Goal: Task Accomplishment & Management: Use online tool/utility

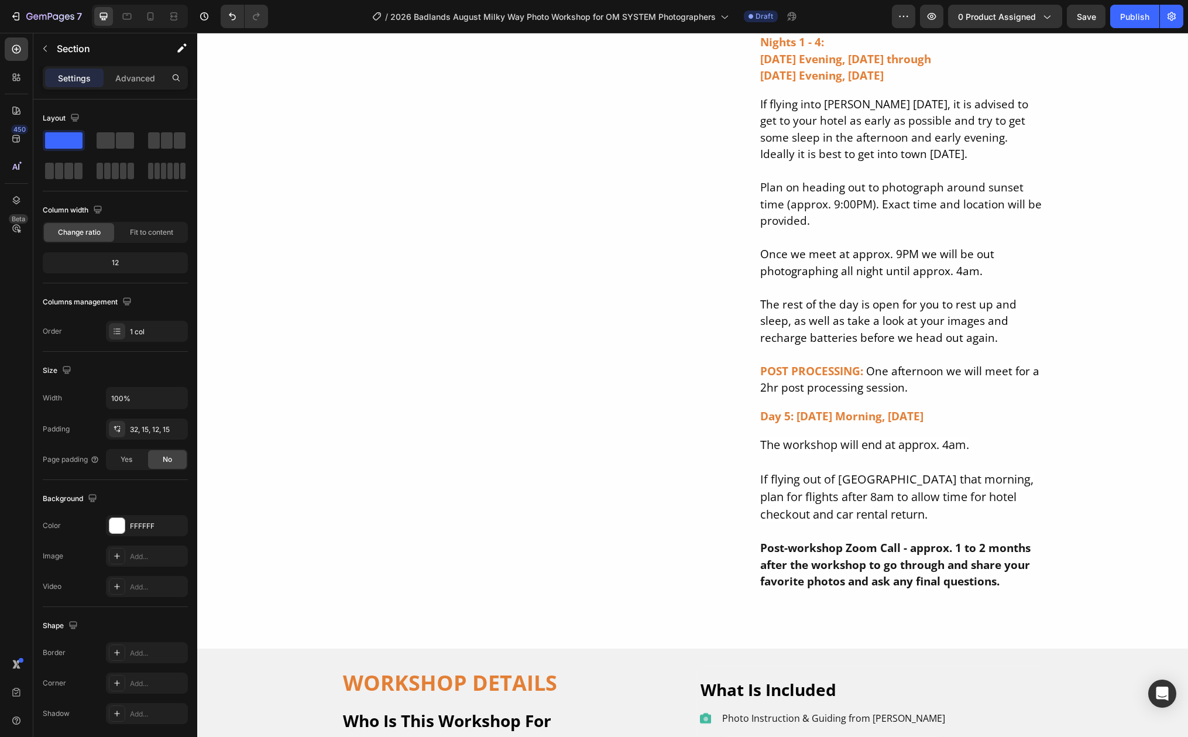
scroll to position [7596, 0]
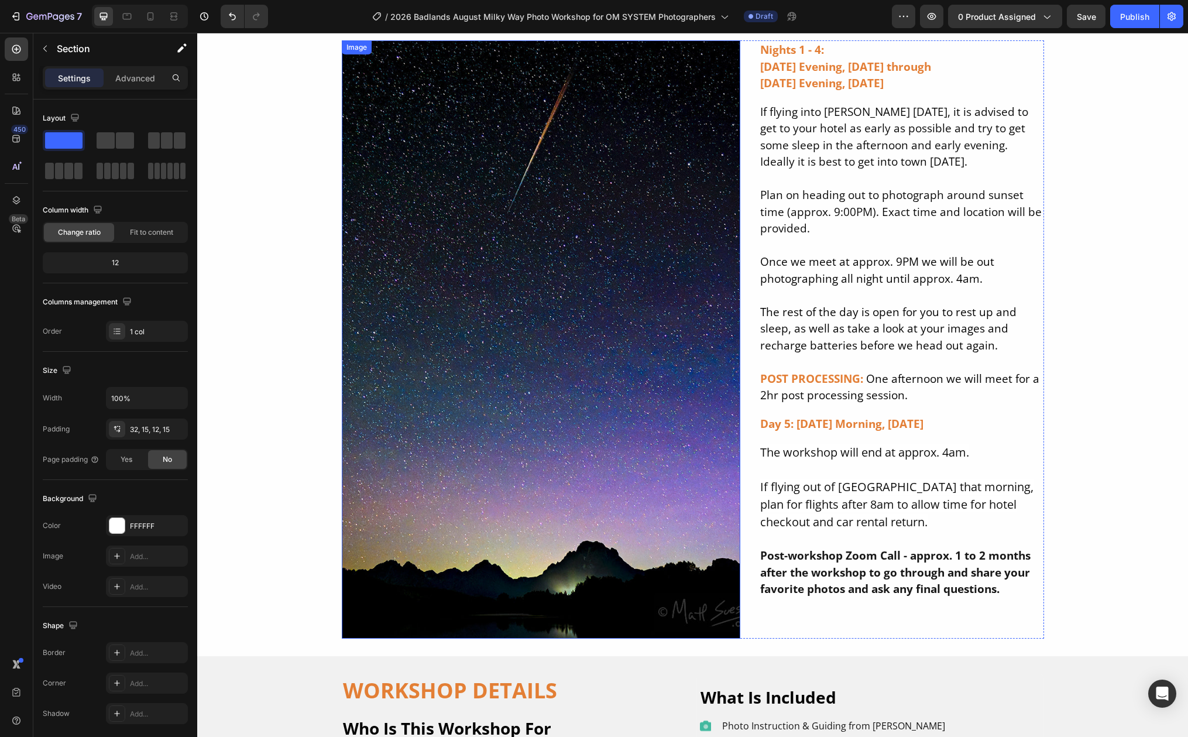
click at [518, 204] on img at bounding box center [541, 339] width 399 height 598
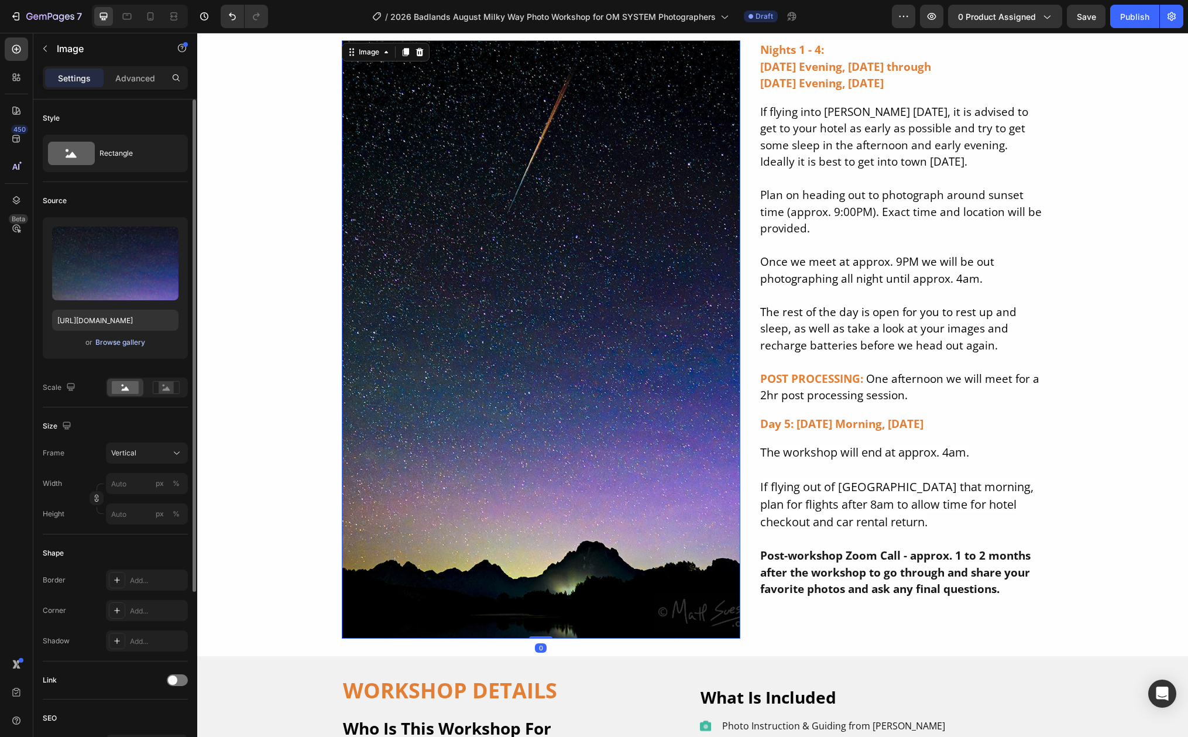
click at [104, 344] on div "Browse gallery" at bounding box center [120, 342] width 50 height 11
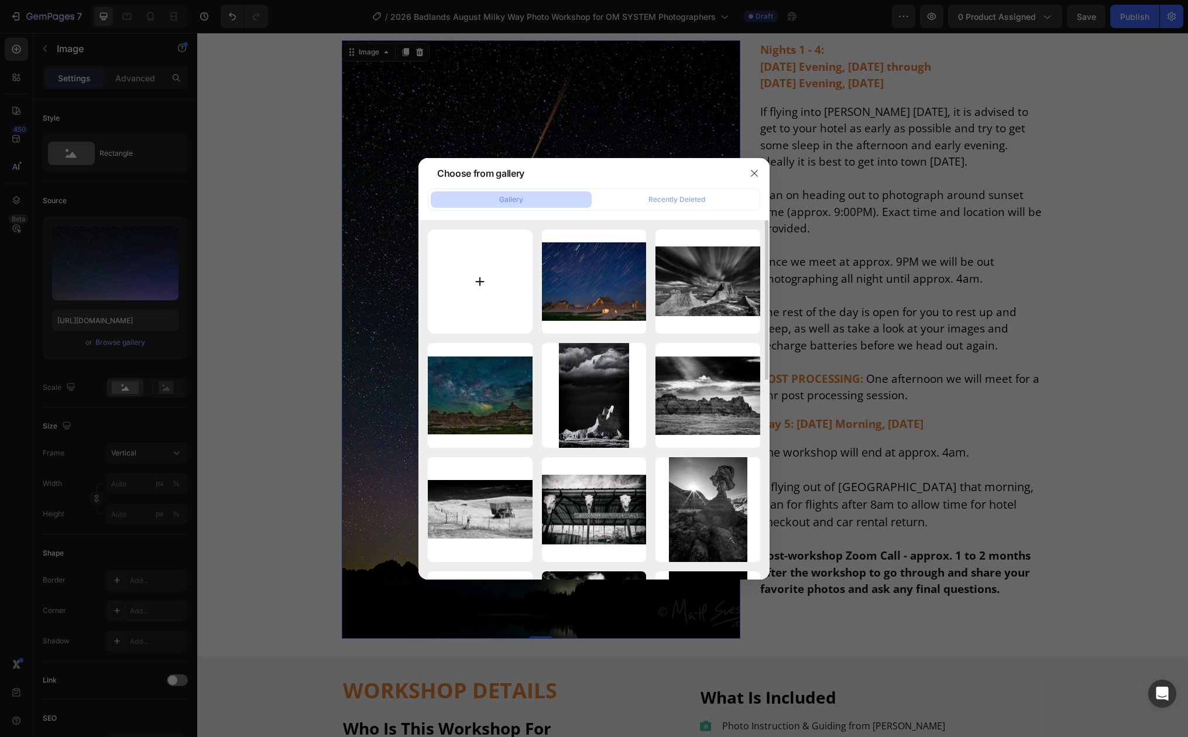
click at [482, 280] on input "file" at bounding box center [480, 281] width 105 height 105
type input "C:\fakepath\badlands night 2 1600px.jpg"
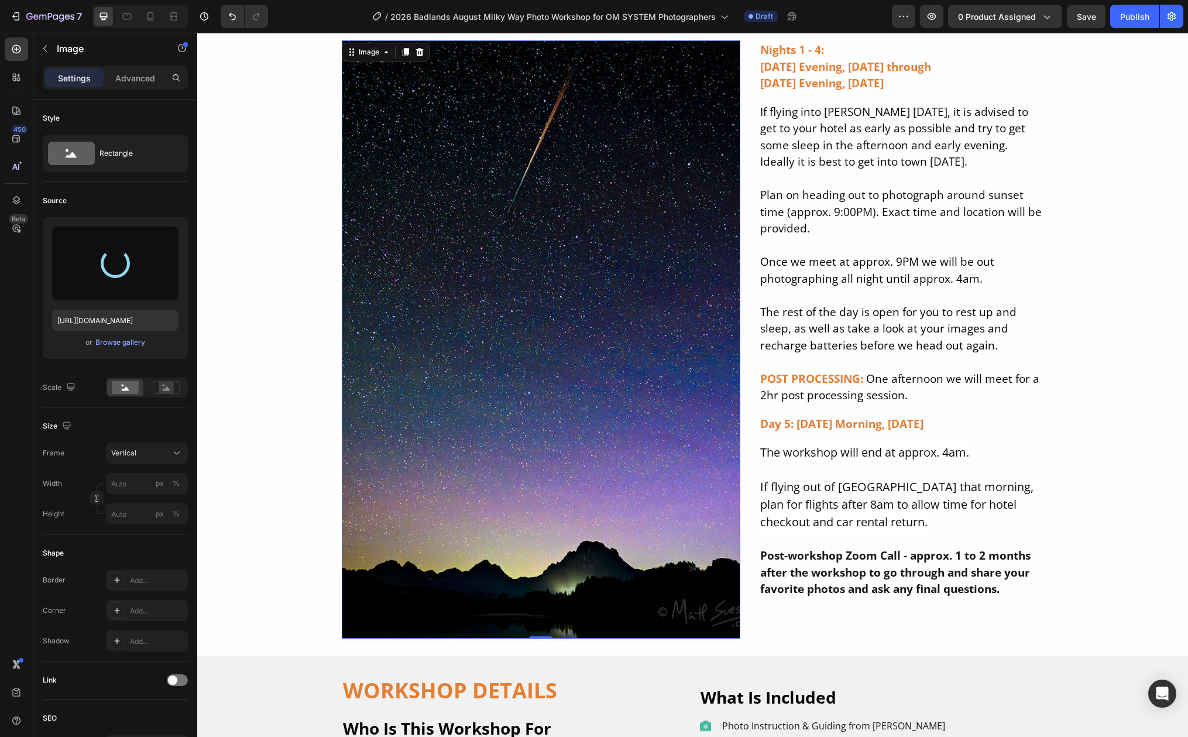
type input "https://cdn.shopify.com/s/files/1/0613/8462/2257/files/gempages_558362956451021…"
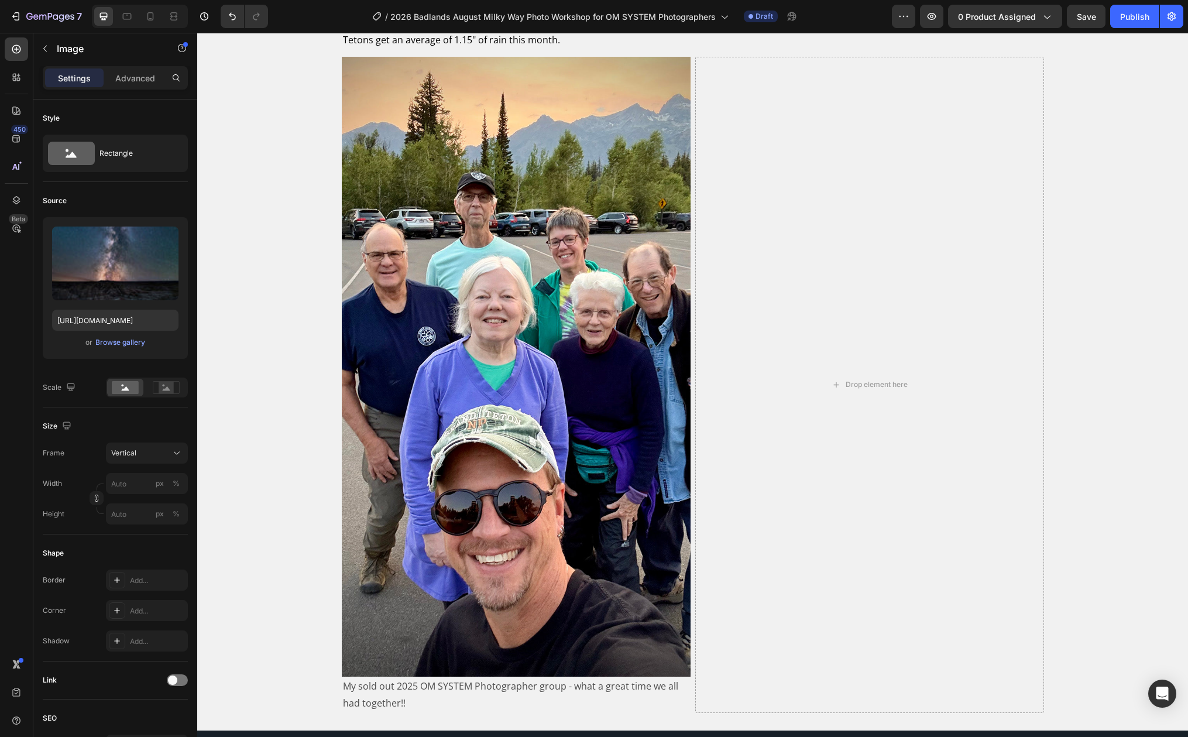
scroll to position [8927, 0]
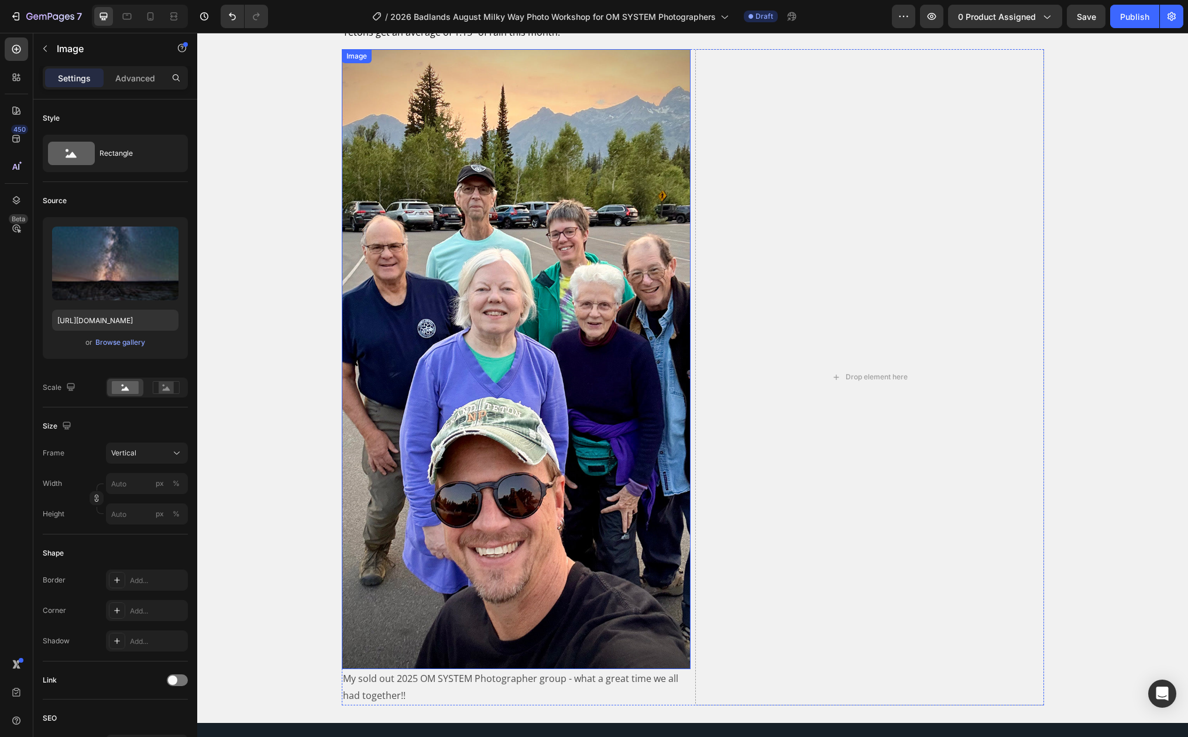
click at [447, 269] on img at bounding box center [516, 359] width 349 height 620
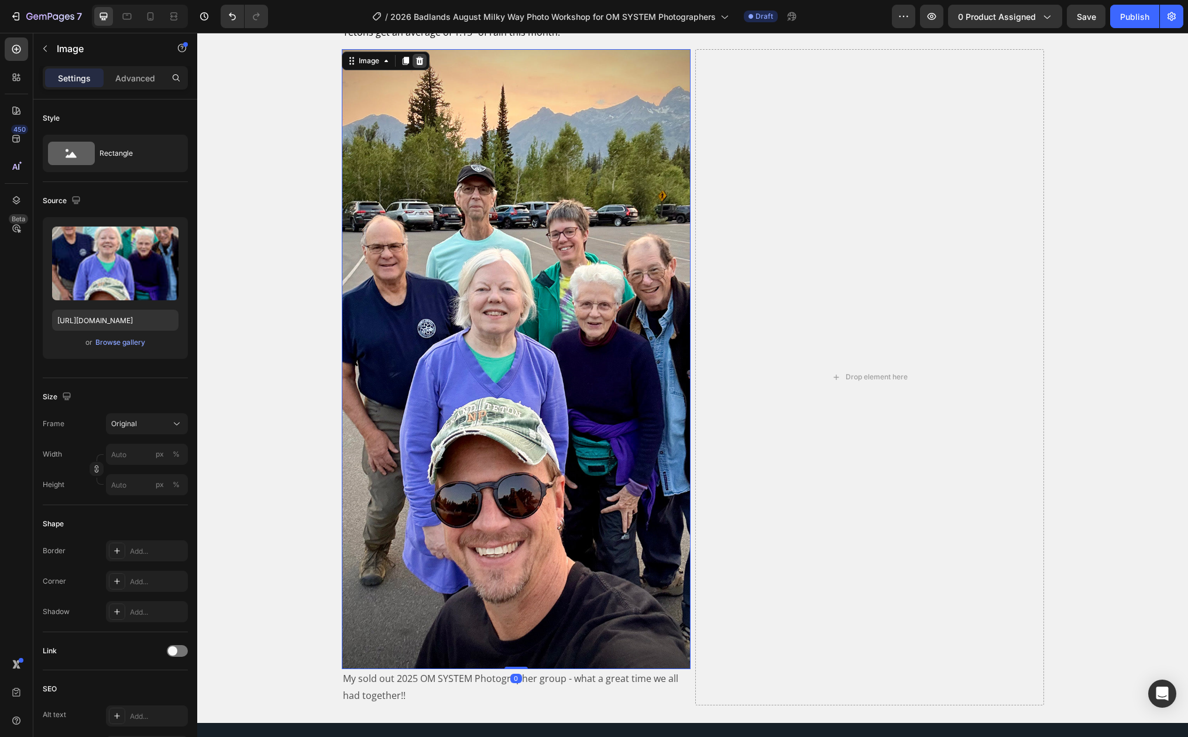
click at [415, 56] on icon at bounding box center [419, 60] width 9 height 9
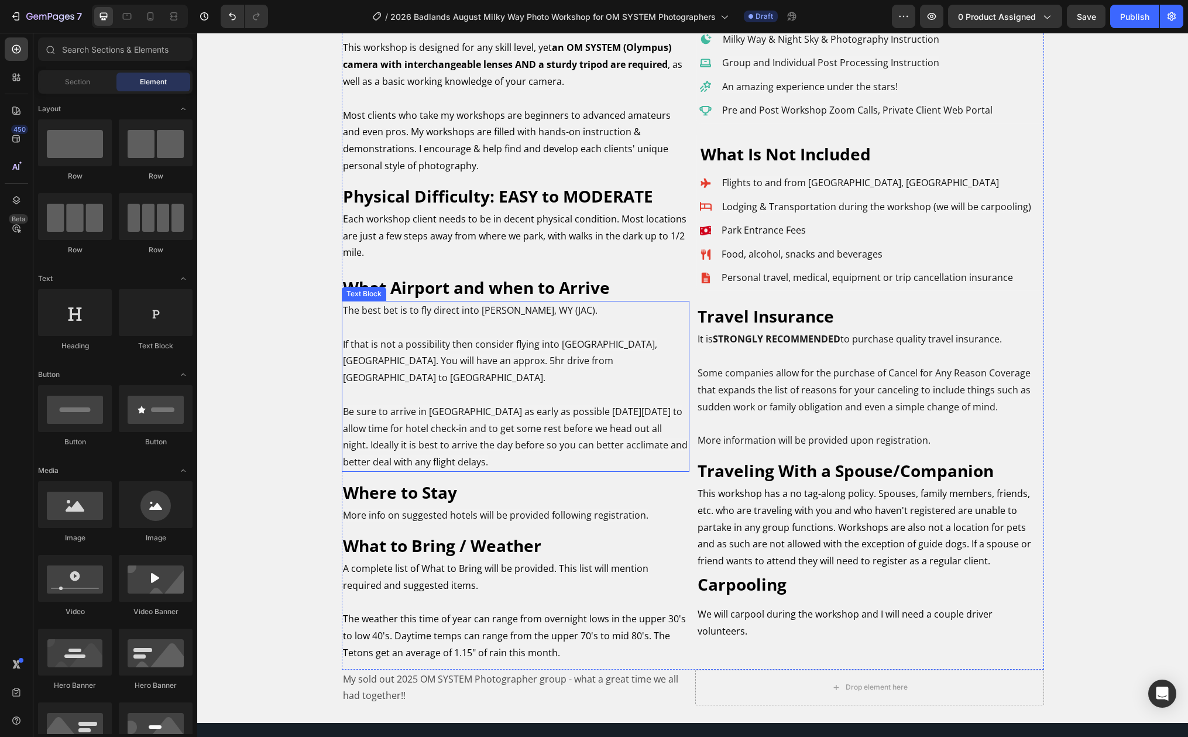
scroll to position [8330, 0]
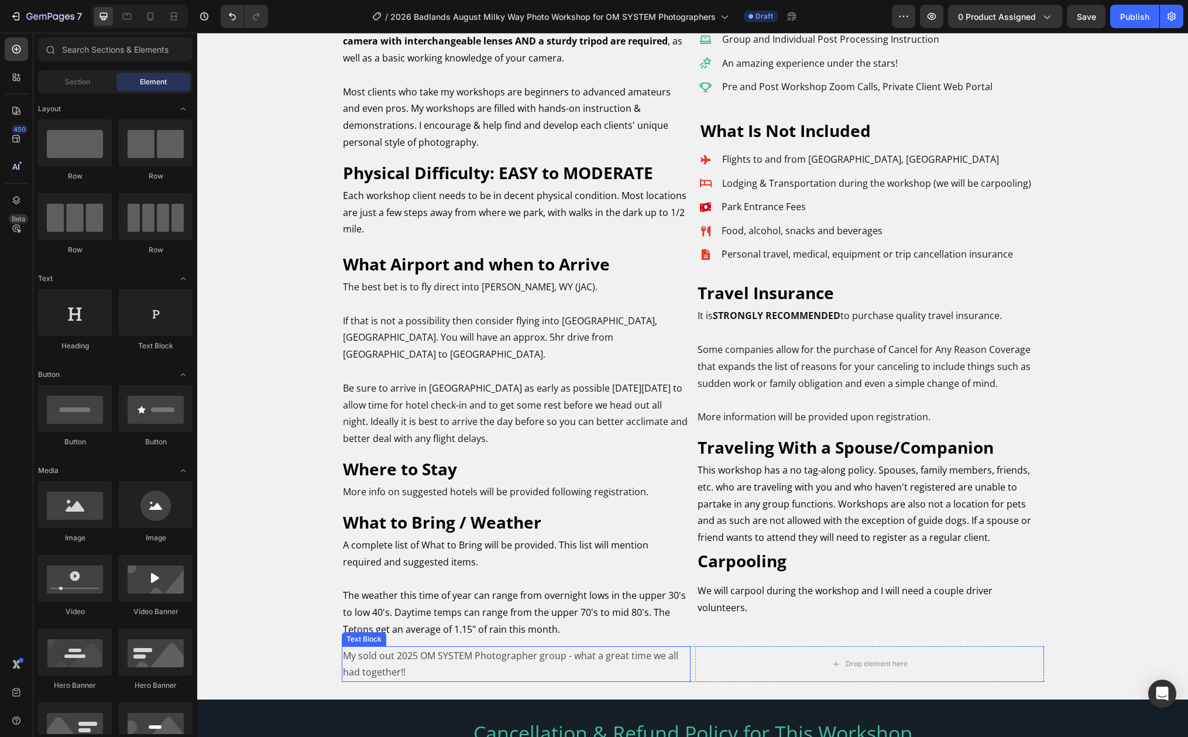
click at [458, 654] on p "My sold out 2025 OM SYSTEM Photographer group - what a great time we all had to…" at bounding box center [516, 664] width 346 height 34
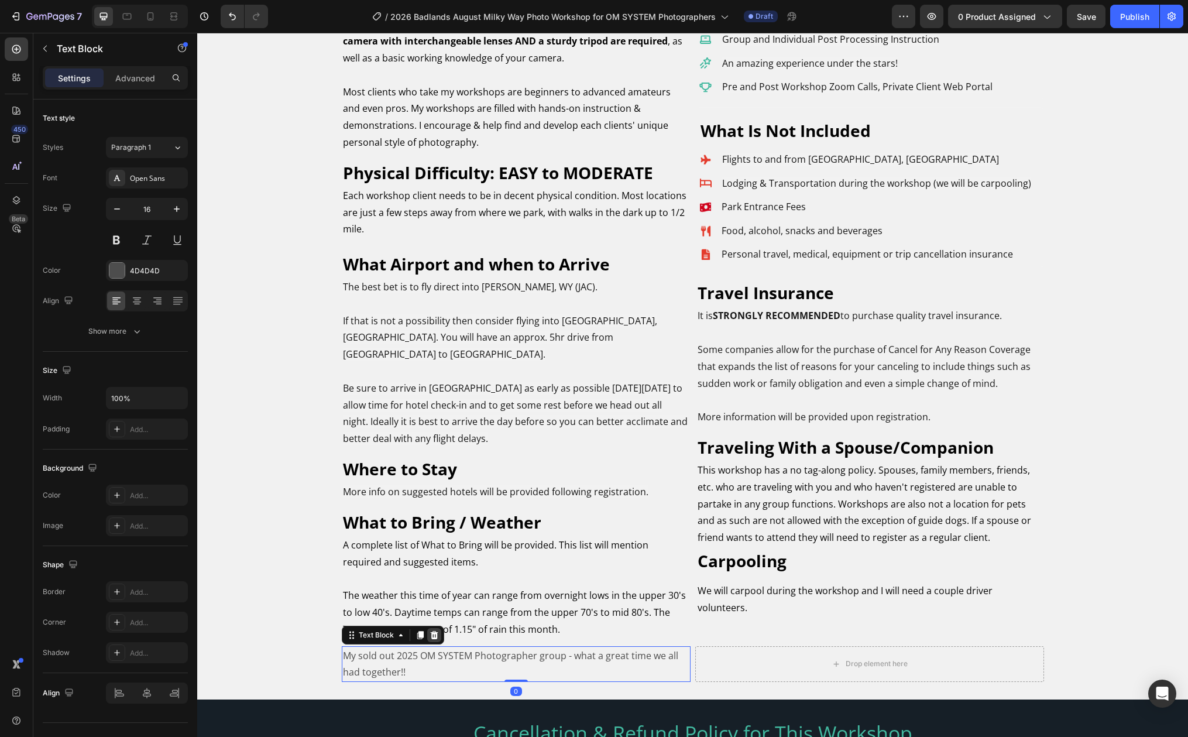
click at [430, 631] on icon at bounding box center [434, 635] width 8 height 8
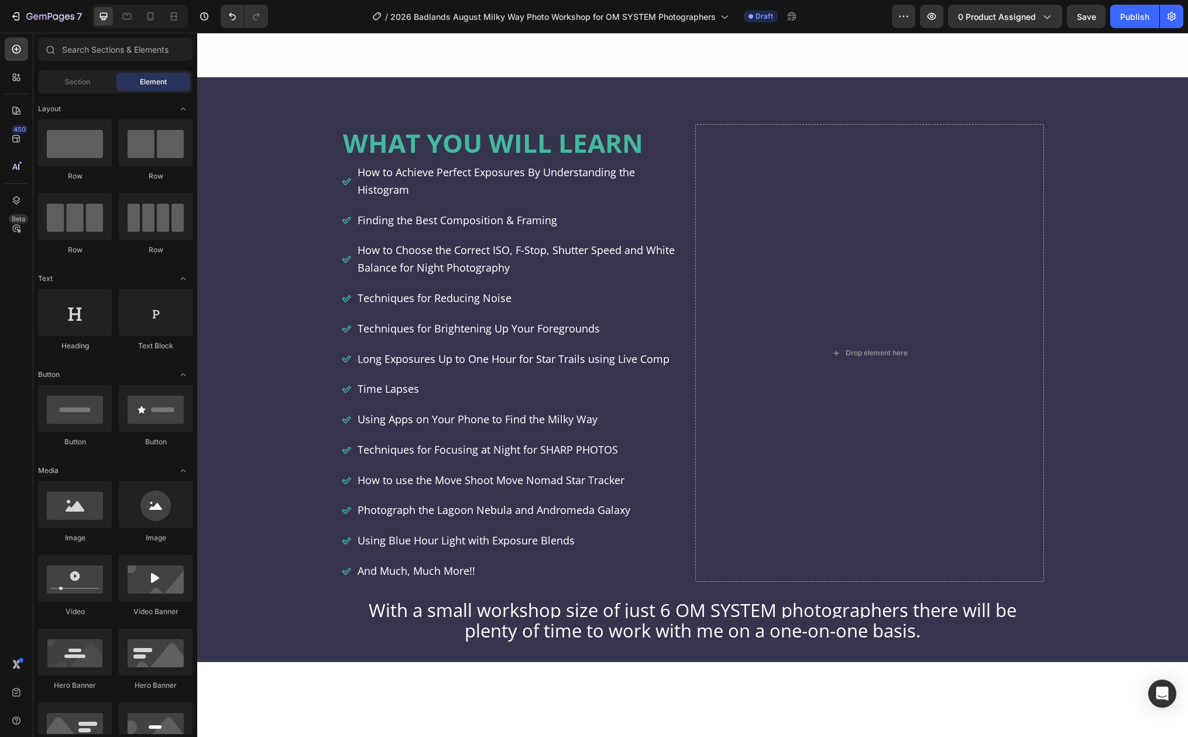
scroll to position [3576, 0]
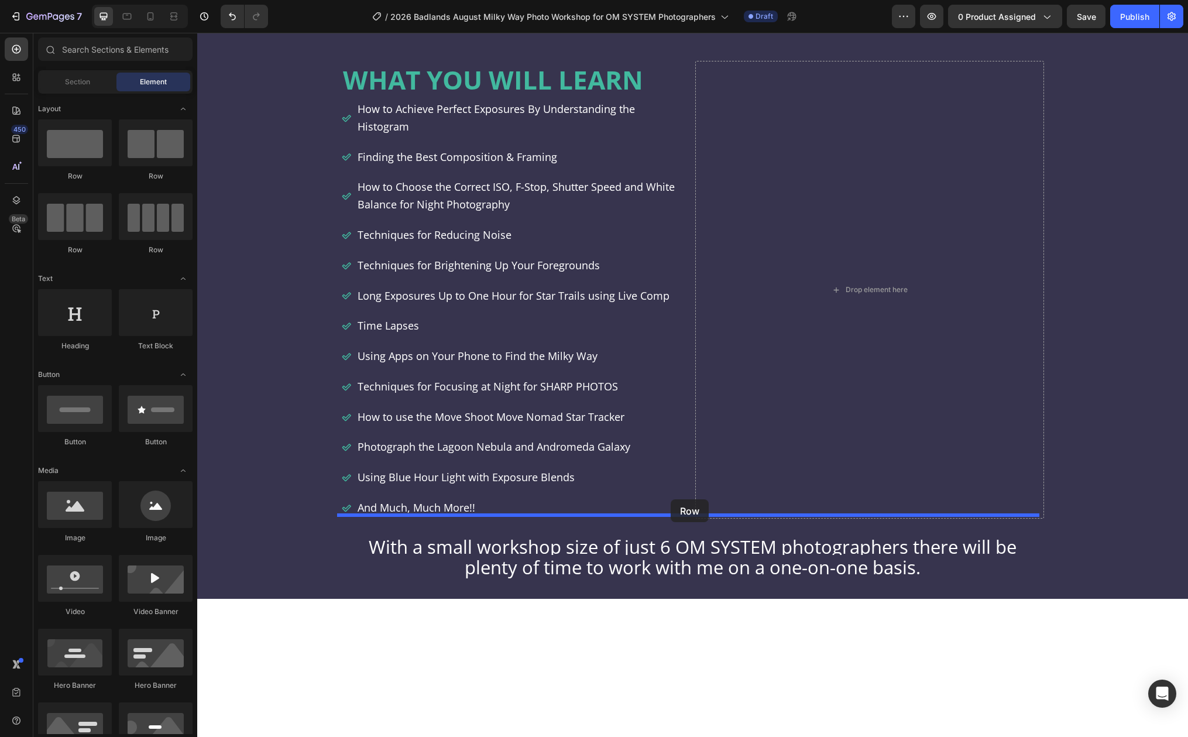
drag, startPoint x: 279, startPoint y: 189, endPoint x: 671, endPoint y: 499, distance: 499.9
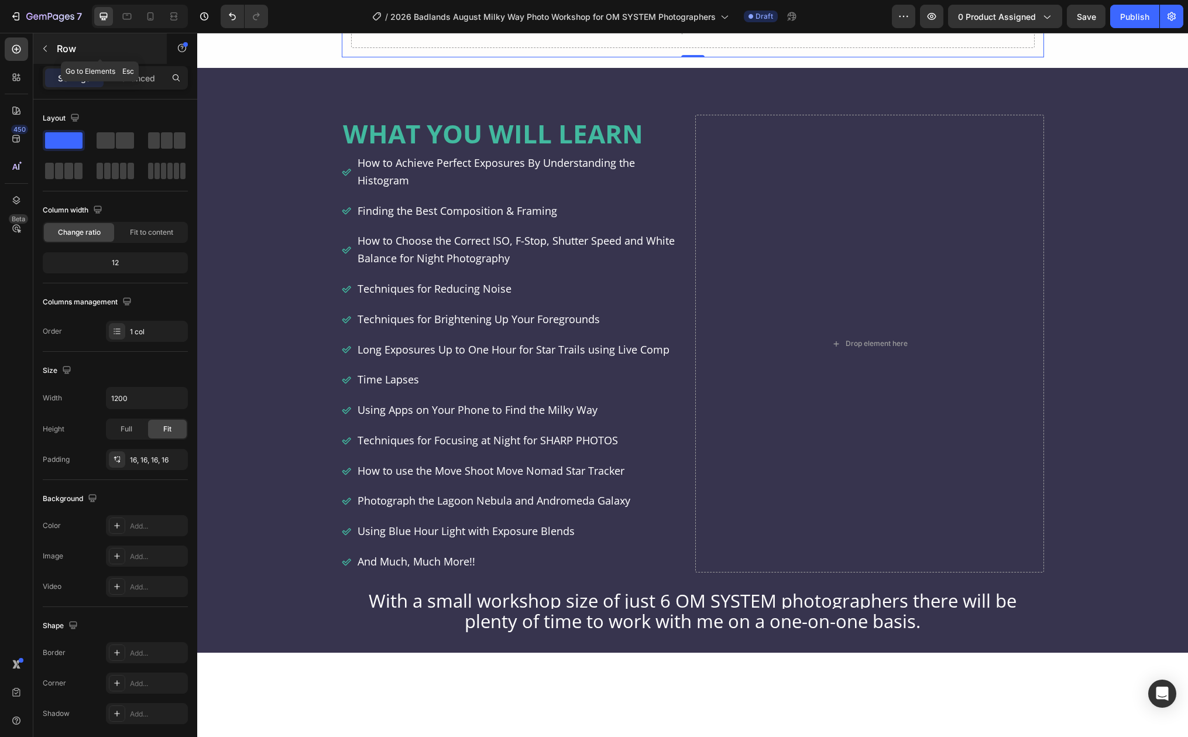
click at [53, 47] on button "button" at bounding box center [45, 48] width 19 height 19
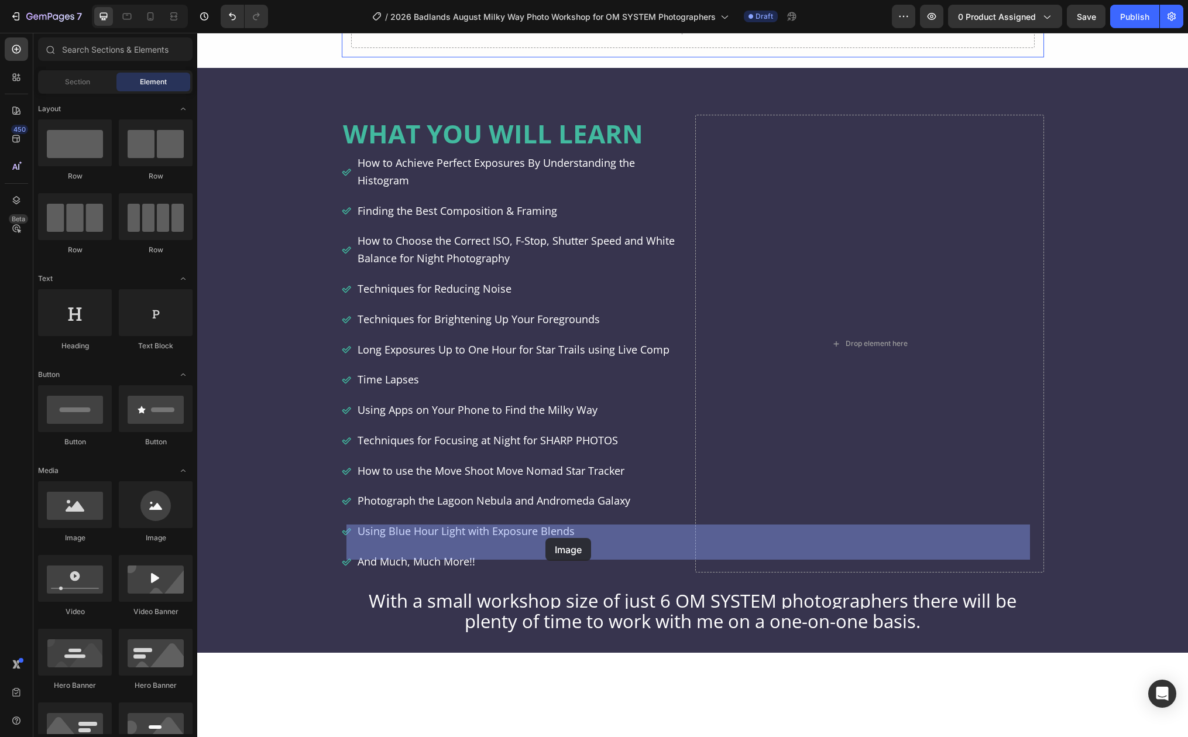
drag, startPoint x: 272, startPoint y: 542, endPoint x: 545, endPoint y: 538, distance: 273.3
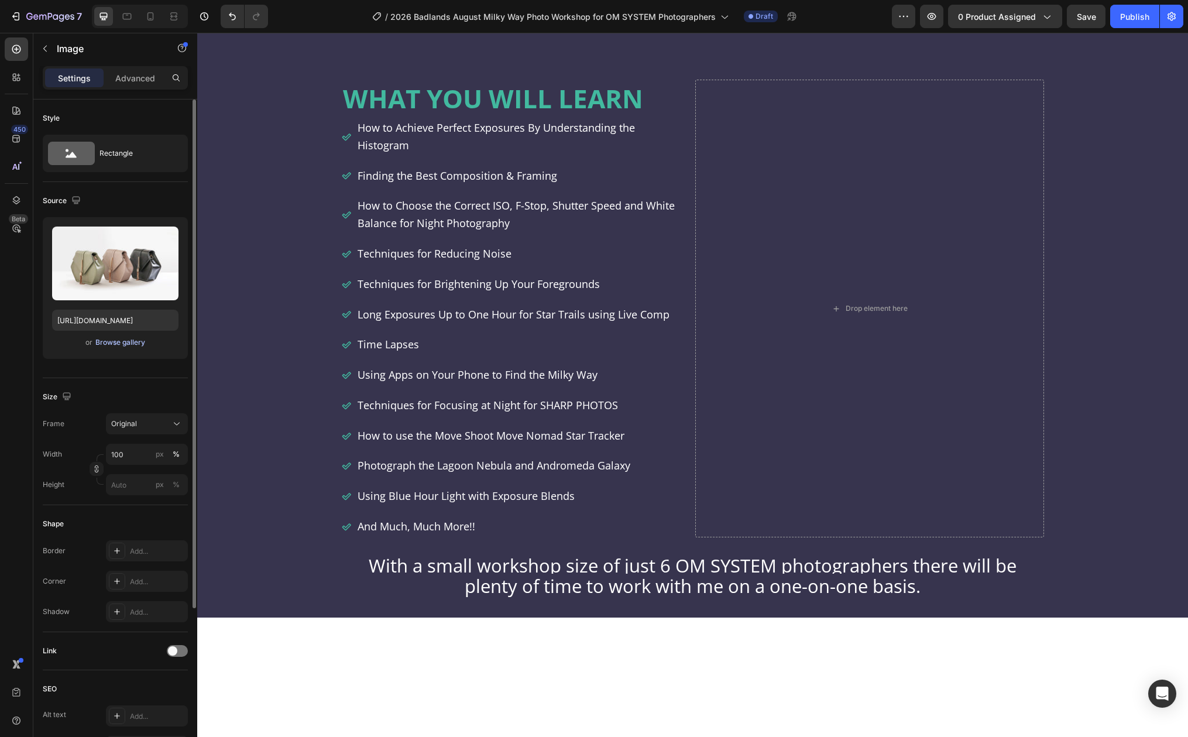
click at [128, 344] on div "Browse gallery" at bounding box center [120, 342] width 50 height 11
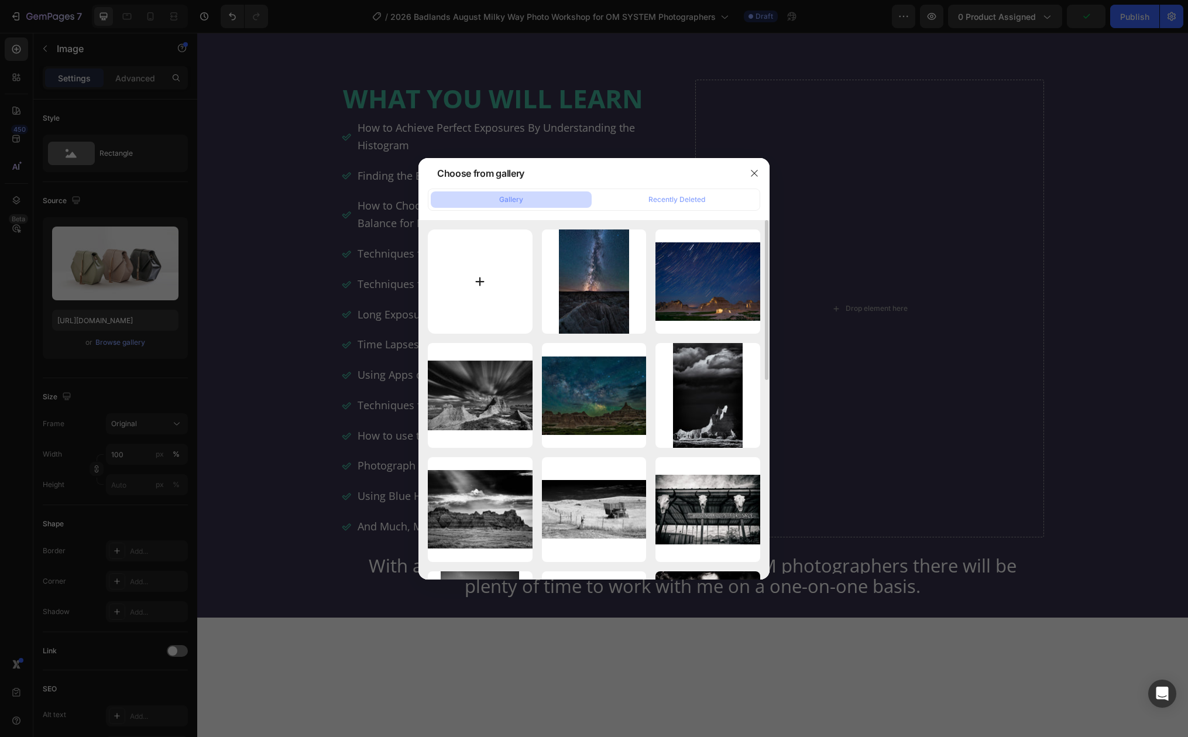
click at [479, 280] on input "file" at bounding box center [480, 281] width 105 height 105
type input "C:\fakepath\badlands night 1 1600px.jpg"
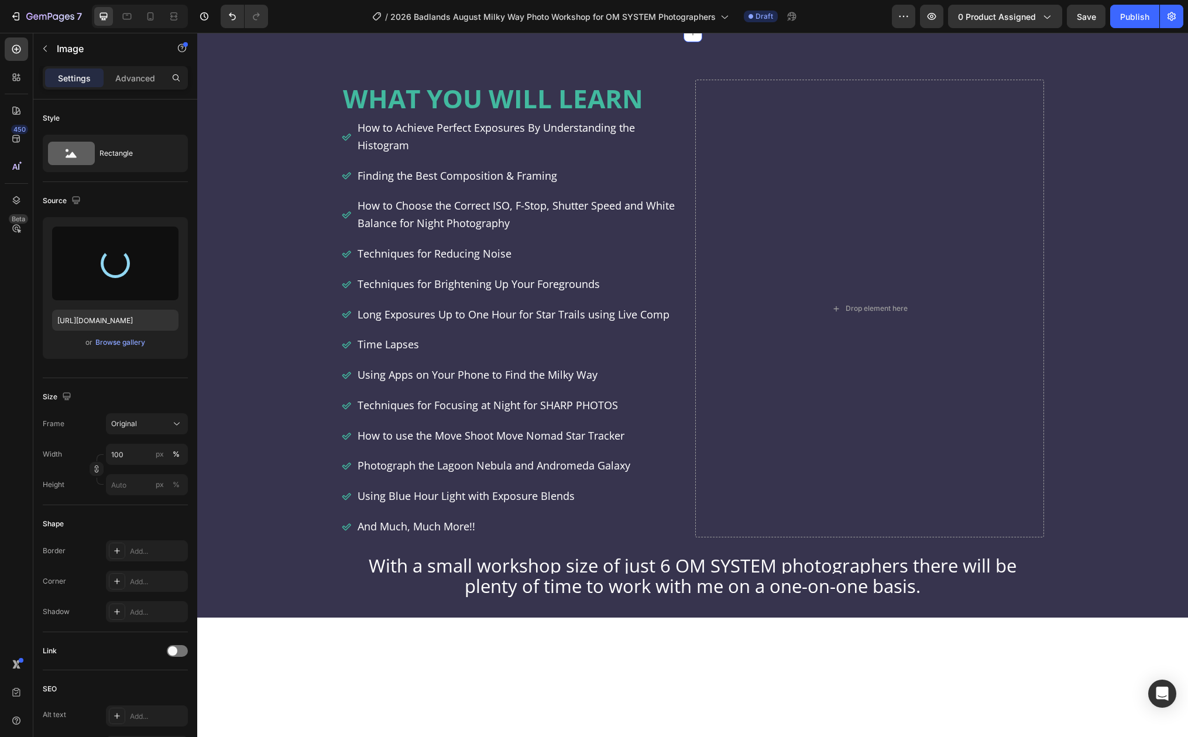
type input "https://cdn.shopify.com/s/files/1/0613/8462/2257/files/gempages_558362956451021…"
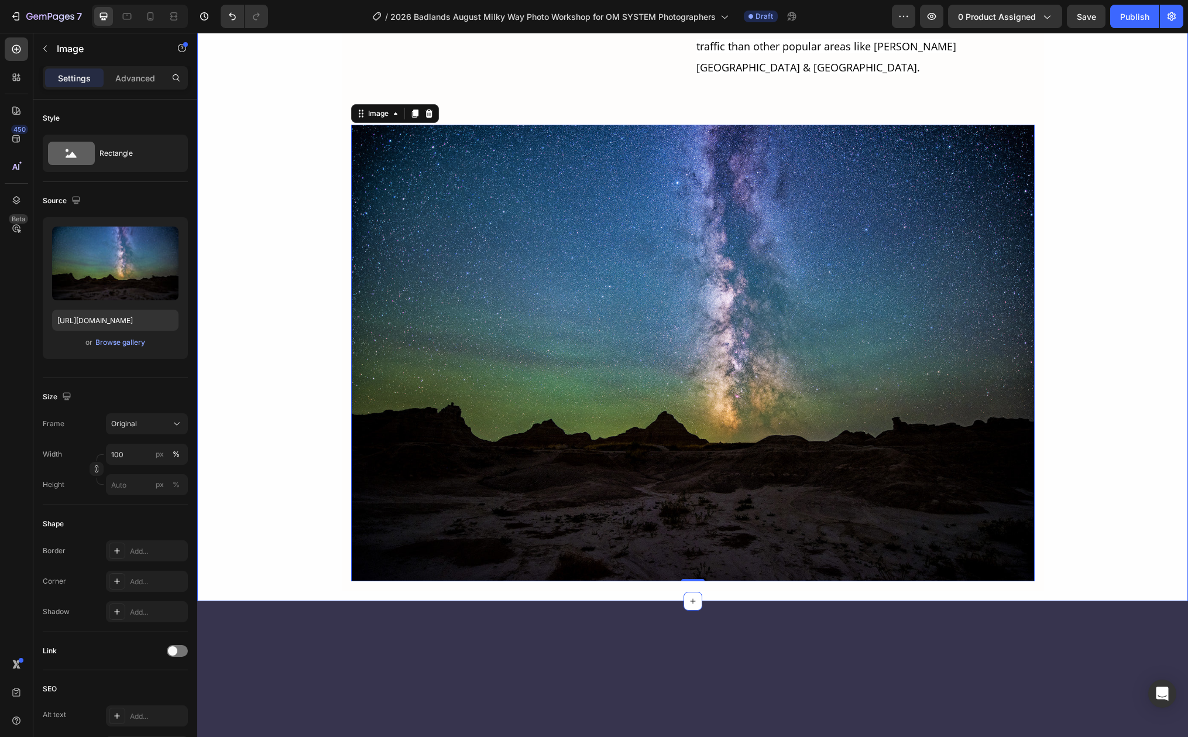
scroll to position [3371, 0]
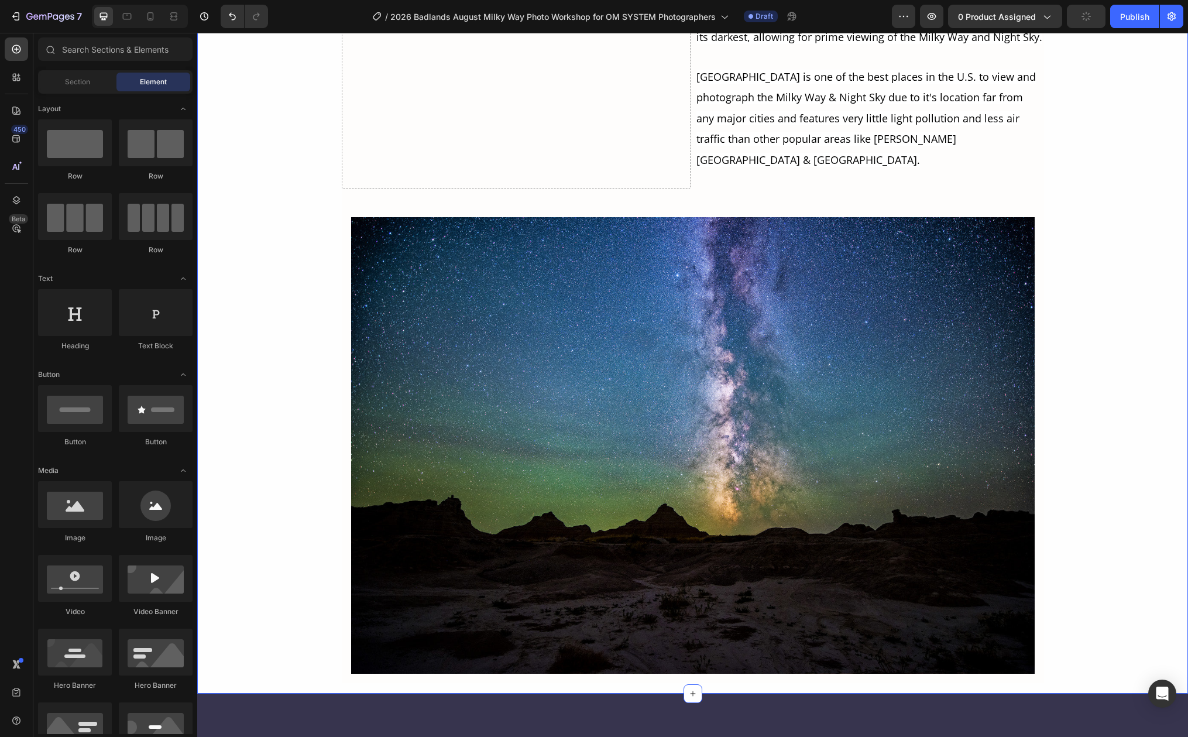
scroll to position [3010, 0]
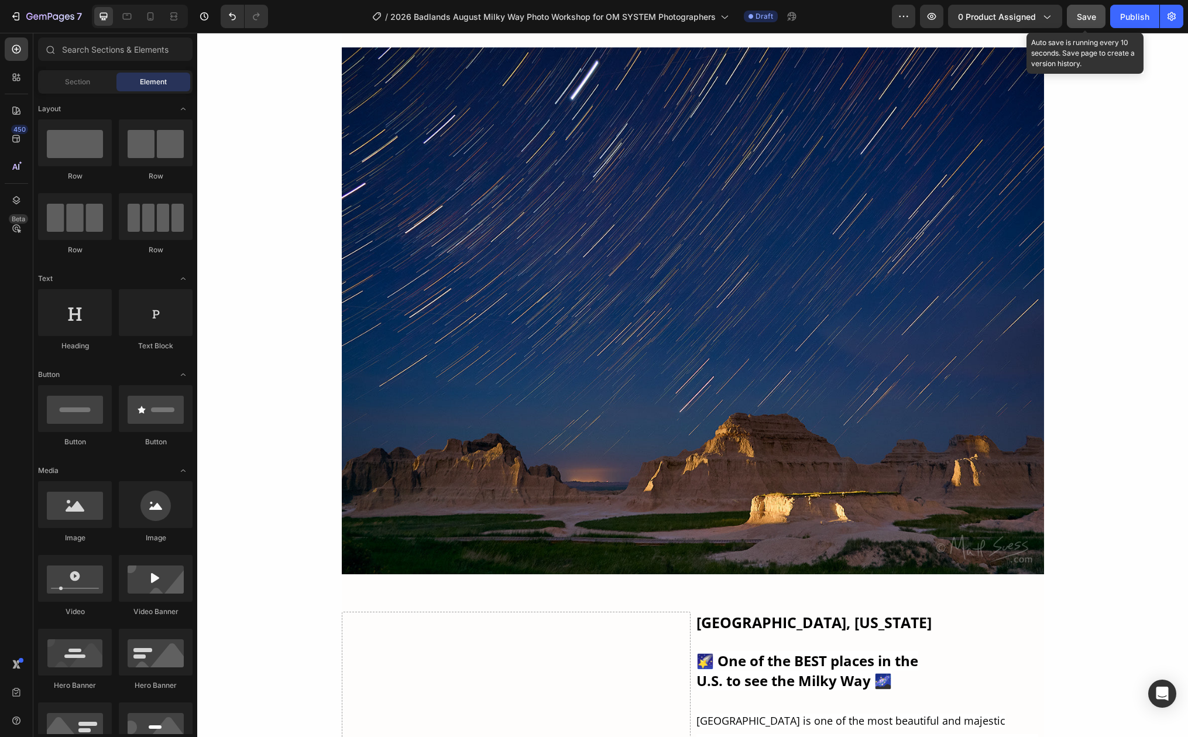
click at [1088, 18] on span "Save" at bounding box center [1086, 17] width 19 height 10
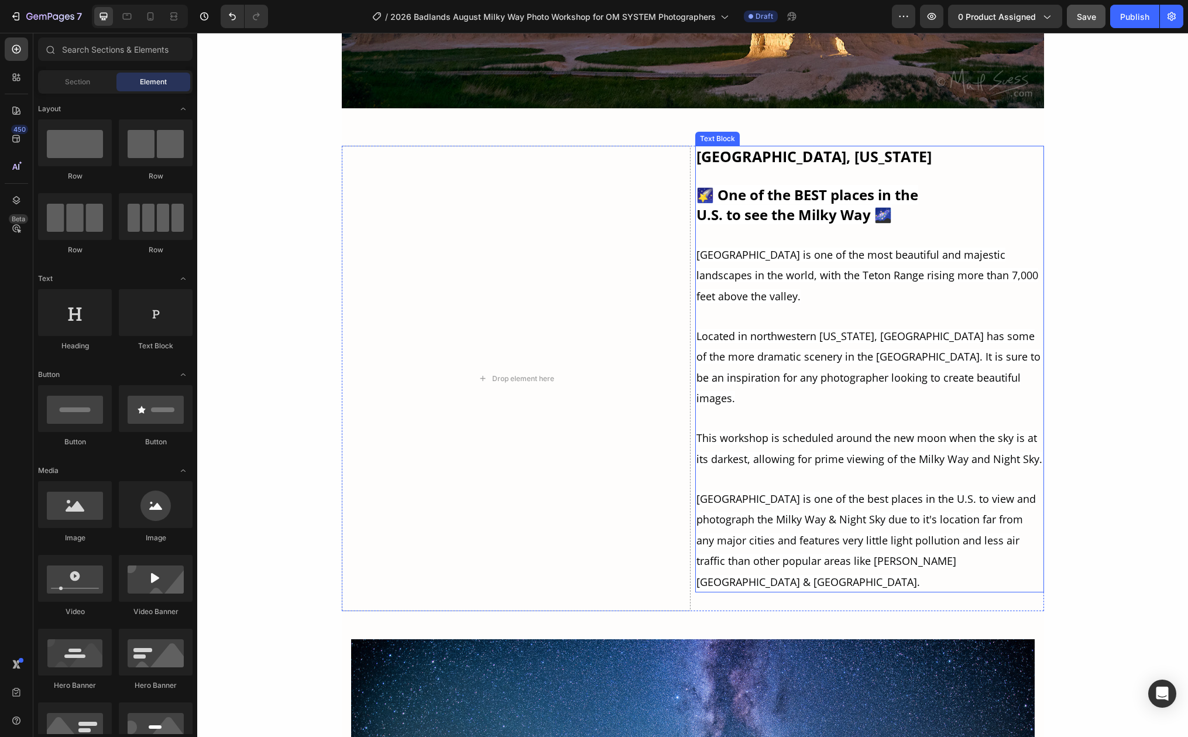
scroll to position [3468, 0]
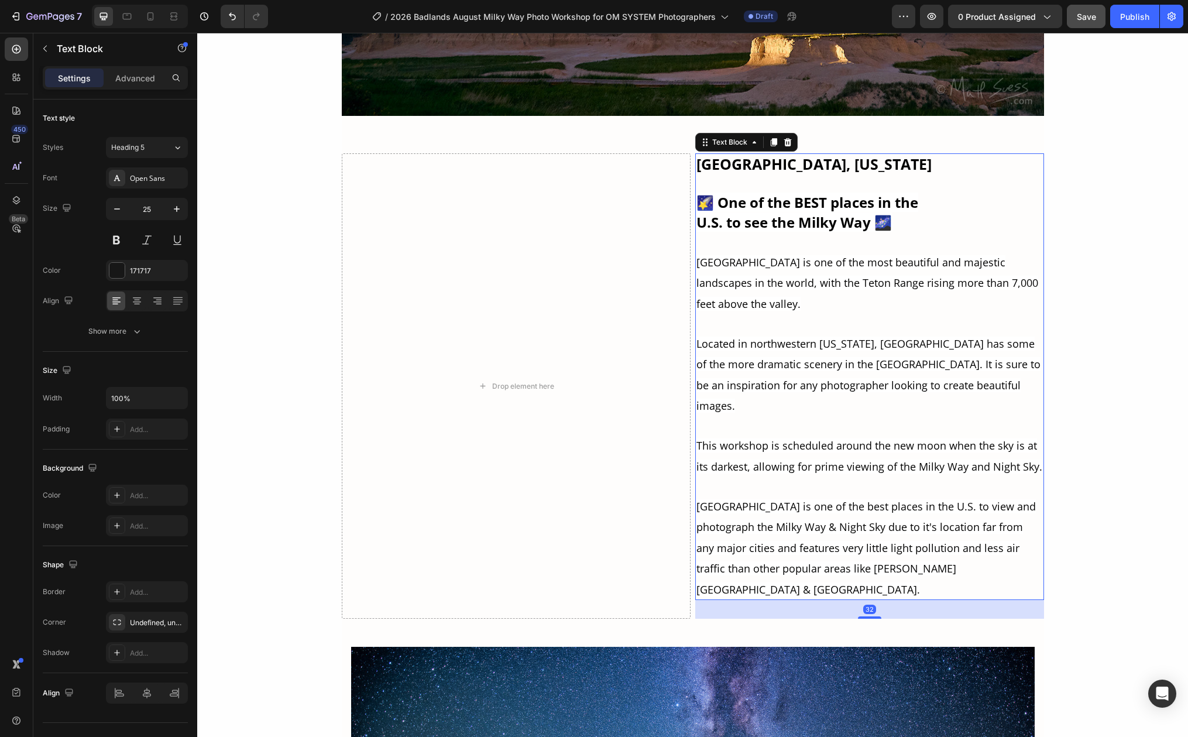
click at [798, 473] on p "Grand Teton National Park is one of the most beautiful and majestic landscapes …" at bounding box center [869, 425] width 346 height 348
click at [723, 565] on p "Grand Teton National Park is one of the most beautiful and majestic landscapes …" at bounding box center [869, 425] width 346 height 348
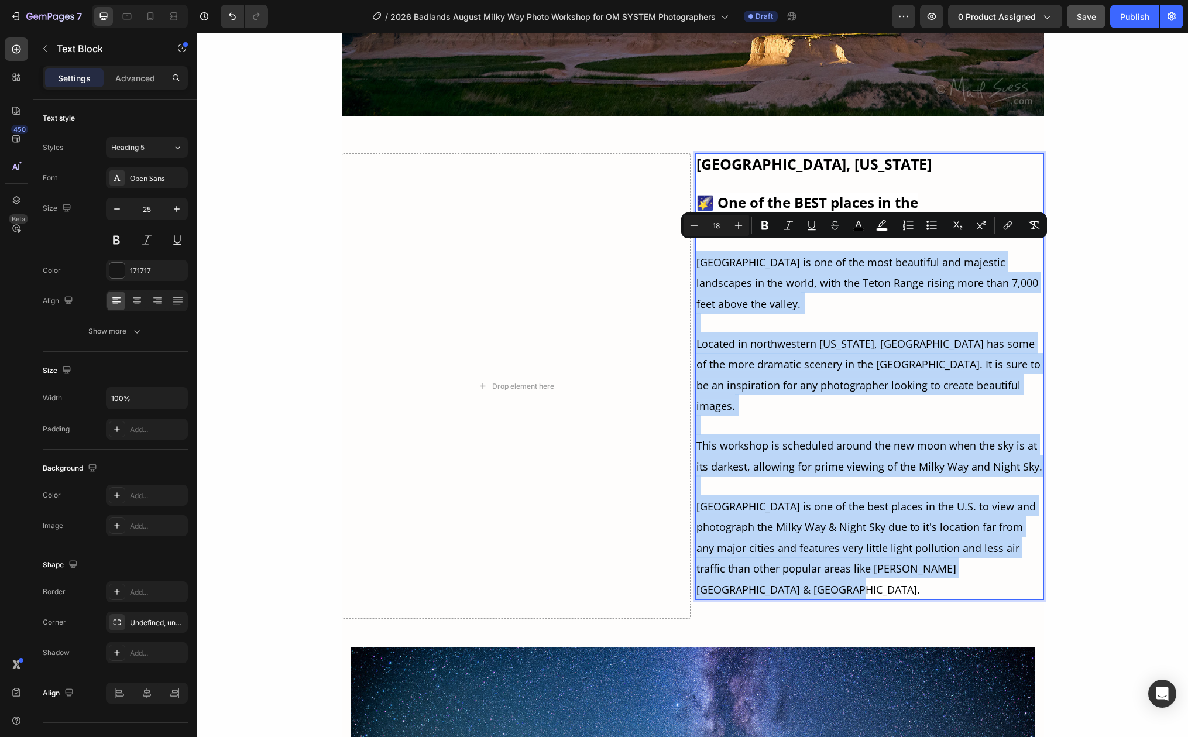
drag, startPoint x: 723, startPoint y: 569, endPoint x: 692, endPoint y: 248, distance: 322.8
click at [696, 251] on p "Grand Teton National Park is one of the most beautiful and majestic landscapes …" at bounding box center [869, 425] width 346 height 348
copy p "Grand Teton National Park is one of the most beautiful and majestic landscapes …"
click at [752, 571] on p "Grand Teton National Park is one of the most beautiful and majestic landscapes …" at bounding box center [869, 425] width 346 height 348
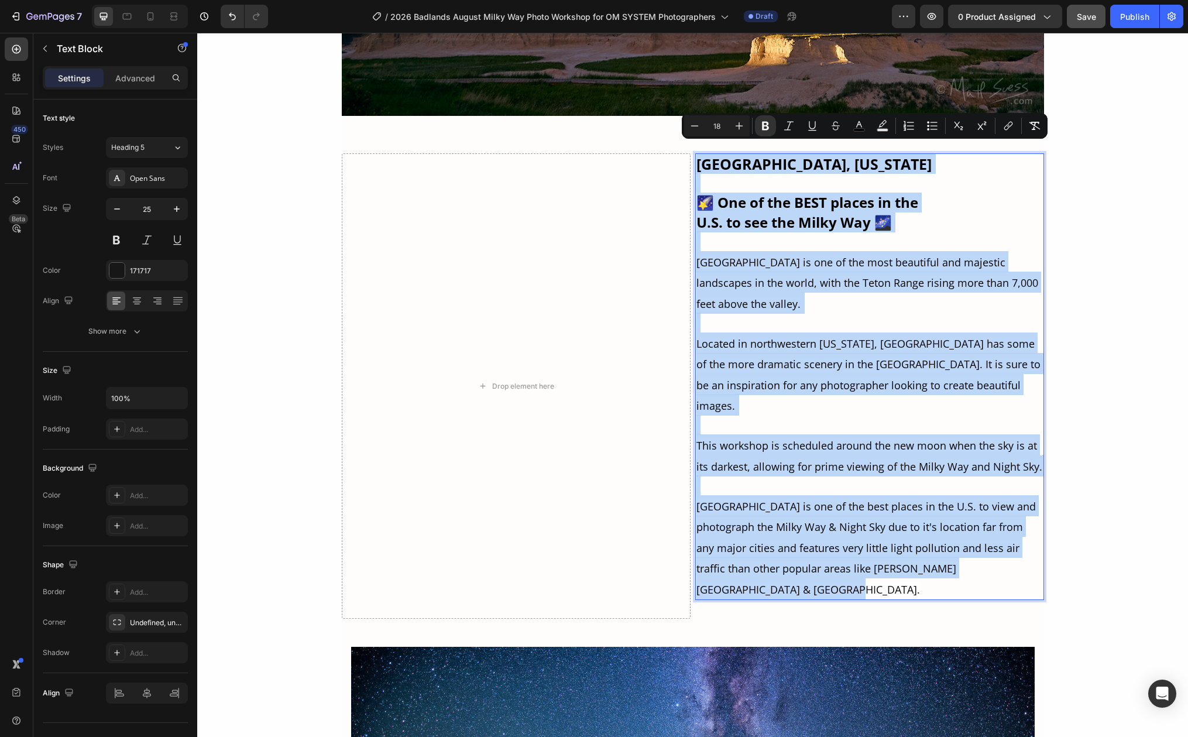
drag, startPoint x: 729, startPoint y: 575, endPoint x: 692, endPoint y: 157, distance: 419.5
click at [695, 157] on div "GRAND TETON NATIONAL PARK, WYOMING 🌠 One of the BEST places in the U.S. to see …" at bounding box center [869, 376] width 349 height 447
copy div "GRAND TETON NATIONAL PARK, WYOMING 🌠 One of the BEST places in the U.S. to see …"
click at [797, 212] on strong "U.S. to see the Milky Way 🌌" at bounding box center [793, 221] width 195 height 19
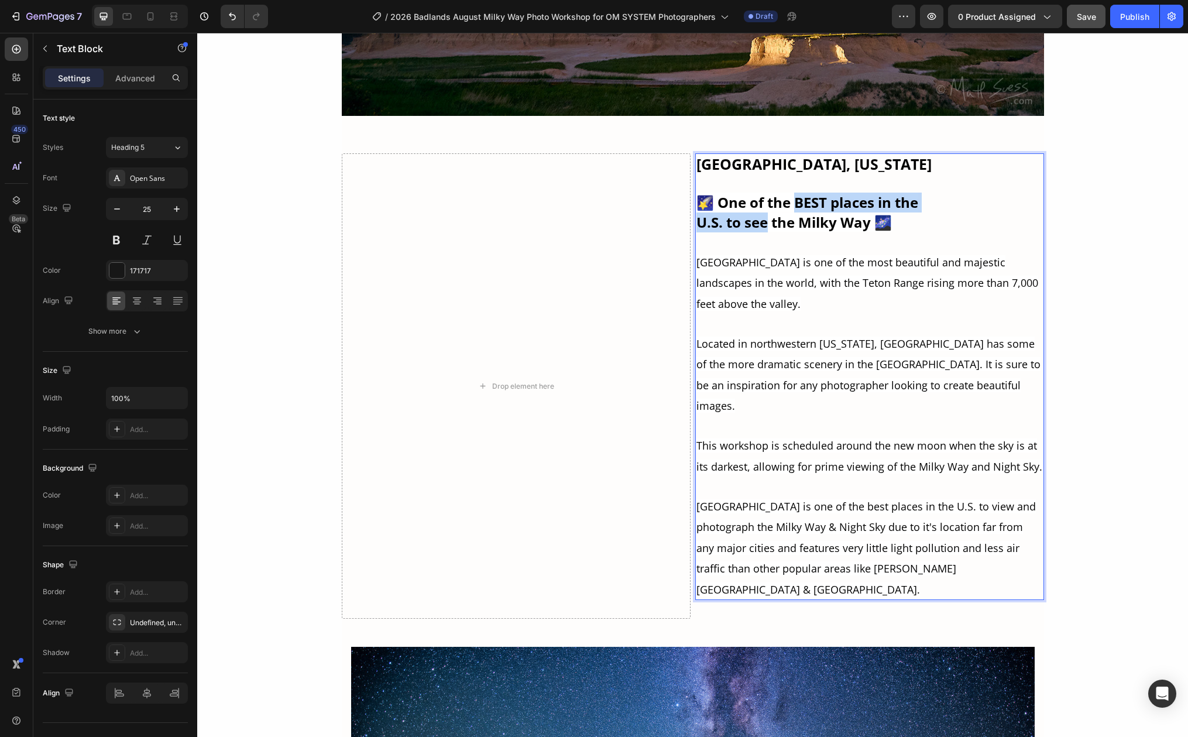
drag, startPoint x: 787, startPoint y: 190, endPoint x: 765, endPoint y: 211, distance: 31.0
click at [765, 211] on div "GRAND TETON NATIONAL PARK, WYOMING 🌠 One of the BEST places in the U.S. to see …" at bounding box center [869, 376] width 349 height 447
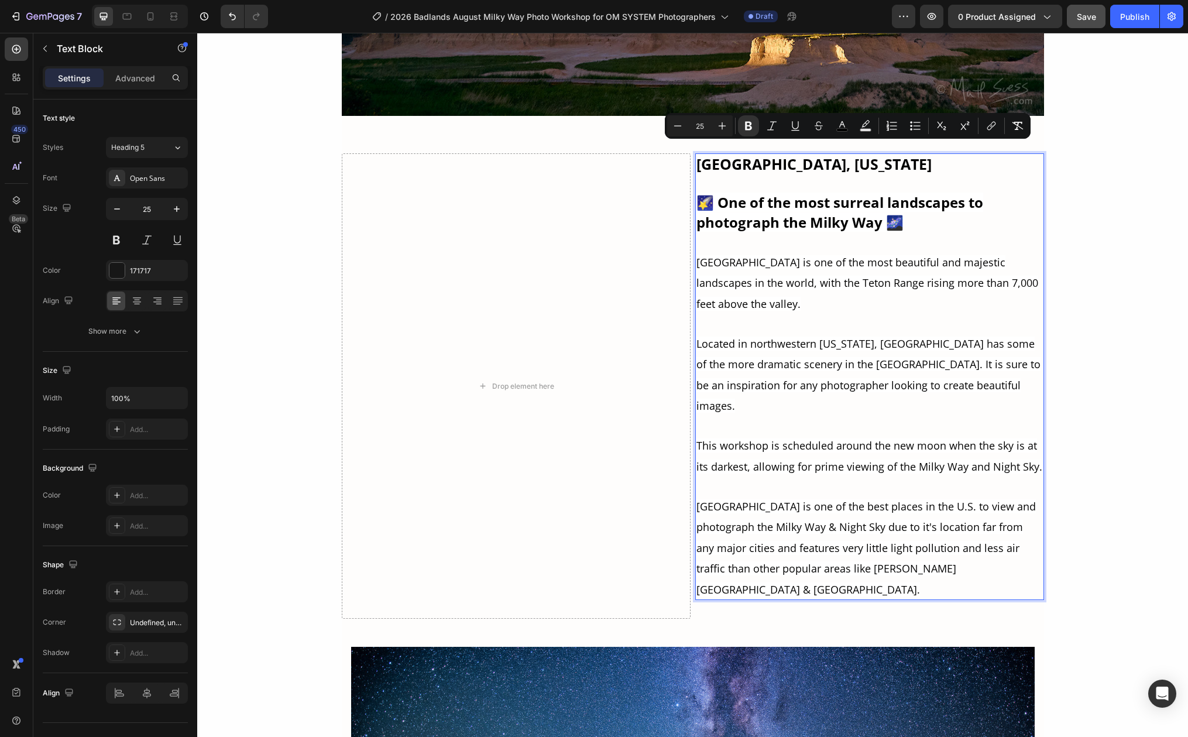
drag, startPoint x: 1001, startPoint y: 152, endPoint x: 693, endPoint y: 160, distance: 308.5
click at [696, 160] on strong "GRAND TETON NATIONAL PARK, WYOMING" at bounding box center [813, 164] width 235 height 20
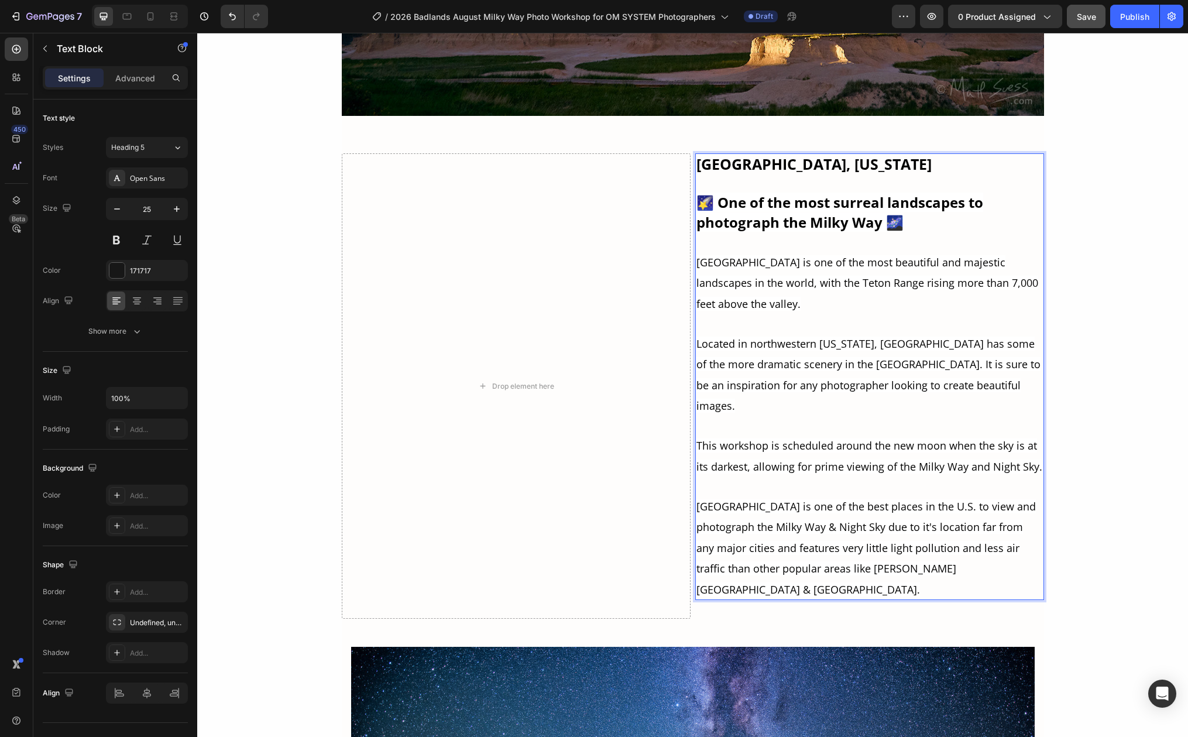
click at [884, 370] on span "Located in northwestern Wyoming, Grand Teton National Park has some of the more…" at bounding box center [868, 374] width 344 height 77
click at [699, 255] on span "Grand Teton National Park is one of the most beautiful and majestic landscapes …" at bounding box center [867, 283] width 342 height 56
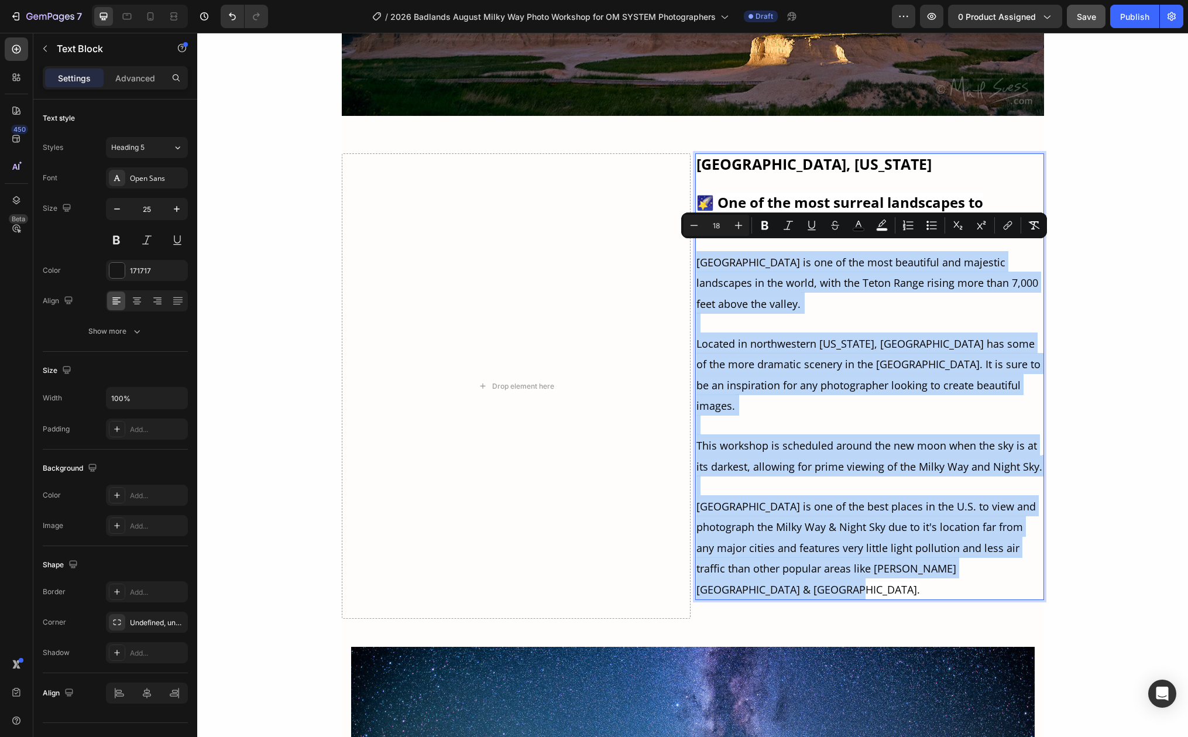
drag, startPoint x: 693, startPoint y: 250, endPoint x: 746, endPoint y: 575, distance: 329.0
click at [746, 575] on p "Grand Teton National Park is one of the most beautiful and majestic landscapes …" at bounding box center [869, 425] width 346 height 348
type input "25"
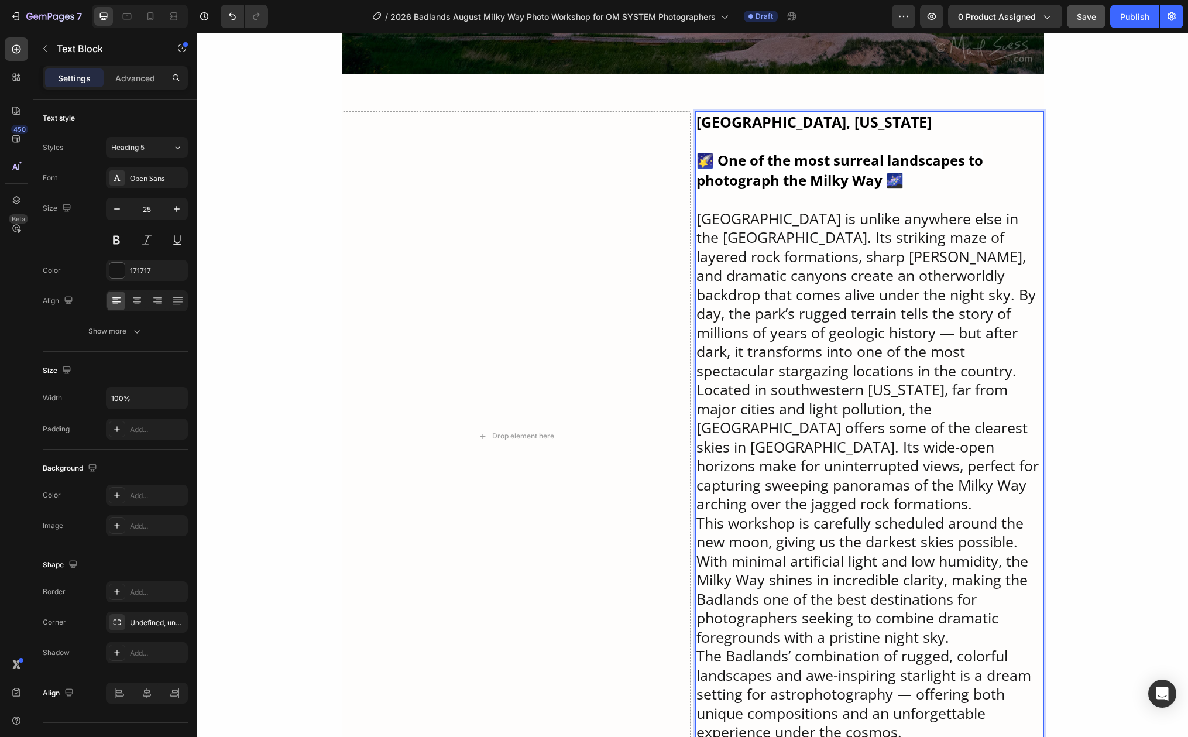
scroll to position [3515, 0]
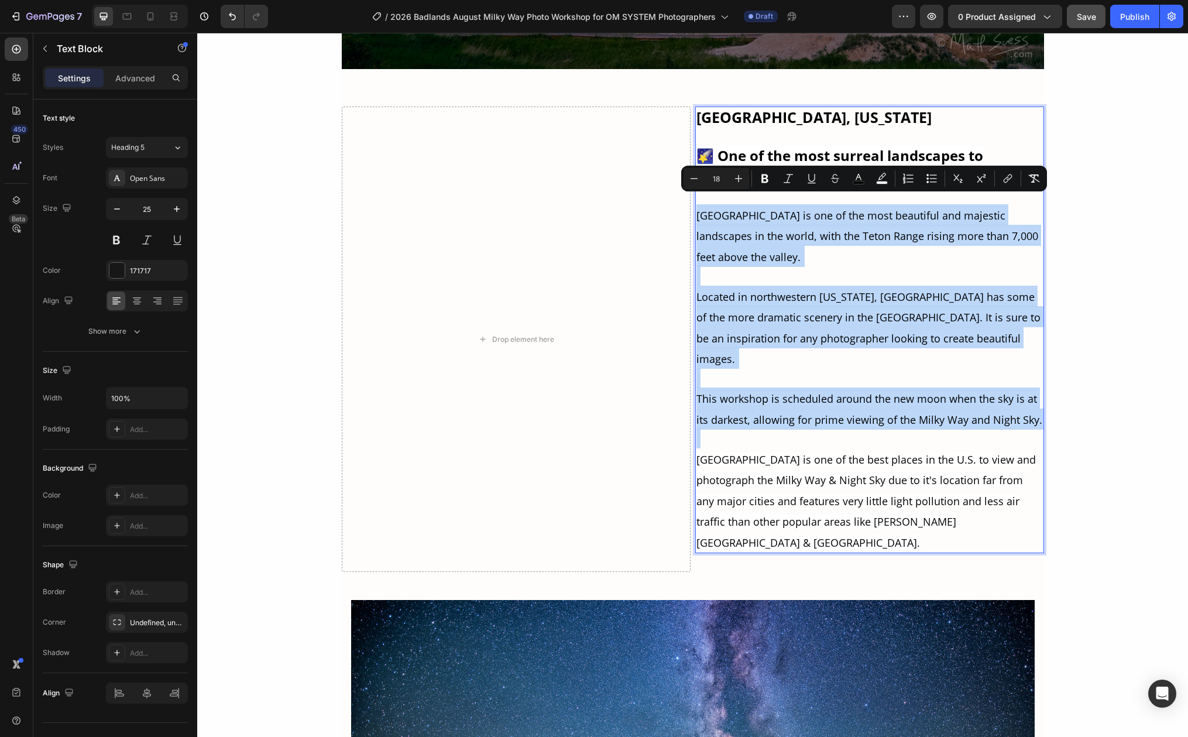
click at [824, 243] on p "Grand Teton National Park is one of the most beautiful and majestic landscapes …" at bounding box center [869, 378] width 346 height 348
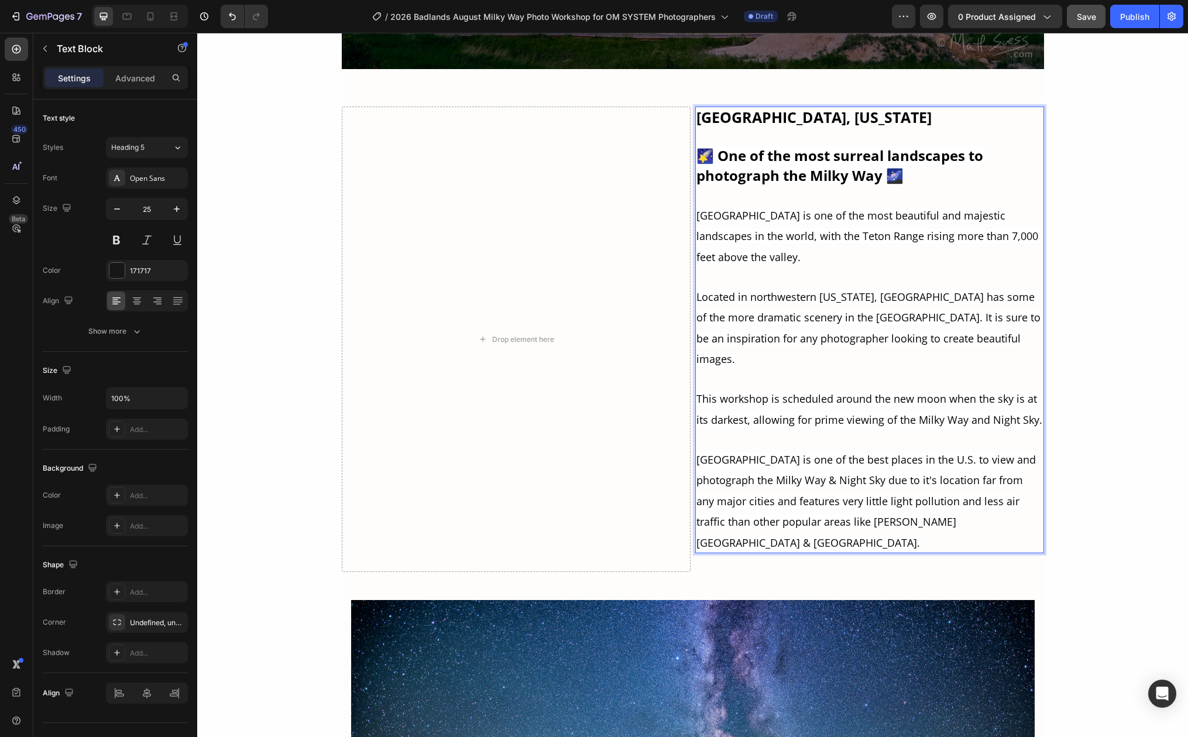
click at [708, 259] on p "Grand Teton National Park is one of the most beautiful and majestic landscapes …" at bounding box center [869, 378] width 346 height 348
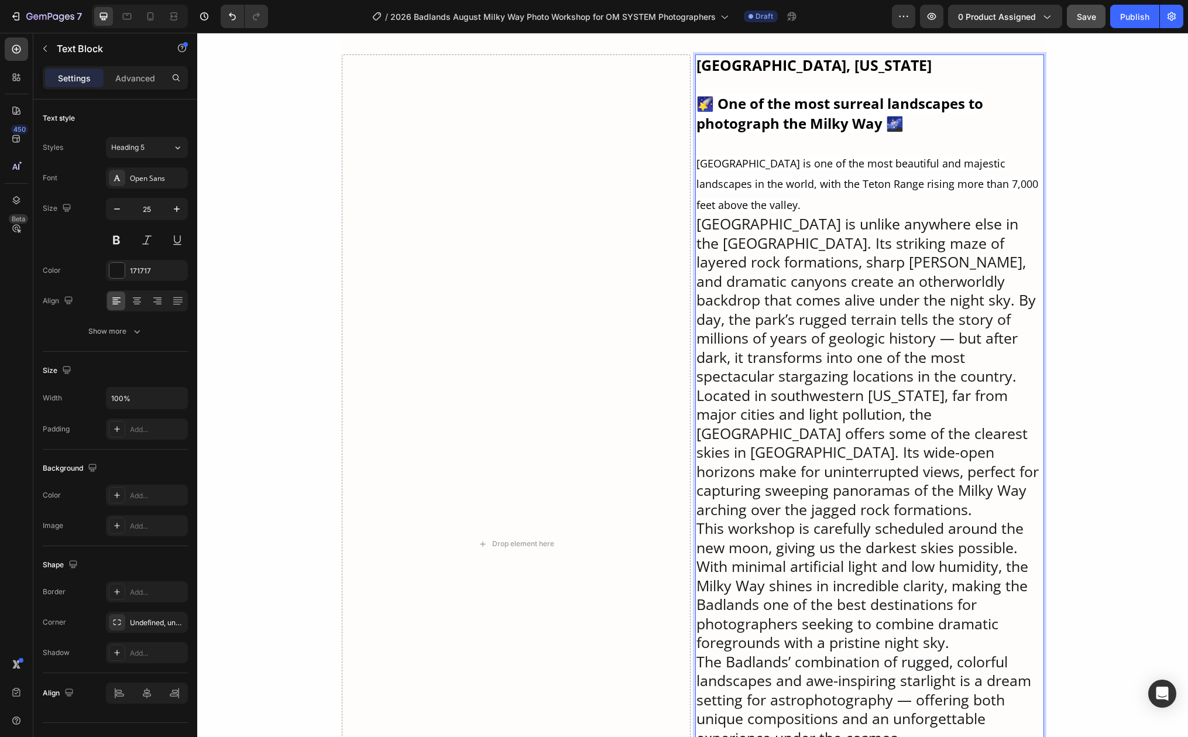
scroll to position [3577, 0]
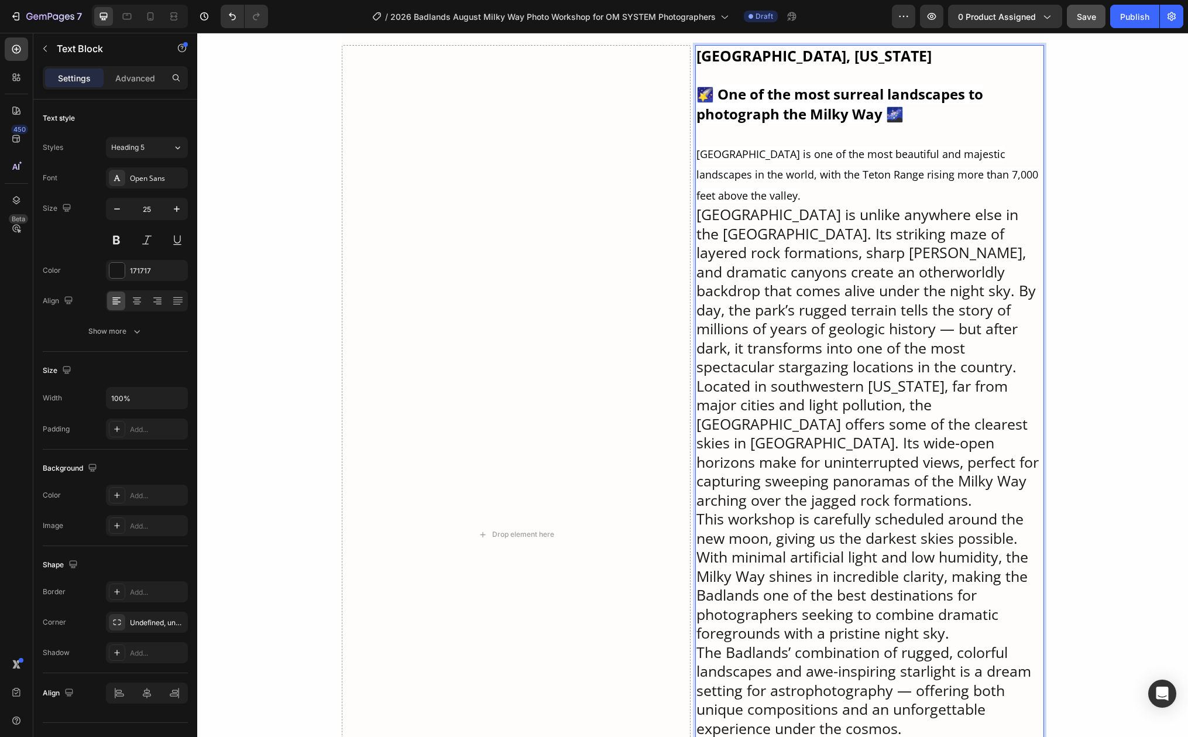
click at [738, 164] on span "Grand Teton National Park is one of the most beautiful and majestic landscapes …" at bounding box center [867, 175] width 342 height 56
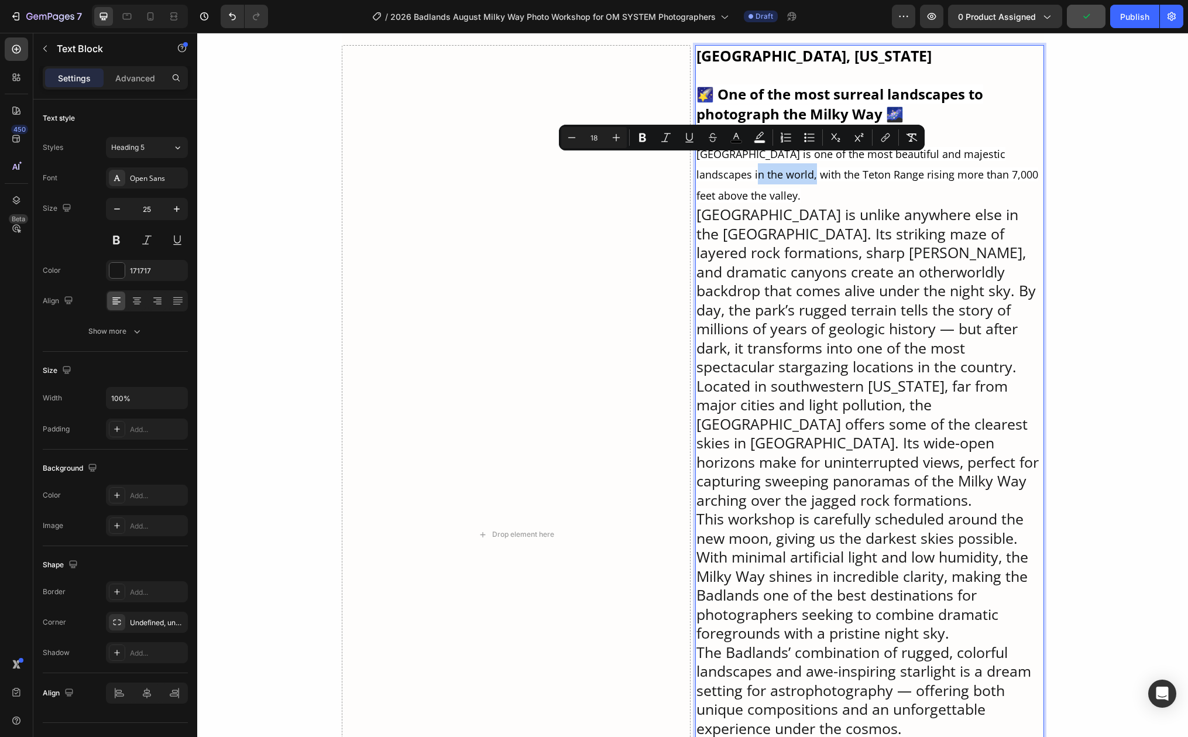
drag, startPoint x: 713, startPoint y: 163, endPoint x: 770, endPoint y: 164, distance: 56.2
click at [770, 164] on span "Grand Teton National Park is one of the most beautiful and majestic landscapes …" at bounding box center [867, 175] width 342 height 56
click at [760, 261] on p "Grand Teton National Park is one of the most beautiful and majestic landscapes …" at bounding box center [869, 259] width 346 height 233
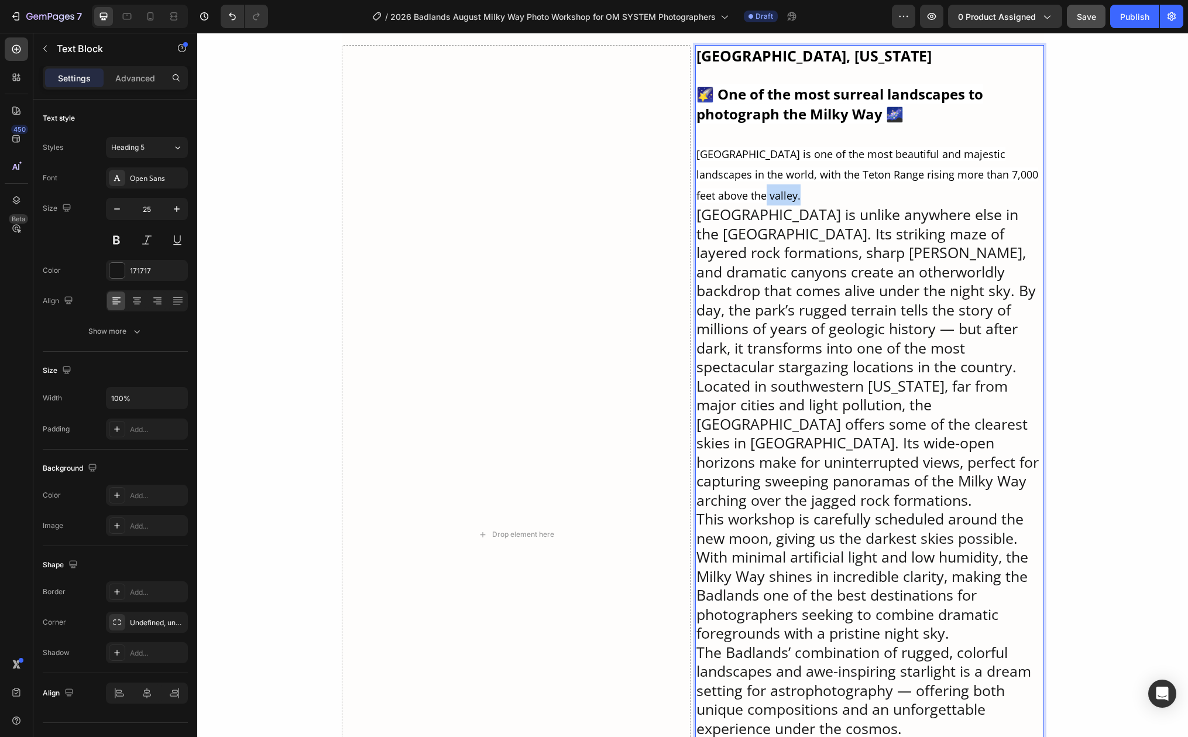
drag, startPoint x: 719, startPoint y: 178, endPoint x: 763, endPoint y: 178, distance: 43.9
click at [763, 178] on span "Grand Teton National Park is one of the most beautiful and majestic landscapes …" at bounding box center [867, 175] width 342 height 56
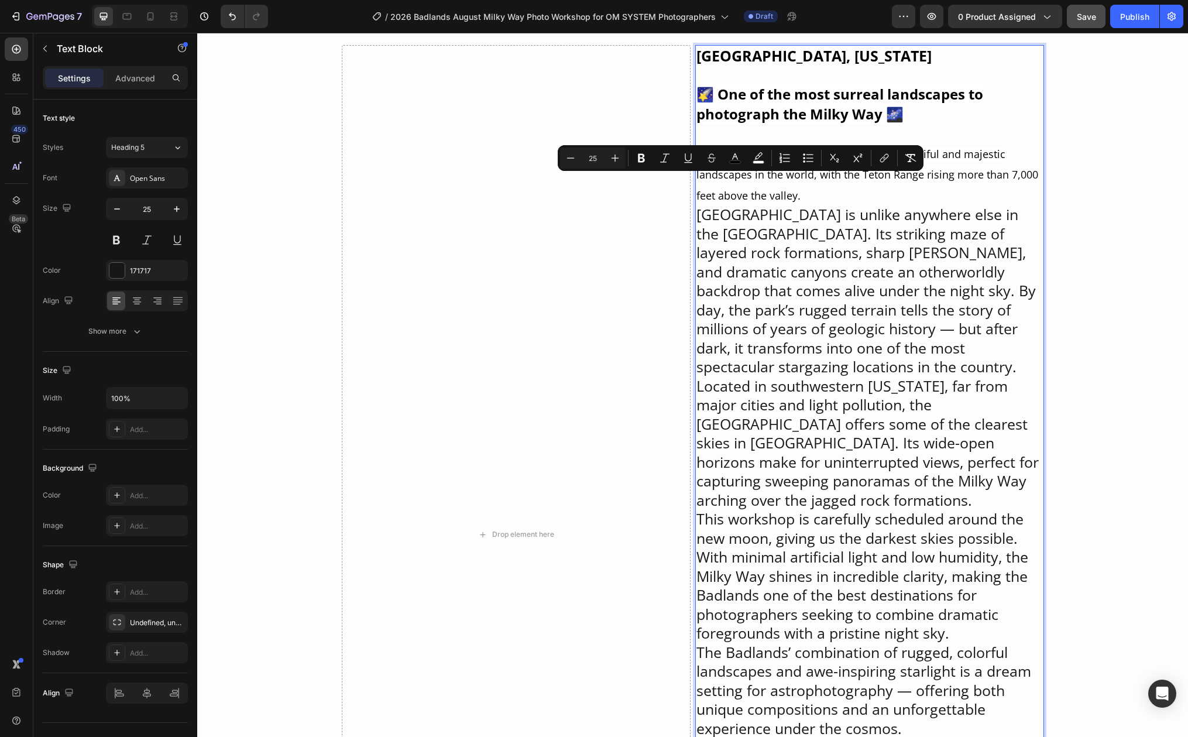
click at [746, 266] on p "Grand Teton National Park is one of the most beautiful and majestic landscapes …" at bounding box center [869, 259] width 346 height 233
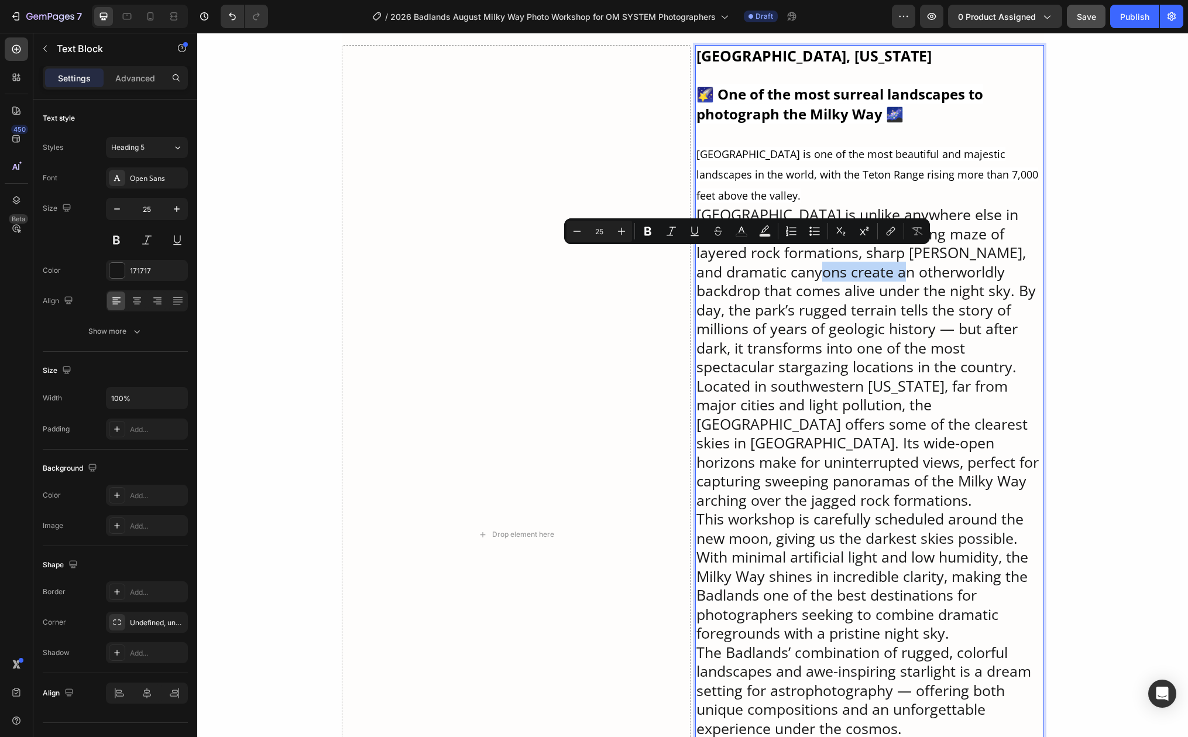
drag, startPoint x: 705, startPoint y: 259, endPoint x: 789, endPoint y: 262, distance: 83.7
click at [789, 262] on p "Grand Teton National Park is one of the most beautiful and majestic landscapes …" at bounding box center [869, 259] width 346 height 233
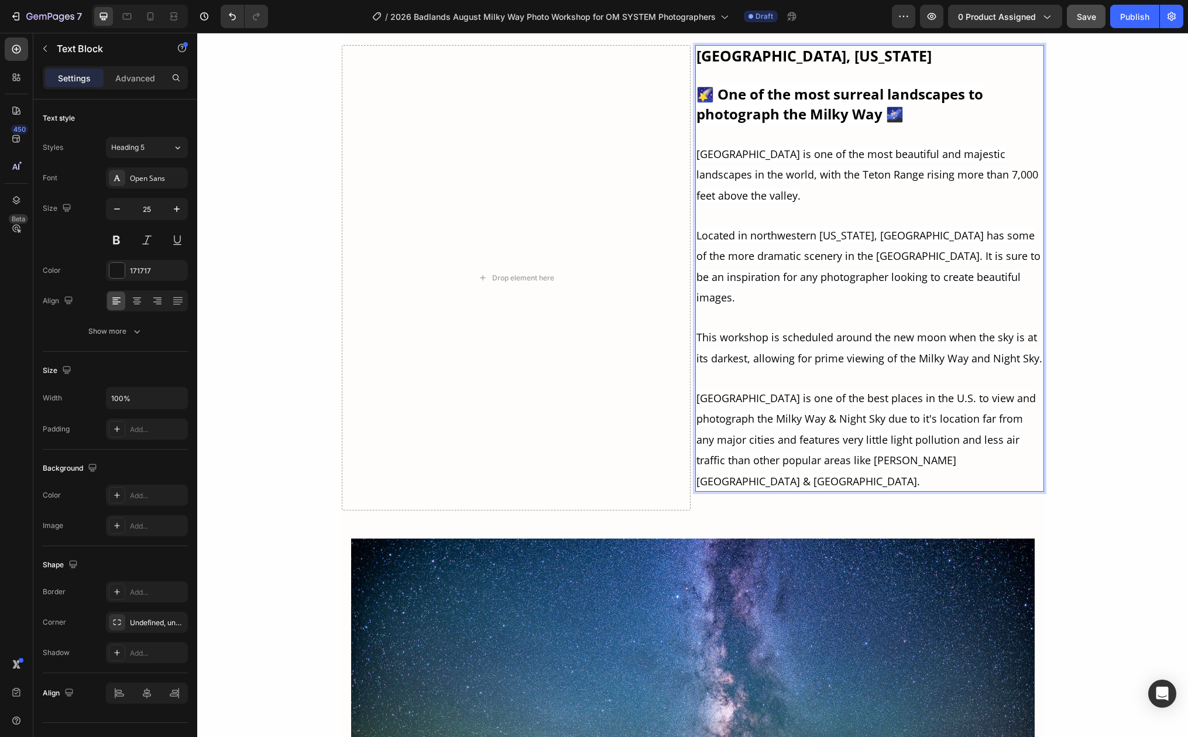
click at [803, 183] on p "Grand Teton National Park is one of the most beautiful and majestic landscapes …" at bounding box center [869, 317] width 346 height 348
click at [732, 228] on span "Located in northwestern Wyoming, Grand Teton National Park has some of the more…" at bounding box center [868, 266] width 344 height 77
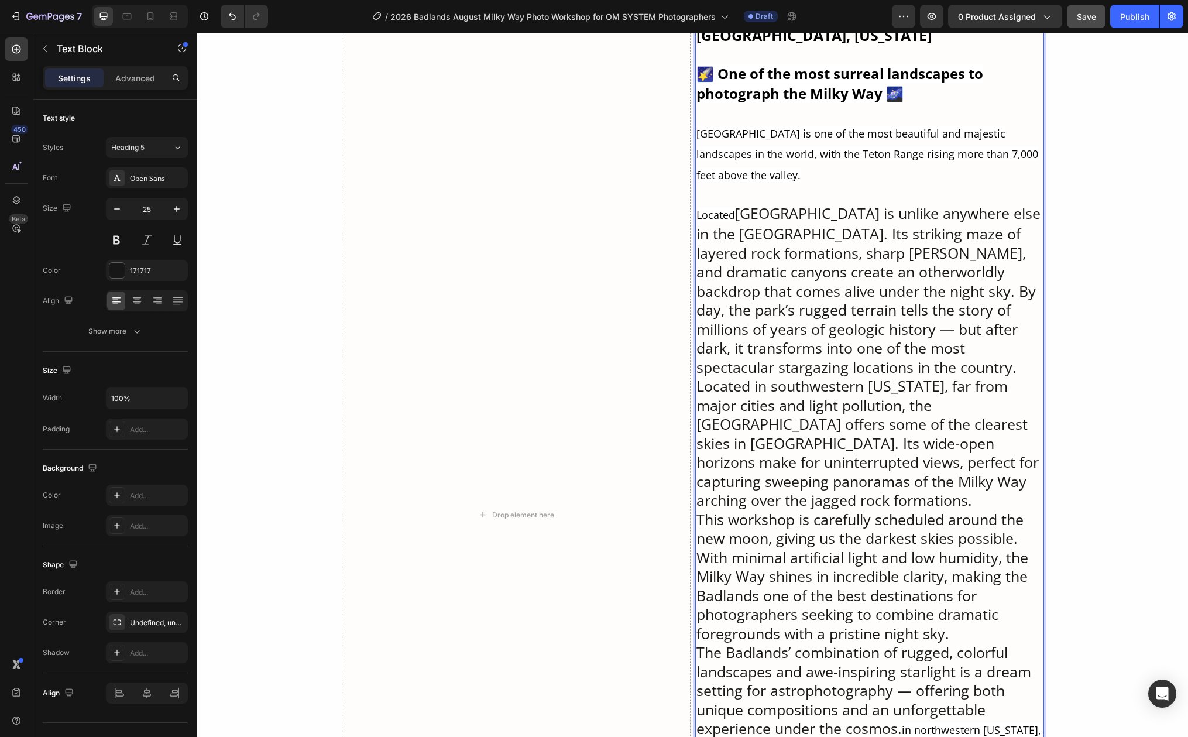
scroll to position [3597, 0]
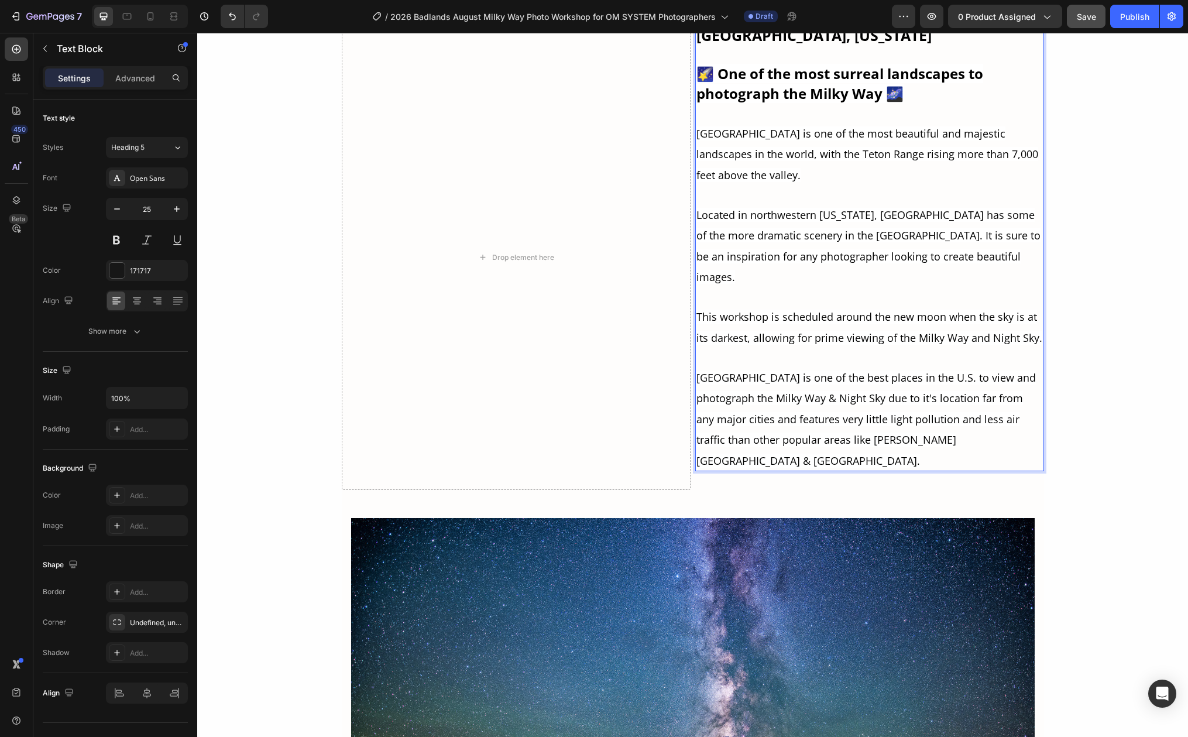
click at [739, 209] on p "Grand Teton National Park is one of the most beautiful and majestic landscapes …" at bounding box center [869, 296] width 346 height 348
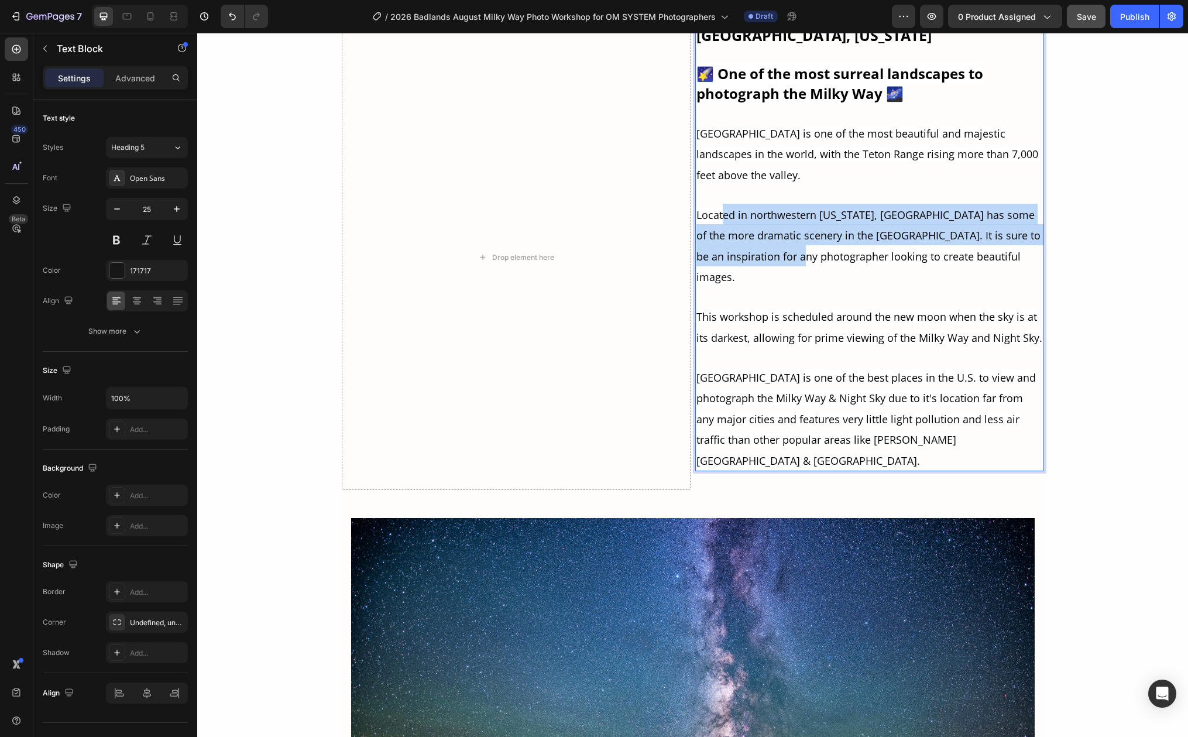
drag, startPoint x: 717, startPoint y: 197, endPoint x: 798, endPoint y: 246, distance: 93.7
click at [798, 246] on span "Located in northwestern Wyoming, Grand Teton National Park has some of the more…" at bounding box center [868, 246] width 344 height 77
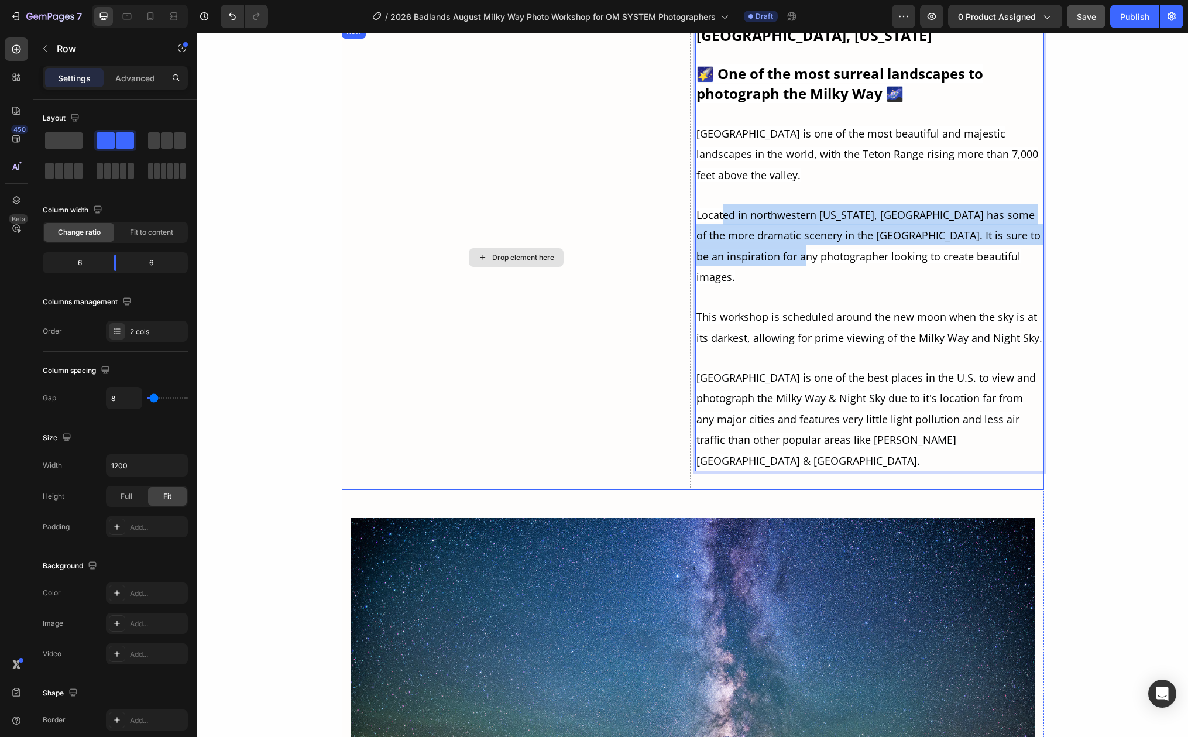
click at [609, 273] on div "Drop element here" at bounding box center [516, 257] width 349 height 465
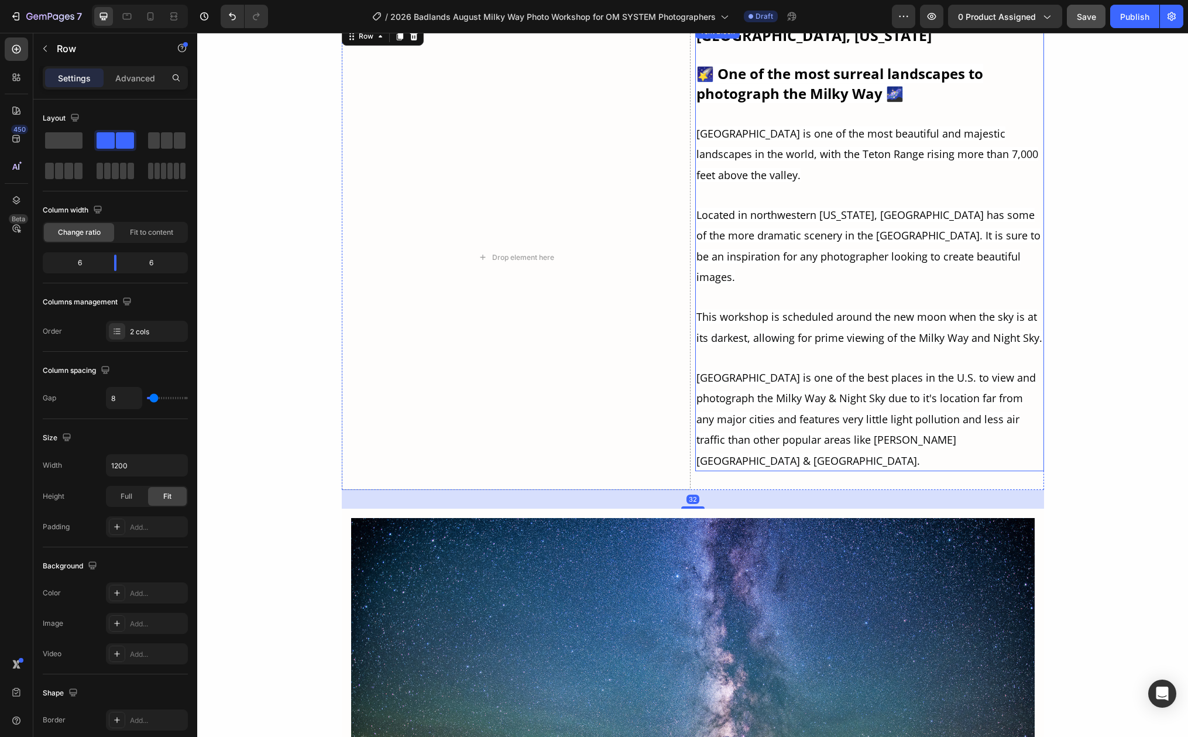
click at [860, 217] on span "Located in northwestern Wyoming, Grand Teton National Park has some of the more…" at bounding box center [868, 246] width 344 height 77
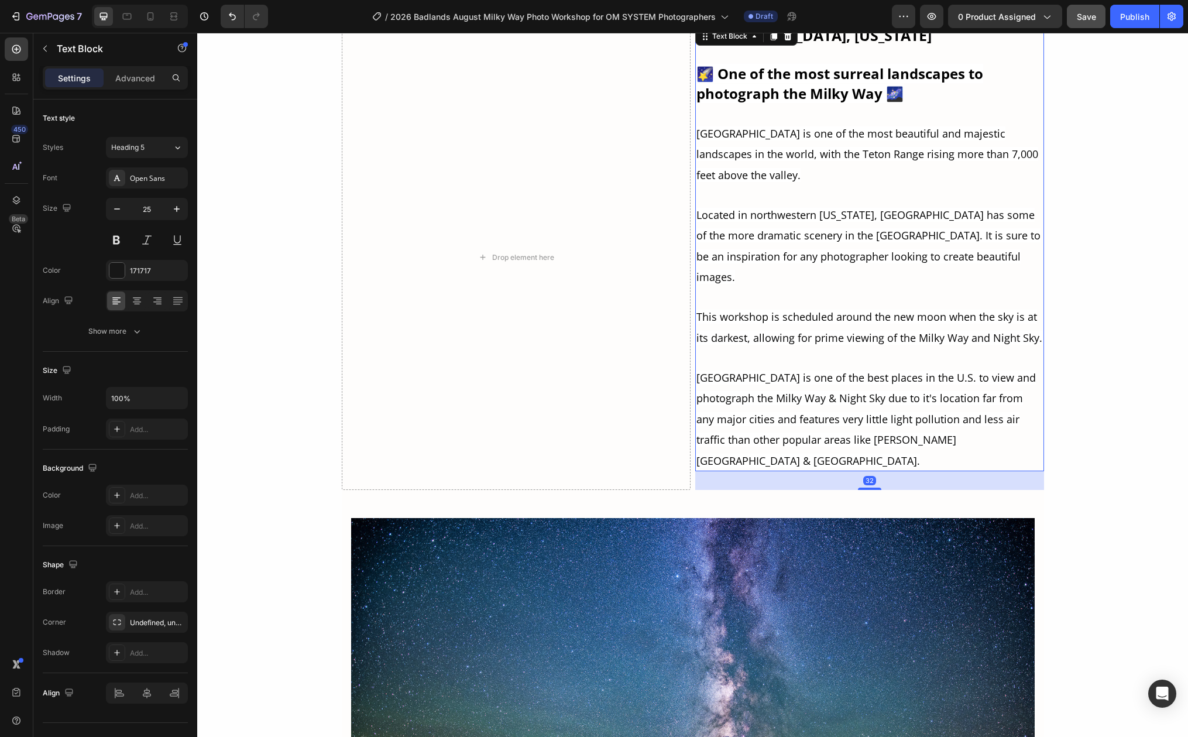
scroll to position [3579, 0]
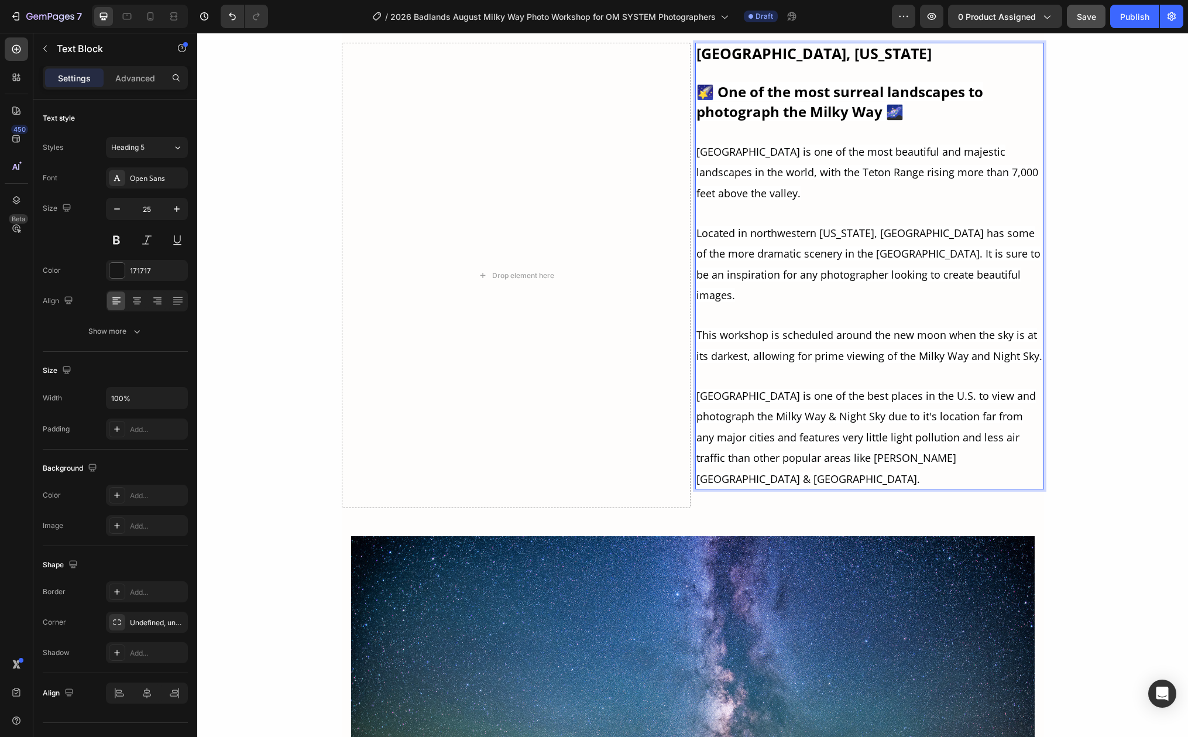
drag, startPoint x: 754, startPoint y: 207, endPoint x: 823, endPoint y: 233, distance: 74.1
drag, startPoint x: 771, startPoint y: 218, endPoint x: 816, endPoint y: 238, distance: 50.0
click at [816, 238] on span "Located in northwestern Wyoming, Grand Teton National Park has some of the more…" at bounding box center [868, 264] width 344 height 77
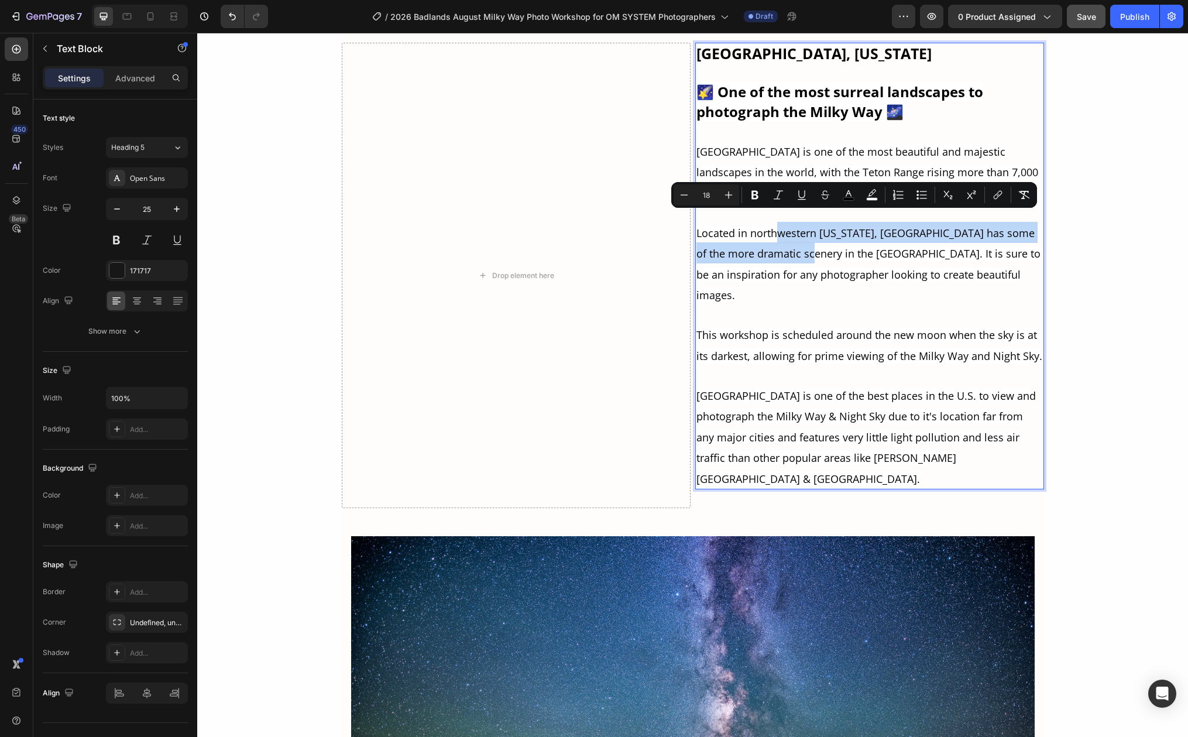
click at [816, 238] on span "Located in northwestern Wyoming, Grand Teton National Park has some of the more…" at bounding box center [868, 264] width 344 height 77
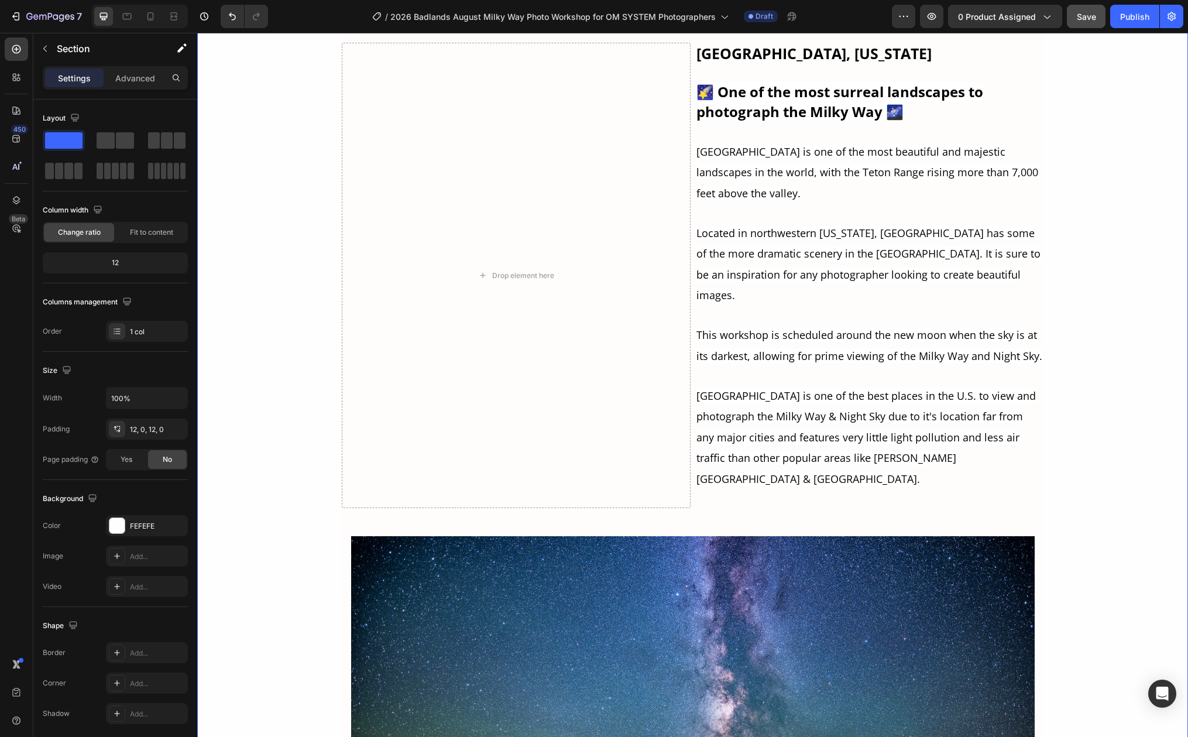
click at [47, 50] on icon "button" at bounding box center [44, 48] width 9 height 9
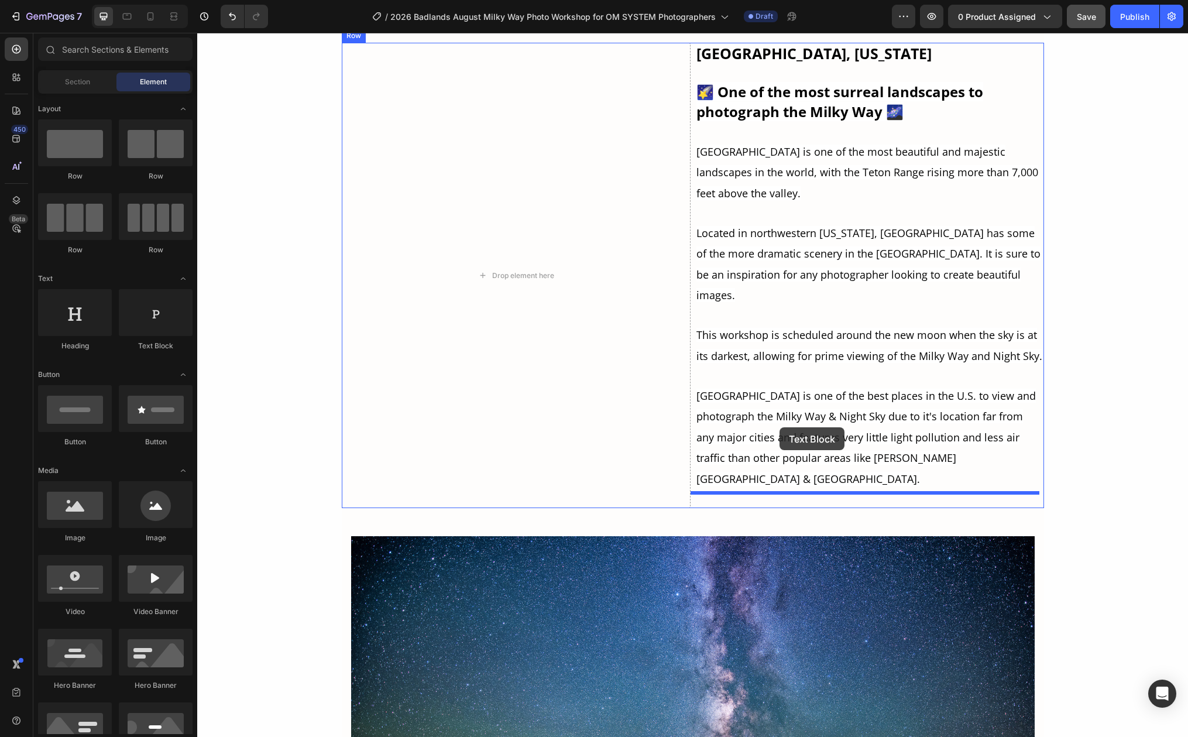
drag, startPoint x: 341, startPoint y: 347, endPoint x: 779, endPoint y: 423, distance: 445.4
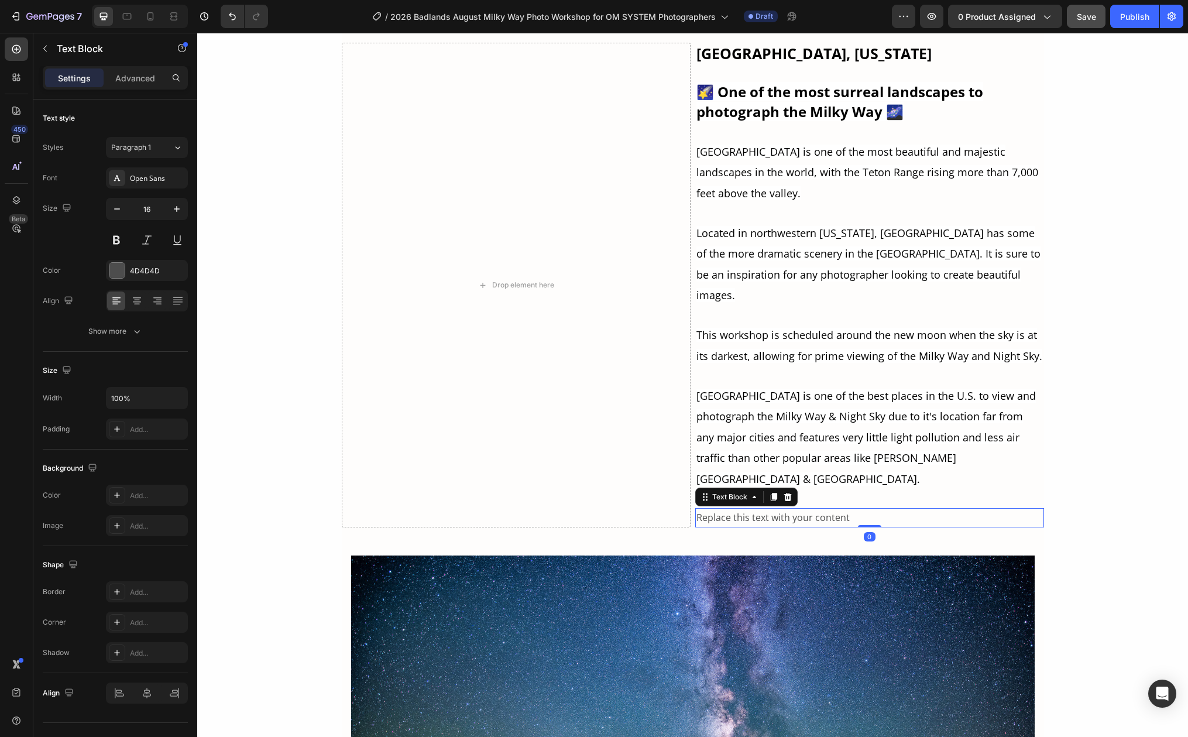
scroll to position [3589, 0]
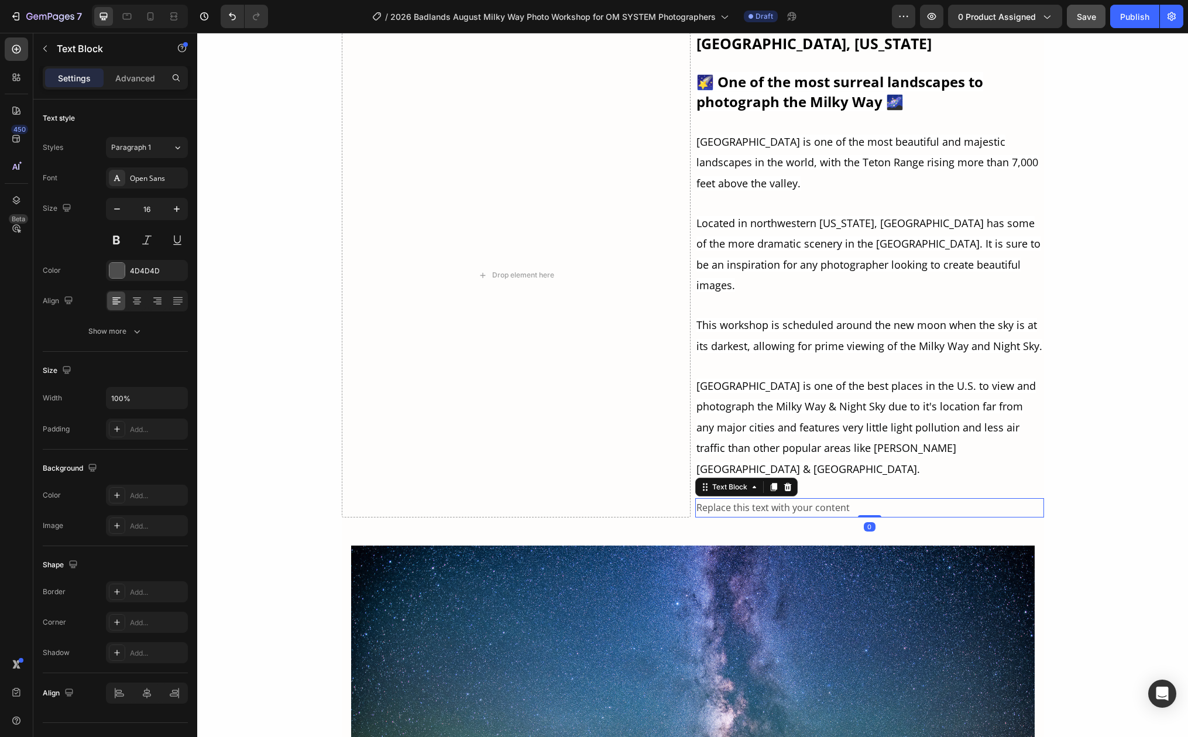
click at [812, 498] on div "Replace this text with your content" at bounding box center [869, 507] width 349 height 19
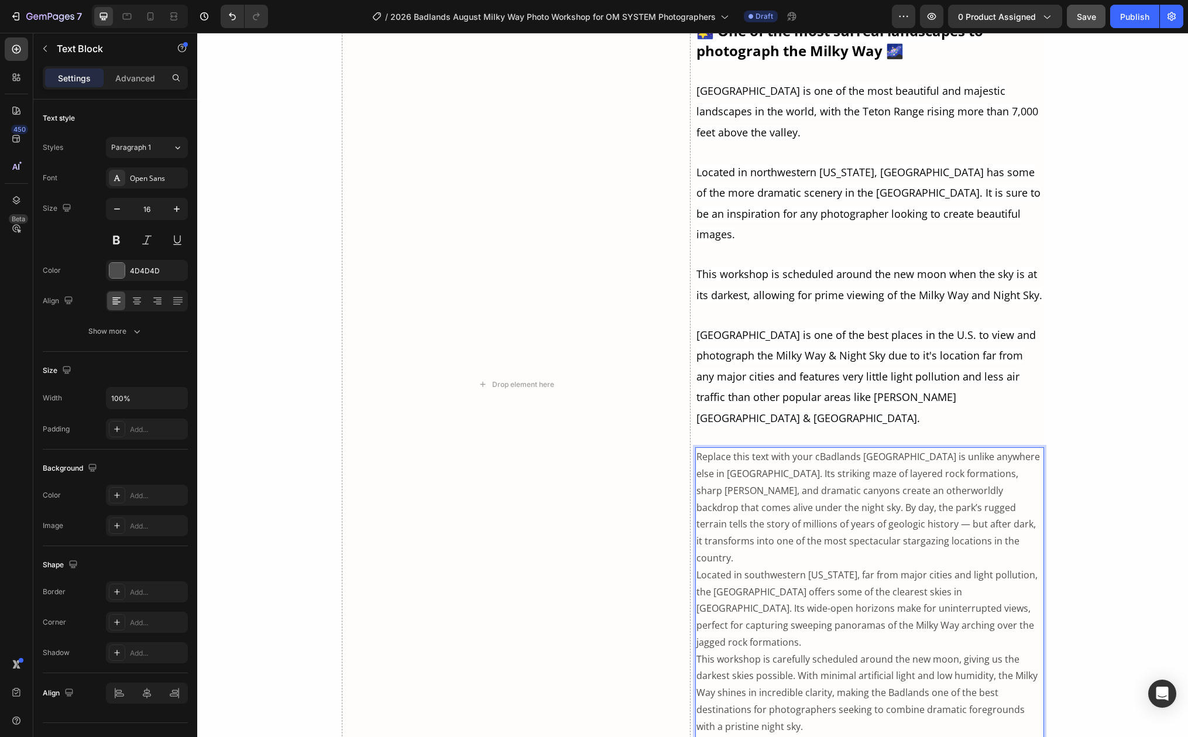
scroll to position [3649, 0]
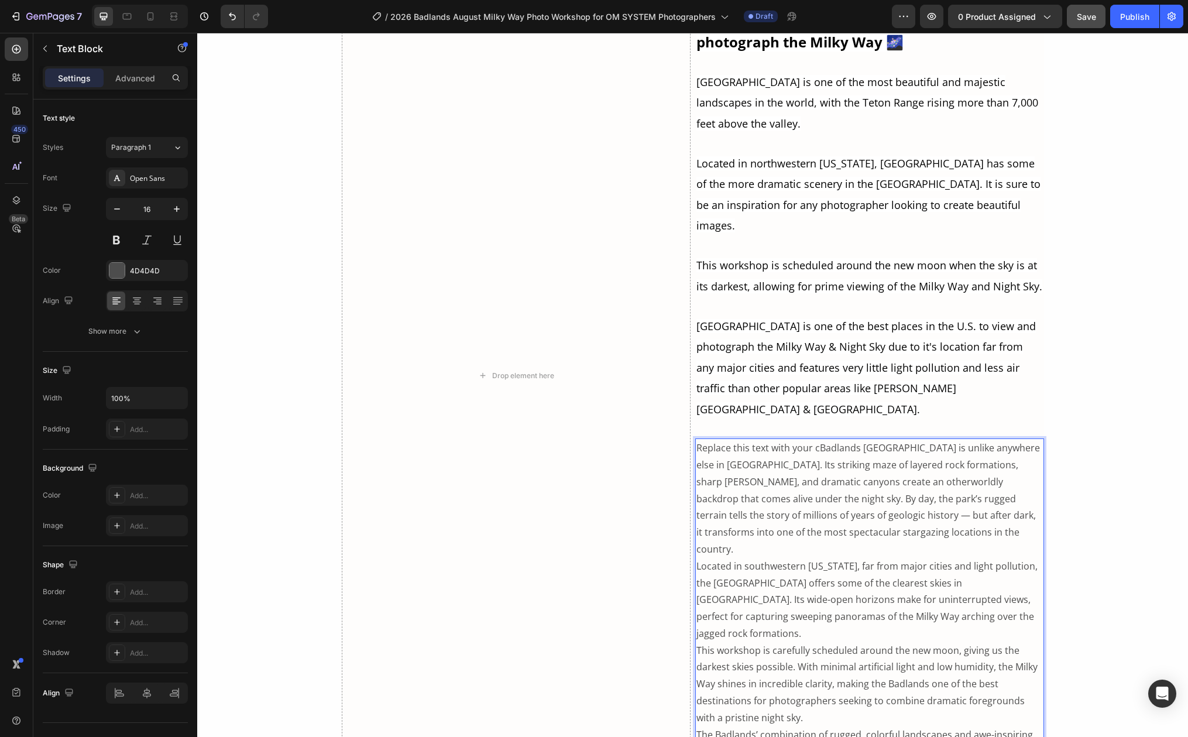
click at [812, 439] on p "Replace this text with your cBadlands National Park is unlike anywhere else in …" at bounding box center [869, 498] width 346 height 118
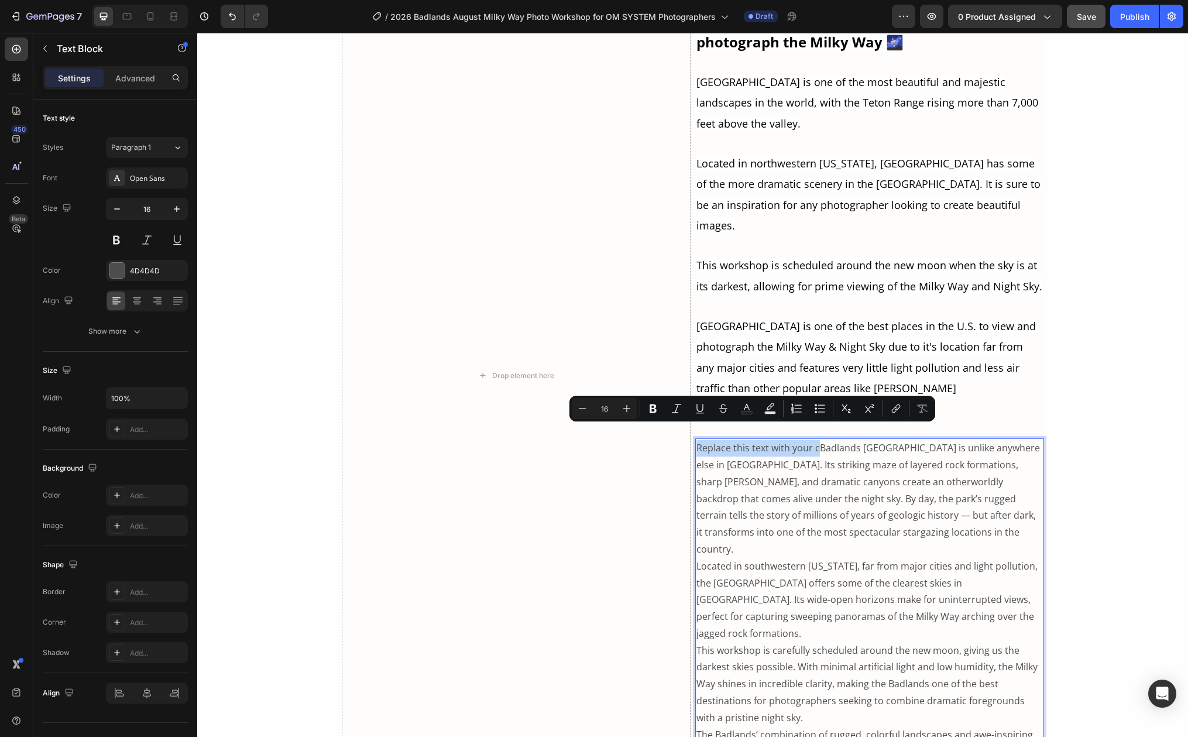
drag, startPoint x: 813, startPoint y: 432, endPoint x: 693, endPoint y: 437, distance: 119.5
click at [696, 439] on p "Replace this text with your cBadlands National Park is unlike anywhere else in …" at bounding box center [869, 498] width 346 height 118
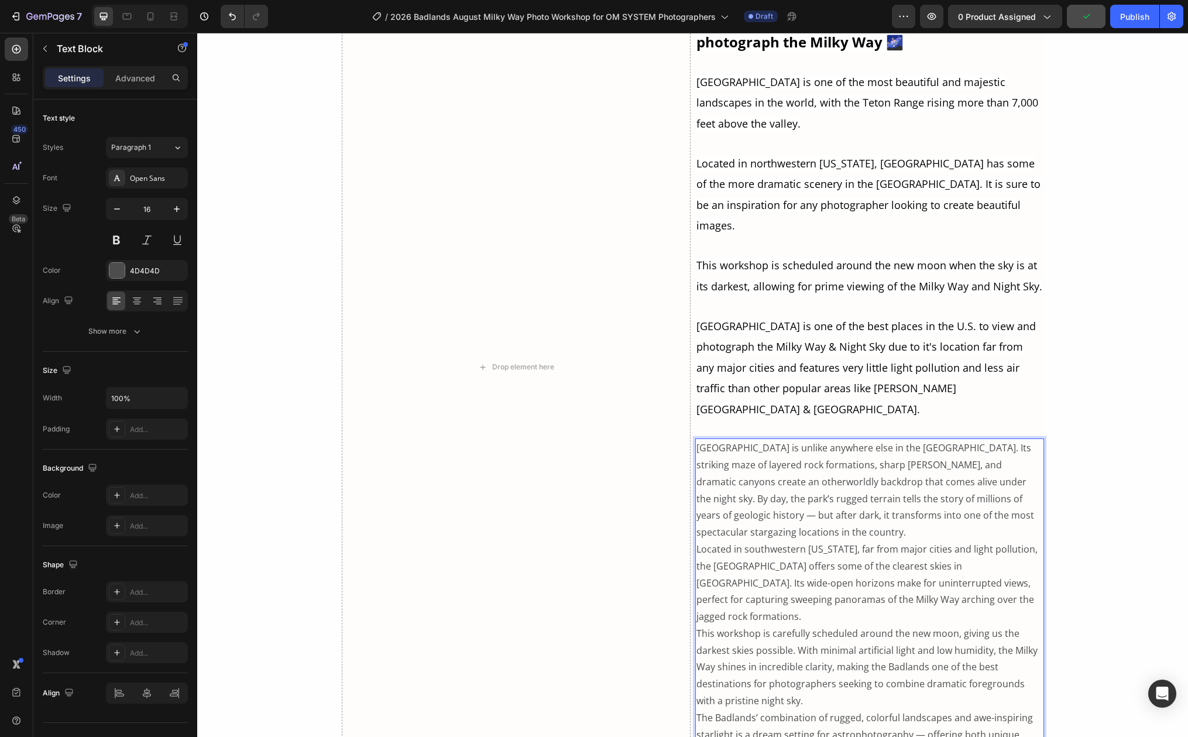
click at [750, 446] on p "Badlands National Park is unlike anywhere else in the United States. Its striki…" at bounding box center [869, 489] width 346 height 101
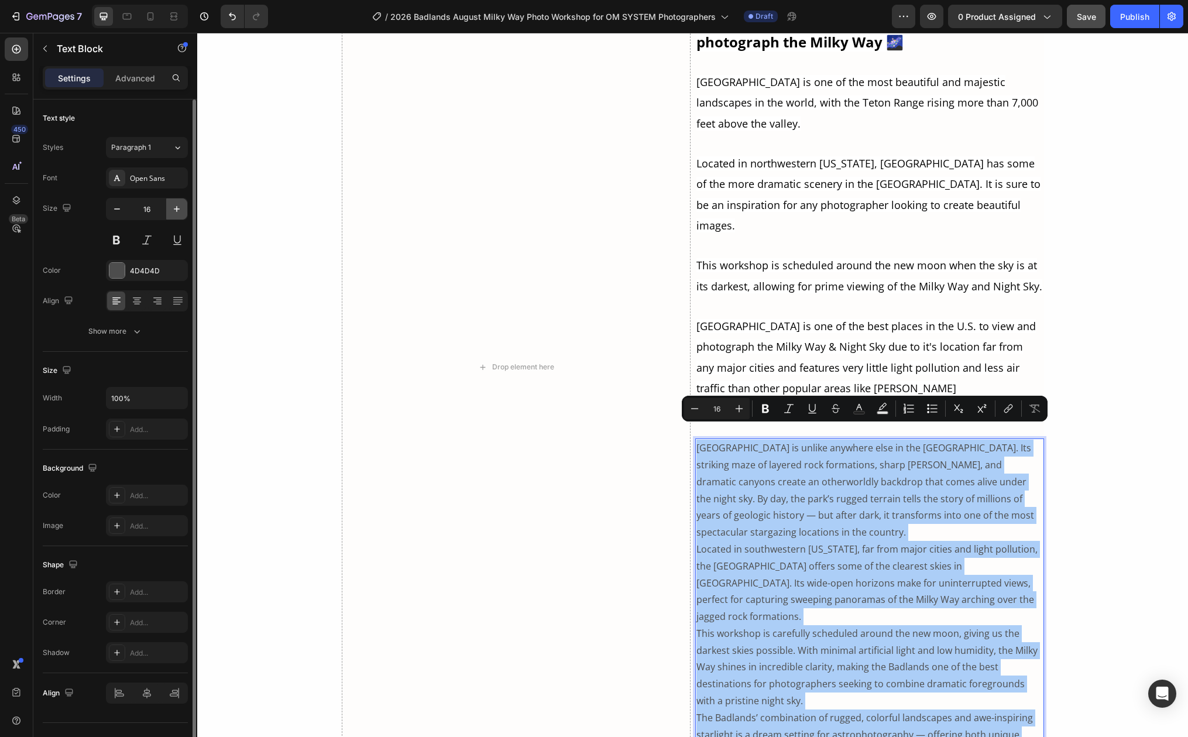
click at [175, 207] on icon "button" at bounding box center [177, 209] width 12 height 12
type input "17"
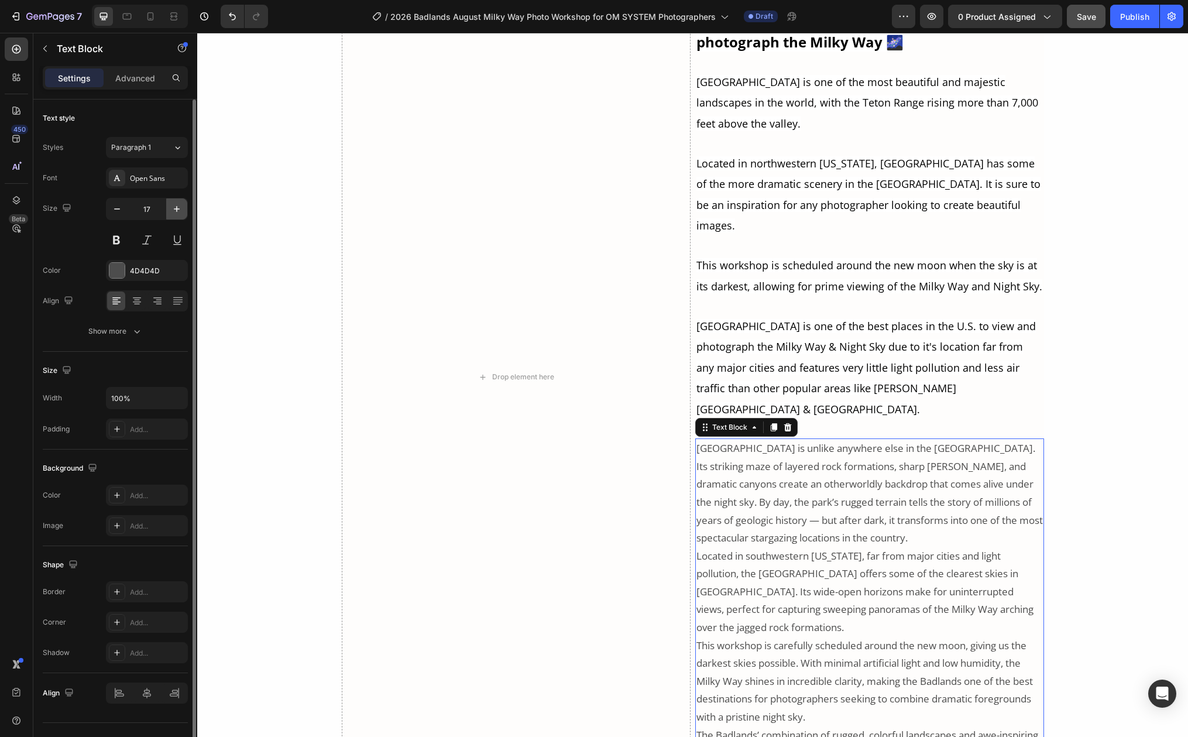
scroll to position [3676, 0]
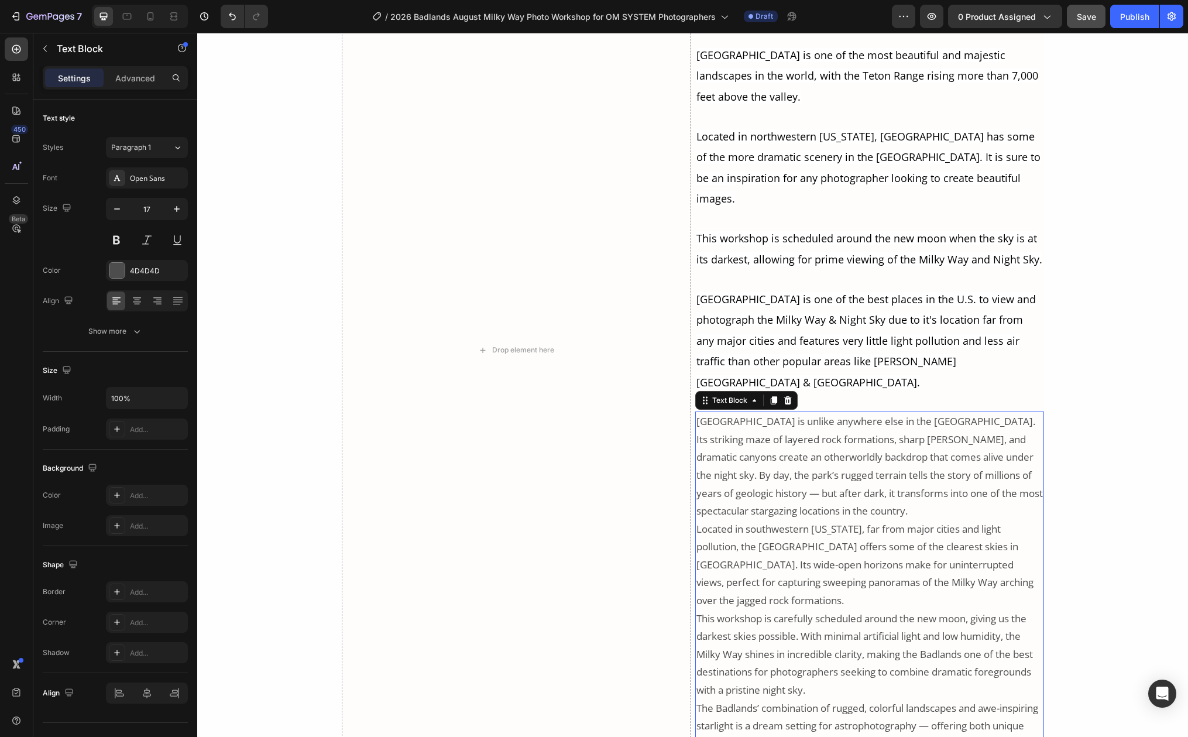
click at [879, 475] on p "Badlands National Park is unlike anywhere else in the United States. Its striki…" at bounding box center [869, 467] width 346 height 108
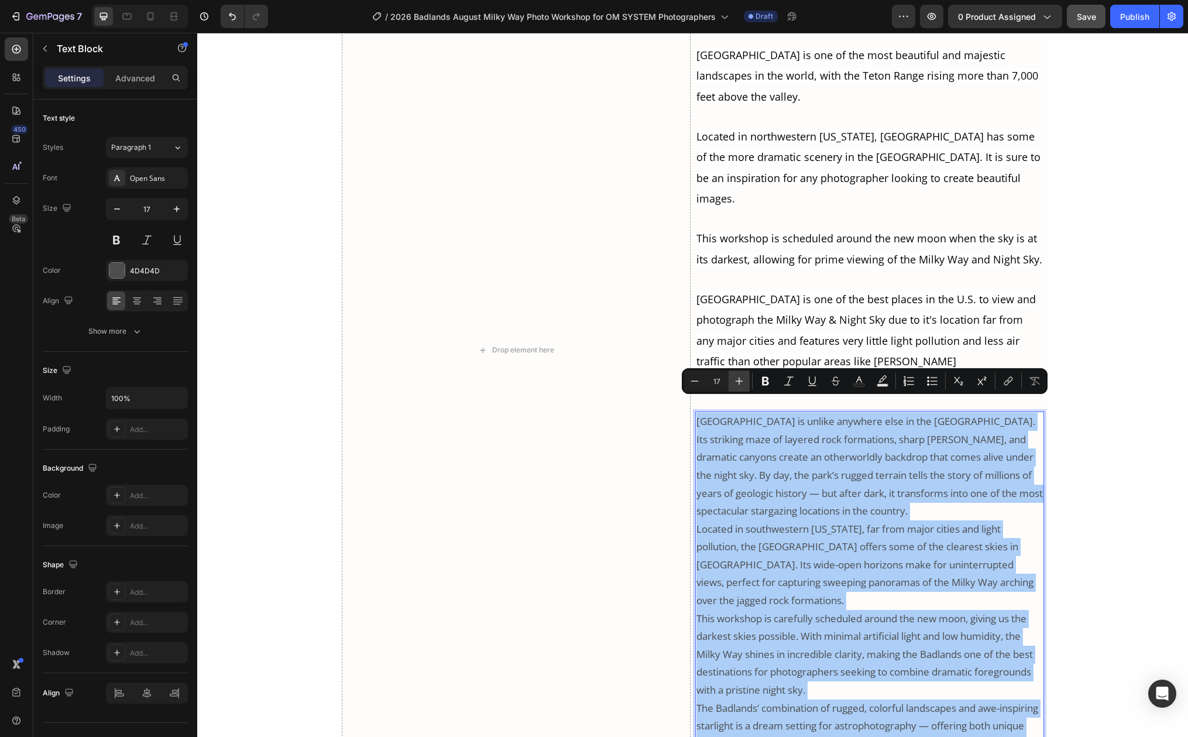
click at [740, 379] on icon "Editor contextual toolbar" at bounding box center [739, 381] width 12 height 12
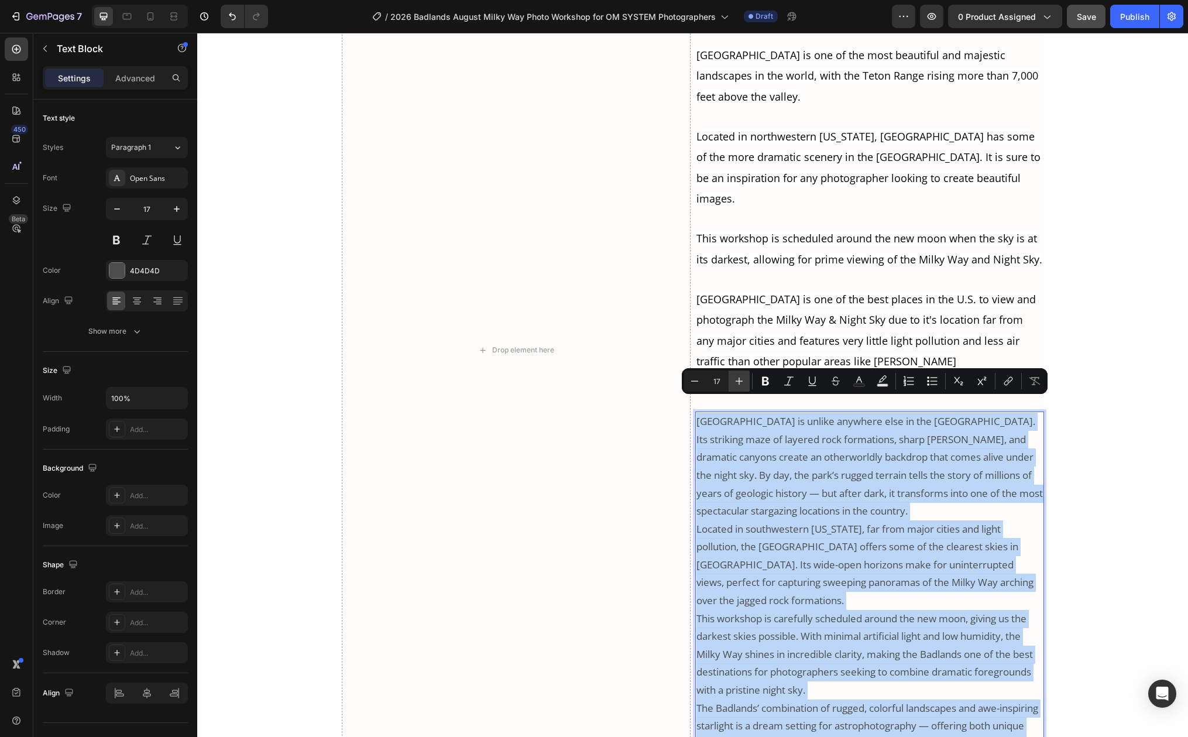
type input "18"
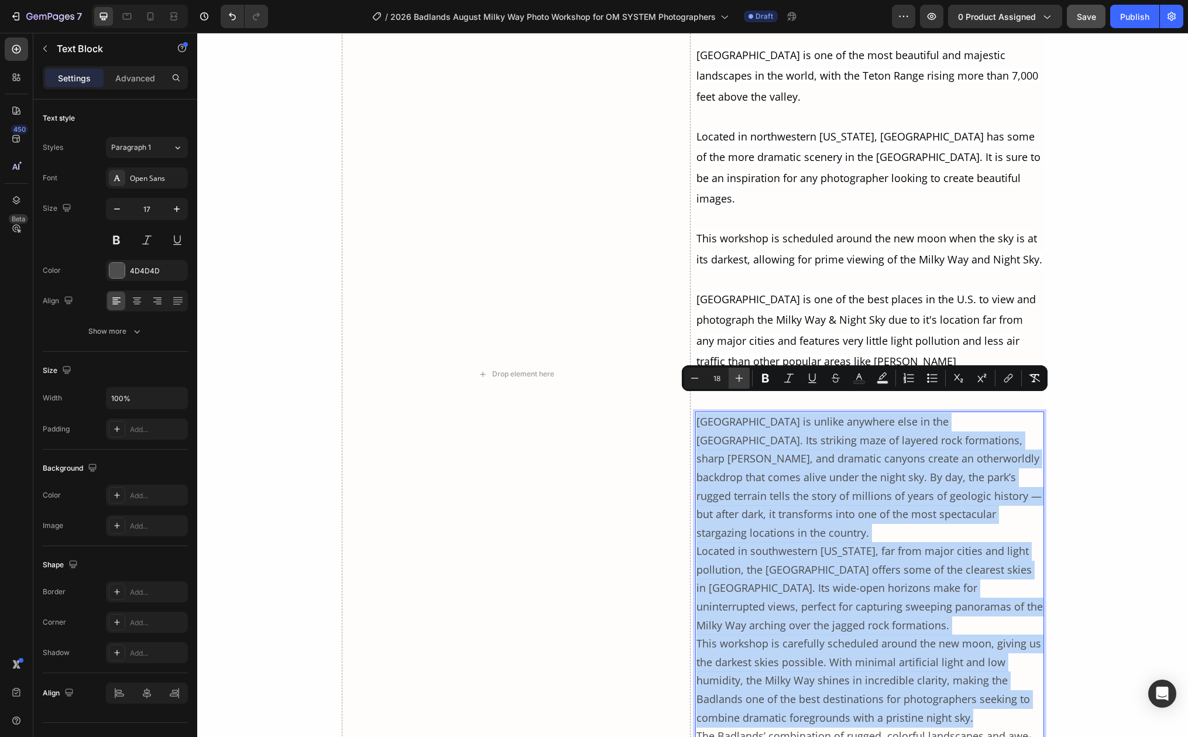
scroll to position [3679, 0]
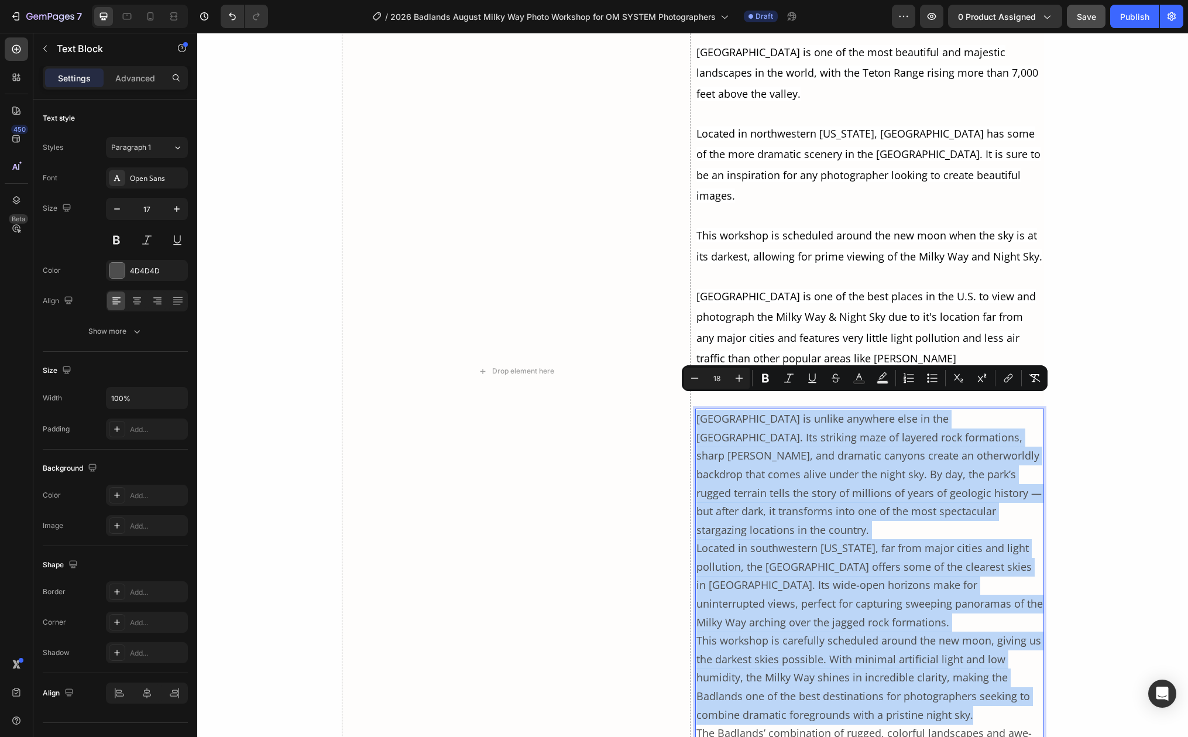
click at [855, 541] on span "Located in southwestern South Dakota, far from major cities and light pollution…" at bounding box center [869, 585] width 346 height 88
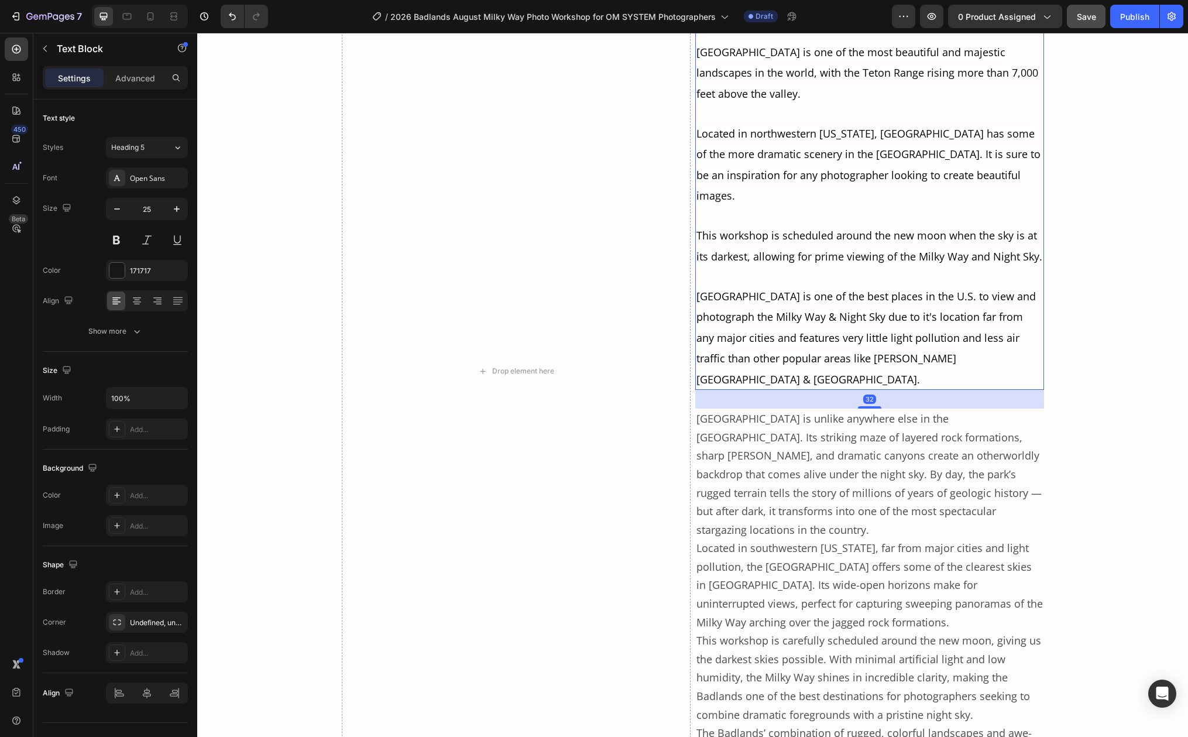
click at [833, 308] on span "Grand Teton National Park is one of the best places in the U.S. to view and pho…" at bounding box center [865, 337] width 339 height 97
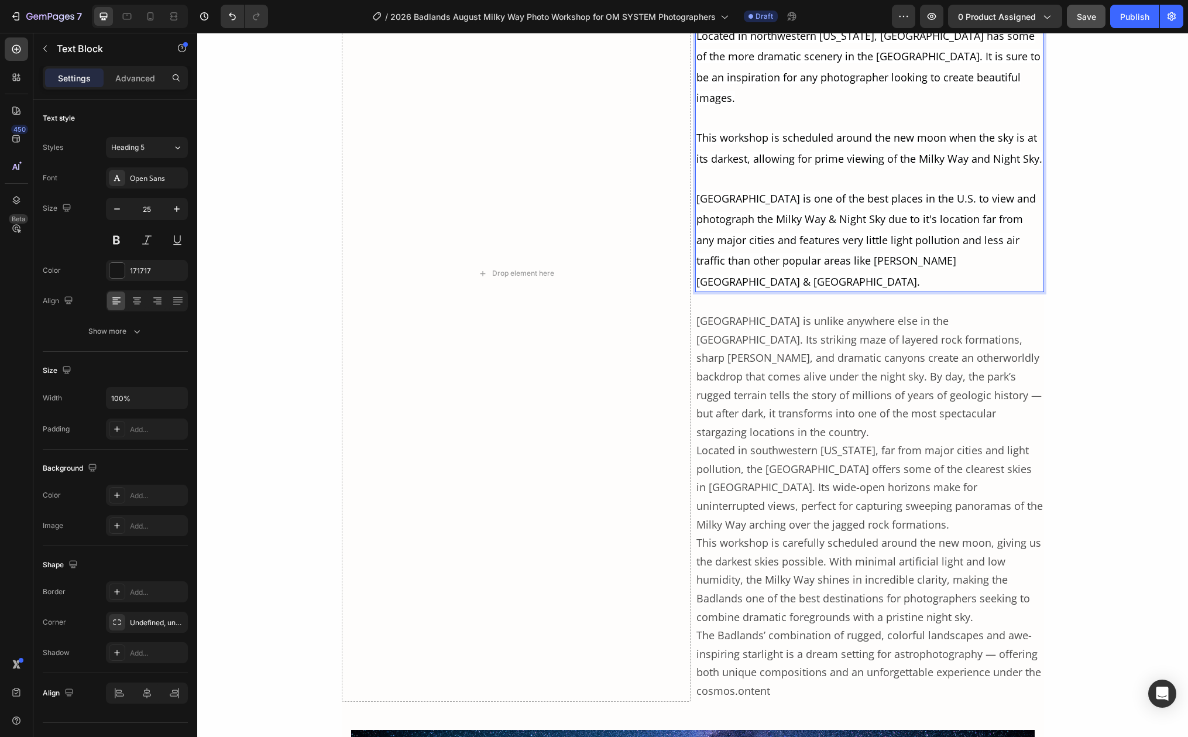
scroll to position [3784, 0]
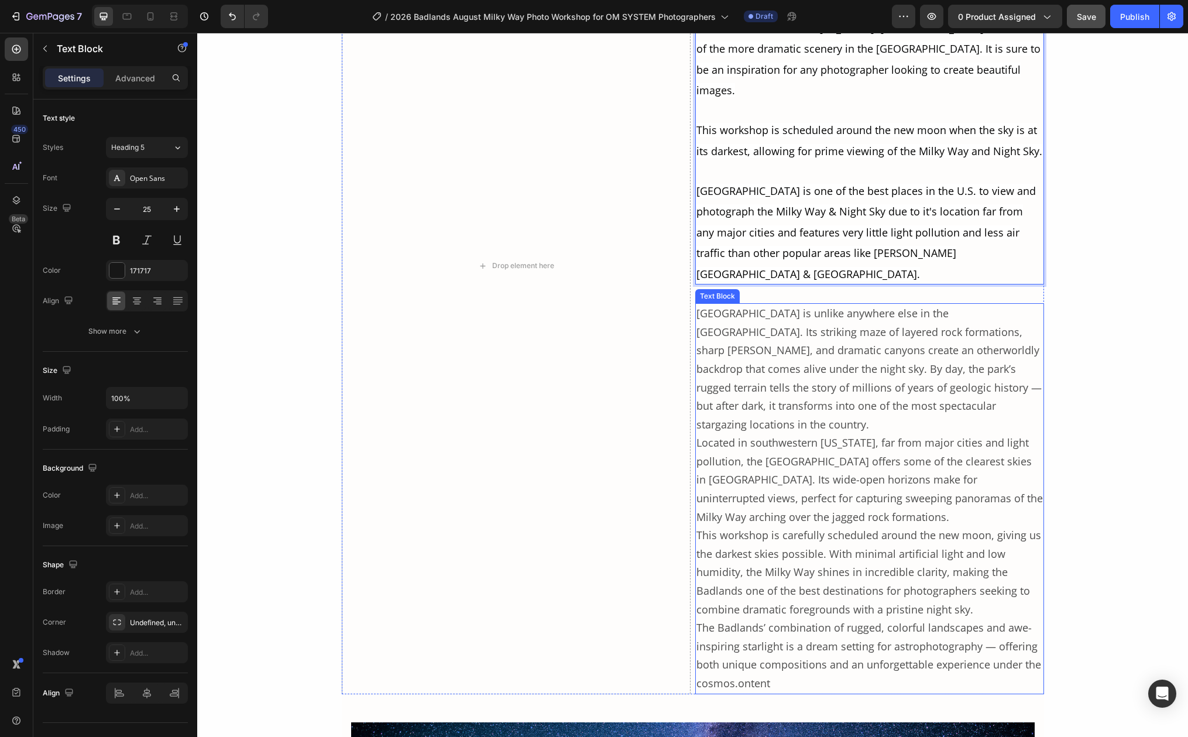
click at [870, 434] on p "Located in southwestern South Dakota, far from major cities and light pollution…" at bounding box center [869, 480] width 346 height 92
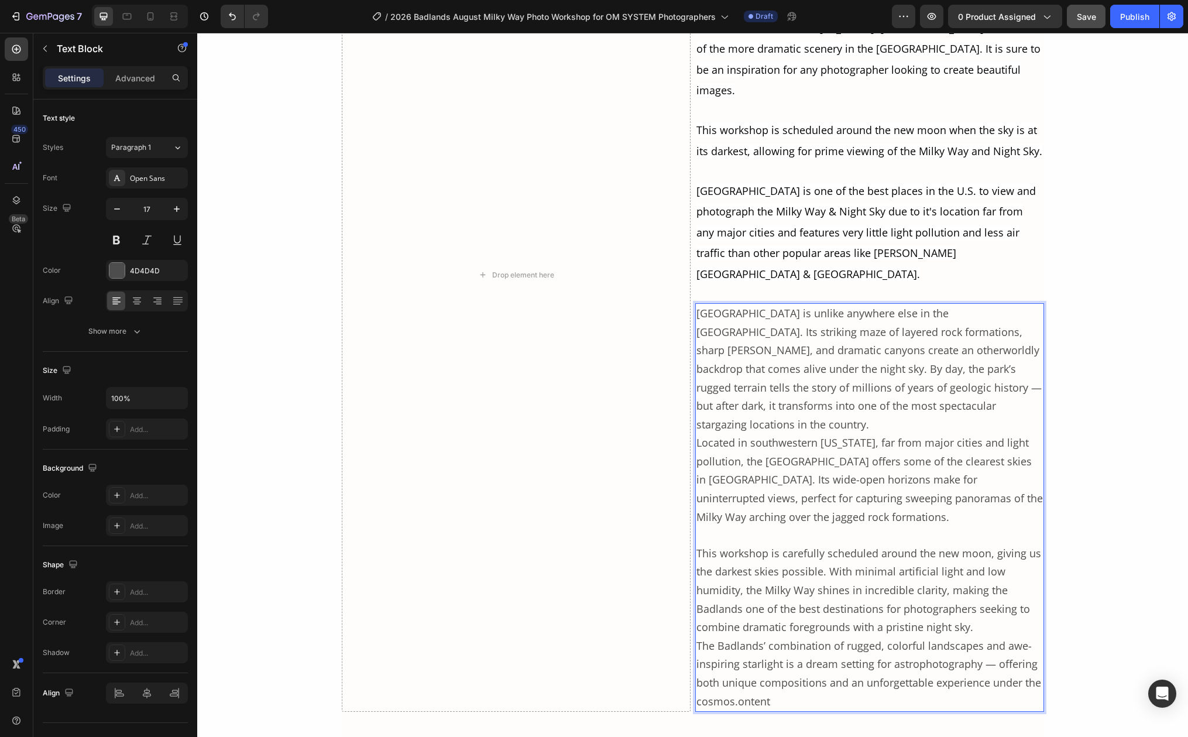
click at [977, 585] on p "This workshop is carefully scheduled around the new moon, giving us the darkest…" at bounding box center [869, 590] width 346 height 92
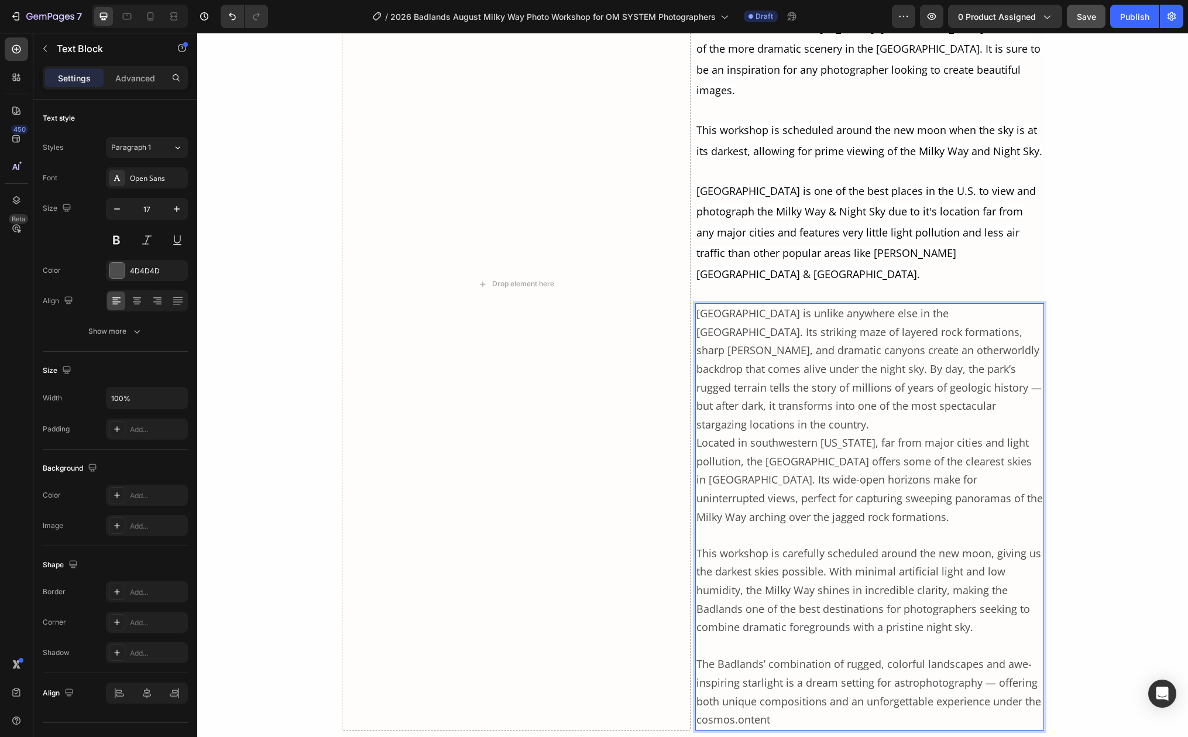
click at [1025, 390] on p "Badlands National Park is unlike anywhere else in the United States. Its striki…" at bounding box center [869, 368] width 346 height 129
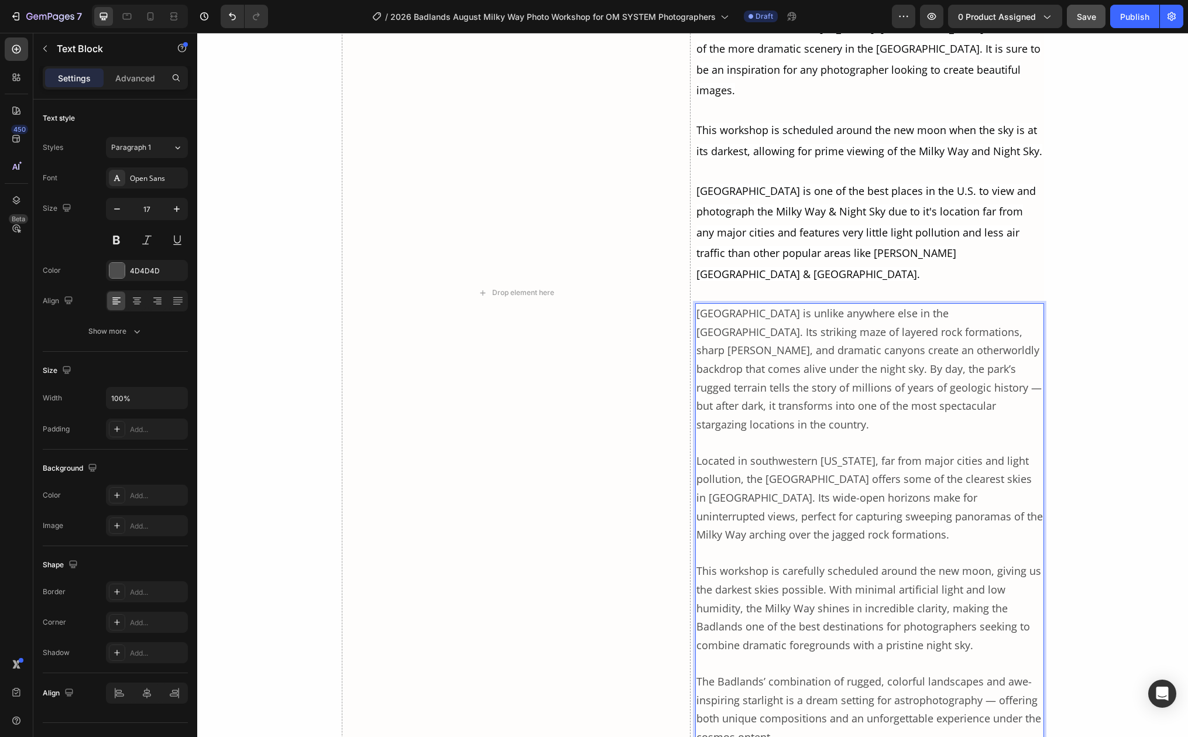
click at [1025, 304] on p "Badlands National Park is unlike anywhere else in the United States. Its striki…" at bounding box center [869, 368] width 346 height 129
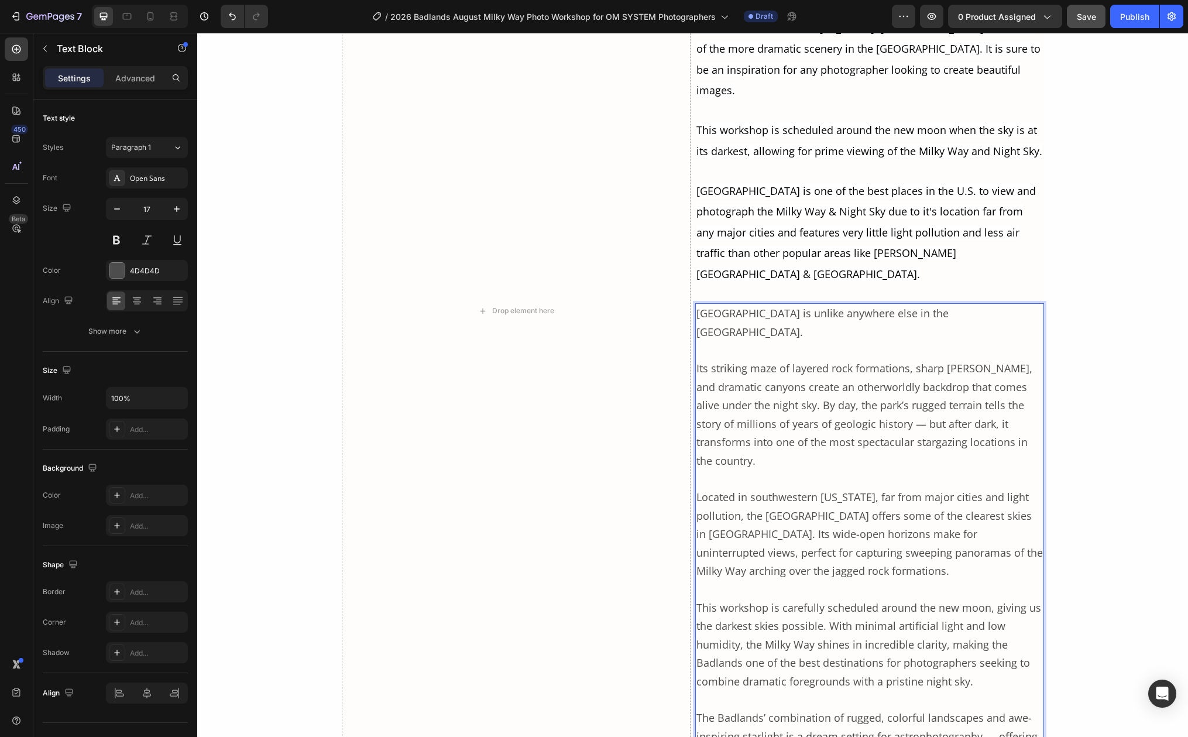
click at [790, 370] on span "Its striking maze of layered rock formations, sharp spires, and dramatic canyon…" at bounding box center [864, 414] width 336 height 107
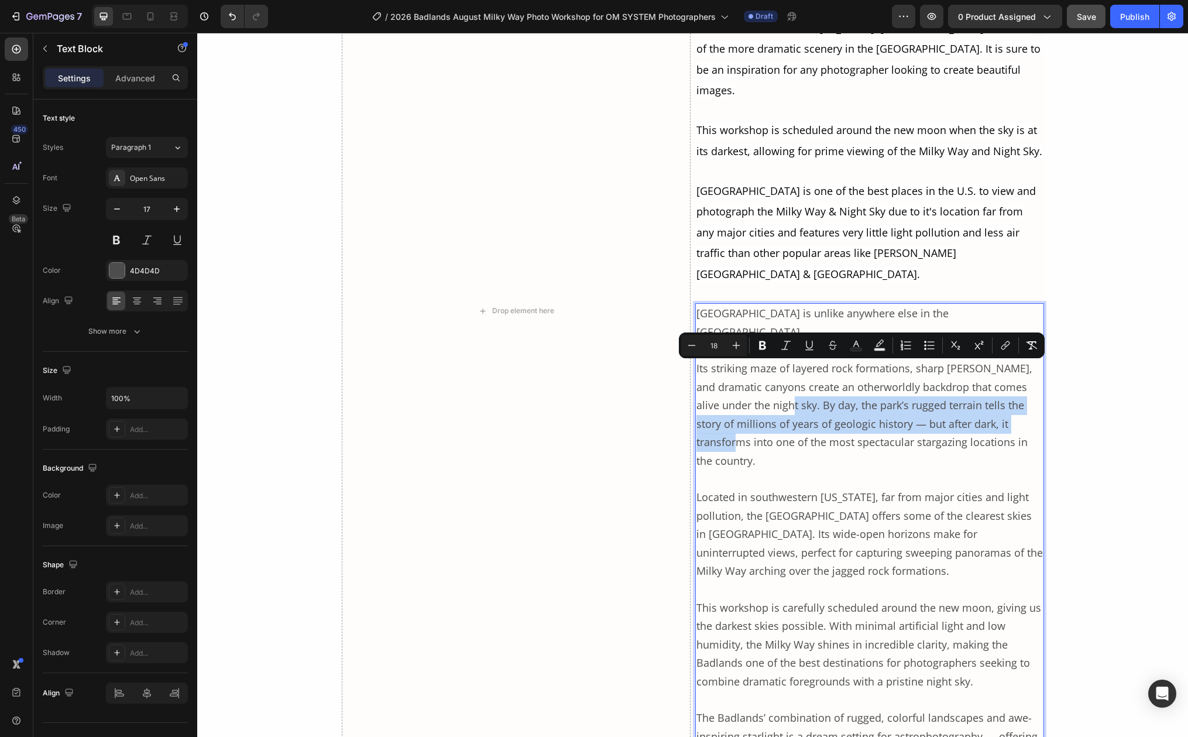
drag, startPoint x: 792, startPoint y: 368, endPoint x: 712, endPoint y: 415, distance: 92.8
click at [712, 415] on p "Its striking maze of layered rock formations, sharp spires, and dramatic canyon…" at bounding box center [869, 414] width 346 height 111
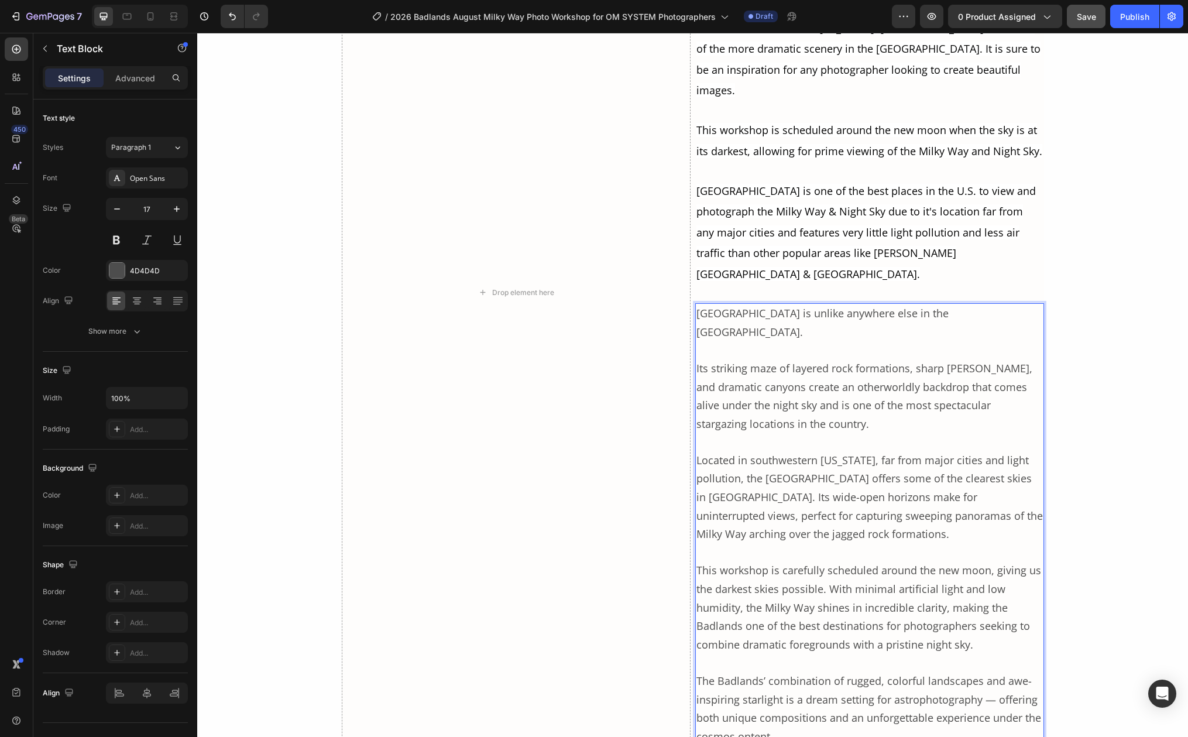
click at [835, 490] on p "Located in southwestern South Dakota, far from major cities and light pollution…" at bounding box center [869, 497] width 346 height 92
click at [739, 461] on span "Located in southwestern South Dakota, far from major cities and light pollution…" at bounding box center [869, 497] width 346 height 88
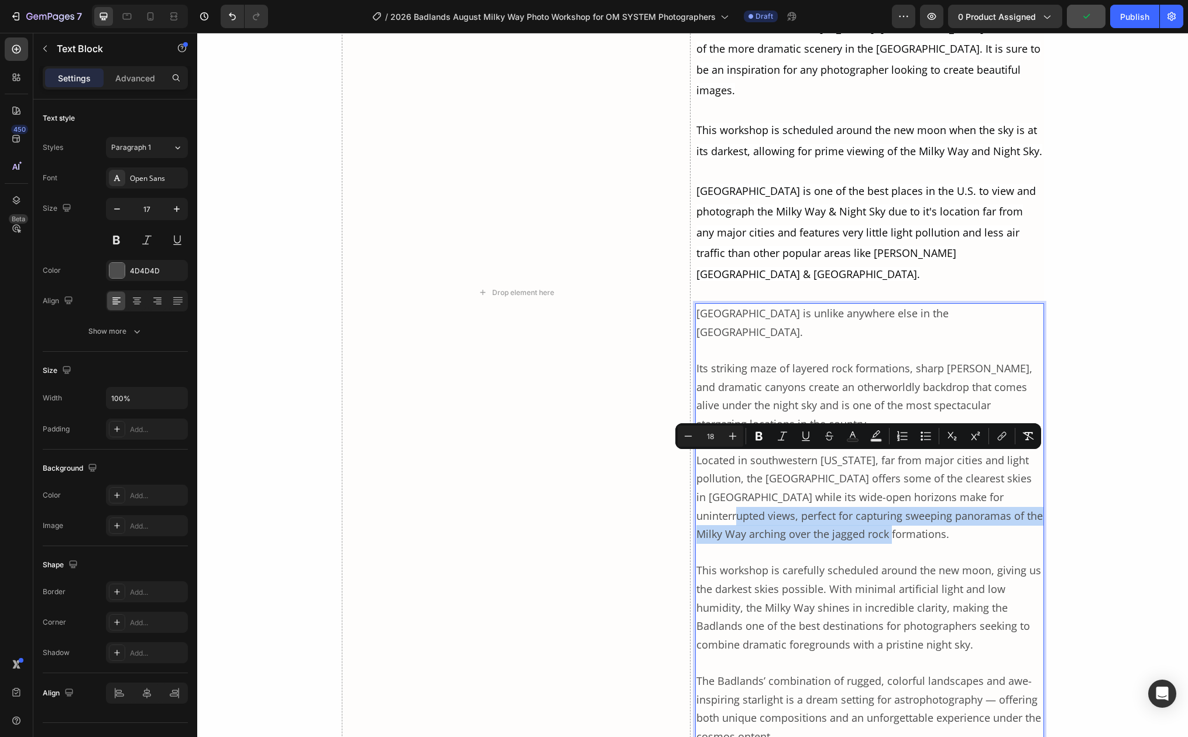
drag, startPoint x: 1021, startPoint y: 462, endPoint x: 858, endPoint y: 500, distance: 167.1
click at [858, 500] on p "Located in southwestern South Dakota, far from major cities and light pollution…" at bounding box center [869, 497] width 346 height 92
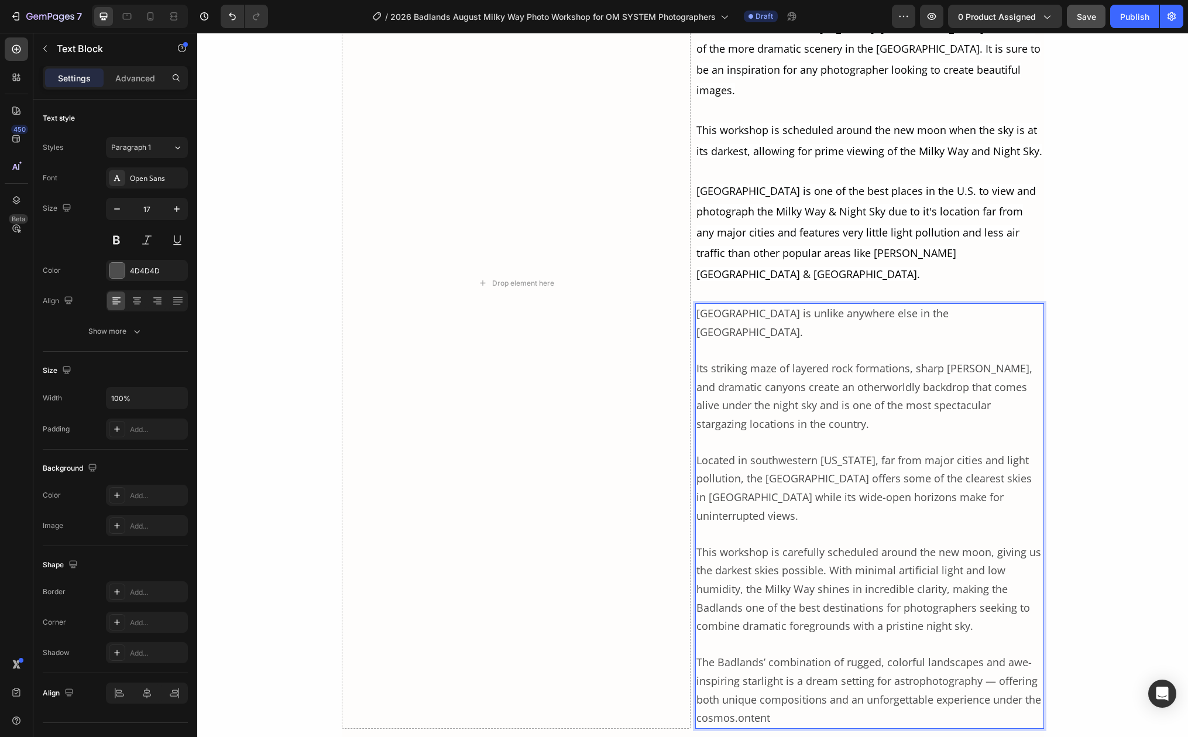
click at [787, 662] on p "The Badlands’ combination of rugged, colorful landscapes and awe-inspiring star…" at bounding box center [869, 690] width 346 height 74
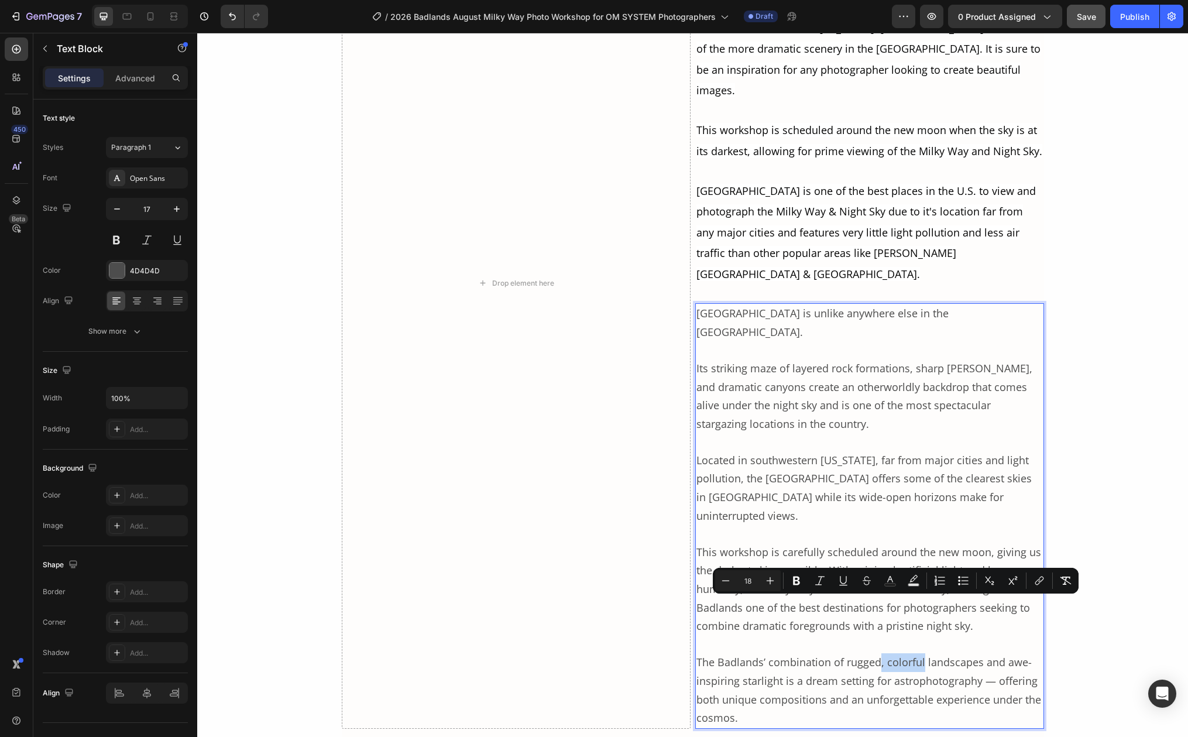
drag, startPoint x: 873, startPoint y: 609, endPoint x: 918, endPoint y: 609, distance: 44.5
click at [918, 655] on span "The Badlands’ combination of rugged, colorful landscapes and awe-inspiring star…" at bounding box center [868, 690] width 345 height 70
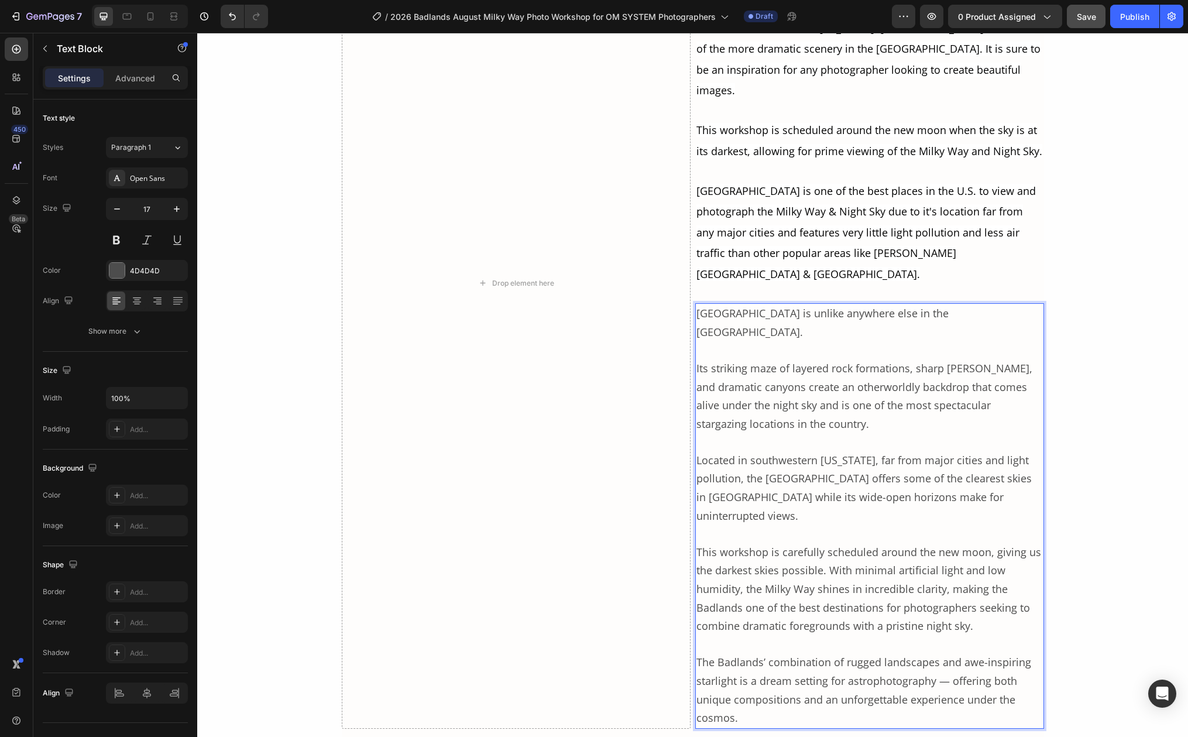
click at [904, 543] on p "This workshop is carefully scheduled around the new moon, giving us the darkest…" at bounding box center [869, 589] width 346 height 92
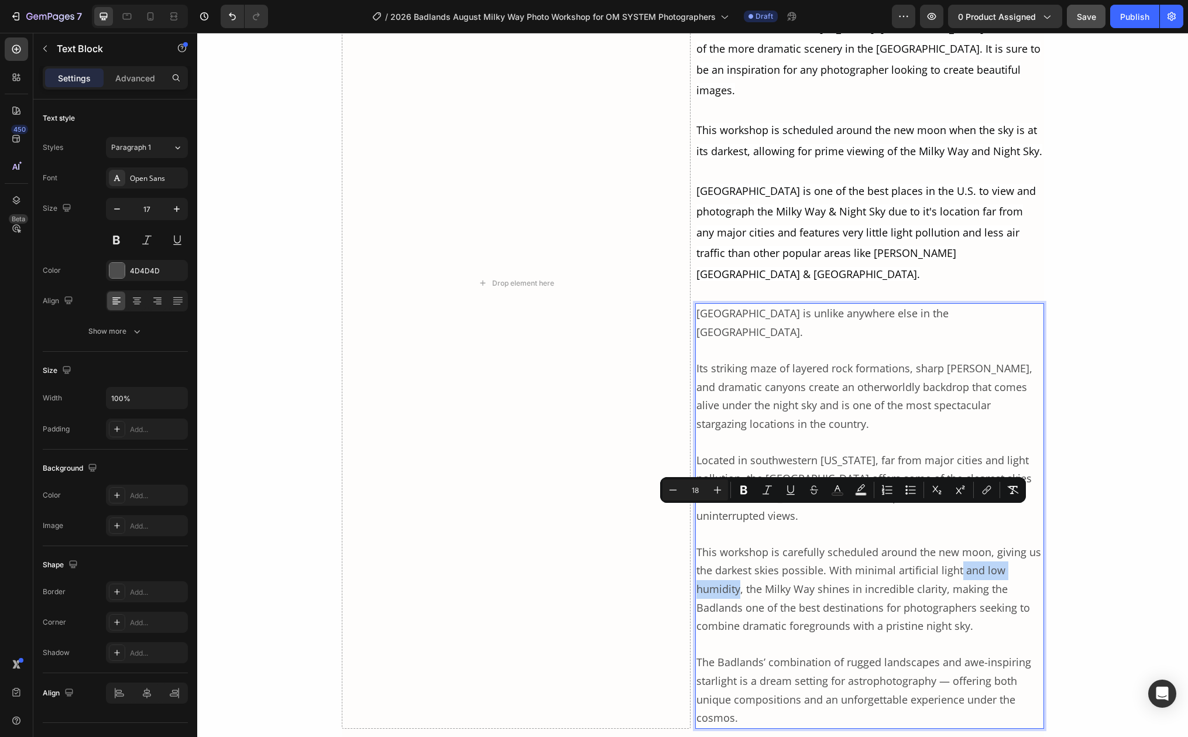
drag, startPoint x: 954, startPoint y: 515, endPoint x: 736, endPoint y: 538, distance: 218.9
click at [736, 545] on span "This workshop is carefully scheduled around the new moon, giving us the darkest…" at bounding box center [868, 589] width 345 height 88
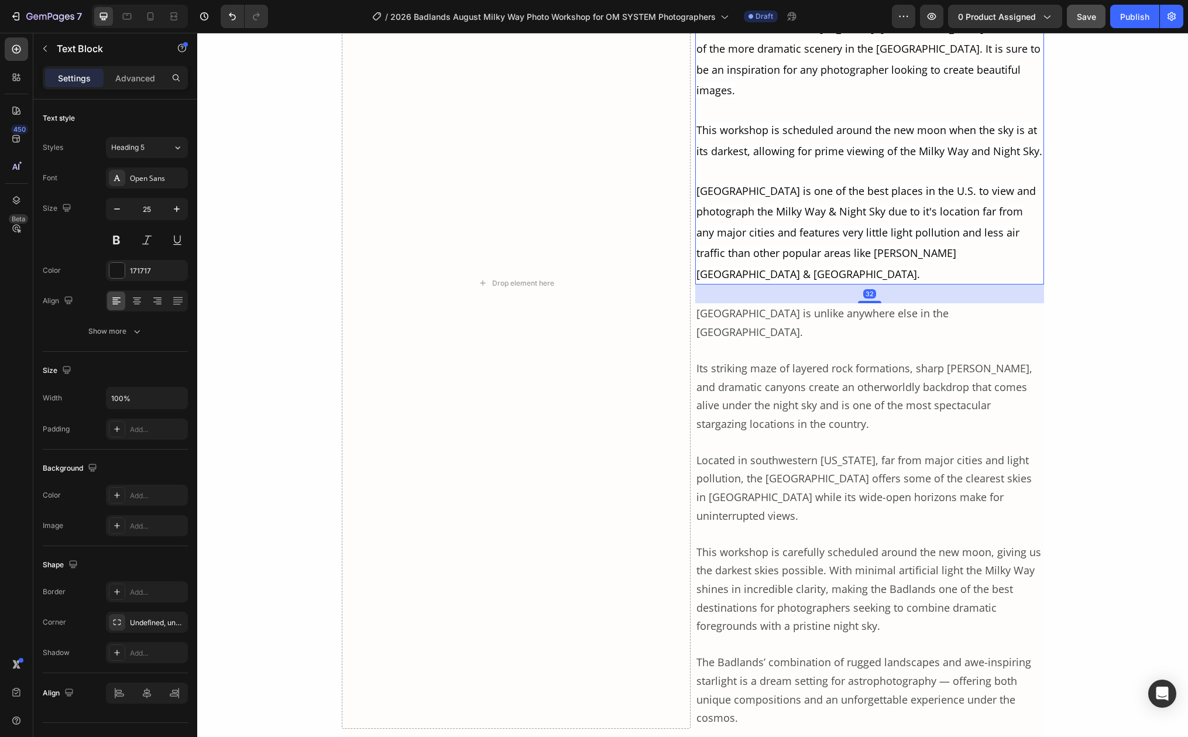
click at [829, 200] on span "Grand Teton National Park is one of the best places in the U.S. to view and pho…" at bounding box center [865, 232] width 339 height 97
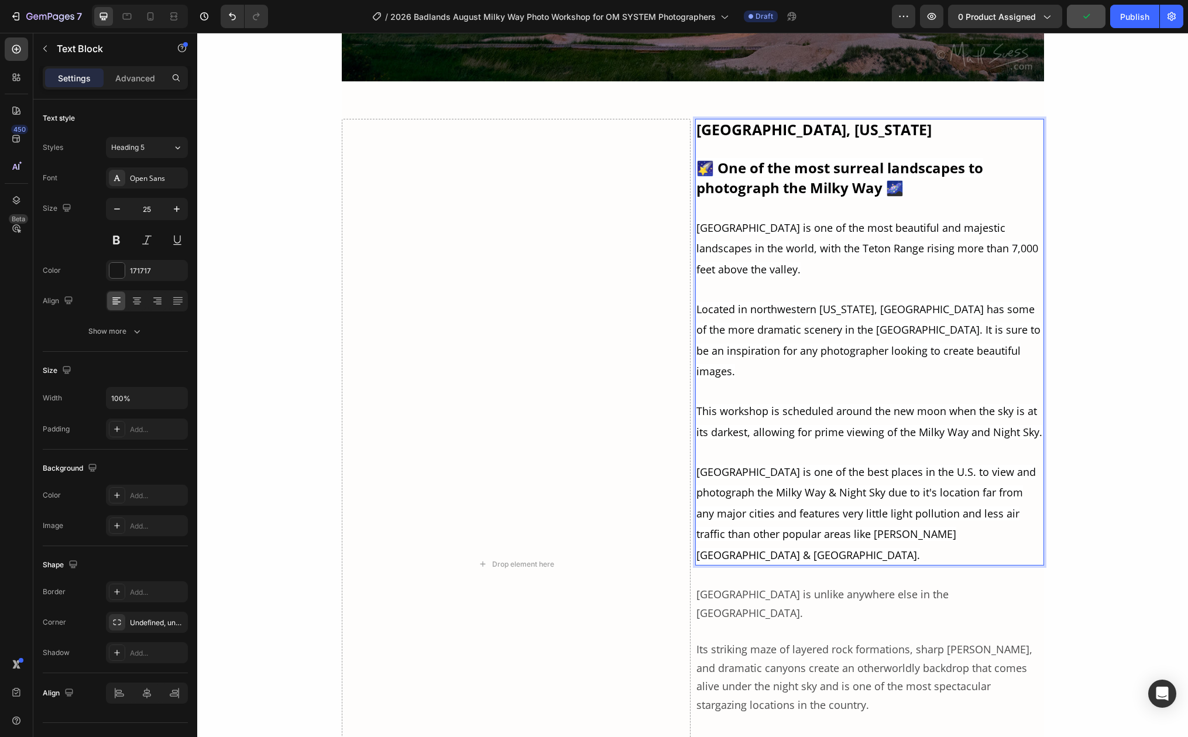
scroll to position [3511, 0]
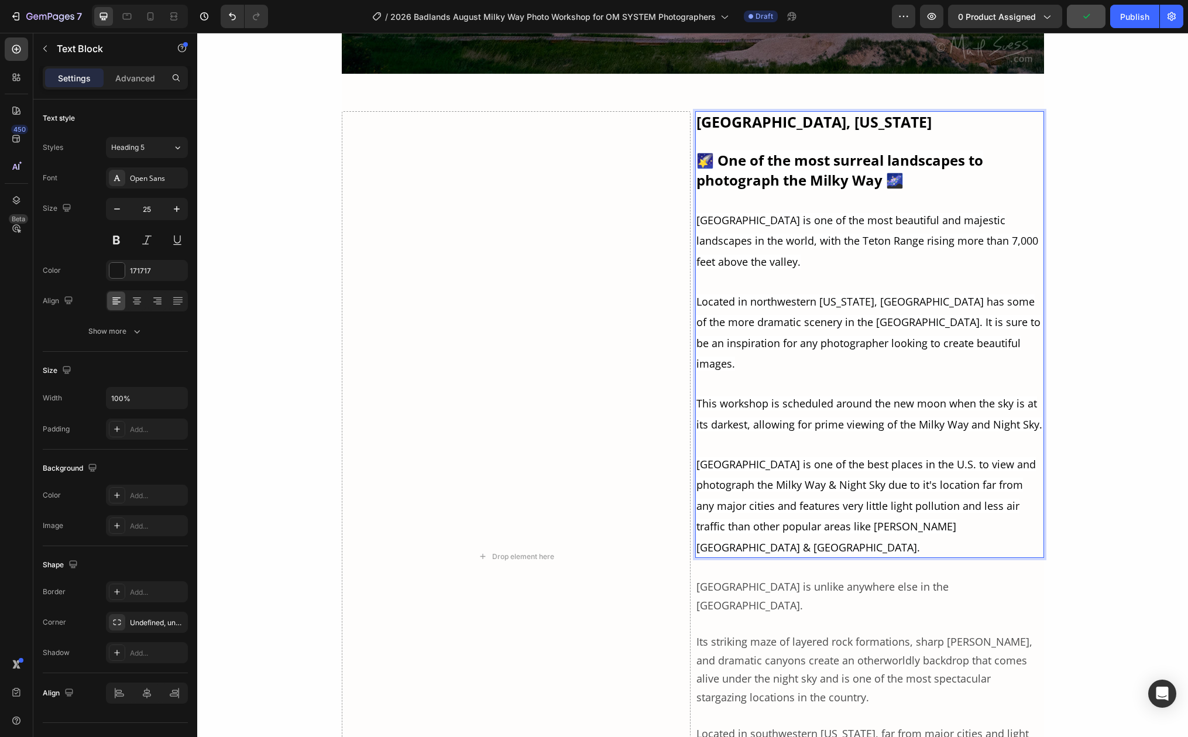
click at [748, 256] on span "Grand Teton National Park is one of the most beautiful and majestic landscapes …" at bounding box center [867, 241] width 342 height 56
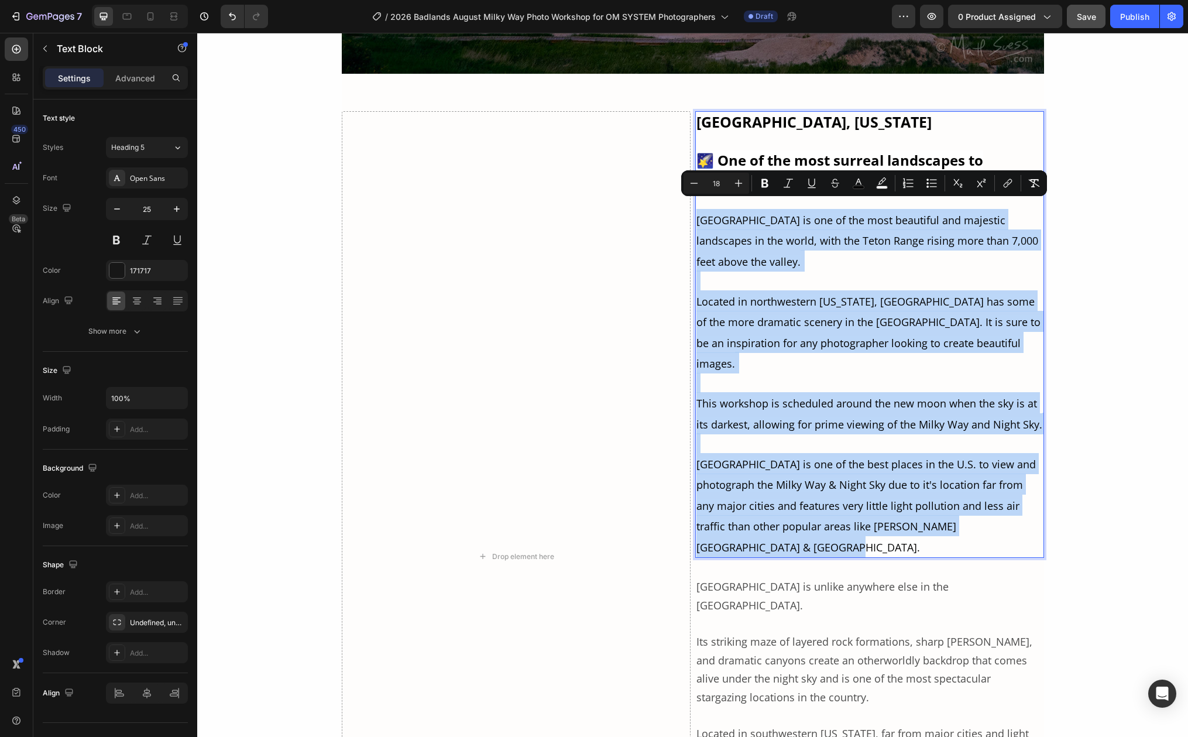
drag, startPoint x: 693, startPoint y: 207, endPoint x: 767, endPoint y: 527, distance: 328.9
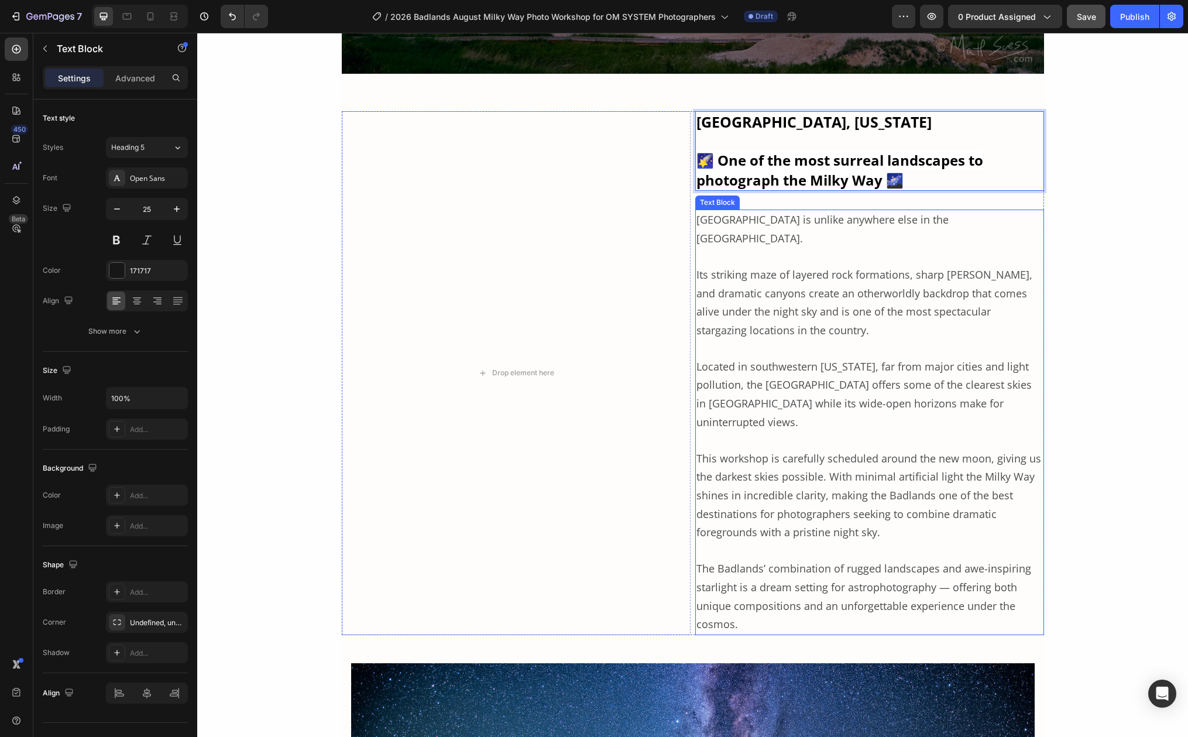
click at [849, 266] on p "Its striking maze of layered rock formations, sharp [PERSON_NAME], and dramatic…" at bounding box center [869, 303] width 346 height 74
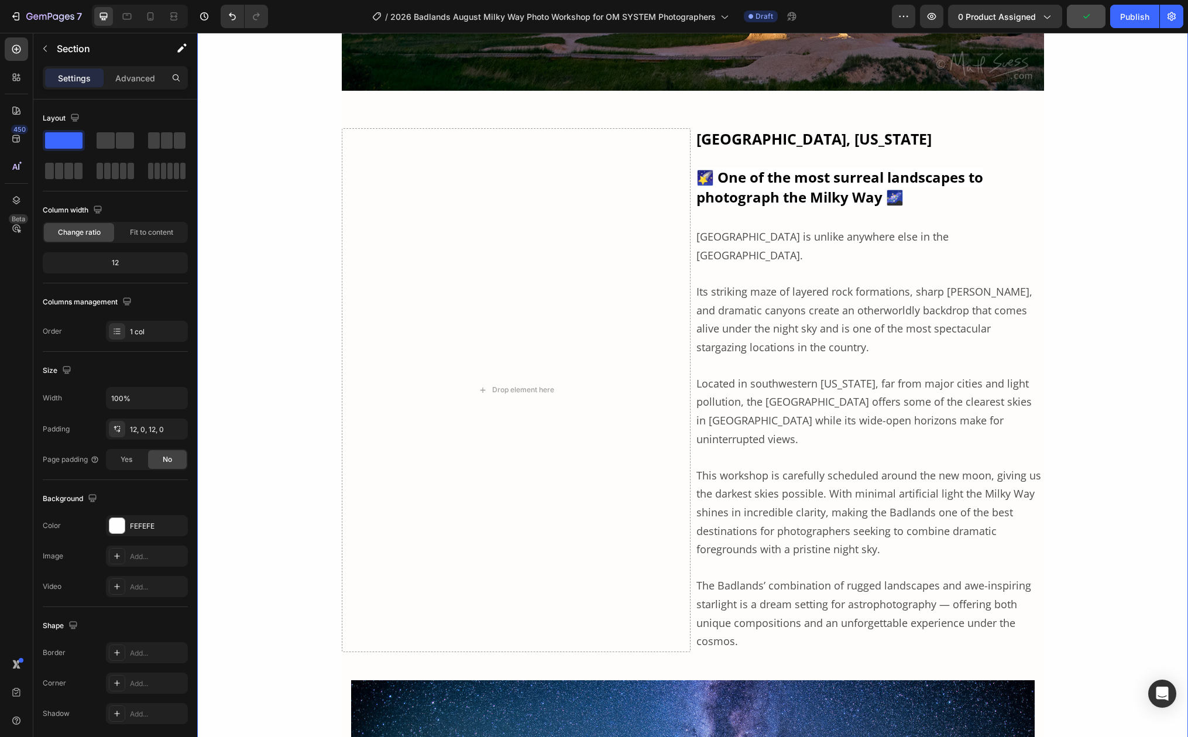
scroll to position [3361, 0]
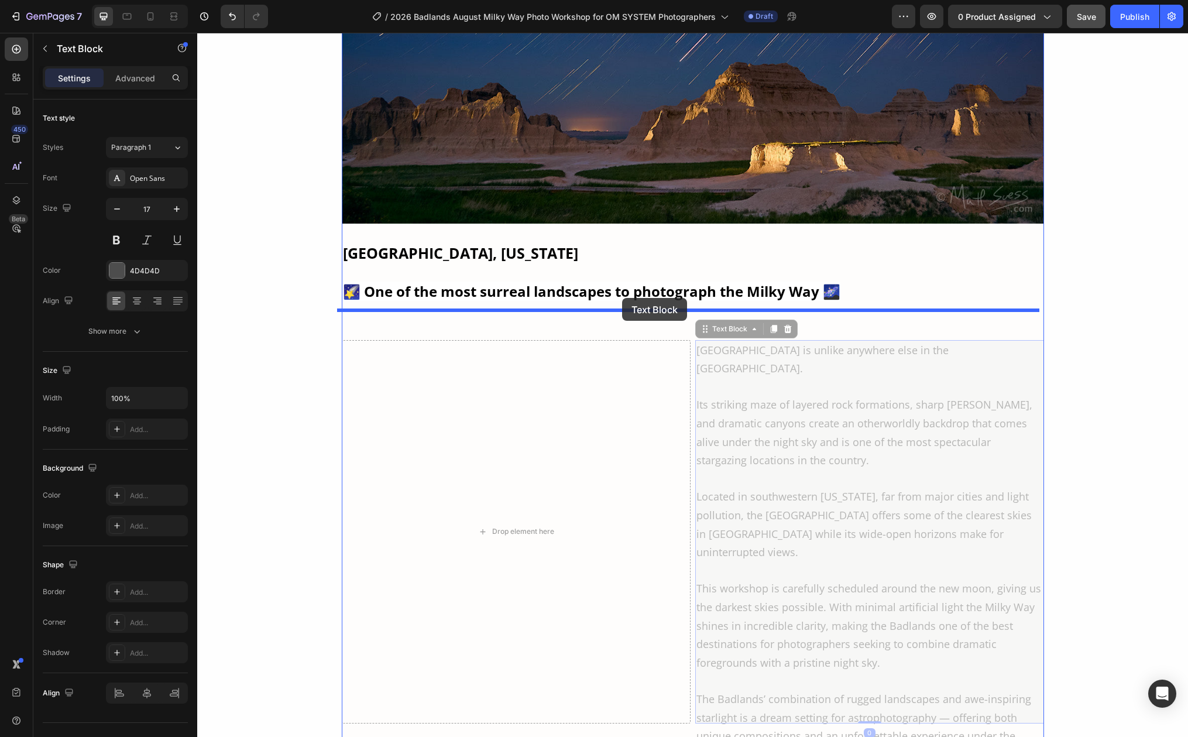
drag, startPoint x: 698, startPoint y: 324, endPoint x: 622, endPoint y: 298, distance: 79.8
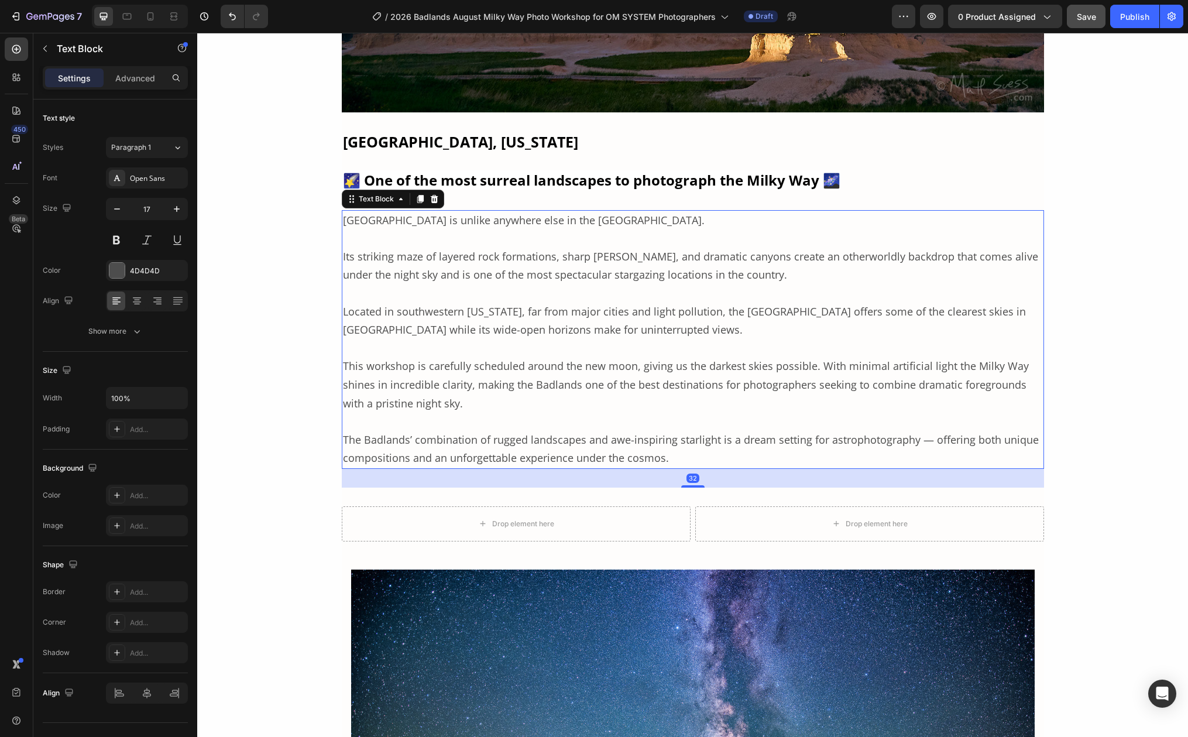
scroll to position [3532, 0]
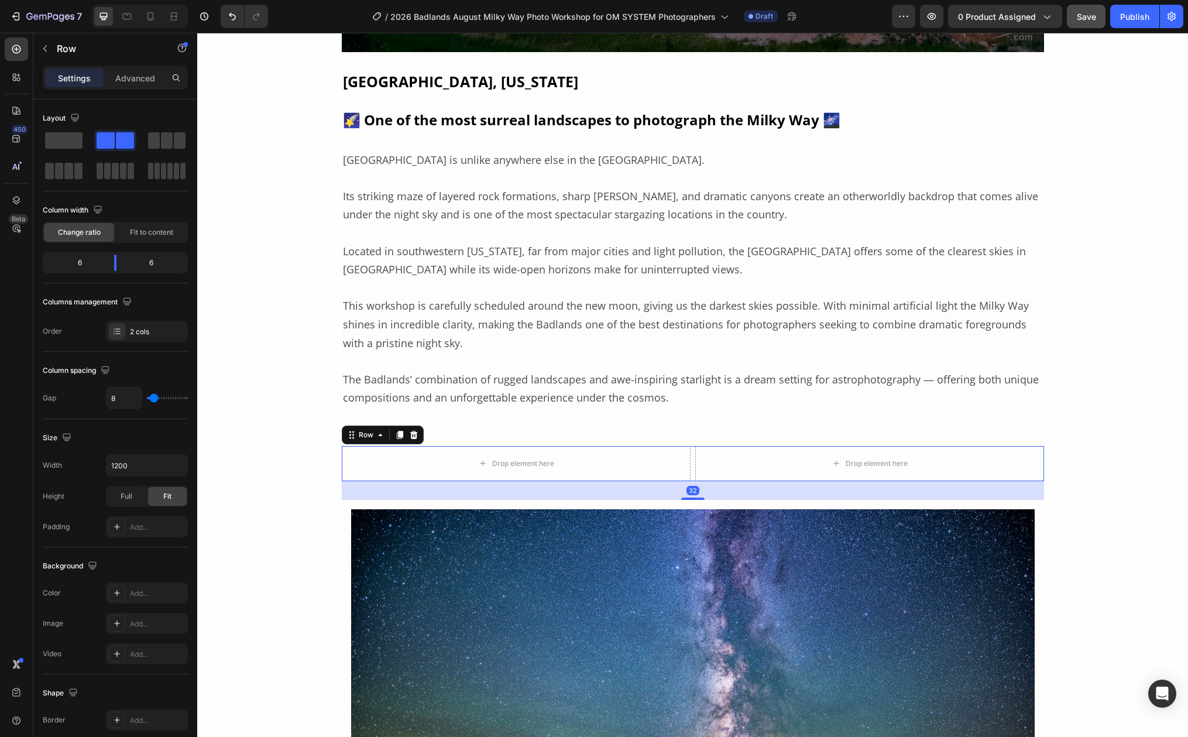
click at [687, 446] on div "Drop element here Drop element here Row 32" at bounding box center [693, 463] width 702 height 35
click at [410, 431] on icon at bounding box center [414, 435] width 8 height 8
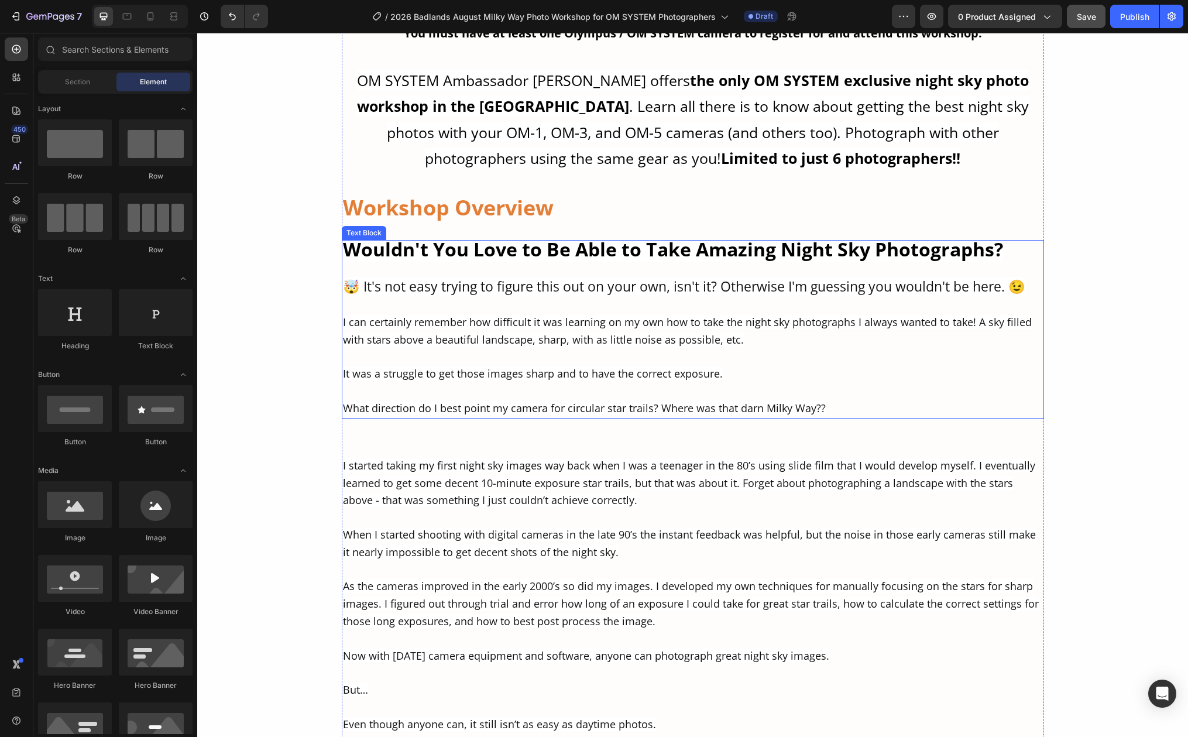
scroll to position [1824, 0]
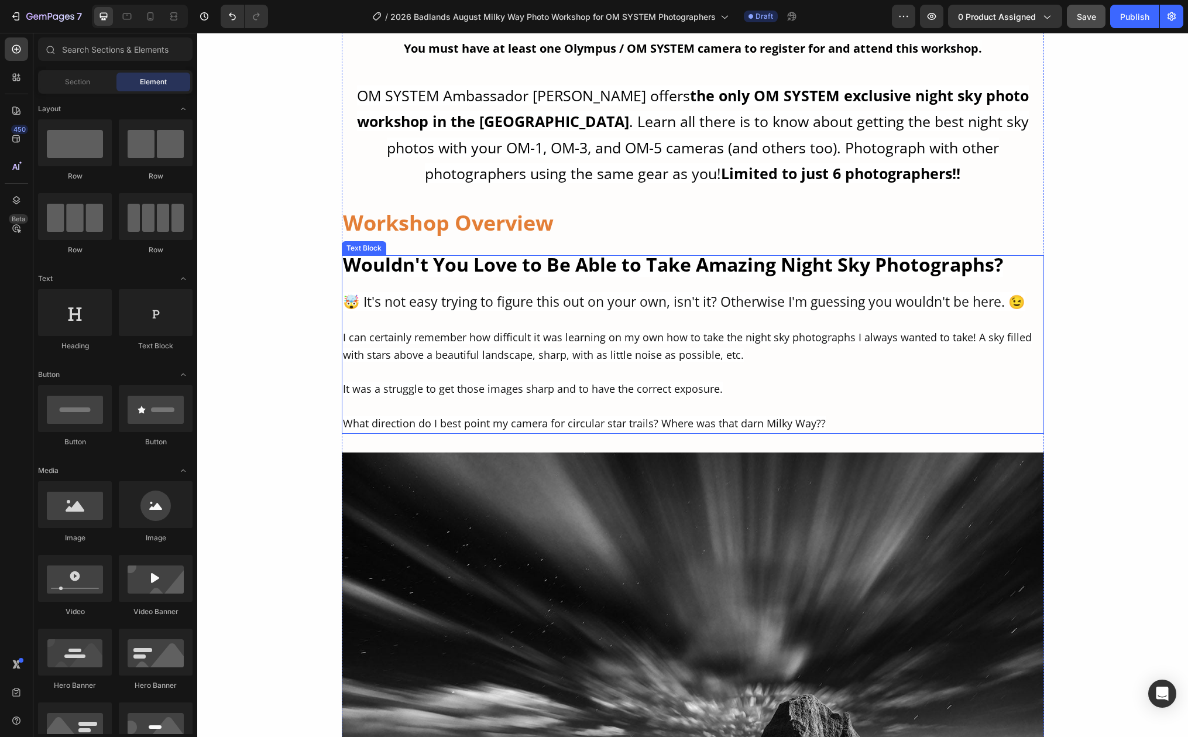
click at [934, 308] on span "🤯 It's not easy trying to figure this out on your own, isn't it? Otherwise I'm …" at bounding box center [684, 301] width 682 height 19
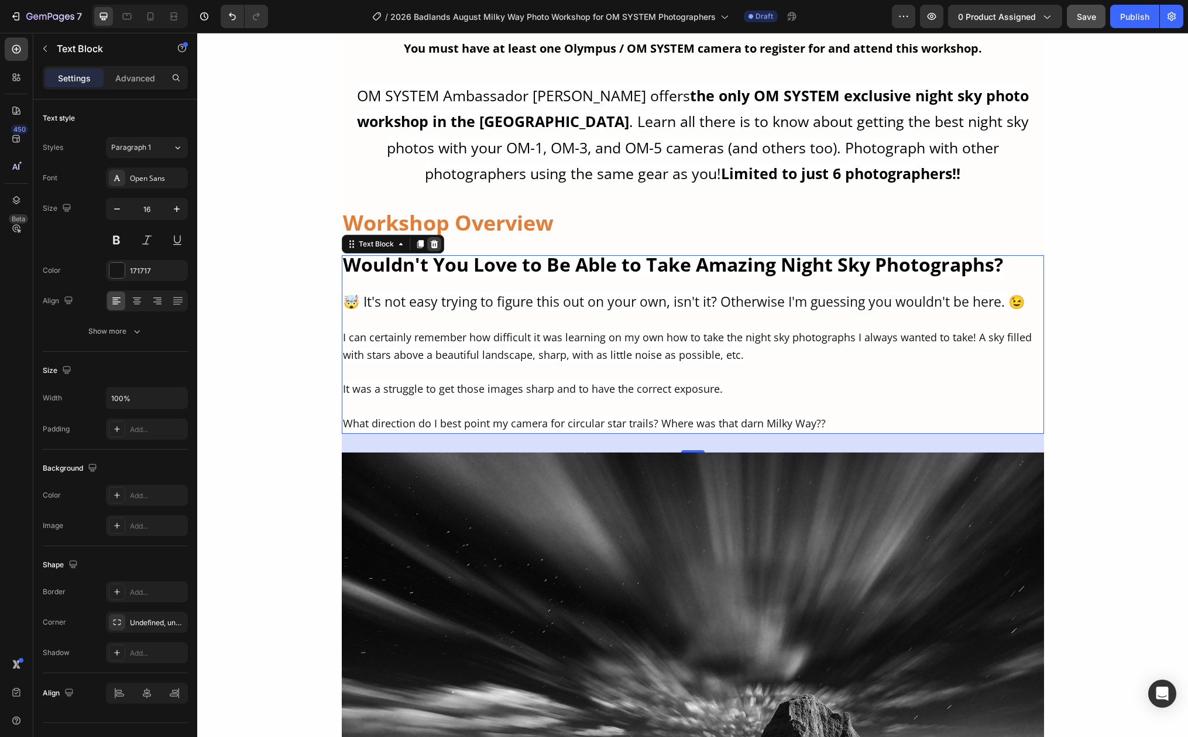
click at [430, 245] on icon at bounding box center [434, 243] width 9 height 9
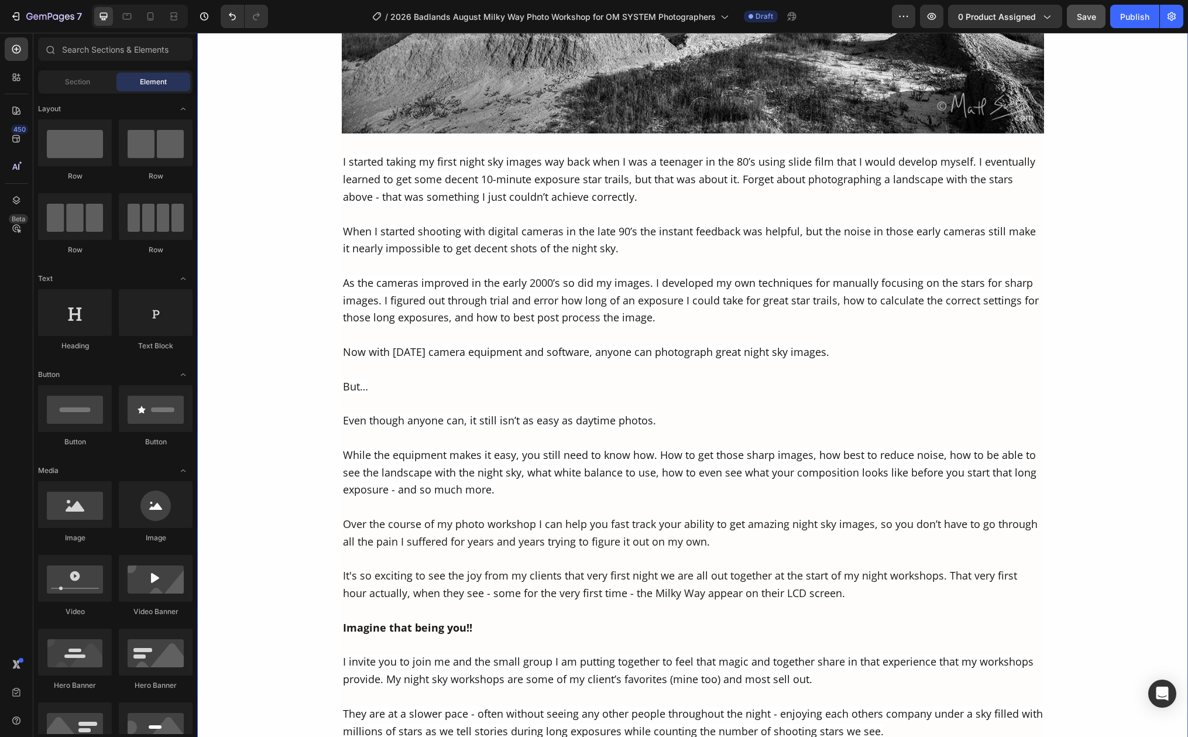
scroll to position [2475, 0]
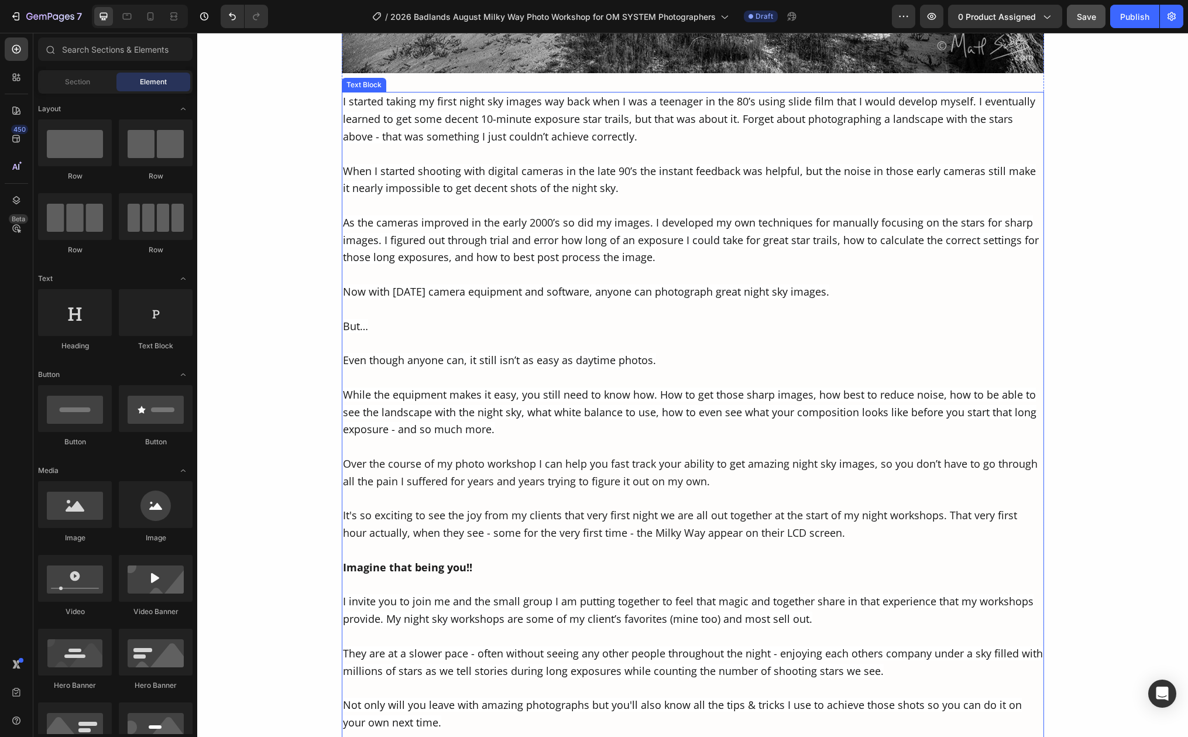
click at [762, 321] on p "When I started shooting with digital cameras in the late 90’s the instant feedb…" at bounding box center [693, 301] width 700 height 276
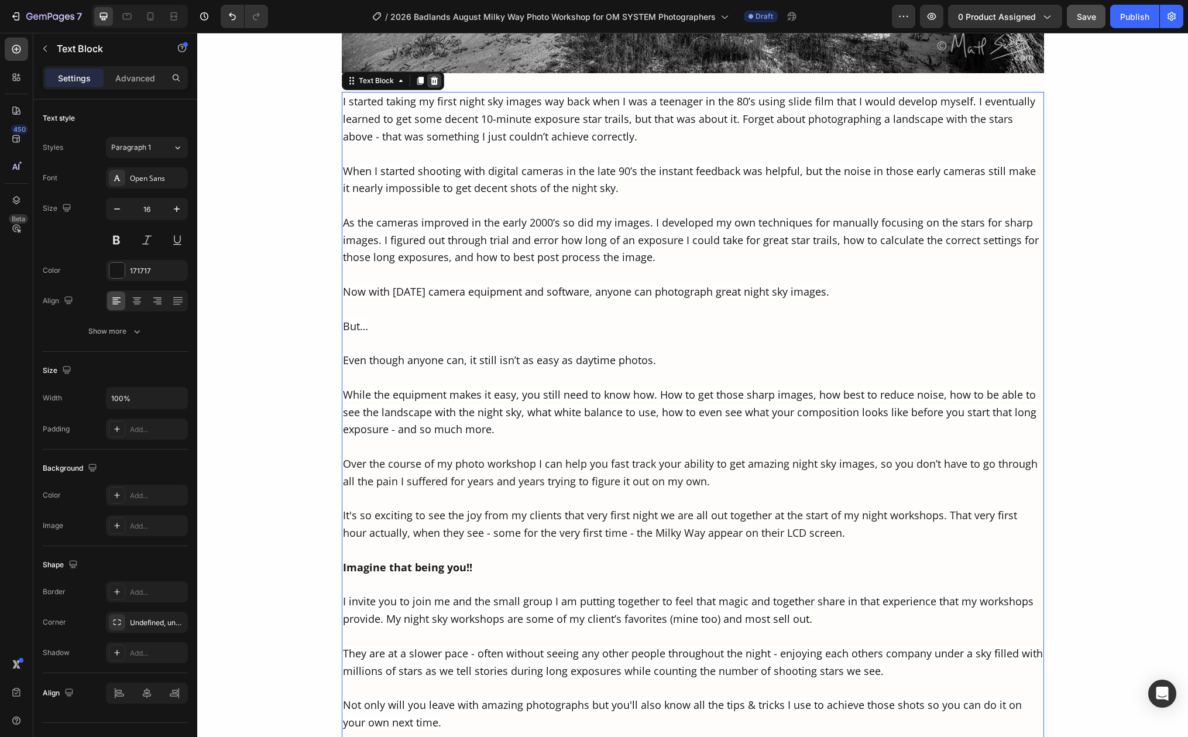
click at [430, 83] on icon at bounding box center [434, 81] width 8 height 8
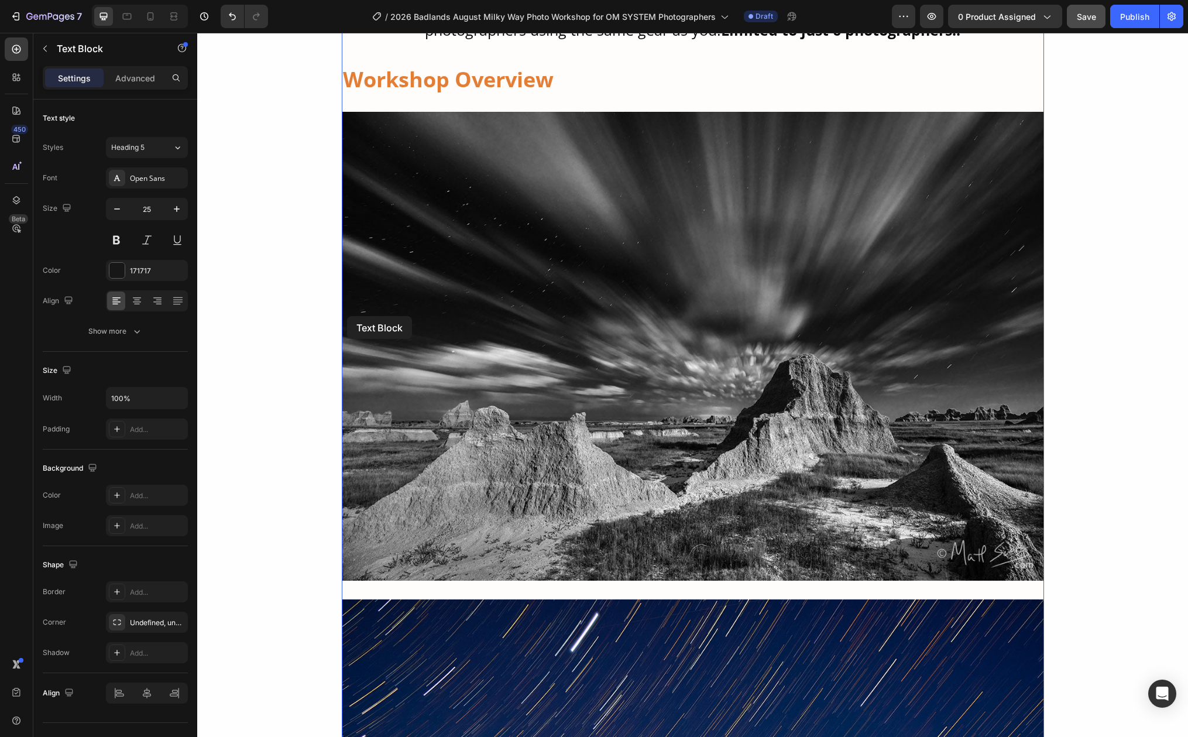
scroll to position [1828, 0]
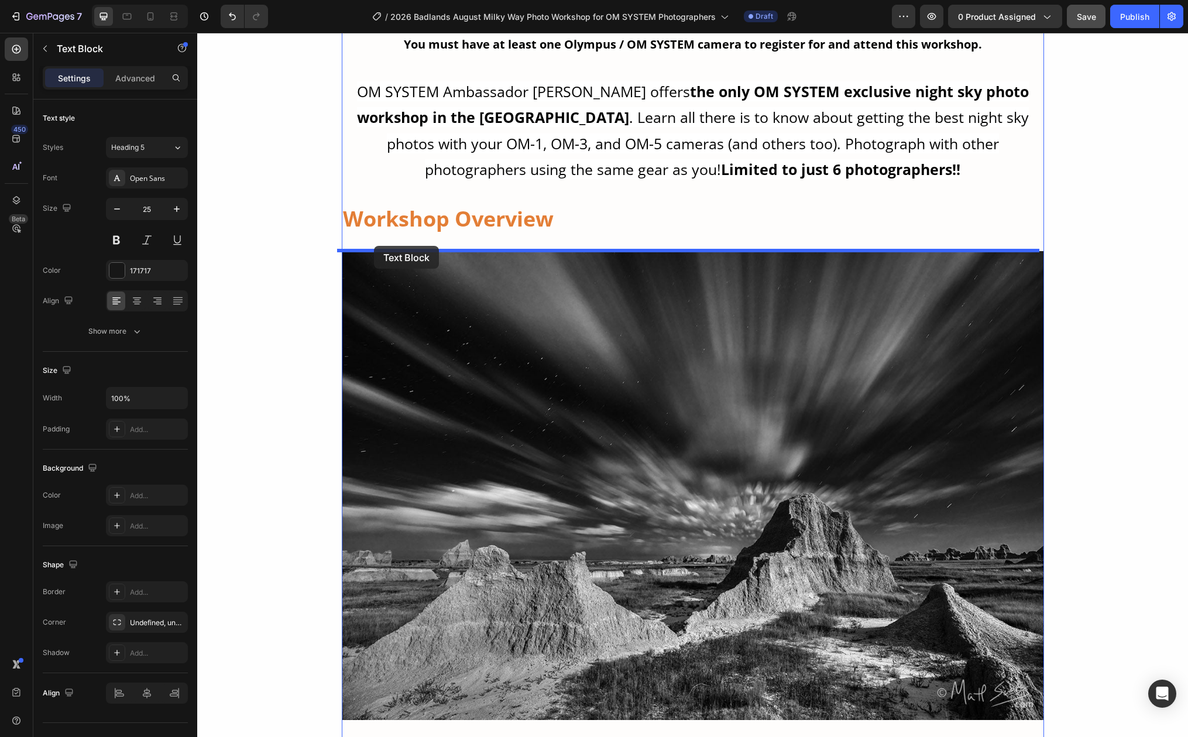
drag, startPoint x: 346, startPoint y: 329, endPoint x: 374, endPoint y: 246, distance: 88.3
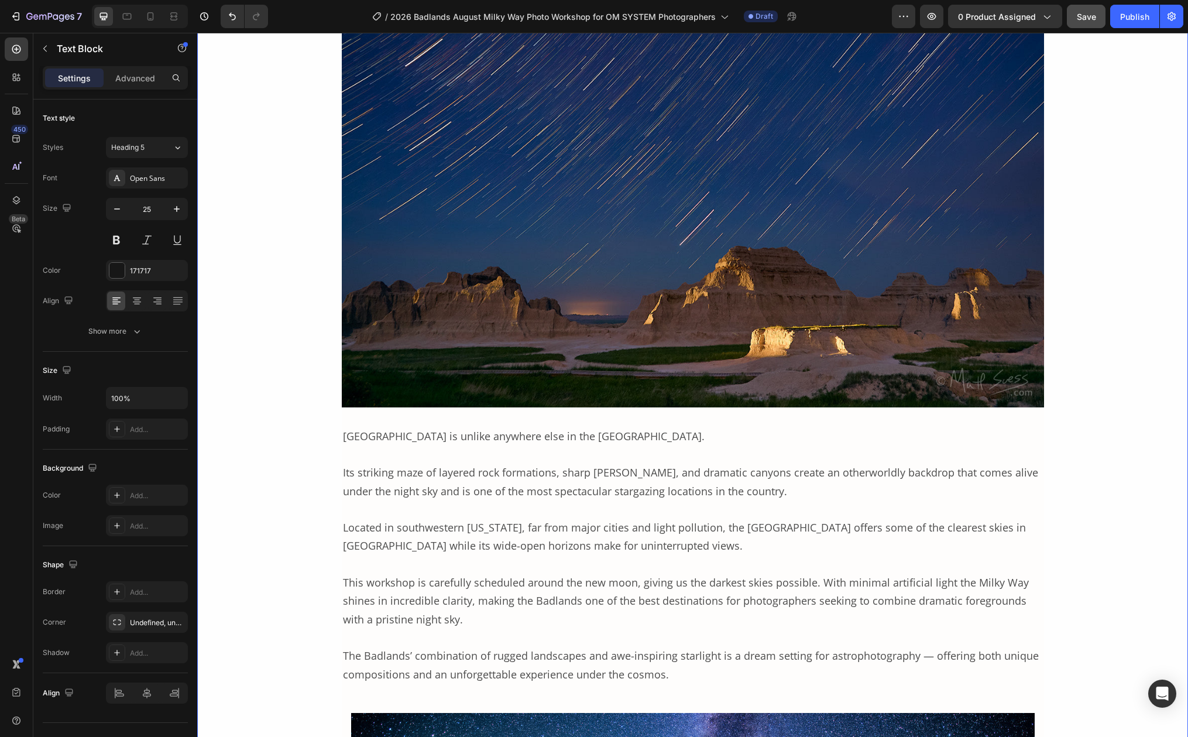
scroll to position [2773, 0]
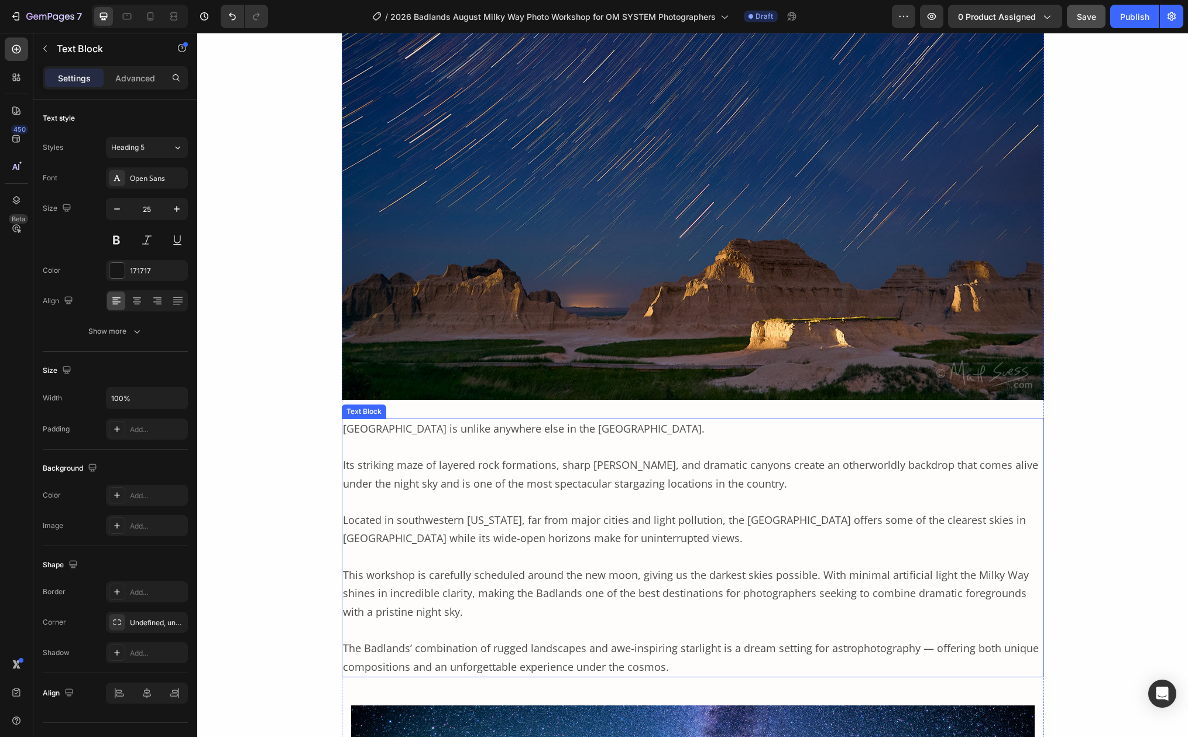
click at [379, 436] on p "[GEOGRAPHIC_DATA] is unlike anywhere else in the [GEOGRAPHIC_DATA]." at bounding box center [693, 429] width 700 height 19
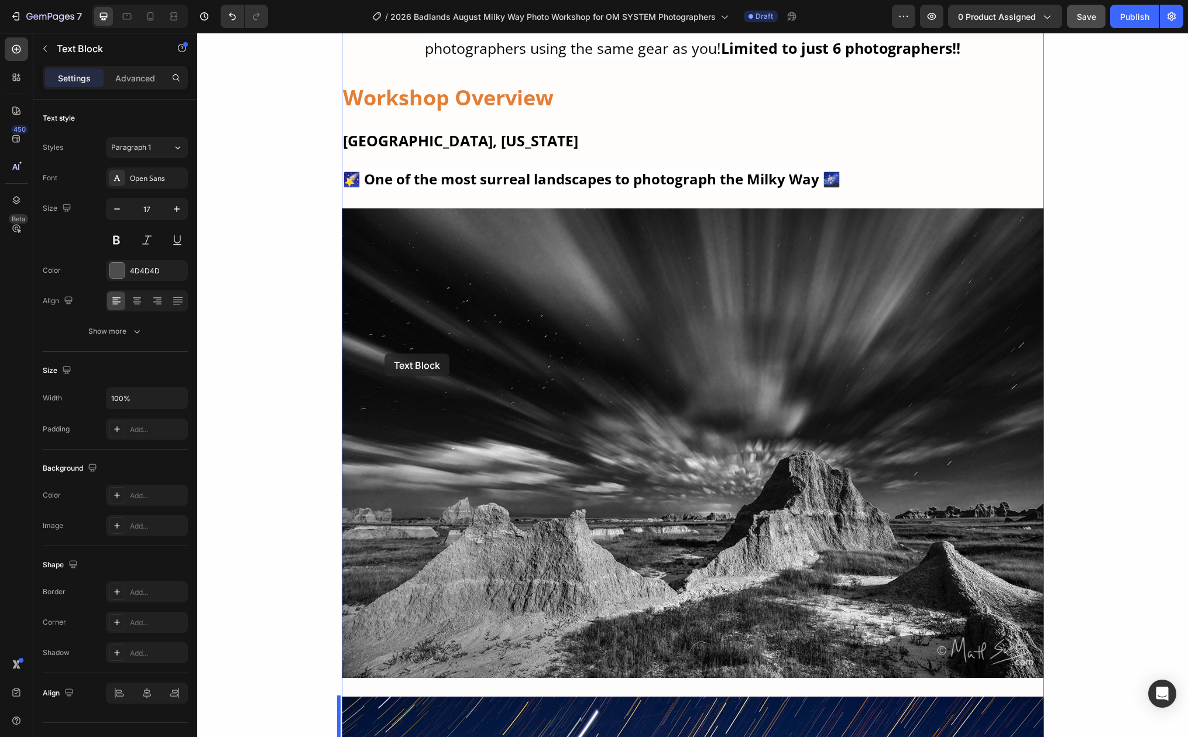
scroll to position [1821, 0]
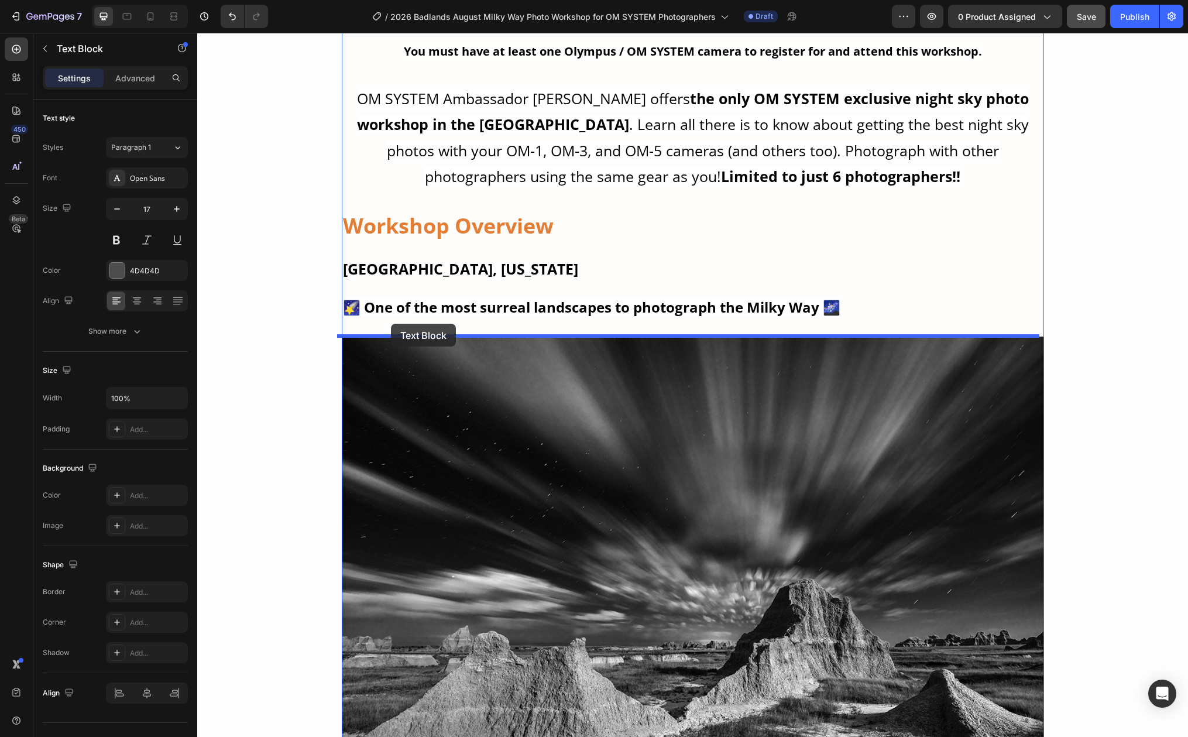
drag, startPoint x: 348, startPoint y: 408, endPoint x: 391, endPoint y: 324, distance: 94.5
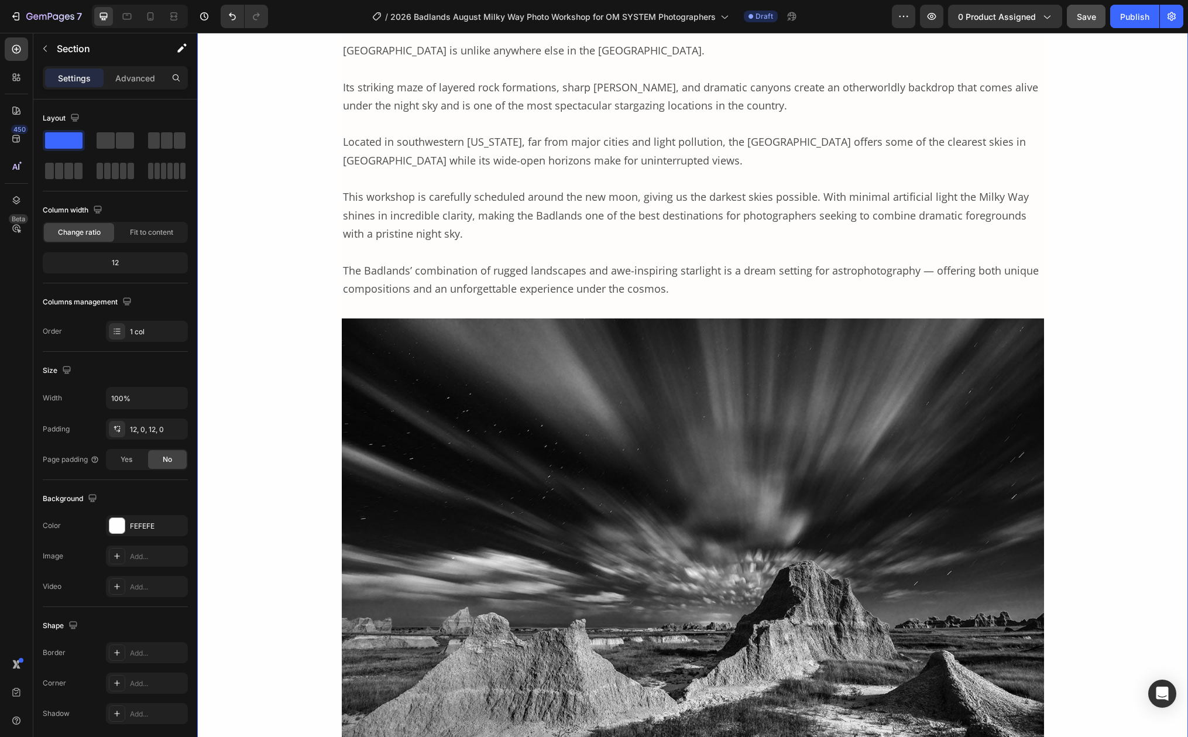
scroll to position [2057, 0]
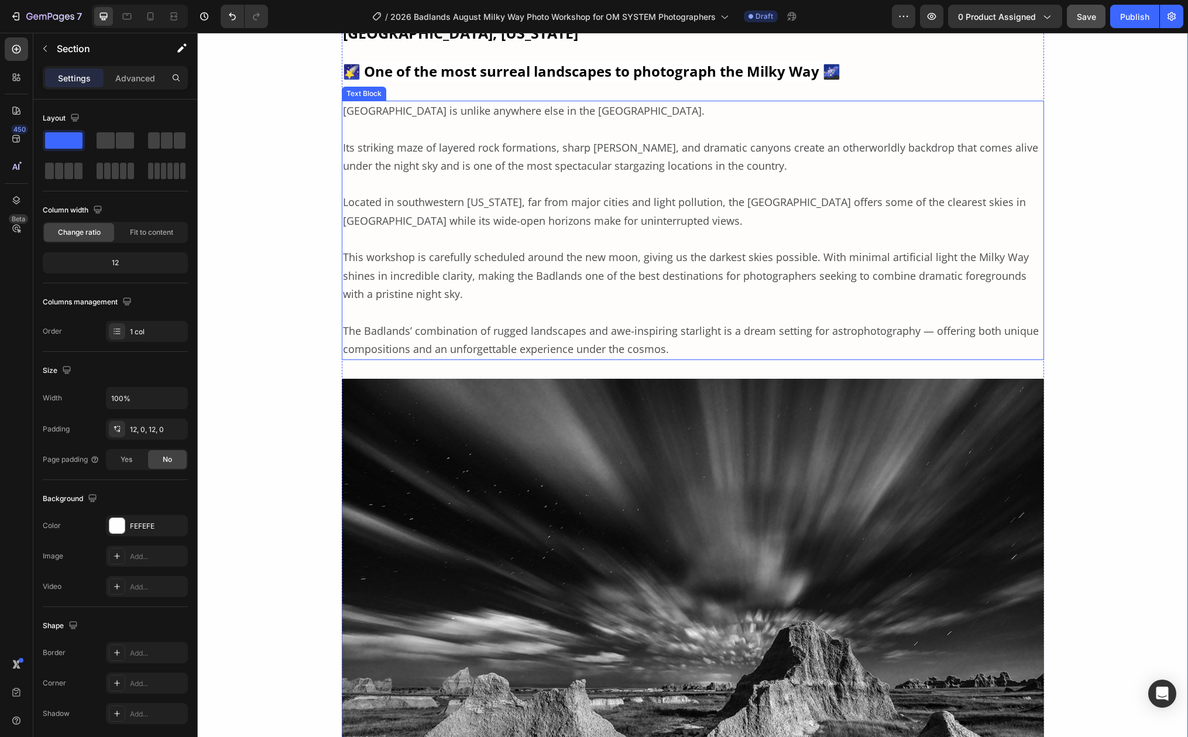
click at [408, 255] on span "This workshop is carefully scheduled around the new moon, giving us the darkest…" at bounding box center [686, 275] width 686 height 51
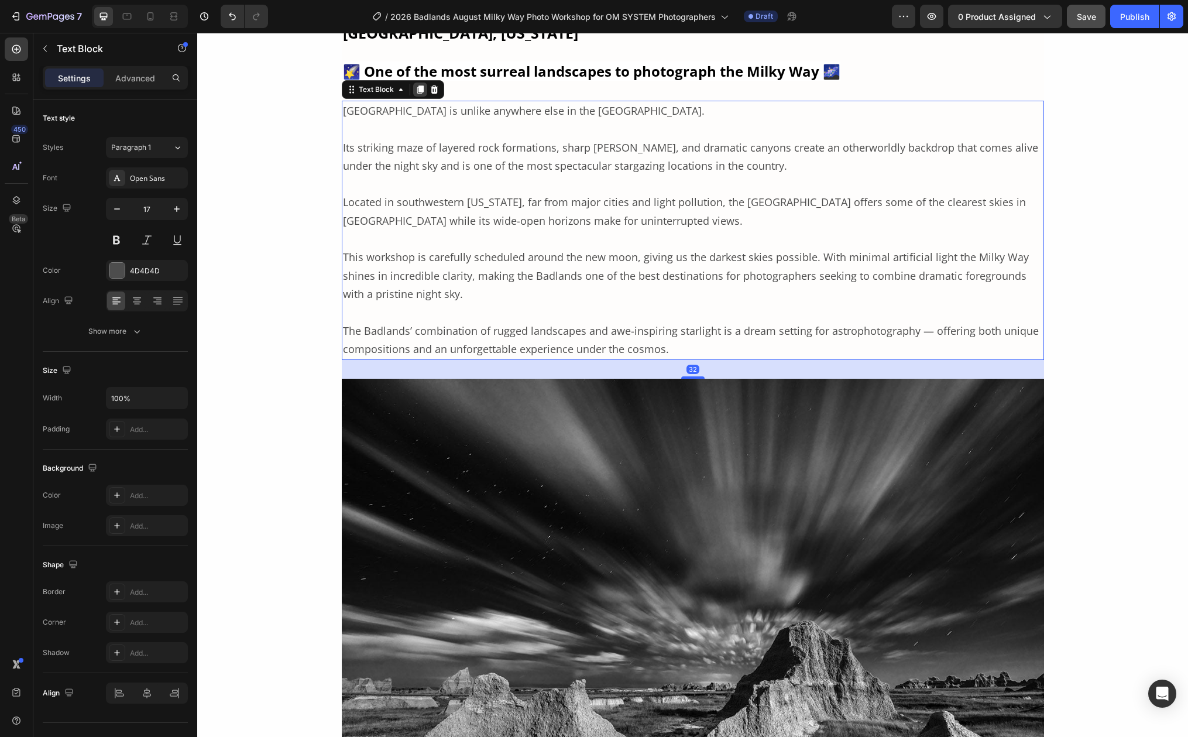
click at [417, 87] on icon at bounding box center [420, 90] width 6 height 8
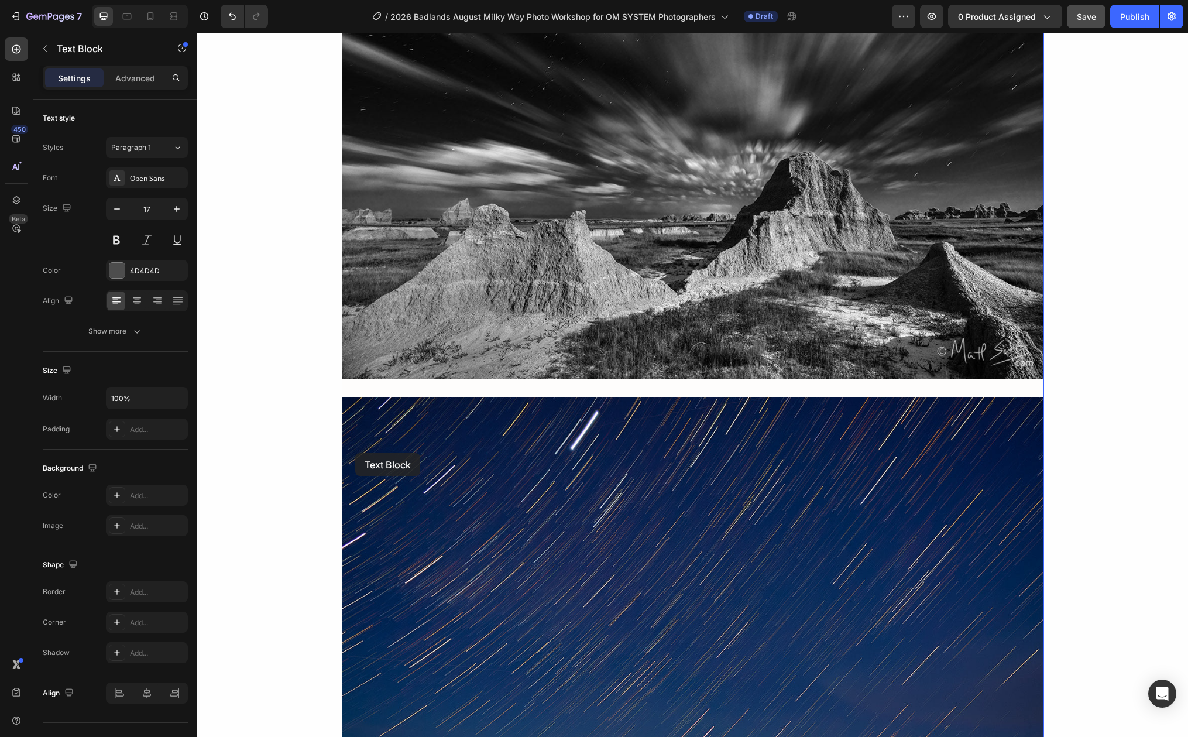
scroll to position [2921, 0]
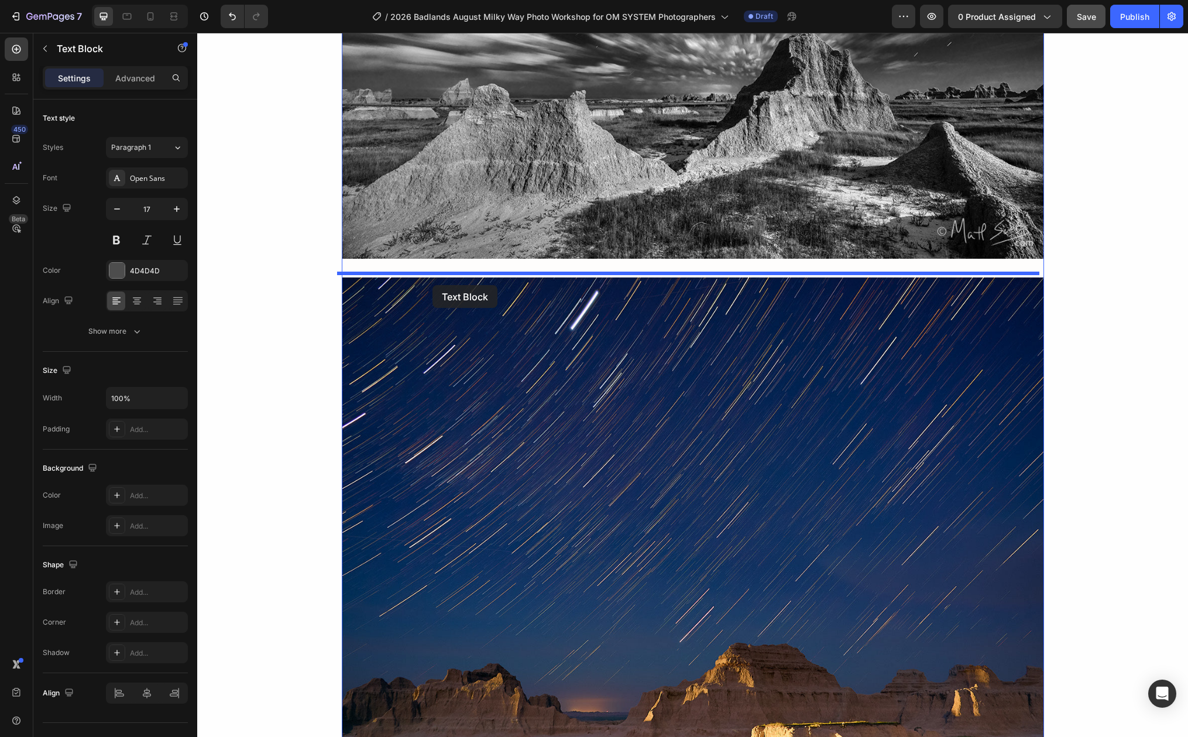
drag, startPoint x: 347, startPoint y: 365, endPoint x: 432, endPoint y: 285, distance: 117.2
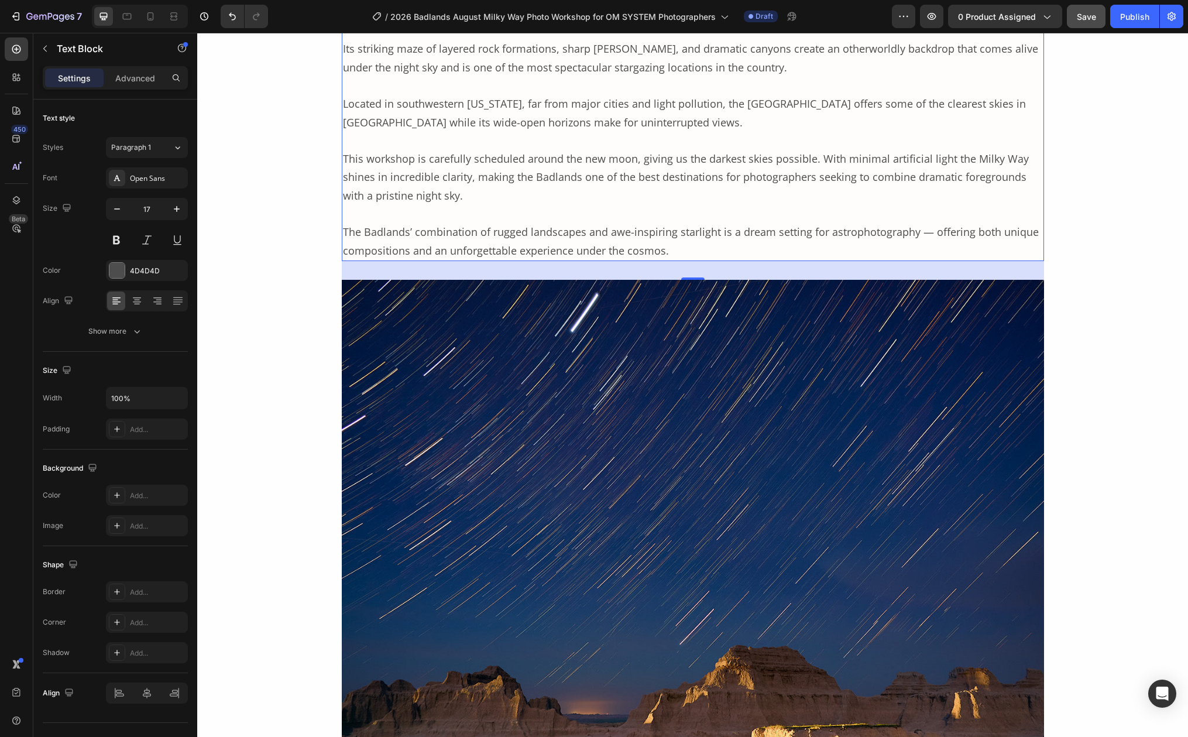
scroll to position [2646, 0]
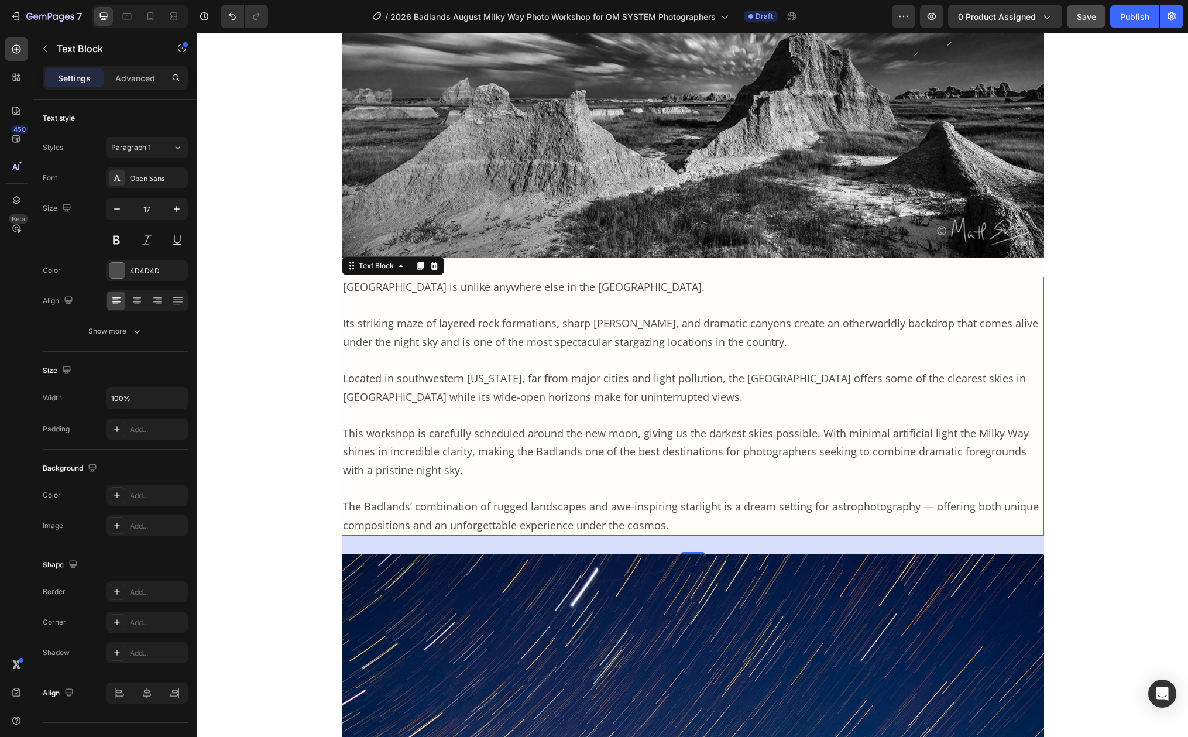
click at [451, 332] on span "Its striking maze of layered rock formations, sharp [PERSON_NAME], and dramatic…" at bounding box center [690, 332] width 695 height 33
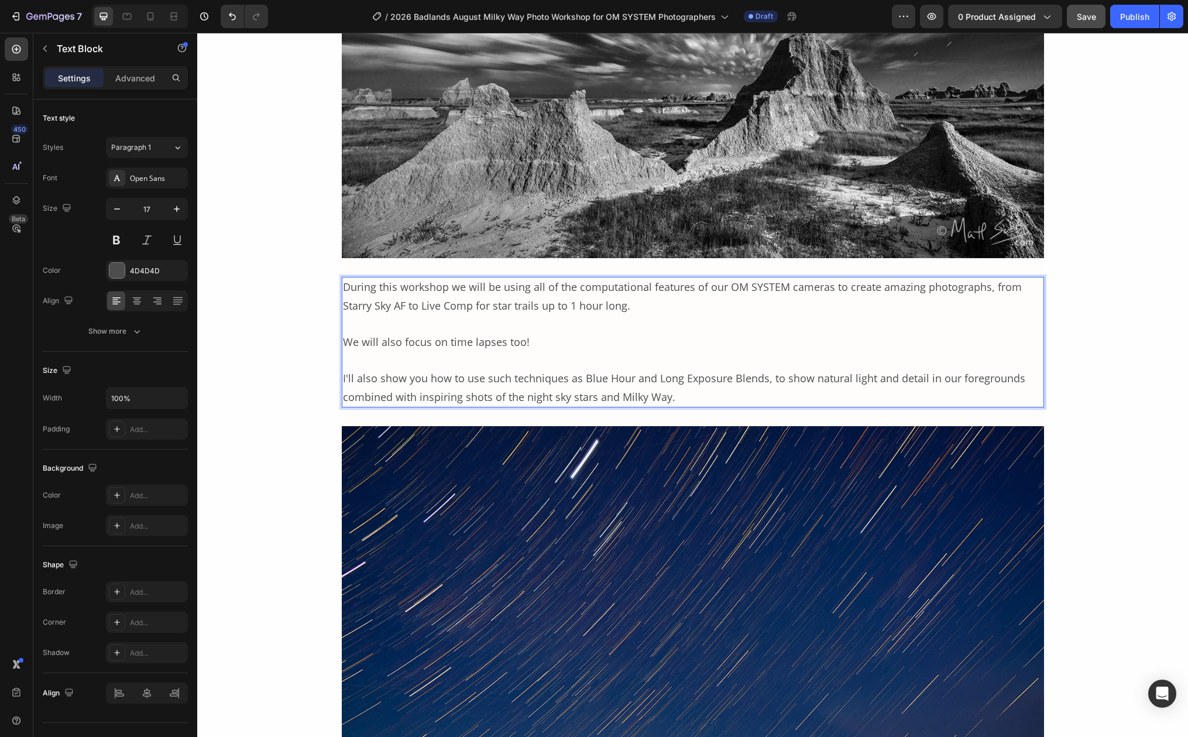
click at [427, 390] on span "I'll also show you how to use such techniques as Blue Hour and Long Exposure Bl…" at bounding box center [684, 387] width 682 height 33
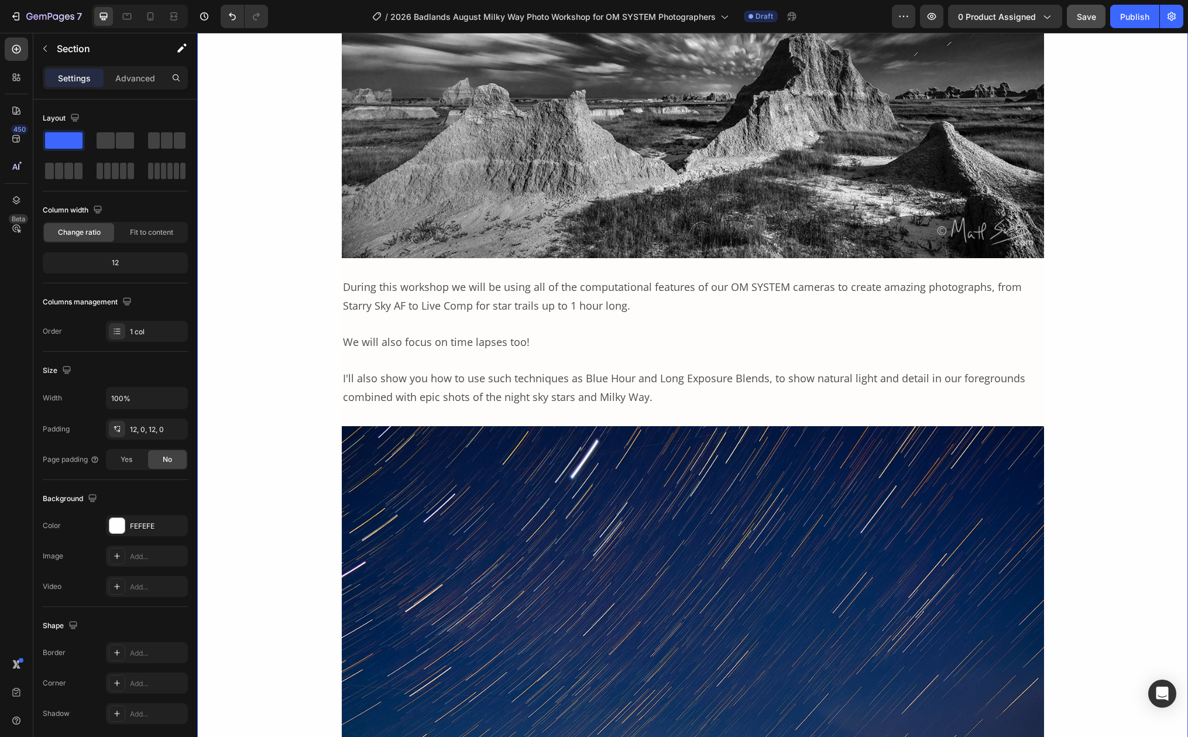
click at [277, 278] on div "2026 Badlands August Milky Way and Night Sky Photo Workshop for OM SYSTEM Photo…" at bounding box center [692, 241] width 991 height 2418
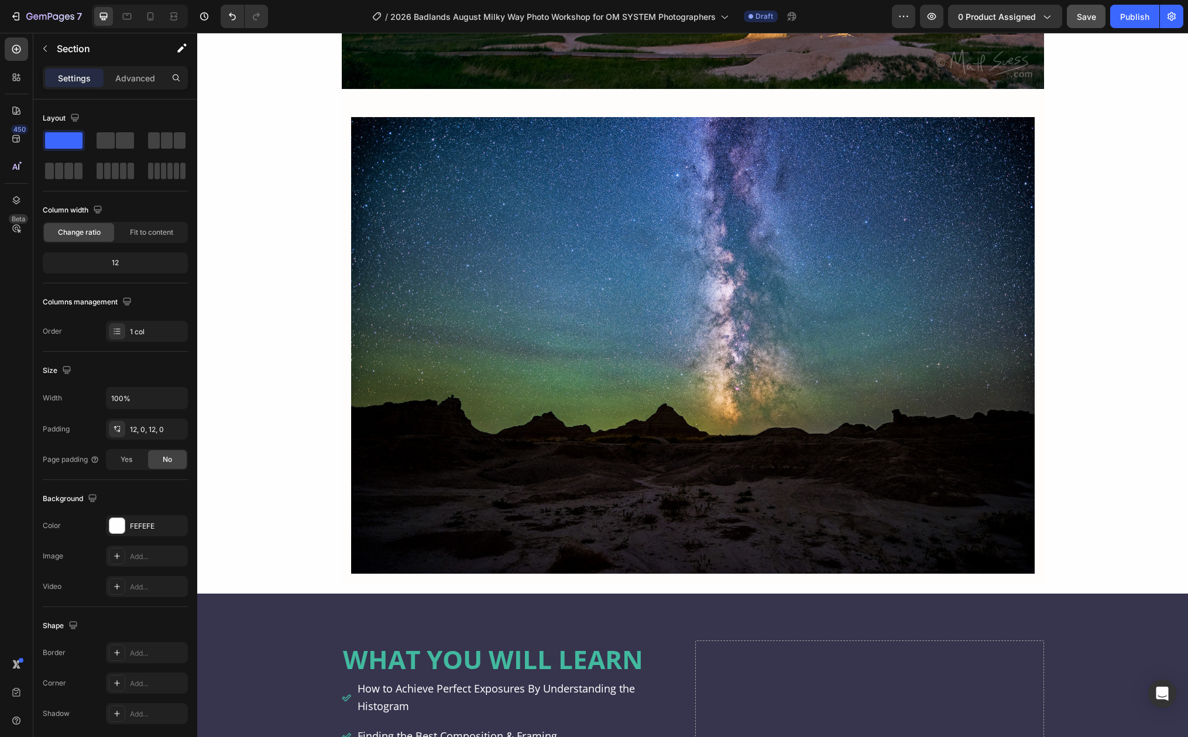
scroll to position [3510, 0]
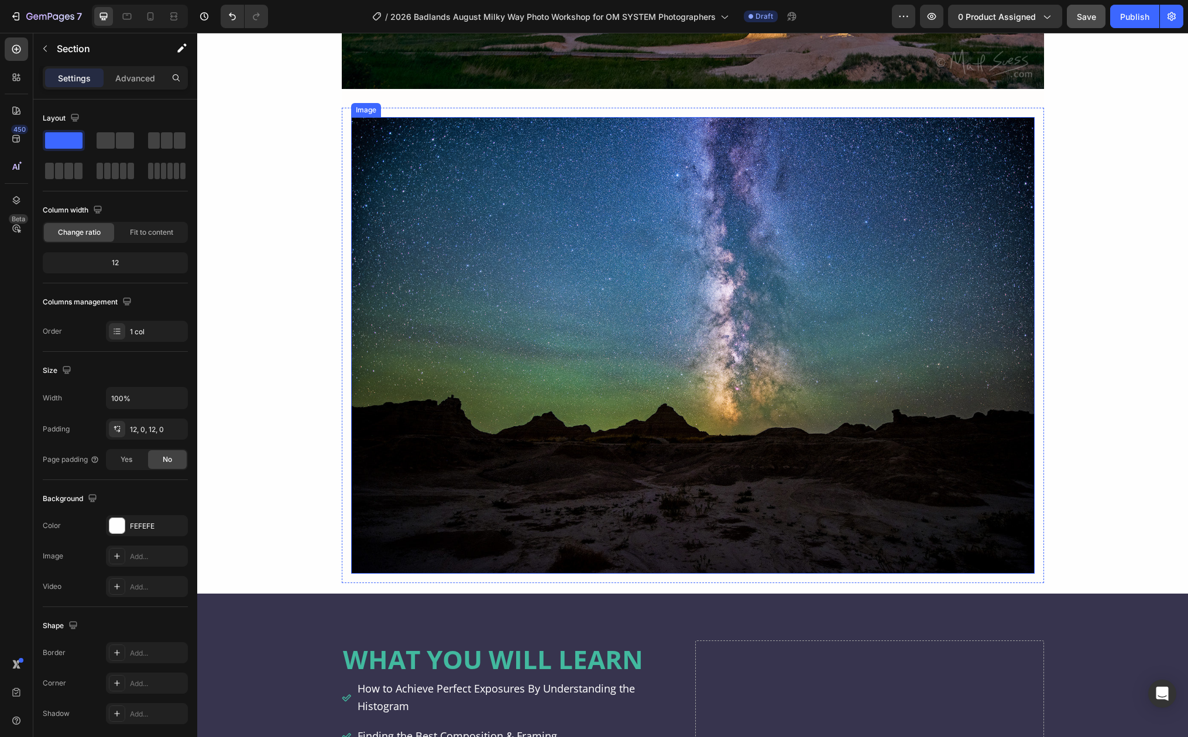
click at [418, 225] on img at bounding box center [693, 345] width 684 height 456
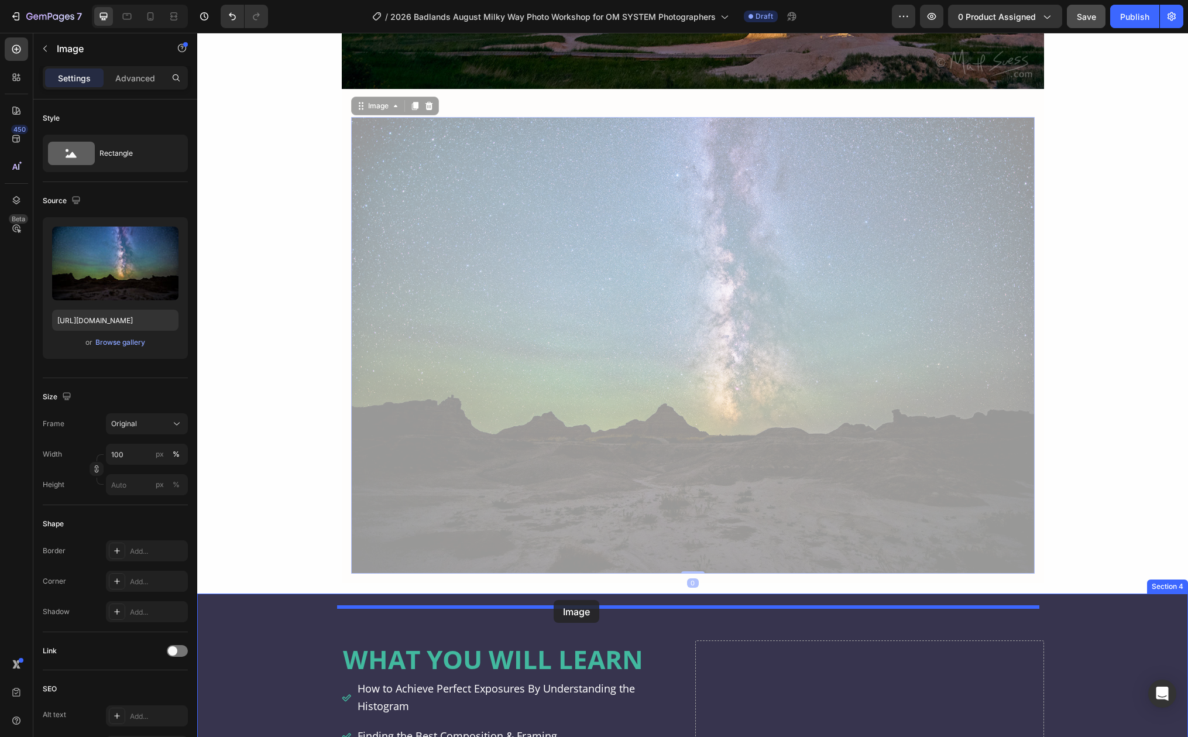
drag, startPoint x: 358, startPoint y: 102, endPoint x: 554, endPoint y: 599, distance: 534.1
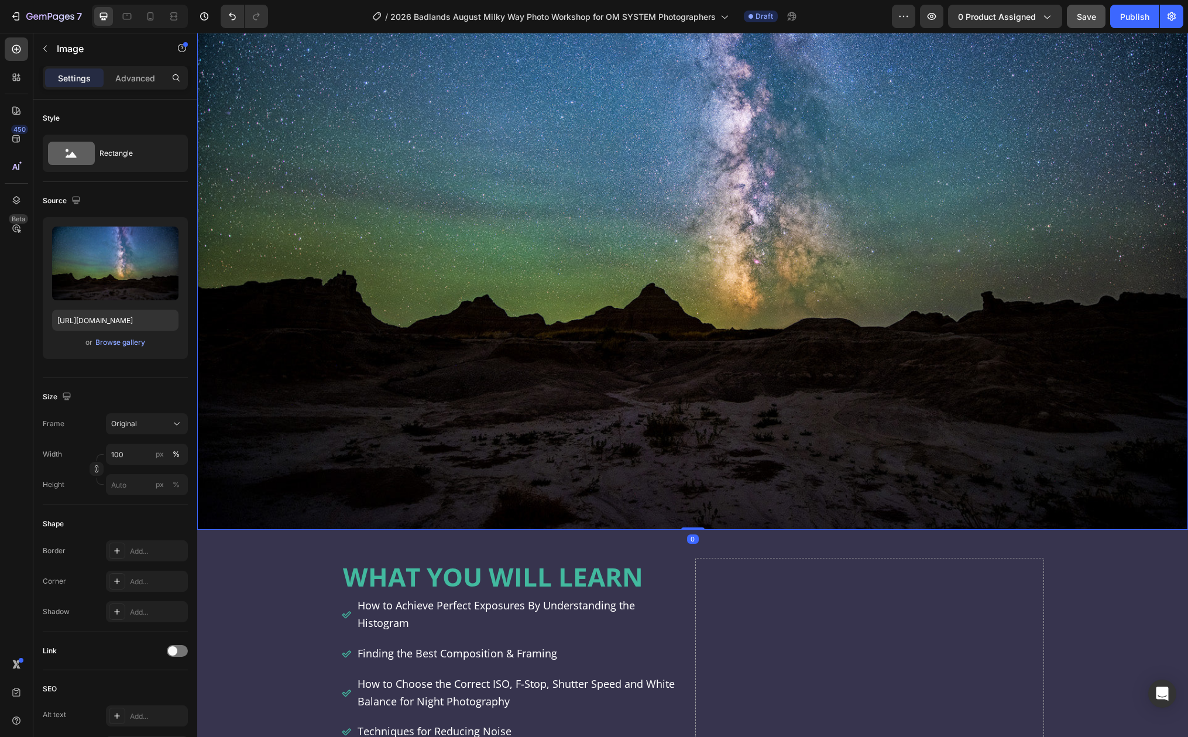
scroll to position [3835, 0]
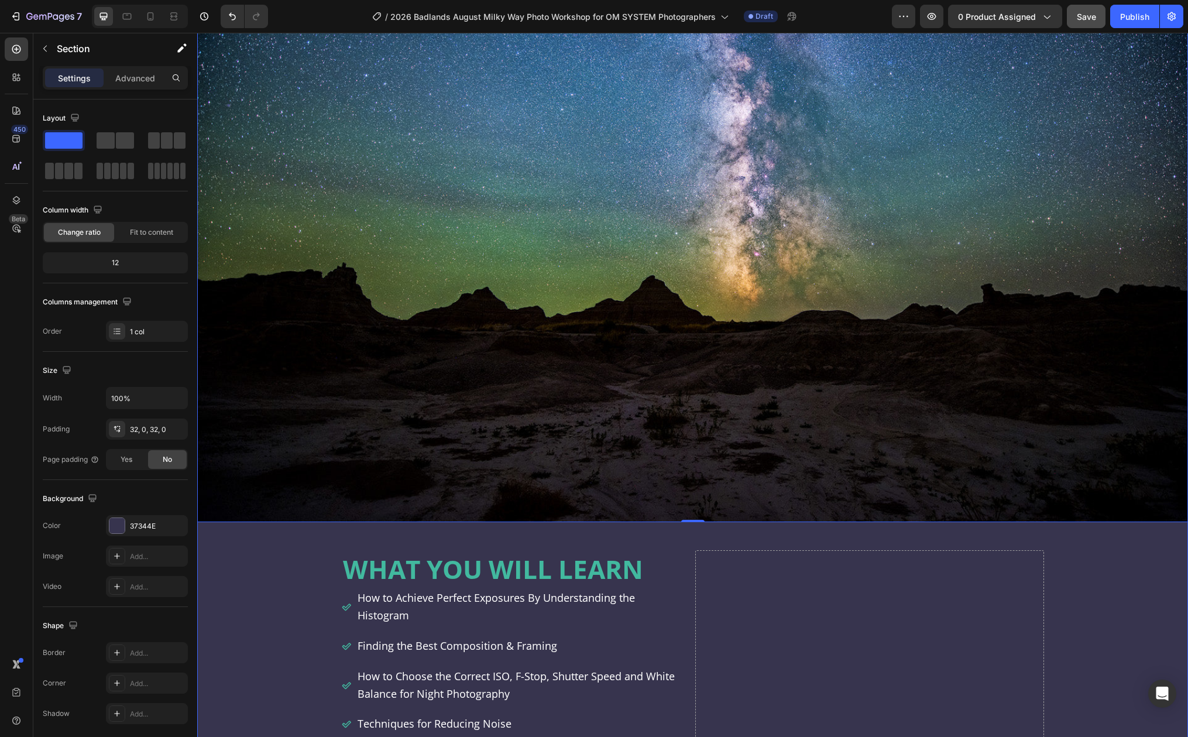
click at [283, 561] on div "Image 0 WHAT YOU WILL LEARN Heading How to Achieve Perfect Exposures By Underst…" at bounding box center [692, 464] width 991 height 1208
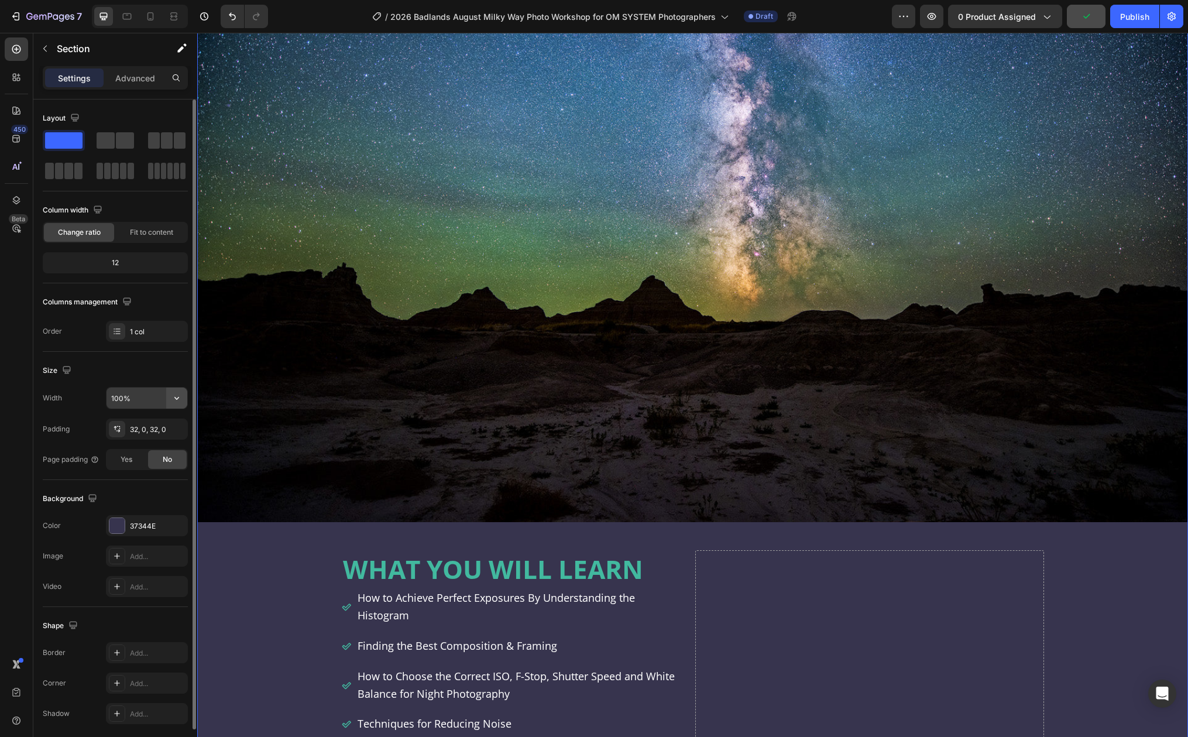
click at [177, 397] on icon "button" at bounding box center [177, 398] width 12 height 12
click at [213, 582] on div "Image WHAT YOU WILL LEARN Heading How to Achieve Perfect Exposures By Understan…" at bounding box center [692, 464] width 991 height 1208
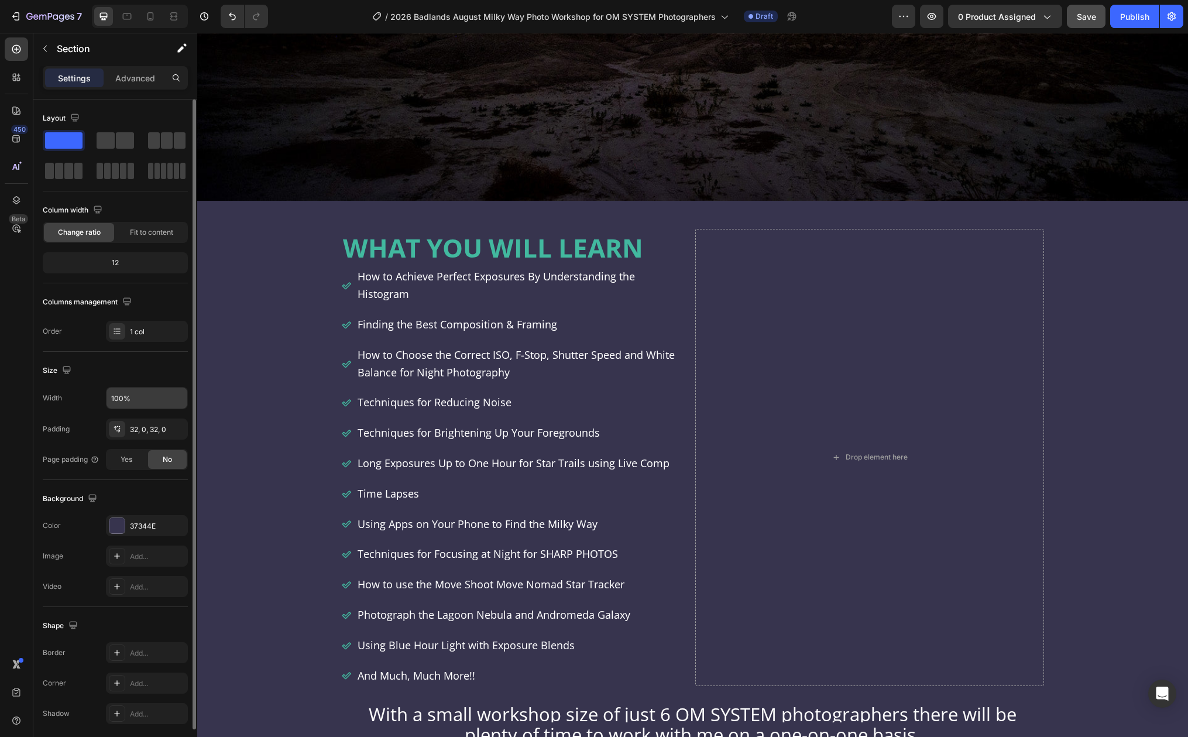
scroll to position [4277, 0]
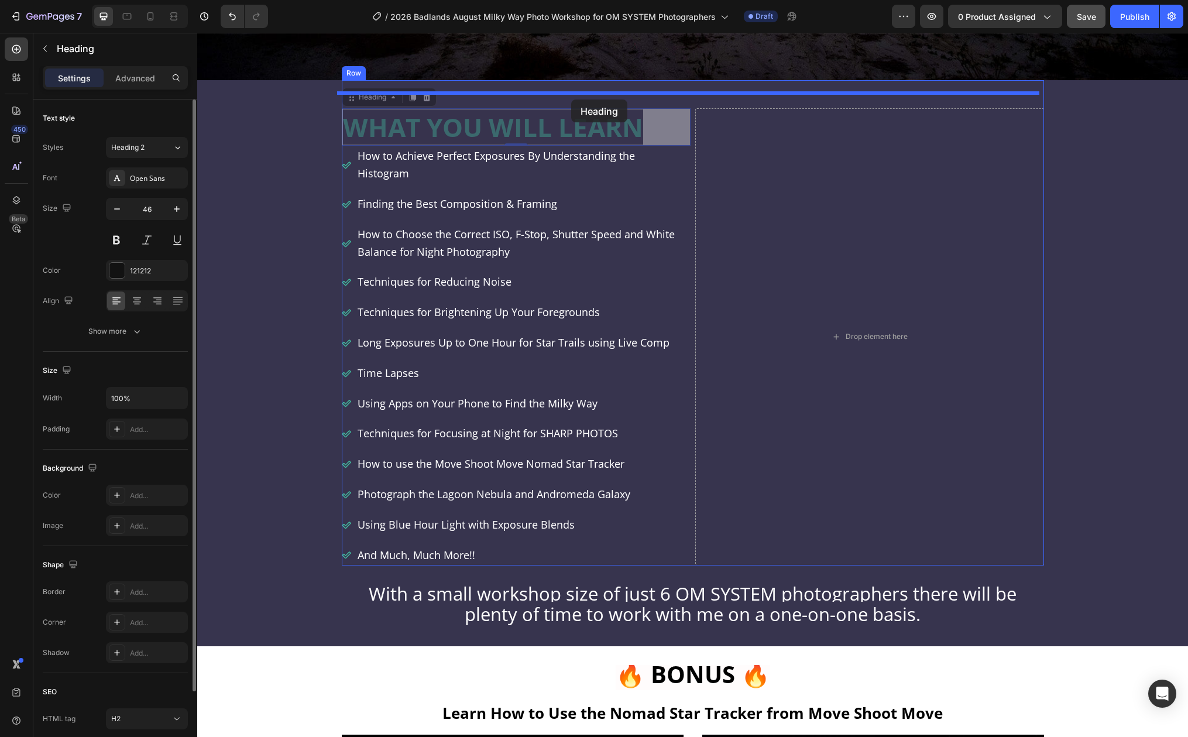
drag, startPoint x: 360, startPoint y: 98, endPoint x: 571, endPoint y: 99, distance: 210.7
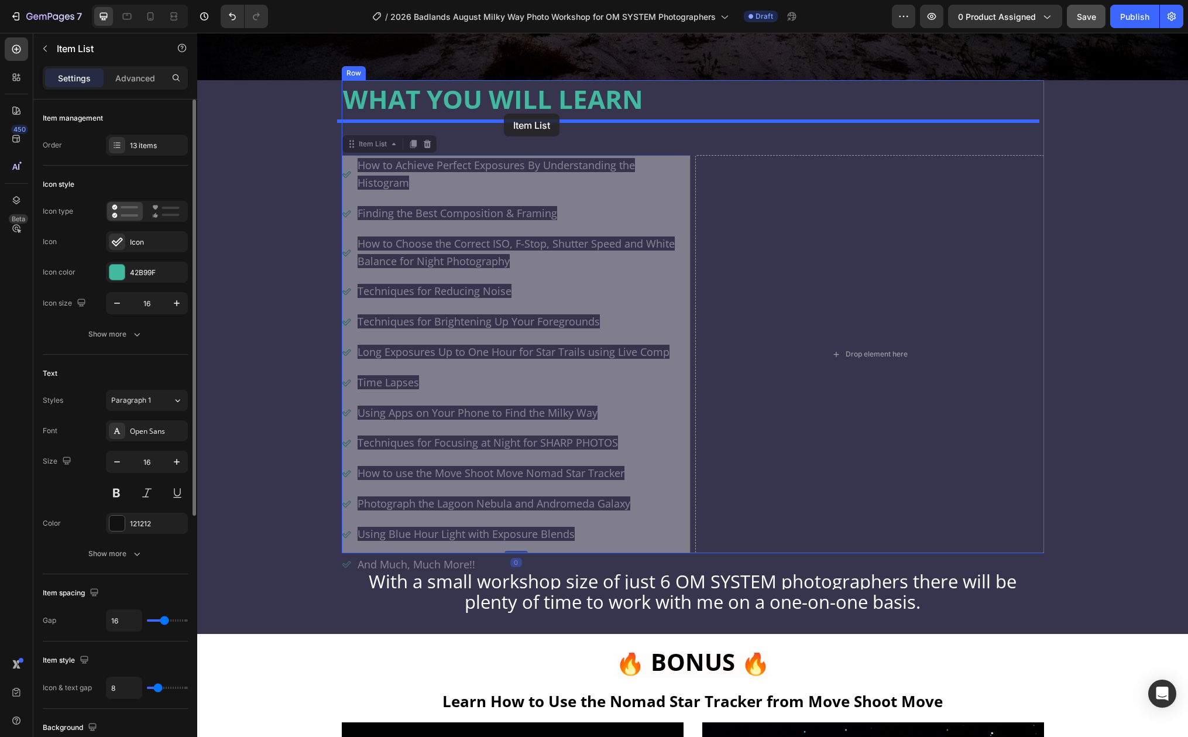
drag, startPoint x: 365, startPoint y: 145, endPoint x: 504, endPoint y: 114, distance: 142.7
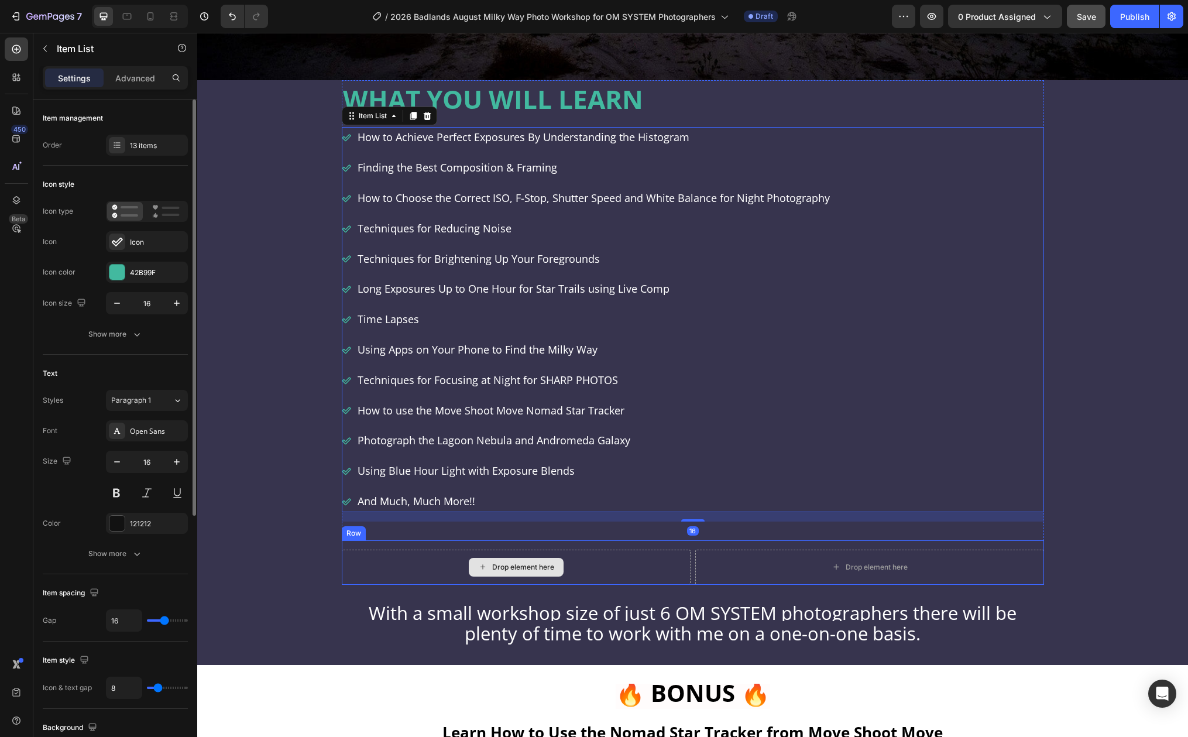
click at [679, 549] on div "Drop element here" at bounding box center [516, 566] width 349 height 35
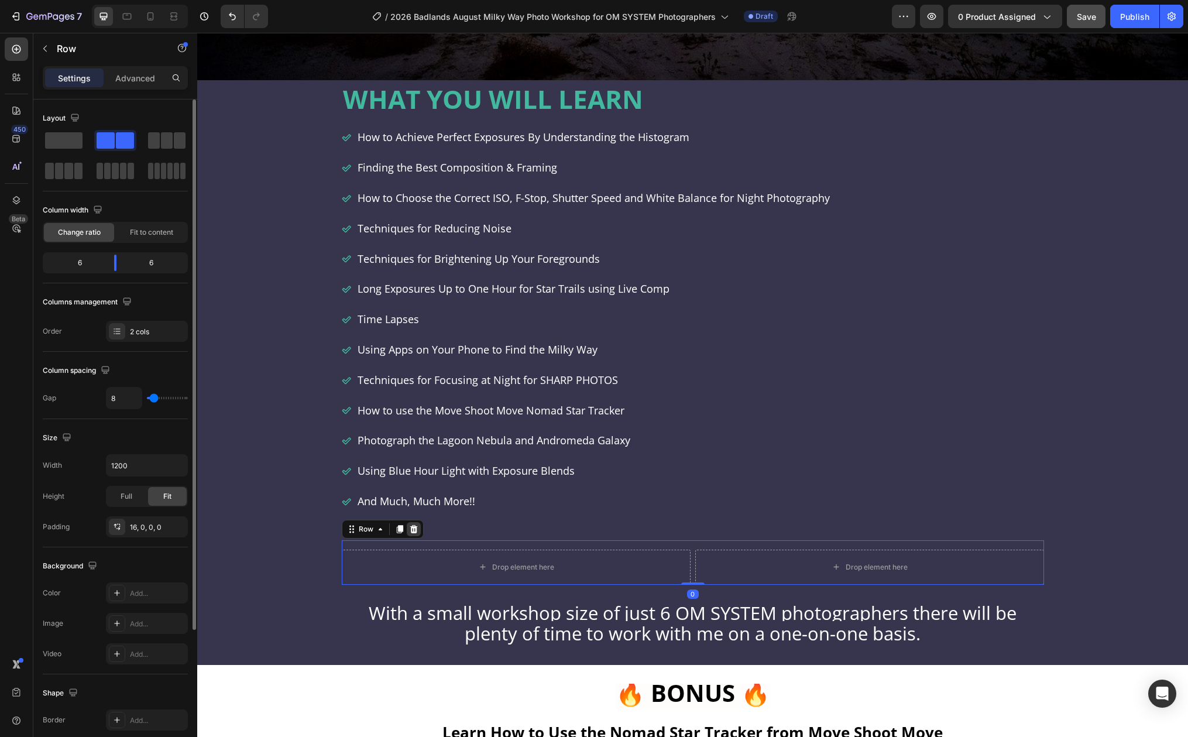
click at [410, 525] on icon at bounding box center [414, 529] width 8 height 8
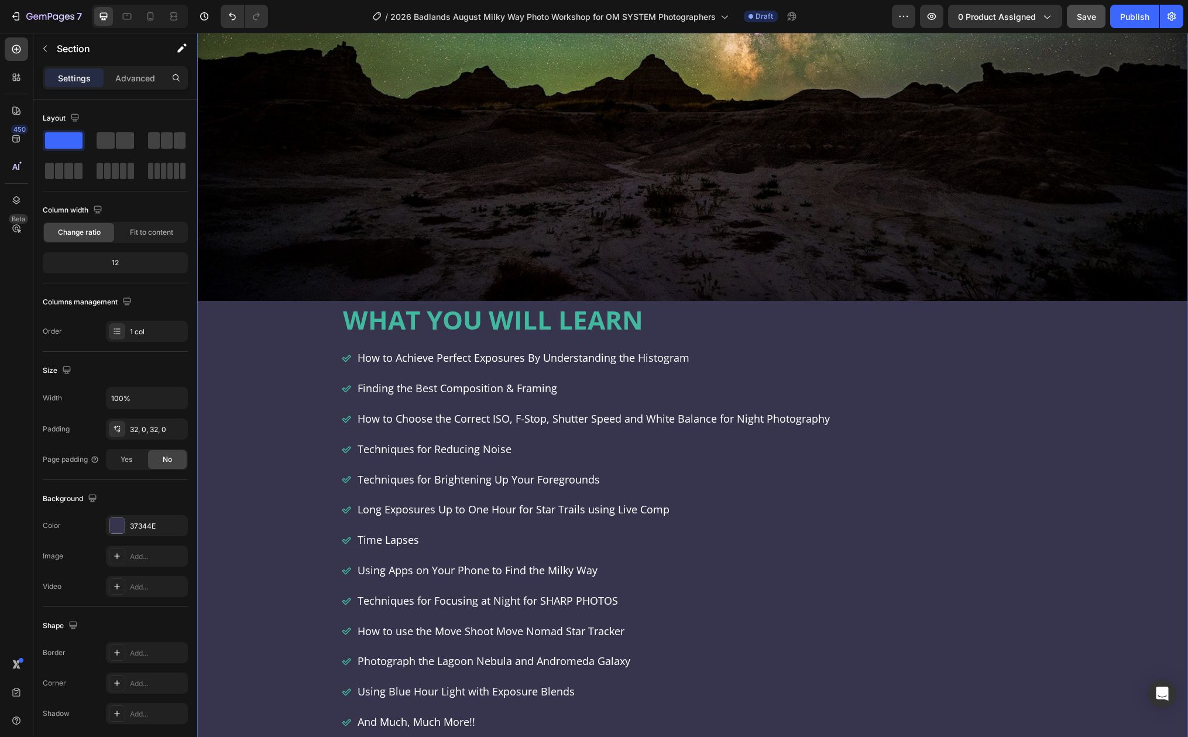
scroll to position [4064, 0]
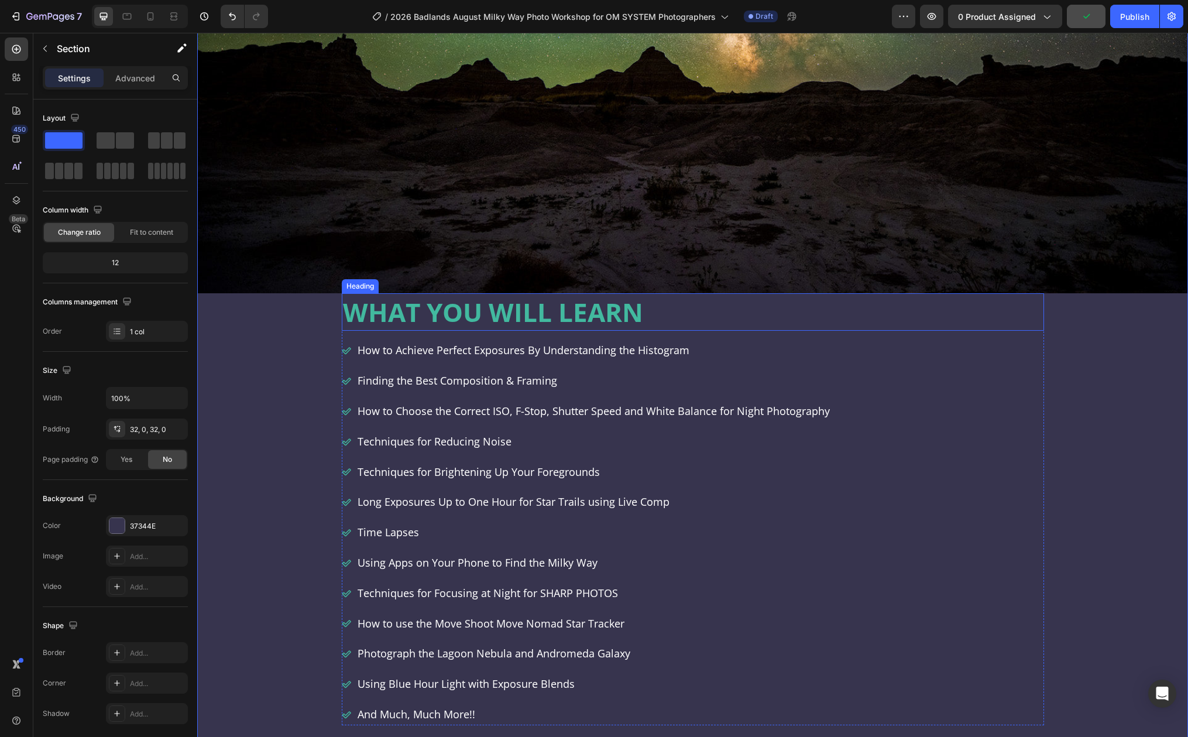
click at [558, 296] on strong "WHAT YOU WILL LEARN" at bounding box center [493, 311] width 300 height 35
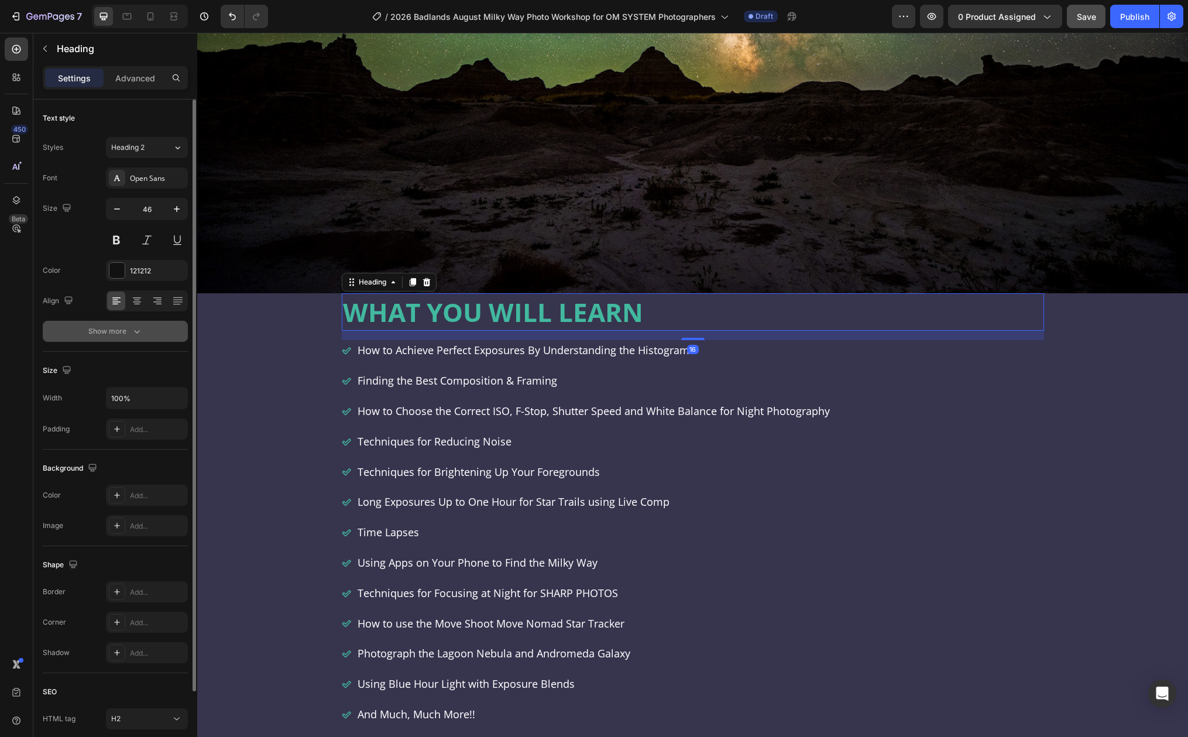
click at [151, 333] on button "Show more" at bounding box center [115, 331] width 145 height 21
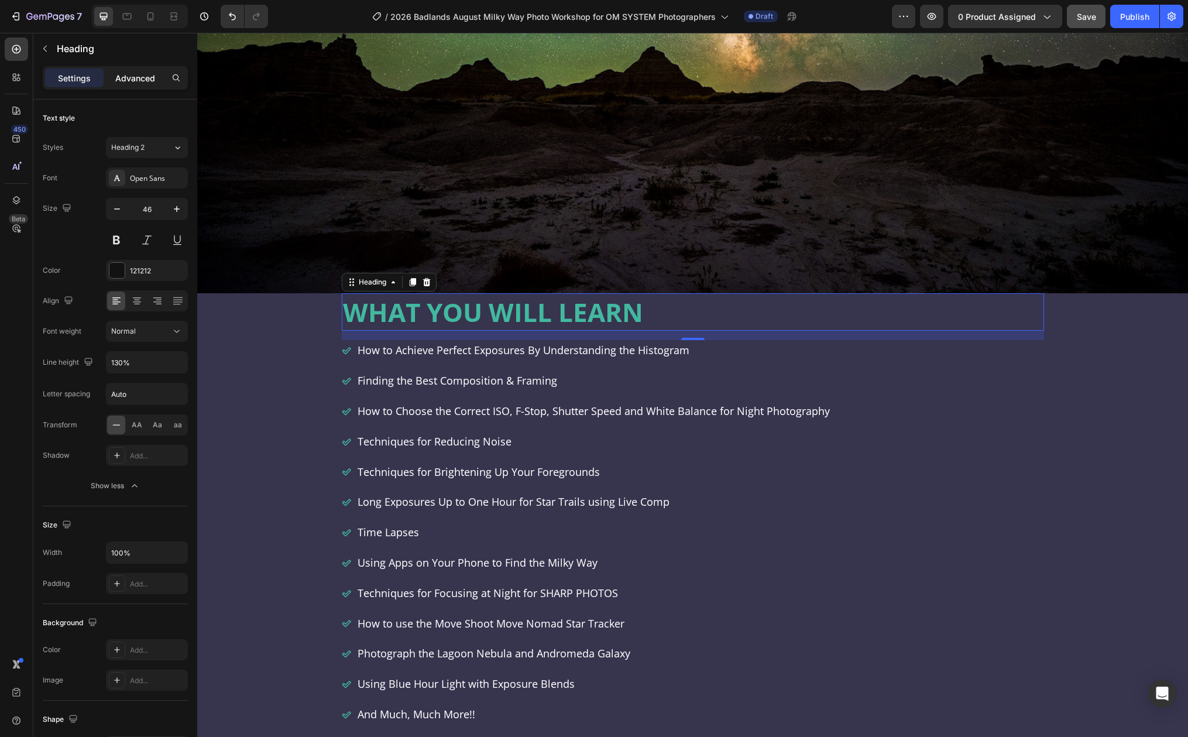
click at [130, 73] on p "Advanced" at bounding box center [135, 78] width 40 height 12
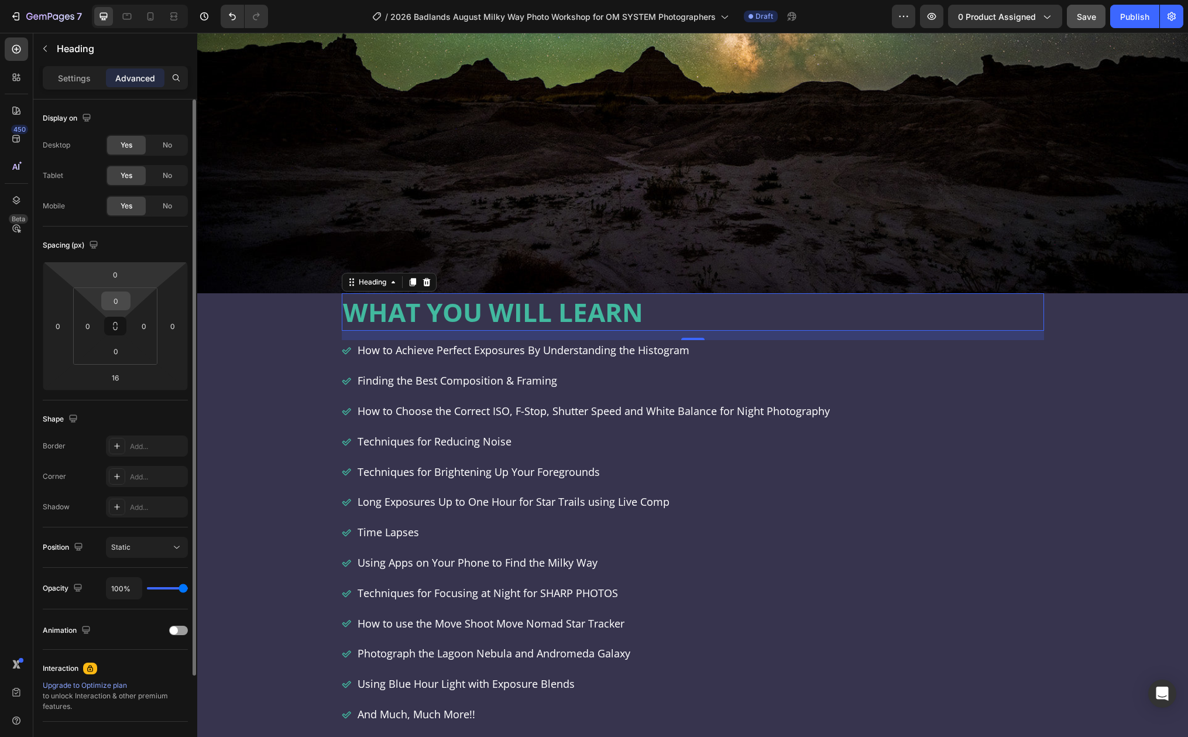
click at [121, 305] on input "0" at bounding box center [115, 301] width 23 height 18
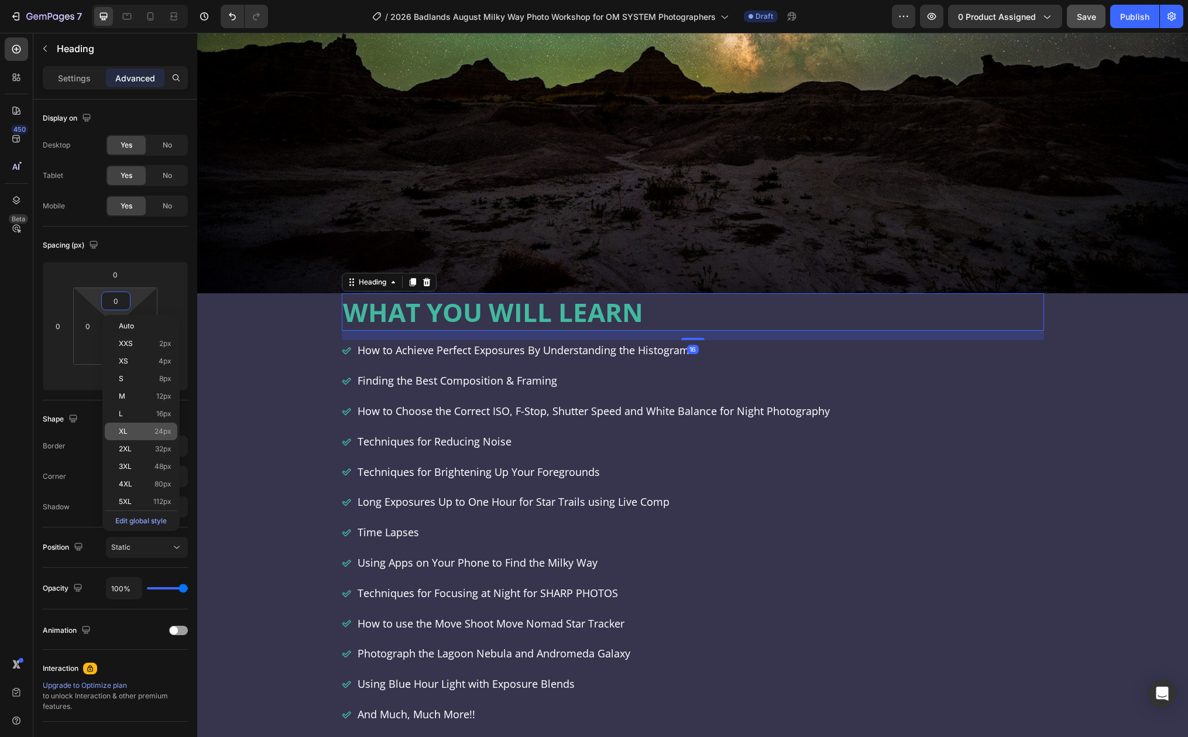
click at [126, 435] on div "XL 24px" at bounding box center [141, 432] width 73 height 18
type input "24"
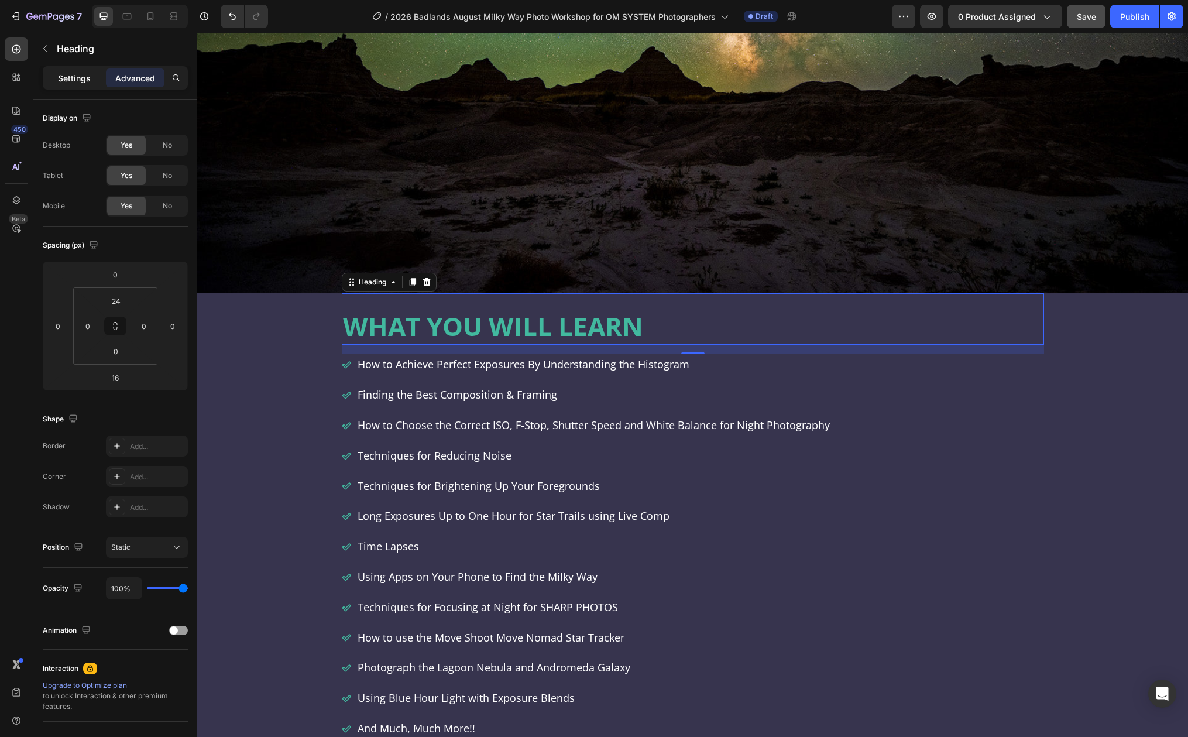
click at [76, 80] on p "Settings" at bounding box center [74, 78] width 33 height 12
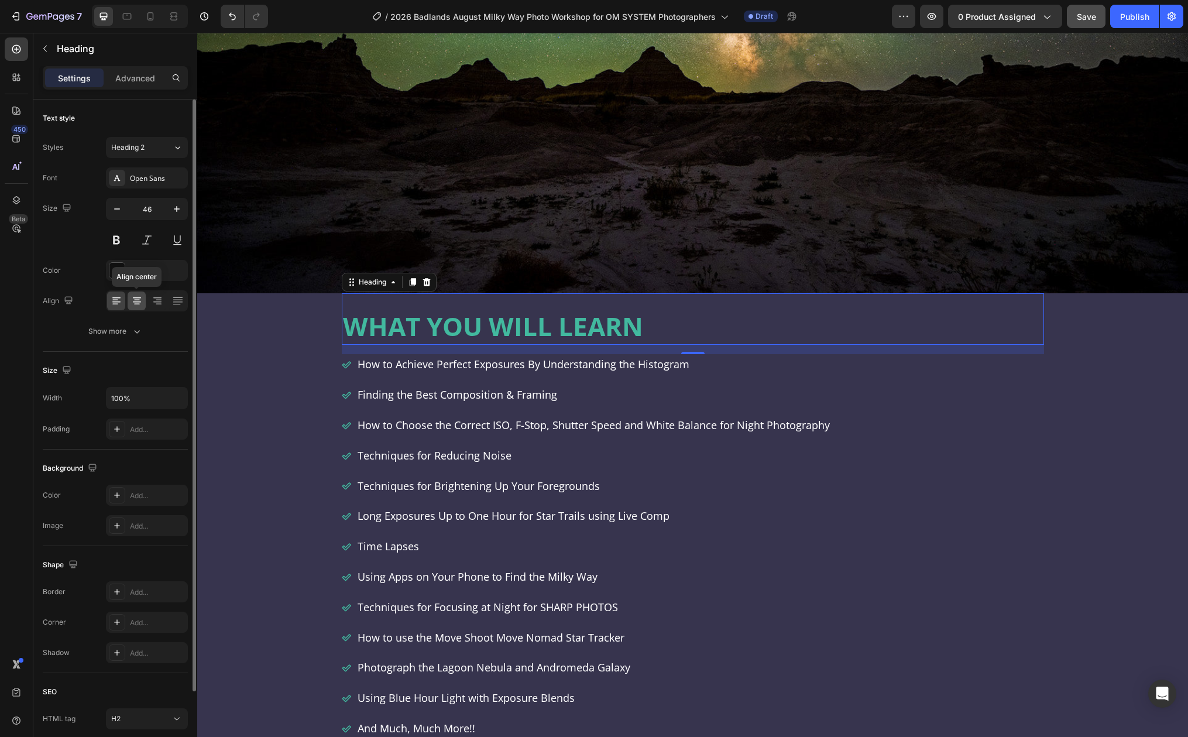
click at [133, 303] on icon at bounding box center [137, 301] width 12 height 12
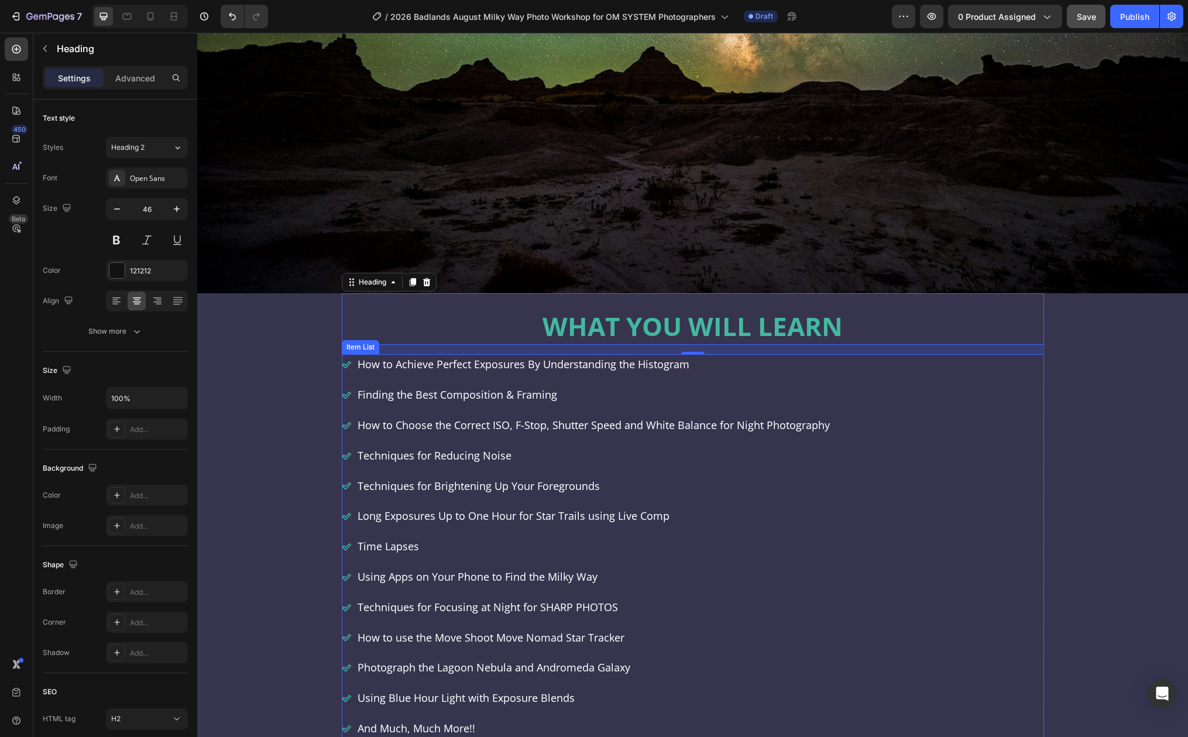
click at [387, 393] on span "Finding the Best Composition & Framing" at bounding box center [458, 394] width 200 height 14
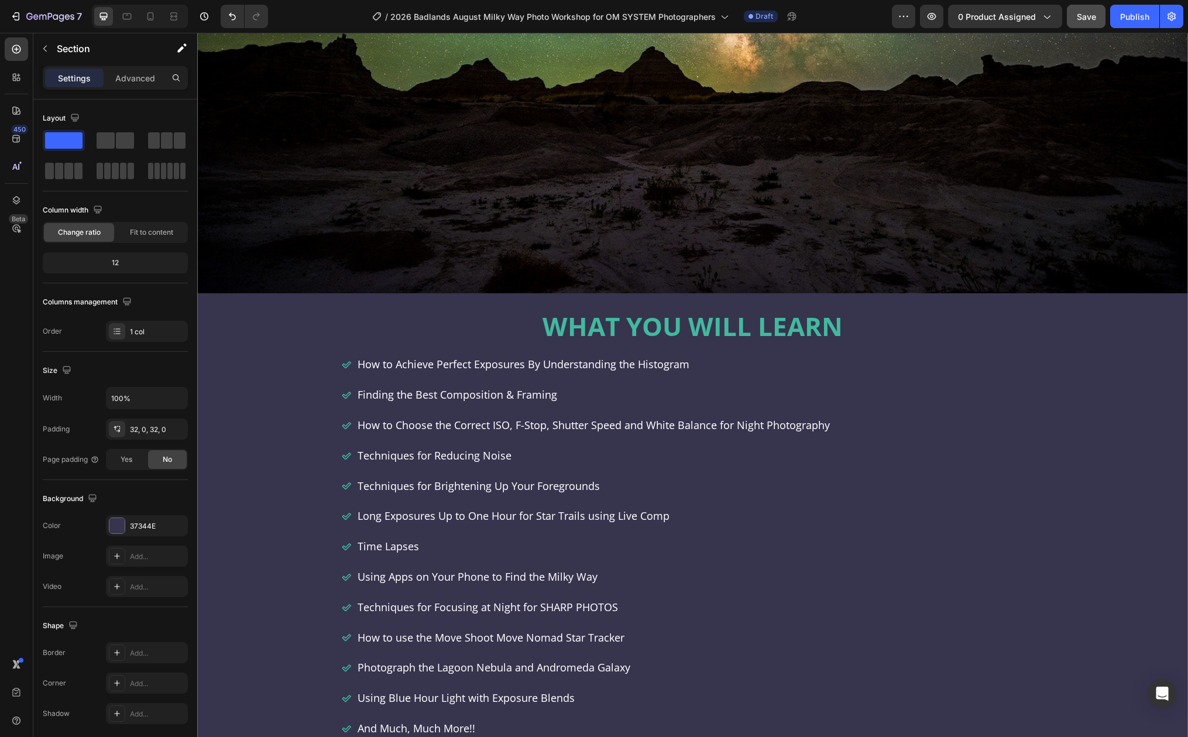
click at [292, 435] on div "Image WHAT YOU WILL LEARN Heading How to Achieve Perfect Exposures By Understan…" at bounding box center [692, 215] width 991 height 1169
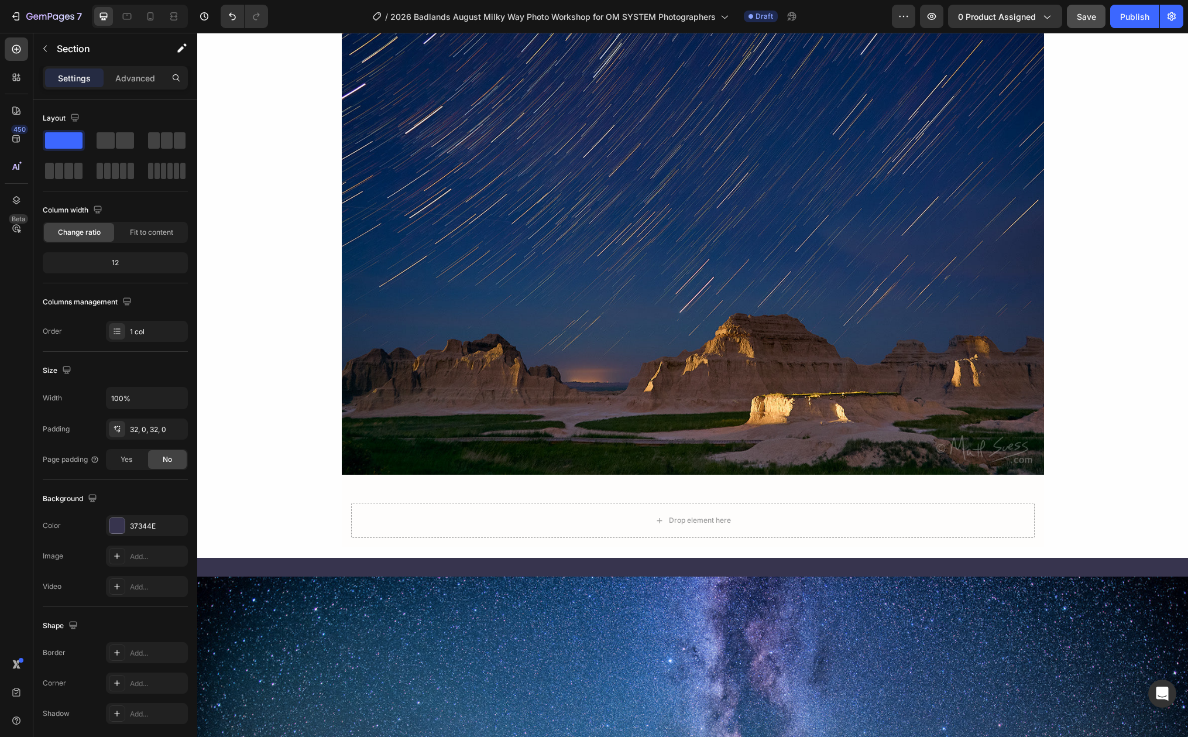
scroll to position [3166, 0]
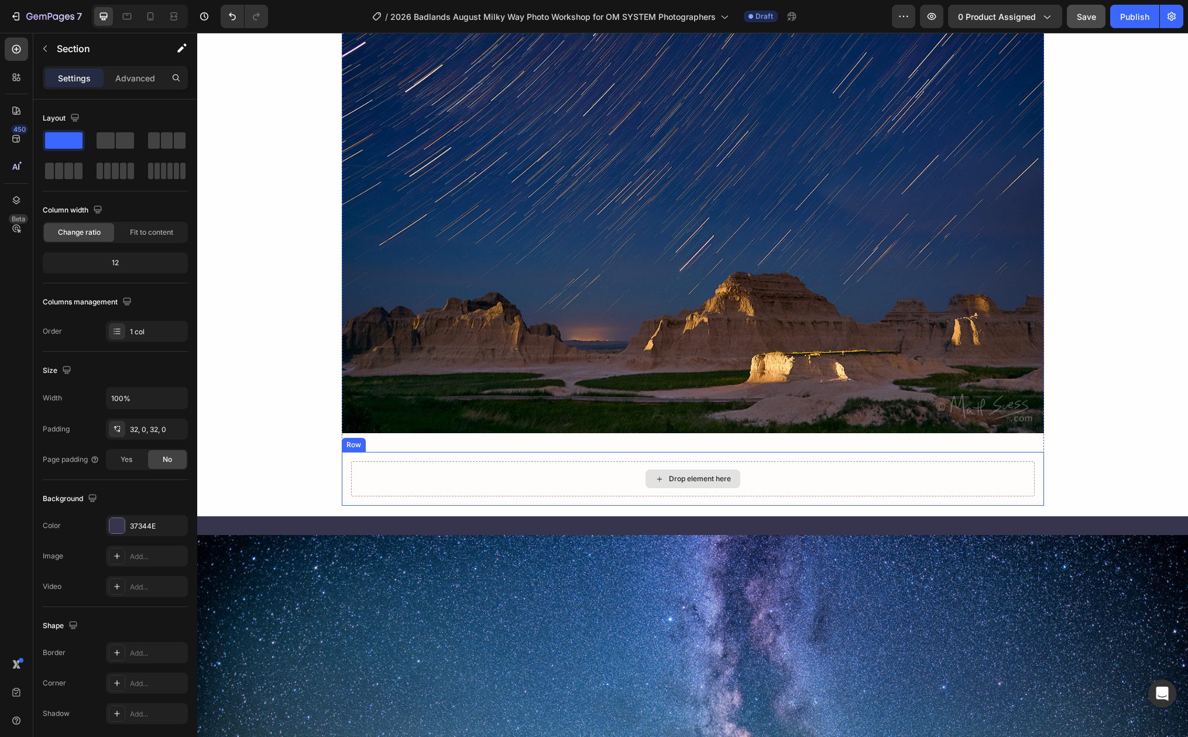
click at [397, 462] on div "Drop element here" at bounding box center [693, 478] width 684 height 35
click at [410, 437] on icon at bounding box center [414, 441] width 8 height 8
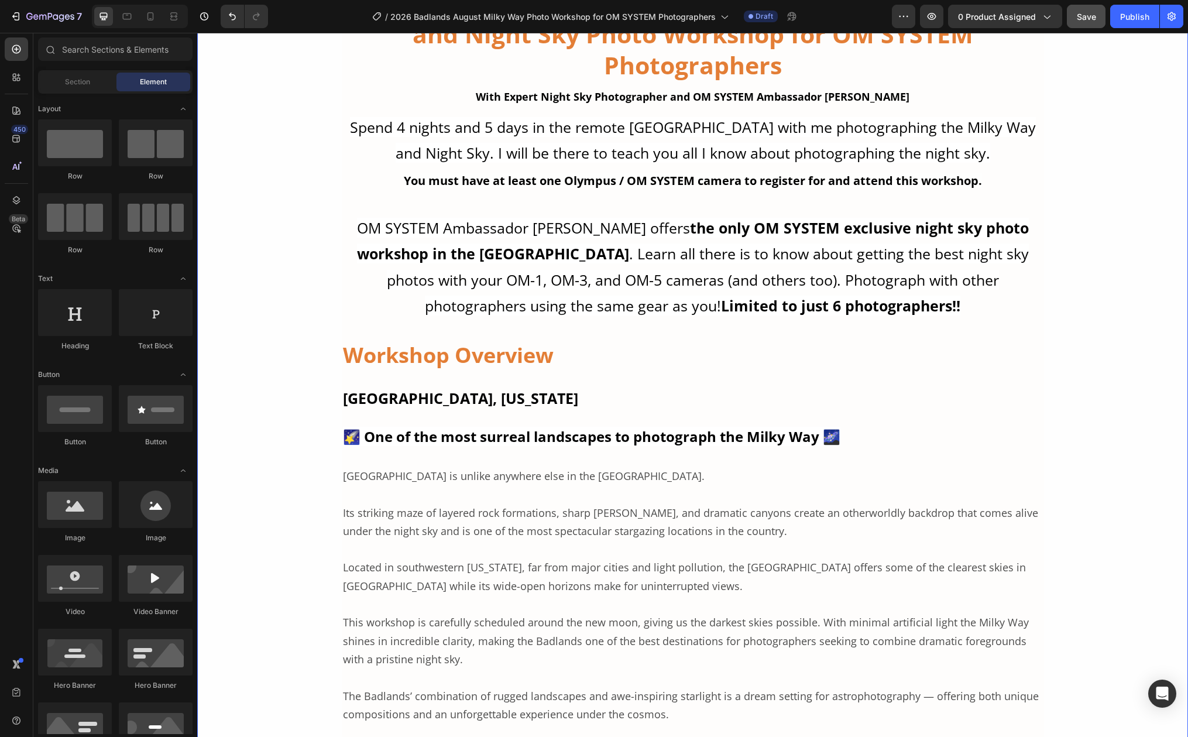
scroll to position [1571, 0]
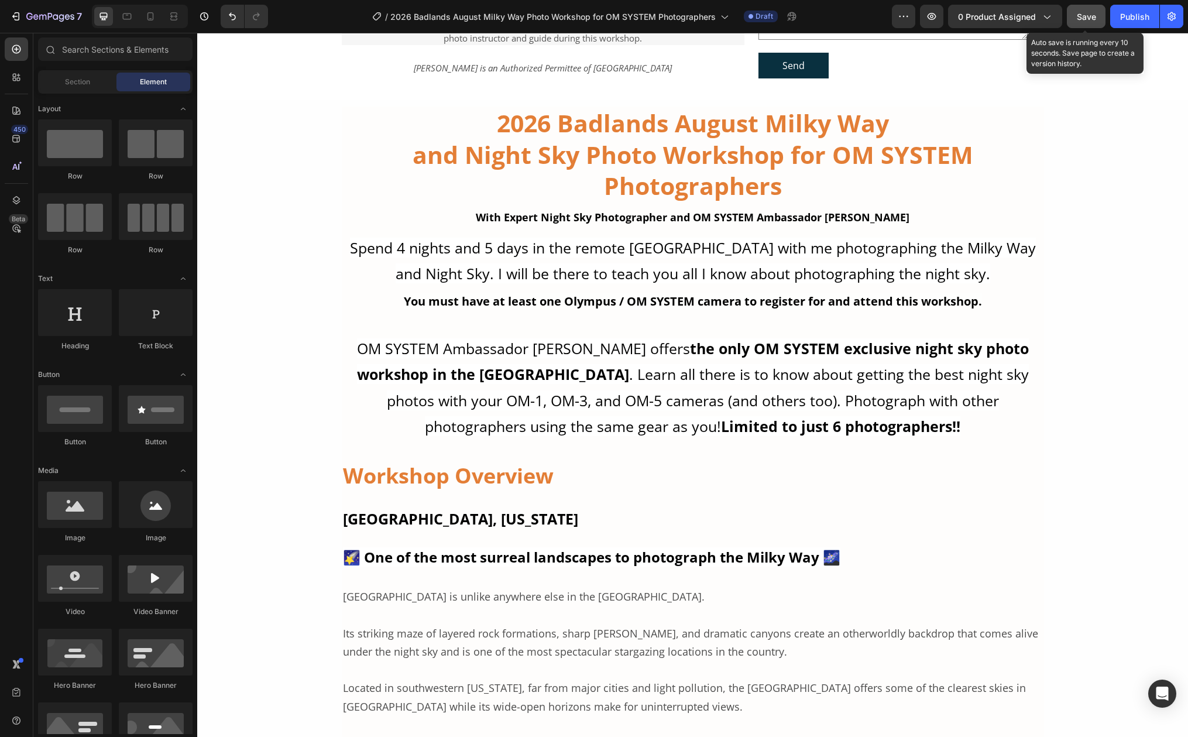
click at [1080, 22] on div "Save" at bounding box center [1086, 17] width 19 height 12
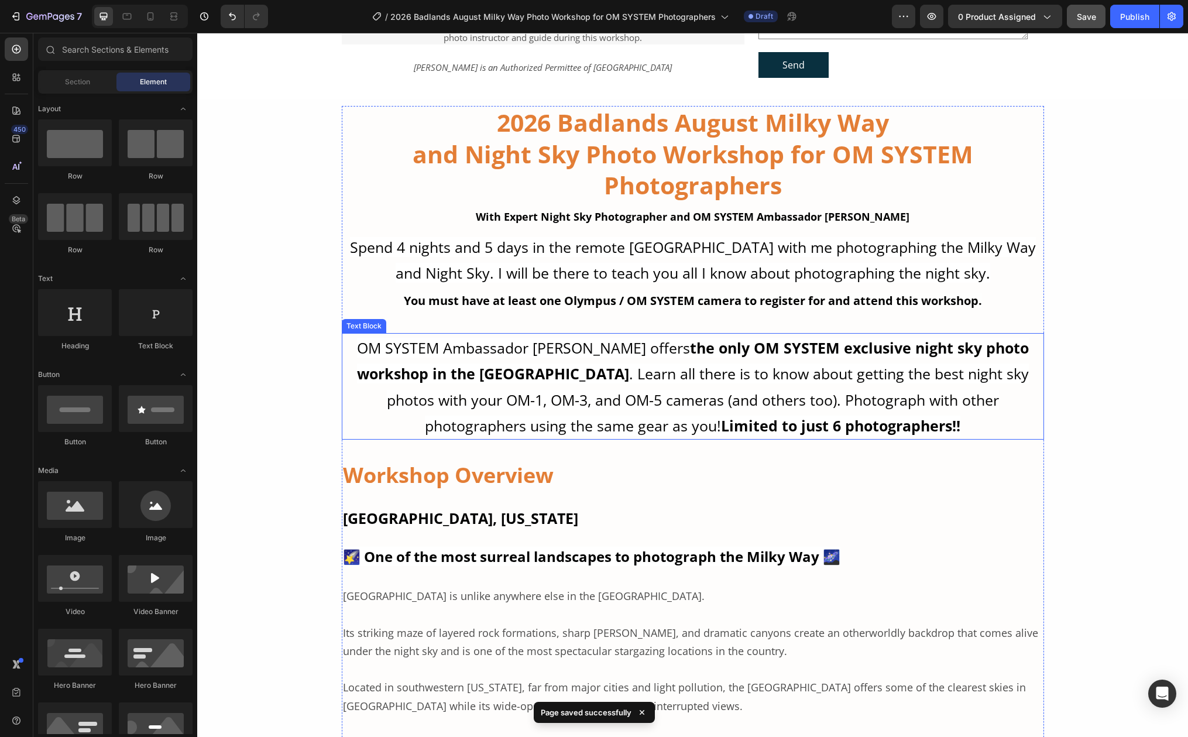
scroll to position [1535, 0]
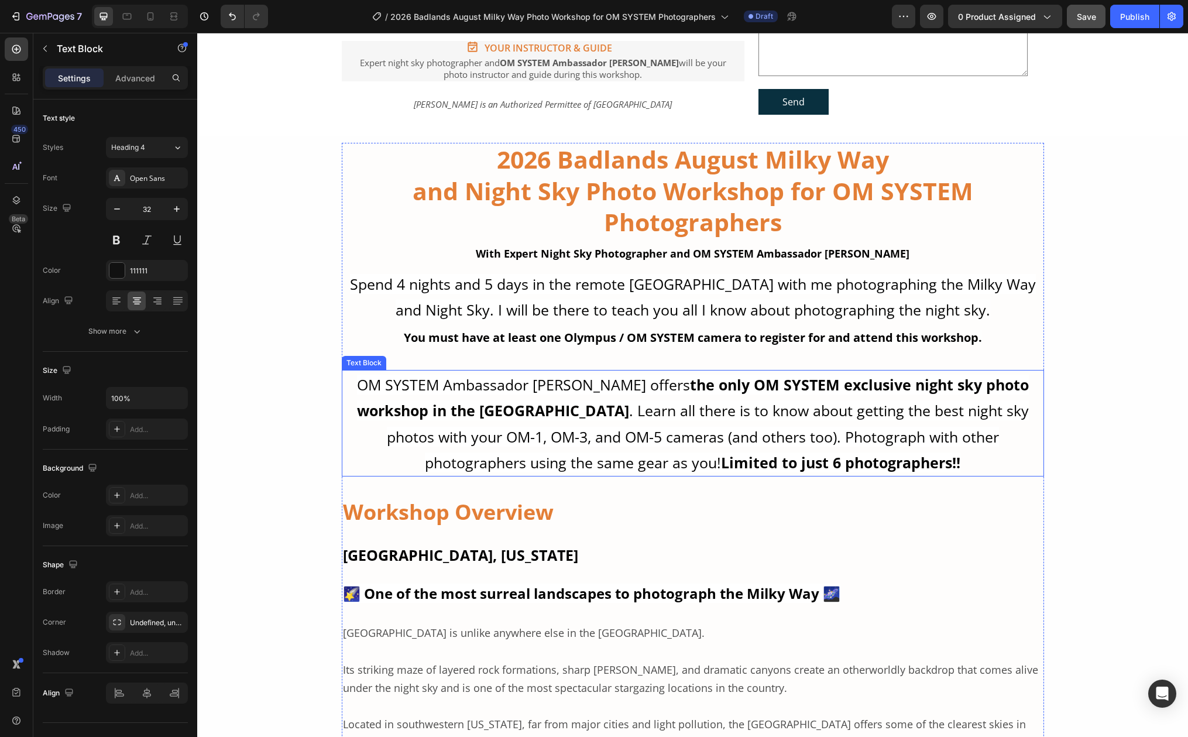
click at [675, 410] on span "OM SYSTEM Ambassador Matt Suess offers the only OM SYSTEM exclusive night sky p…" at bounding box center [693, 424] width 672 height 98
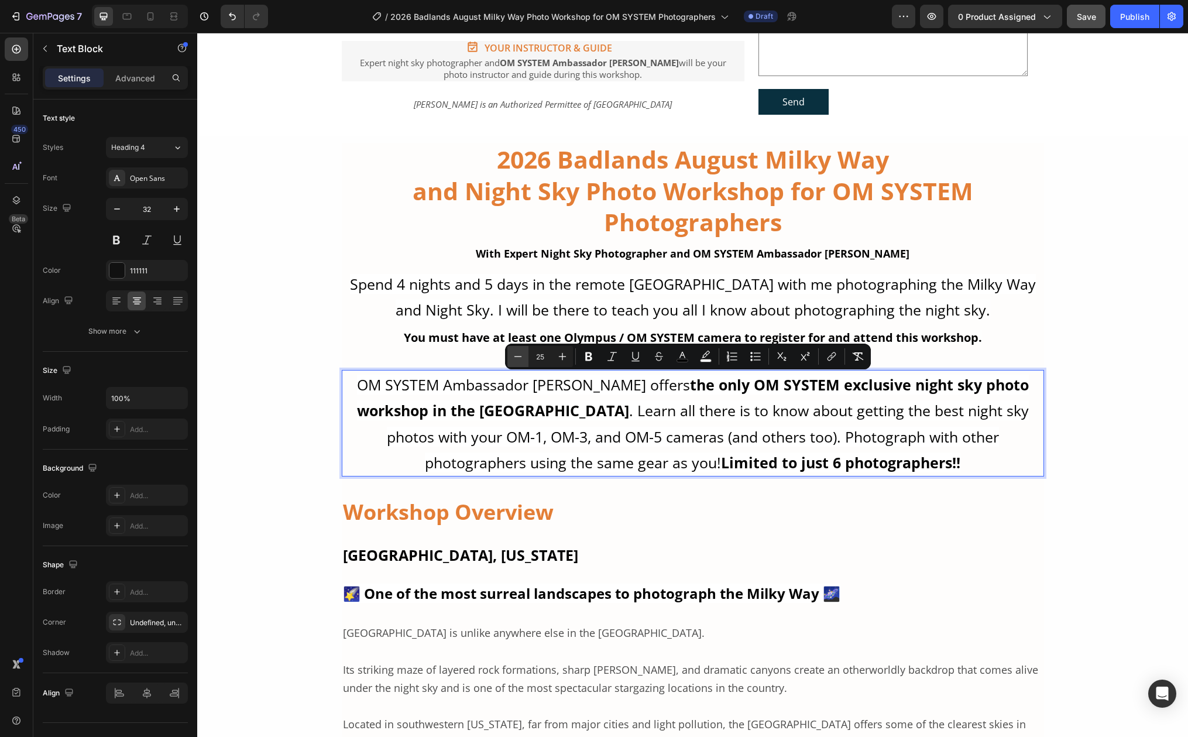
click at [512, 356] on icon "Editor contextual toolbar" at bounding box center [518, 357] width 12 height 12
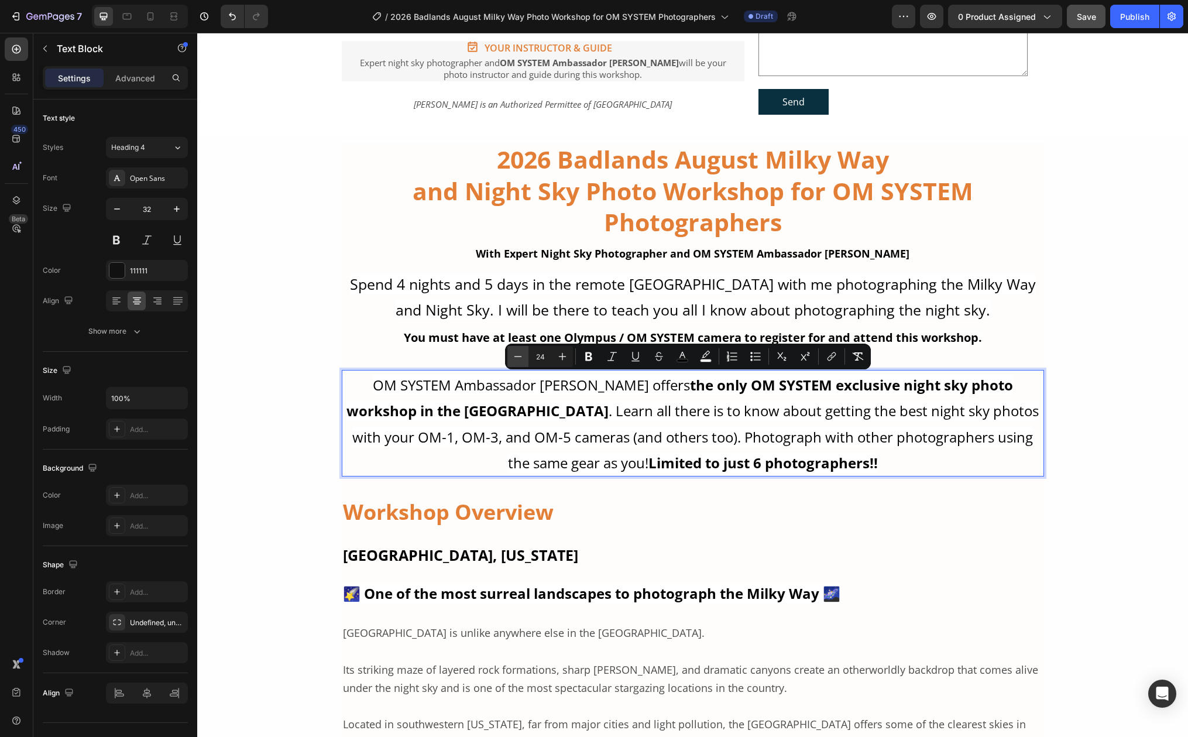
click at [512, 356] on icon "Editor contextual toolbar" at bounding box center [518, 357] width 12 height 12
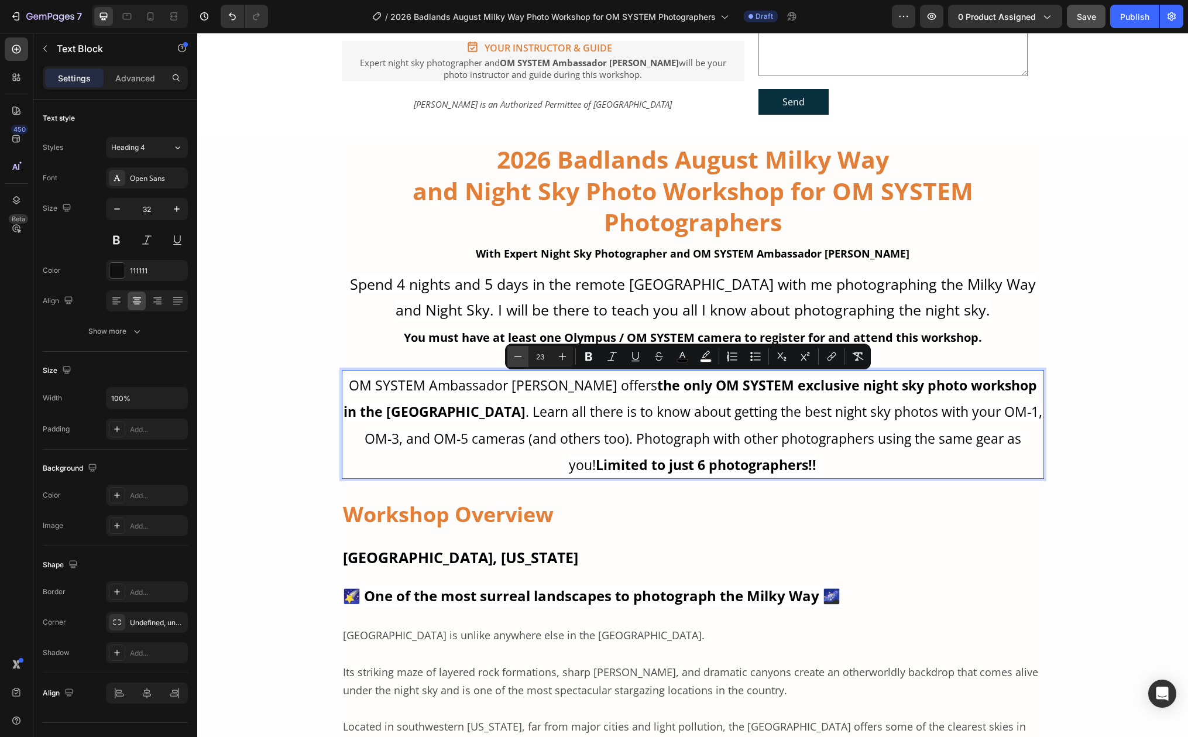
click at [512, 356] on icon "Editor contextual toolbar" at bounding box center [518, 357] width 12 height 12
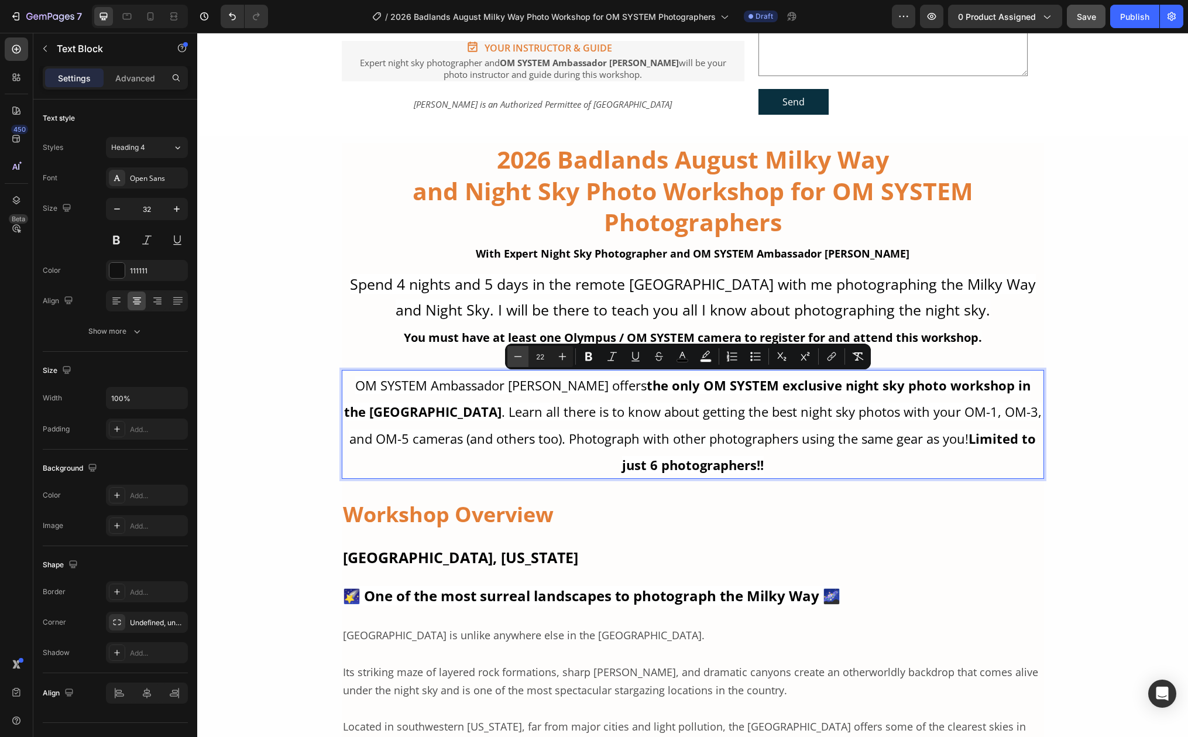
click at [512, 356] on icon "Editor contextual toolbar" at bounding box center [518, 357] width 12 height 12
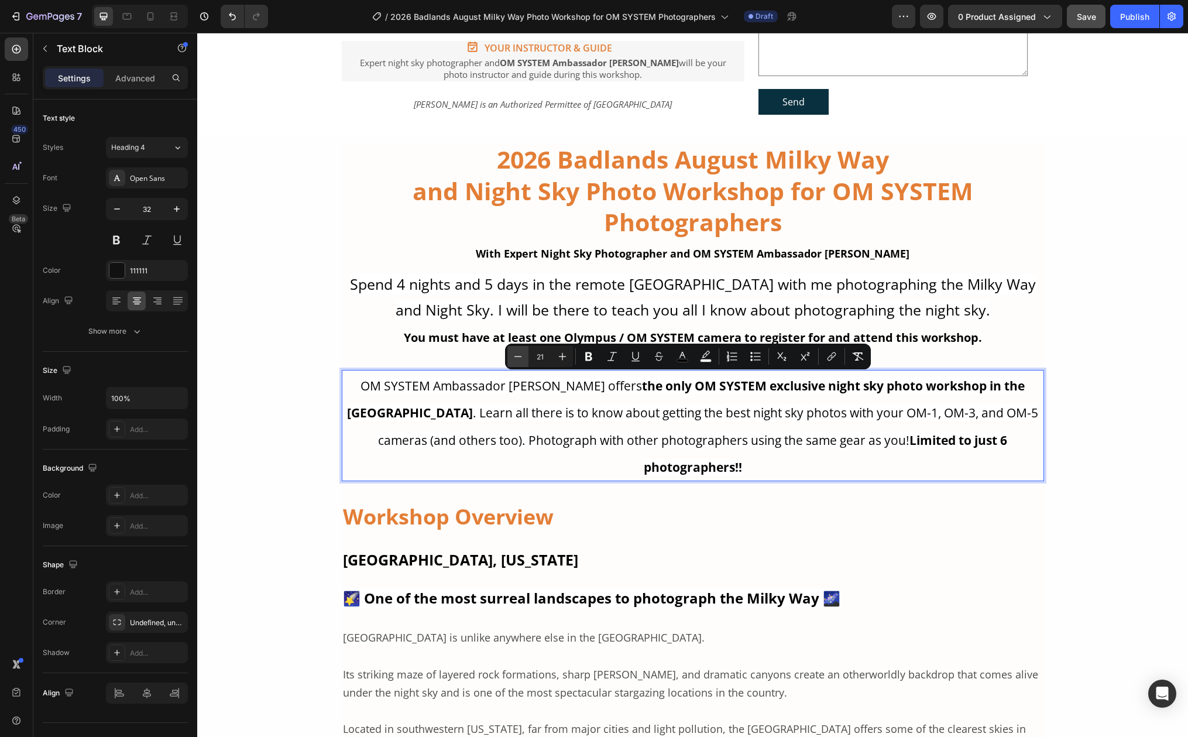
click at [512, 356] on icon "Editor contextual toolbar" at bounding box center [518, 357] width 12 height 12
type input "20"
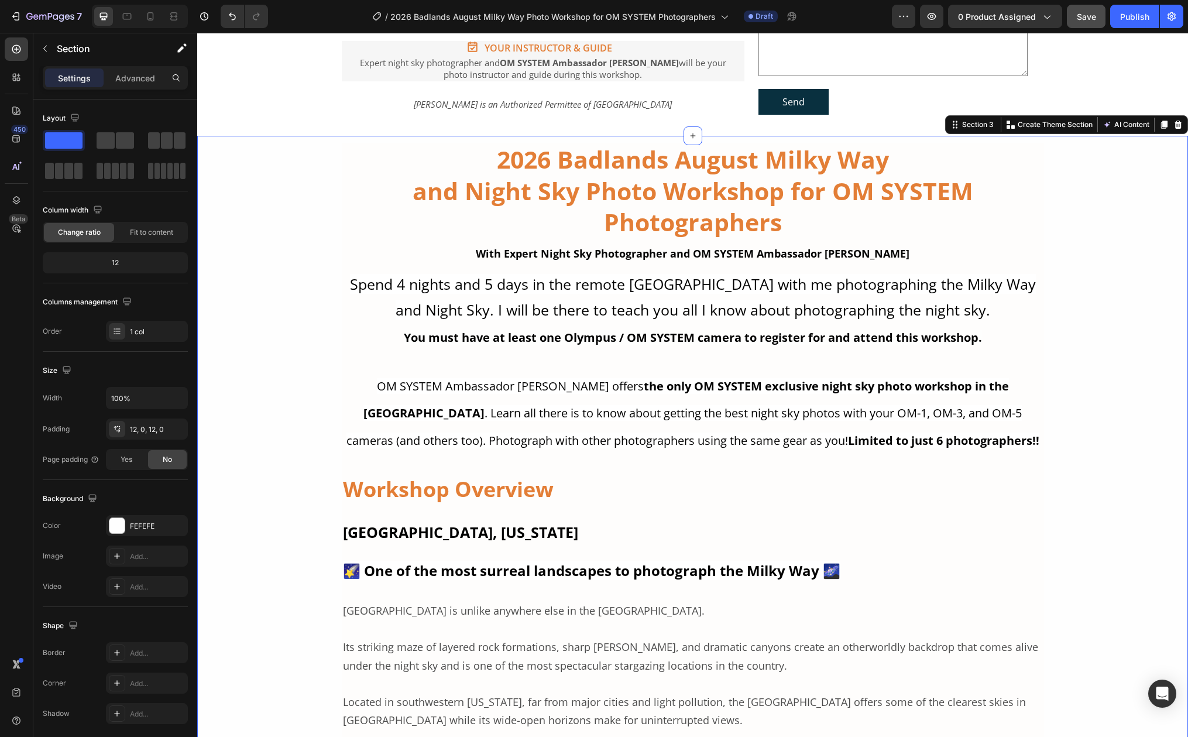
click at [368, 431] on p "OM SYSTEM Ambassador Matt Suess offers the only OM SYSTEM exclusive night sky p…" at bounding box center [693, 412] width 700 height 82
click at [789, 320] on p "Spend 4 nights and 5 days in the remote [GEOGRAPHIC_DATA] with me photographing…" at bounding box center [693, 296] width 700 height 52
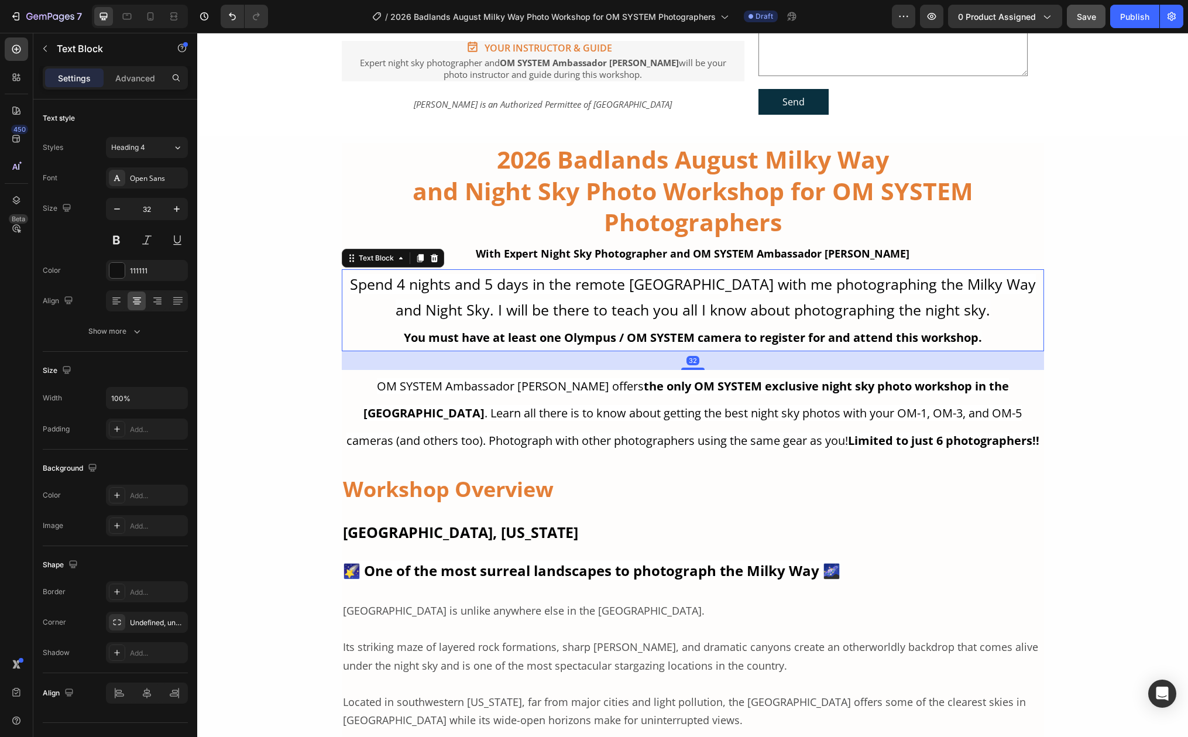
click at [707, 322] on p "You must have at least one Olympus / OM SYSTEM camera to register for and atten…" at bounding box center [693, 336] width 700 height 28
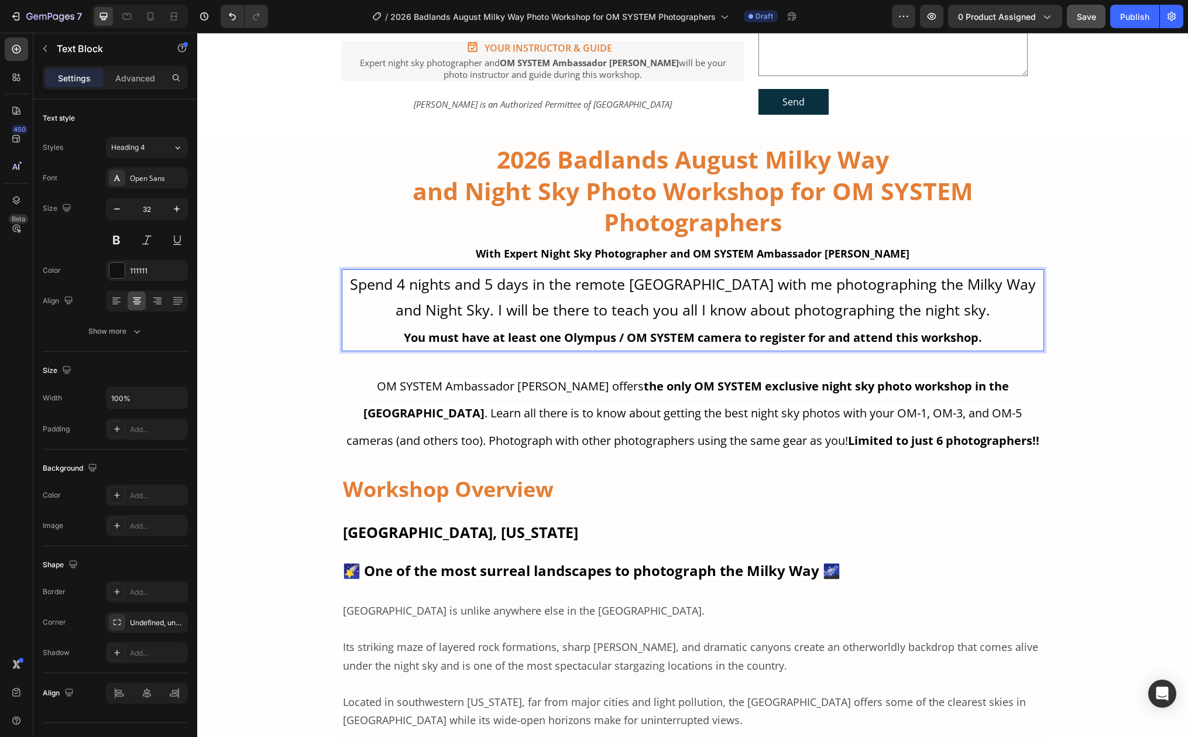
click at [710, 301] on span "Spend 4 nights and 5 days in the remote [GEOGRAPHIC_DATA] with me photographing…" at bounding box center [693, 297] width 686 height 46
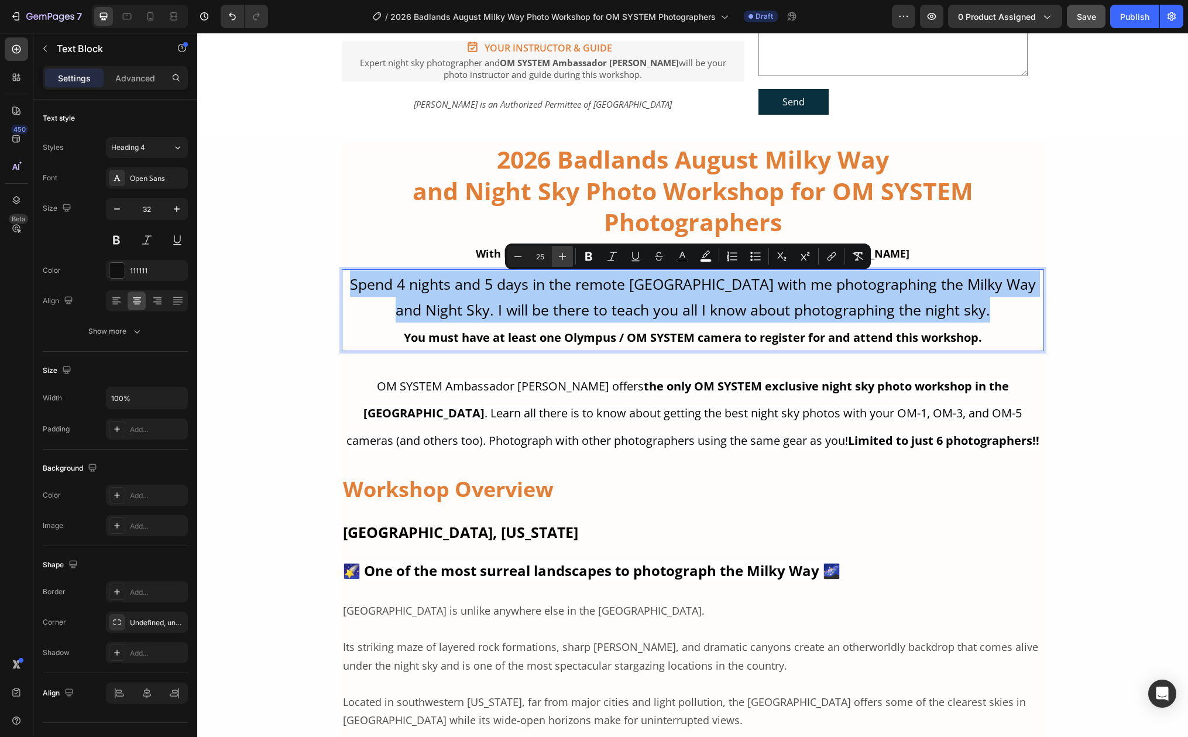
click at [561, 254] on icon "Editor contextual toolbar" at bounding box center [563, 256] width 12 height 12
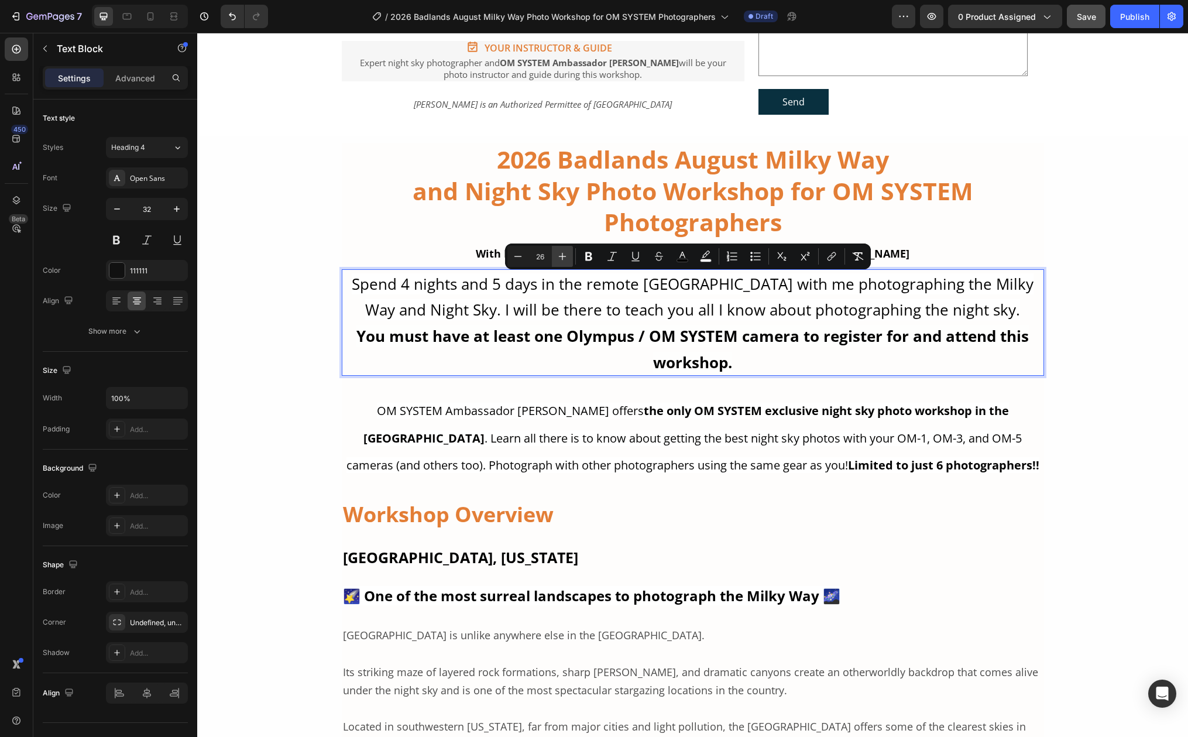
click at [561, 254] on icon "Editor contextual toolbar" at bounding box center [563, 256] width 12 height 12
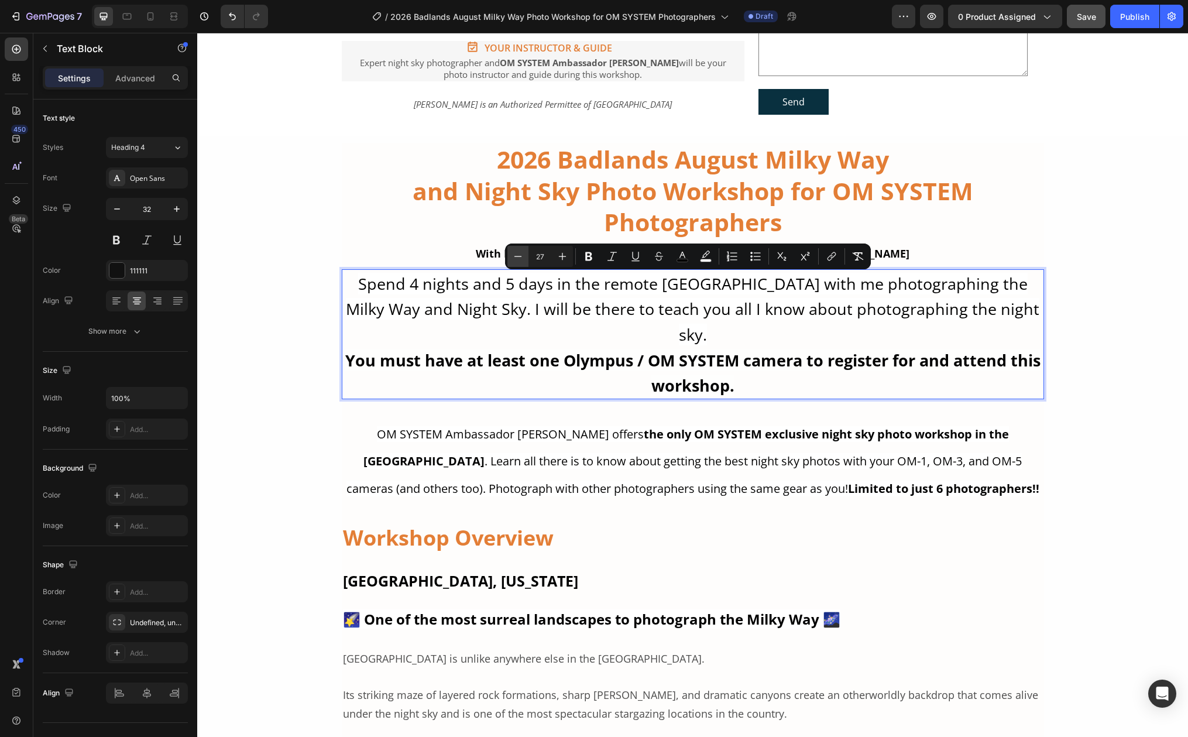
click at [515, 260] on icon "Editor contextual toolbar" at bounding box center [518, 256] width 12 height 12
type input "26"
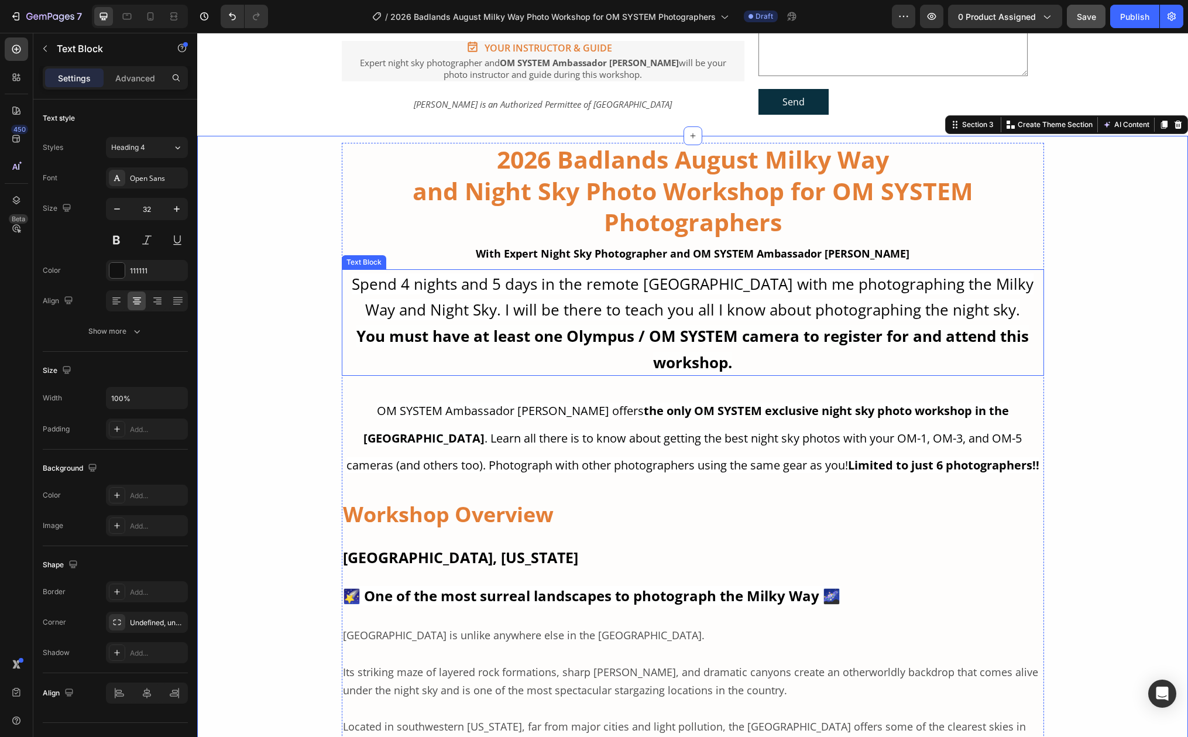
click at [356, 334] on strong "You must have at least one Olympus / OM SYSTEM camera to register for and atten…" at bounding box center [692, 348] width 672 height 47
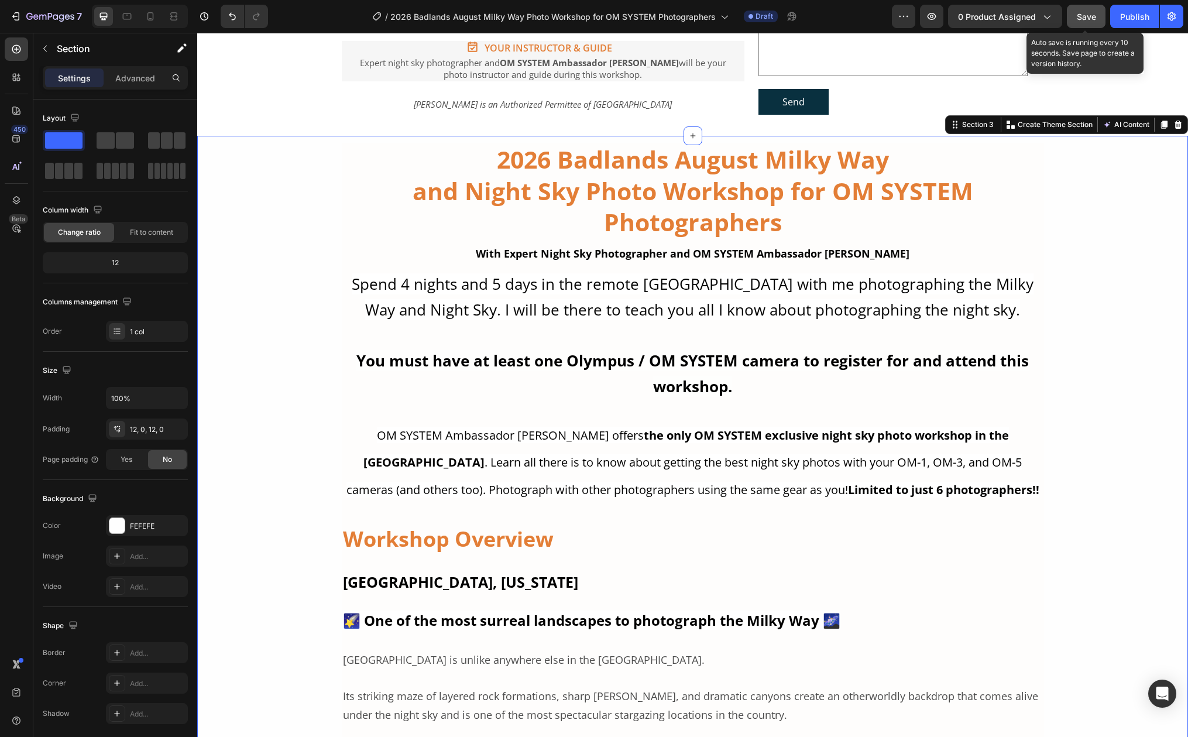
click at [1079, 15] on span "Save" at bounding box center [1086, 17] width 19 height 10
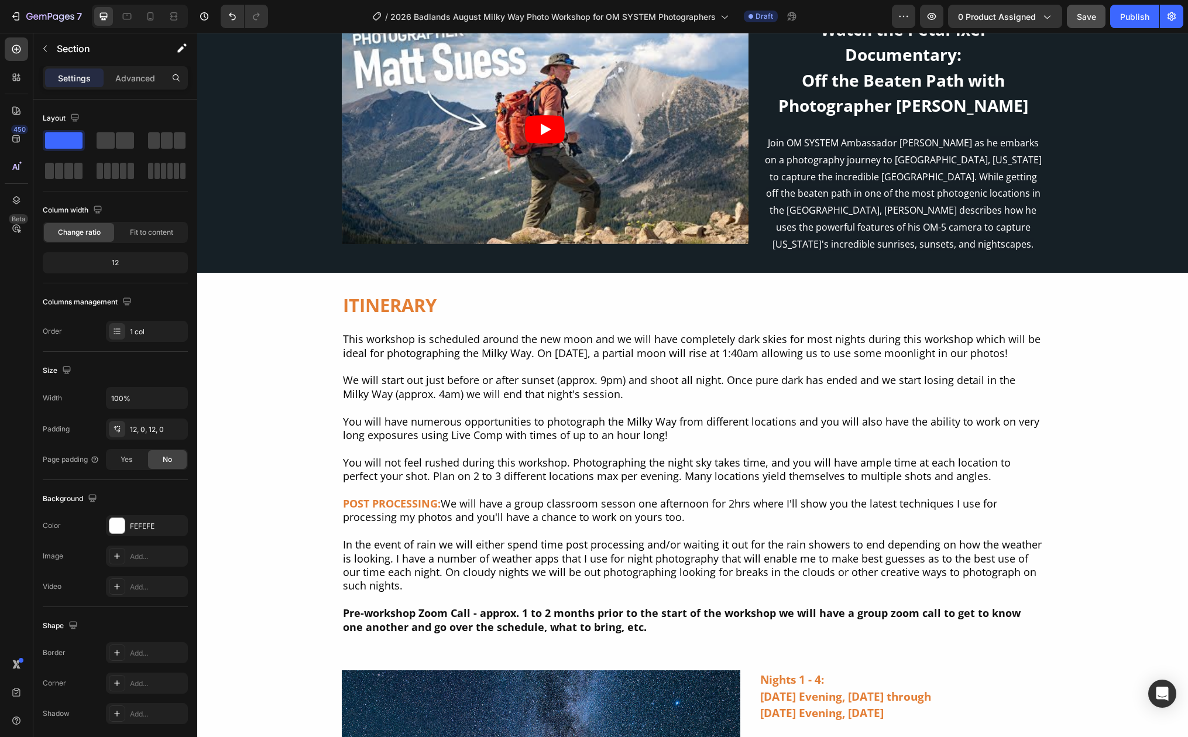
scroll to position [6703, 0]
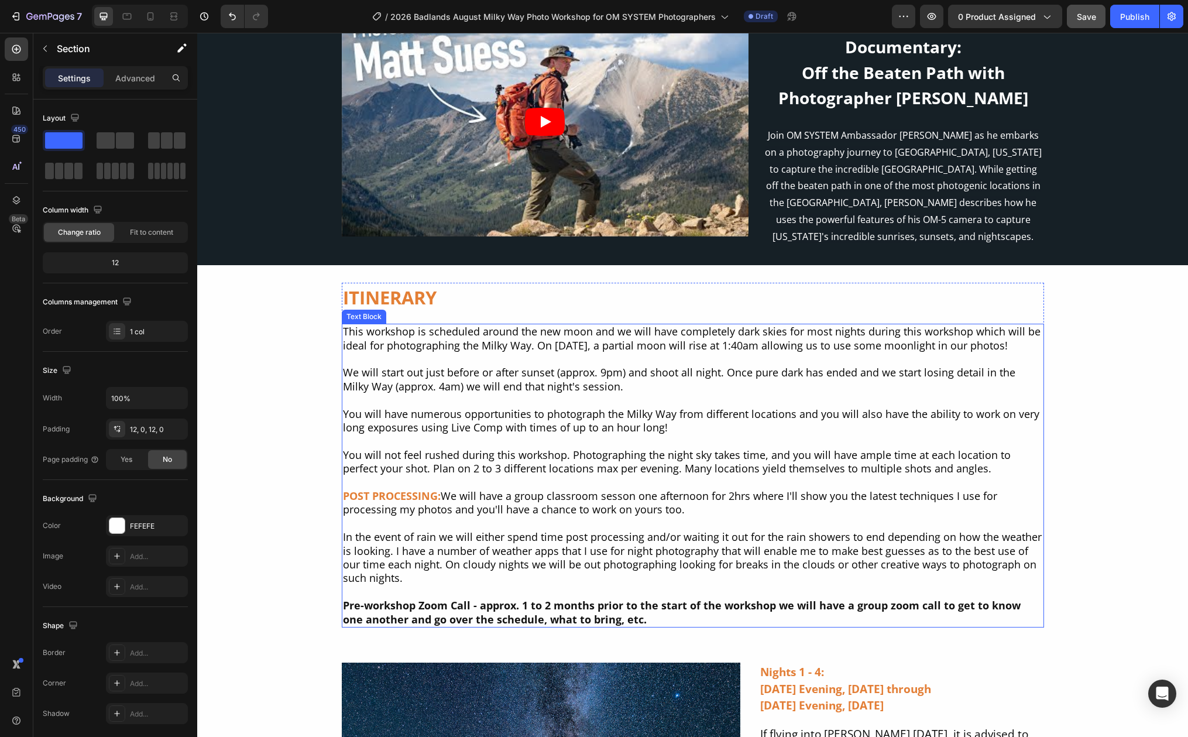
click at [608, 324] on span "This workshop is scheduled around the new moon and we will have completely dark…" at bounding box center [692, 338] width 698 height 28
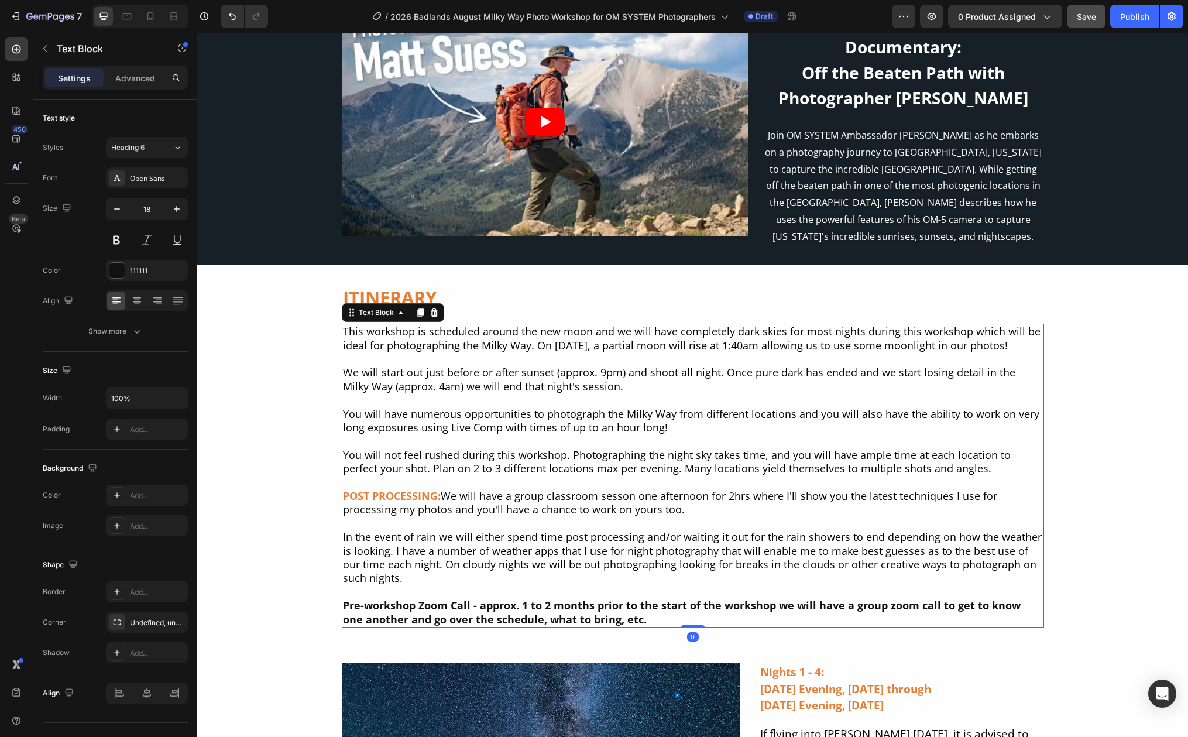
click at [548, 325] on span "This workshop is scheduled around the new moon and we will have completely dark…" at bounding box center [692, 338] width 698 height 28
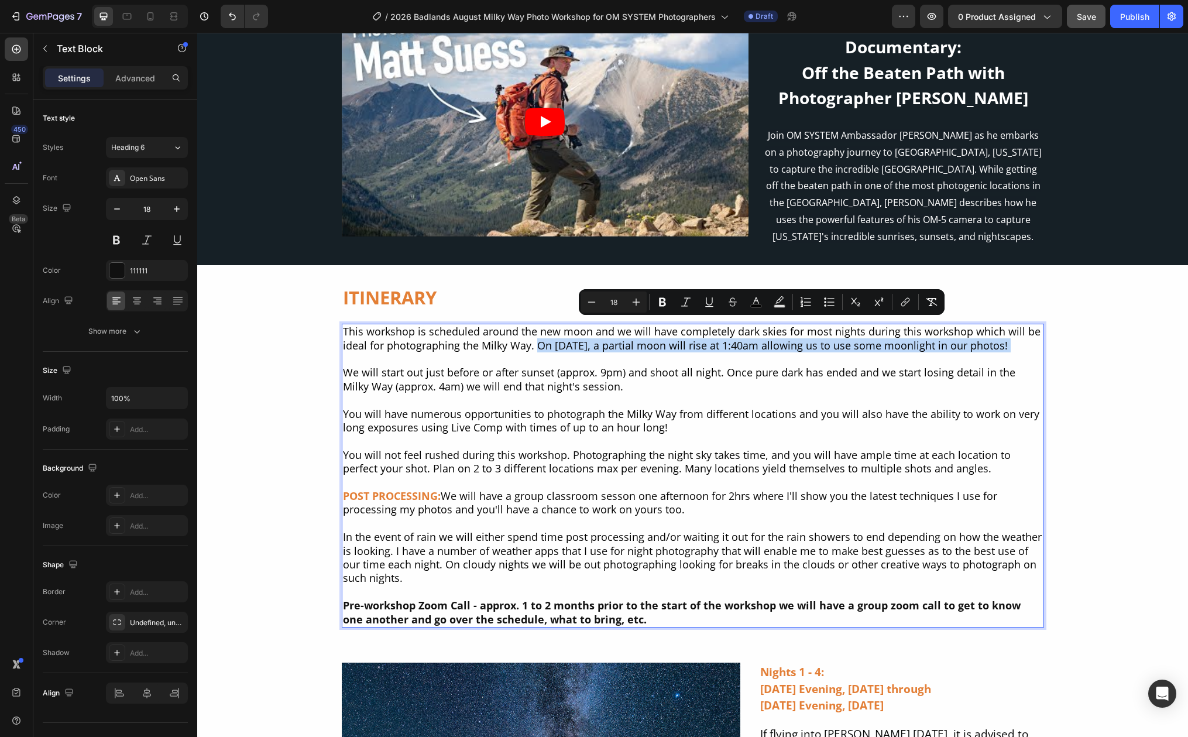
drag, startPoint x: 530, startPoint y: 327, endPoint x: 996, endPoint y: 335, distance: 466.5
click at [996, 335] on p "This workshop is scheduled around the new moon and we will have completely dark…" at bounding box center [693, 359] width 700 height 68
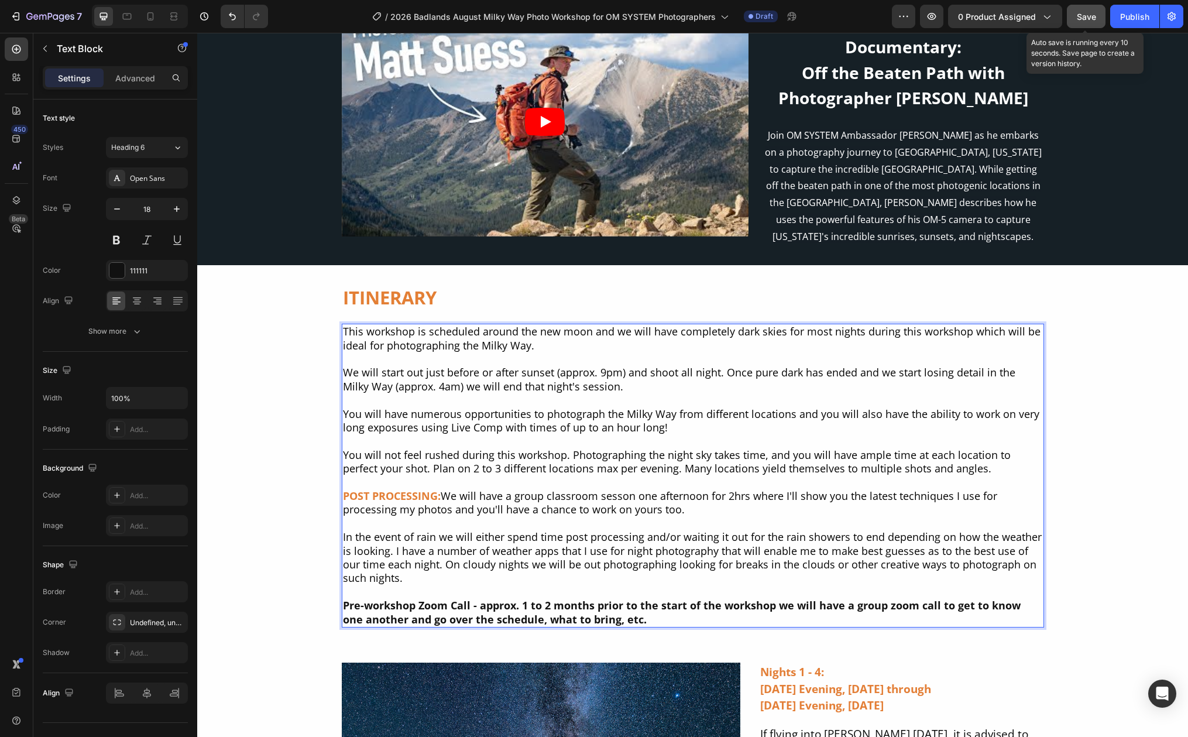
click at [1081, 19] on span "Save" at bounding box center [1086, 17] width 19 height 10
click at [1077, 14] on span "Save" at bounding box center [1086, 17] width 19 height 10
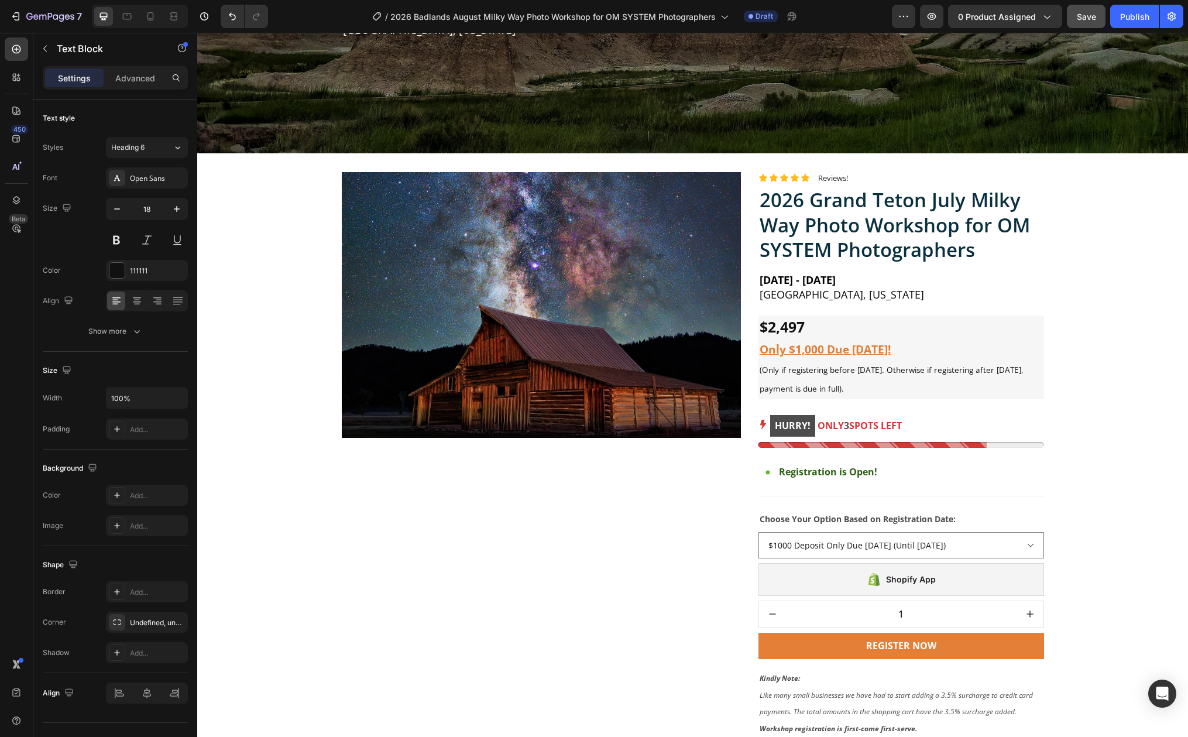
scroll to position [654, 0]
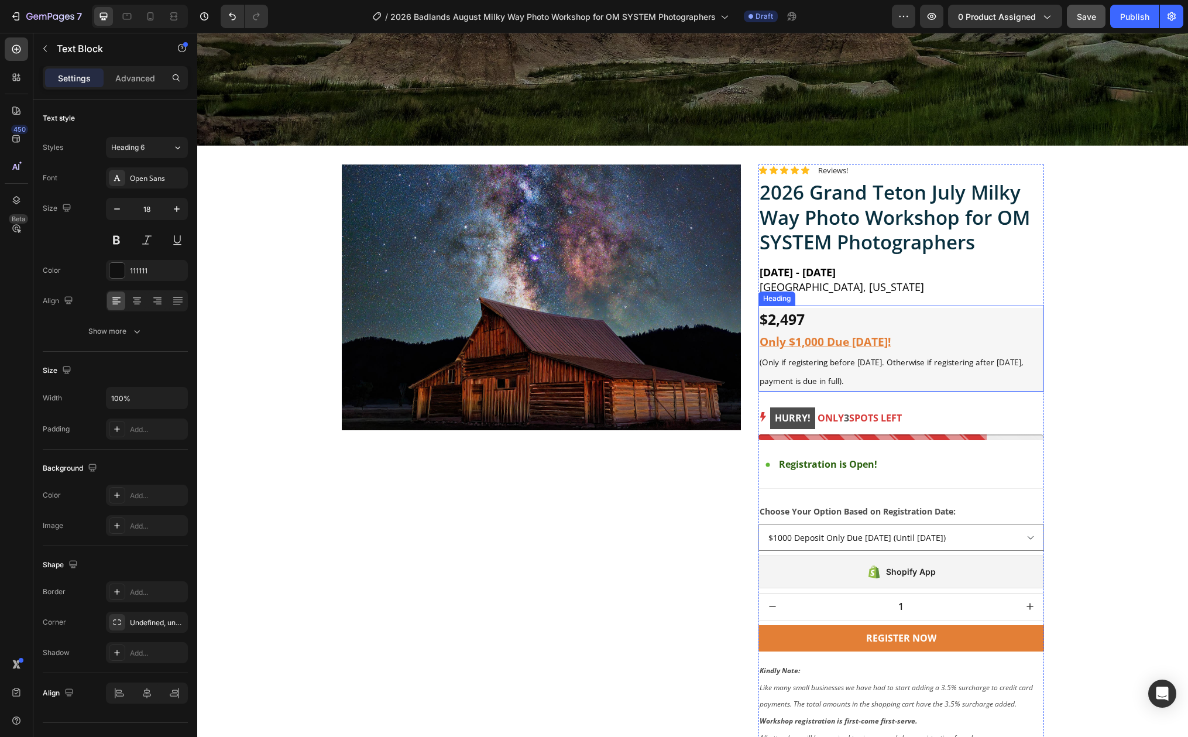
click at [775, 316] on sup "$2,497" at bounding box center [782, 319] width 45 height 19
click at [770, 314] on sup "$2,497" at bounding box center [782, 319] width 45 height 19
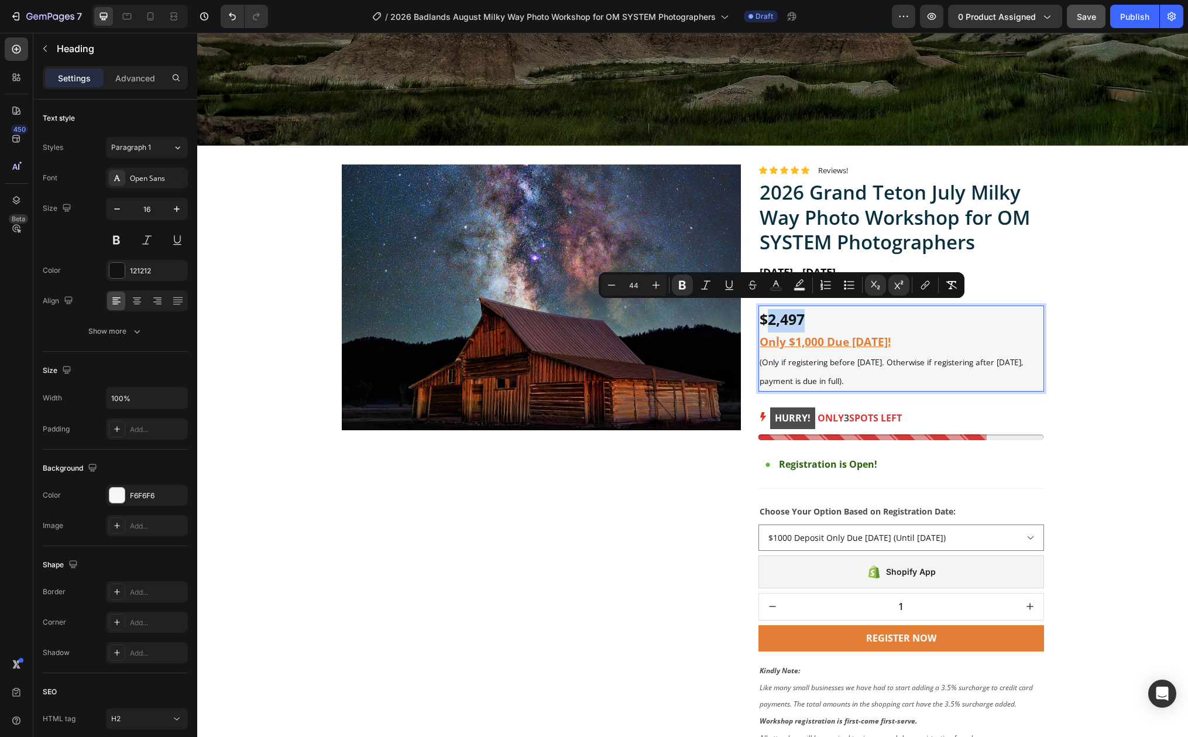
click at [770, 312] on sup "$2,497" at bounding box center [782, 319] width 45 height 19
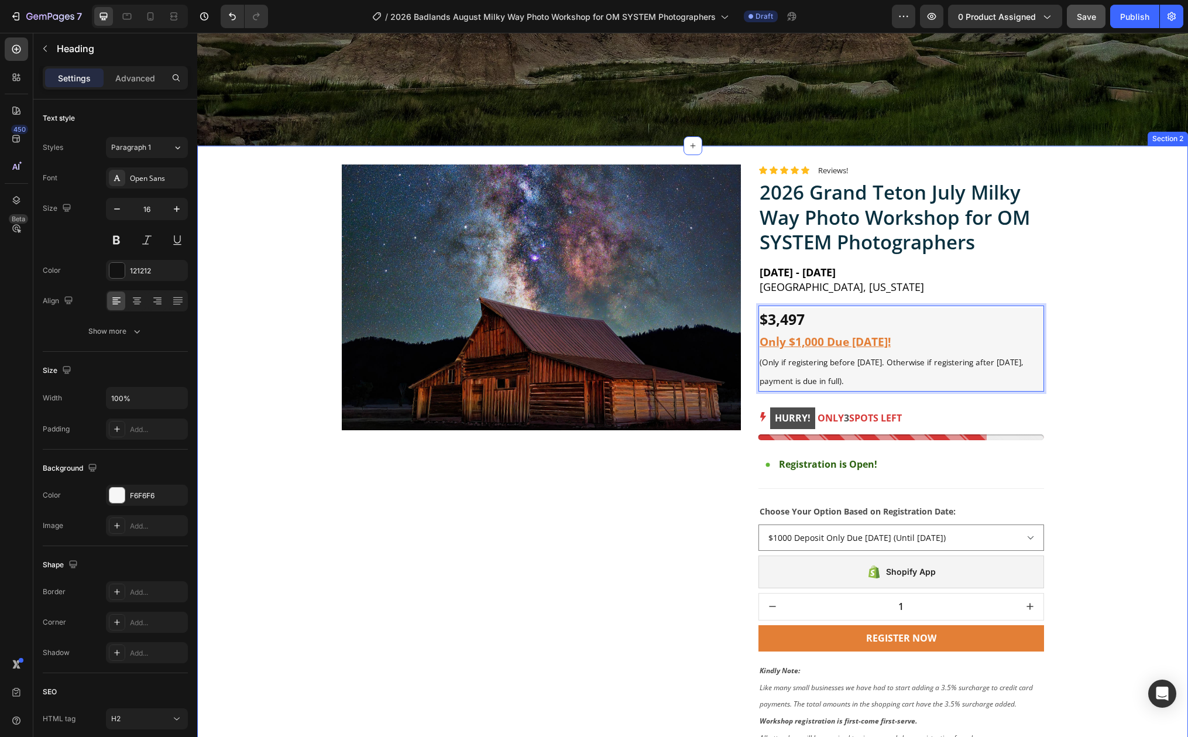
click at [1073, 242] on div "Product Images Row Icon Icon Icon Icon Icon Icon List Reviews! Text Block Row 2…" at bounding box center [692, 590] width 973 height 852
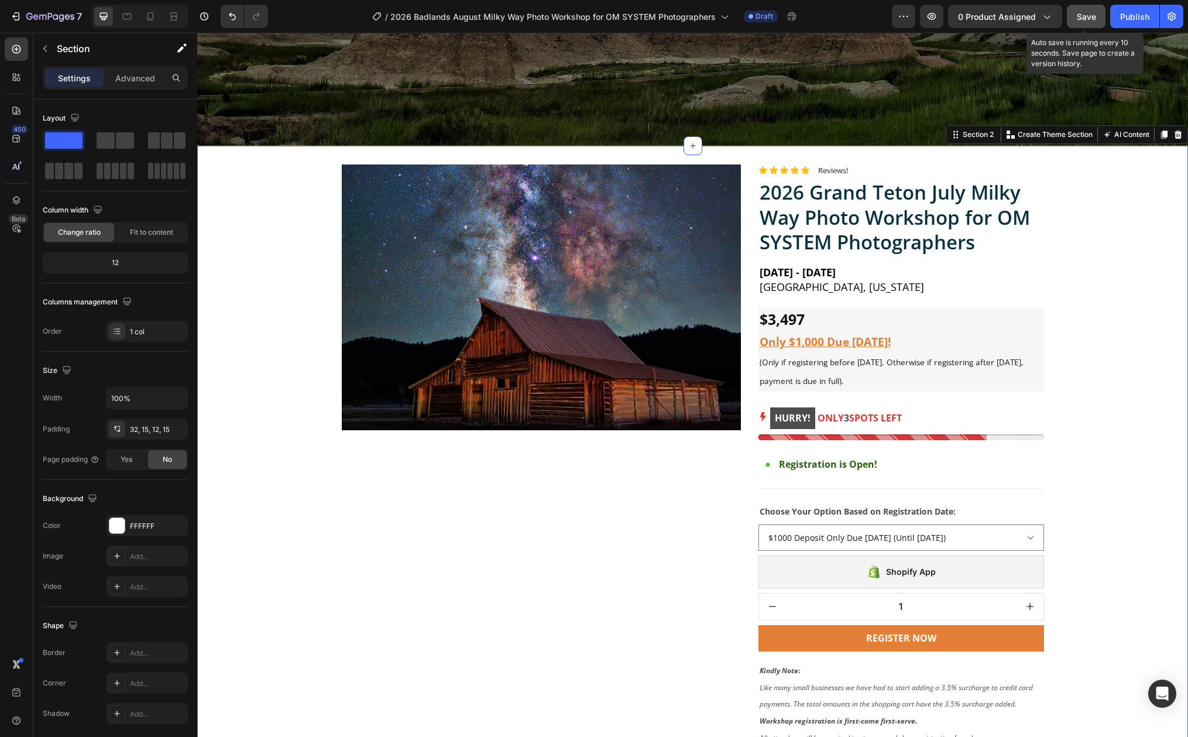
click at [1088, 14] on span "Save" at bounding box center [1086, 17] width 19 height 10
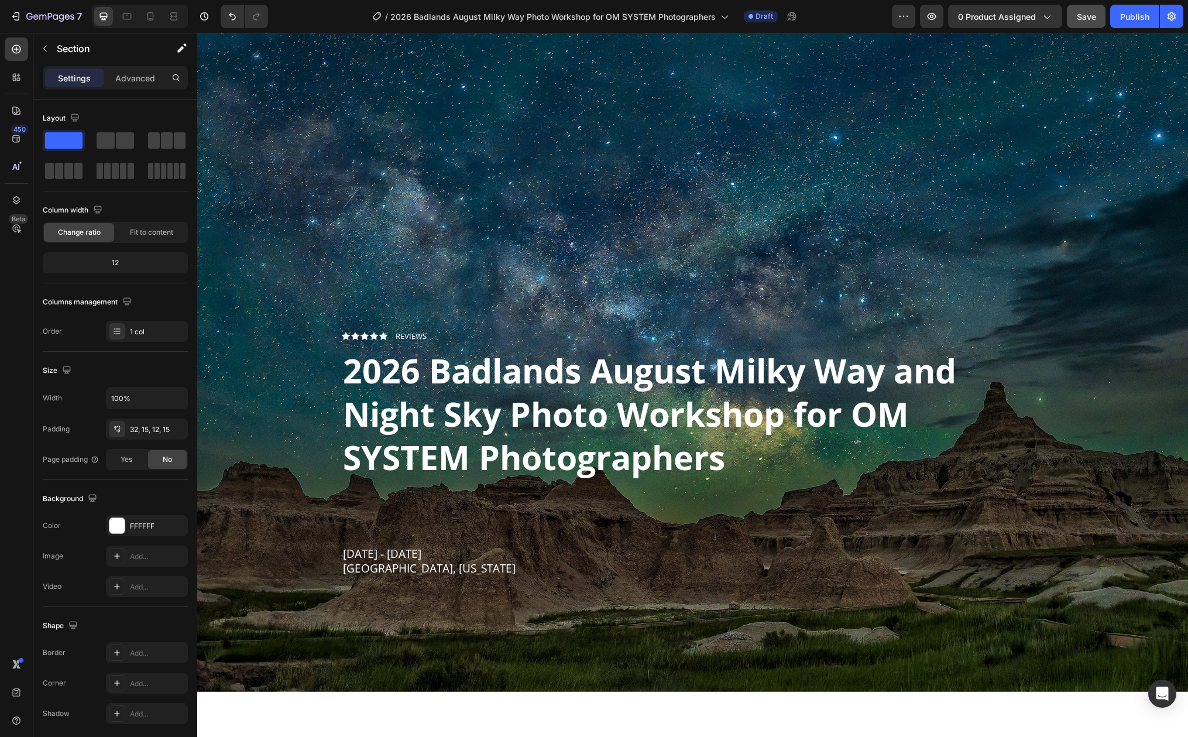
scroll to position [0, 0]
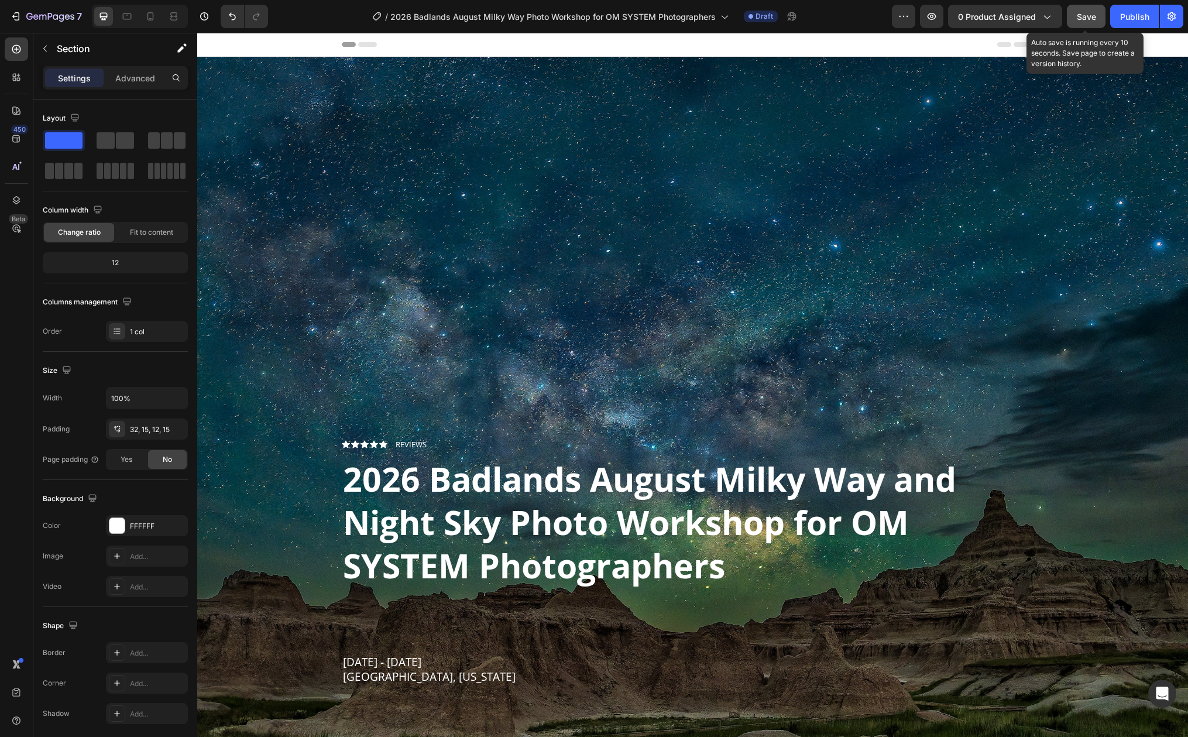
click at [1082, 15] on span "Save" at bounding box center [1086, 17] width 19 height 10
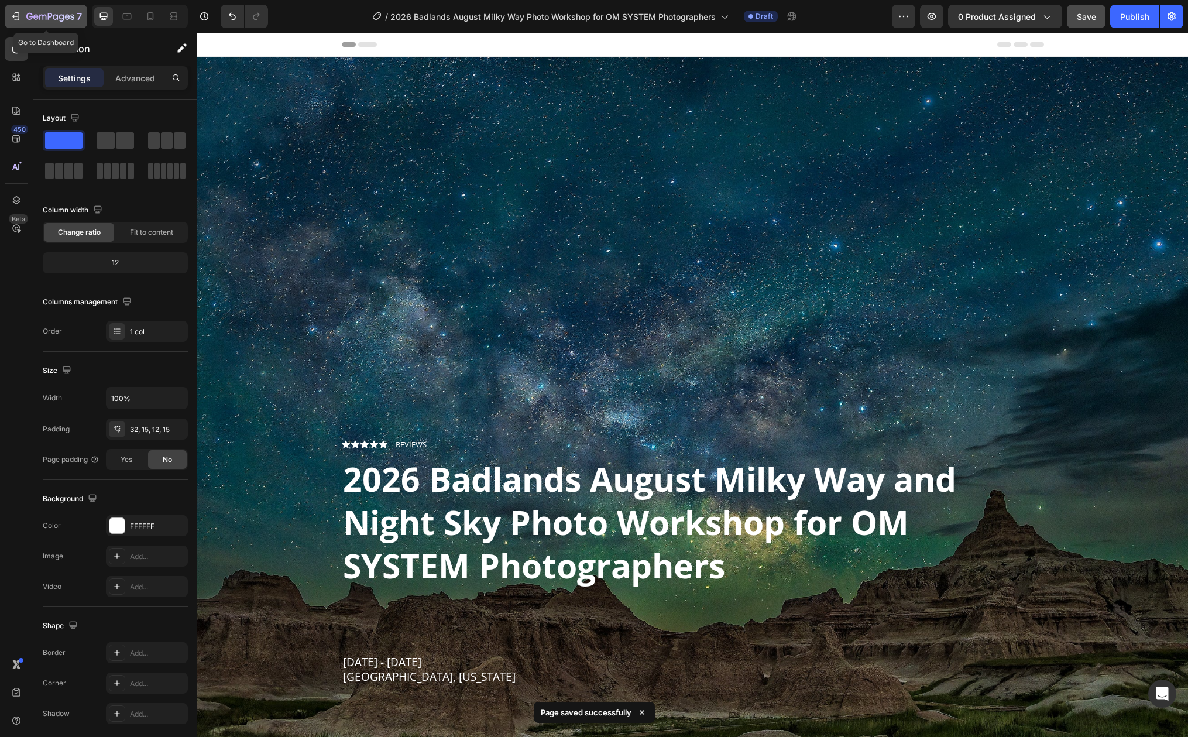
click at [33, 20] on icon "button" at bounding box center [50, 17] width 48 height 10
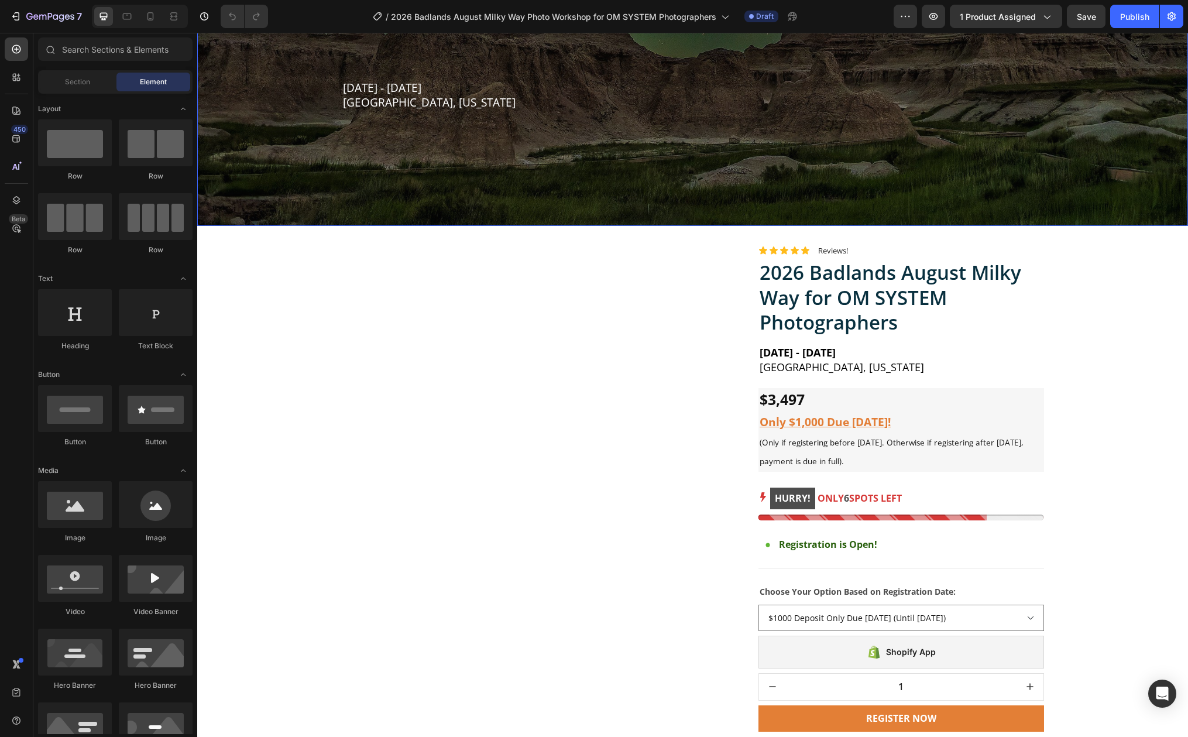
scroll to position [582, 0]
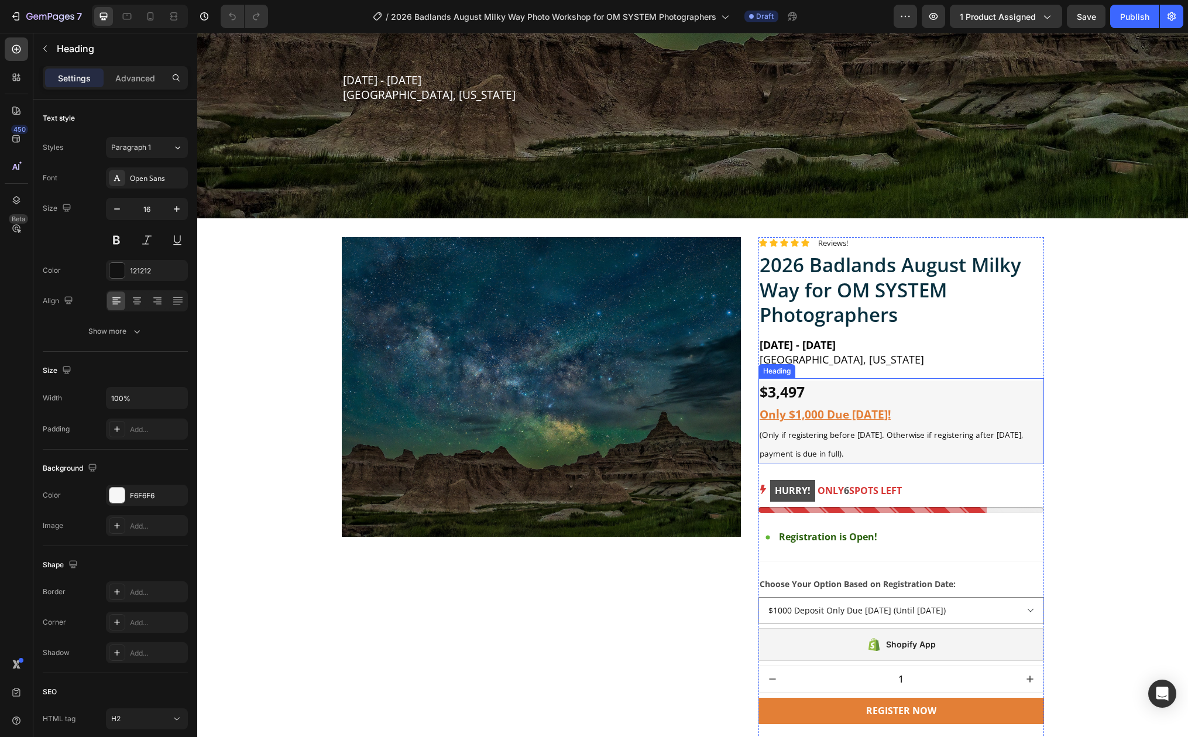
click at [858, 431] on sup "(Only if registering before [DATE]. Otherwise if registering after [DATE], paym…" at bounding box center [892, 444] width 264 height 29
click at [876, 430] on sup "(Only if registering before [DATE]. Otherwise if registering after [DATE], paym…" at bounding box center [892, 444] width 264 height 29
click at [763, 446] on sup "(Only if registering before [DATE]. Otherwise if registering after [DATE], paym…" at bounding box center [892, 444] width 264 height 29
click at [1016, 430] on sup "(Only if registering before [DATE]. Otherwise if registering after [DATE], paym…" at bounding box center [892, 444] width 264 height 29
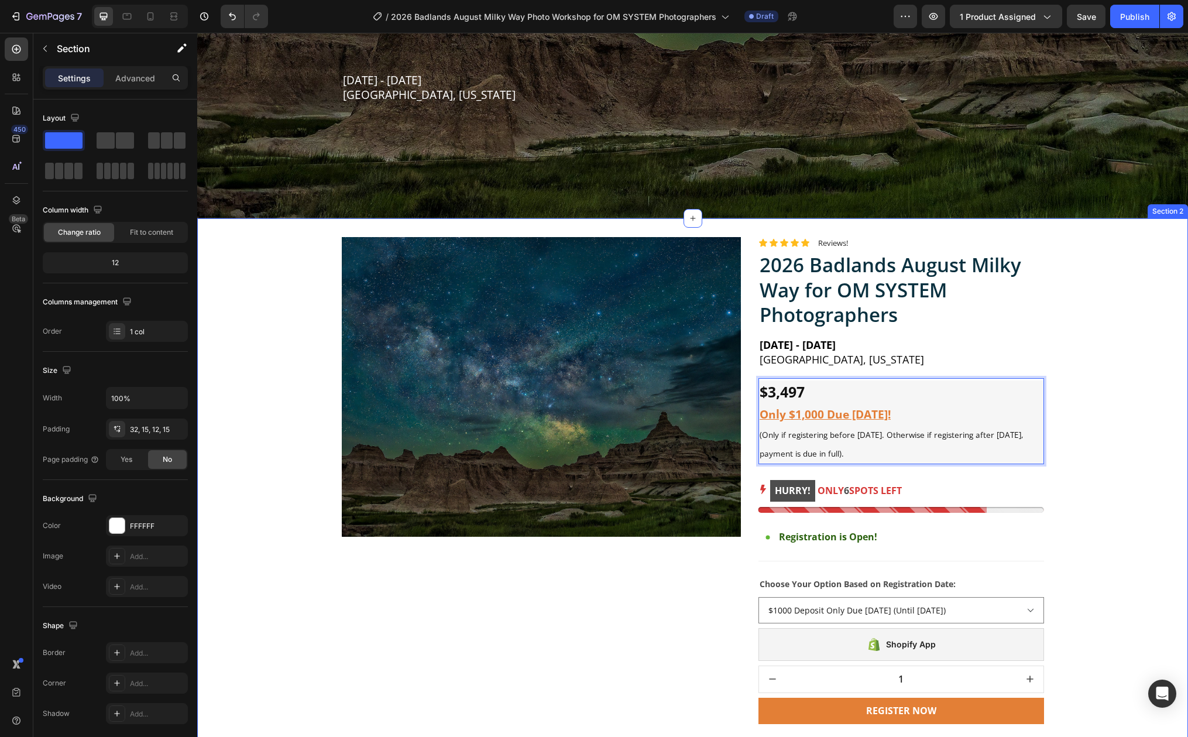
click at [1143, 418] on div "Product Images Row Icon Icon Icon Icon Icon Icon List Reviews! Text Block Row 2…" at bounding box center [692, 663] width 973 height 852
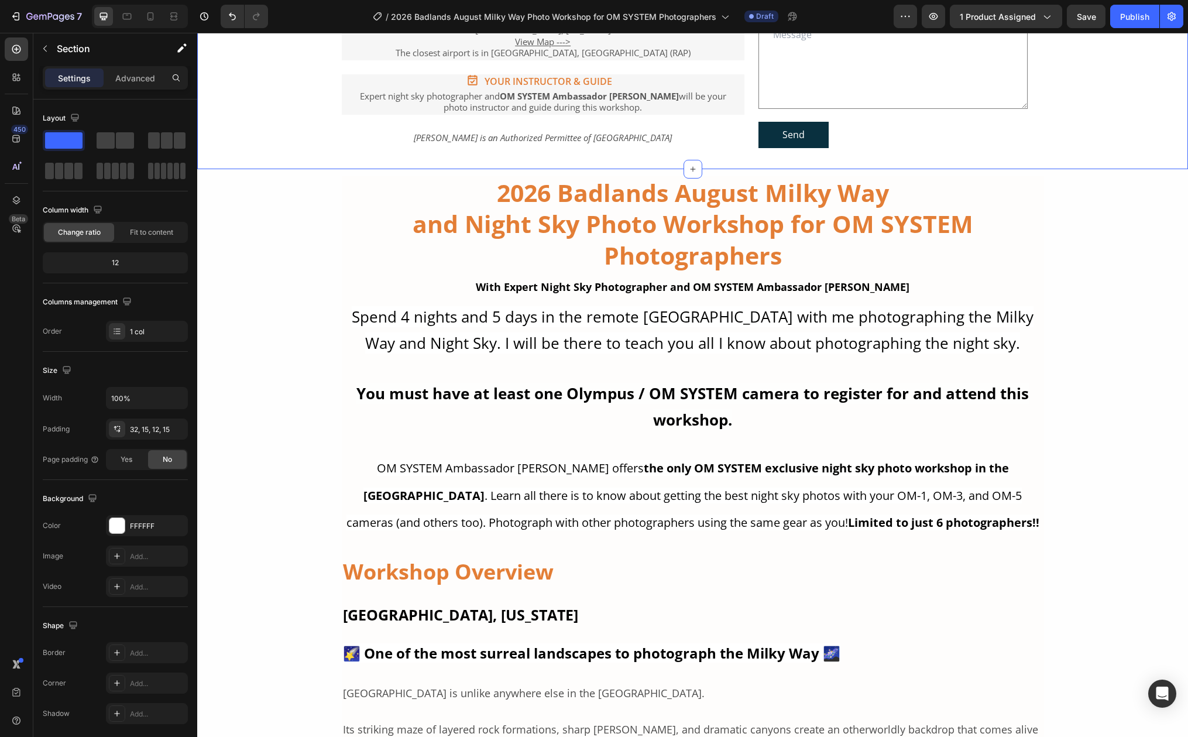
scroll to position [658, 0]
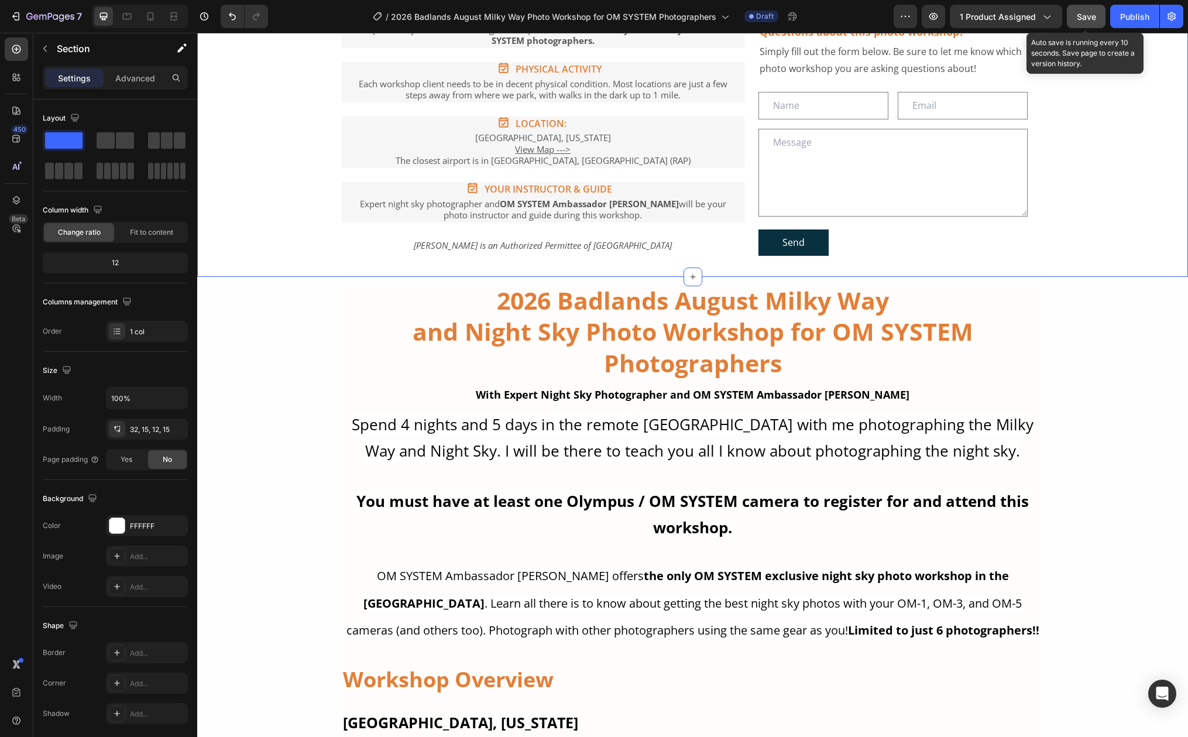
click at [1085, 12] on span "Save" at bounding box center [1086, 17] width 19 height 10
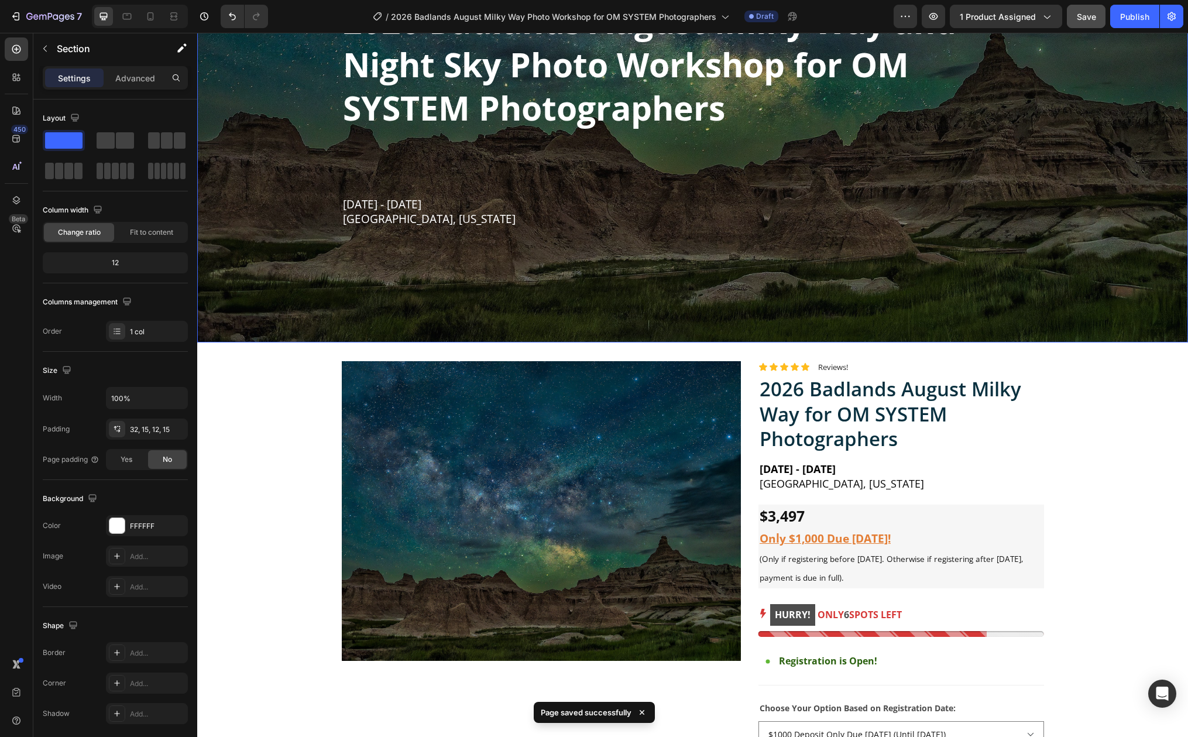
scroll to position [581, 0]
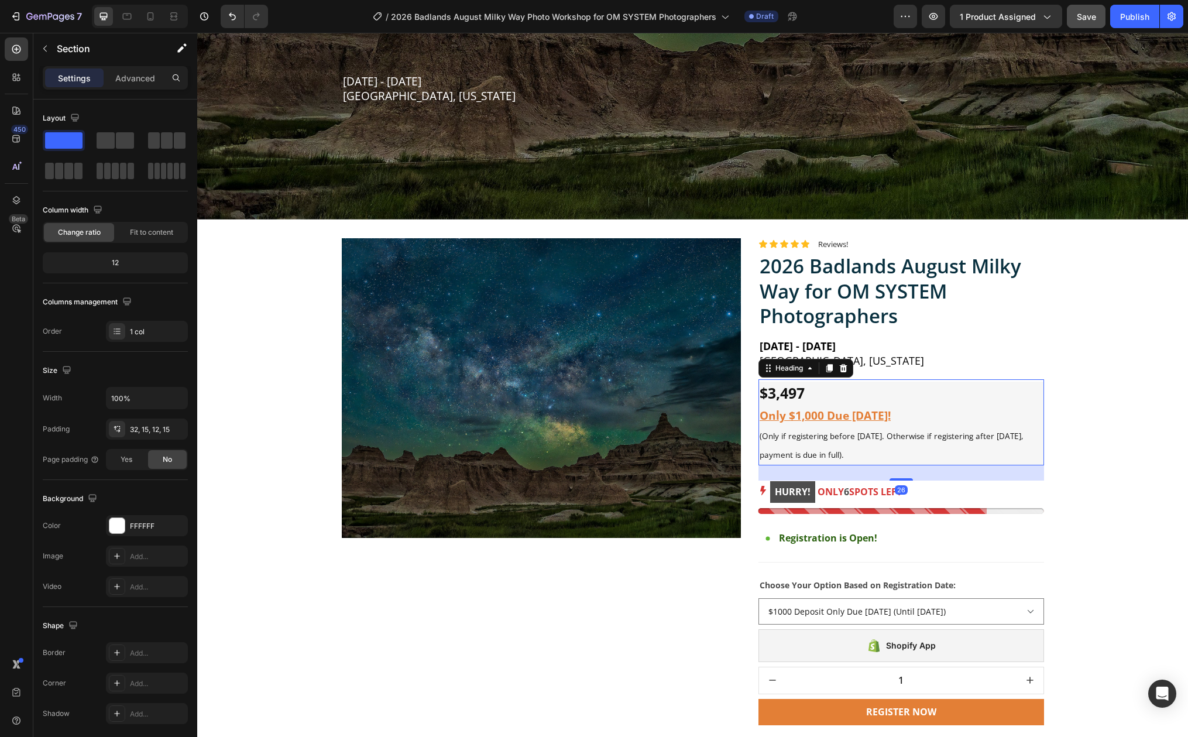
click at [805, 387] on h2 "$3,497 Only $1,000 Due [DATE]! (Only if registering before [DATE]. Otherwise if…" at bounding box center [901, 424] width 286 height 84
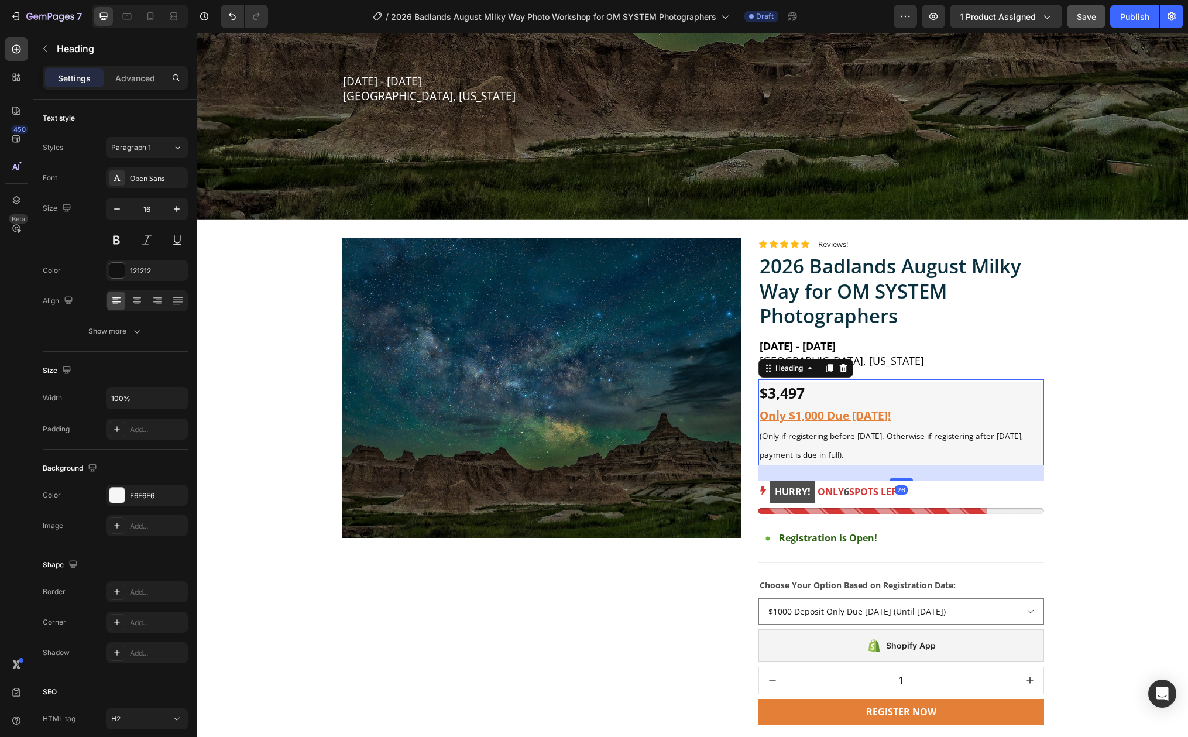
click at [809, 389] on h2 "$3,497 Only $1,000 Due [DATE]! (Only if registering before [DATE]. Otherwise if…" at bounding box center [901, 424] width 286 height 84
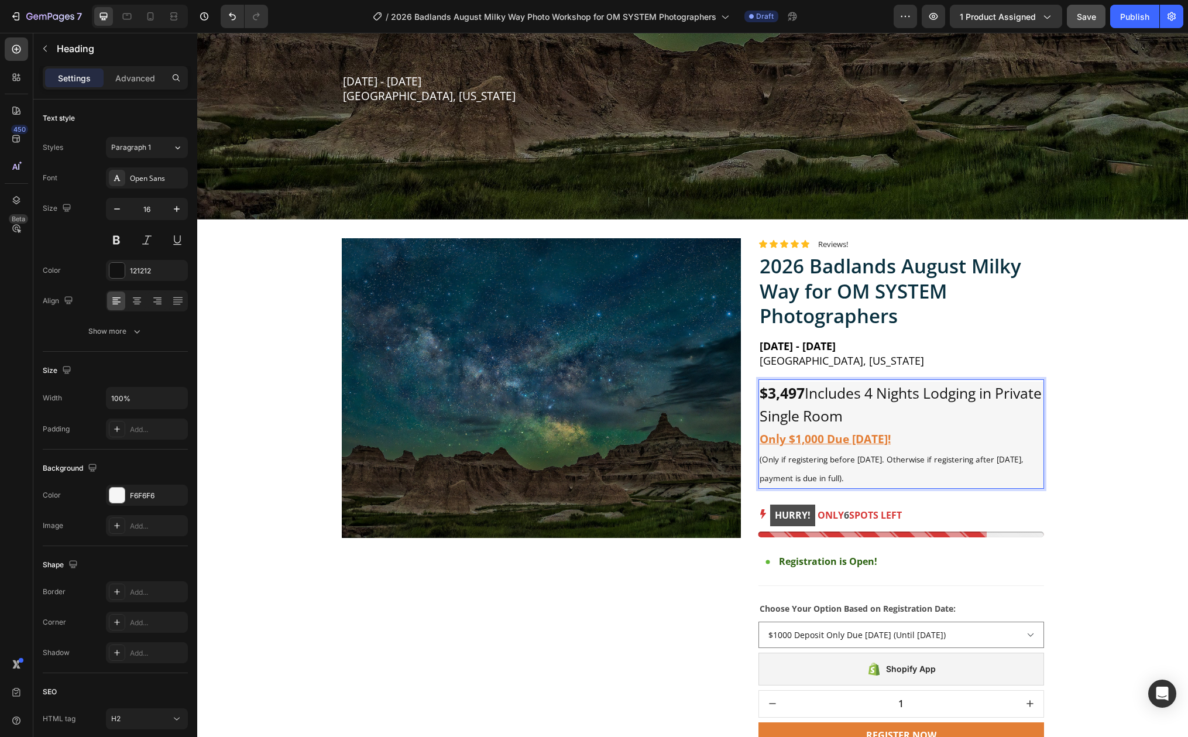
click at [995, 389] on p "$3,497 Includes 4 Nights Lodging in Private Single Room Only $1,000 Due [DATE]!…" at bounding box center [901, 435] width 283 height 105
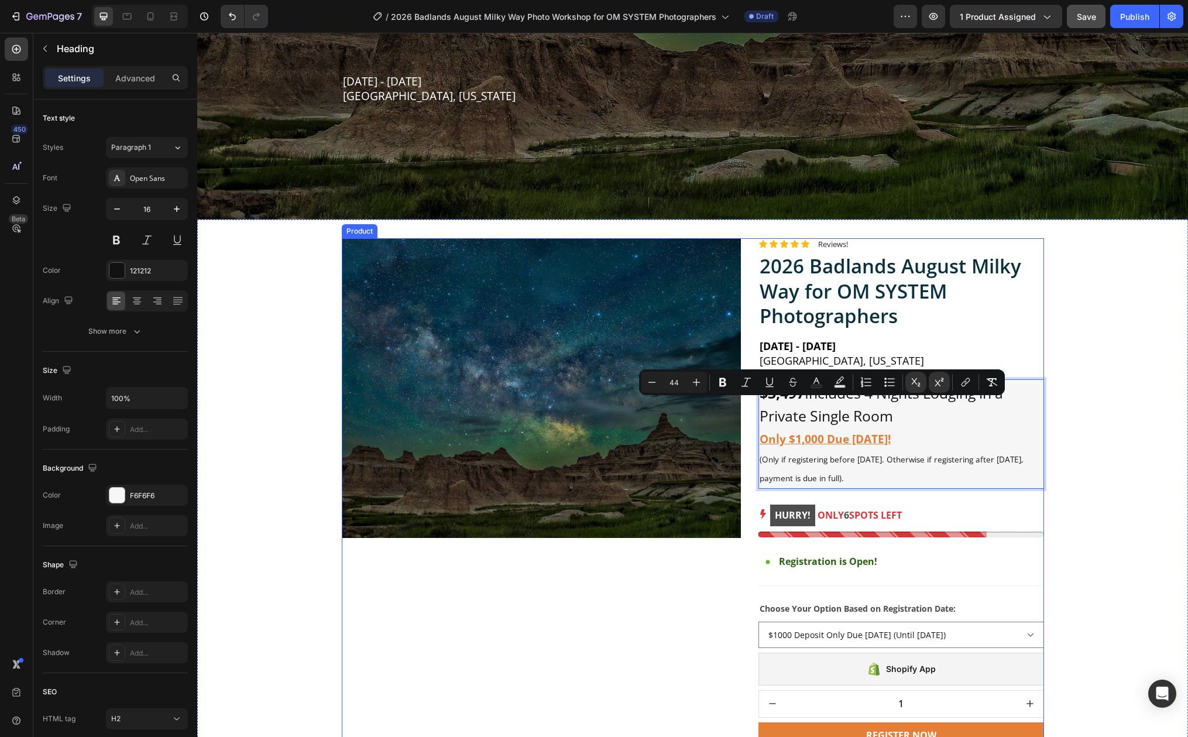
drag, startPoint x: 888, startPoint y: 410, endPoint x: 745, endPoint y: 408, distance: 142.8
click at [745, 408] on div "Product Images Row Icon Icon Icon Icon Icon Icon List Reviews! Text Block Row 2…" at bounding box center [693, 542] width 702 height 608
click at [724, 381] on icon "Editor contextual toolbar" at bounding box center [722, 382] width 7 height 9
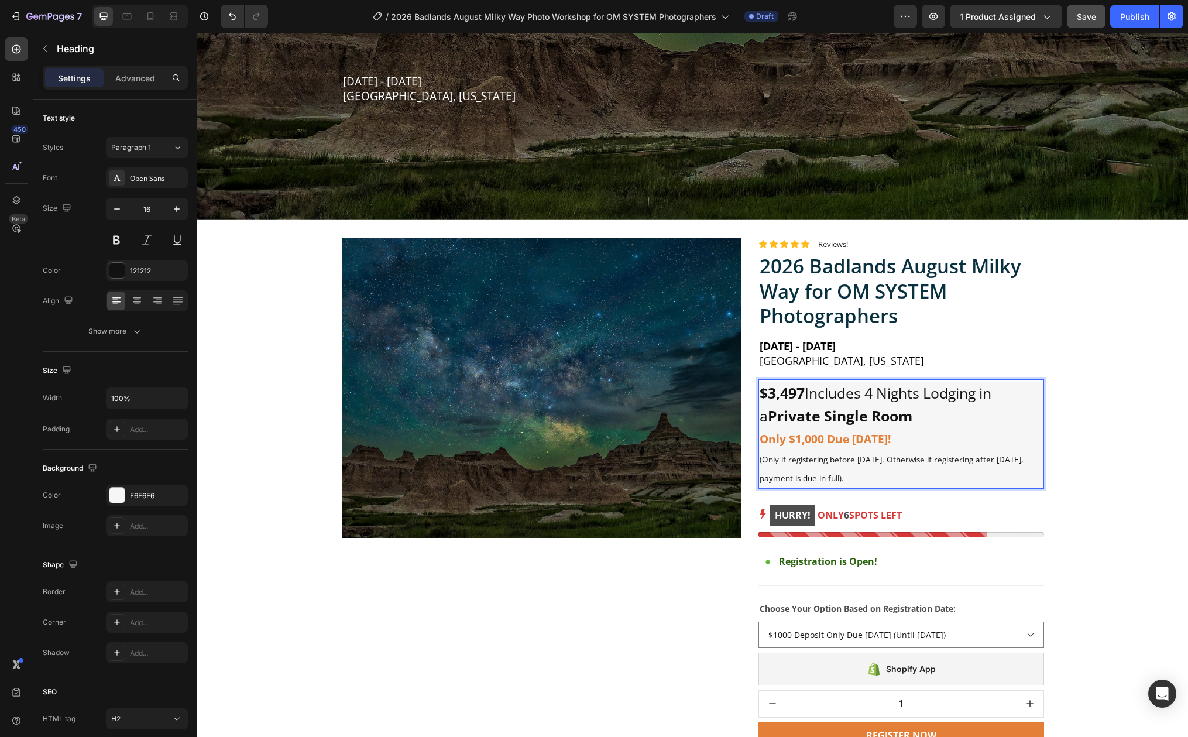
click at [884, 473] on p "$3,497 Includes 4 Nights Lodging in a Private Single Room Only $1,000 Due [DATE…" at bounding box center [901, 435] width 283 height 105
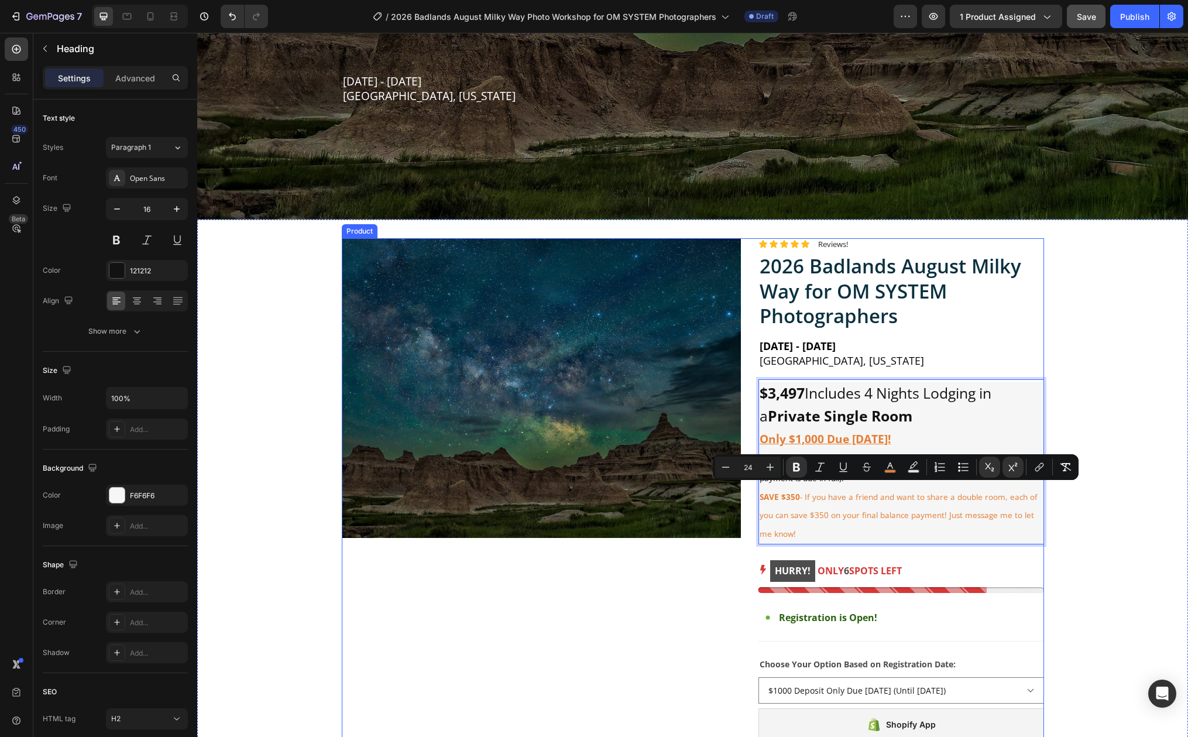
drag, startPoint x: 795, startPoint y: 527, endPoint x: 744, endPoint y: 489, distance: 63.1
click at [744, 489] on div "Product Images Row Icon Icon Icon Icon Icon Icon List Reviews! Text Block Row 2…" at bounding box center [693, 570] width 702 height 664
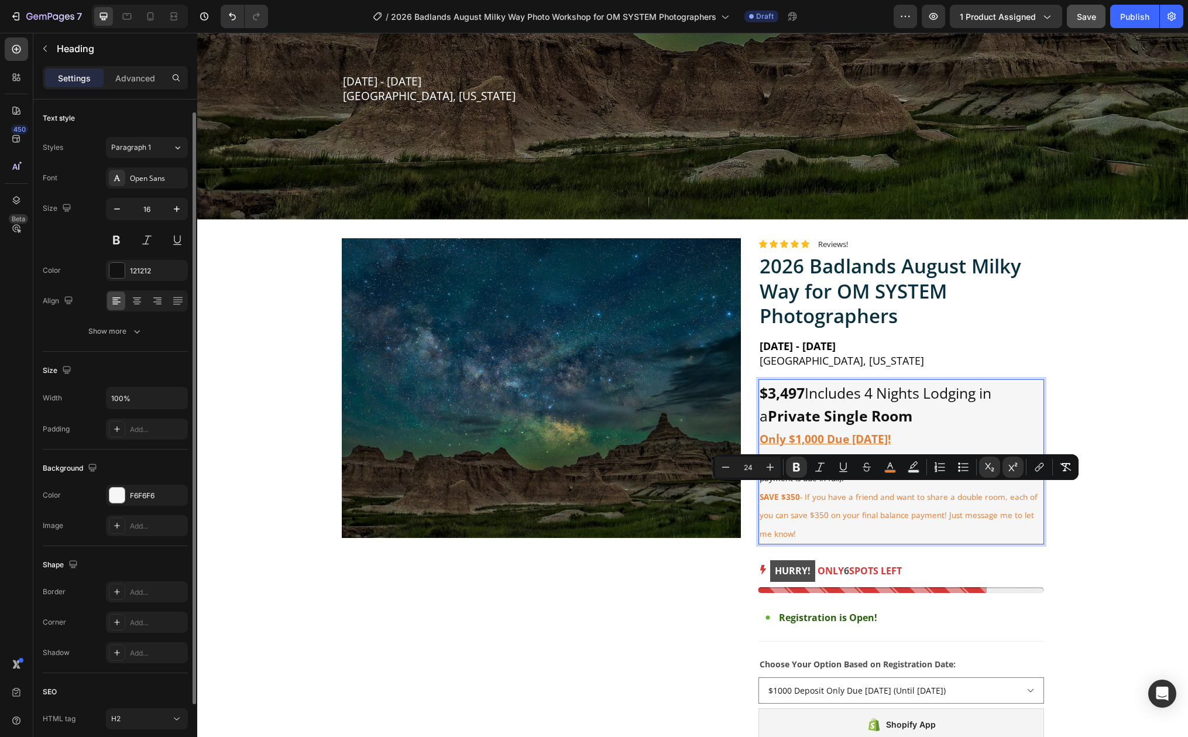
scroll to position [7, 0]
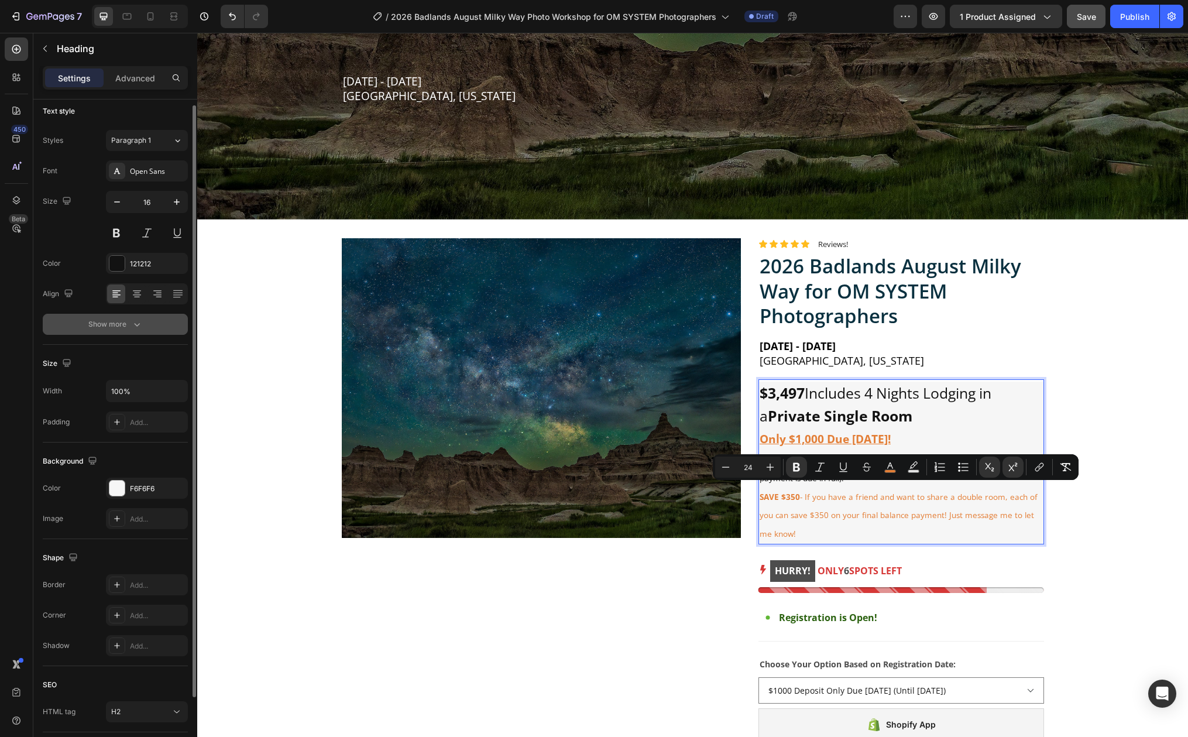
click at [132, 320] on icon "button" at bounding box center [137, 324] width 12 height 12
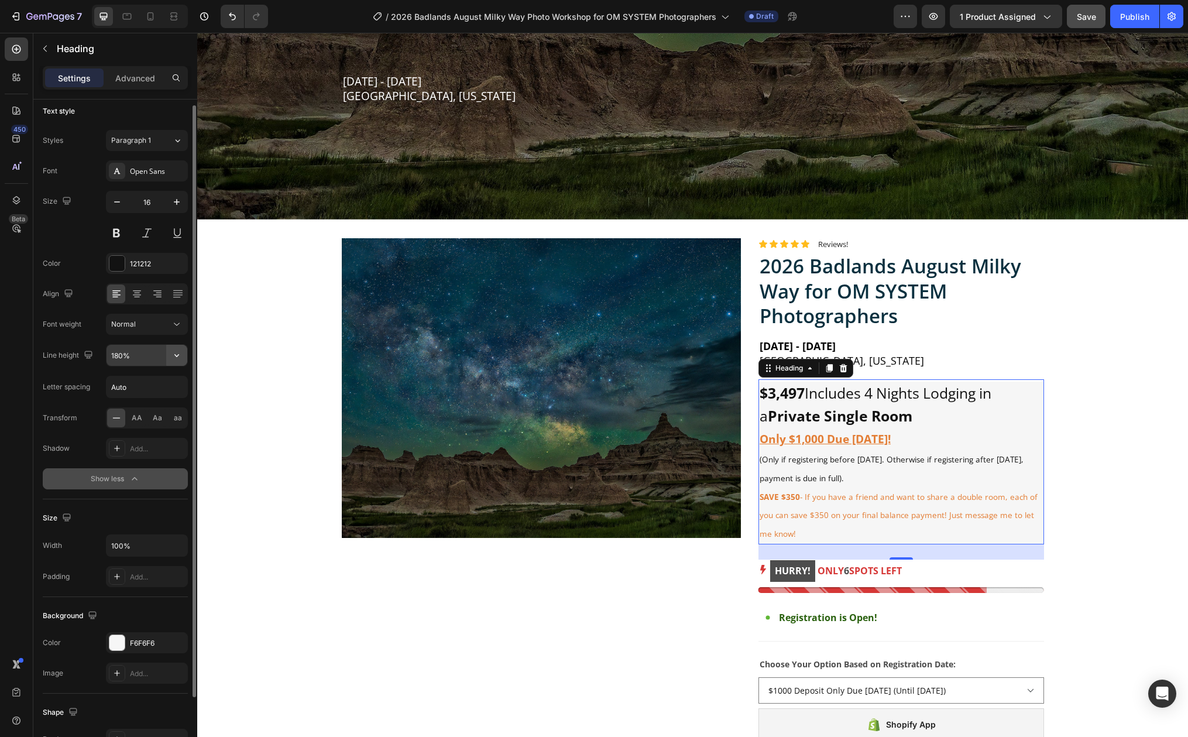
click at [175, 356] on icon "button" at bounding box center [177, 355] width 12 height 12
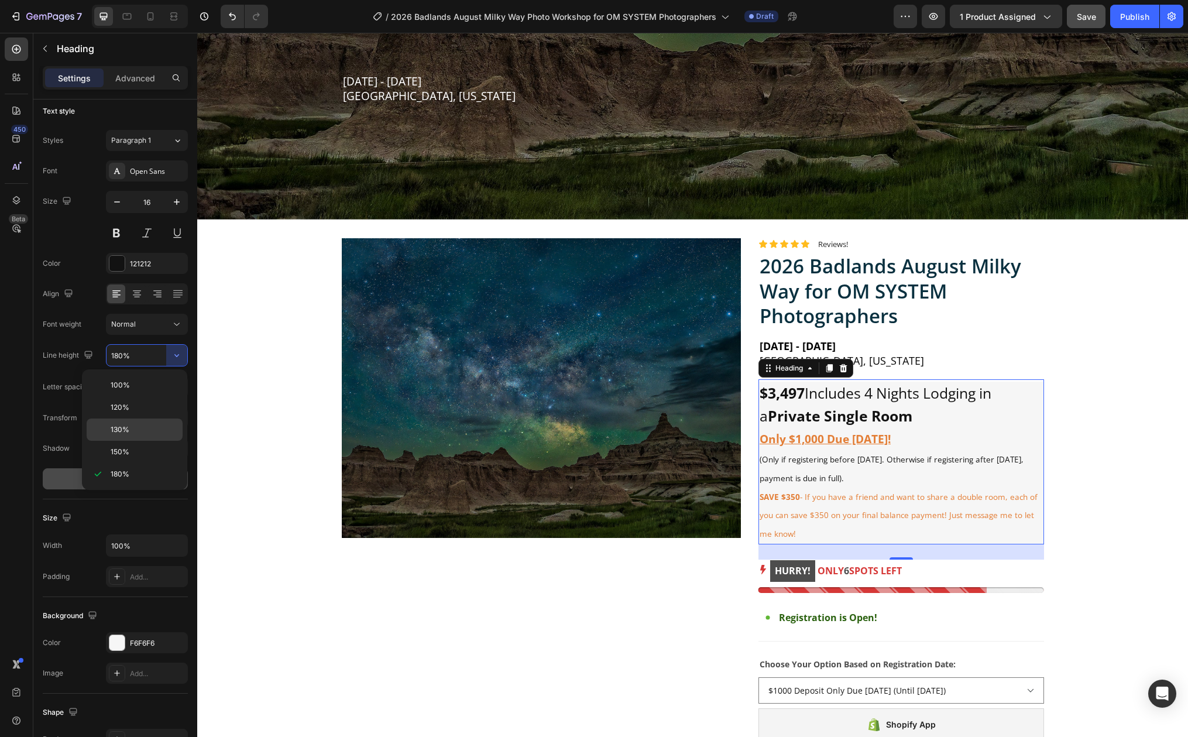
click at [135, 430] on p "130%" at bounding box center [144, 429] width 67 height 11
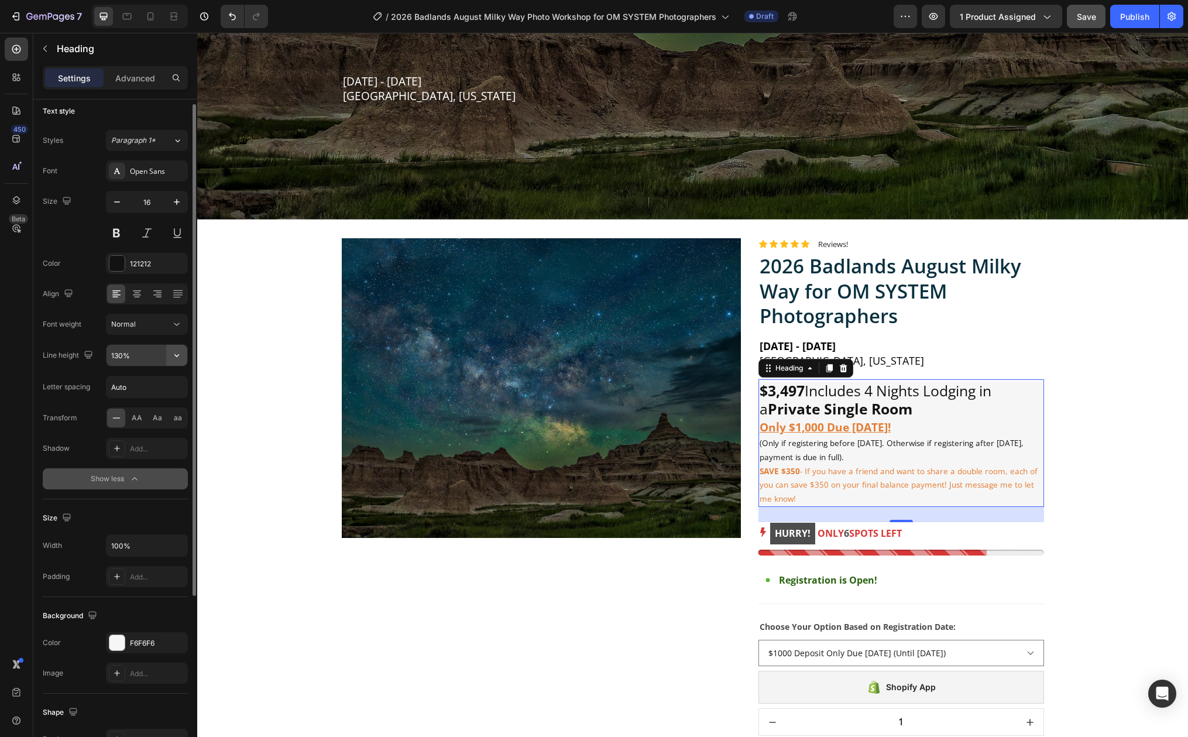
click at [181, 352] on icon "button" at bounding box center [177, 355] width 12 height 12
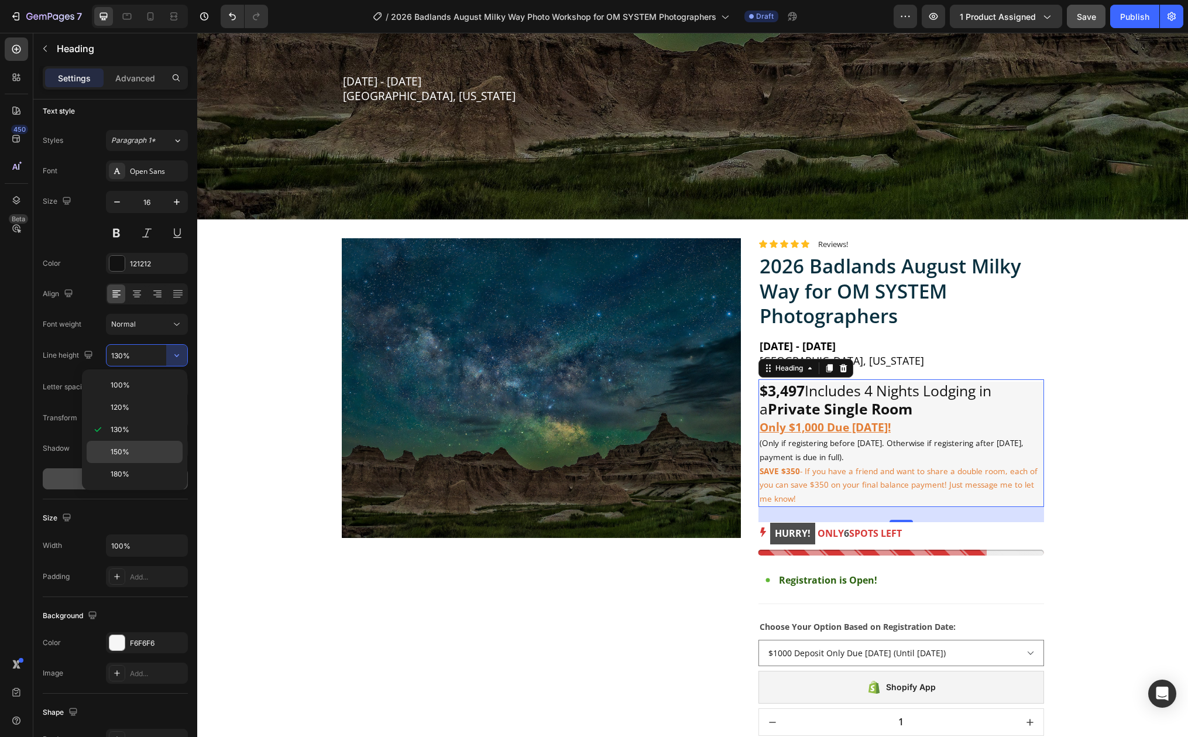
click at [145, 463] on div "150%" at bounding box center [135, 474] width 96 height 22
type input "150%"
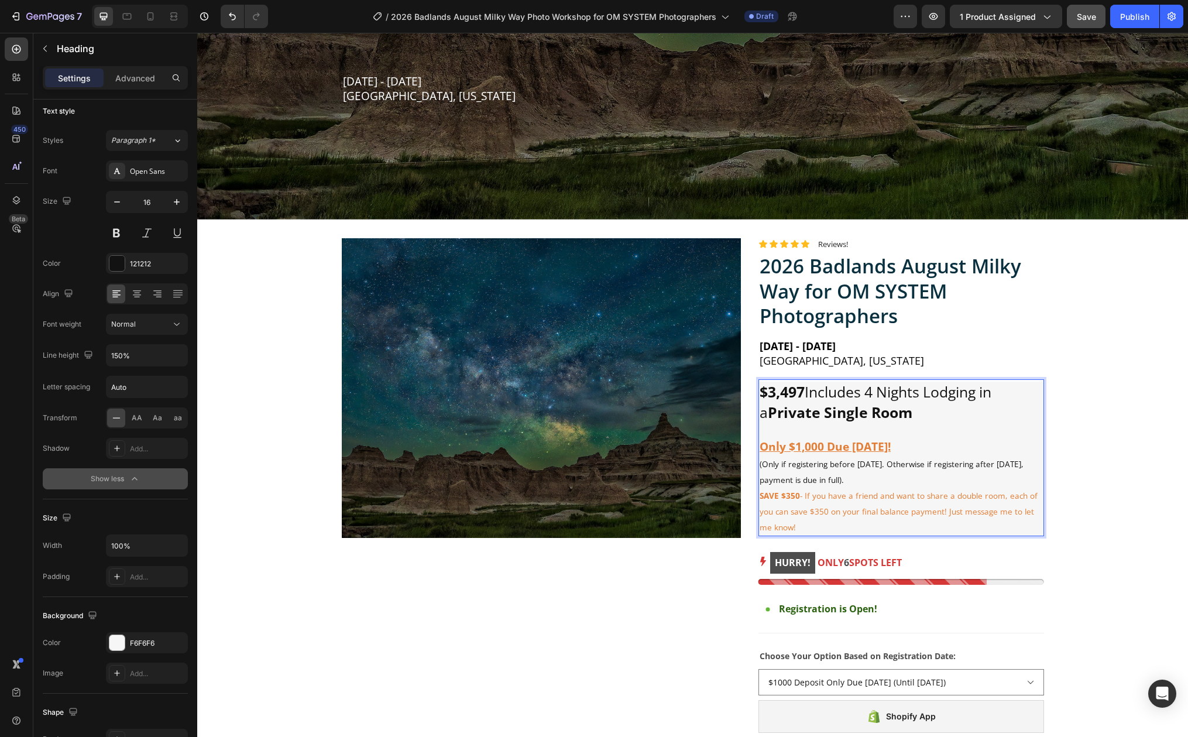
click at [913, 447] on p "$3,497 Includes 4 Nights Lodging in a Private Single Room Only $1,000 Due [DATE…" at bounding box center [901, 459] width 283 height 152
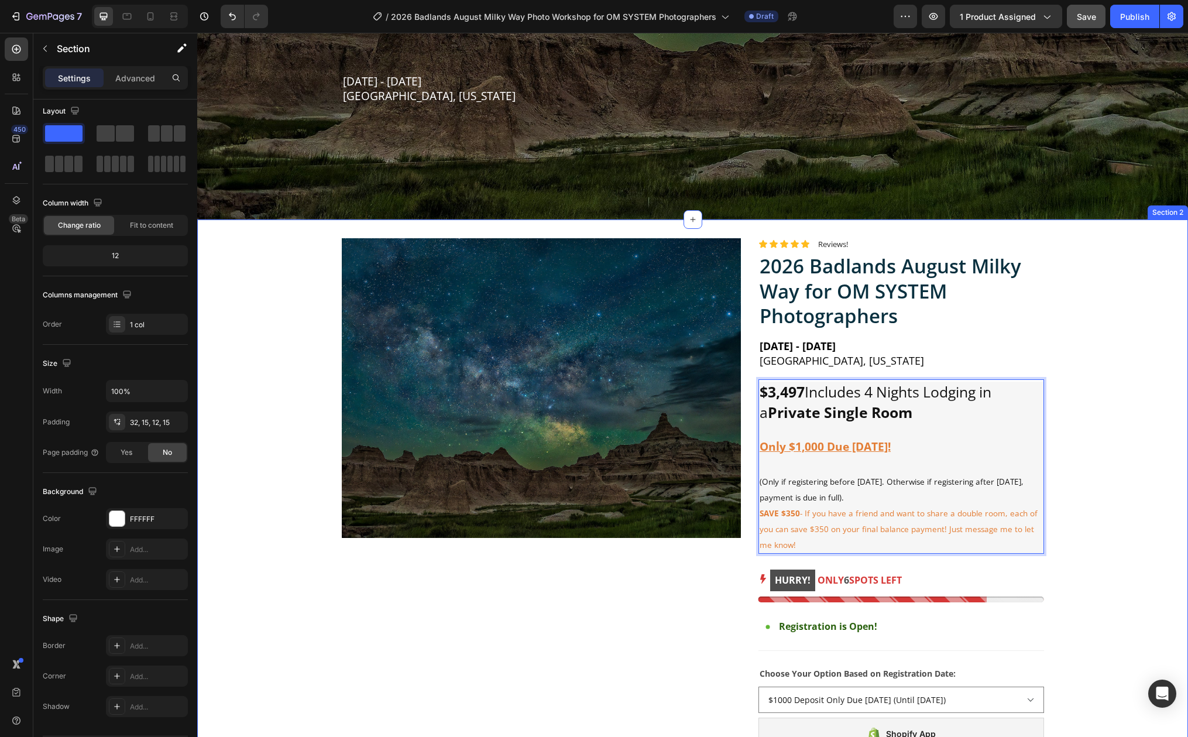
click at [1104, 435] on div "Product Images Row Icon Icon Icon Icon Icon Icon List Reviews! Text Block Row 2…" at bounding box center [692, 708] width 973 height 940
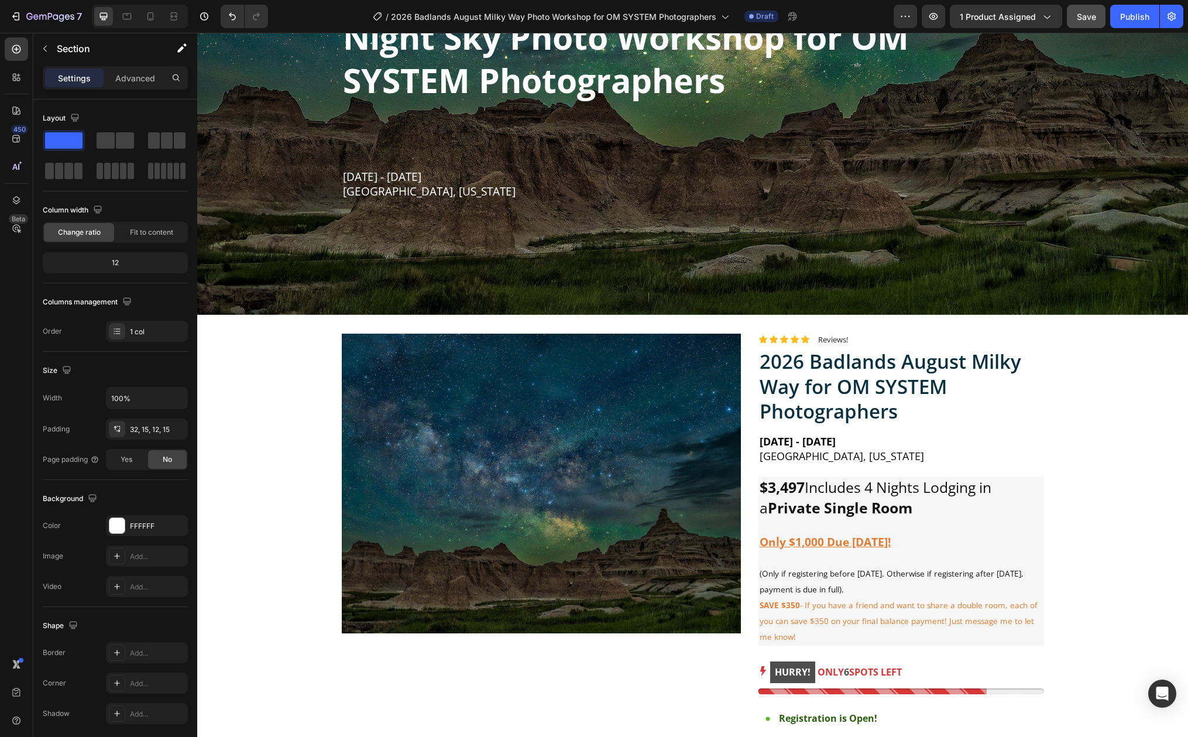
scroll to position [493, 0]
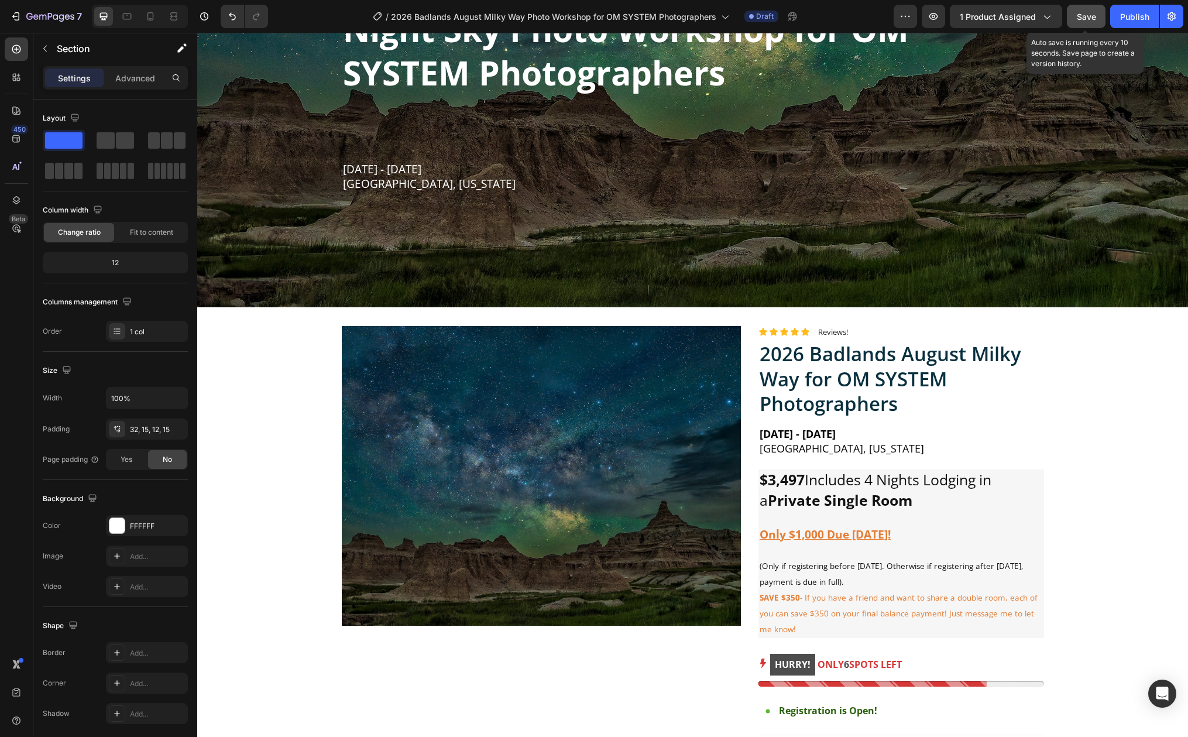
click at [1097, 15] on button "Save" at bounding box center [1086, 16] width 39 height 23
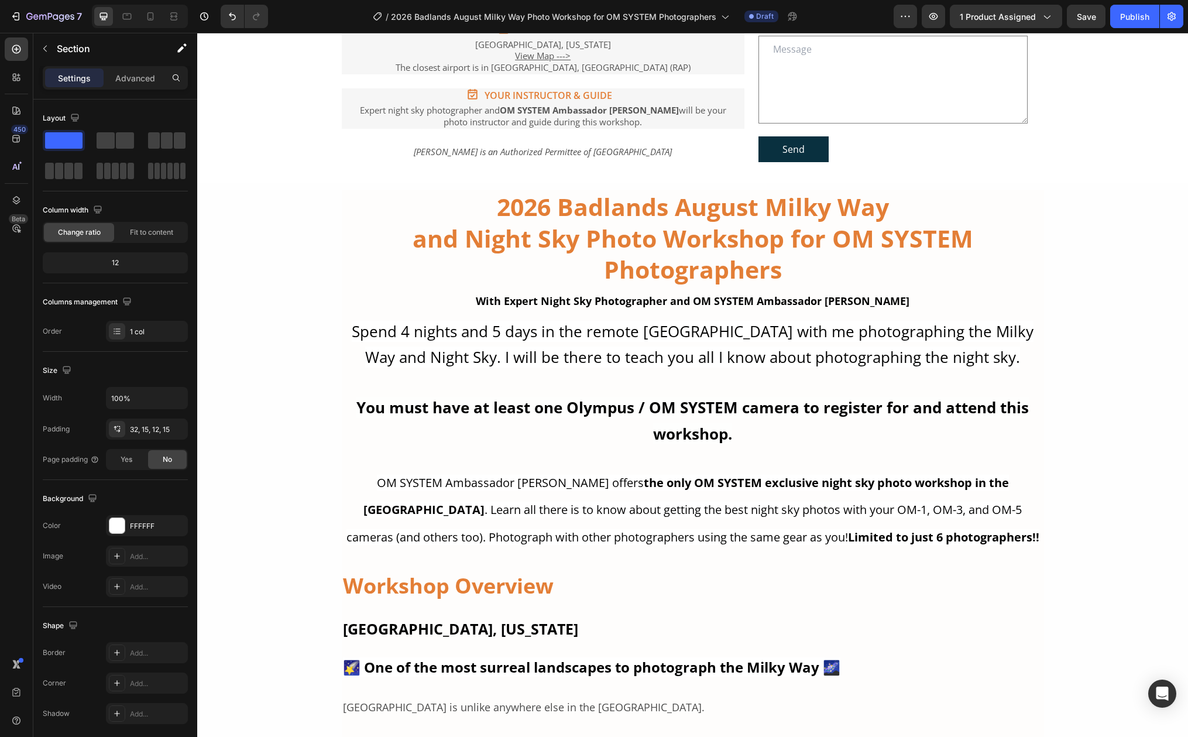
scroll to position [1580, 0]
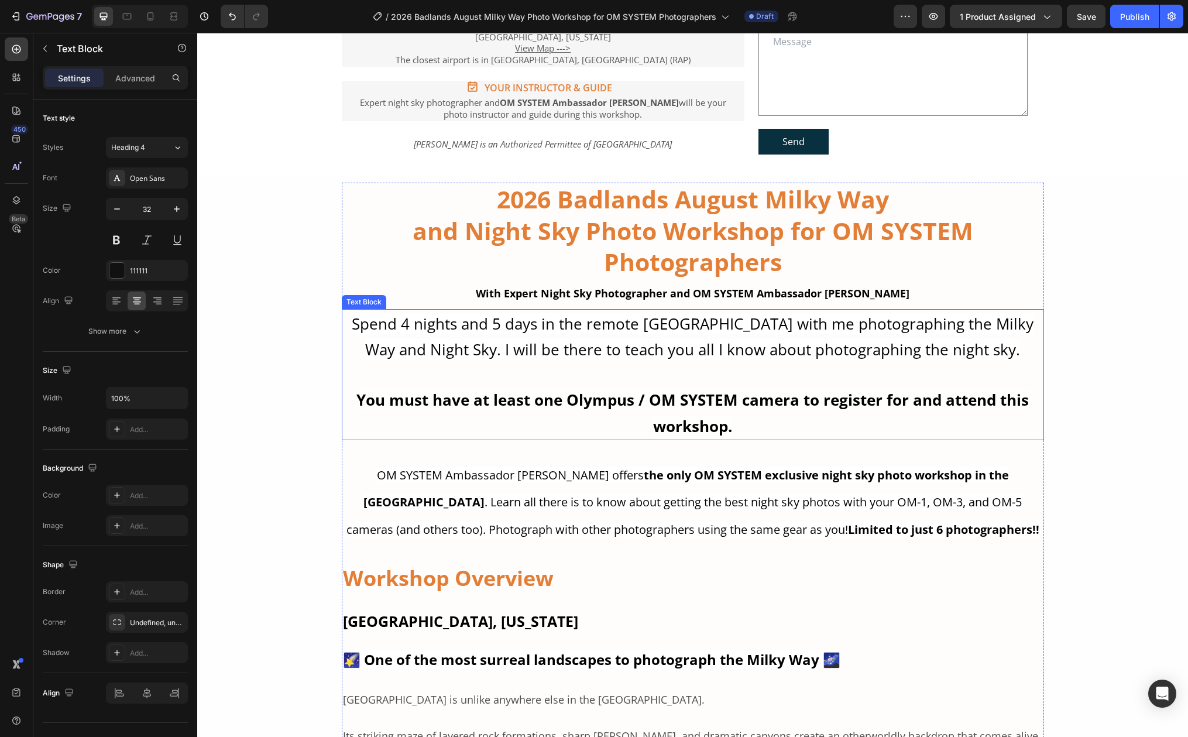
click at [952, 346] on span "Spend 4 nights and 5 days in the remote [GEOGRAPHIC_DATA] with me photographing…" at bounding box center [693, 336] width 682 height 47
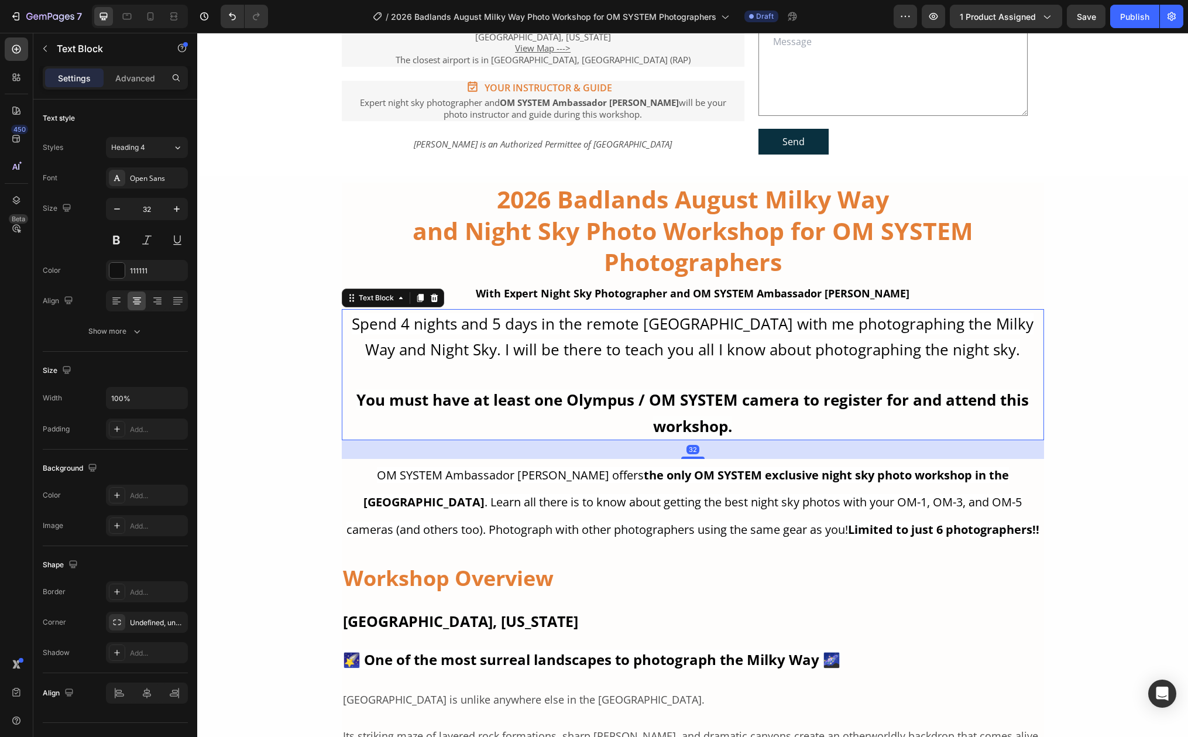
click at [949, 350] on span "Spend 4 nights and 5 days in the remote [GEOGRAPHIC_DATA] with me photographing…" at bounding box center [693, 336] width 682 height 47
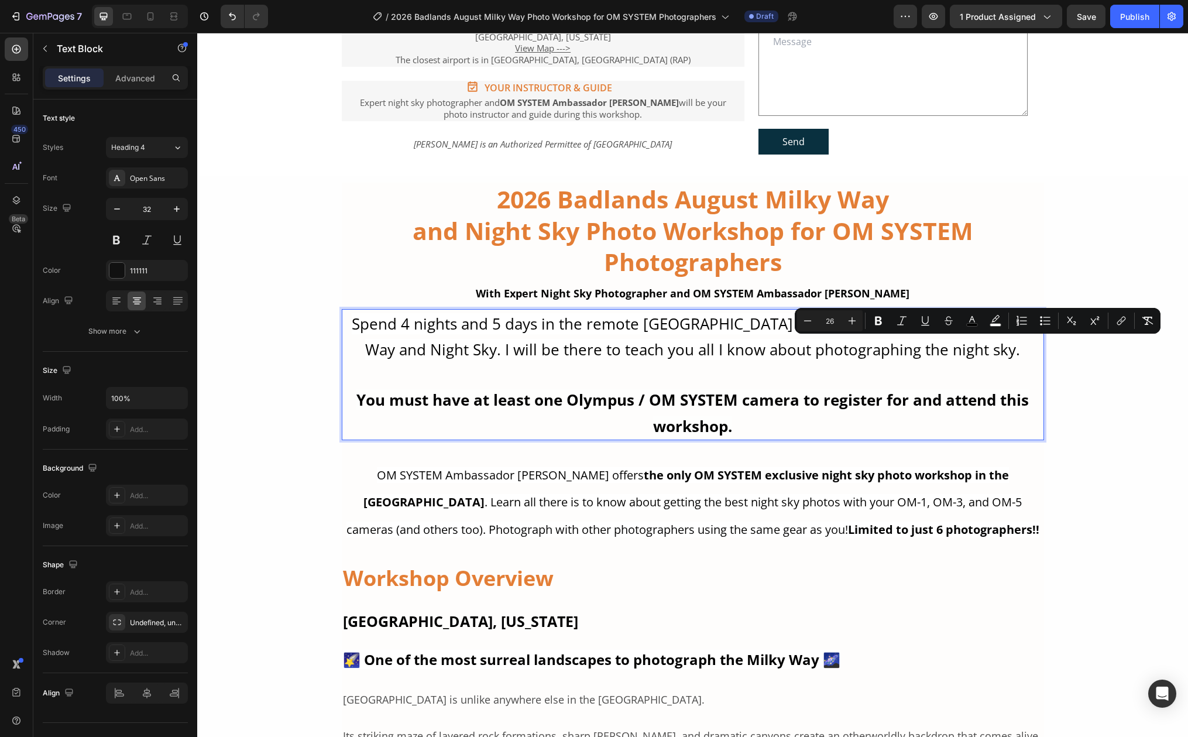
drag, startPoint x: 949, startPoint y: 350, endPoint x: 1004, endPoint y: 354, distance: 55.7
click at [1004, 354] on span "Spend 4 nights and 5 days in the remote [GEOGRAPHIC_DATA] with me photographing…" at bounding box center [693, 336] width 682 height 47
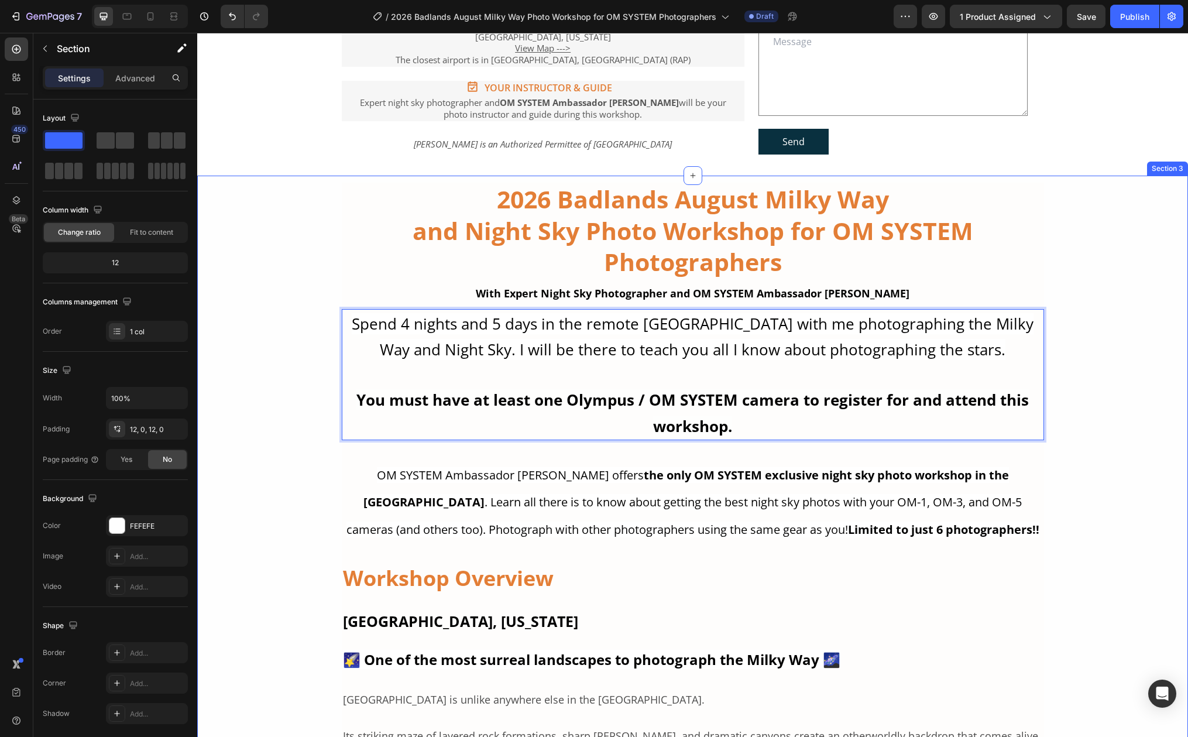
click at [291, 345] on div "2026 Badlands August Milky Way and Night Sky Photo Workshop for OM SYSTEM Photo…" at bounding box center [692, 670] width 991 height 974
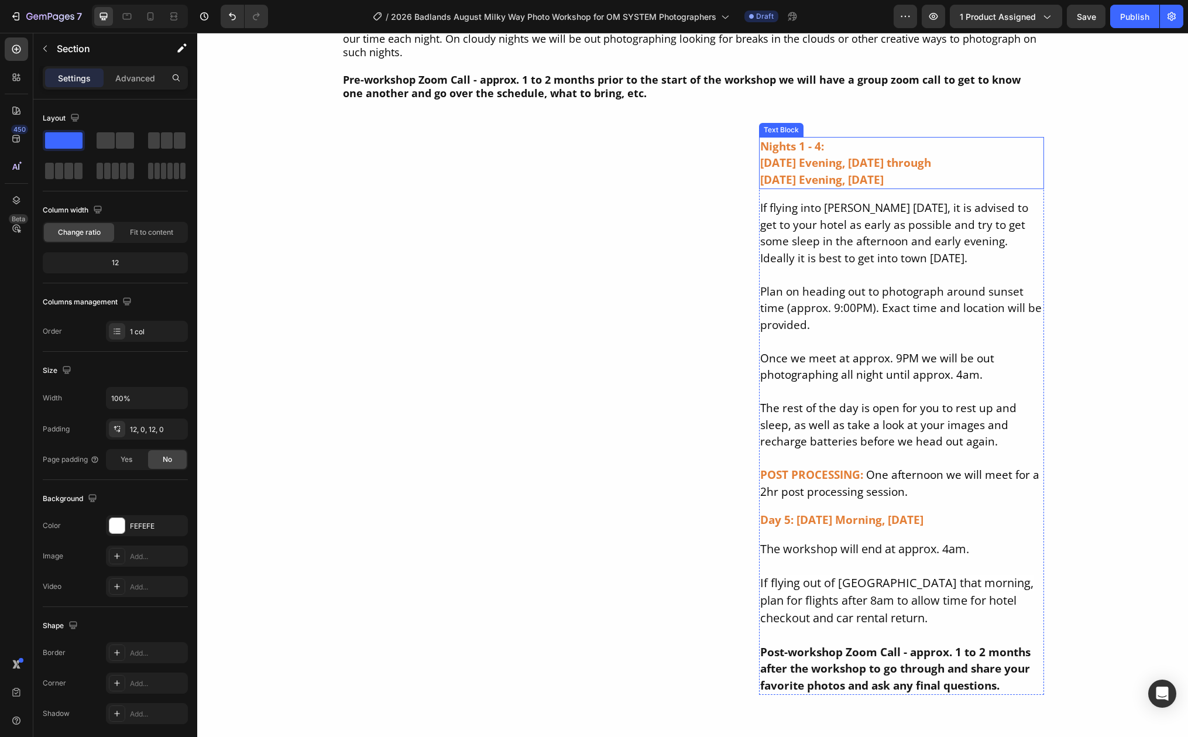
scroll to position [7288, 0]
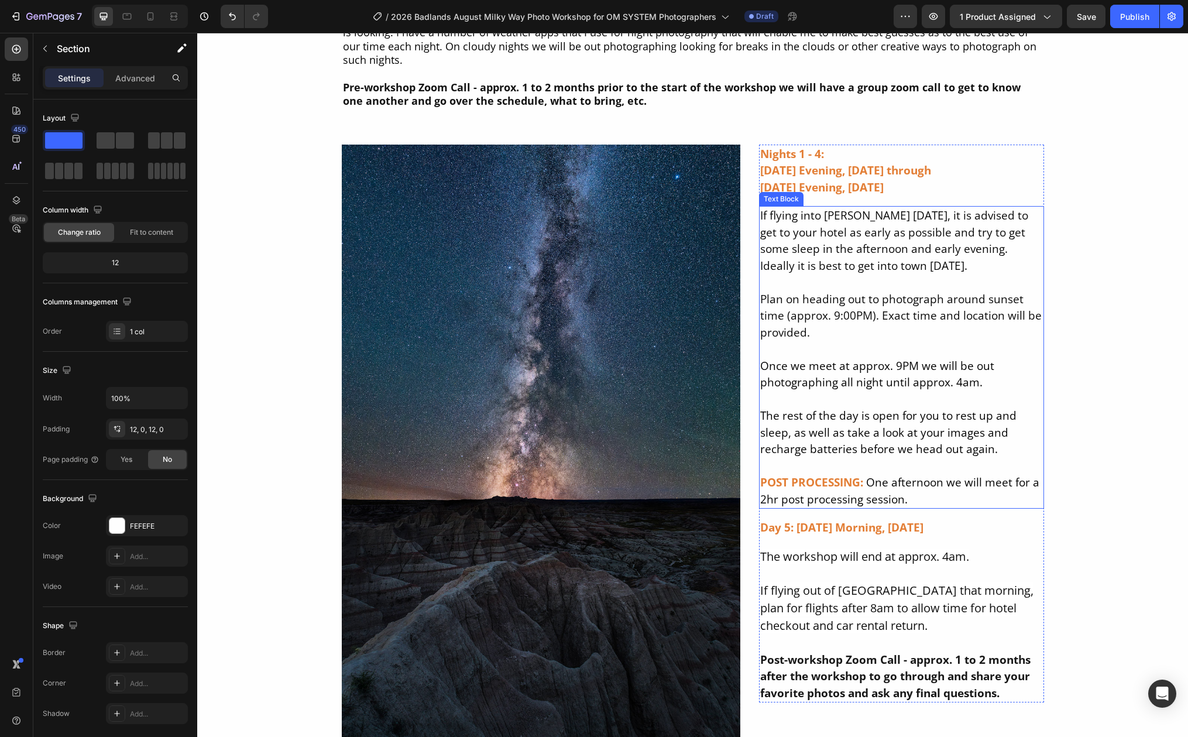
click at [839, 317] on span "Plan on heading out to photograph around sunset time (approx. 9:00PM). Exact ti…" at bounding box center [900, 315] width 281 height 49
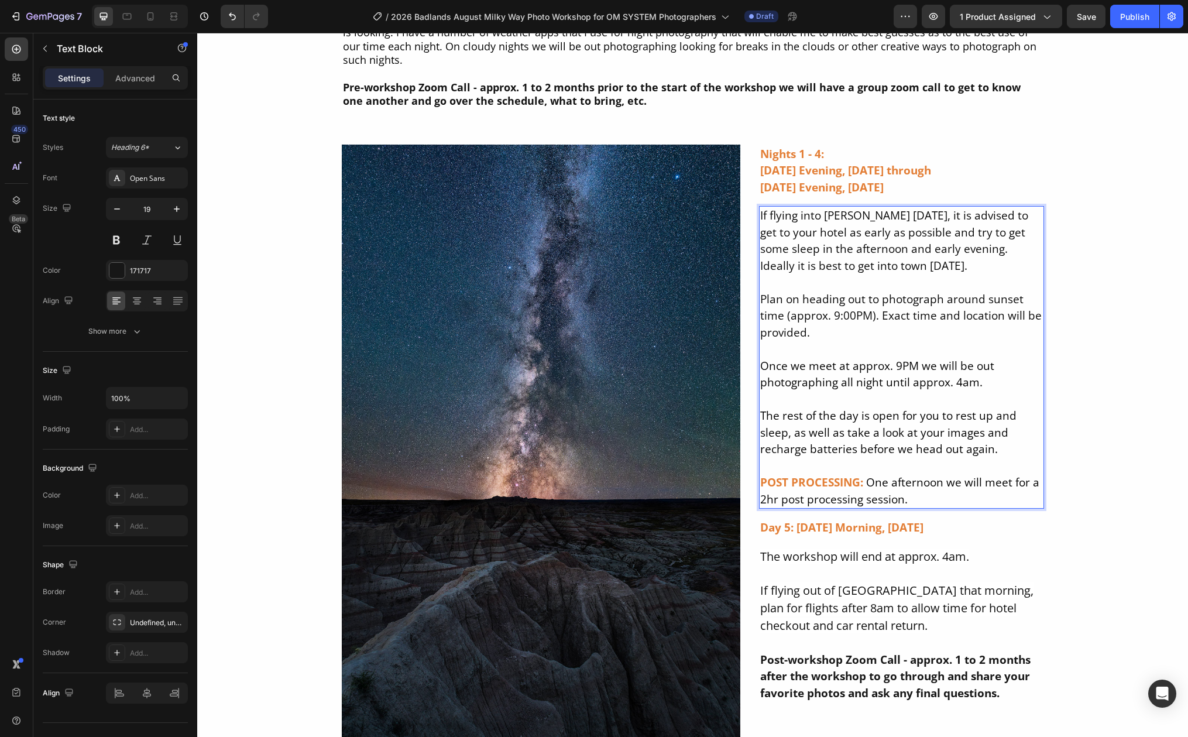
click at [830, 315] on span "Plan on heading out to photograph around sunset time (approx. 9:00PM). Exact ti…" at bounding box center [900, 315] width 281 height 49
click at [834, 316] on span "Plan on heading out to photograph around sunset time (approx. 9:00PM). Exact ti…" at bounding box center [900, 315] width 281 height 49
click at [894, 365] on span "Once we meet at approx. 9PM we will be out photographing all night until approx…" at bounding box center [877, 374] width 234 height 32
click at [841, 317] on span "Plan on heading out to photograph around sunset time (approx. 8:00PM). Exact ti…" at bounding box center [900, 315] width 281 height 49
click at [894, 365] on span "Once we meet at approx. 8PM we will be out photographing all night until approx…" at bounding box center [877, 374] width 234 height 32
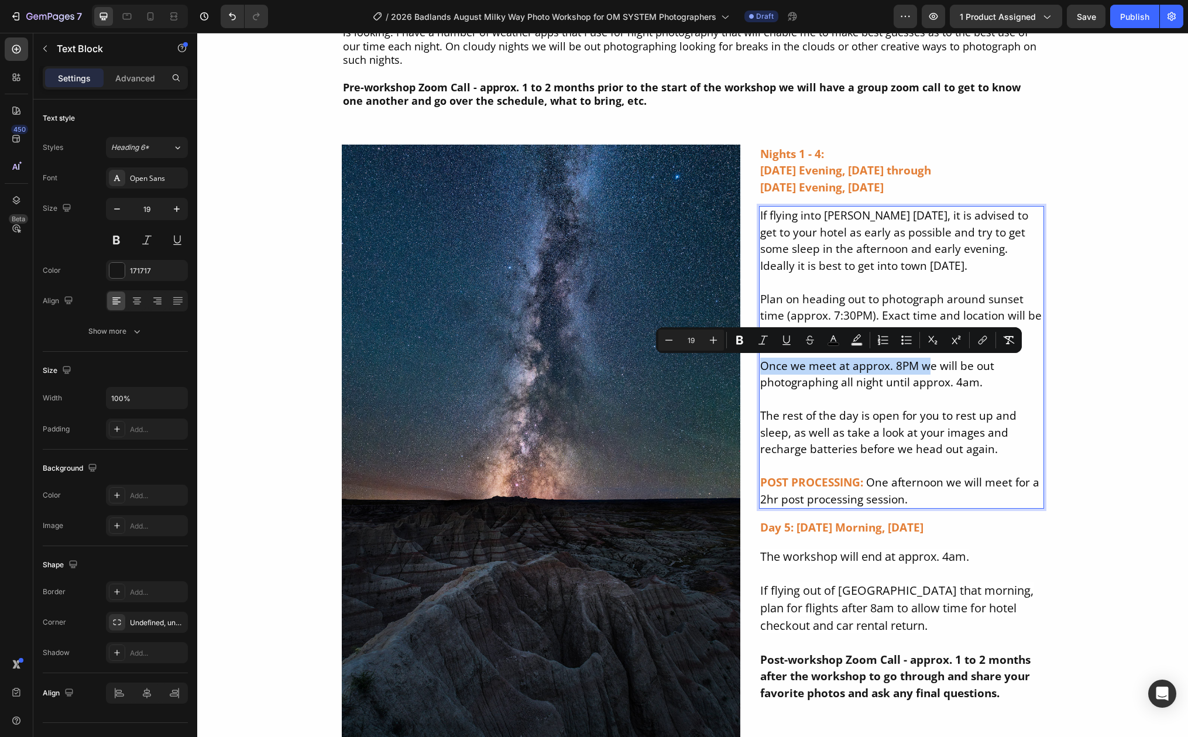
drag, startPoint x: 921, startPoint y: 365, endPoint x: 759, endPoint y: 369, distance: 162.2
click at [760, 369] on span "Once we meet at approx. 8PM we will be out photographing all night until approx…" at bounding box center [877, 374] width 234 height 32
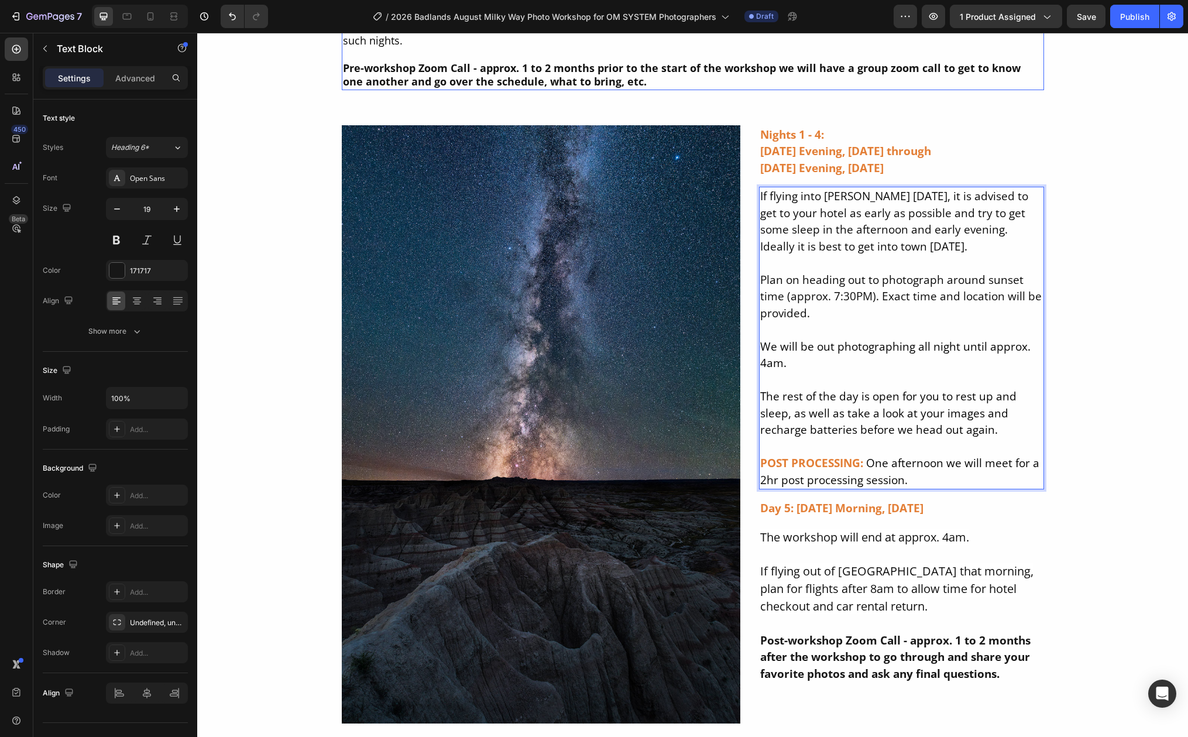
scroll to position [7404, 0]
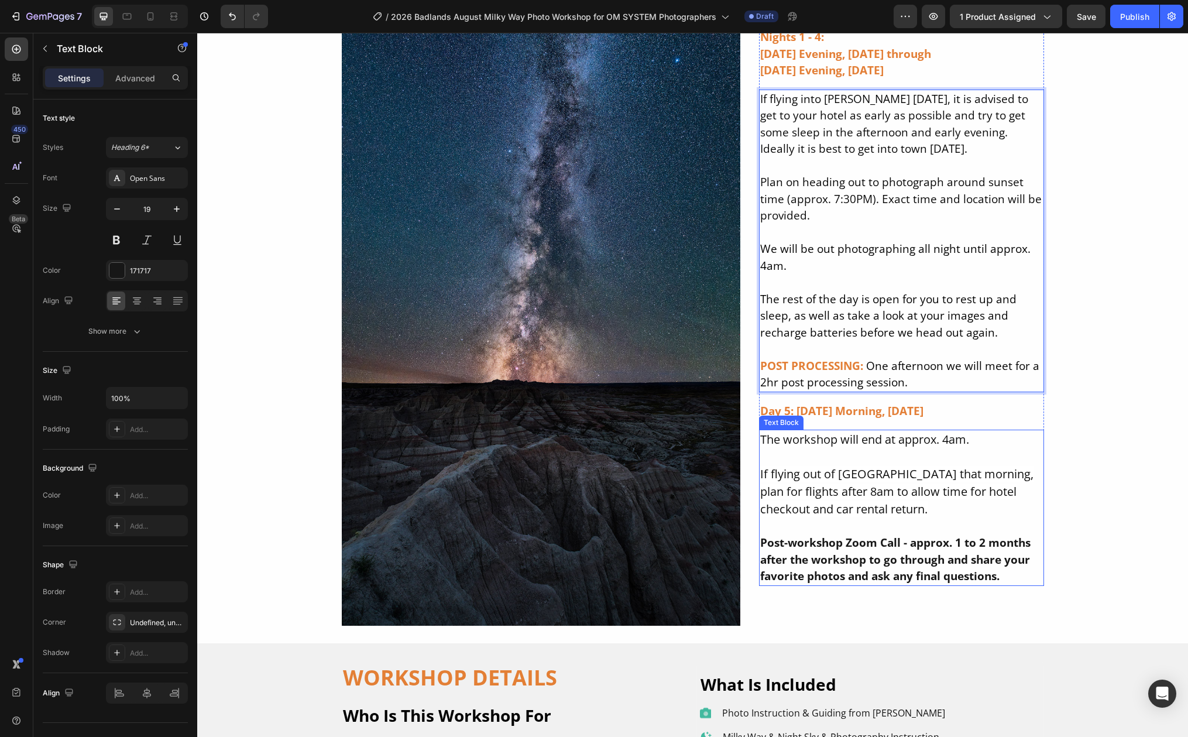
click at [840, 524] on p at bounding box center [901, 526] width 283 height 17
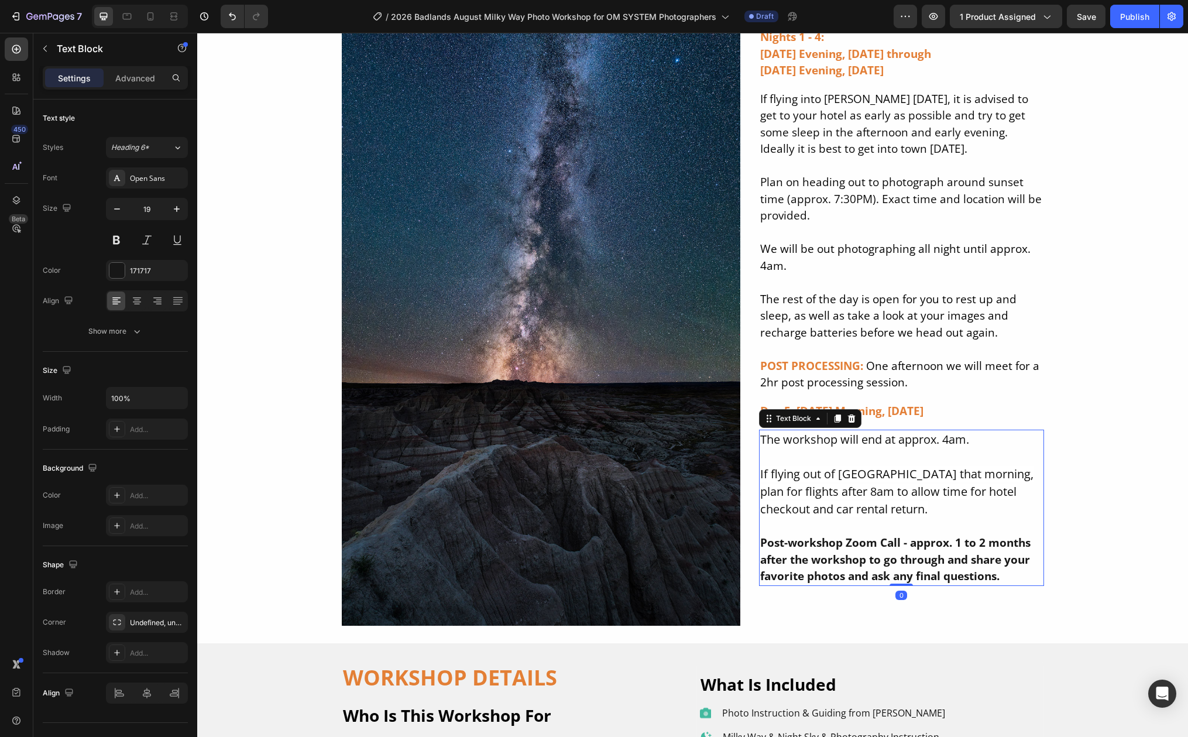
click at [842, 517] on p "The workshop will end at approx. 4am. If flying out of [GEOGRAPHIC_DATA] that m…" at bounding box center [901, 474] width 283 height 87
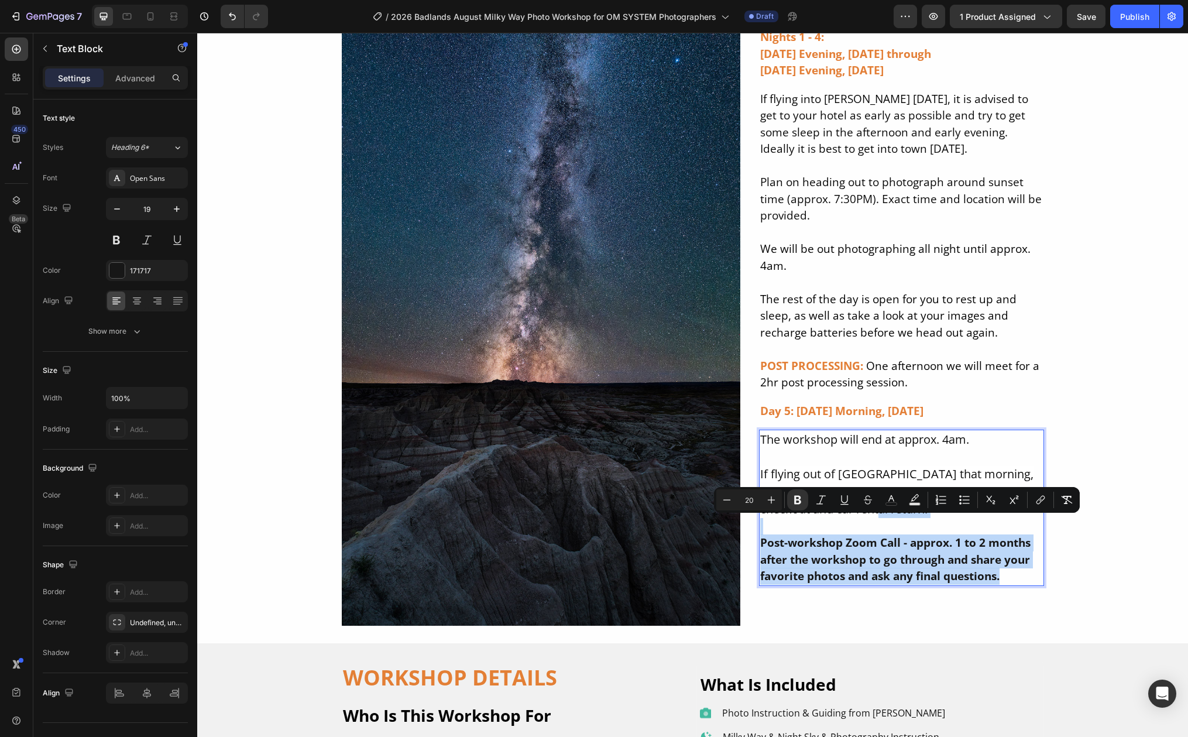
drag, startPoint x: 841, startPoint y: 511, endPoint x: 1032, endPoint y: 569, distance: 200.1
click at [1032, 569] on div "The workshop will end at approx. 4am. If flying out of [GEOGRAPHIC_DATA] that m…" at bounding box center [901, 508] width 285 height 156
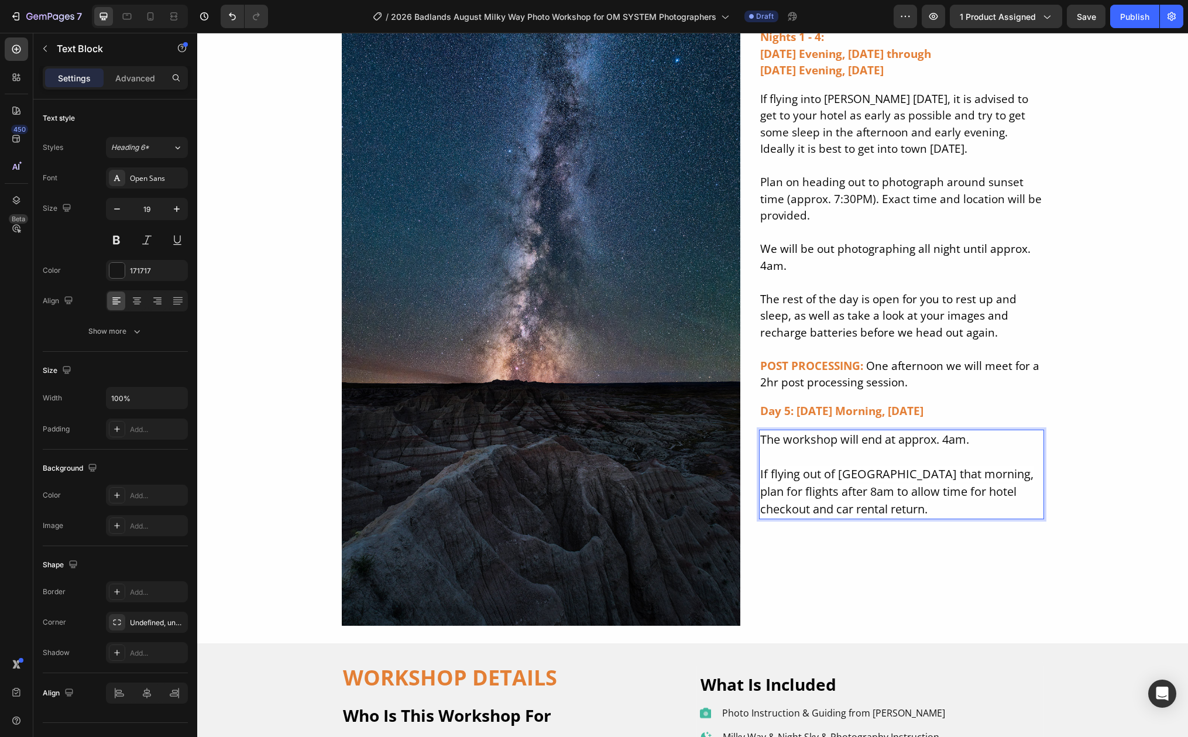
click at [873, 478] on span "If flying out of [GEOGRAPHIC_DATA] that morning, plan for flights after 8am to …" at bounding box center [896, 491] width 273 height 51
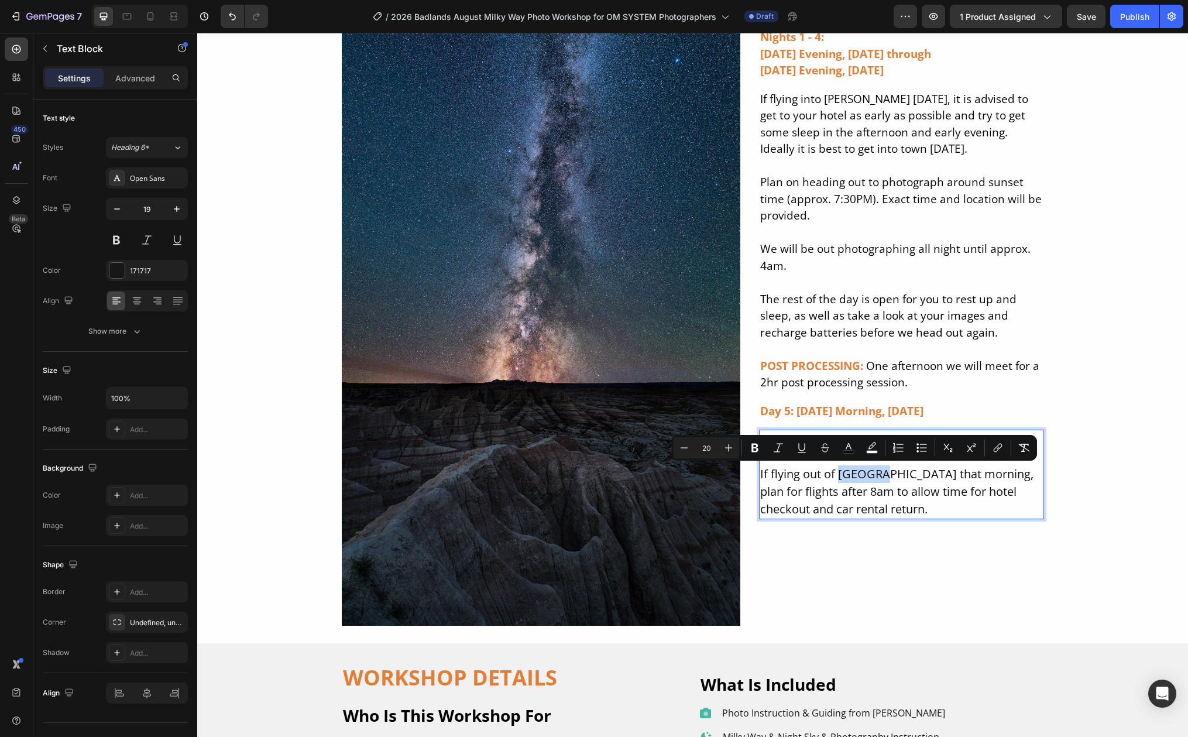
drag, startPoint x: 873, startPoint y: 476, endPoint x: 832, endPoint y: 475, distance: 40.4
click at [832, 475] on span "If flying out of [GEOGRAPHIC_DATA] that morning, plan for flights after 8am to …" at bounding box center [896, 491] width 273 height 51
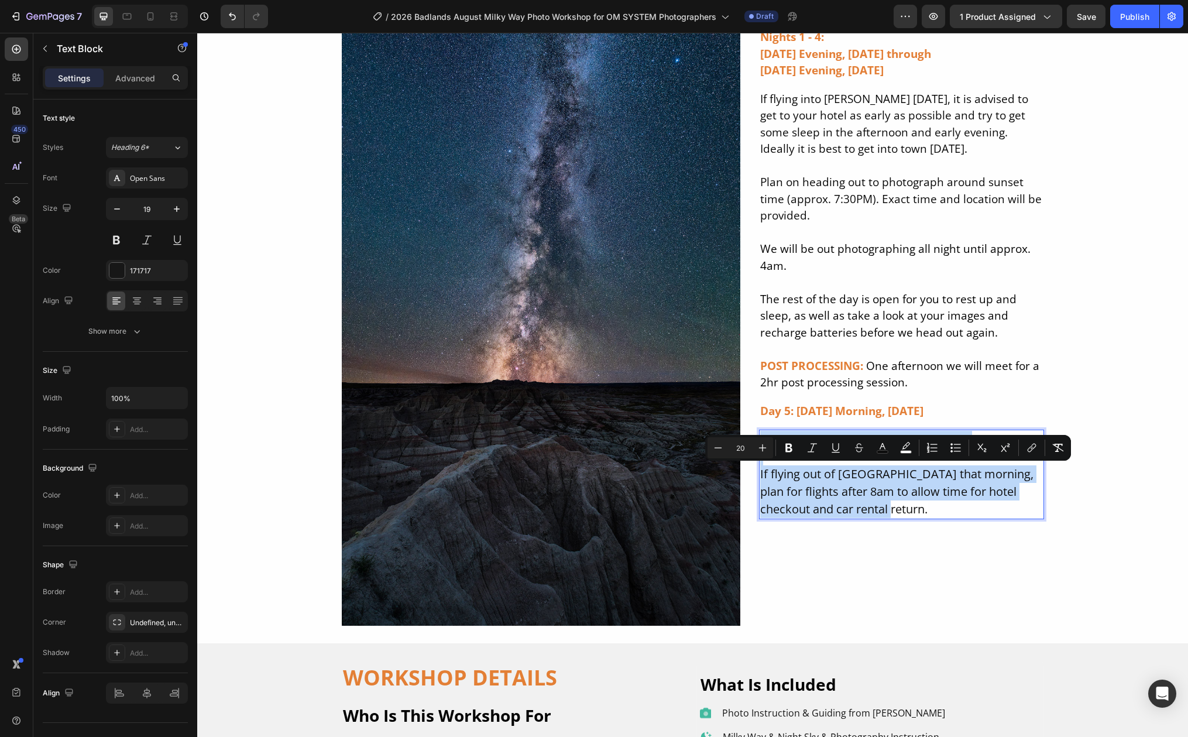
drag, startPoint x: 970, startPoint y: 440, endPoint x: 971, endPoint y: 503, distance: 62.6
click at [971, 503] on p "The workshop will end at approx. 4am. If flying out of [GEOGRAPHIC_DATA] that m…" at bounding box center [901, 474] width 283 height 87
click at [914, 501] on p "The workshop will end at approx. 4am. If flying out of [GEOGRAPHIC_DATA] that m…" at bounding box center [901, 474] width 283 height 87
drag, startPoint x: 755, startPoint y: 473, endPoint x: 868, endPoint y: 512, distance: 118.8
click at [868, 512] on span "If flying out of [GEOGRAPHIC_DATA] that morning, plan for flights after 8am to …" at bounding box center [896, 491] width 273 height 51
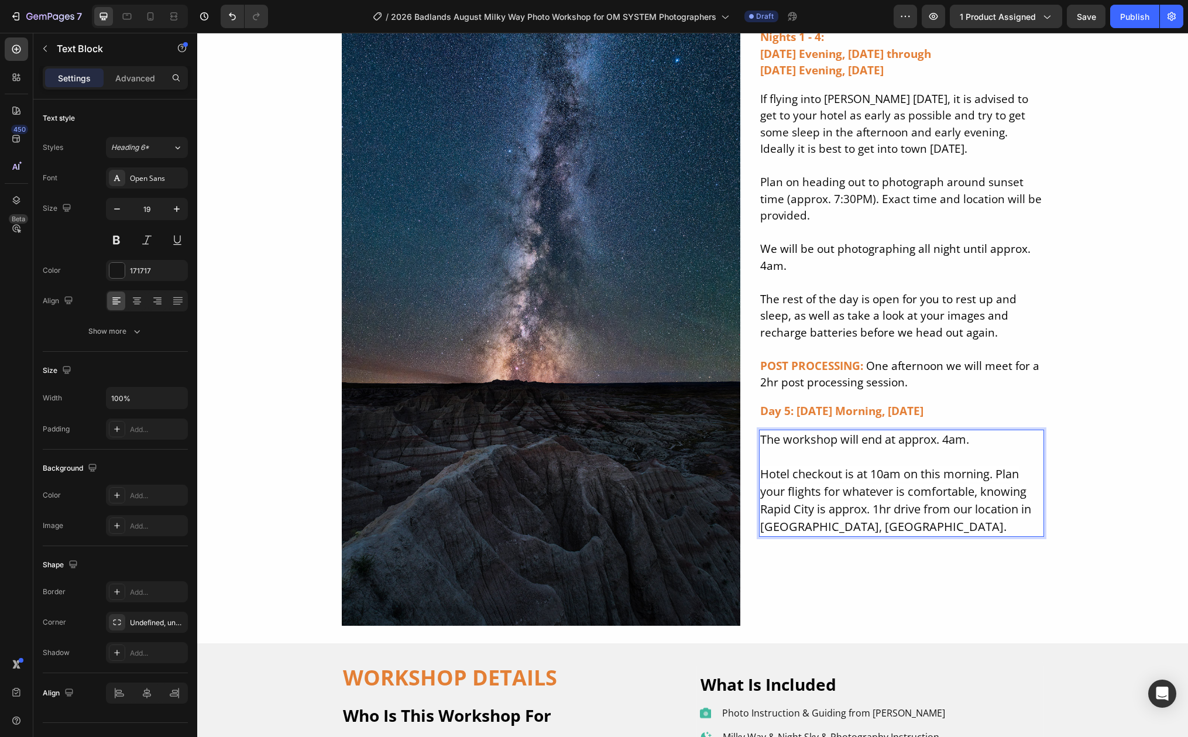
click at [992, 473] on span "Hotel checkout is at 10am on this morning. Plan your flights for whatever is co…" at bounding box center [895, 500] width 271 height 68
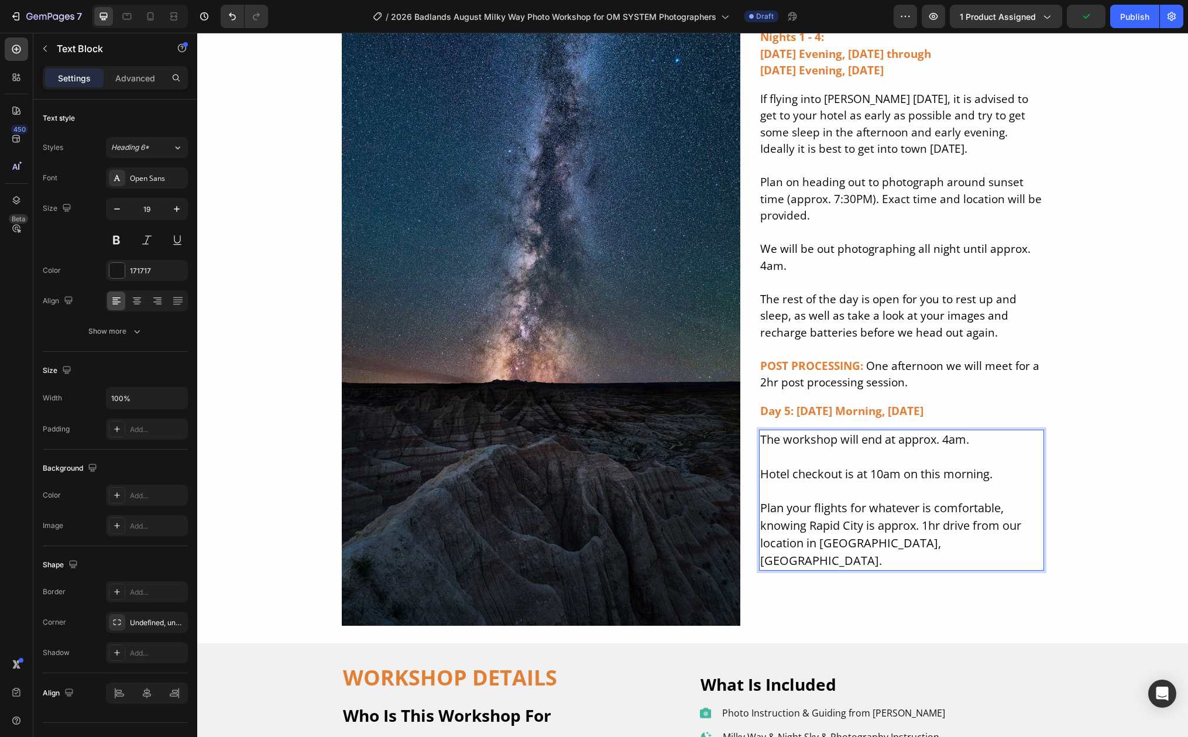
click at [874, 526] on span "Plan your flights for whatever is comfortable, knowing Rapid City is approx. 1h…" at bounding box center [890, 534] width 261 height 68
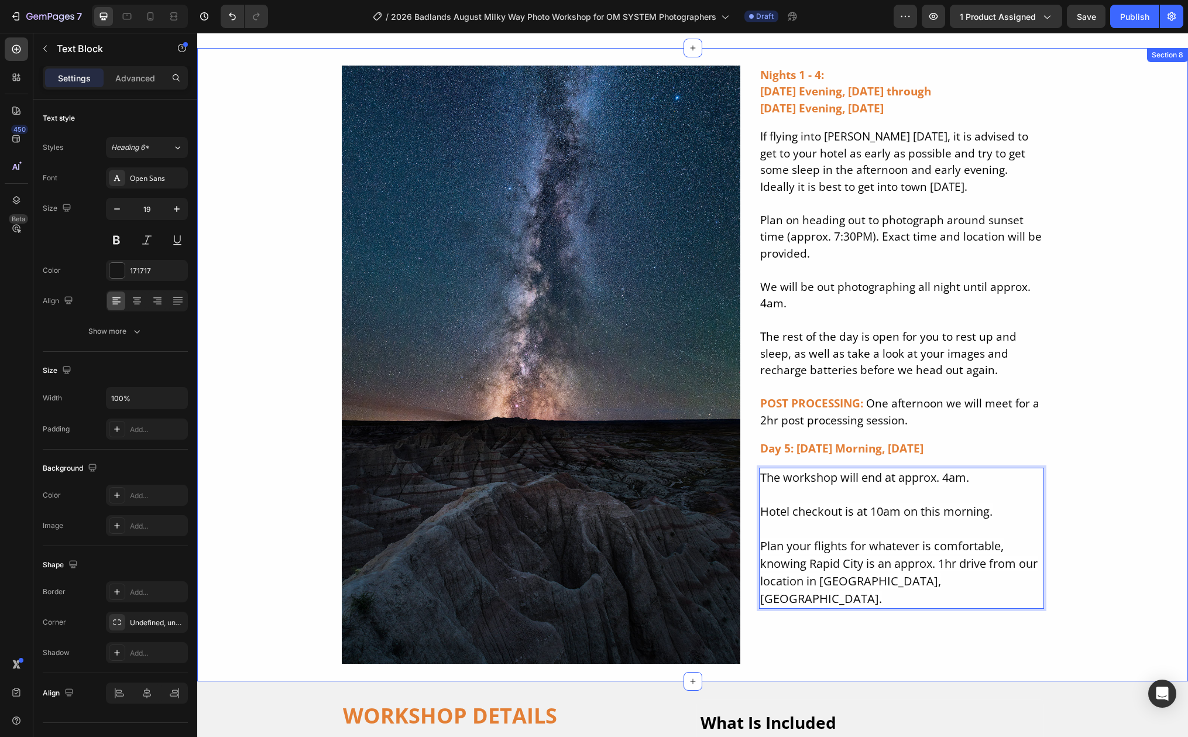
scroll to position [7310, 0]
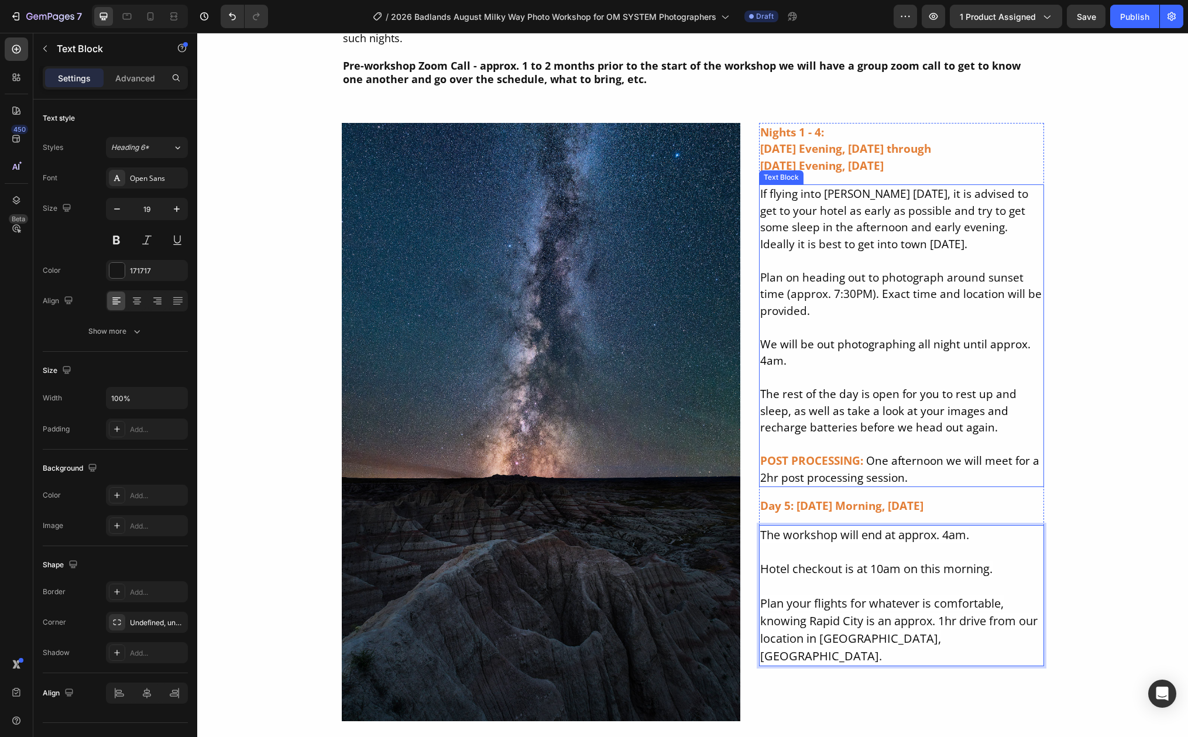
click at [856, 193] on span "If flying into [PERSON_NAME] [DATE], it is advised to get to your hotel as earl…" at bounding box center [894, 219] width 268 height 66
click at [856, 194] on span "If flying into [PERSON_NAME] [DATE], it is advised to get to your hotel as earl…" at bounding box center [894, 219] width 268 height 66
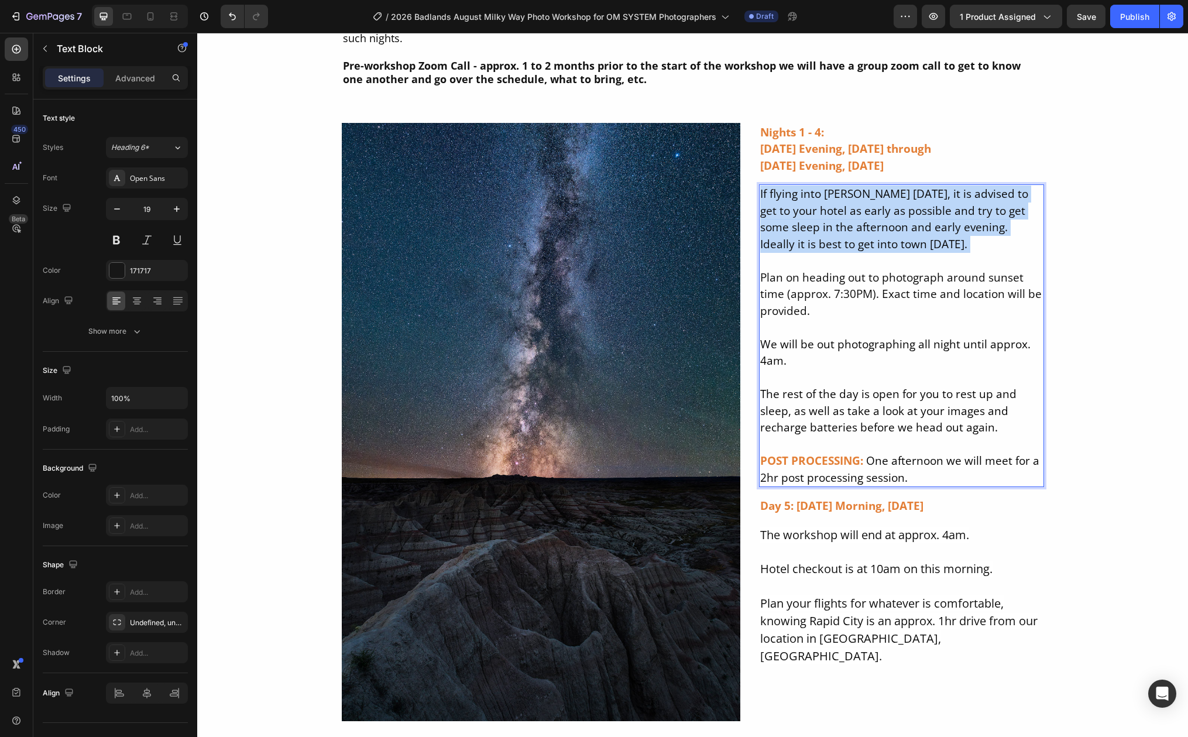
click at [856, 194] on span "If flying into [PERSON_NAME] [DATE], it is advised to get to your hotel as earl…" at bounding box center [894, 219] width 268 height 66
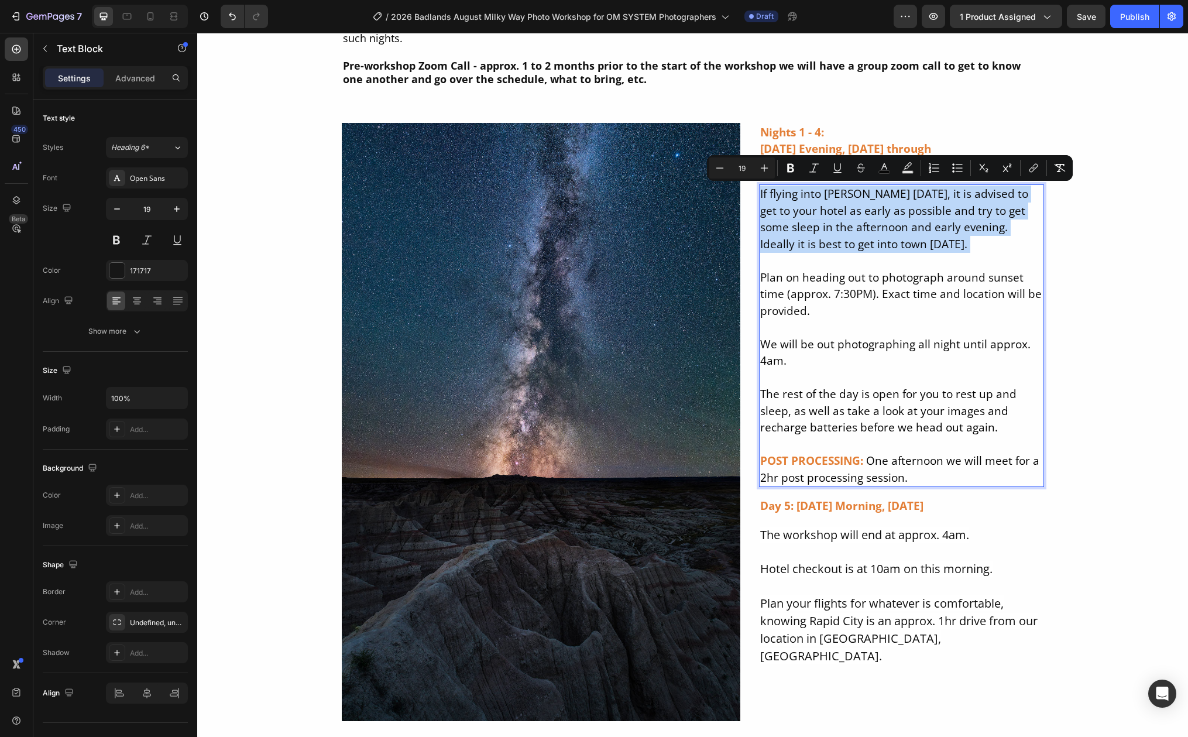
click at [856, 194] on span "If flying into [PERSON_NAME] [DATE], it is advised to get to your hotel as earl…" at bounding box center [894, 219] width 268 height 66
click at [858, 197] on span "If flying into [PERSON_NAME] [DATE], it is advised to get to your hotel as earl…" at bounding box center [894, 219] width 268 height 66
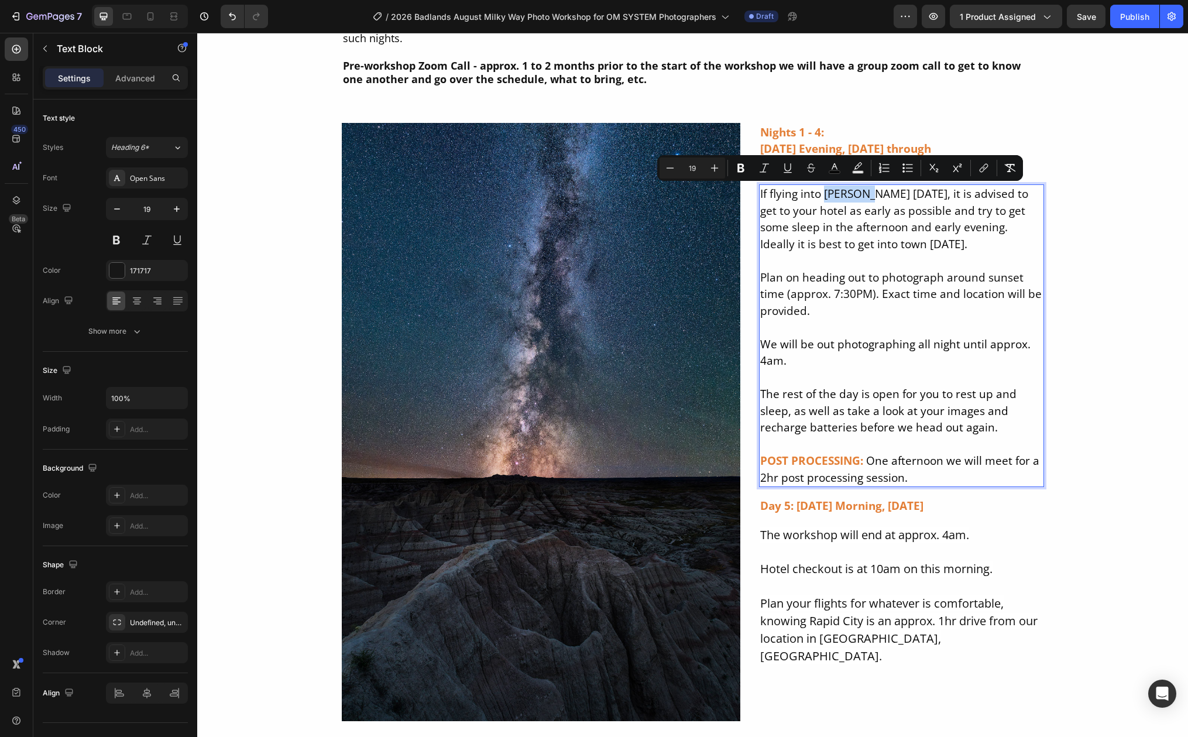
drag, startPoint x: 858, startPoint y: 197, endPoint x: 828, endPoint y: 199, distance: 30.5
click at [828, 199] on span "If flying into [PERSON_NAME] [DATE], it is advised to get to your hotel as earl…" at bounding box center [894, 219] width 268 height 66
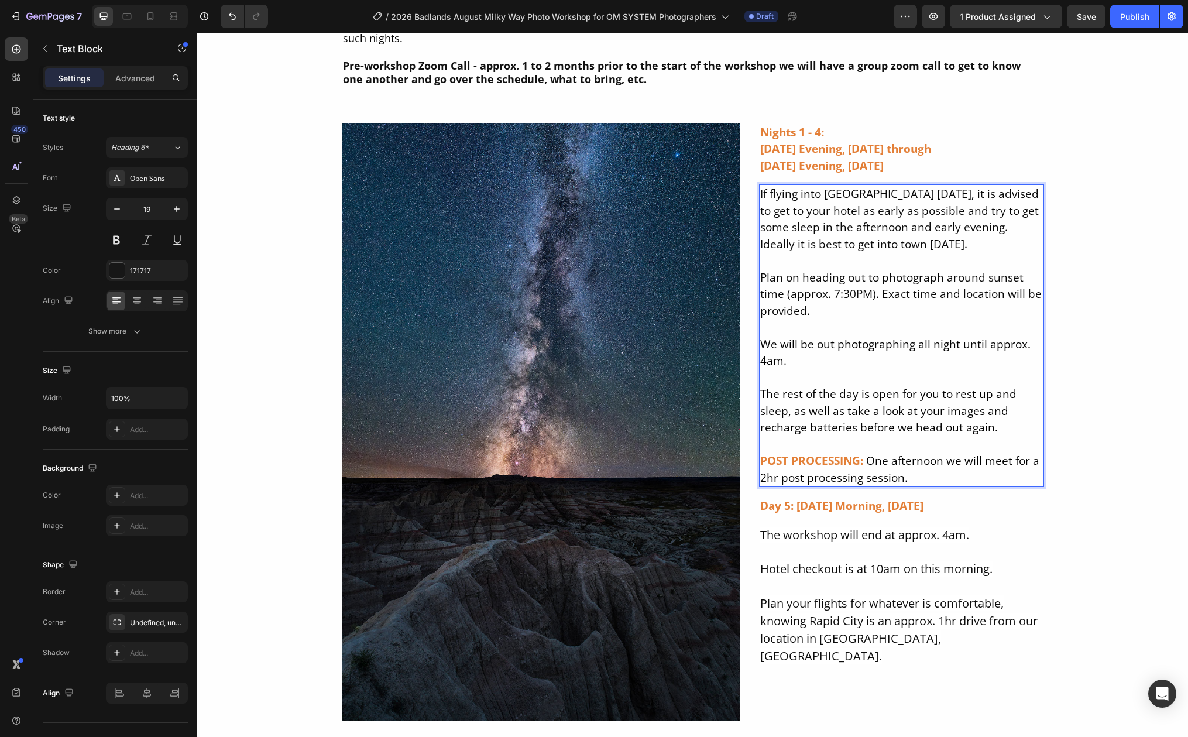
click at [903, 193] on span "If flying into [GEOGRAPHIC_DATA] [DATE], it is advised to get to your hotel as …" at bounding box center [899, 219] width 279 height 66
click at [943, 212] on span "If flying into [GEOGRAPHIC_DATA] [DATE], it is advised to get to your hotel as …" at bounding box center [899, 219] width 279 height 66
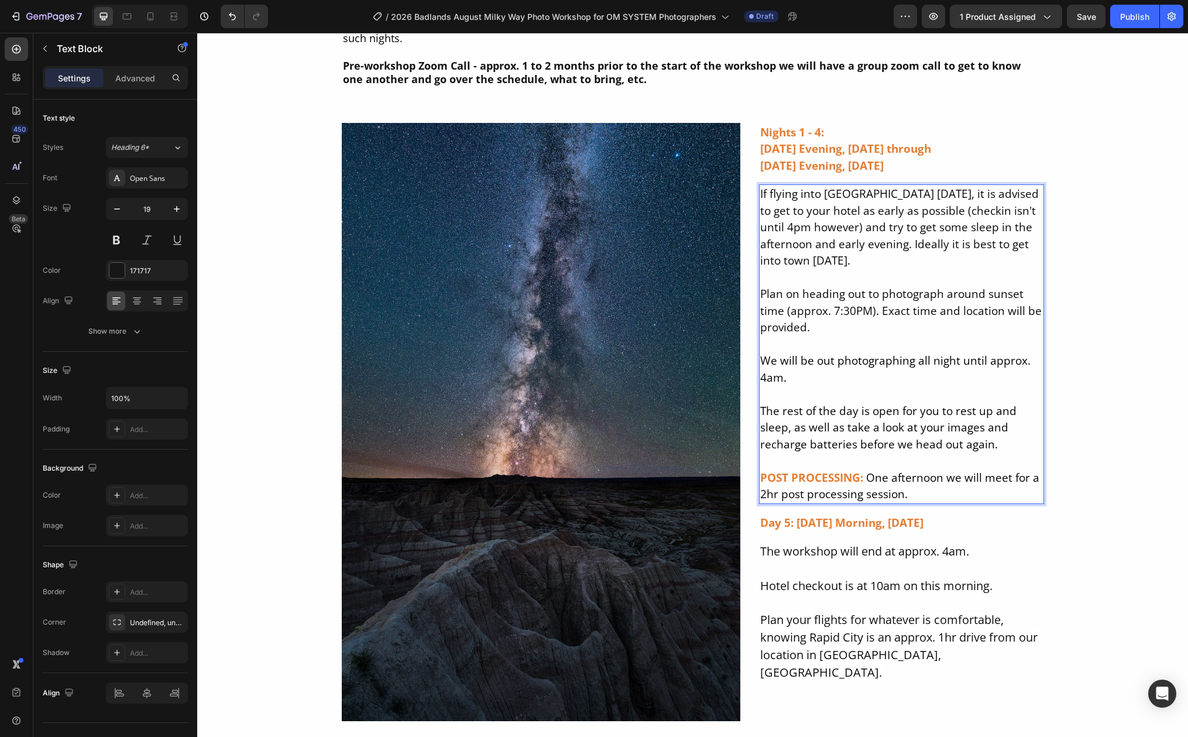
click at [1025, 228] on p "If flying into [GEOGRAPHIC_DATA] [DATE], it is advised to get to your hotel as …" at bounding box center [901, 261] width 283 height 150
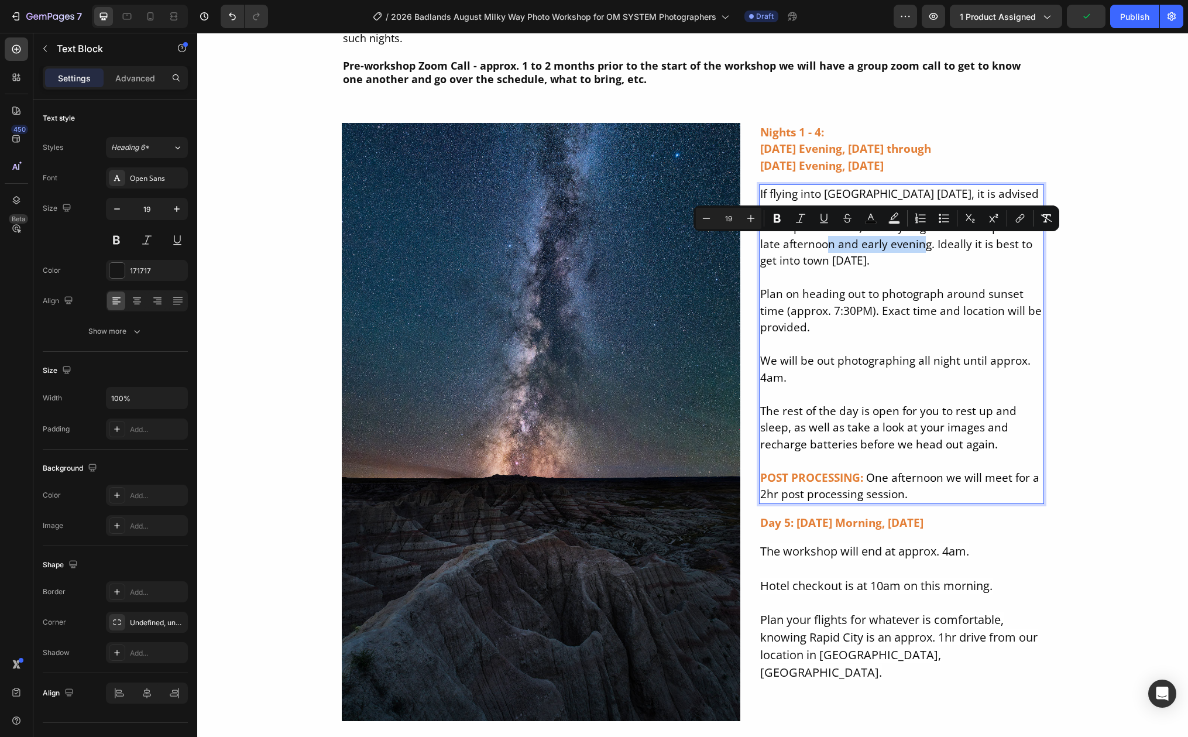
drag, startPoint x: 829, startPoint y: 243, endPoint x: 921, endPoint y: 247, distance: 92.5
click at [921, 247] on span "If flying into [GEOGRAPHIC_DATA] [DATE], it is advised to get to your hotel as …" at bounding box center [899, 227] width 279 height 82
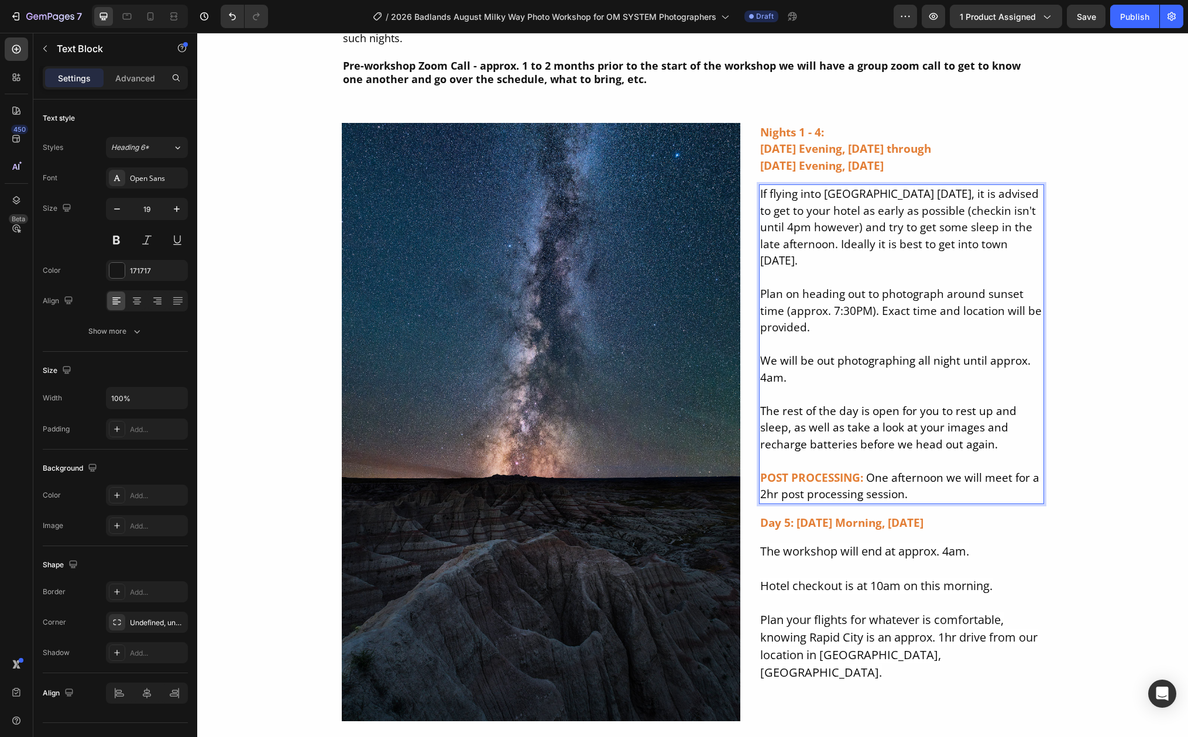
click at [799, 262] on span "If flying into [GEOGRAPHIC_DATA] [DATE], it is advised to get to your hotel as …" at bounding box center [899, 227] width 279 height 82
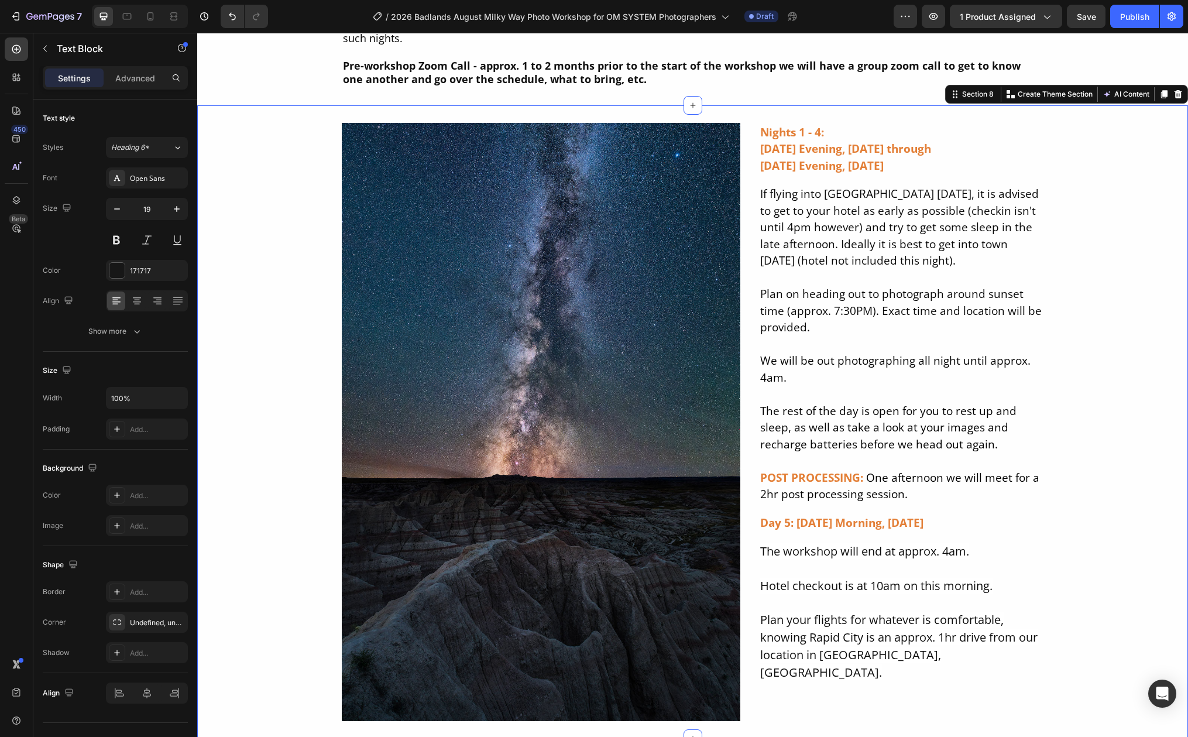
click at [1069, 266] on div "Image Nights 1 - 4: [DATE] Evening, [DATE] through [DATE] Evening, [DATE] Text …" at bounding box center [692, 422] width 991 height 598
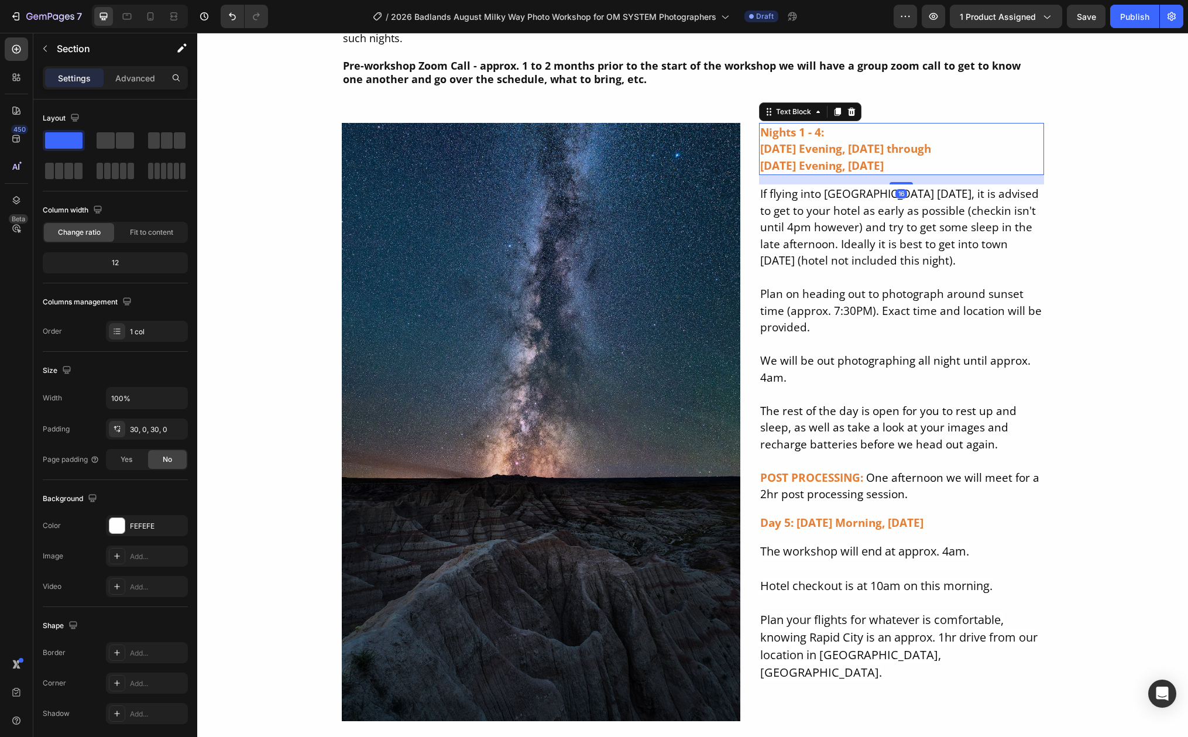
click at [782, 150] on strong "[DATE] Evening, [DATE] through" at bounding box center [845, 148] width 171 height 15
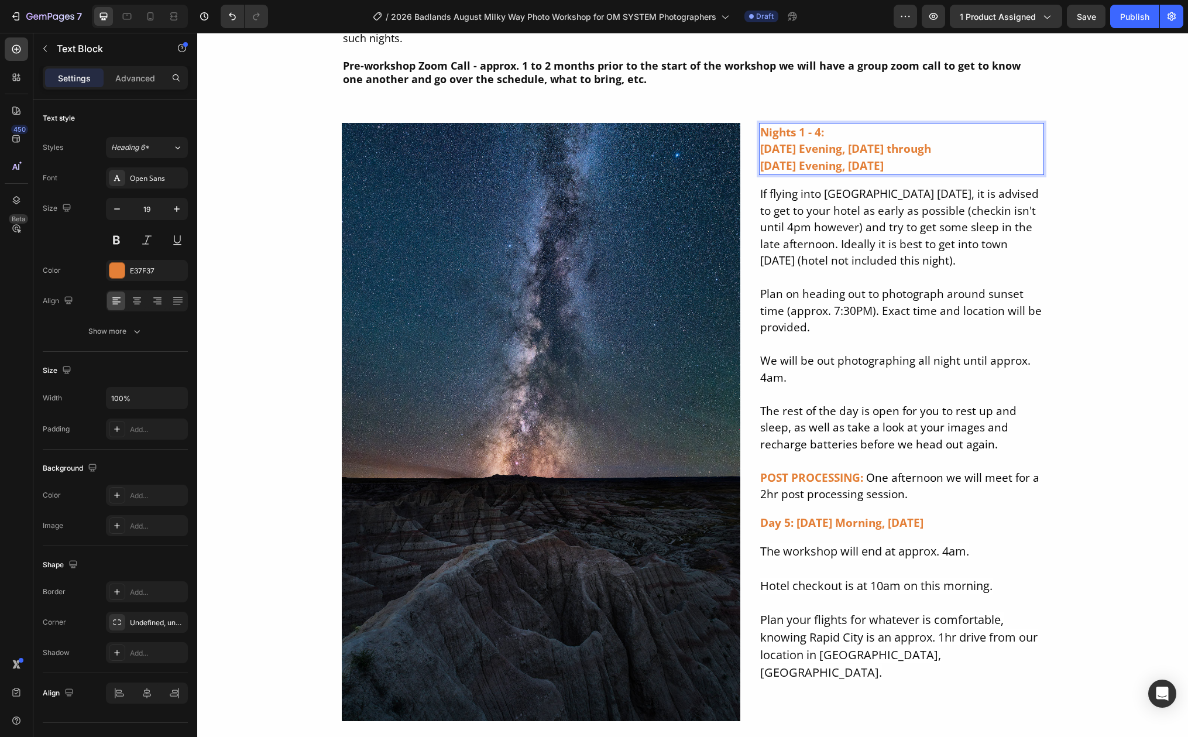
click at [778, 152] on strong "[DATE] Evening, [DATE] through" at bounding box center [845, 148] width 171 height 15
click at [776, 151] on strong "[DATE] Evening, [DATE] through" at bounding box center [845, 148] width 171 height 15
click at [774, 149] on strong "[DATE] Evening, [DATE] through" at bounding box center [845, 148] width 171 height 15
click at [906, 149] on strong "[DATE] Evening, [DATE] through" at bounding box center [845, 148] width 171 height 15
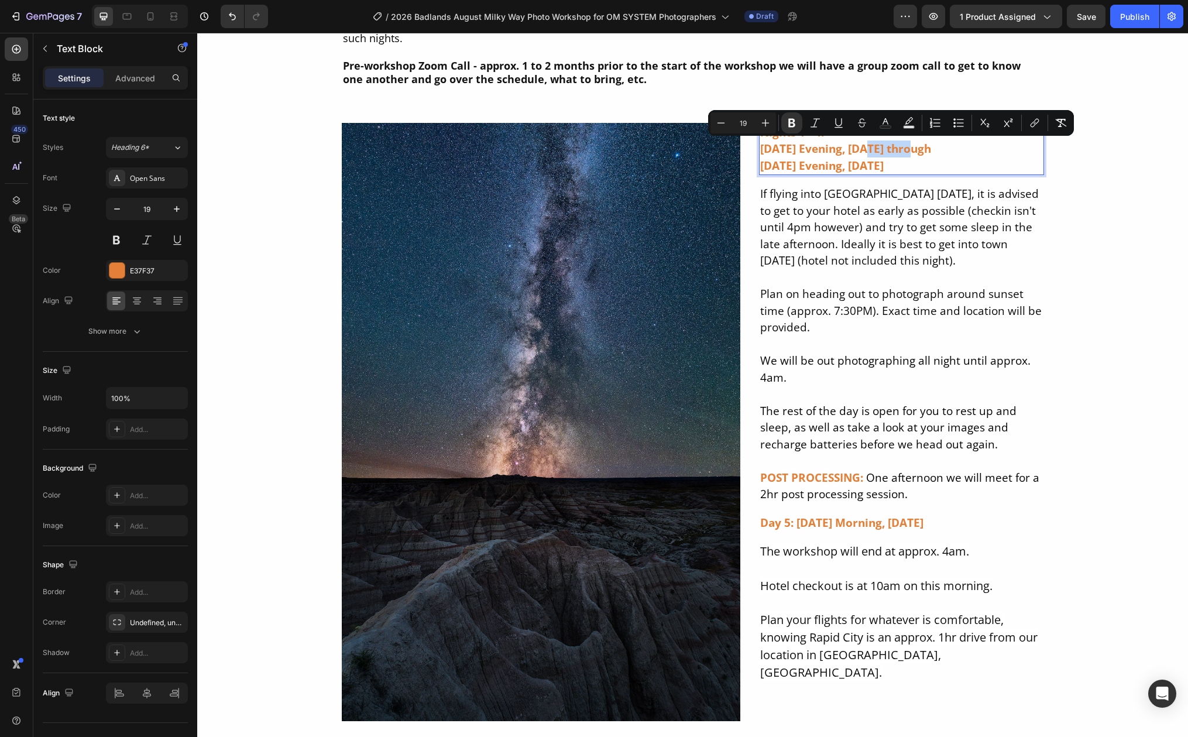
drag, startPoint x: 906, startPoint y: 149, endPoint x: 874, endPoint y: 151, distance: 32.2
click at [874, 151] on strong "[DATE] Evening, [DATE] through" at bounding box center [845, 148] width 171 height 15
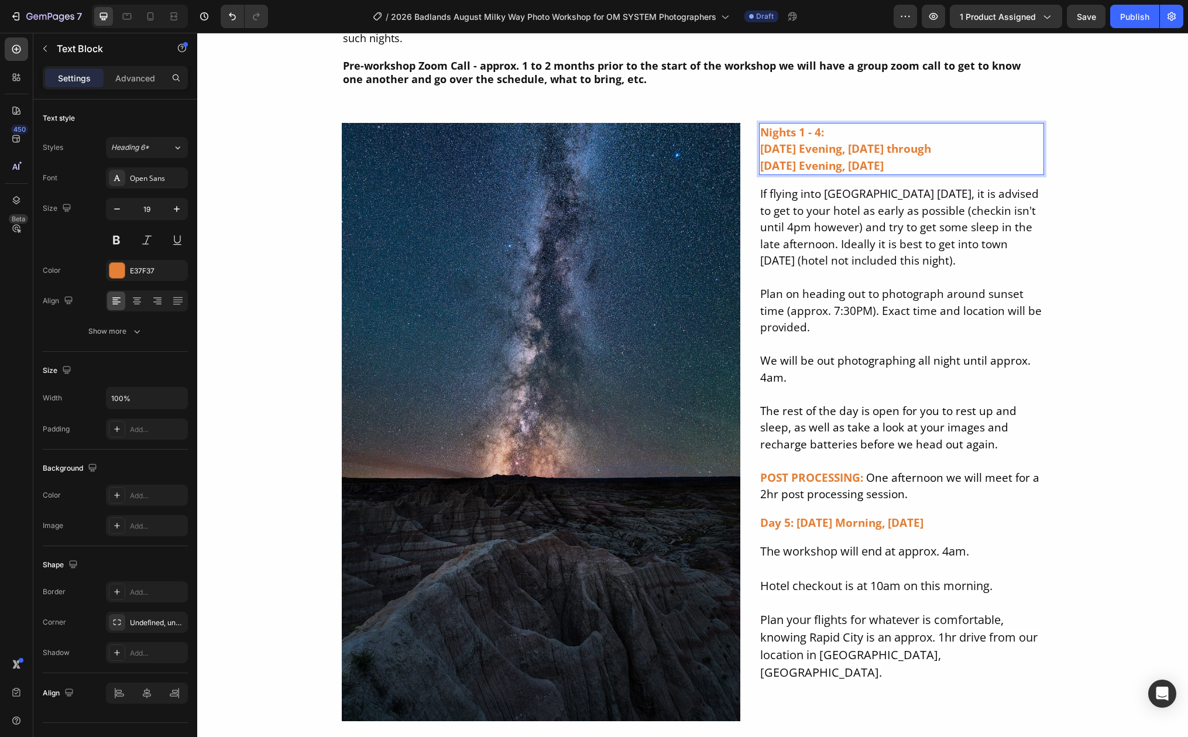
click at [760, 167] on strong "[DATE] Evening, [DATE]" at bounding box center [821, 165] width 123 height 15
click at [762, 167] on strong "[DATE] Evening, [DATE]" at bounding box center [821, 165] width 123 height 15
click at [875, 167] on strong "[DATE] Evening, [DATE]" at bounding box center [821, 165] width 123 height 15
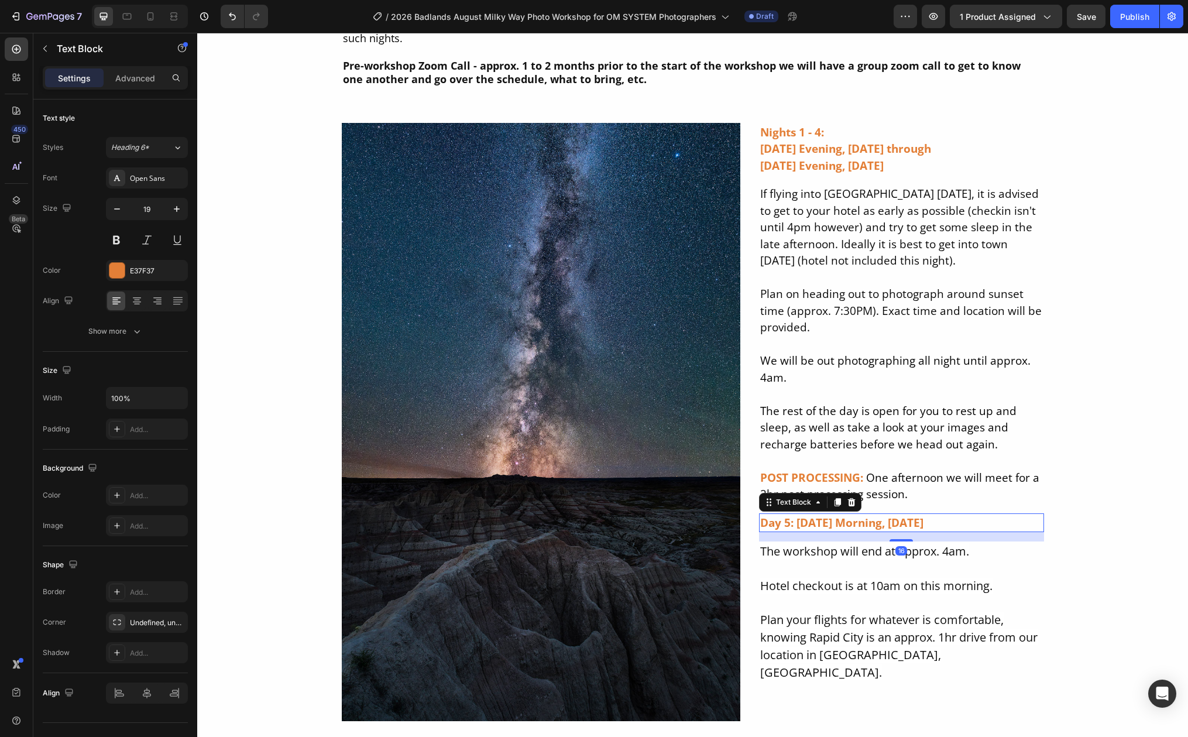
click at [823, 522] on strong "Day 5: [DATE] Morning, [DATE]" at bounding box center [841, 522] width 163 height 15
click at [912, 524] on strong "Day 5: [DATE] Morning, [DATE]" at bounding box center [841, 522] width 163 height 15
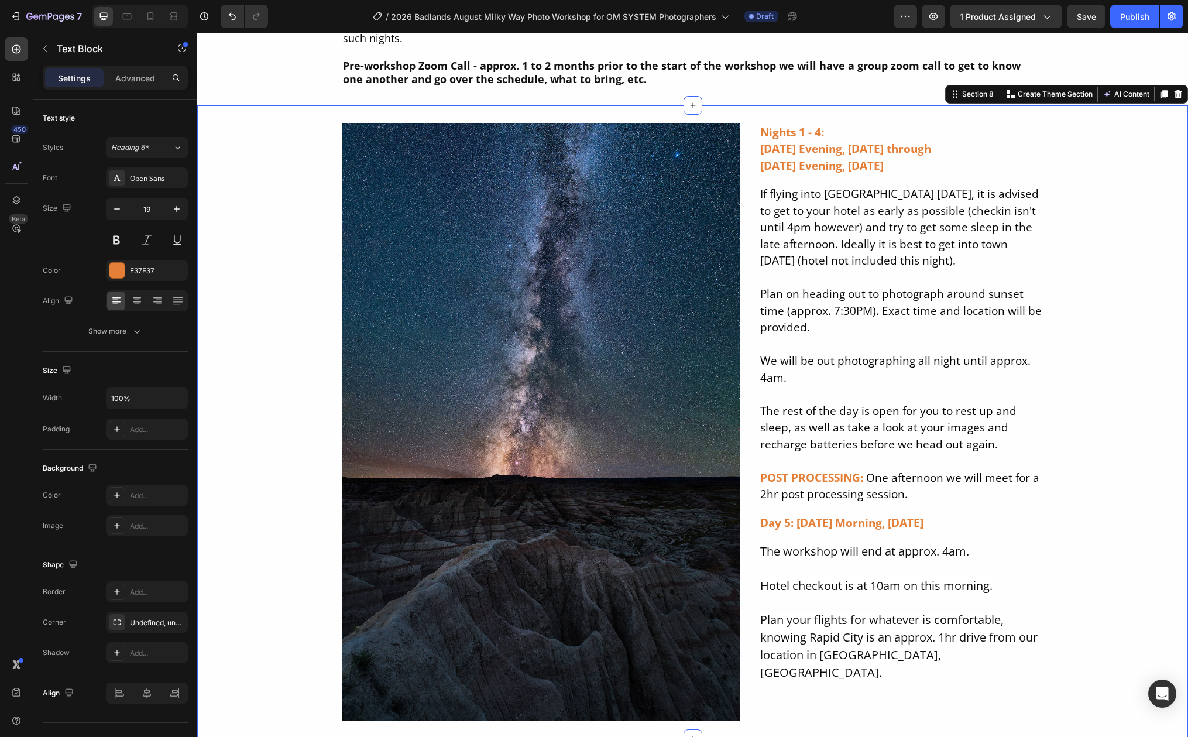
click at [1104, 568] on div "Image Nights 1 - 4: [DATE] Evening, [DATE] through [DATE] Evening, [DATE] Text …" at bounding box center [692, 422] width 991 height 598
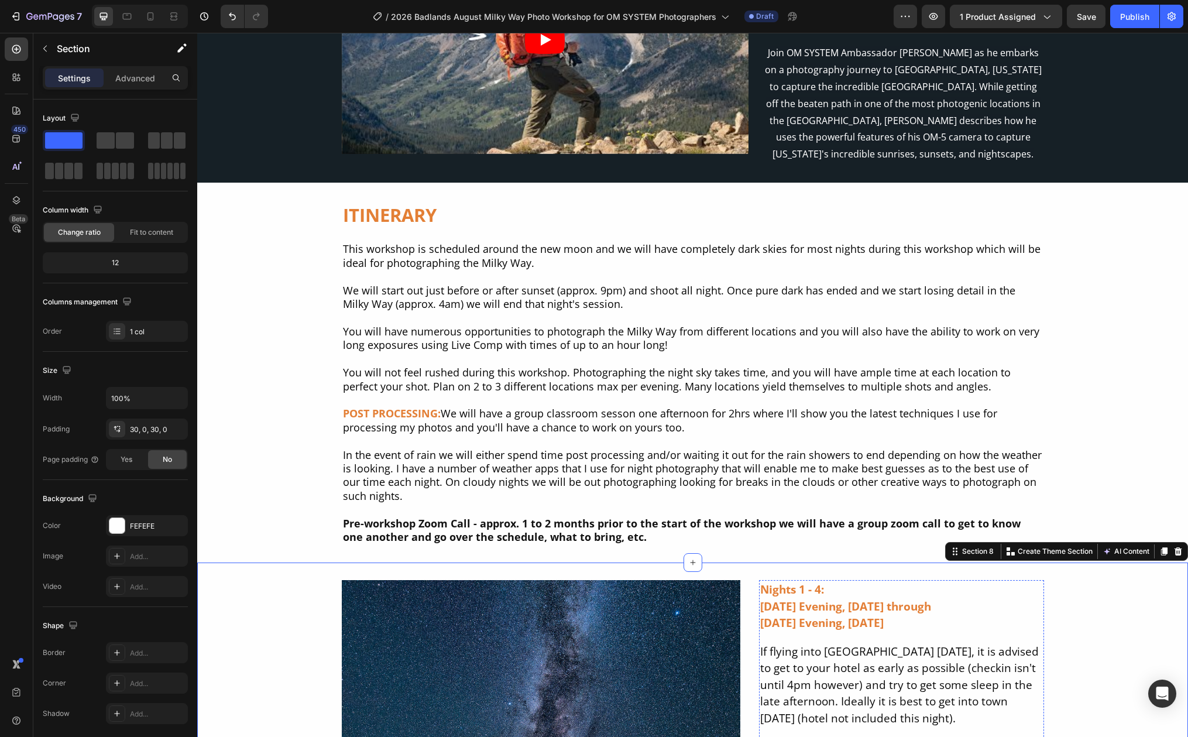
scroll to position [6877, 0]
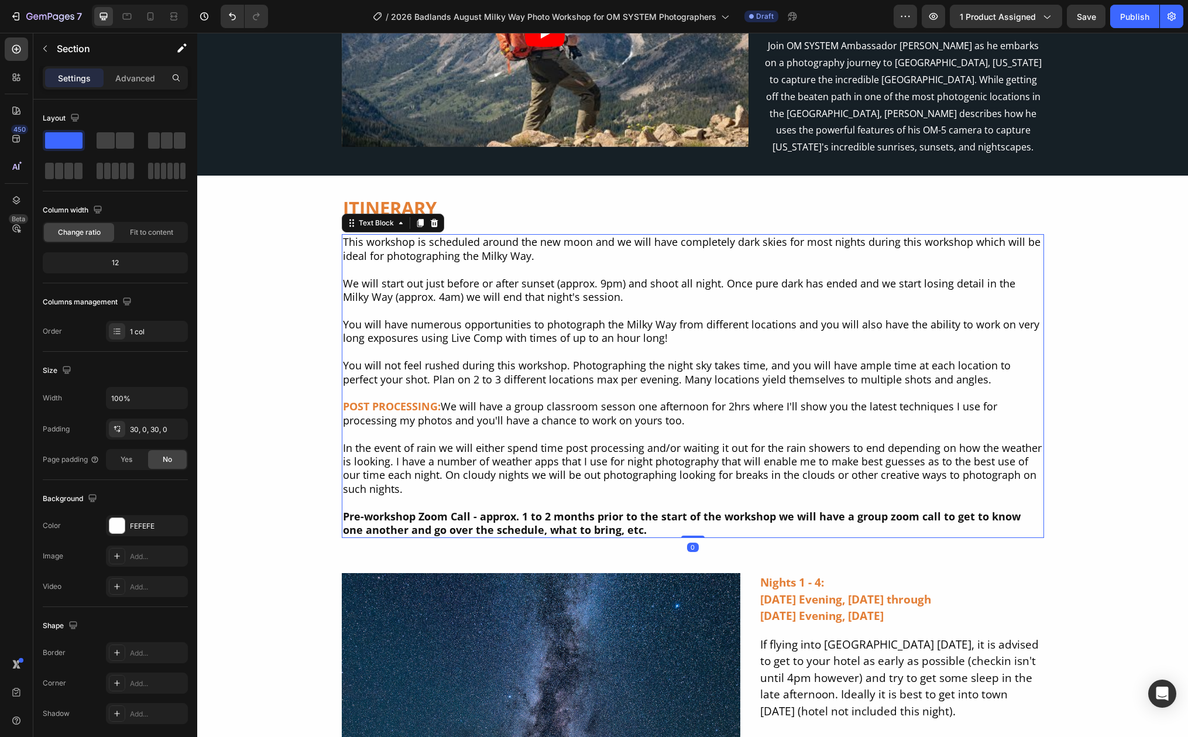
click at [599, 276] on span "We will start out just before or after sunset (approx. 9pm) and shoot all night…" at bounding box center [679, 290] width 672 height 28
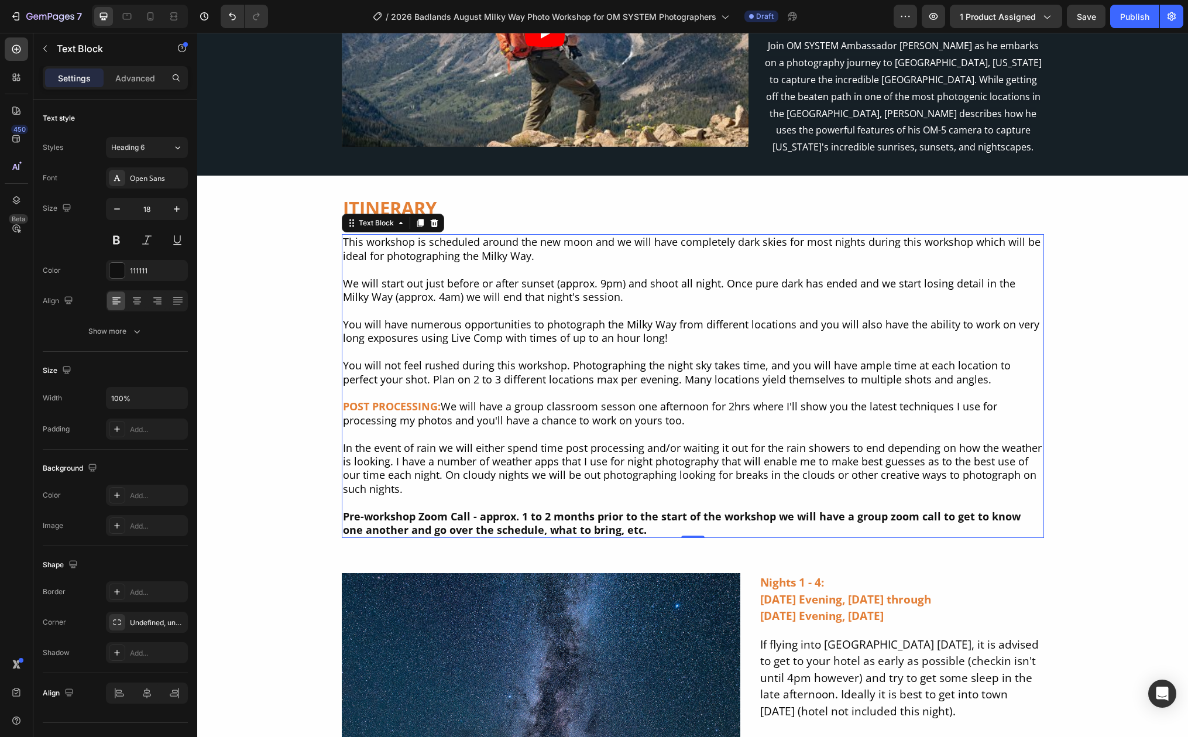
click at [599, 276] on span "We will start out just before or after sunset (approx. 9pm) and shoot all night…" at bounding box center [679, 290] width 672 height 28
click at [630, 276] on span "We will start out just before or after sunset (approx. 7:30pm) and shoot all ni…" at bounding box center [686, 290] width 687 height 28
click at [784, 276] on span "We will start out just before or after sunset (approx. 7:30pm with sunset at 8:…" at bounding box center [682, 290] width 679 height 28
click at [554, 276] on span "We will start out just before or after sunset (approx. 7:30pm with sunset at 8:…" at bounding box center [689, 290] width 693 height 28
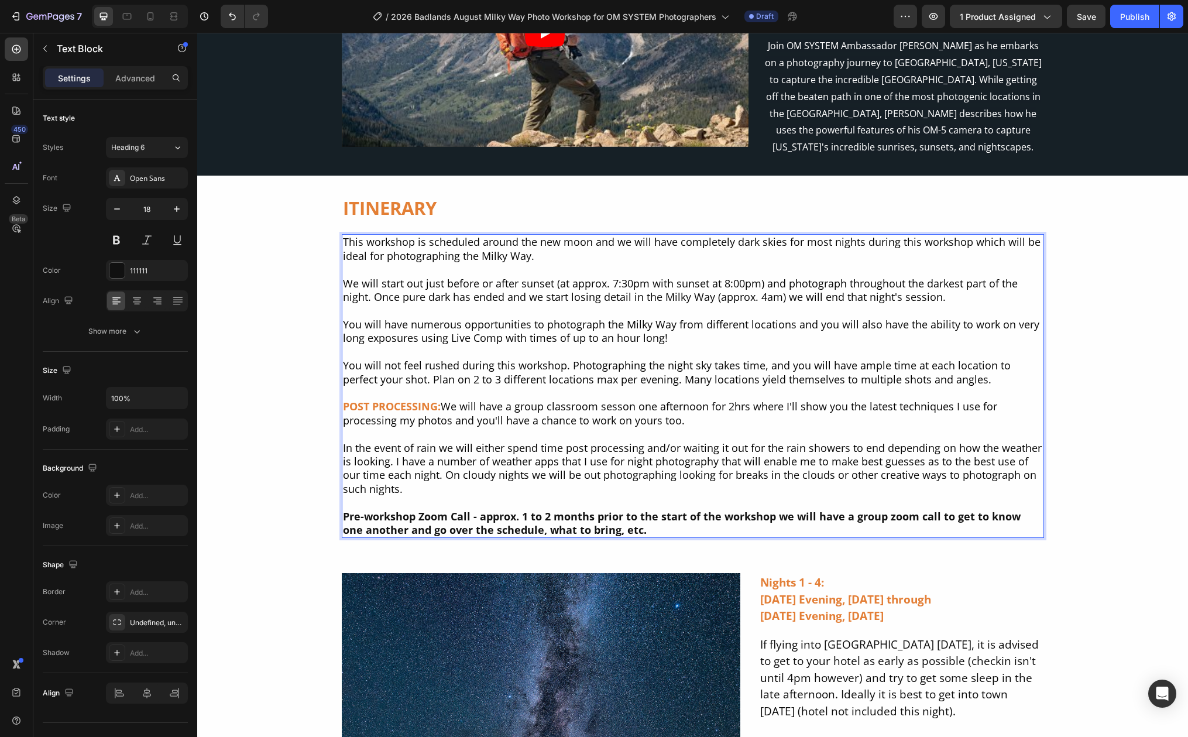
click at [715, 279] on span "We will start out just before or after sunset (at approx. 7:30pm with sunset at…" at bounding box center [680, 290] width 675 height 28
click at [943, 280] on span "We will start out just before or after sunset (at approx. 7:30pm with sunset at…" at bounding box center [680, 290] width 675 height 28
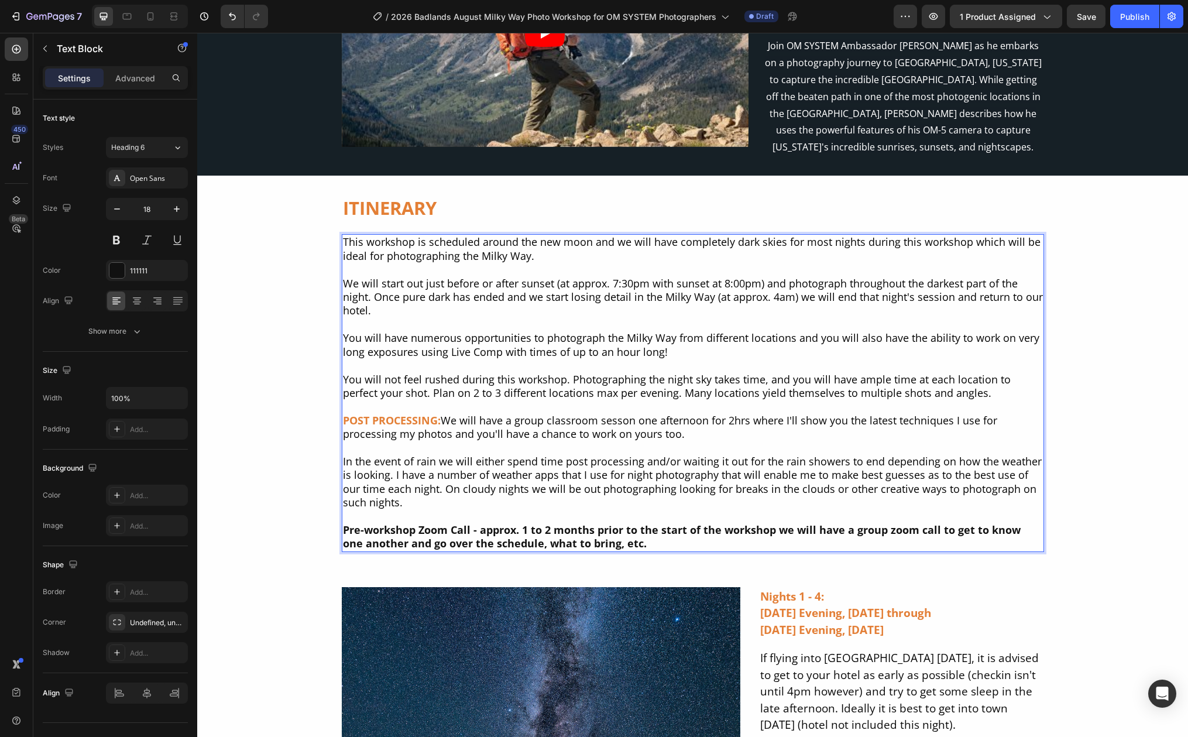
click at [787, 331] on span "You will have numerous opportunities to photograph the Milky Way from different…" at bounding box center [691, 345] width 696 height 28
click at [432, 374] on span "You will not feel rushed during this workshop. Photographing the night sky take…" at bounding box center [677, 386] width 668 height 28
click at [434, 373] on span "You will not feel rushed during this workshop. Photographing the night sky take…" at bounding box center [677, 386] width 668 height 28
click at [640, 375] on span "You will not feel rushed during this workshop. Photographing the night sky take…" at bounding box center [677, 386] width 668 height 28
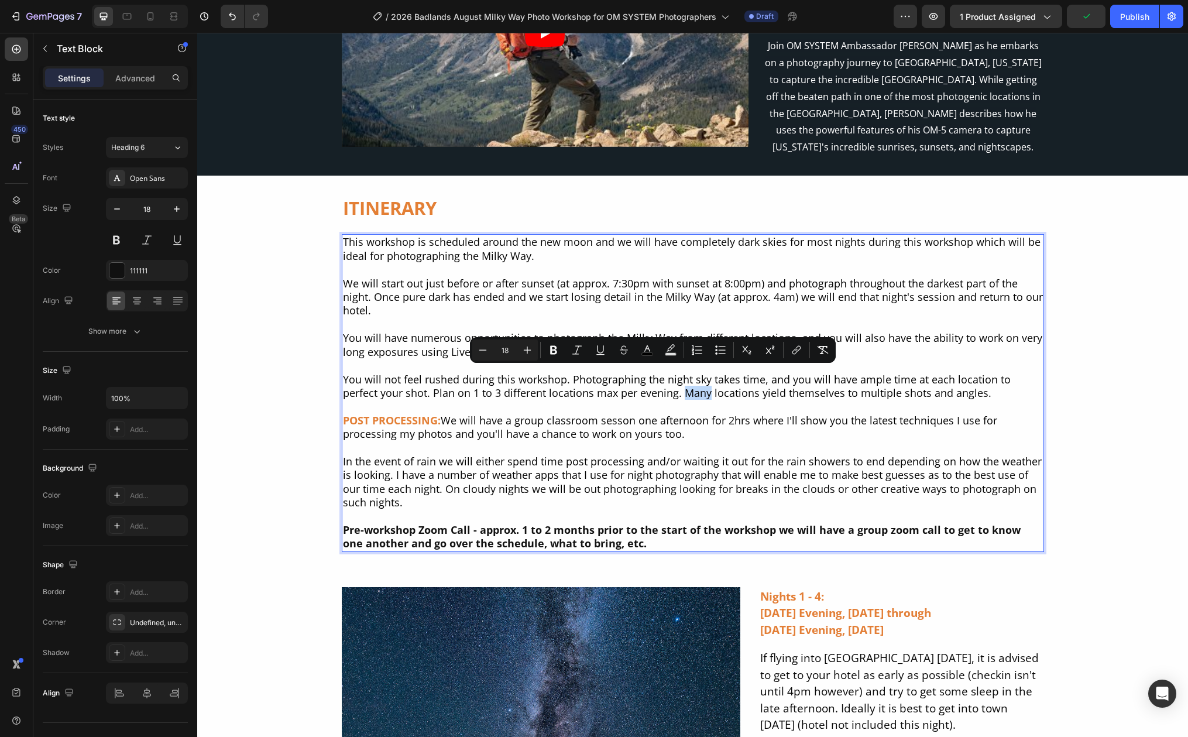
drag, startPoint x: 665, startPoint y: 375, endPoint x: 640, endPoint y: 377, distance: 24.7
click at [640, 377] on span "You will not feel rushed during this workshop. Photographing the night sky take…" at bounding box center [677, 386] width 668 height 28
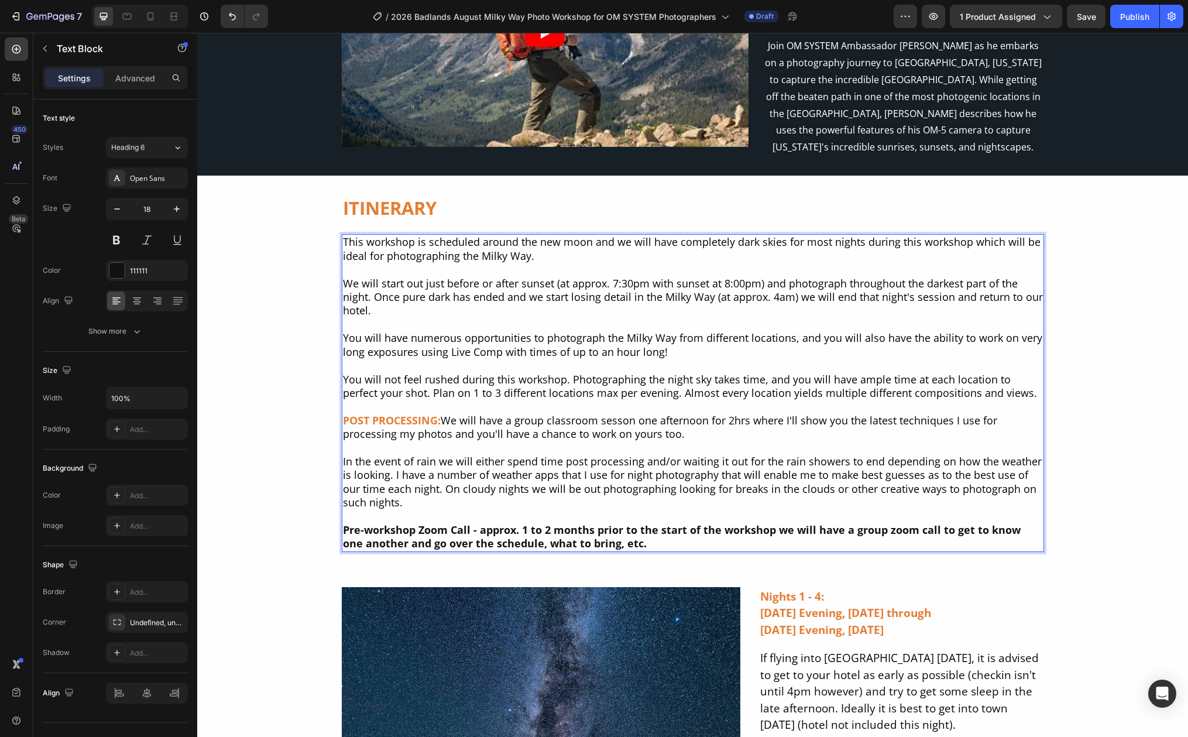
click at [819, 374] on span "You will not feel rushed during this workshop. Photographing the night sky take…" at bounding box center [690, 386] width 694 height 28
click at [618, 413] on span "We will have a group classroom sesson one afternoon for 2hrs where I'll show yo…" at bounding box center [670, 427] width 654 height 28
click at [726, 413] on span "We will have a group classroom session one afternoon for 2hrs where I'll show y…" at bounding box center [671, 427] width 657 height 28
click at [883, 413] on span "We will have a group classroom session one afternoon for about 2hrs where I'll …" at bounding box center [687, 427] width 689 height 28
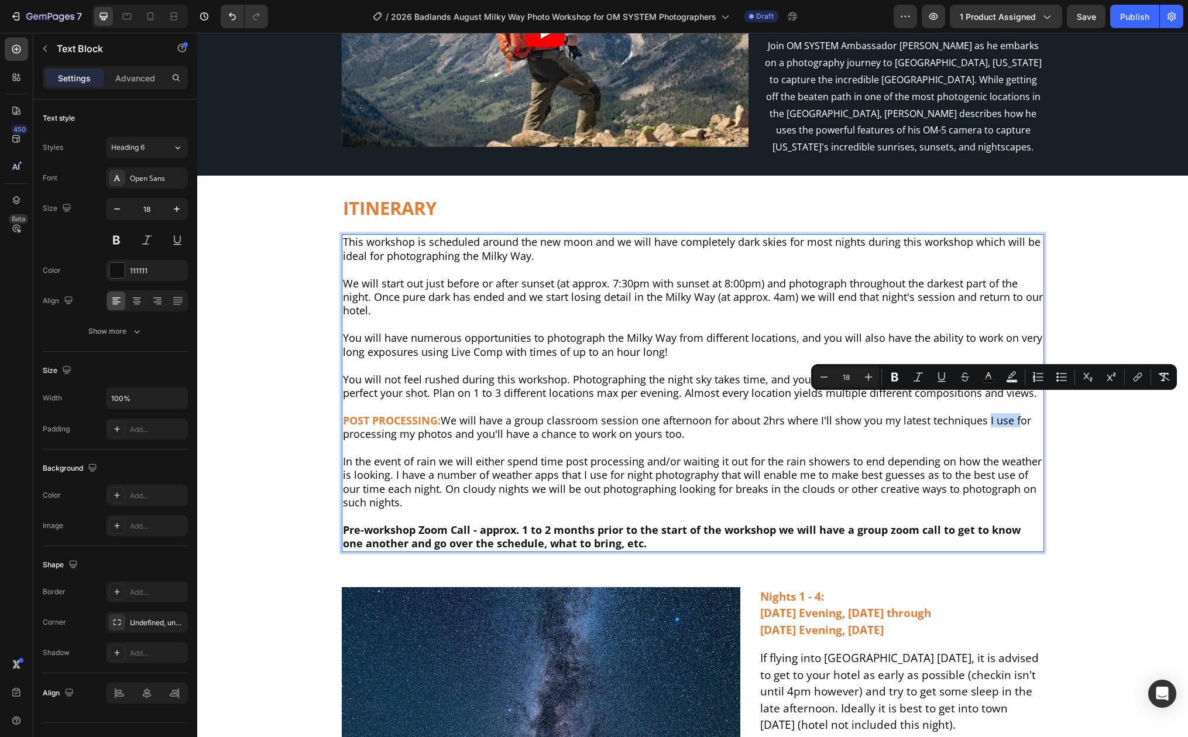
drag, startPoint x: 1007, startPoint y: 403, endPoint x: 980, endPoint y: 404, distance: 26.9
click at [980, 413] on span "We will have a group classroom session one afternoon for about 2hrs where I'll …" at bounding box center [687, 427] width 688 height 28
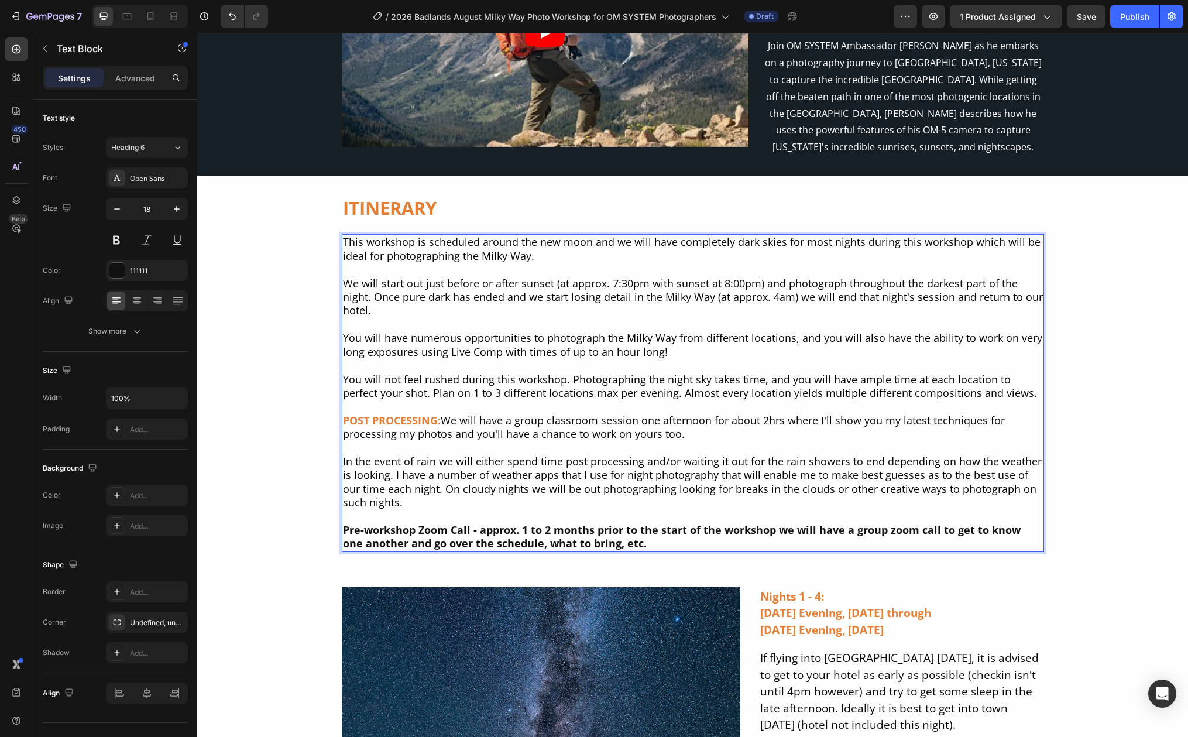
click at [445, 417] on span "We will have a group classroom session one afternoon for about 2hrs where I'll …" at bounding box center [674, 427] width 662 height 28
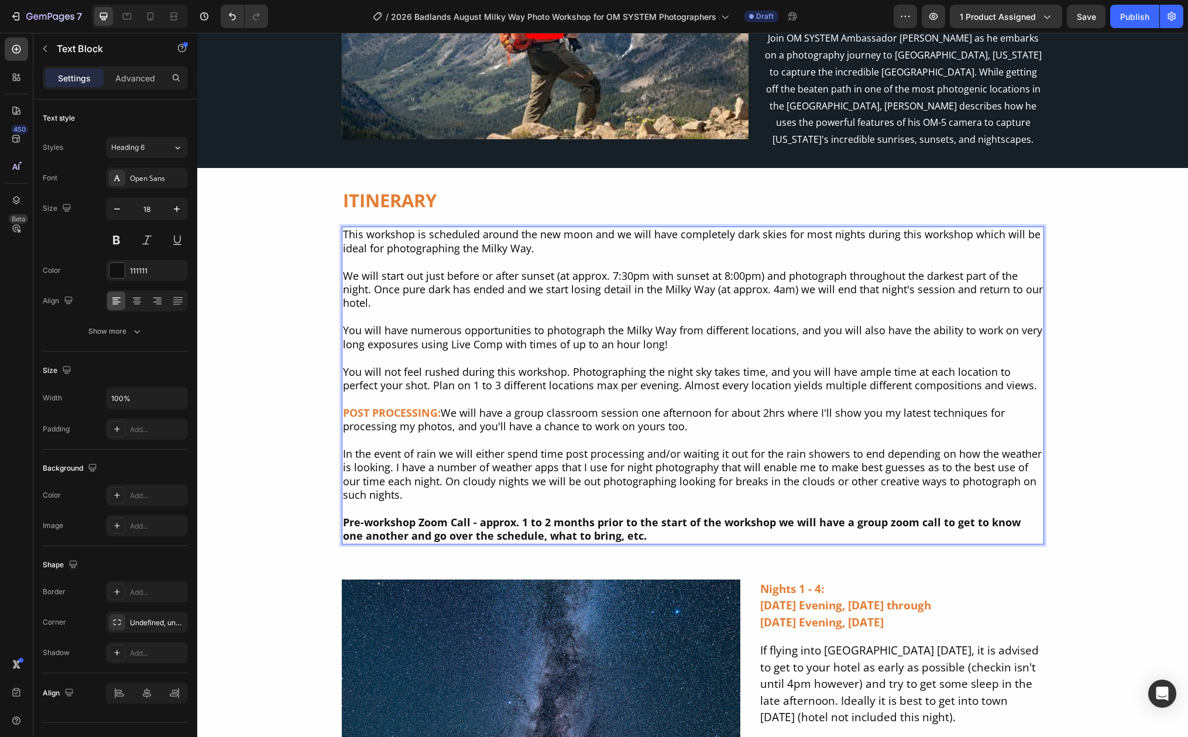
click at [420, 462] on span "In the event of rain we will either spend time post processing and/or waiting i…" at bounding box center [692, 474] width 699 height 55
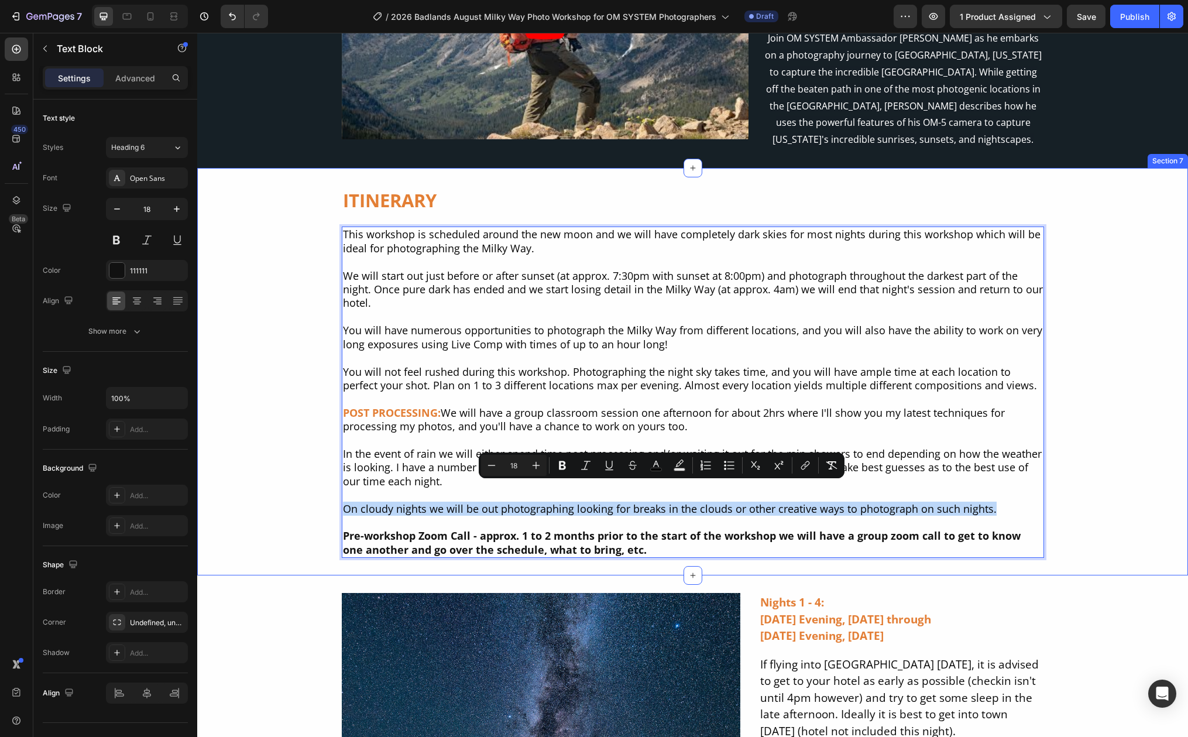
drag, startPoint x: 985, startPoint y: 488, endPoint x: 334, endPoint y: 487, distance: 651.3
click at [334, 487] on div "ITINERARY Heading This workshop is scheduled around the new moon and we will ha…" at bounding box center [692, 372] width 991 height 372
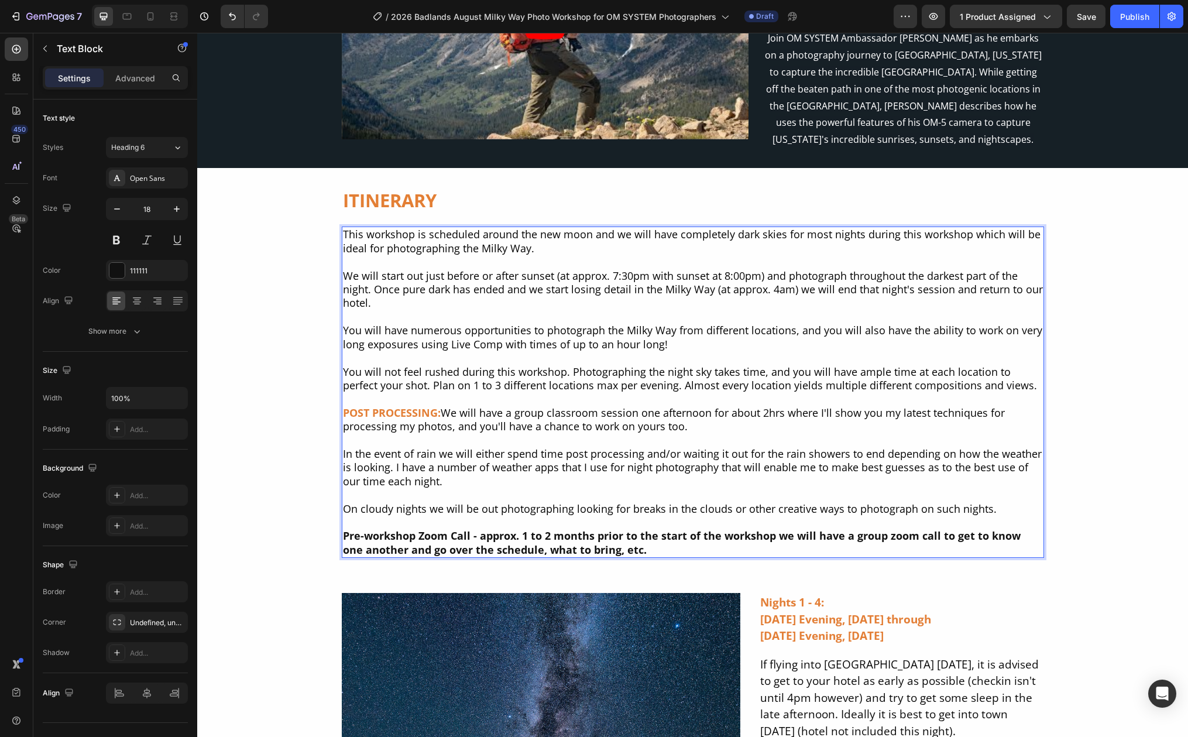
click at [430, 447] on span "In the event of rain we will either spend time post processing and/or waiting i…" at bounding box center [692, 468] width 699 height 42
click at [529, 447] on span "In the event of completely cloudy skies with or without rain, we will either sp…" at bounding box center [688, 468] width 690 height 42
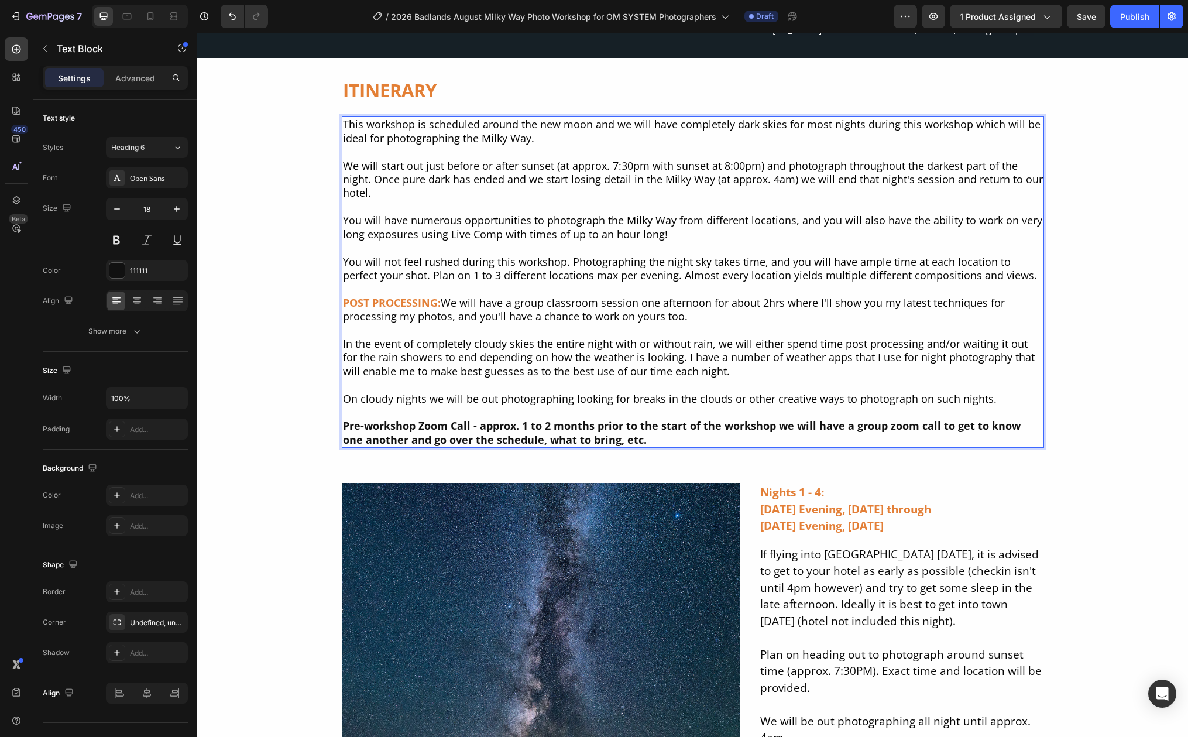
scroll to position [6939, 0]
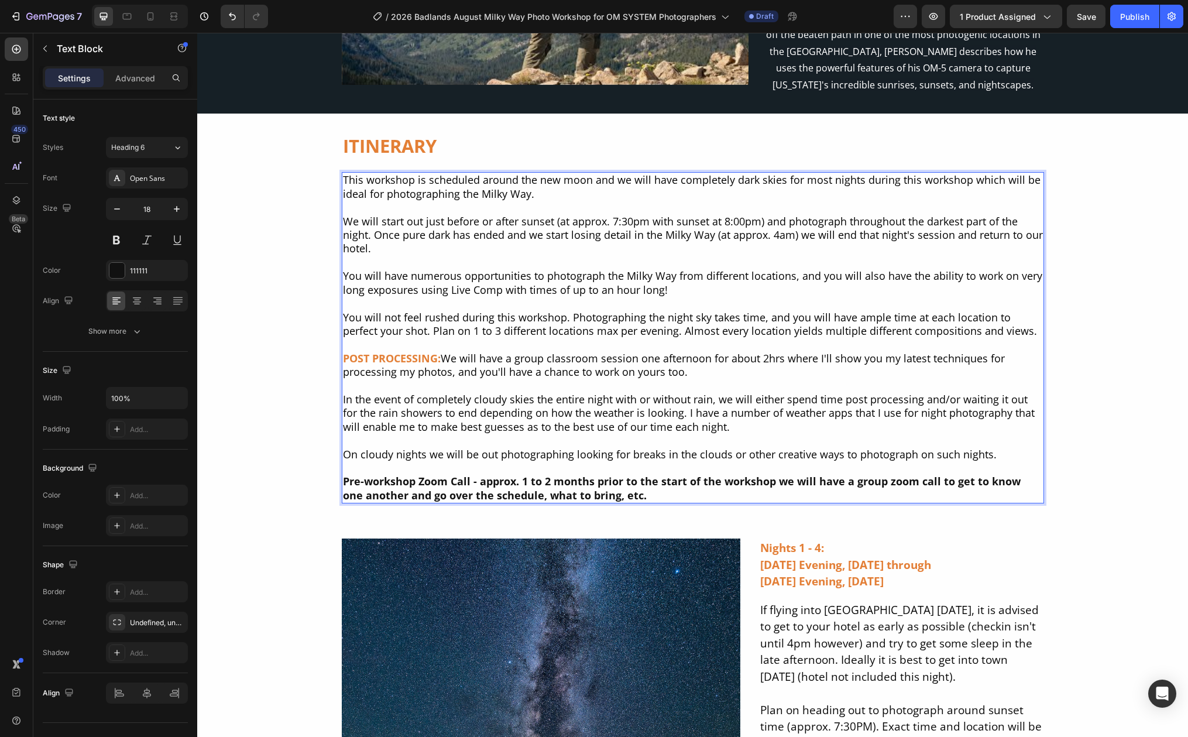
click at [592, 373] on p "POST PROCESSING: We will have a group classroom session one afternoon for about…" at bounding box center [693, 386] width 700 height 96
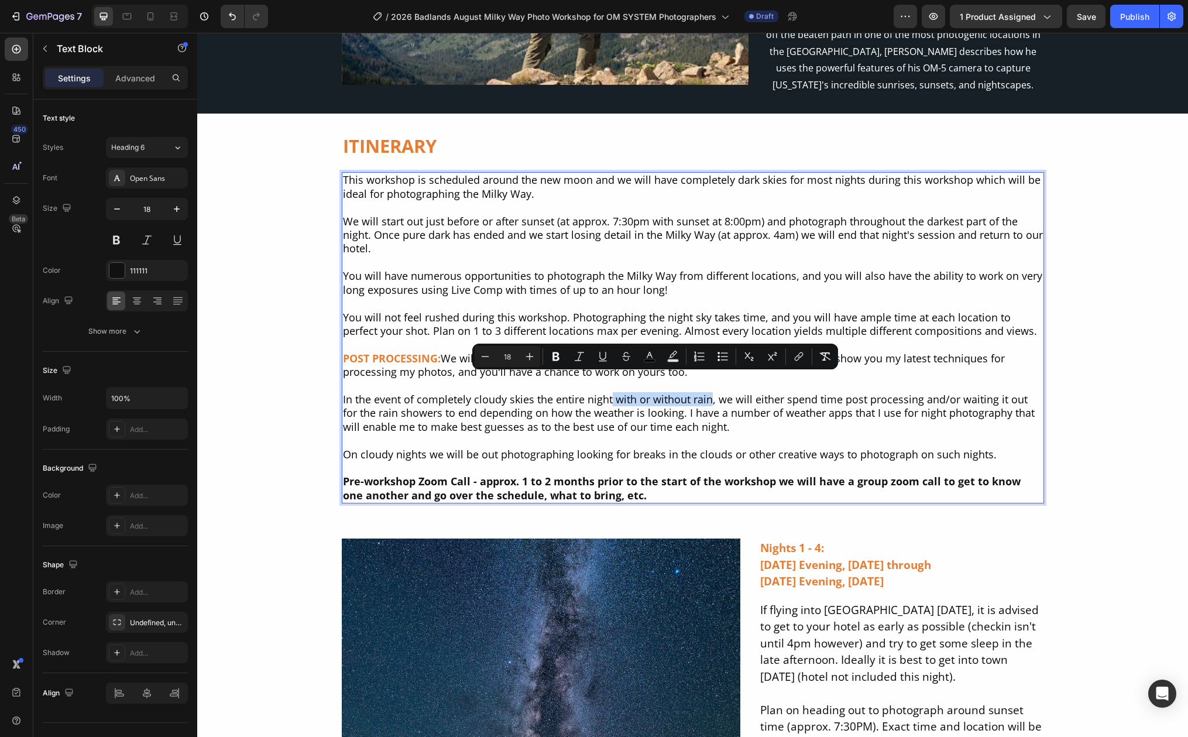
drag, startPoint x: 606, startPoint y: 382, endPoint x: 702, endPoint y: 386, distance: 96.6
click at [702, 392] on span "In the event of completely cloudy skies the entire night with or without rain, …" at bounding box center [689, 413] width 692 height 42
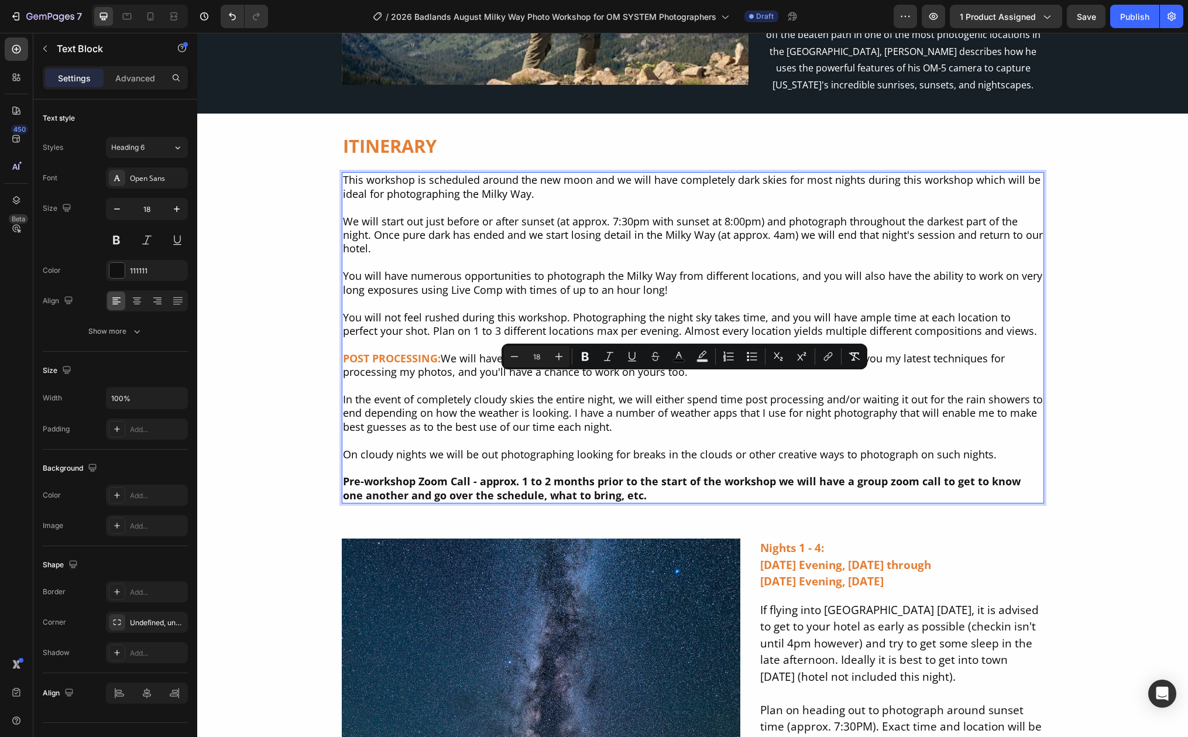
drag, startPoint x: 627, startPoint y: 382, endPoint x: 611, endPoint y: 404, distance: 27.2
click at [611, 404] on p "POST PROCESSING: We will have a group classroom session one afternoon for about…" at bounding box center [693, 386] width 700 height 96
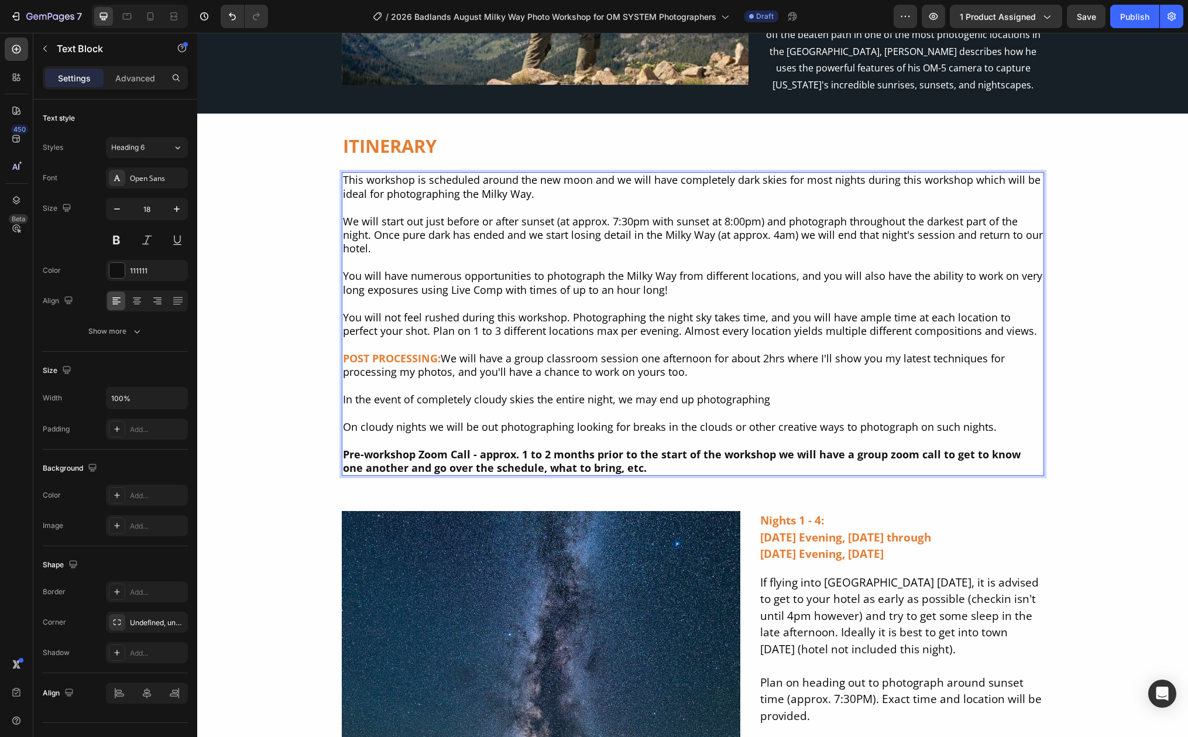
click at [605, 392] on span "In the event of completely cloudy skies the entire night, we may end up photogr…" at bounding box center [556, 399] width 427 height 14
click at [868, 384] on p "POST PROCESSING: We will have a group classroom session one afternoon for about…" at bounding box center [693, 372] width 700 height 68
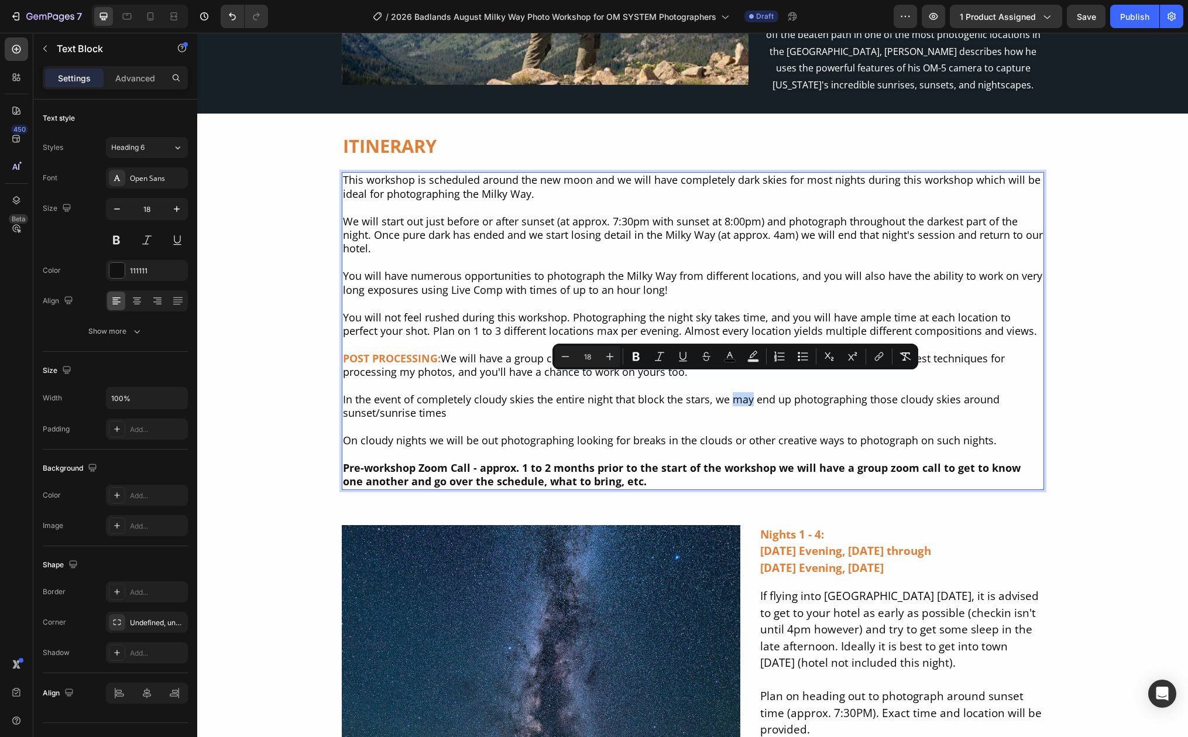
drag, startPoint x: 744, startPoint y: 382, endPoint x: 727, endPoint y: 384, distance: 17.6
click at [727, 392] on span "In the event of completely cloudy skies the entire night that block the stars, …" at bounding box center [671, 406] width 657 height 28
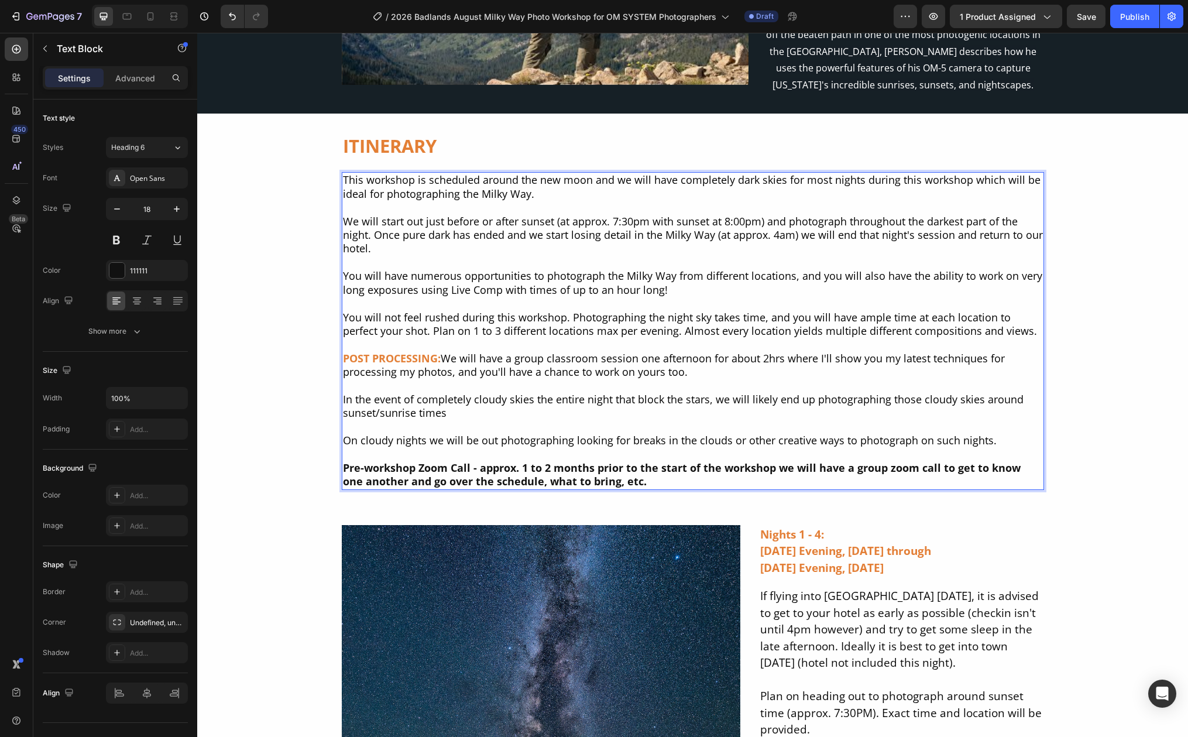
click at [448, 397] on p "POST PROCESSING: We will have a group classroom session one afternoon for about…" at bounding box center [693, 379] width 700 height 82
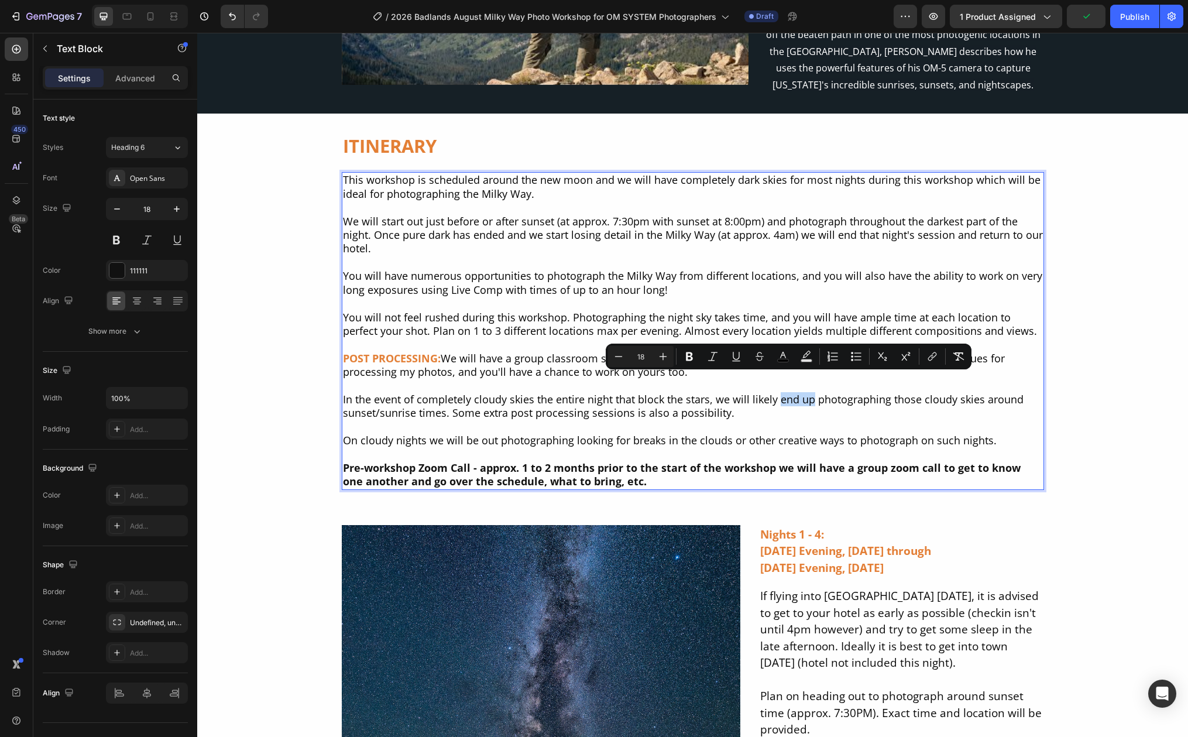
drag, startPoint x: 772, startPoint y: 382, endPoint x: 805, endPoint y: 379, distance: 32.9
click at [805, 392] on span "In the event of completely cloudy skies the entire night that block the stars, …" at bounding box center [683, 406] width 681 height 28
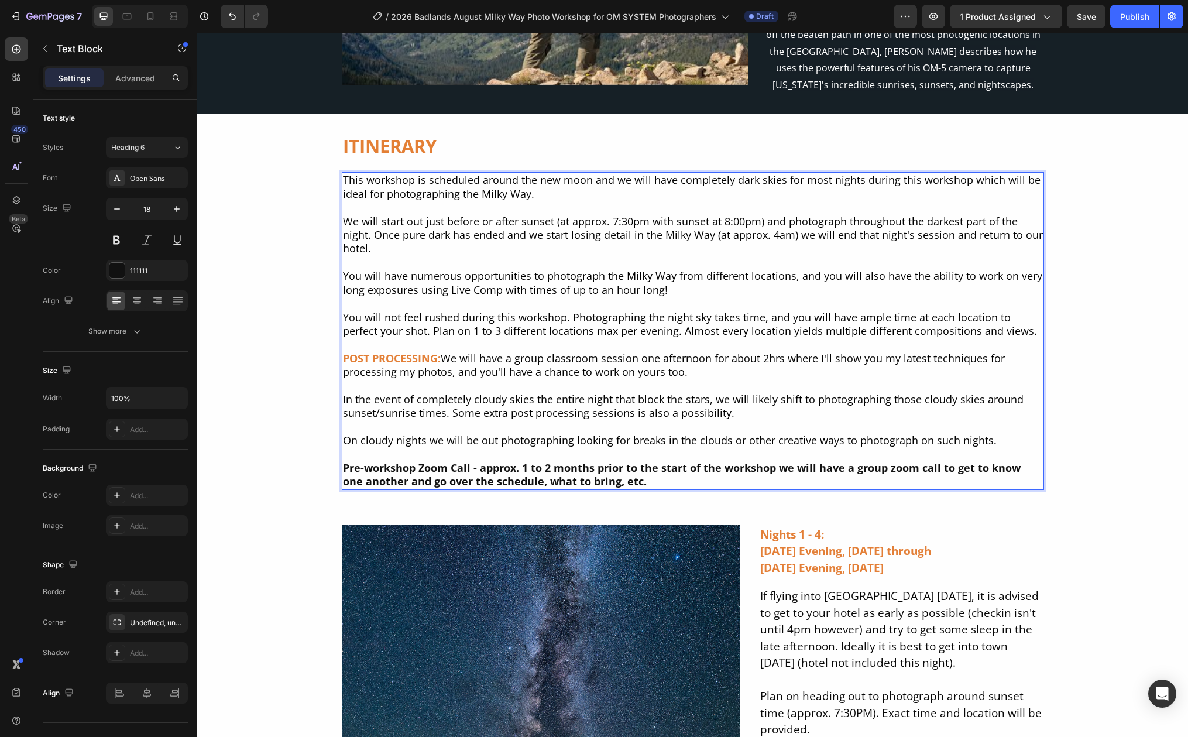
click at [1014, 383] on p "POST PROCESSING: We will have a group classroom session one afternoon for about…" at bounding box center [693, 379] width 700 height 82
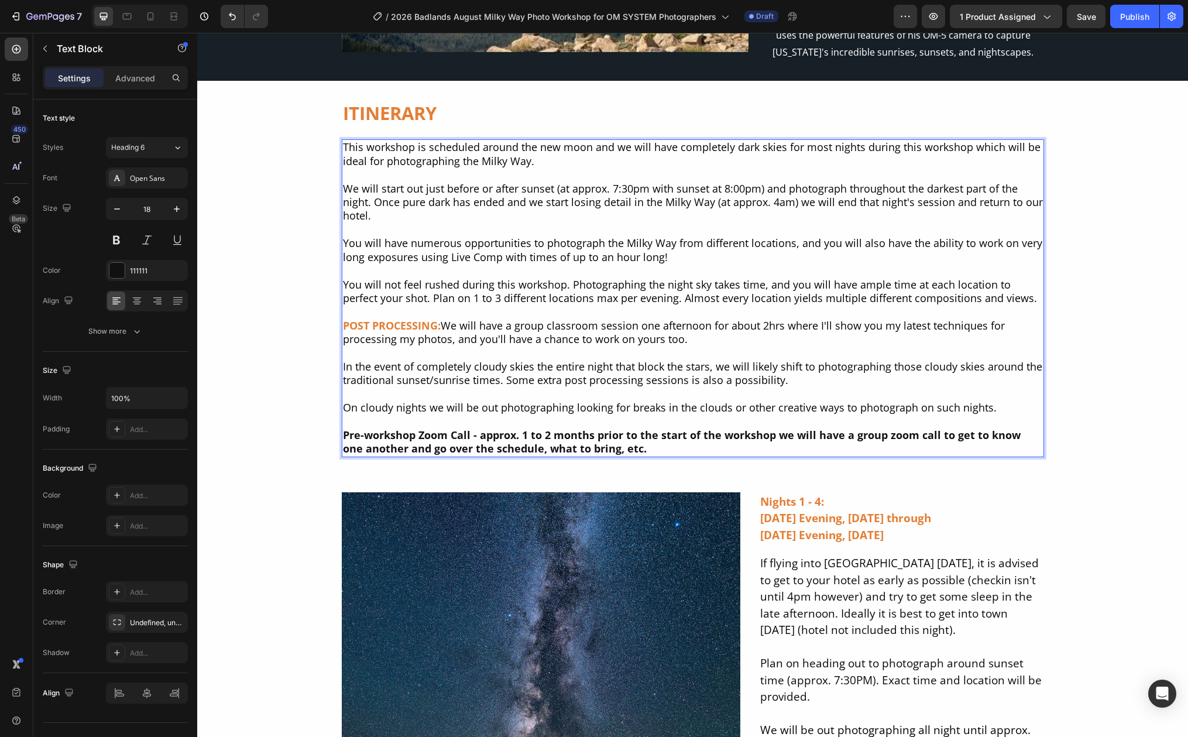
click at [689, 365] on span "In the event of completely cloudy skies the entire night that block the stars, …" at bounding box center [692, 373] width 699 height 28
click at [799, 362] on p "POST PROCESSING: We will have a group classroom session one afternoon for about…" at bounding box center [693, 346] width 700 height 82
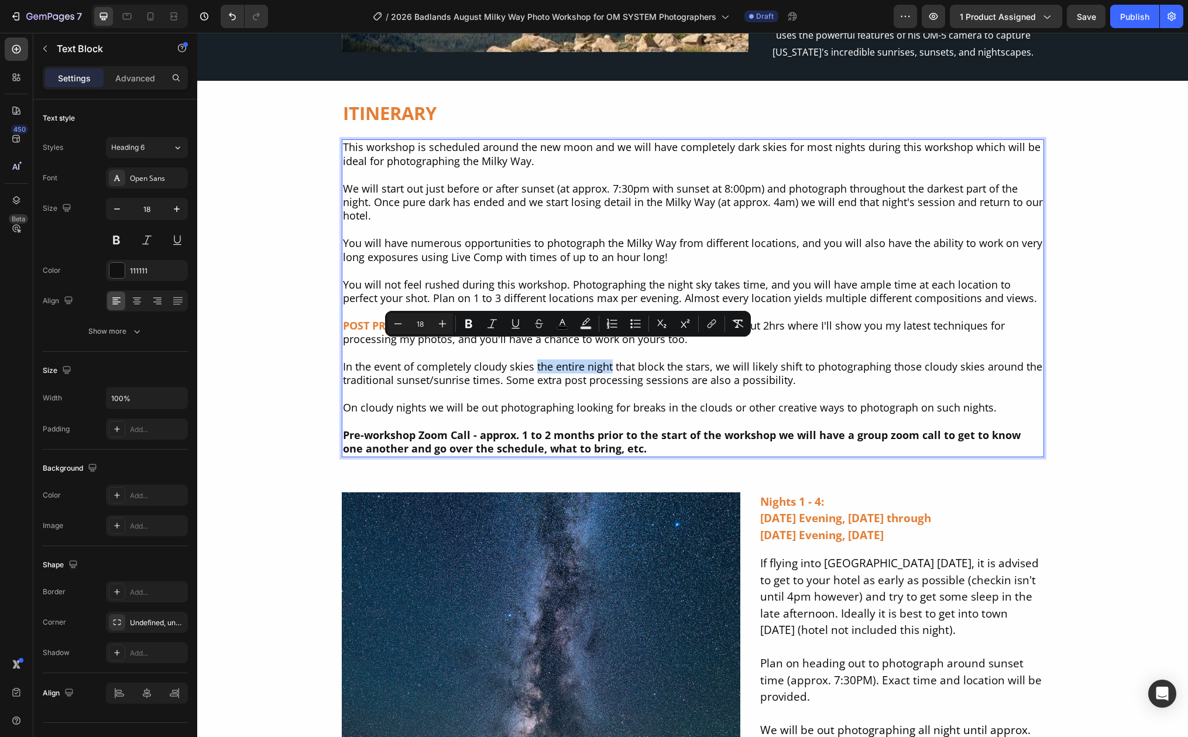
drag, startPoint x: 530, startPoint y: 349, endPoint x: 606, endPoint y: 354, distance: 76.3
click at [606, 359] on span "In the event of completely cloudy skies the entire night that block the stars, …" at bounding box center [692, 373] width 699 height 28
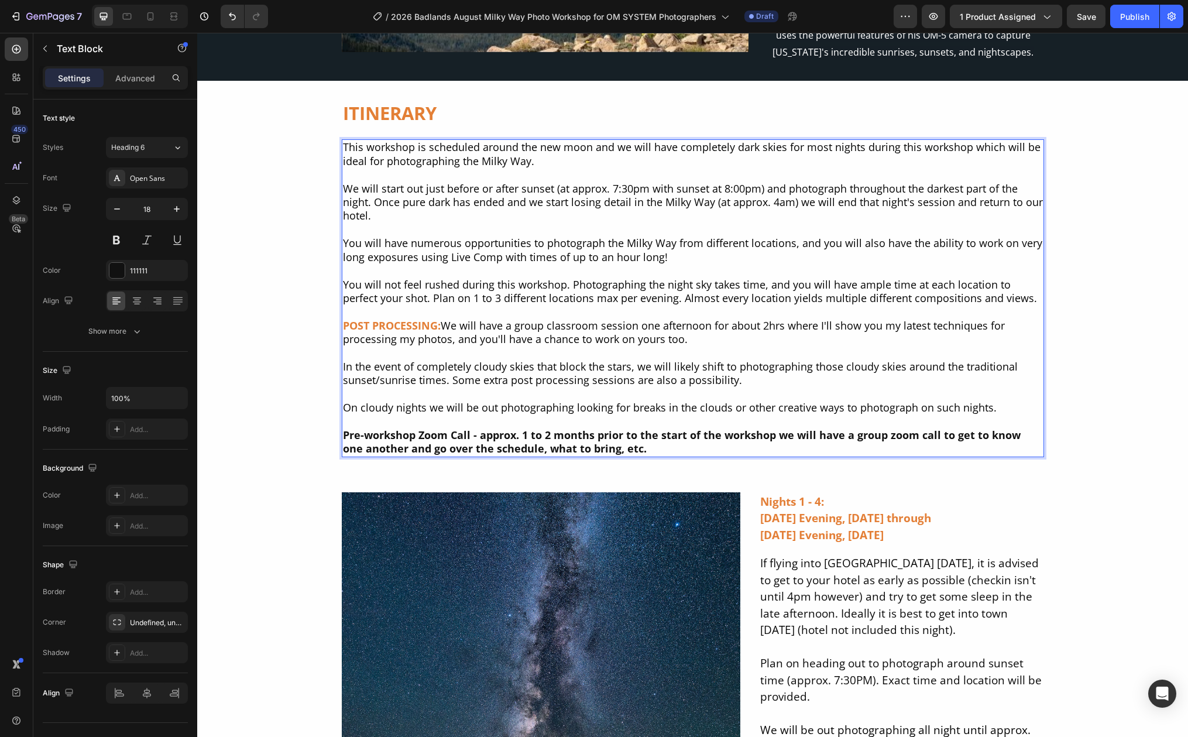
click at [500, 359] on span "In the event of completely cloudy skies that block the stars, we will likely sh…" at bounding box center [680, 373] width 675 height 28
click at [613, 359] on span "In the event of completely cloudy (or smokey) skies that block the stars, we wi…" at bounding box center [683, 373] width 681 height 28
click at [468, 359] on span "In the event of completely cloudy (or smokey) skies that block the stars, we wi…" at bounding box center [683, 373] width 681 height 28
click at [557, 359] on span "In the event of cloudy (or smokey) skies that block the stars, we will likely s…" at bounding box center [682, 373] width 678 height 28
click at [685, 359] on span "In the event of cloudy (or smokey) skies that completely block the stars, we wi…" at bounding box center [683, 373] width 681 height 28
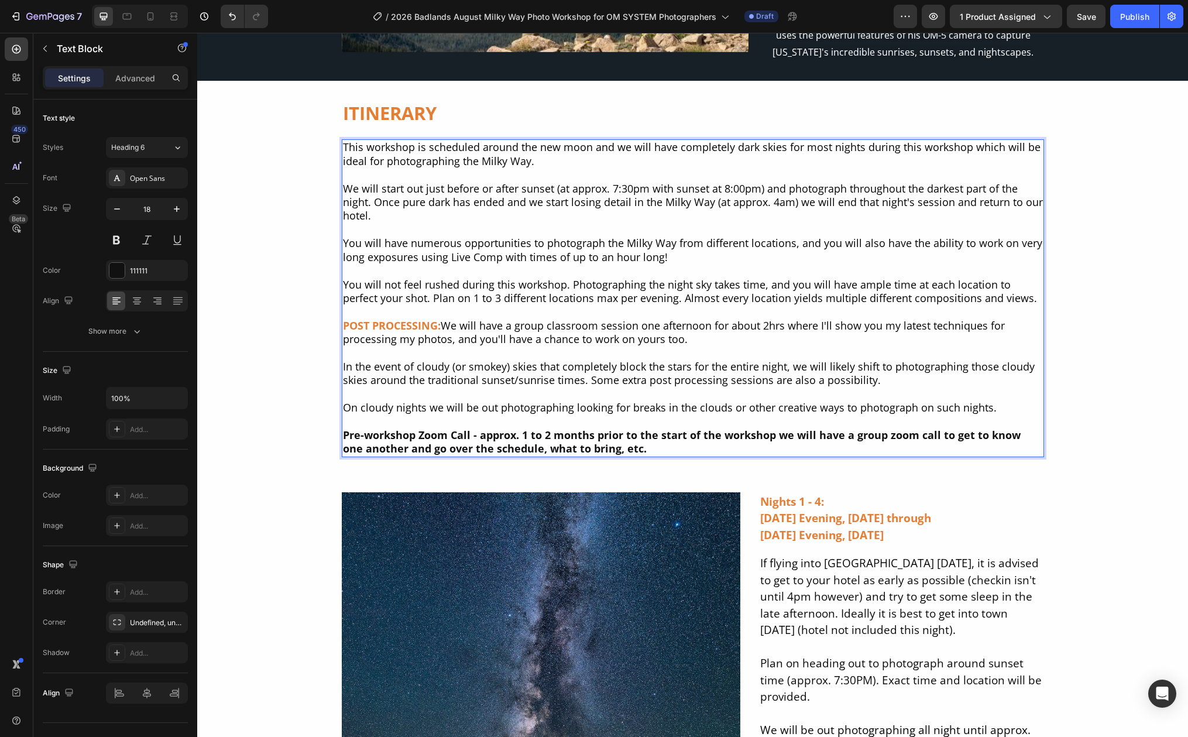
click at [834, 359] on span "In the event of cloudy (or smokey) skies that completely block the stars for th…" at bounding box center [689, 373] width 692 height 28
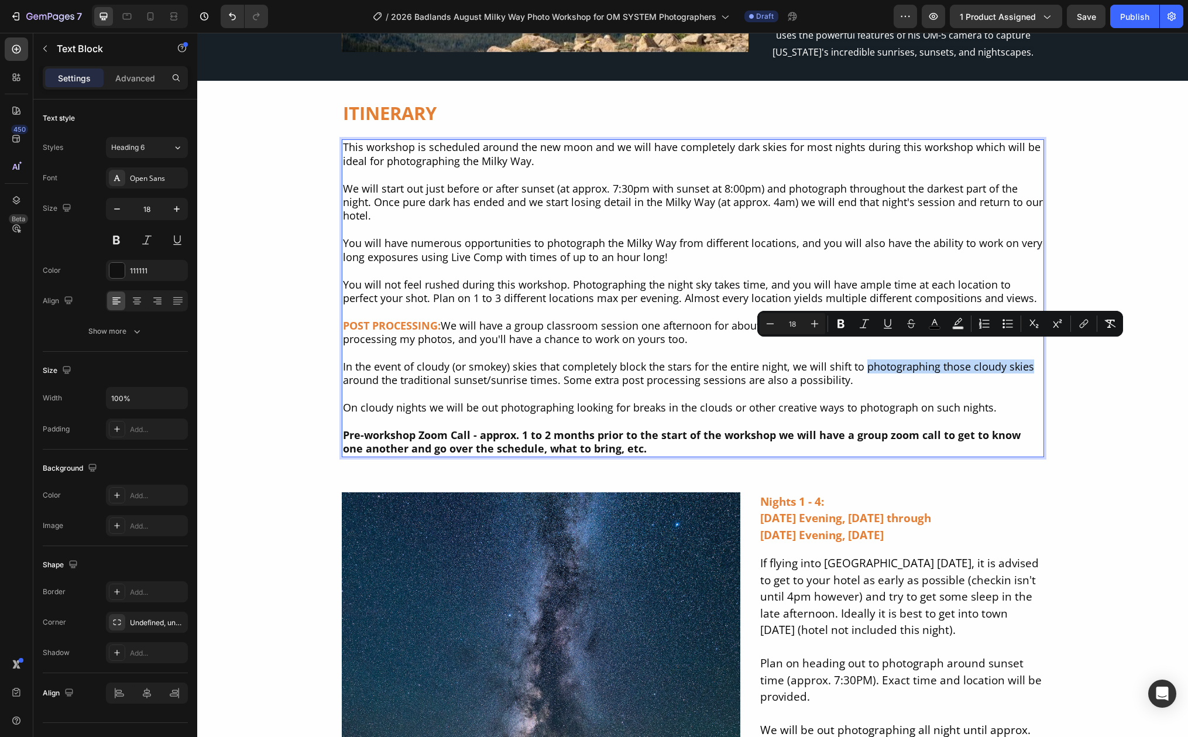
drag, startPoint x: 859, startPoint y: 348, endPoint x: 1022, endPoint y: 353, distance: 163.3
click at [1022, 359] on span "In the event of cloudy (or smokey) skies that completely block the stars for th…" at bounding box center [688, 373] width 691 height 28
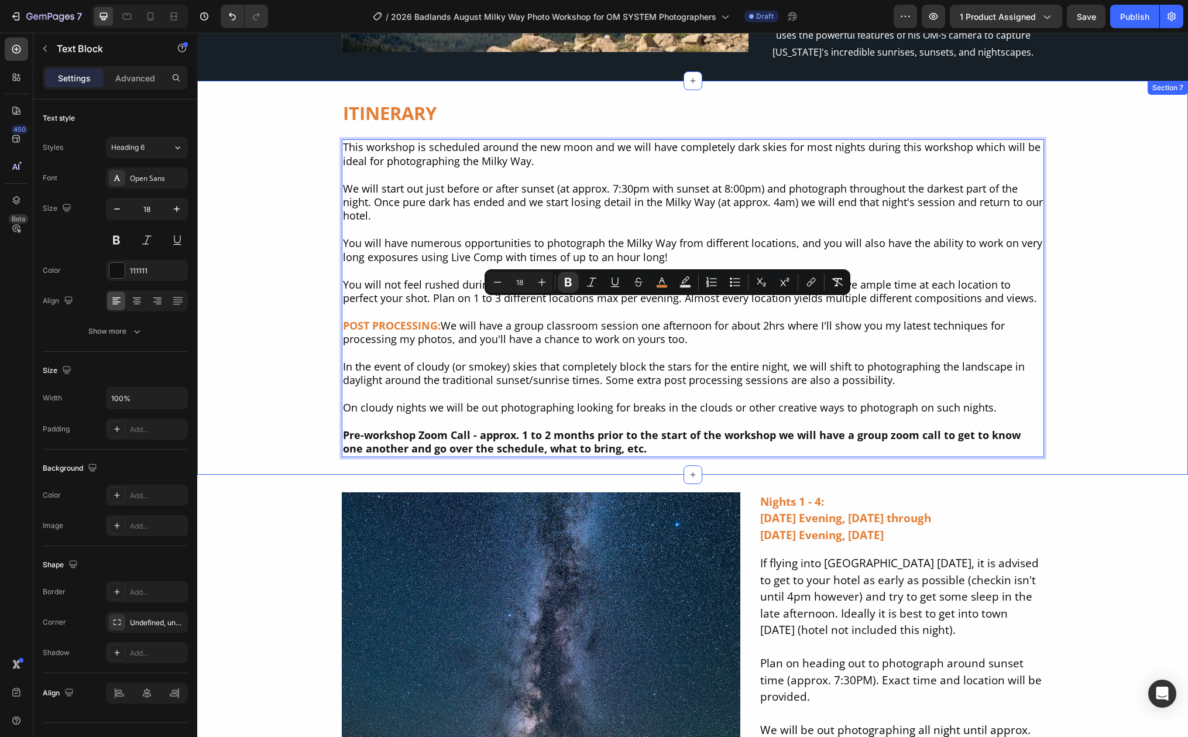
drag, startPoint x: 694, startPoint y: 320, endPoint x: 331, endPoint y: 310, distance: 363.5
click at [331, 310] on div "ITINERARY Heading This workshop is scheduled around the new moon and we will ha…" at bounding box center [692, 277] width 991 height 359
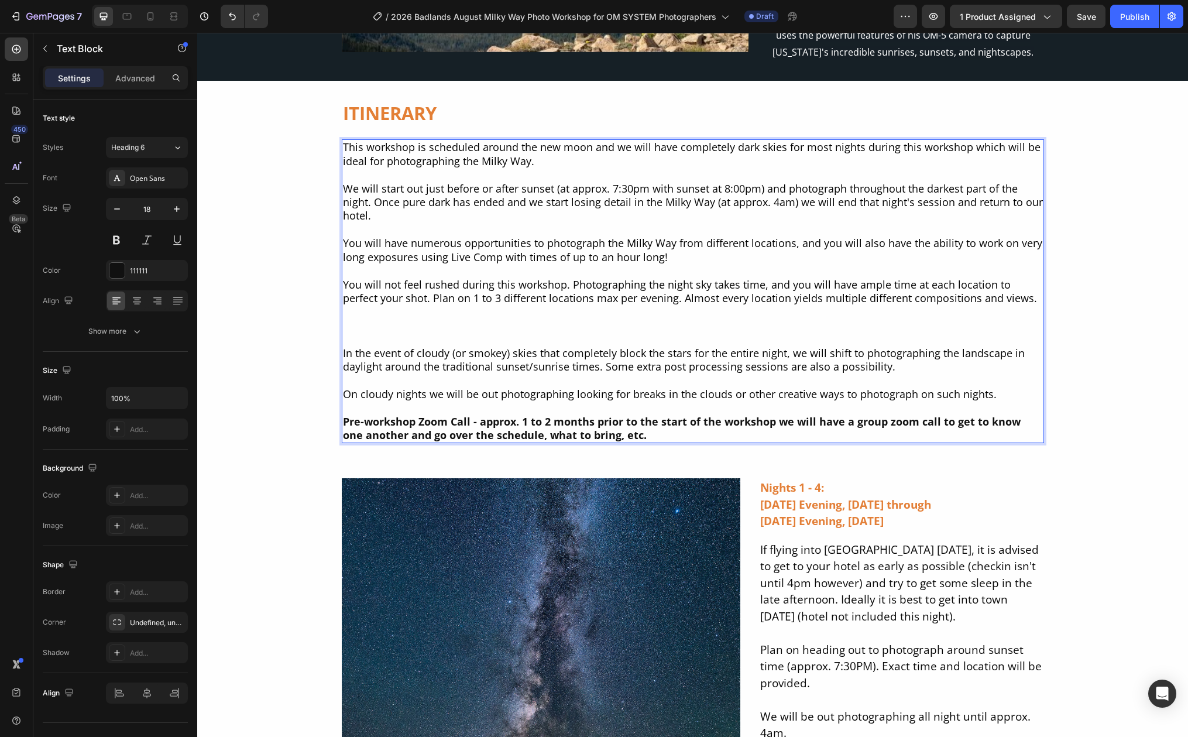
click at [992, 387] on p "On cloudy nights we will be out photographing looking for breaks in the clouds …" at bounding box center [693, 393] width 700 height 13
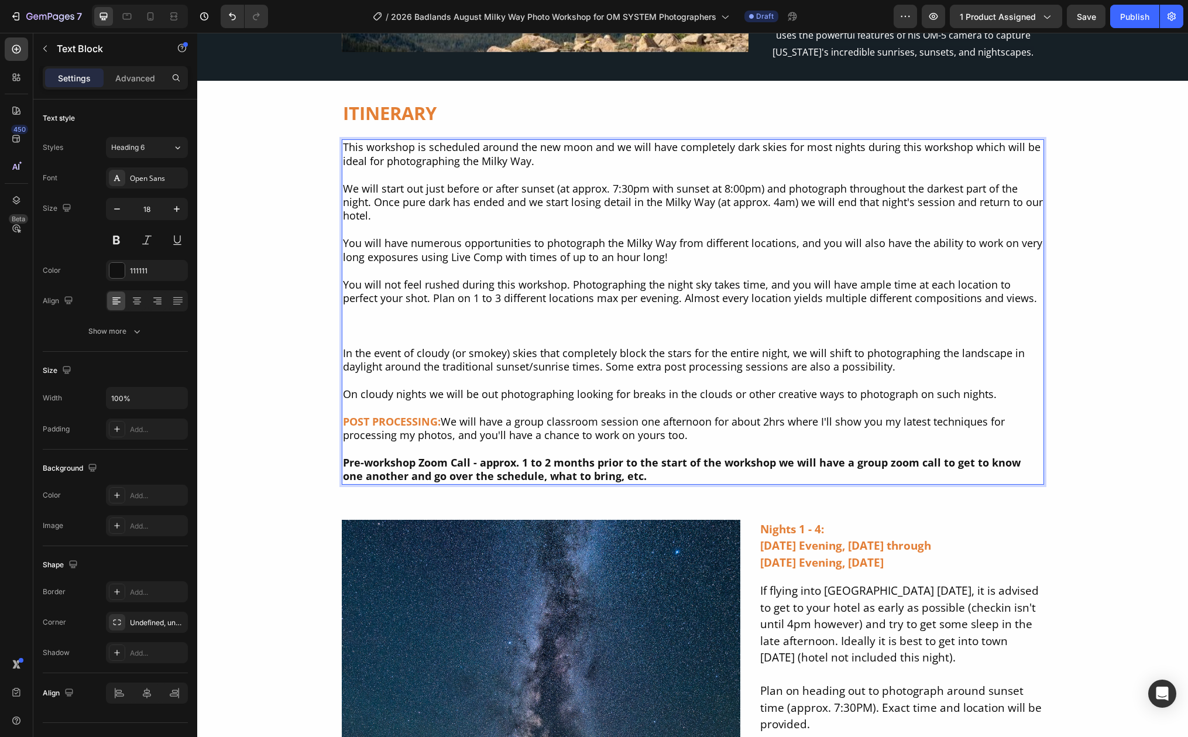
click at [384, 310] on p "In the event of cloudy (or smokey) skies that completely block the stars for th…" at bounding box center [693, 339] width 700 height 68
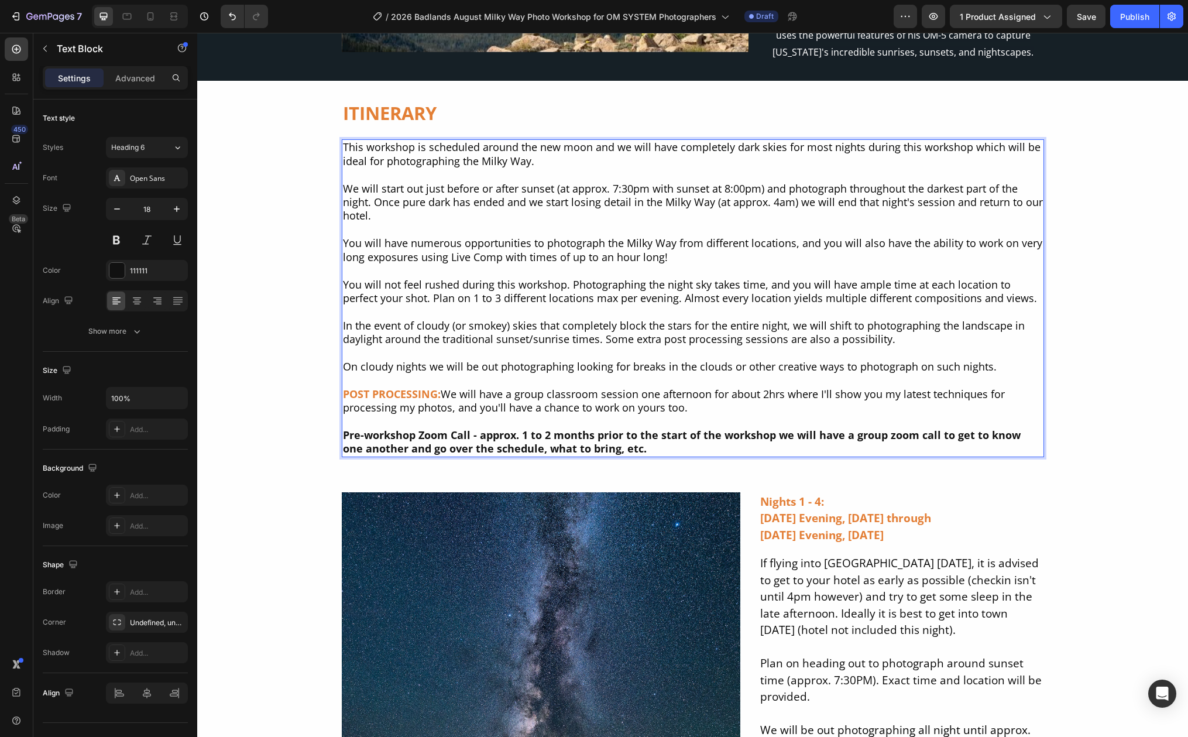
click at [356, 359] on span "On cloudy nights we will be out photographing looking for breaks in the clouds …" at bounding box center [670, 366] width 654 height 14
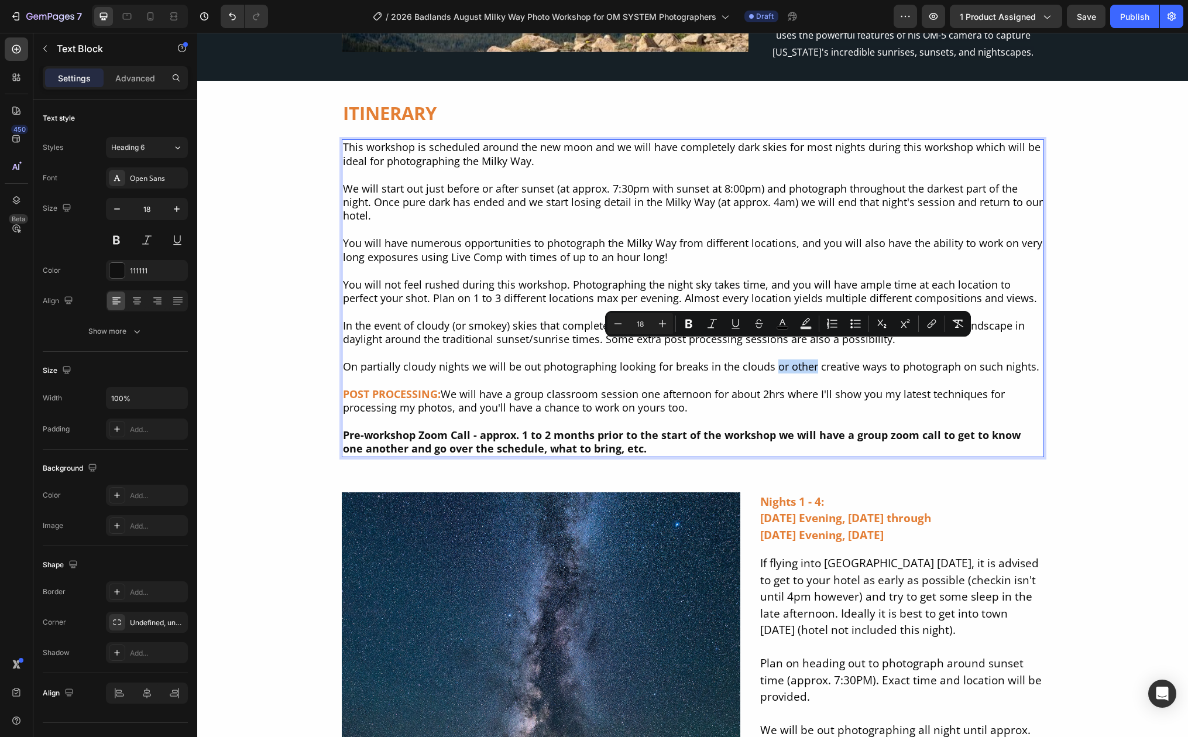
drag, startPoint x: 768, startPoint y: 348, endPoint x: 807, endPoint y: 348, distance: 38.6
click at [807, 359] on span "On partially cloudy nights we will be out photographing looking for breaks in t…" at bounding box center [691, 366] width 696 height 14
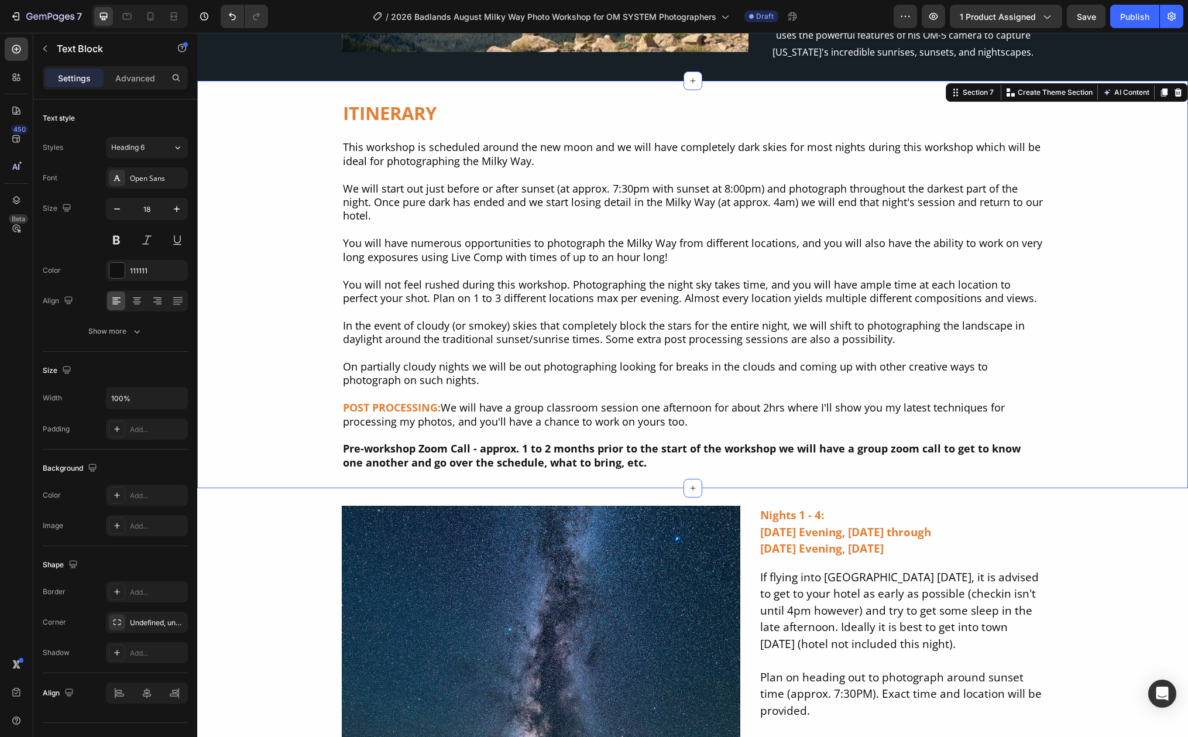
click at [291, 341] on div "ITINERARY Heading This workshop is scheduled around the new moon and we will ha…" at bounding box center [692, 284] width 991 height 372
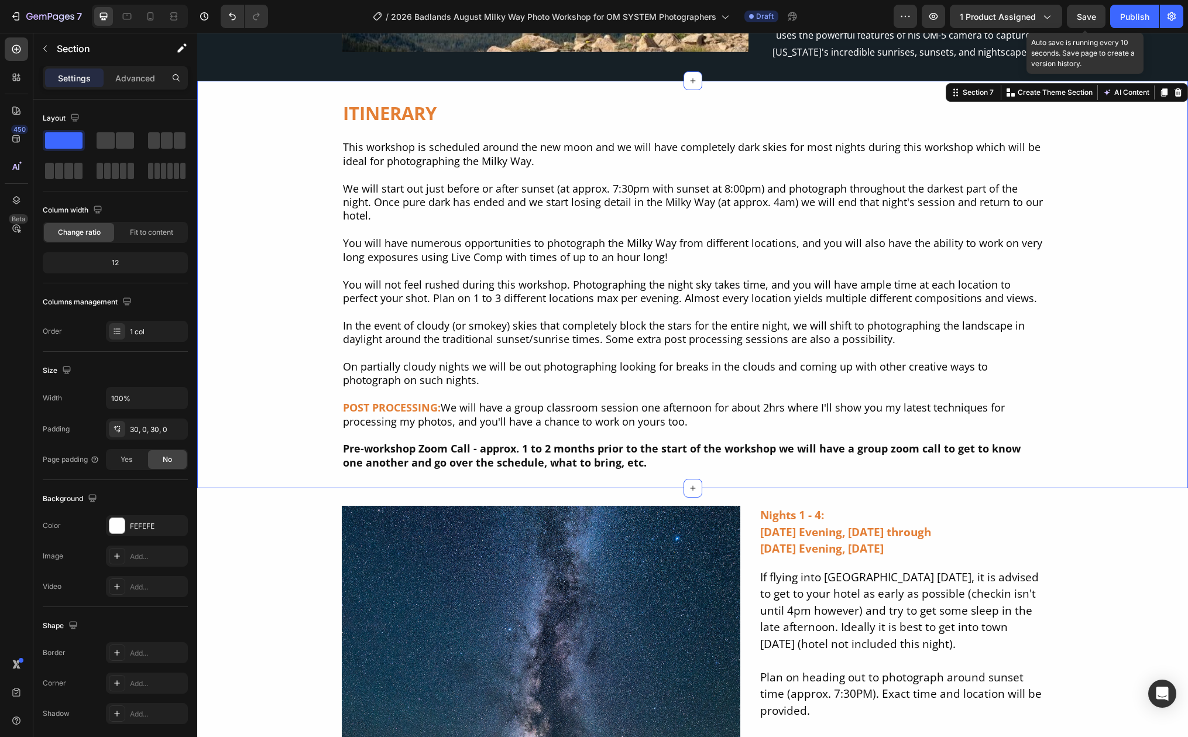
click at [1095, 18] on span "Save" at bounding box center [1086, 17] width 19 height 10
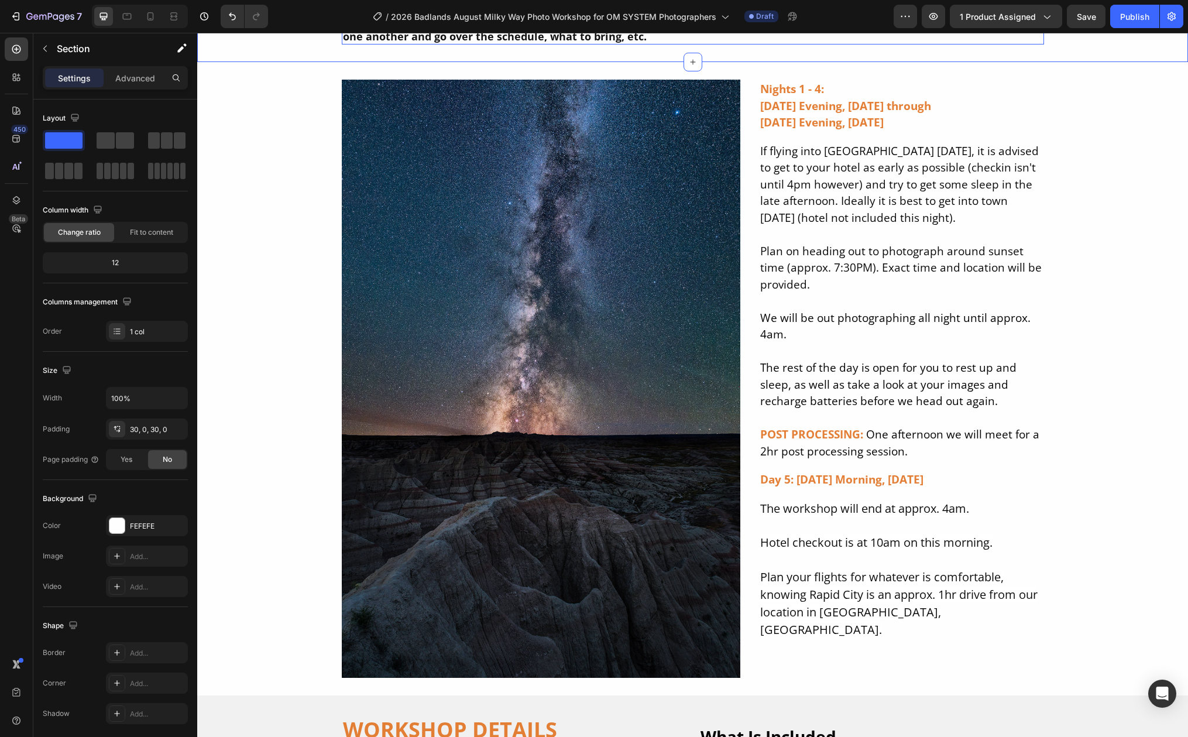
scroll to position [7388, 0]
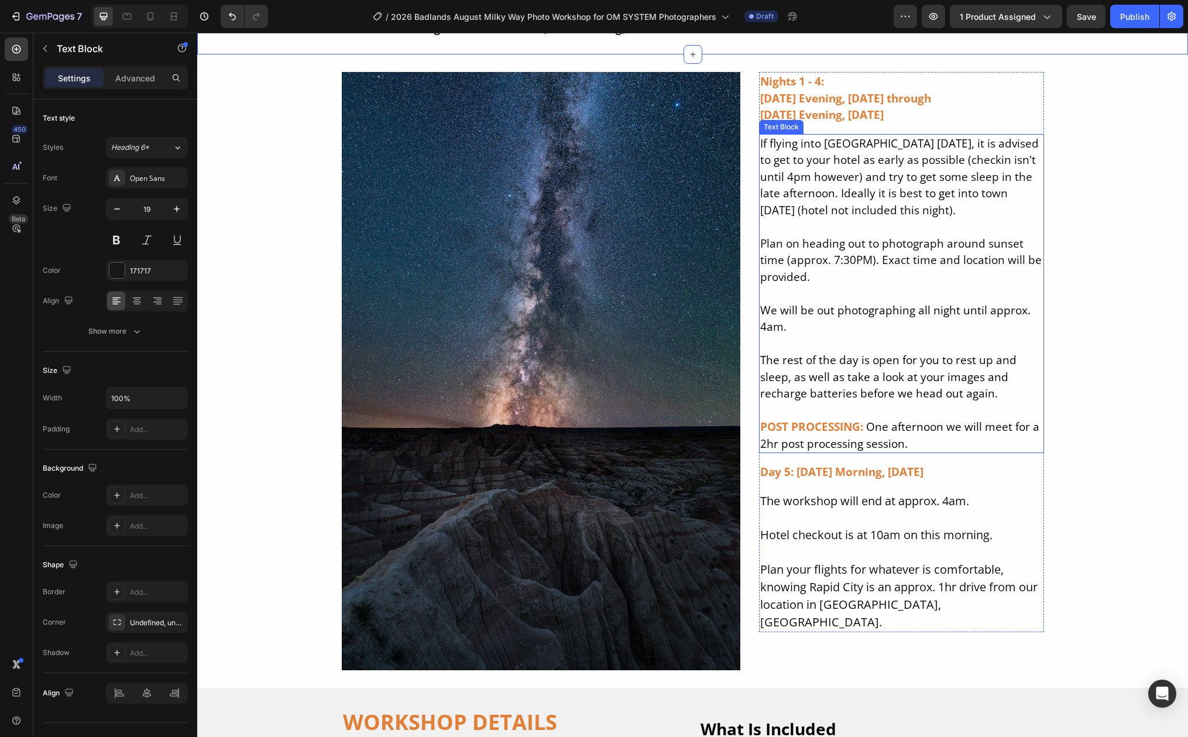
click at [954, 143] on span "If flying into [GEOGRAPHIC_DATA] [DATE], it is advised to get to your hotel as …" at bounding box center [899, 177] width 279 height 82
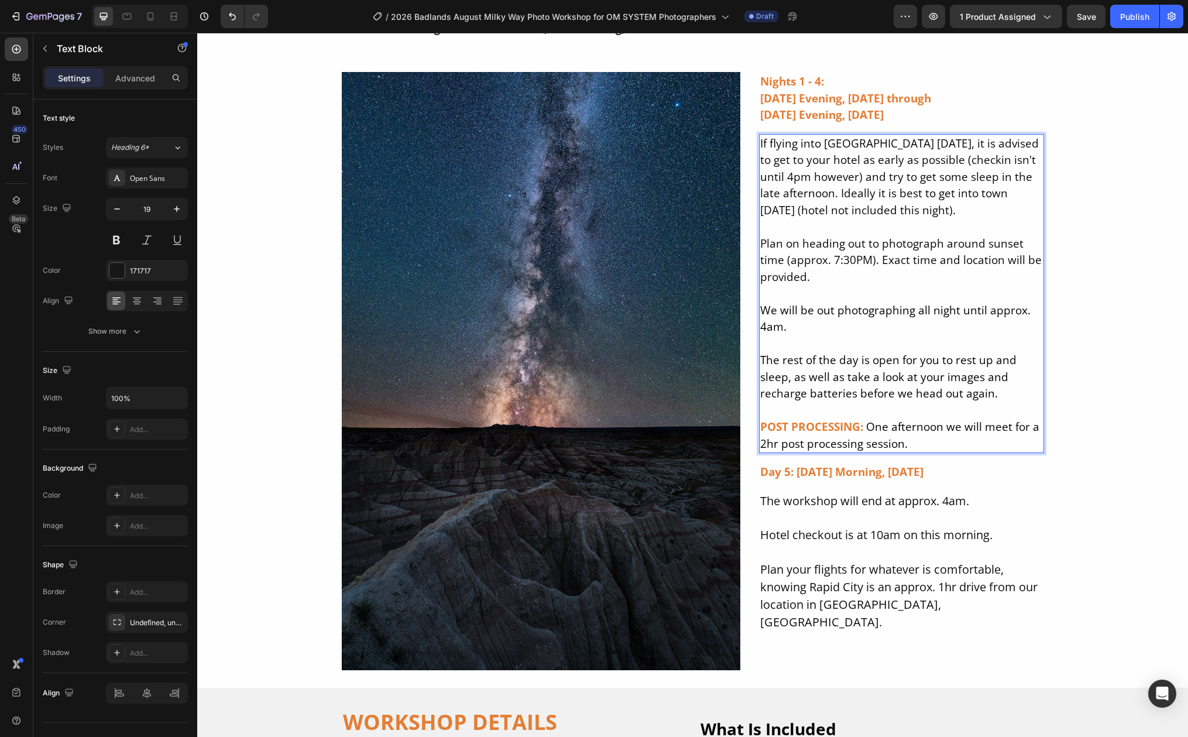
click at [955, 143] on span "If flying into [GEOGRAPHIC_DATA] [DATE], it is advised to get to your hotel as …" at bounding box center [899, 177] width 279 height 82
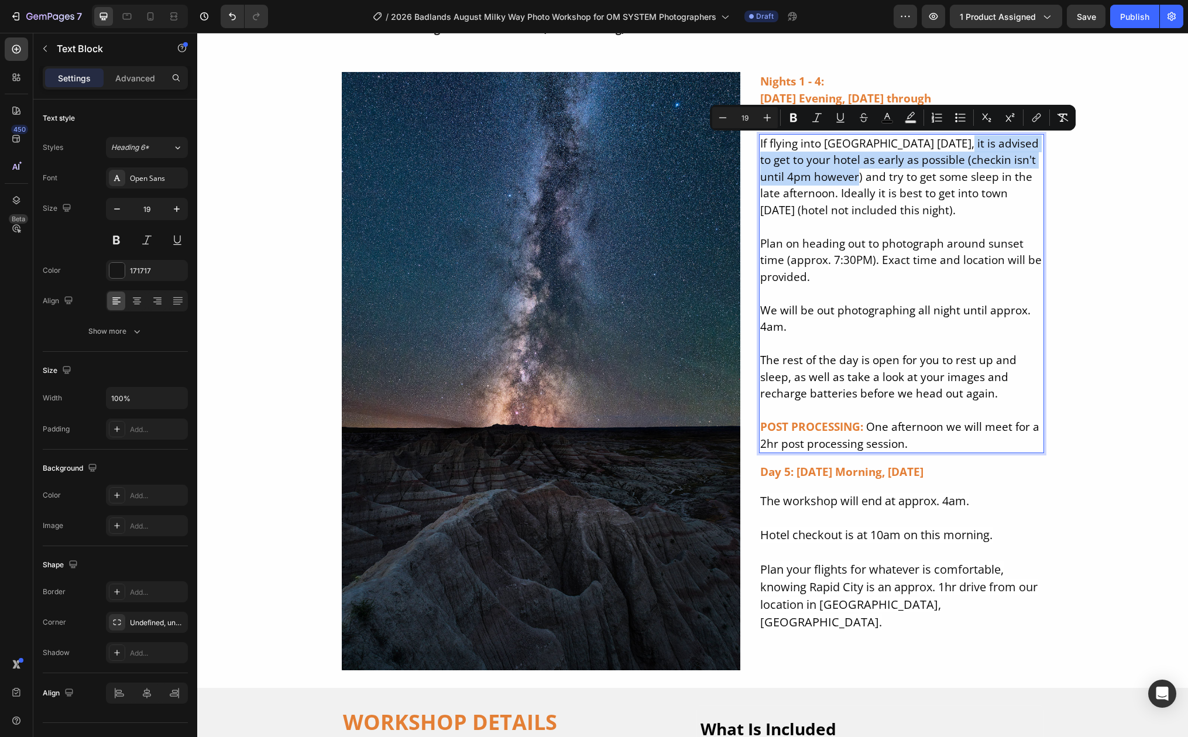
drag, startPoint x: 955, startPoint y: 143, endPoint x: 856, endPoint y: 179, distance: 105.9
click at [856, 179] on span "If flying into [GEOGRAPHIC_DATA] [DATE], it is advised to get to your hotel as …" at bounding box center [899, 177] width 279 height 82
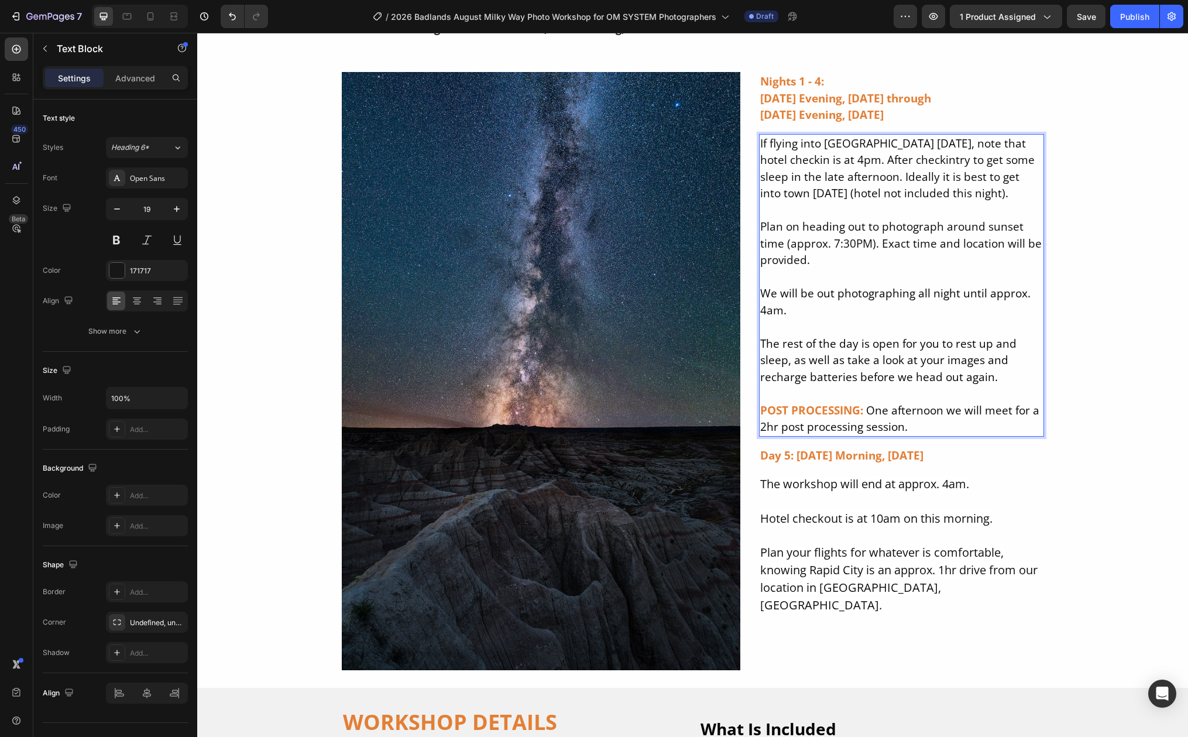
click at [947, 143] on span "If flying into [GEOGRAPHIC_DATA] [DATE], note that hotel checkin is at 4pm. Aft…" at bounding box center [897, 169] width 274 height 66
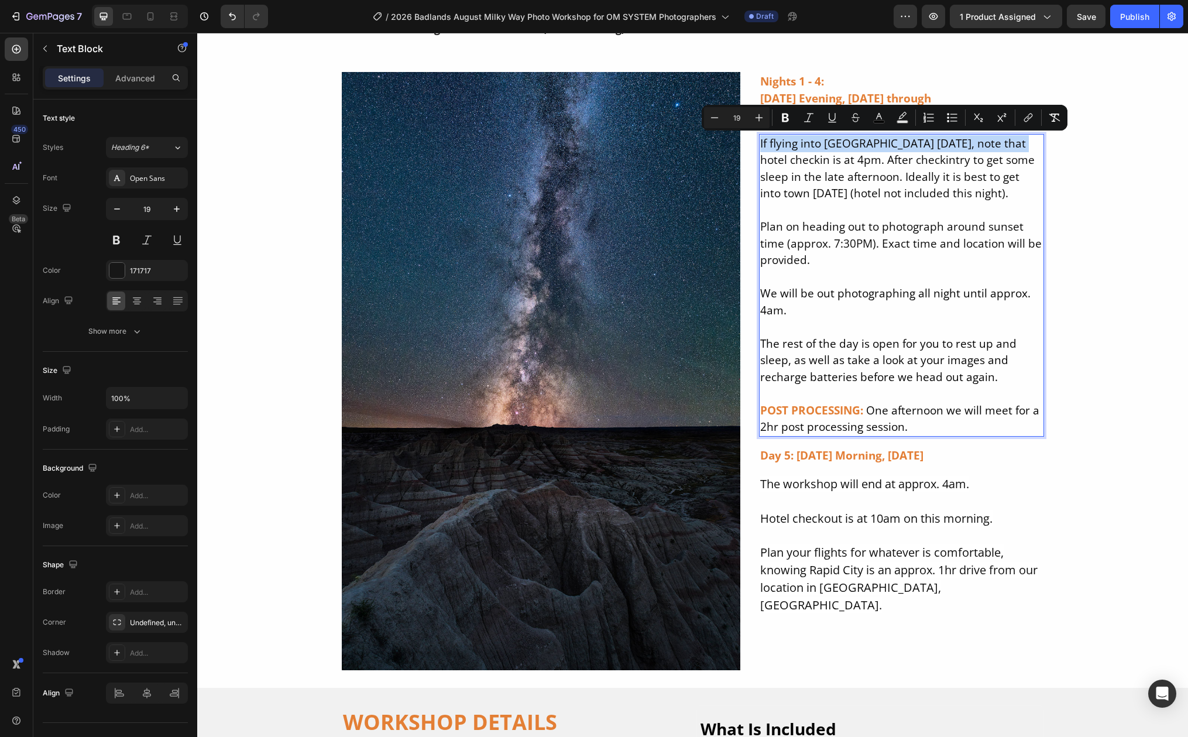
drag, startPoint x: 1011, startPoint y: 143, endPoint x: 755, endPoint y: 144, distance: 255.7
click at [759, 144] on div "If flying into [GEOGRAPHIC_DATA] [DATE], note that hotel checkin is at 4pm. Aft…" at bounding box center [901, 285] width 285 height 303
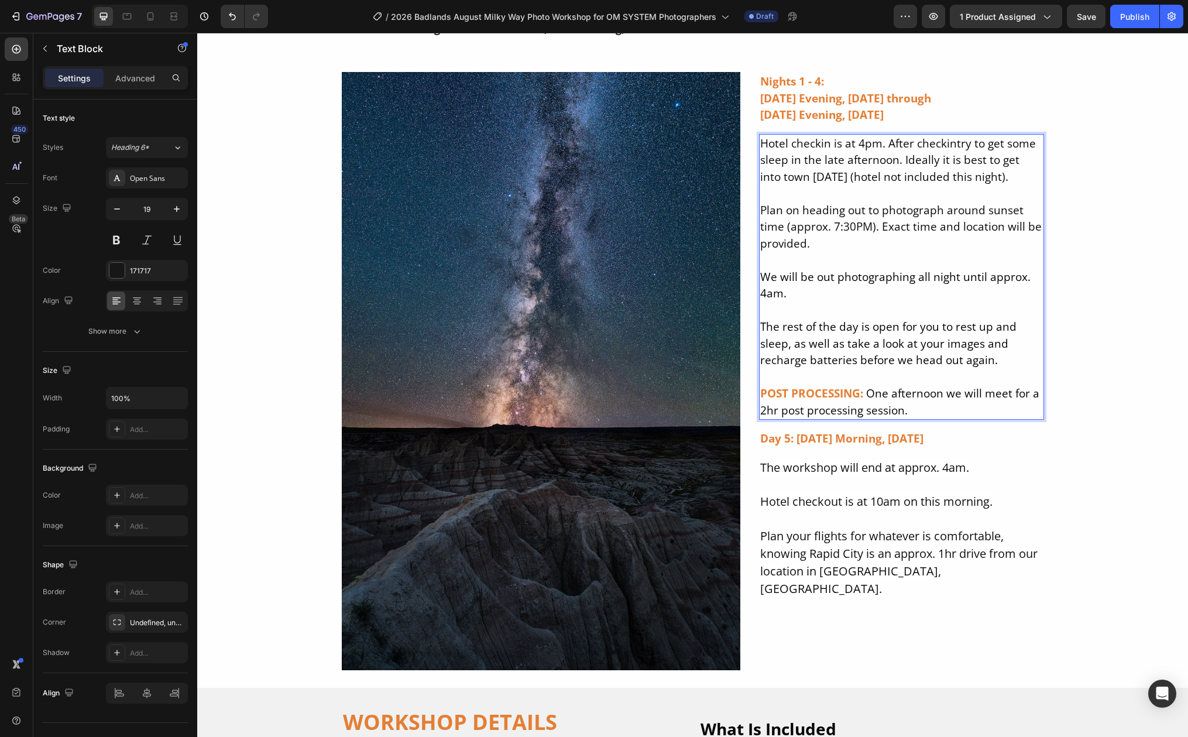
click at [881, 143] on span "Hotel checkin is at 4pm. After checkintry to get some sleep in the late afterno…" at bounding box center [898, 160] width 276 height 49
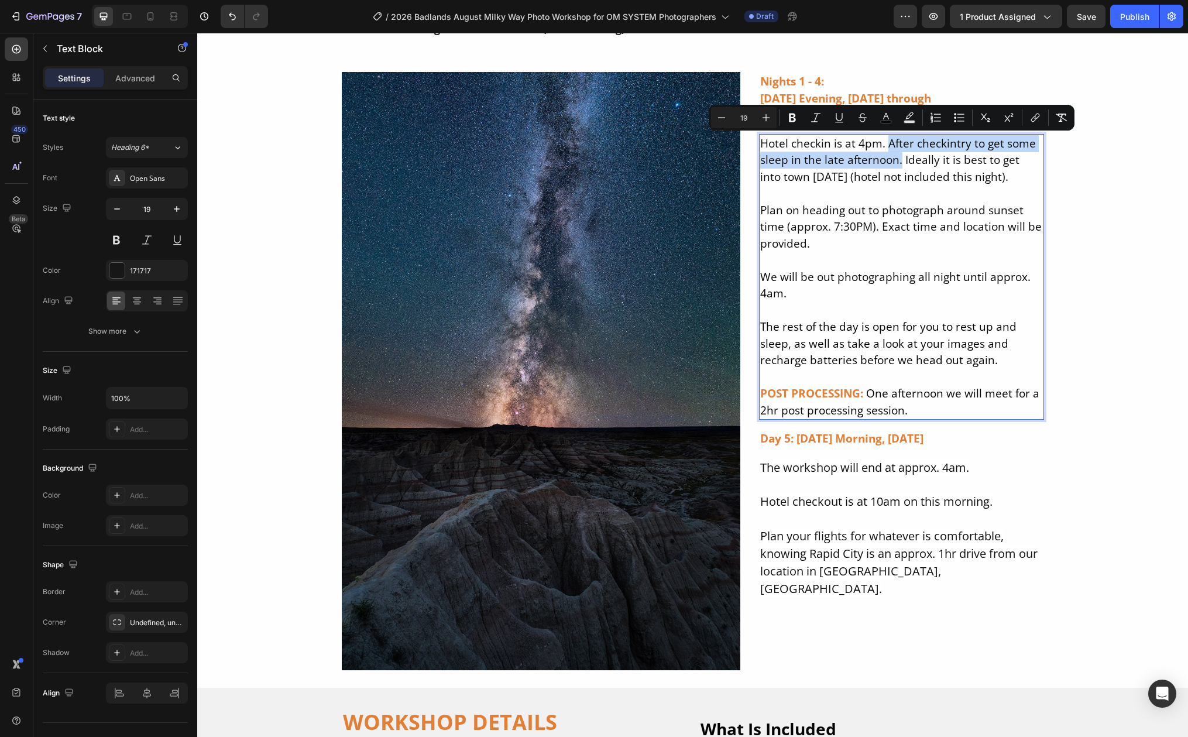
drag, startPoint x: 881, startPoint y: 143, endPoint x: 895, endPoint y: 162, distance: 23.5
click at [895, 162] on span "Hotel checkin is at 4pm. After checkintry to get some sleep in the late afterno…" at bounding box center [898, 160] width 276 height 49
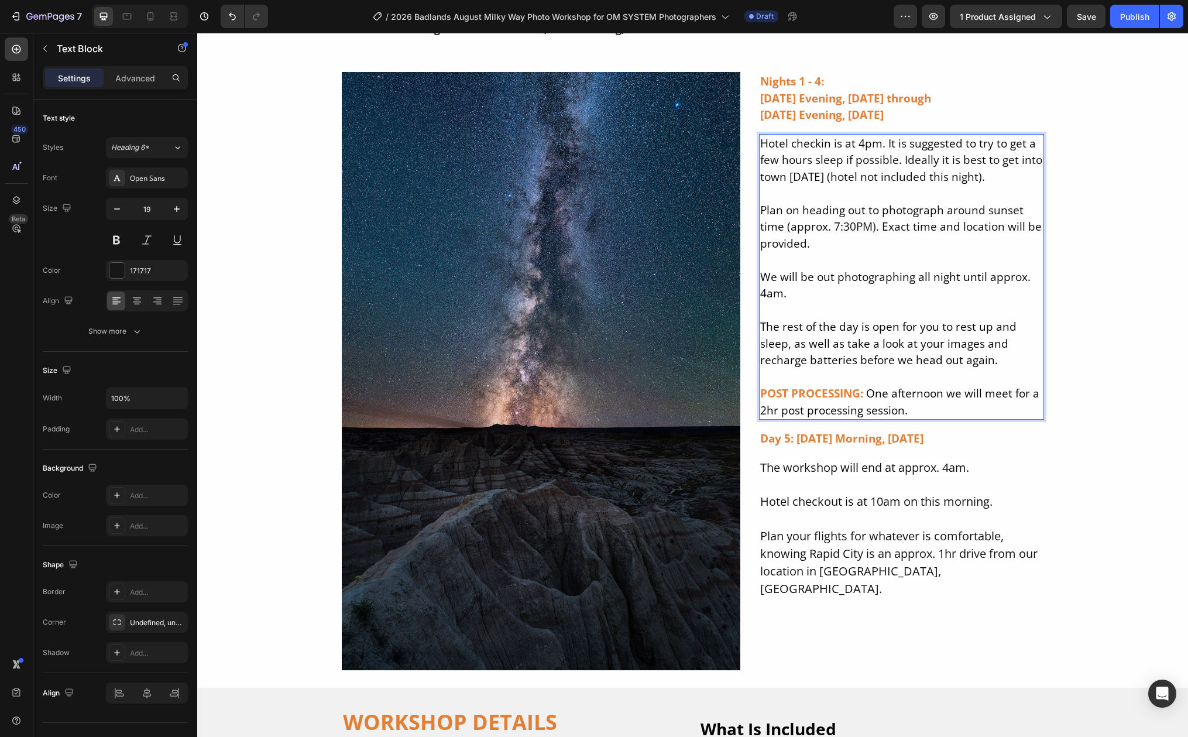
click at [954, 161] on span "Hotel checkin is at 4pm. It is suggested to try to get a few hours sleep if pos…" at bounding box center [901, 160] width 282 height 49
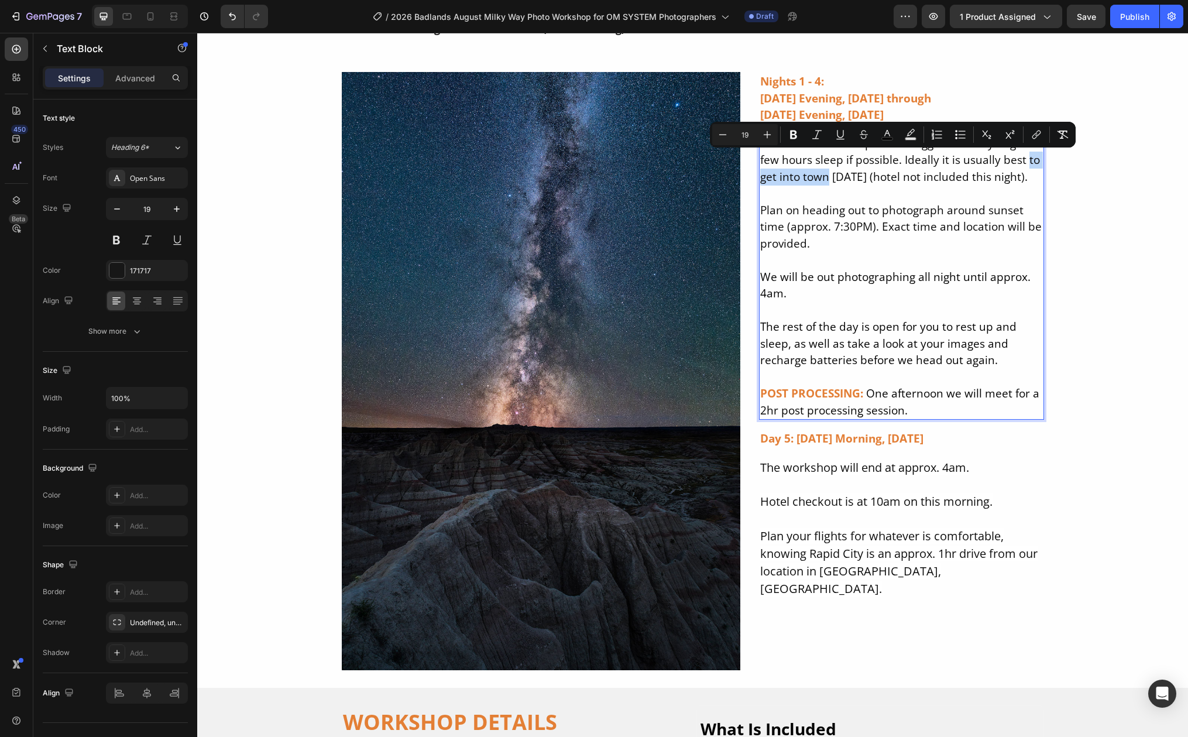
drag, startPoint x: 1020, startPoint y: 161, endPoint x: 821, endPoint y: 176, distance: 199.5
click at [821, 176] on span "Hotel checkin is at 4pm. It is suggested to try to get a few hours sleep if pos…" at bounding box center [900, 160] width 280 height 49
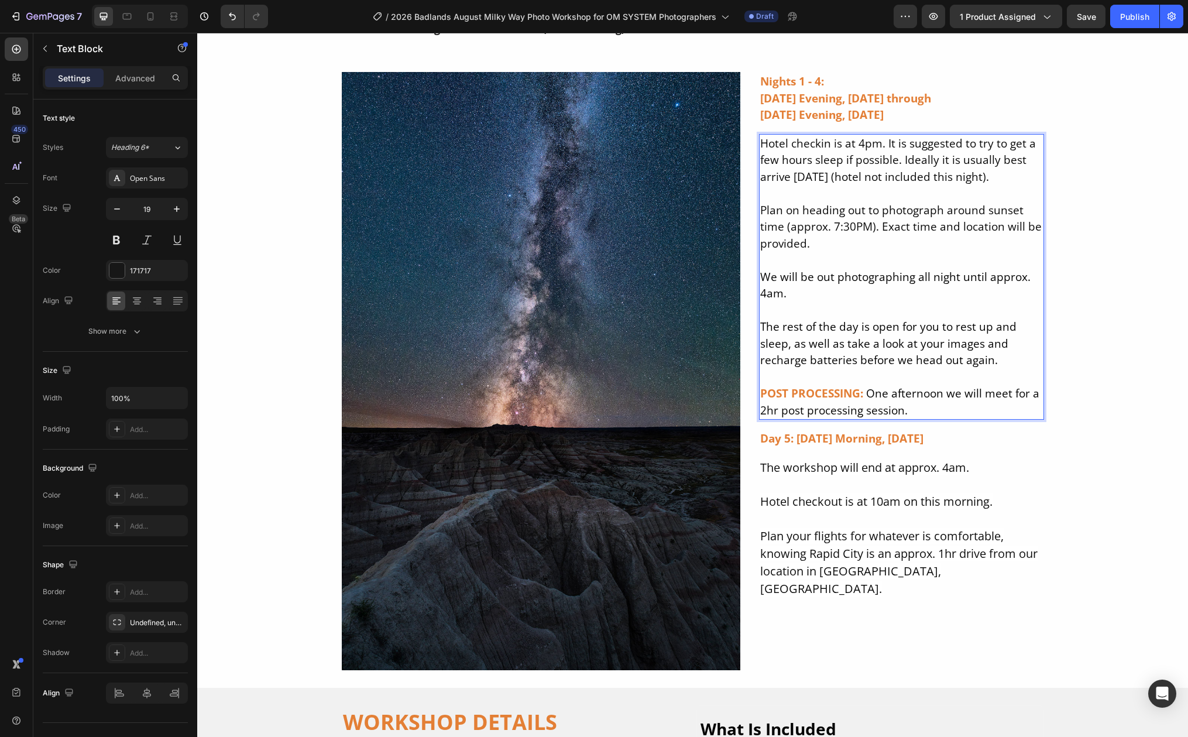
click at [891, 162] on span "Hotel checkin is at 4pm. It is suggested to try to get a few hours sleep if pos…" at bounding box center [898, 160] width 276 height 49
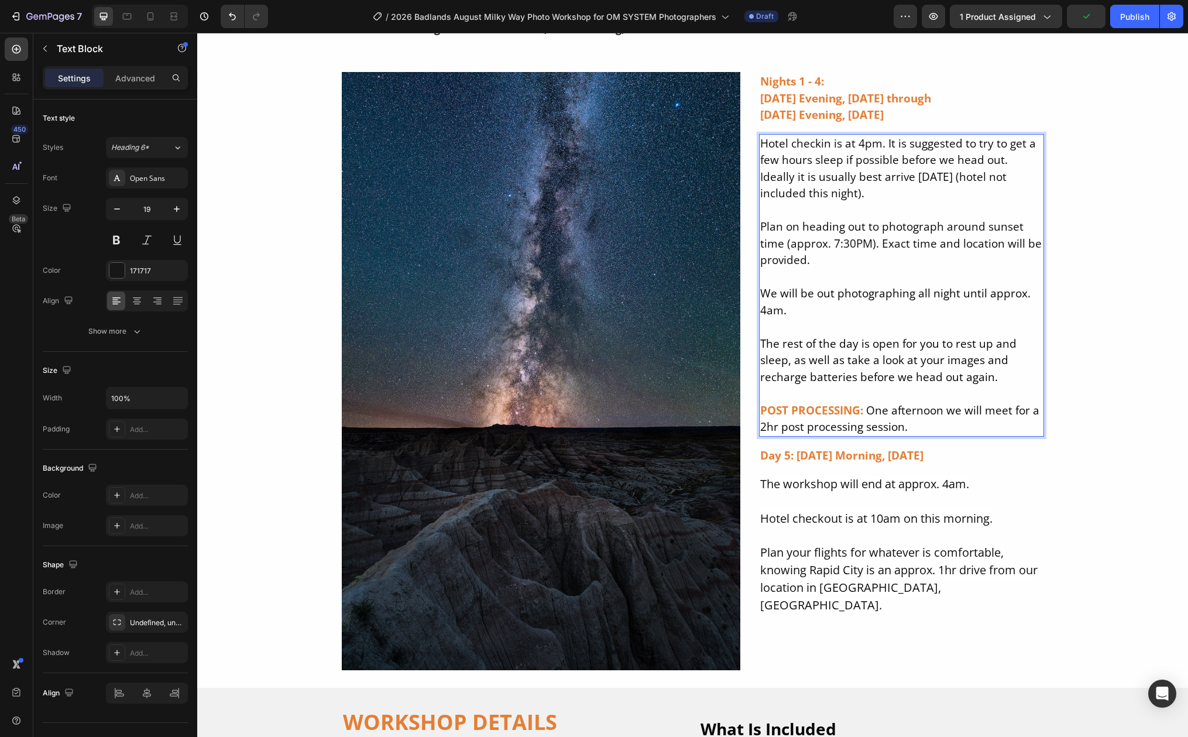
click at [846, 198] on p "Hotel checkin is at 4pm. It is suggested to try to get a few hours sleep if pos…" at bounding box center [901, 201] width 283 height 133
click at [873, 177] on span "Hotel checkin is at 4pm. It is suggested to try to get a few hours sleep if pos…" at bounding box center [898, 169] width 276 height 66
click at [1029, 176] on p "Hotel checkin is at 4pm. It is suggested to try to get a few hours sleep if pos…" at bounding box center [901, 201] width 283 height 133
click at [983, 177] on span "Hotel checkin is at 4pm. It is suggested to try to get a few hours sleep if pos…" at bounding box center [898, 169] width 276 height 66
click at [786, 195] on span "Hotel checkin is at 4pm. It is suggested to try to get a few hours sleep if pos…" at bounding box center [898, 169] width 276 height 66
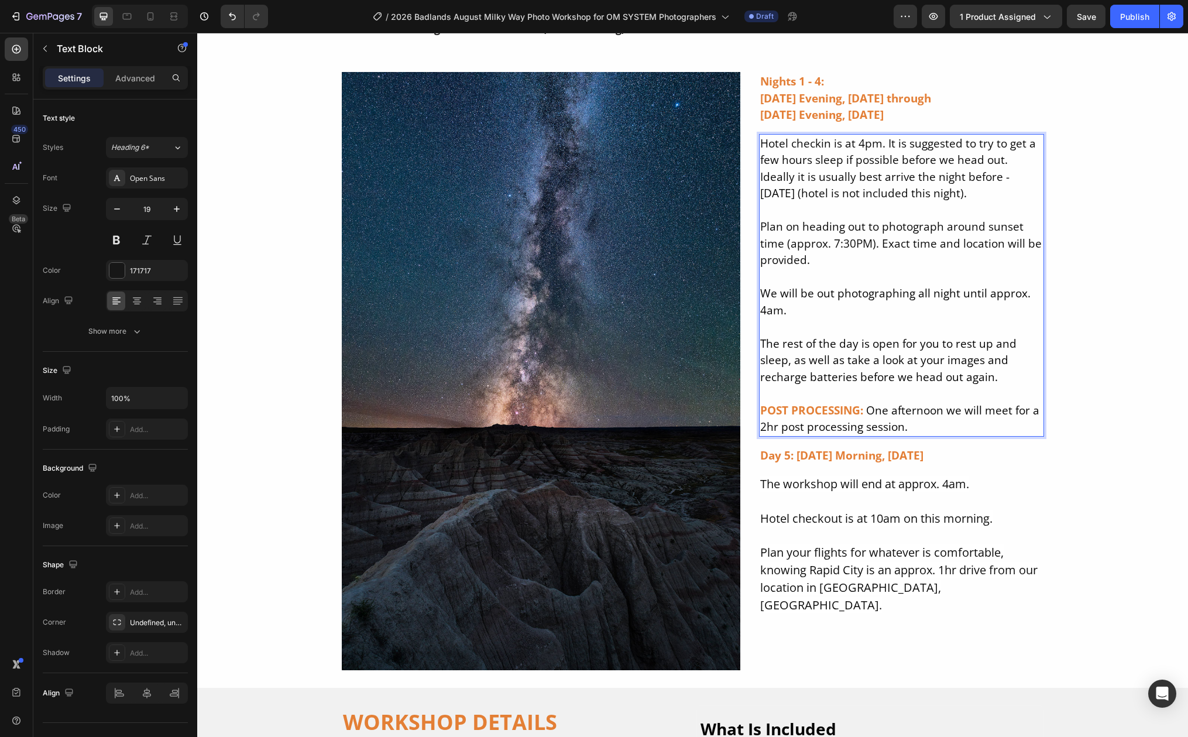
click at [815, 142] on span "Hotel checkin is at 4pm. It is suggested to try to get a few hours sleep if pos…" at bounding box center [898, 169] width 276 height 66
click at [996, 161] on span "Hotel check-in is at 4pm. It is suggested to try to get a few hours sleep if po…" at bounding box center [899, 169] width 279 height 66
click at [795, 194] on span "Hotel check-in is at 4pm. It is suggested to try to get a few hours sleep if po…" at bounding box center [899, 169] width 279 height 66
click at [1031, 178] on span "Hotel check-in is at 4pm. It is suggested to try to get a few hours sleep if po…" at bounding box center [899, 169] width 279 height 66
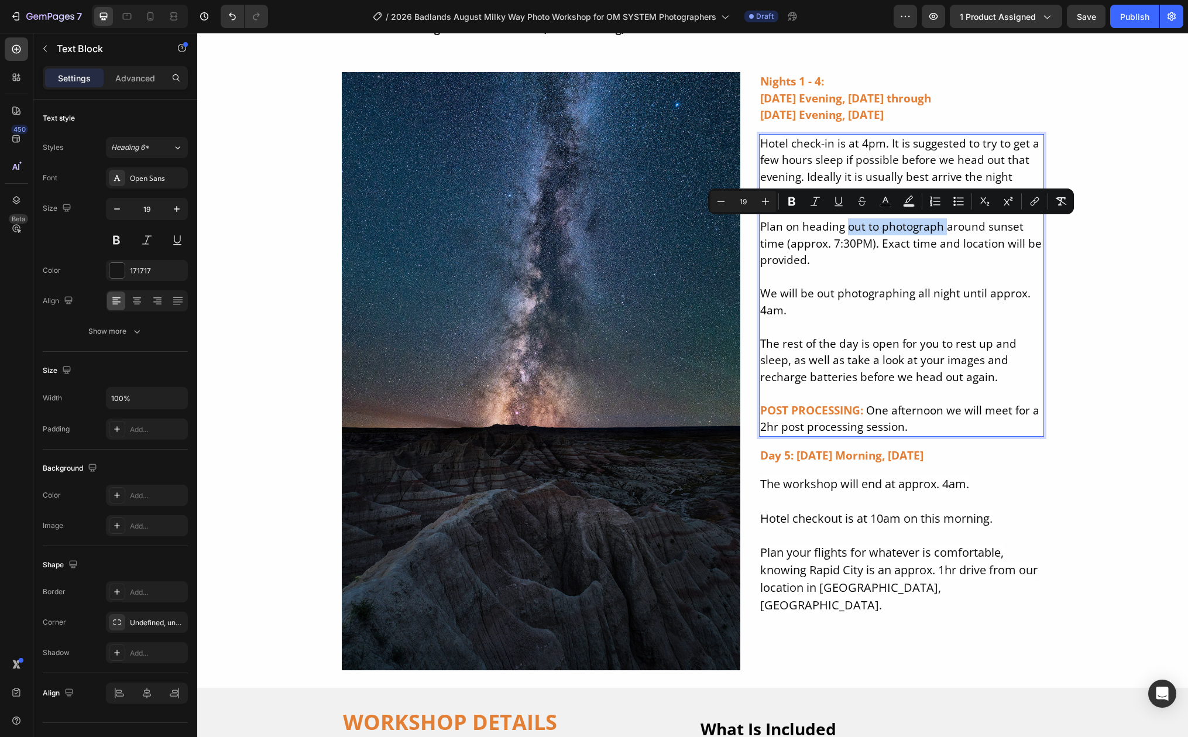
drag, startPoint x: 841, startPoint y: 227, endPoint x: 939, endPoint y: 228, distance: 98.3
click at [939, 228] on span "Plan on heading out to photograph around sunset time (approx. 7:30PM). Exact ti…" at bounding box center [900, 243] width 281 height 49
click at [871, 229] on span "Plan on heading out to photograph around sunset time (approx. 7:30PM). Exact ti…" at bounding box center [900, 243] width 281 height 49
drag, startPoint x: 861, startPoint y: 229, endPoint x: 935, endPoint y: 226, distance: 73.8
click at [935, 226] on span "Plan on heading out to photograph around sunset time (approx. 7:30PM). Exact ti…" at bounding box center [900, 243] width 281 height 49
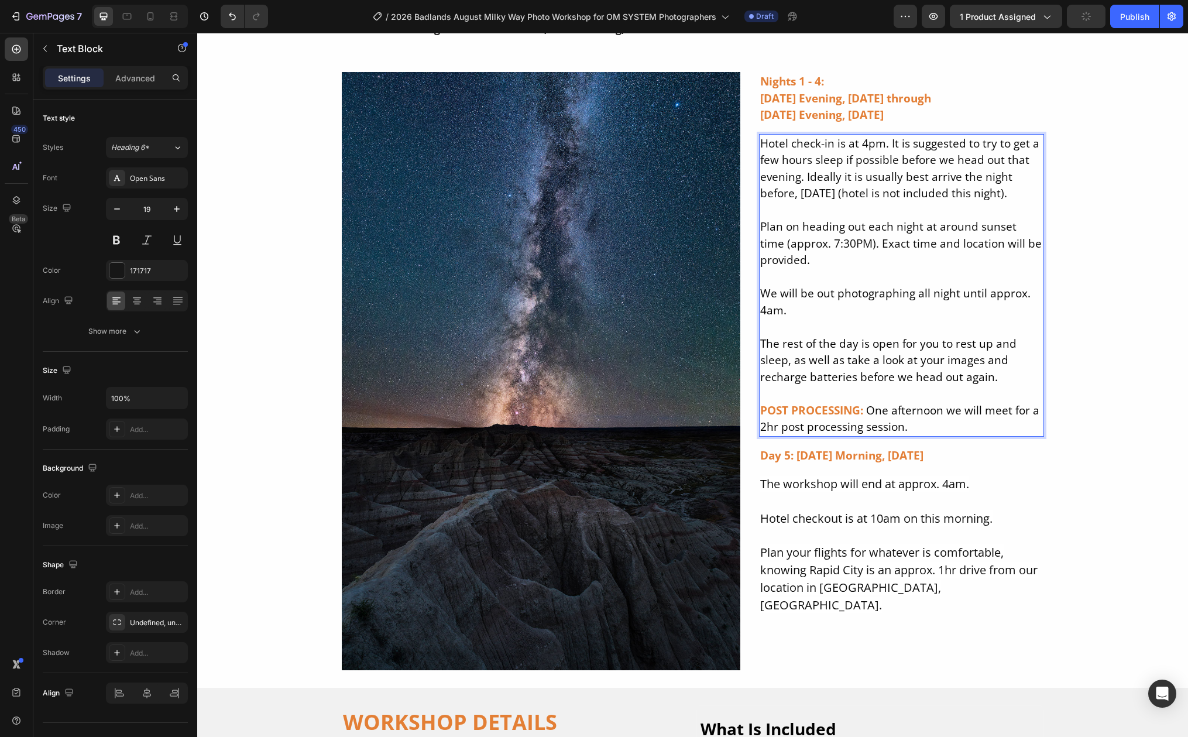
click at [1033, 226] on span "Plan on heading out each night at around sunset time (approx. 7:30PM). Exact ti…" at bounding box center [900, 243] width 281 height 49
click at [840, 243] on span "Plan on heading out each night at around sunset (approx. 7:30PM). Exact time an…" at bounding box center [888, 243] width 256 height 49
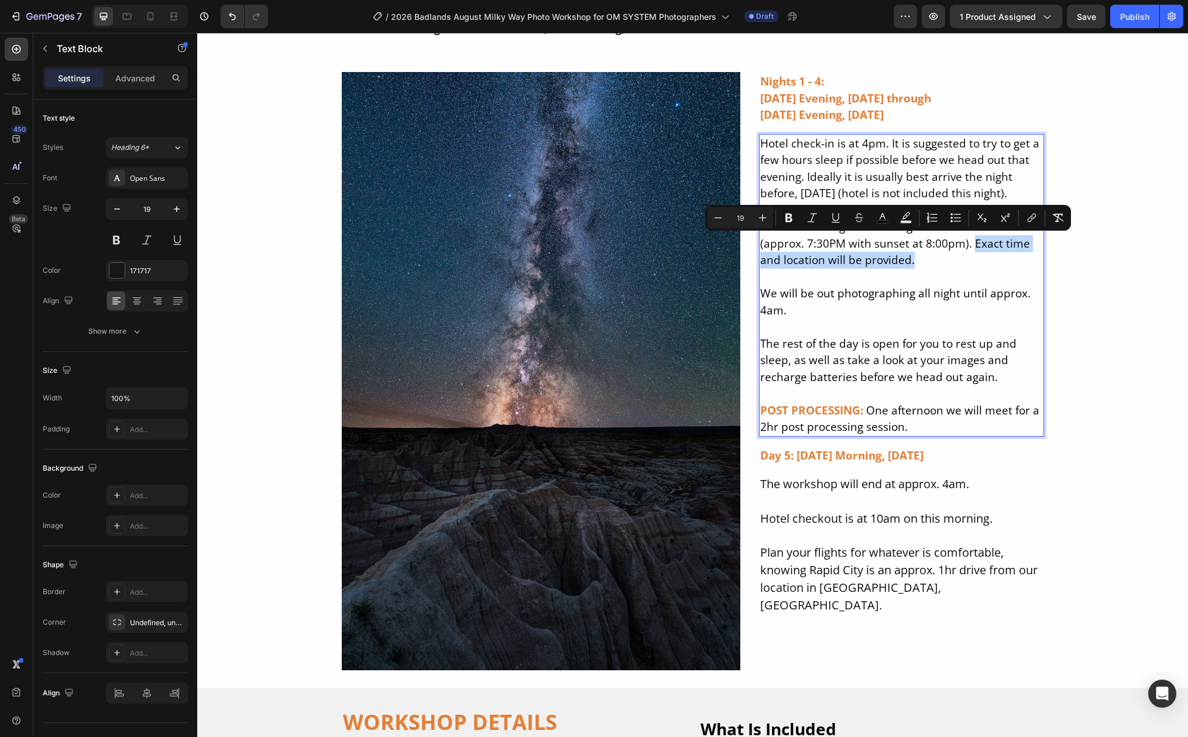
drag, startPoint x: 967, startPoint y: 242, endPoint x: 971, endPoint y: 257, distance: 15.2
click at [971, 257] on p "Hotel check-in is at 4pm. It is suggested to try to get a few hours sleep if po…" at bounding box center [901, 201] width 283 height 133
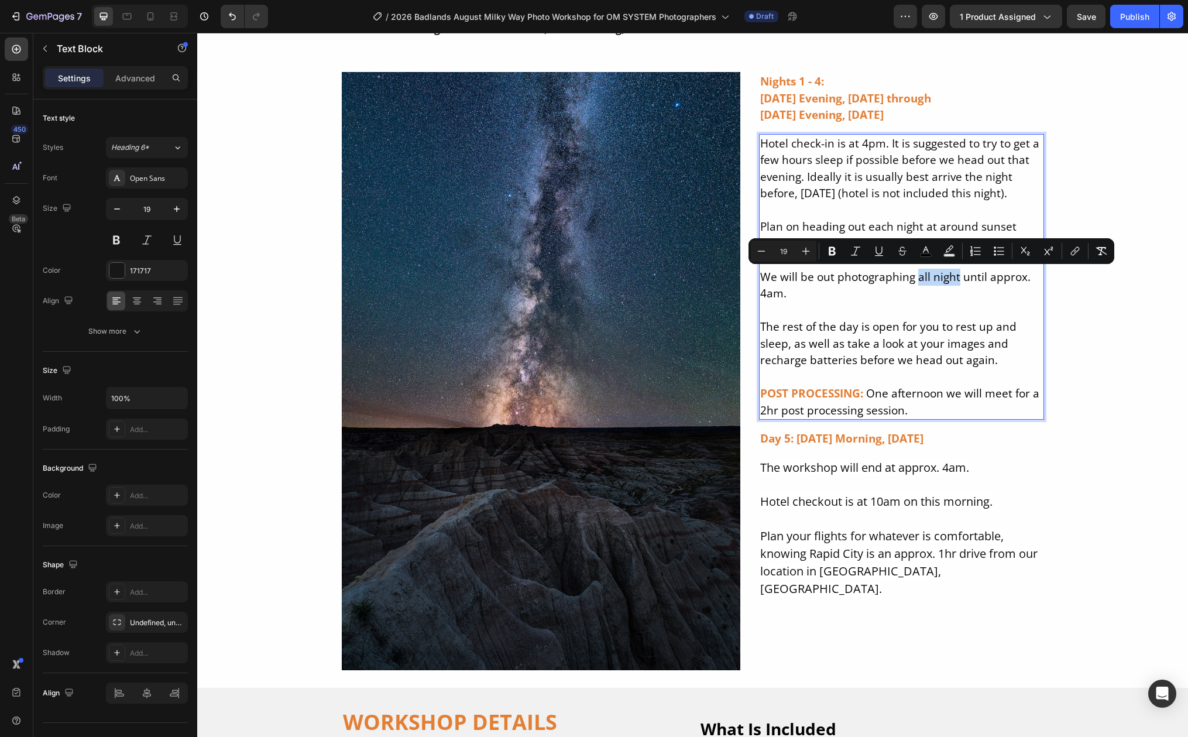
drag, startPoint x: 911, startPoint y: 277, endPoint x: 952, endPoint y: 276, distance: 41.0
click at [952, 276] on span "We will be out photographing all night until approx. 4am." at bounding box center [895, 285] width 270 height 32
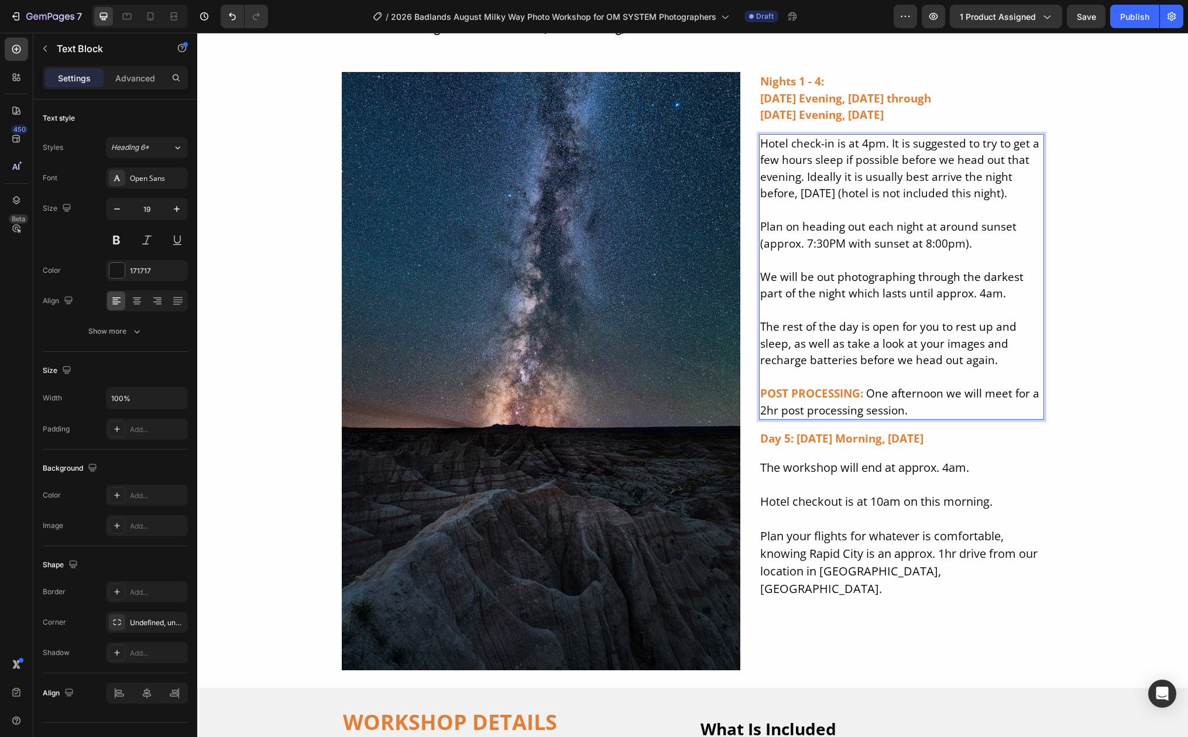
click at [840, 294] on span "We will be out photographing through the darkest part of the night which lasts …" at bounding box center [891, 285] width 263 height 32
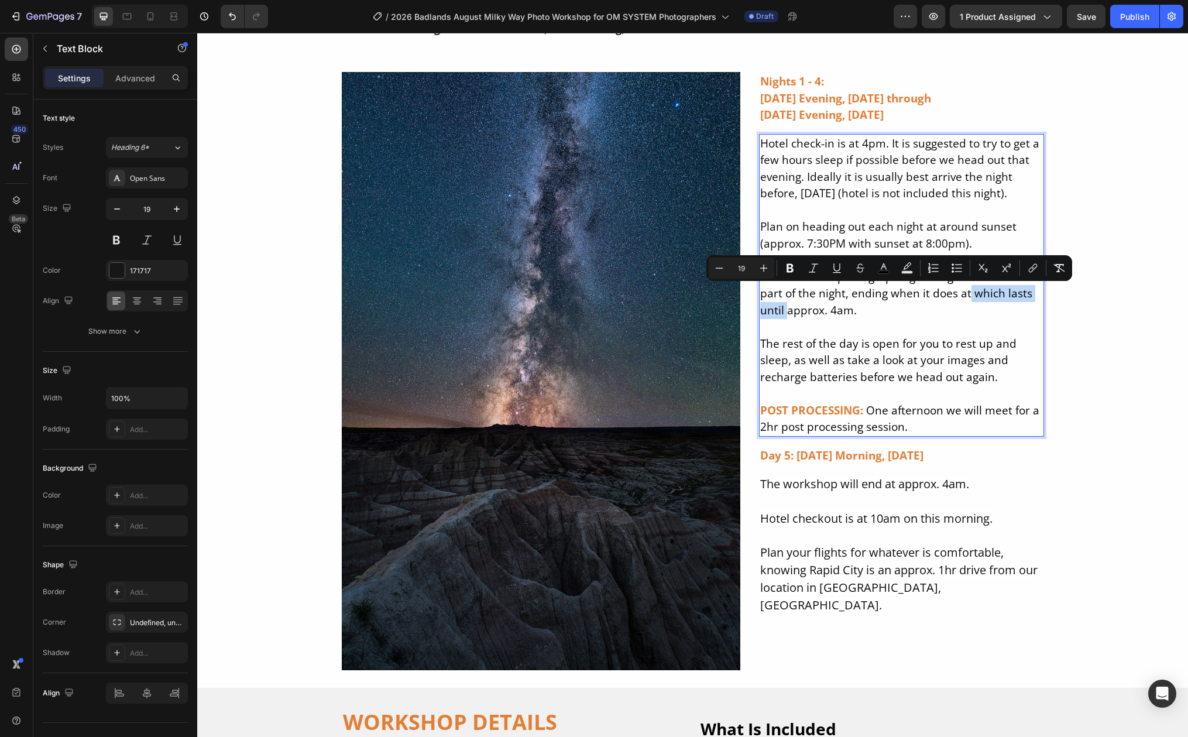
drag, startPoint x: 964, startPoint y: 291, endPoint x: 782, endPoint y: 311, distance: 183.7
click at [782, 311] on span "We will be out photographing through the darkest part of the night, ending when…" at bounding box center [896, 293] width 272 height 49
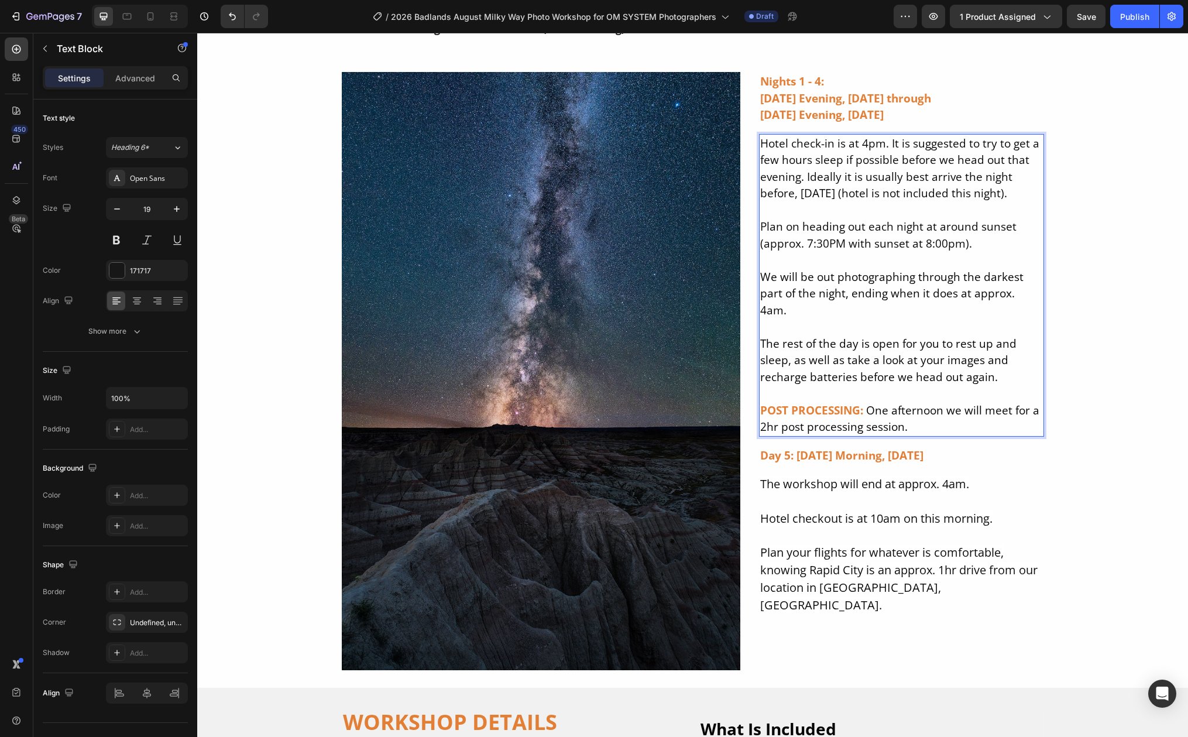
click at [832, 336] on span "The rest of the day is open for you to rest up and sleep, as well as take a loo…" at bounding box center [888, 360] width 256 height 49
click at [788, 345] on span "The rest of the day is open for you to rest up and sleep, as well as take a loo…" at bounding box center [888, 360] width 256 height 49
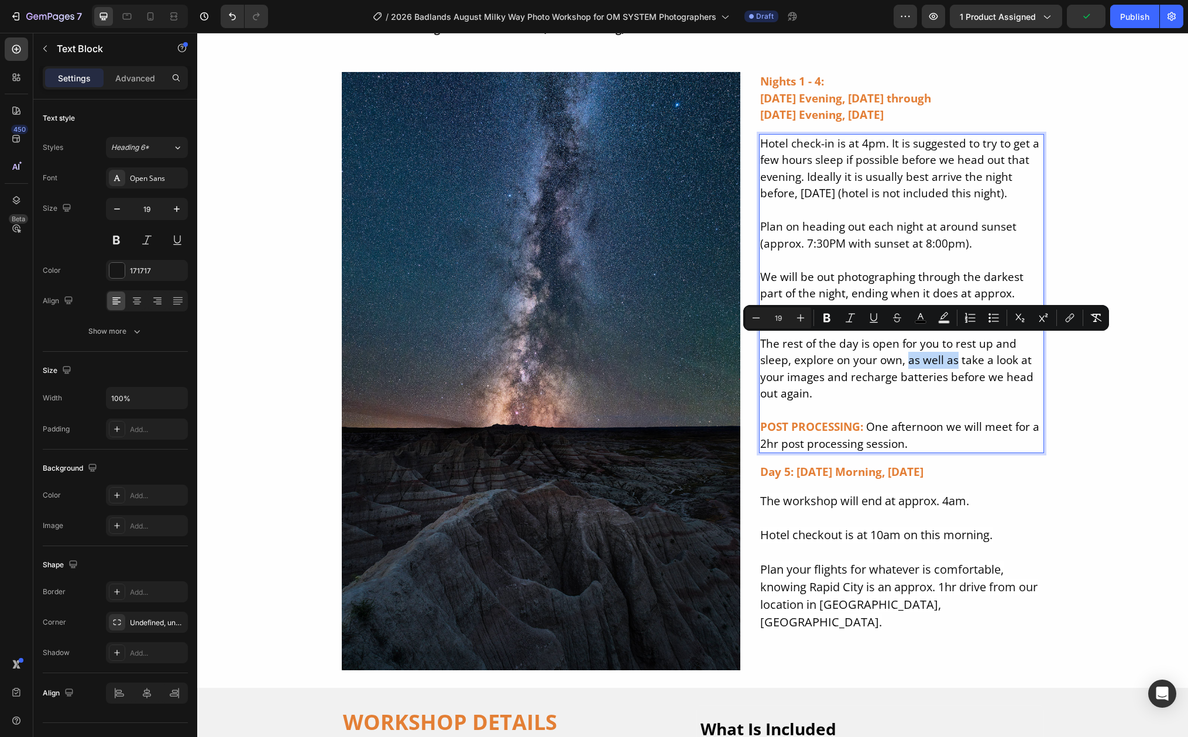
drag, startPoint x: 903, startPoint y: 343, endPoint x: 949, endPoint y: 343, distance: 45.6
click at [949, 343] on span "The rest of the day is open for you to rest up and sleep, explore on your own, …" at bounding box center [896, 369] width 273 height 66
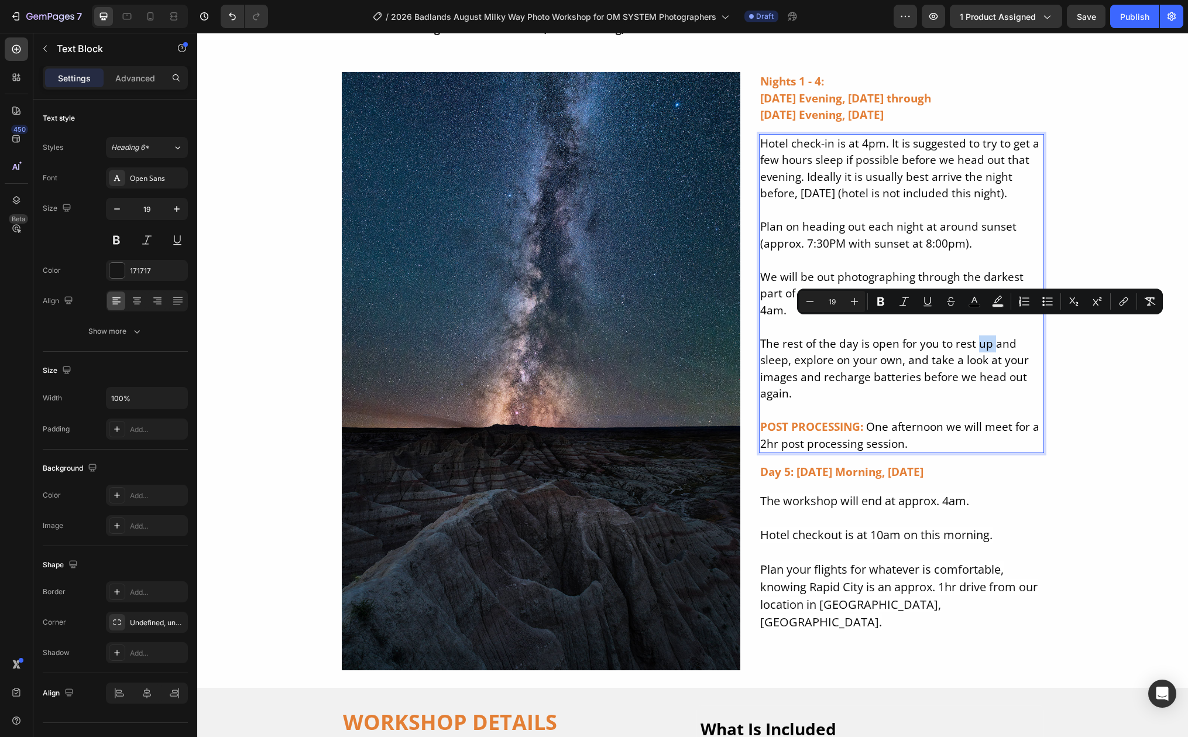
drag, startPoint x: 973, startPoint y: 327, endPoint x: 988, endPoint y: 326, distance: 15.3
click at [988, 336] on span "The rest of the day is open for you to rest up and sleep, explore on your own, …" at bounding box center [894, 369] width 269 height 66
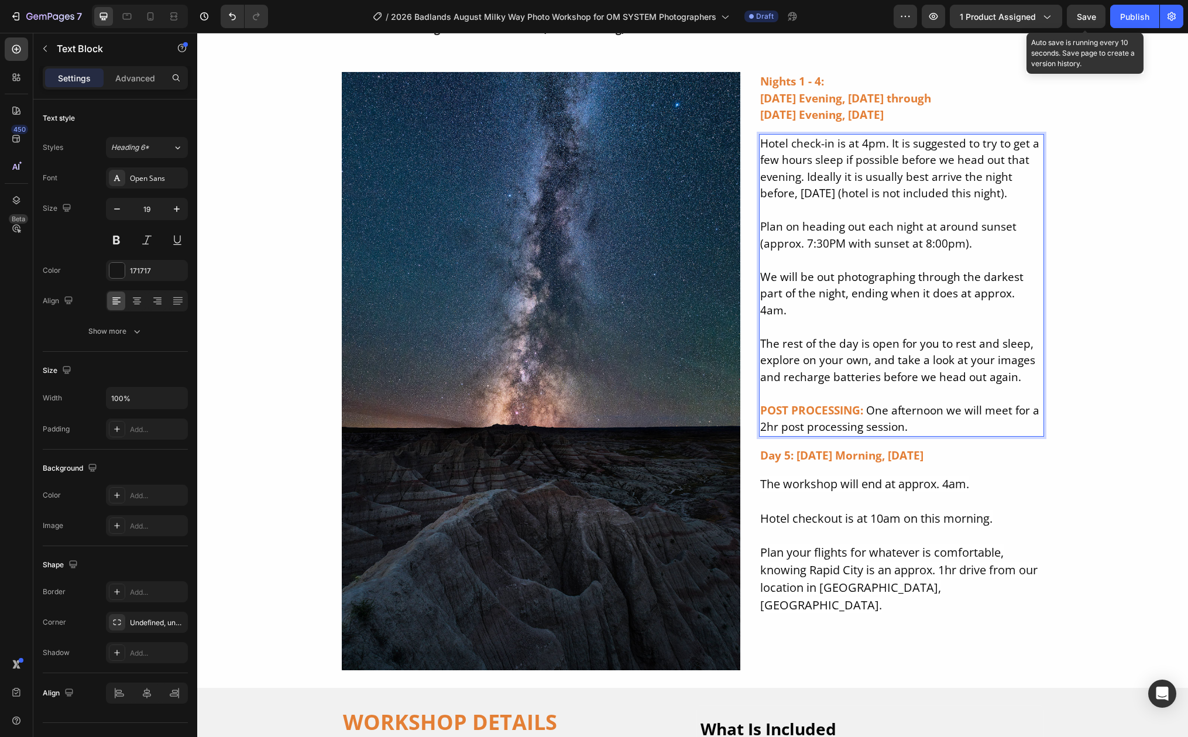
click at [1079, 18] on span "Save" at bounding box center [1086, 17] width 19 height 10
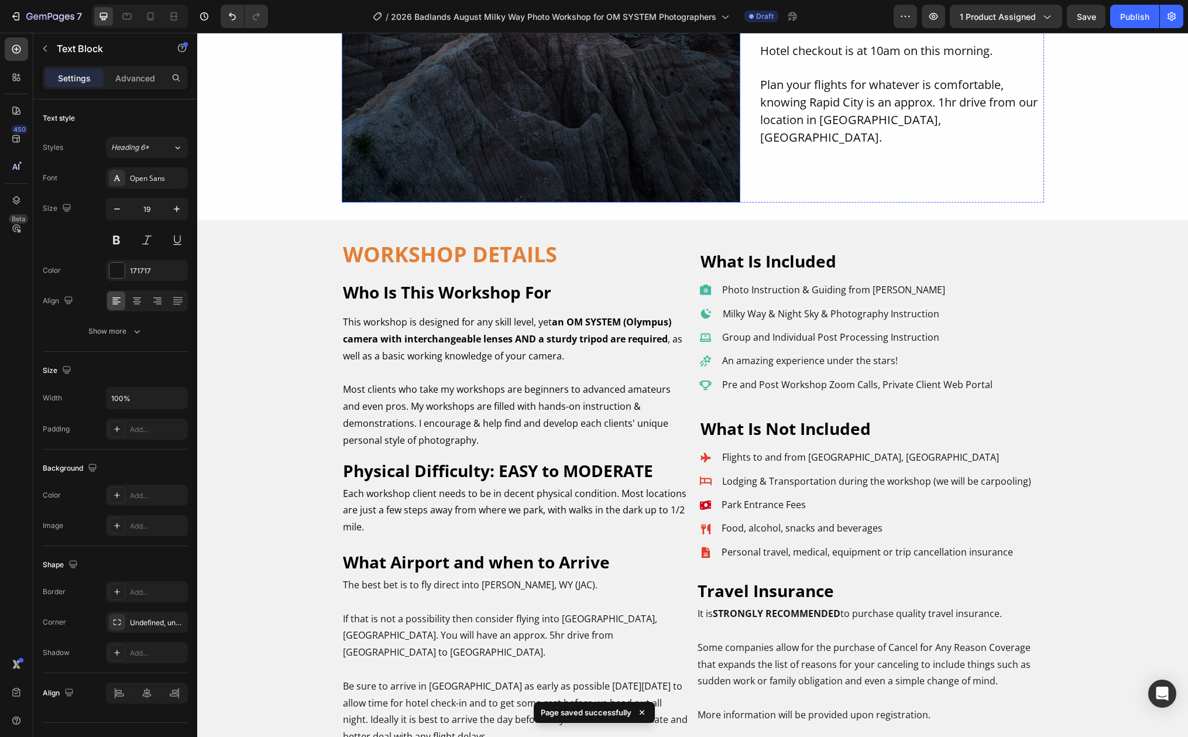
scroll to position [7915, 0]
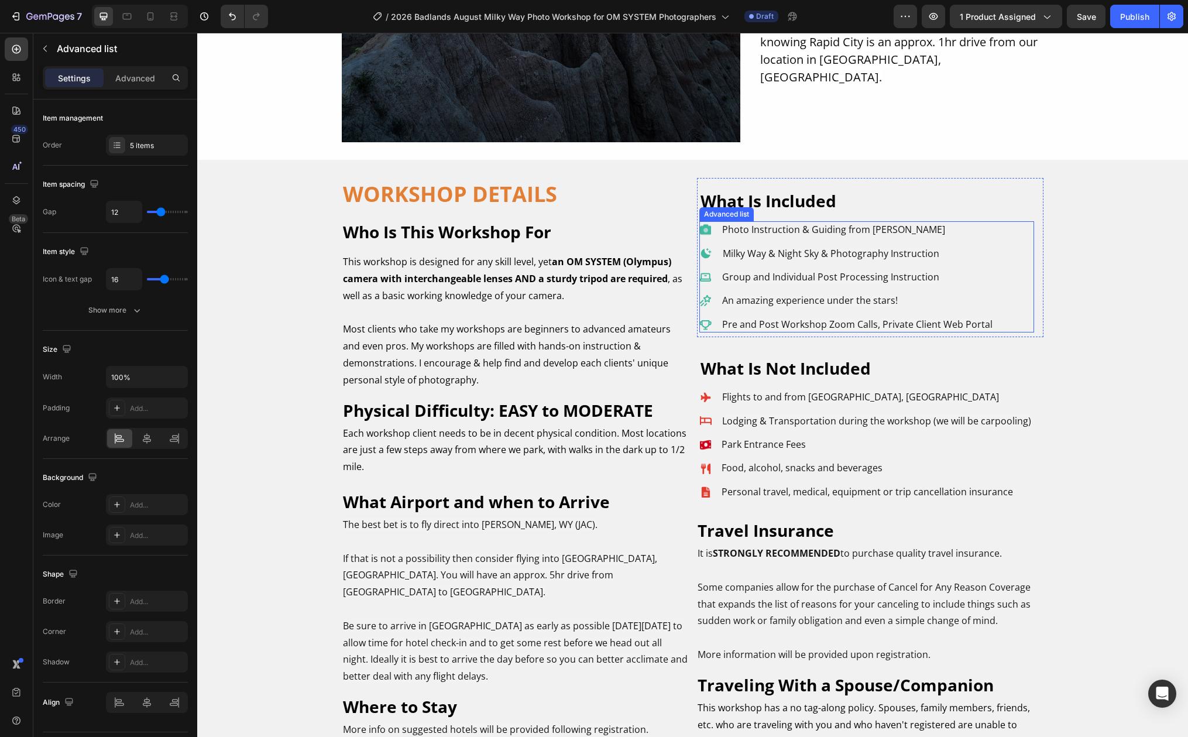
click at [709, 252] on li "Icon Milky Way & Night Sky & Photography Instruction Text Block" at bounding box center [846, 253] width 294 height 16
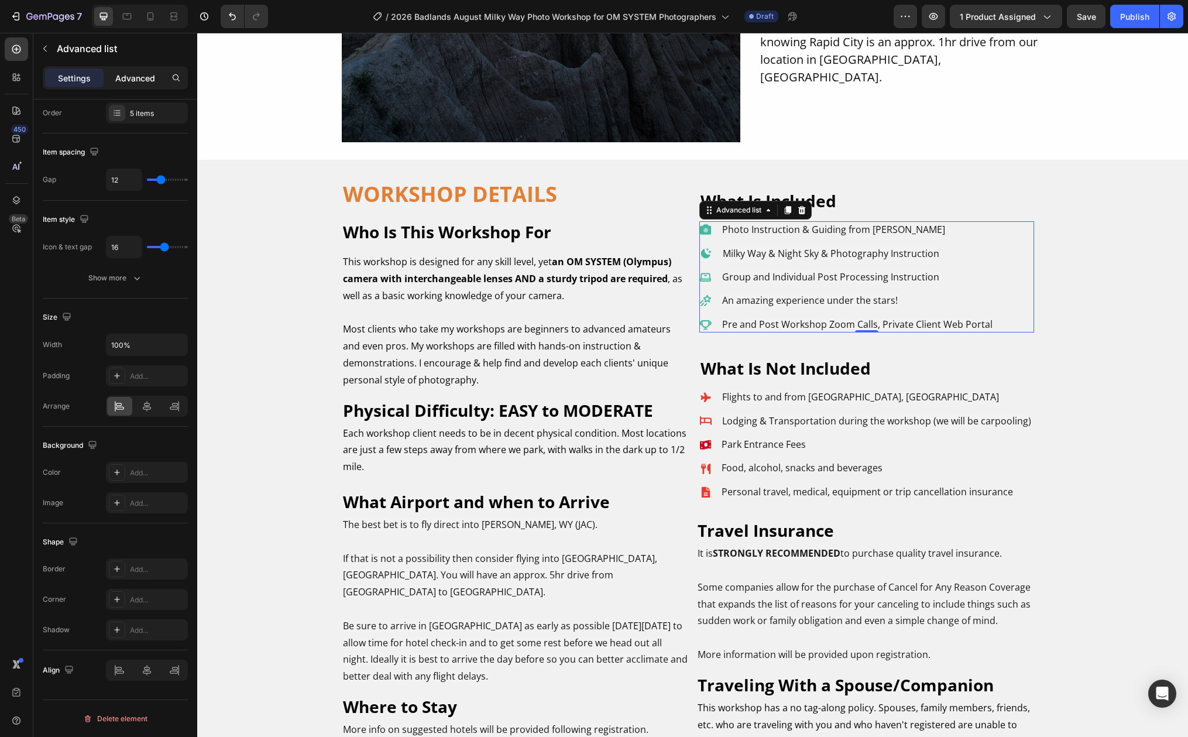
click at [139, 83] on p "Advanced" at bounding box center [135, 78] width 40 height 12
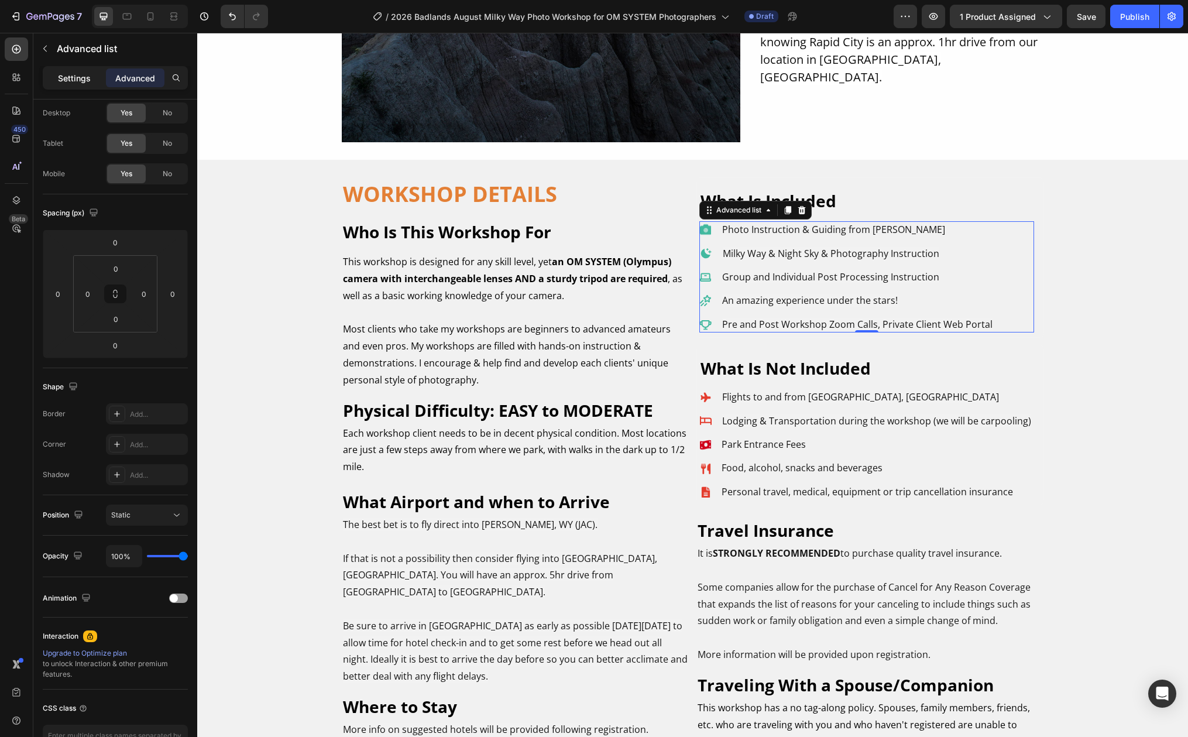
click at [83, 80] on p "Settings" at bounding box center [74, 78] width 33 height 12
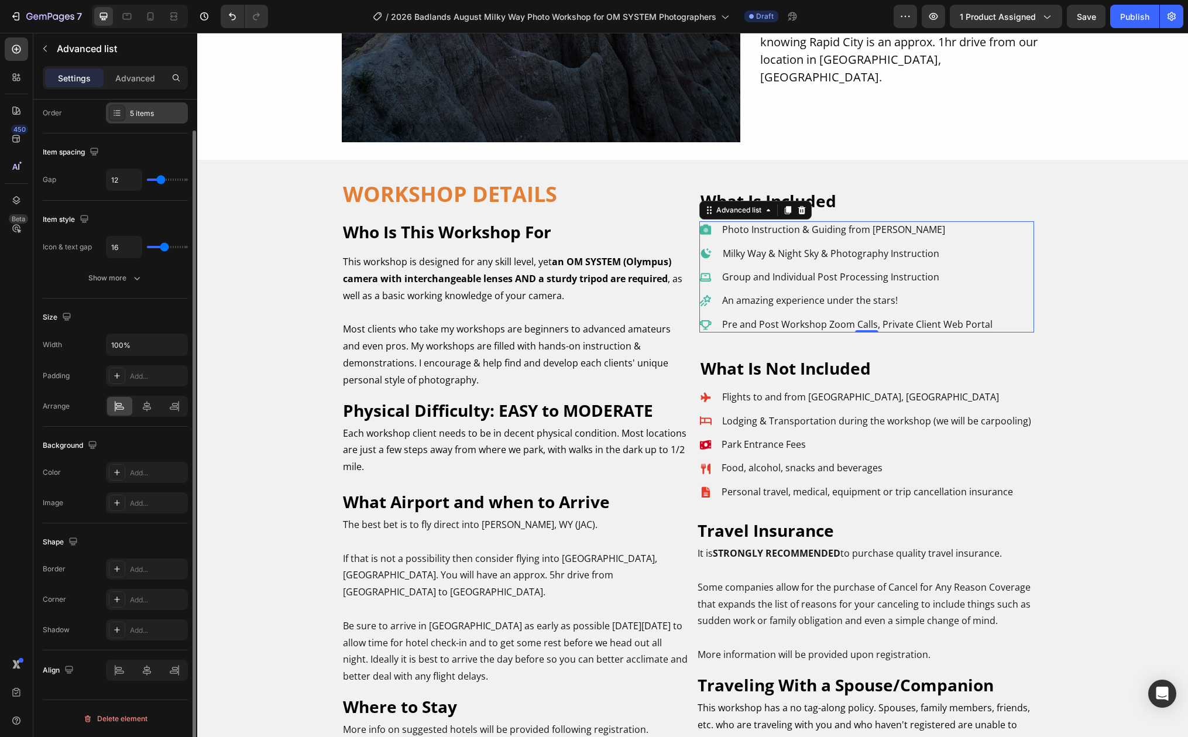
click at [145, 116] on div "5 items" at bounding box center [157, 113] width 55 height 11
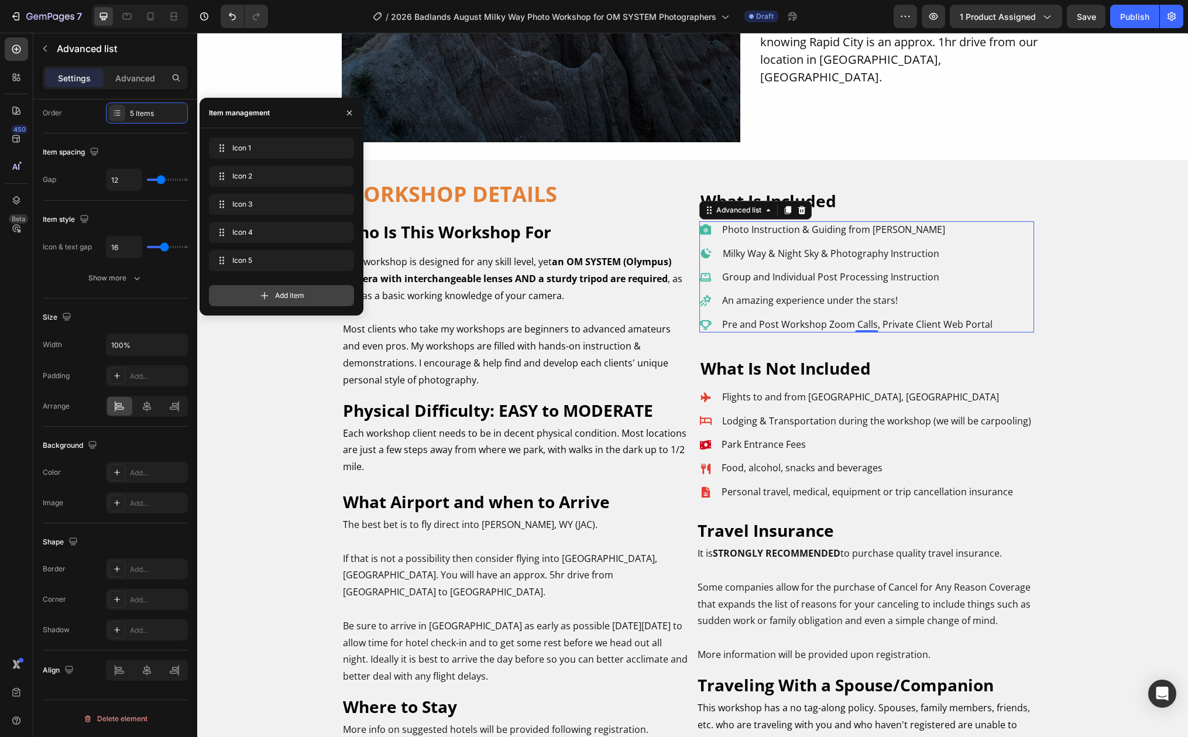
click at [248, 294] on div "Add item" at bounding box center [281, 295] width 145 height 21
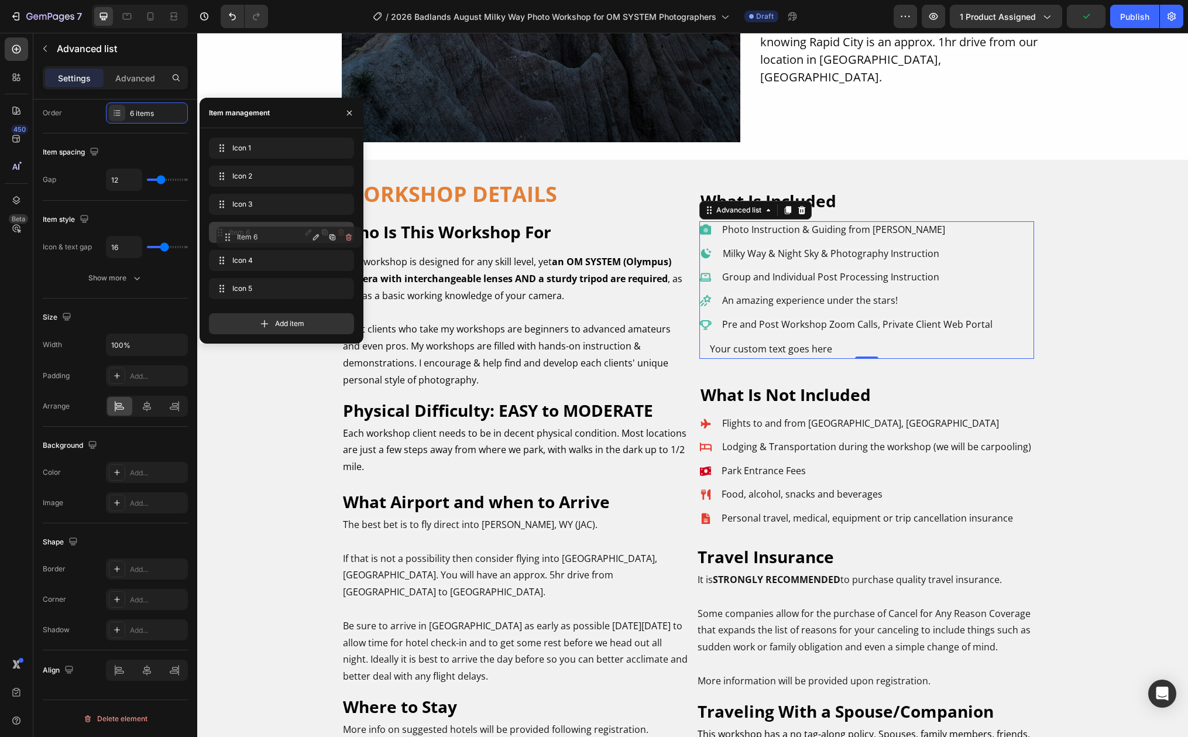
drag, startPoint x: 219, startPoint y: 287, endPoint x: 227, endPoint y: 236, distance: 51.5
drag, startPoint x: 225, startPoint y: 232, endPoint x: 224, endPoint y: 169, distance: 63.2
click at [236, 175] on span "Item 6" at bounding box center [265, 176] width 66 height 11
click at [310, 175] on icon "button" at bounding box center [308, 176] width 6 height 6
click at [238, 201] on span "Icon 2" at bounding box center [265, 204] width 66 height 11
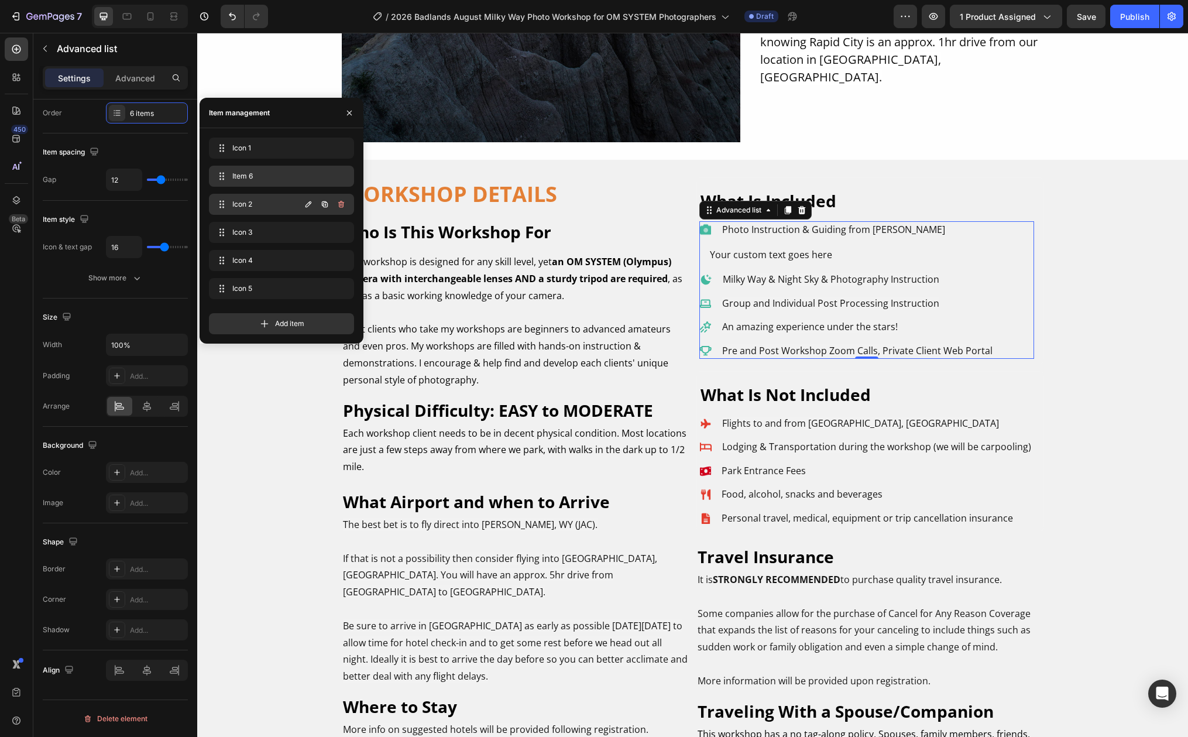
click at [240, 204] on span "Icon 2" at bounding box center [265, 204] width 66 height 11
click at [239, 180] on span "Item 6" at bounding box center [264, 176] width 71 height 11
click at [238, 211] on div "Icon 2 Icon 2" at bounding box center [257, 204] width 87 height 16
click at [310, 202] on icon "button" at bounding box center [308, 204] width 6 height 6
click at [308, 177] on icon "button" at bounding box center [308, 176] width 6 height 6
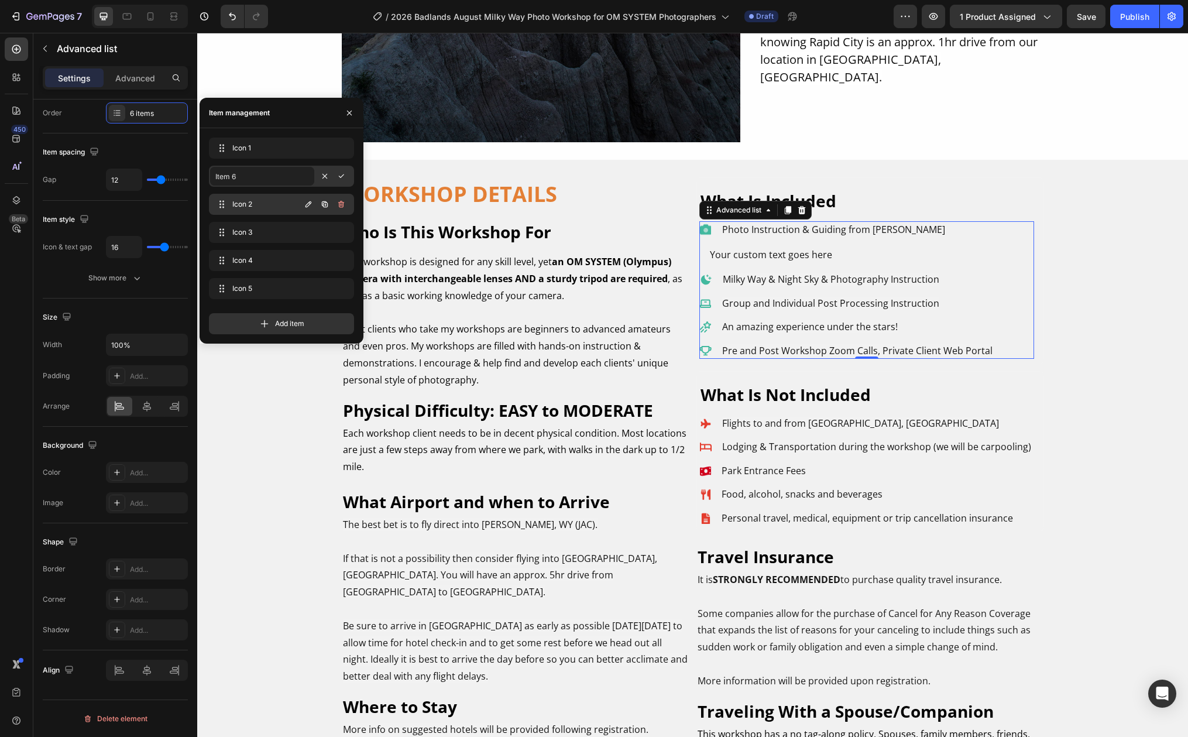
click at [232, 196] on div "Icon 2 Icon 2" at bounding box center [257, 204] width 87 height 16
click at [339, 177] on icon "button" at bounding box center [340, 175] width 9 height 9
click at [725, 232] on span "Photo Instruction & Guiding from [PERSON_NAME]" at bounding box center [833, 229] width 223 height 13
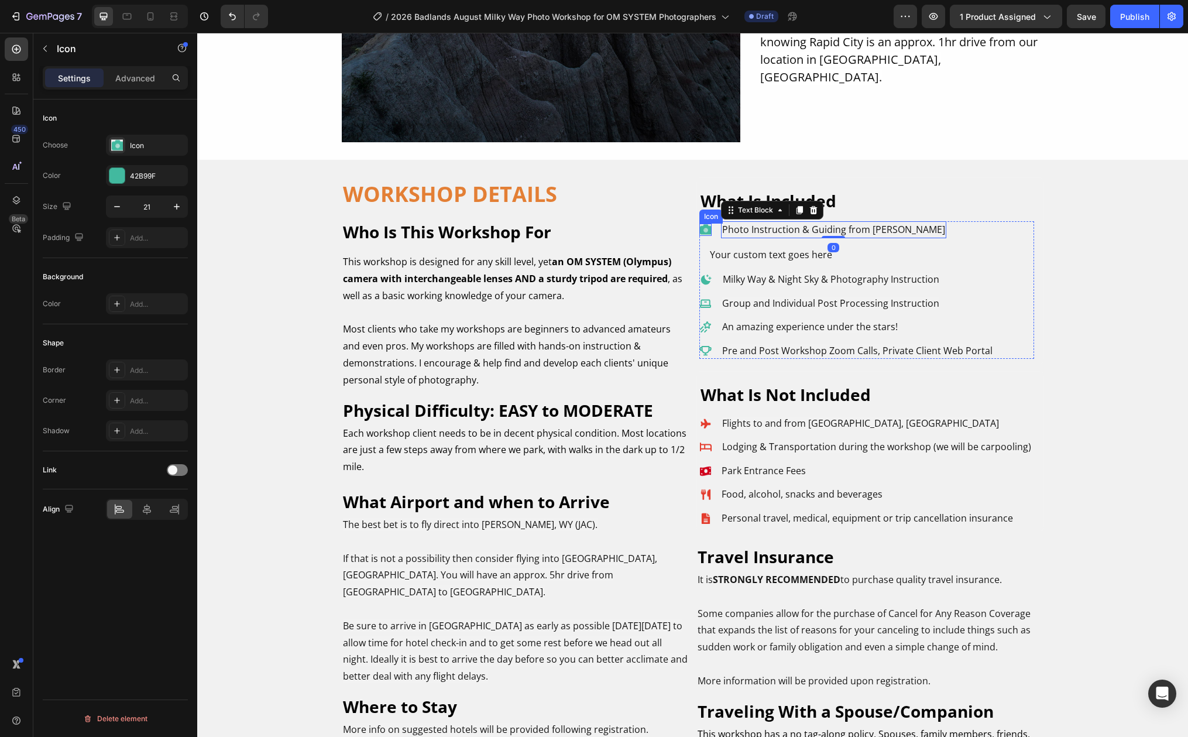
click at [700, 230] on image at bounding box center [705, 230] width 12 height 12
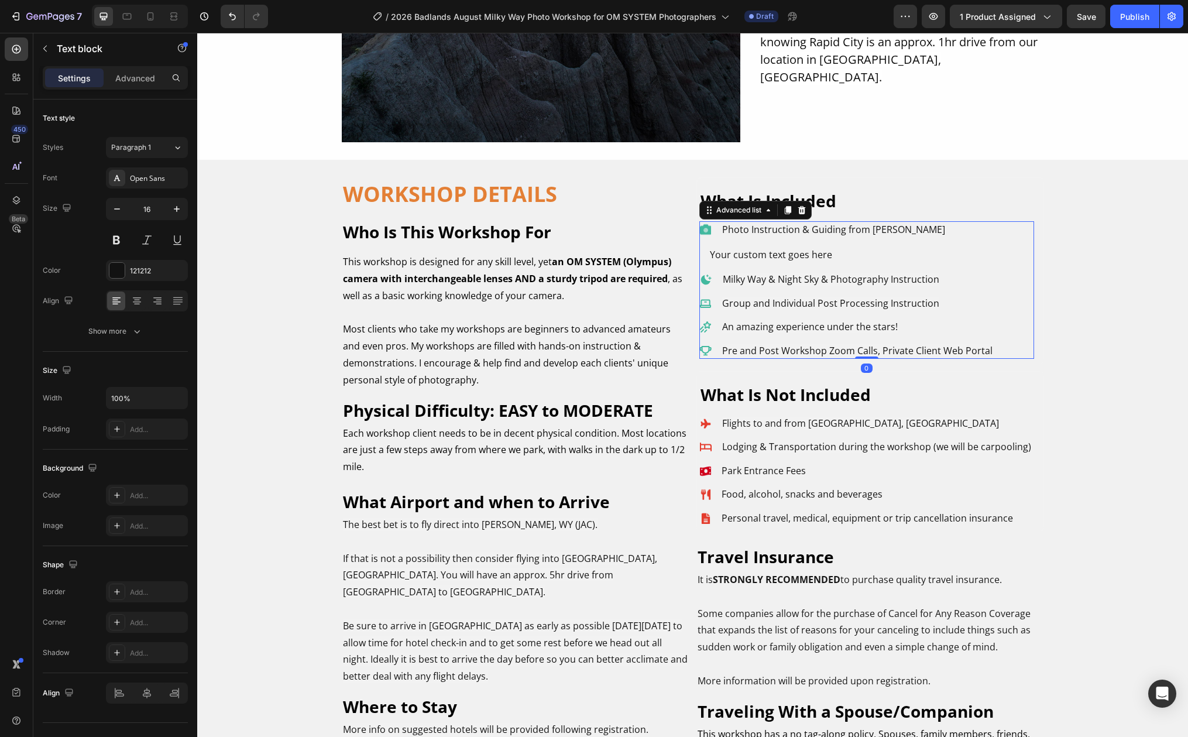
click at [715, 277] on li "Icon Milky Way & Night Sky & Photography Instruction Text Block" at bounding box center [846, 279] width 294 height 16
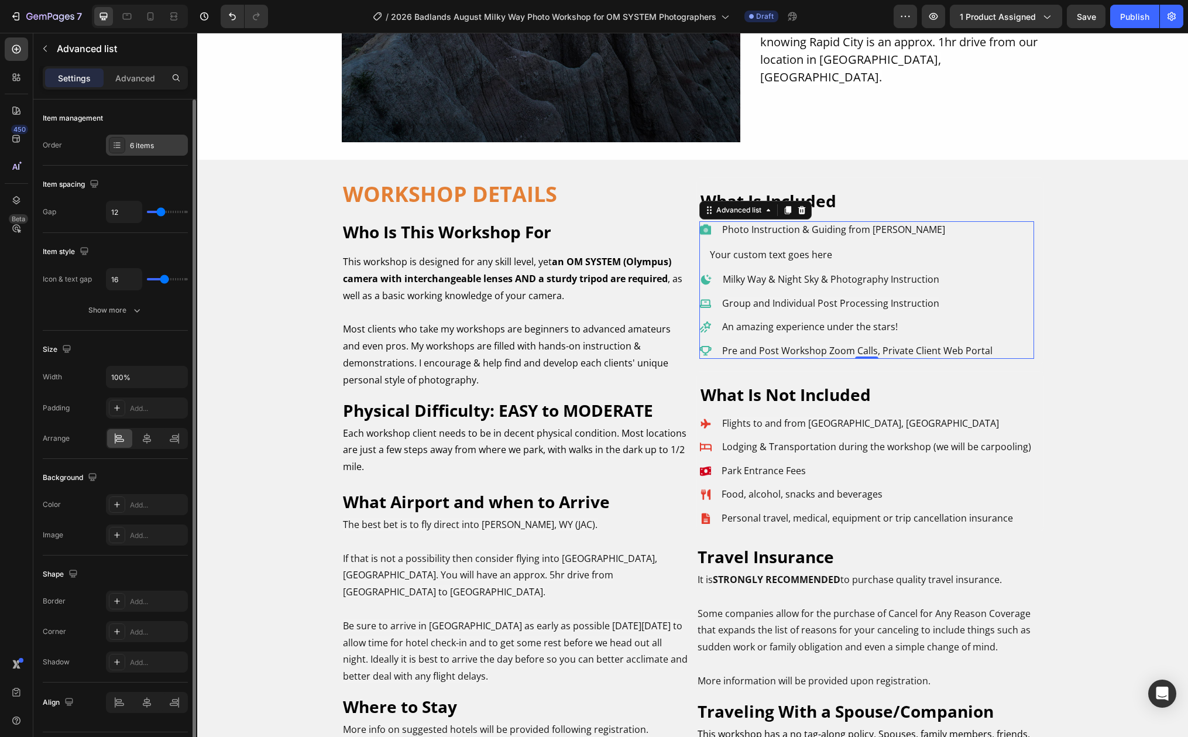
click at [114, 147] on icon at bounding box center [116, 144] width 9 height 9
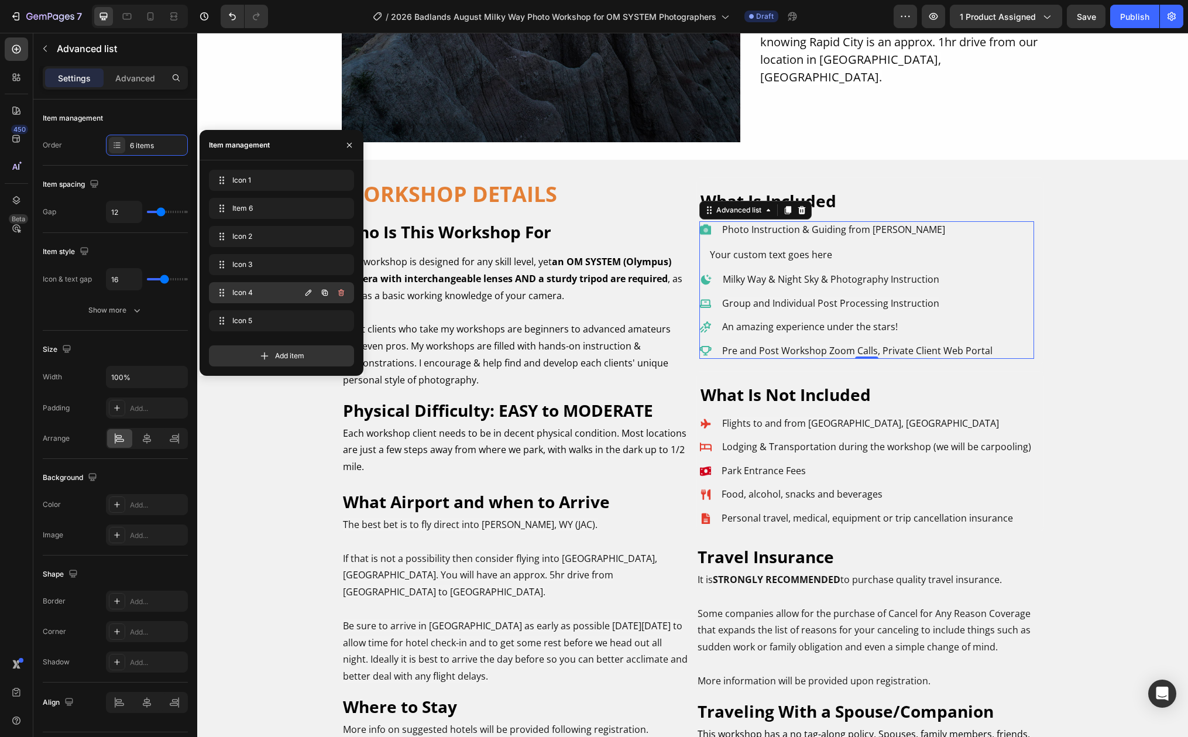
click at [256, 293] on span "Icon 4" at bounding box center [265, 292] width 66 height 11
click at [287, 295] on span "Icon 4" at bounding box center [264, 292] width 71 height 11
click at [324, 294] on icon "button" at bounding box center [324, 292] width 9 height 9
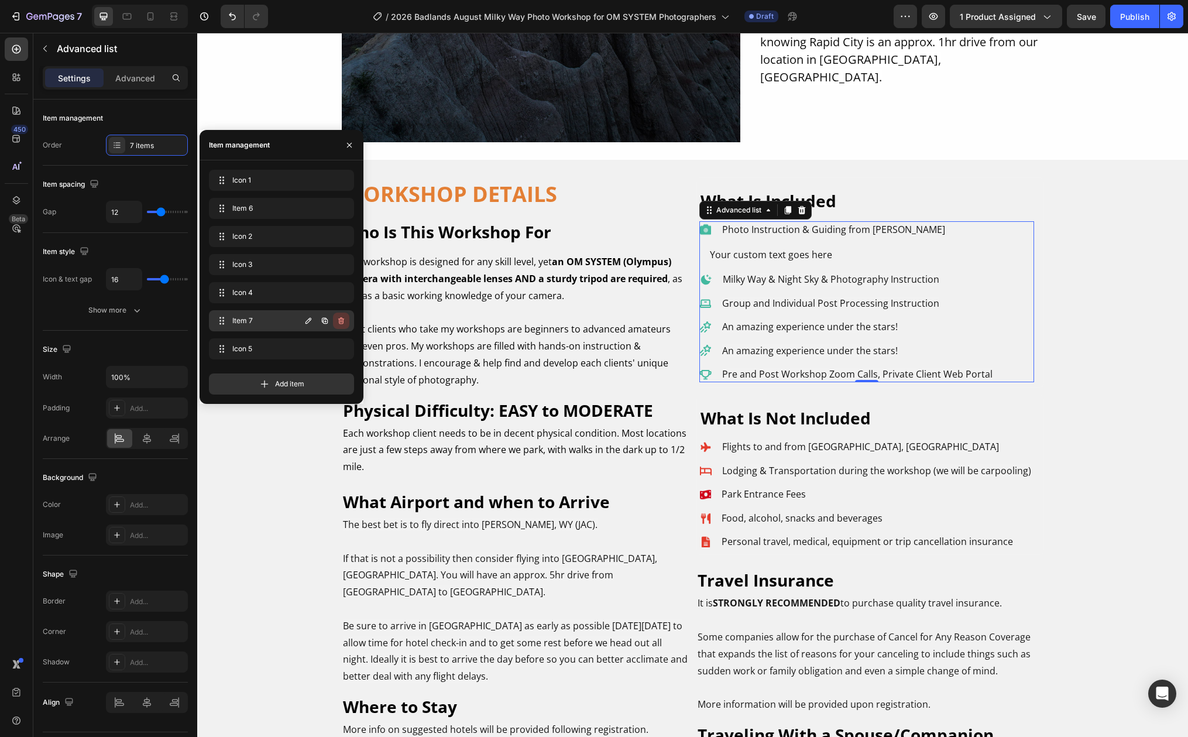
click at [340, 319] on icon "button" at bounding box center [341, 320] width 6 height 7
click at [336, 322] on div "Delete" at bounding box center [333, 320] width 22 height 11
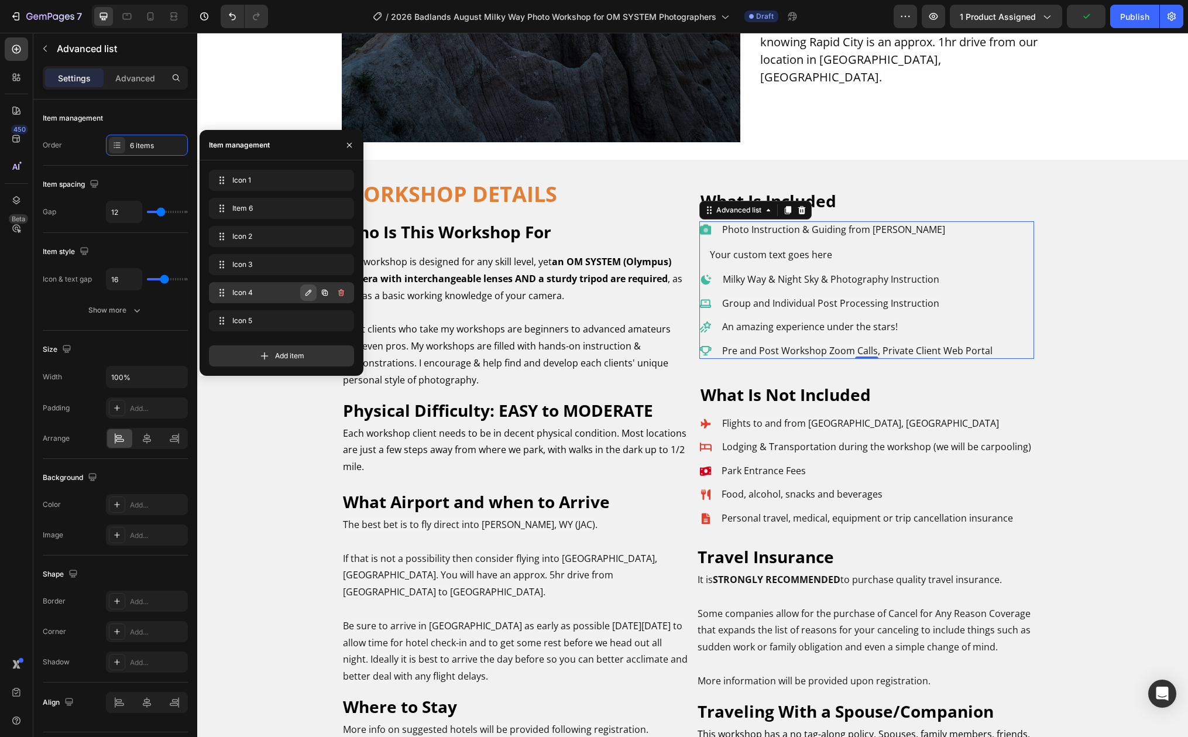
click at [309, 293] on icon "button" at bounding box center [308, 292] width 9 height 9
click at [309, 293] on input "Icon 4" at bounding box center [262, 292] width 104 height 19
click at [339, 292] on icon "button" at bounding box center [341, 293] width 5 height 4
click at [140, 79] on p "Advanced" at bounding box center [135, 78] width 40 height 12
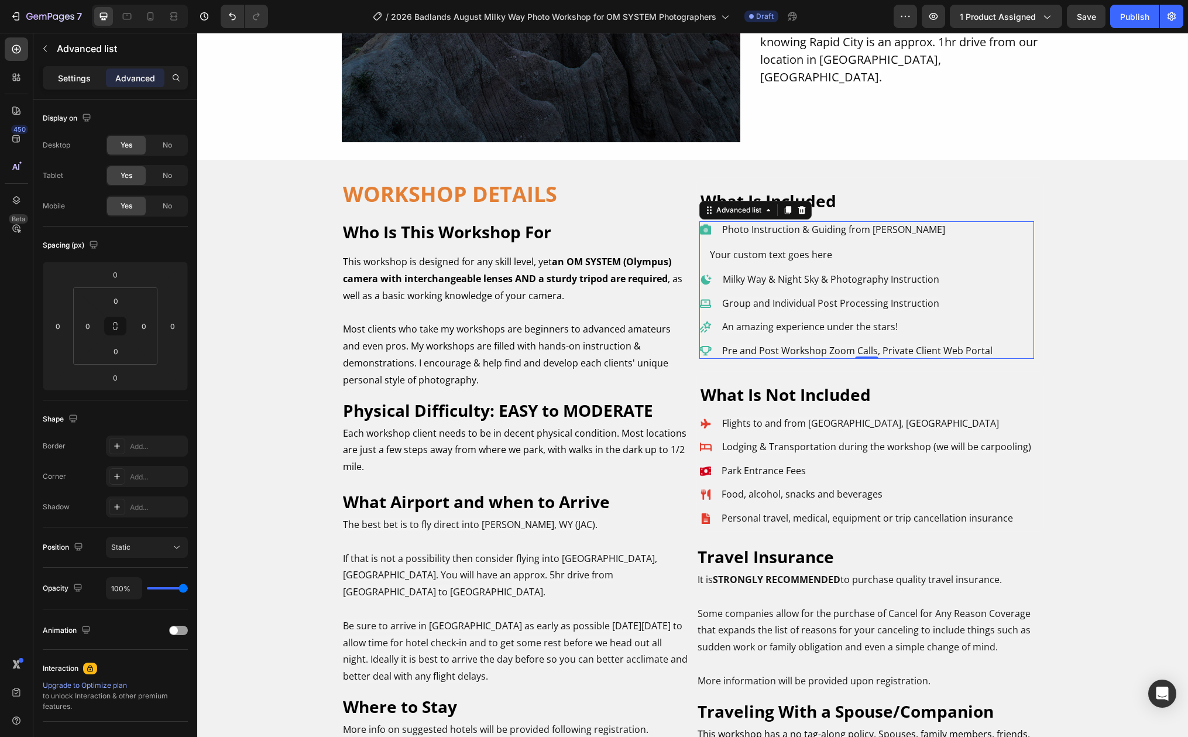
click at [64, 78] on p "Settings" at bounding box center [74, 78] width 33 height 12
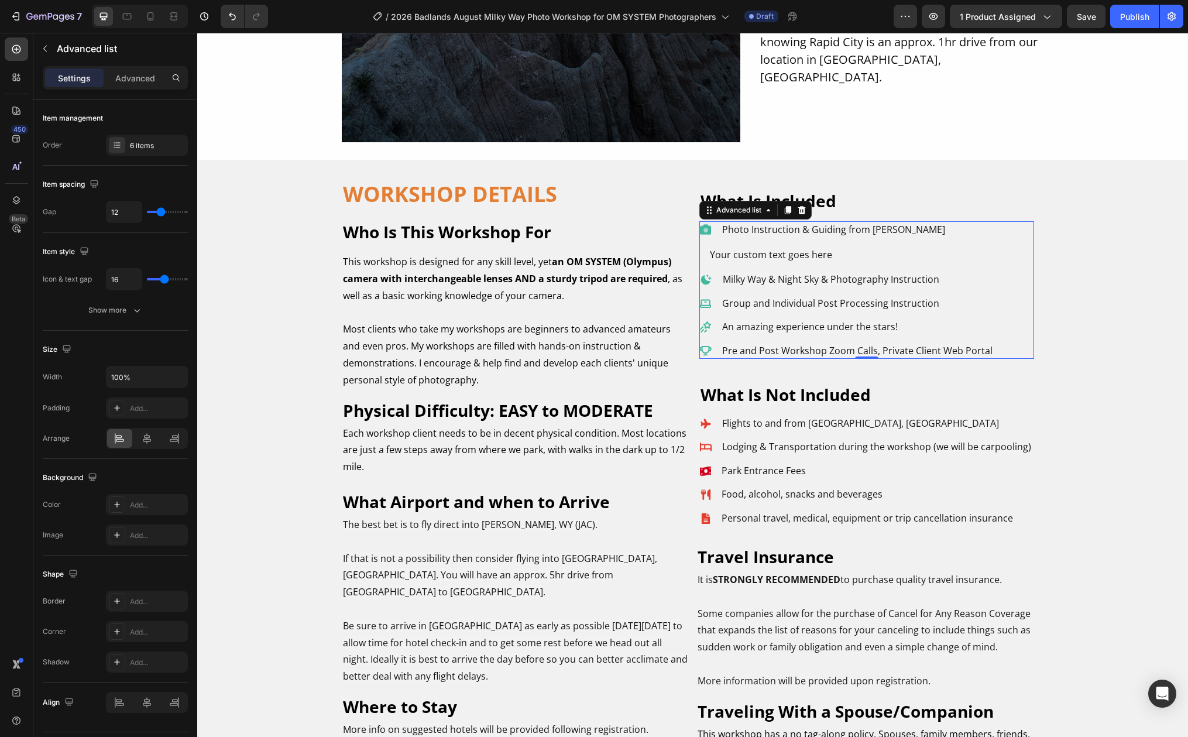
click at [700, 256] on li "Icon Your custom text goes here Text block" at bounding box center [846, 254] width 294 height 19
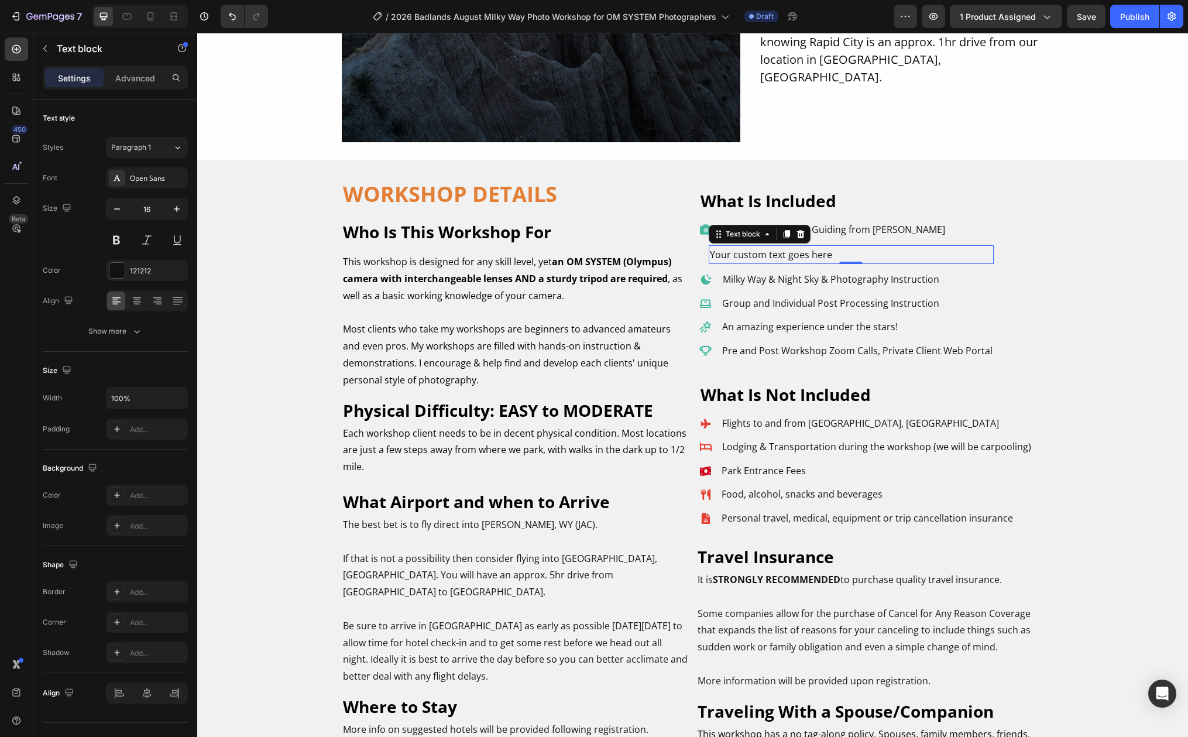
click at [709, 253] on div "Your custom text goes here" at bounding box center [851, 254] width 285 height 19
click at [729, 279] on span "Milky Way & Night Sky & Photography Instruction" at bounding box center [831, 279] width 217 height 13
click at [711, 257] on div "Your custom text goes here" at bounding box center [851, 254] width 285 height 19
click at [138, 78] on p "Advanced" at bounding box center [135, 78] width 40 height 12
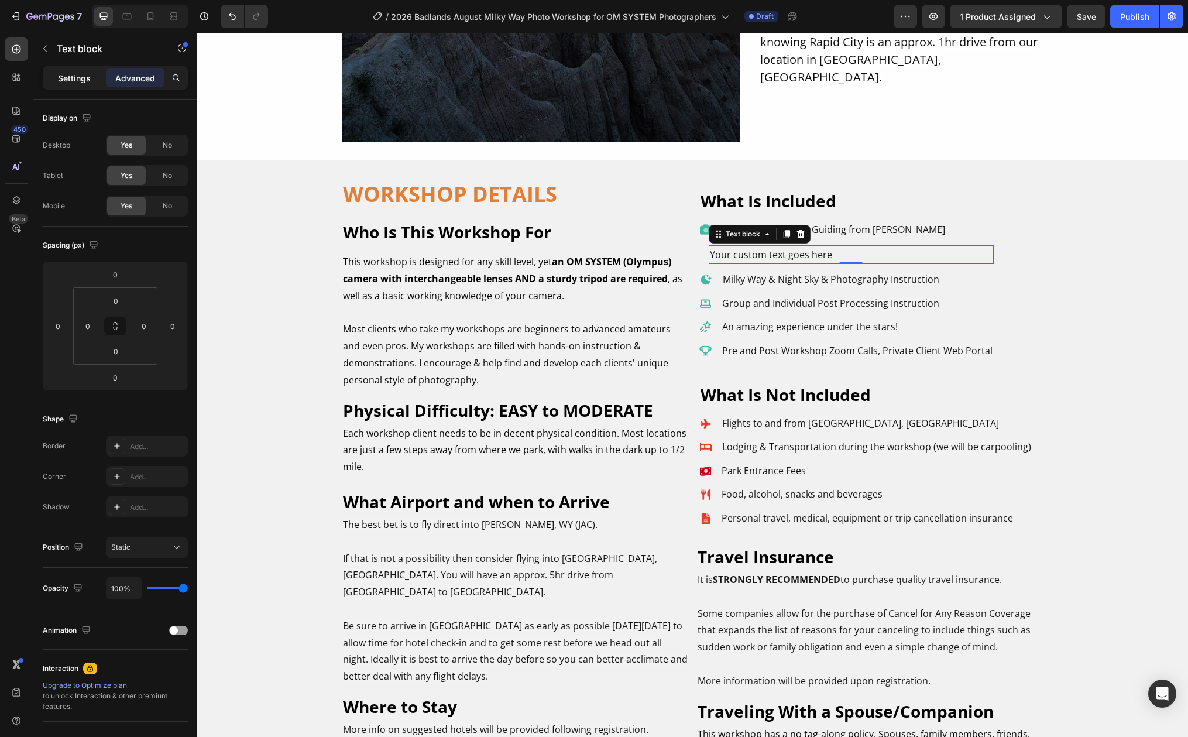
click at [70, 76] on p "Settings" at bounding box center [74, 78] width 33 height 12
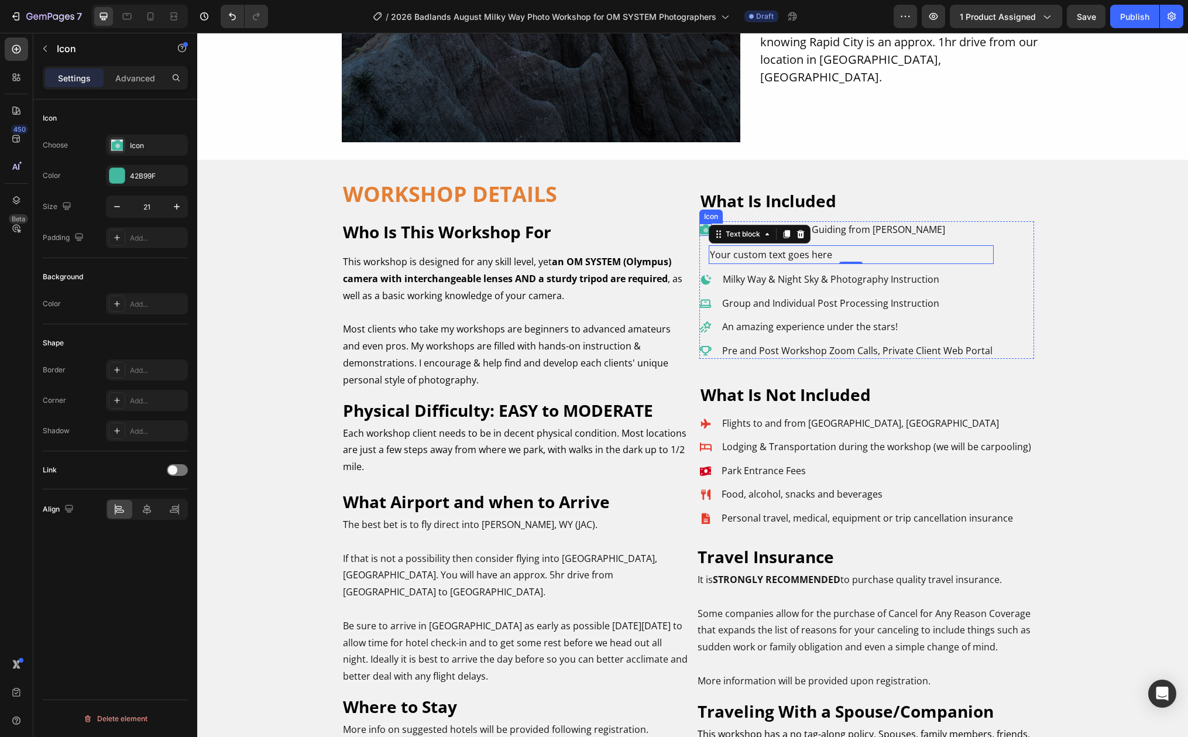
click at [700, 231] on image at bounding box center [705, 230] width 12 height 12
click at [753, 212] on icon at bounding box center [756, 212] width 6 height 8
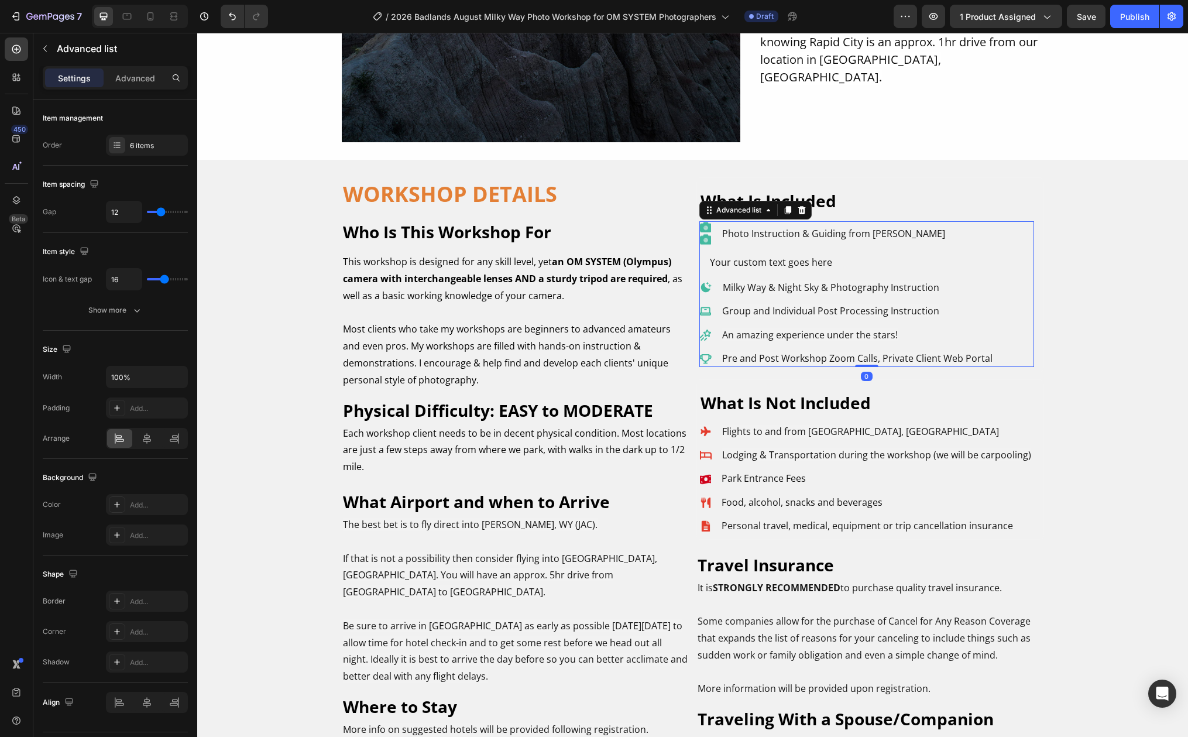
click at [809, 246] on ul "Icon Icon Photo Instruction & Guiding from [PERSON_NAME] Text Block Icon Your c…" at bounding box center [846, 293] width 294 height 145
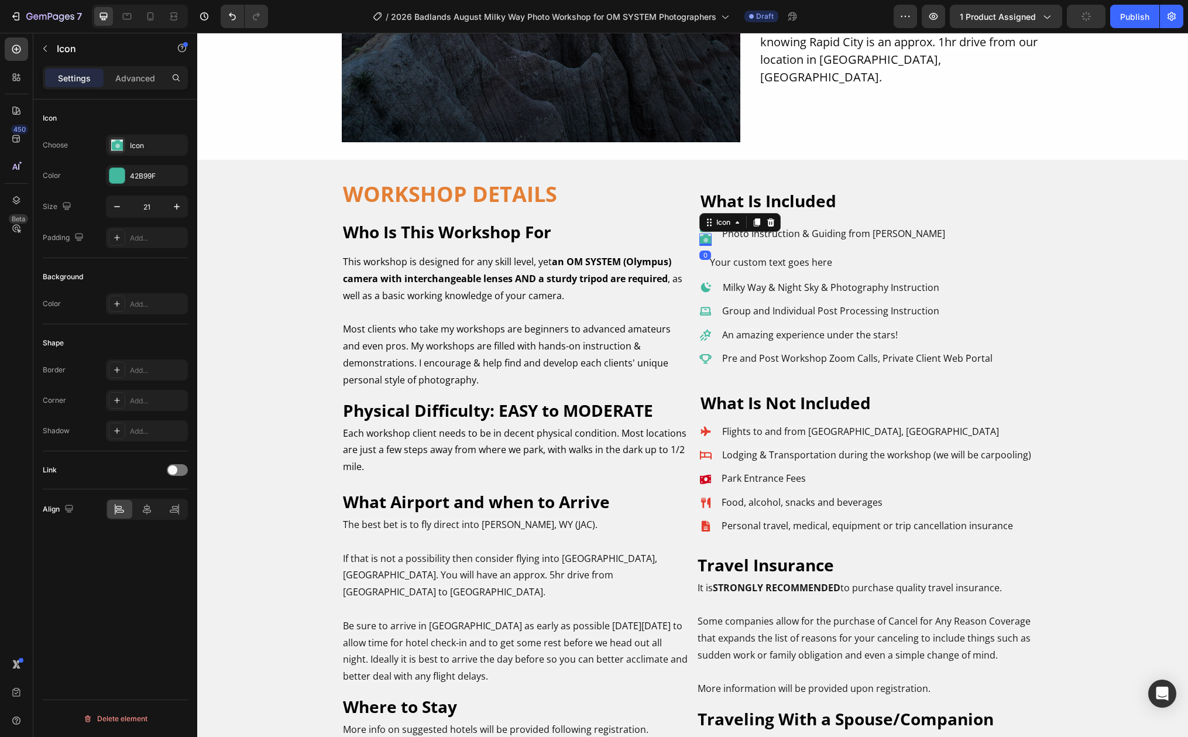
click at [699, 236] on image at bounding box center [705, 239] width 12 height 12
drag, startPoint x: 702, startPoint y: 225, endPoint x: 707, endPoint y: 262, distance: 36.6
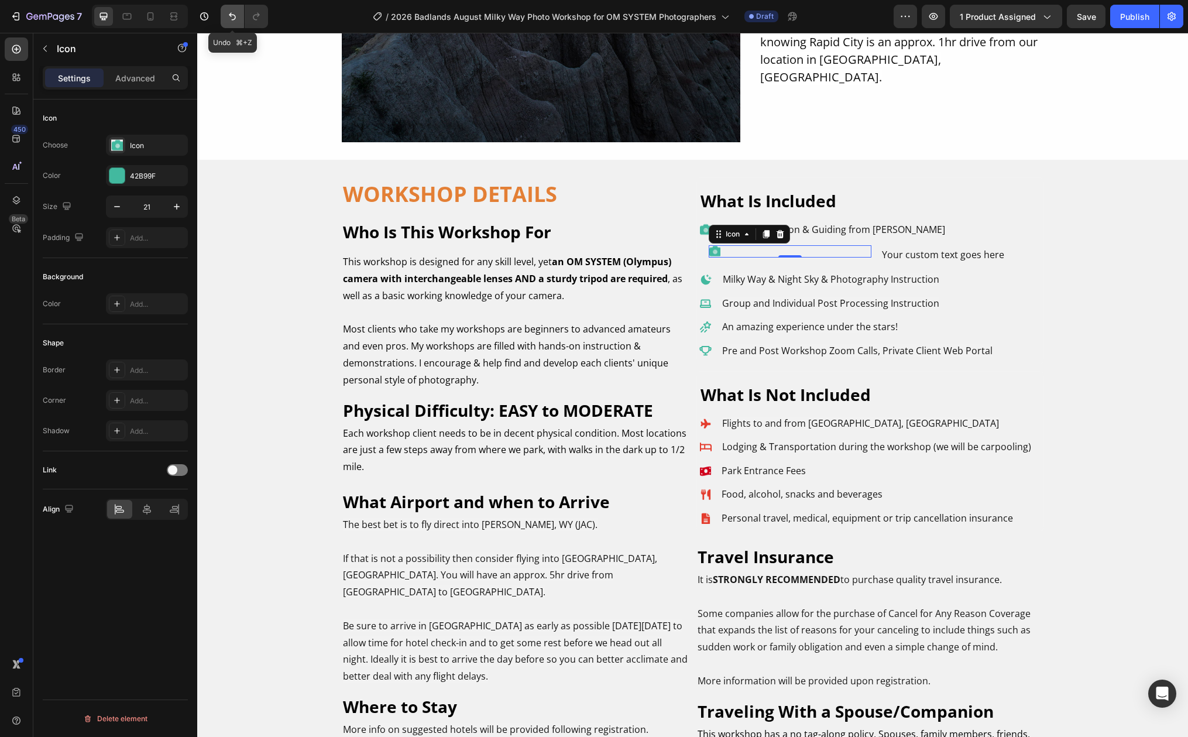
click at [233, 18] on icon "Undo/Redo" at bounding box center [232, 17] width 12 height 12
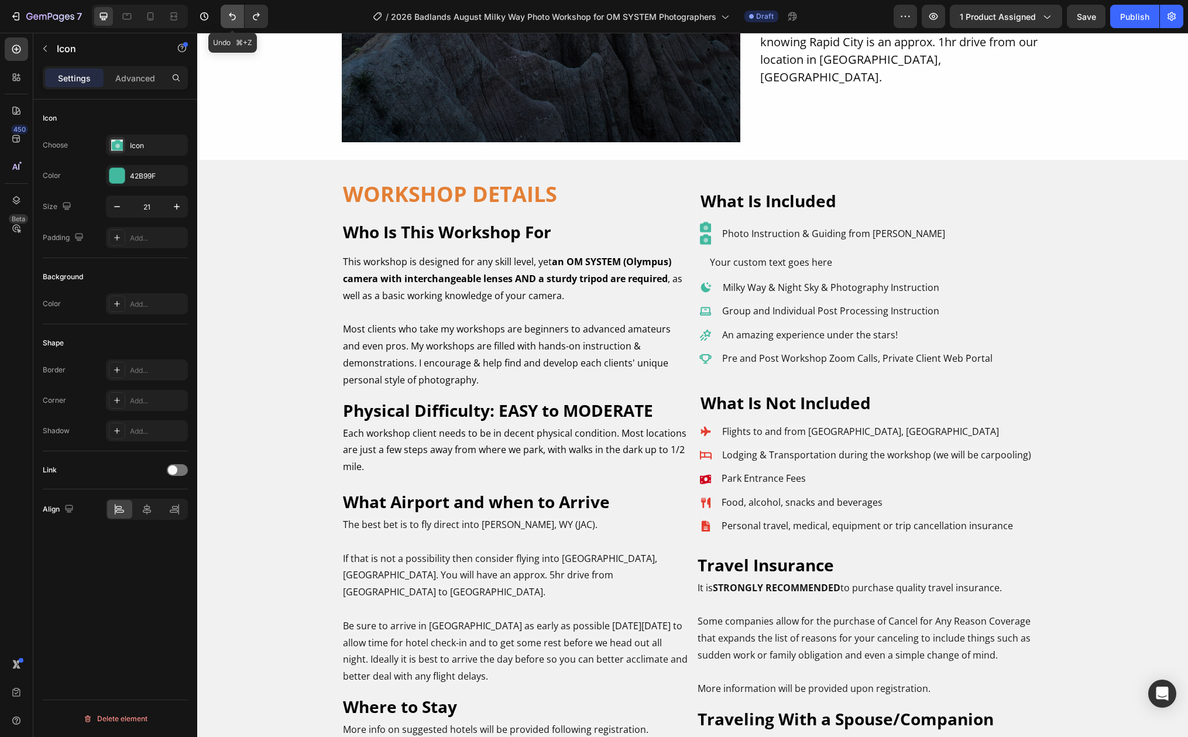
click at [233, 18] on icon "Undo/Redo" at bounding box center [232, 17] width 12 height 12
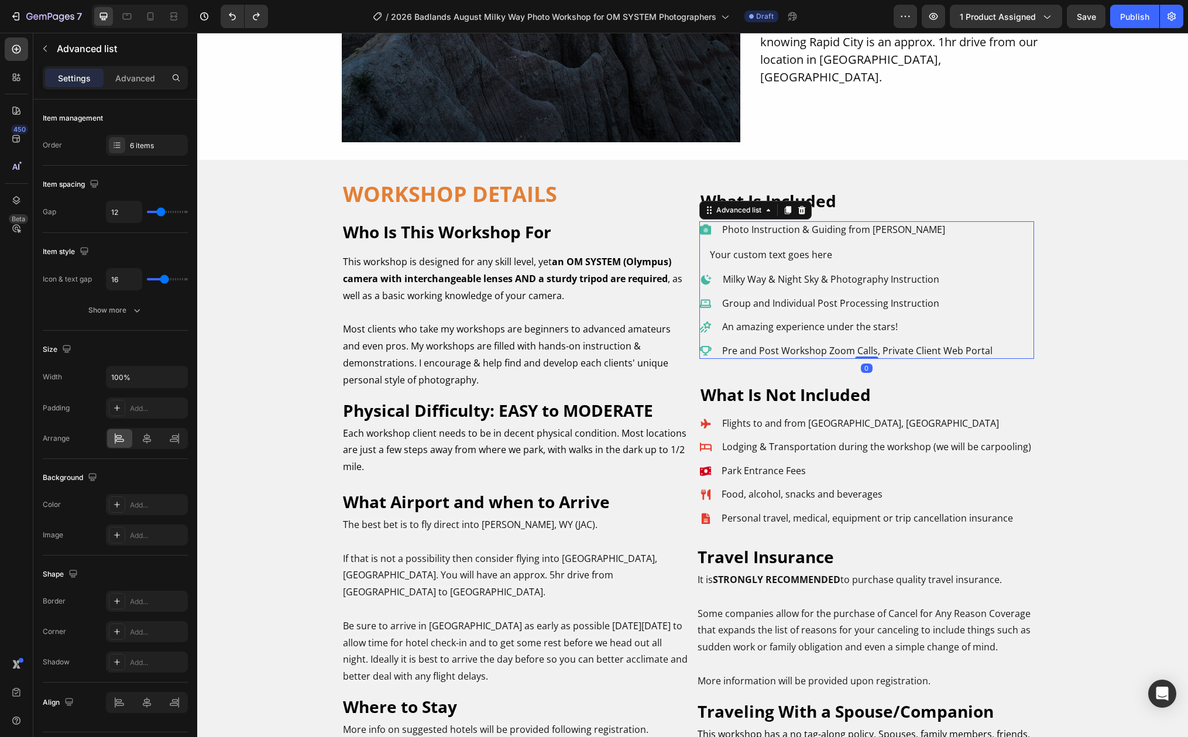
click at [711, 226] on li "Icon Photo Instruction & Guiding from [PERSON_NAME] Text Block" at bounding box center [846, 229] width 294 height 16
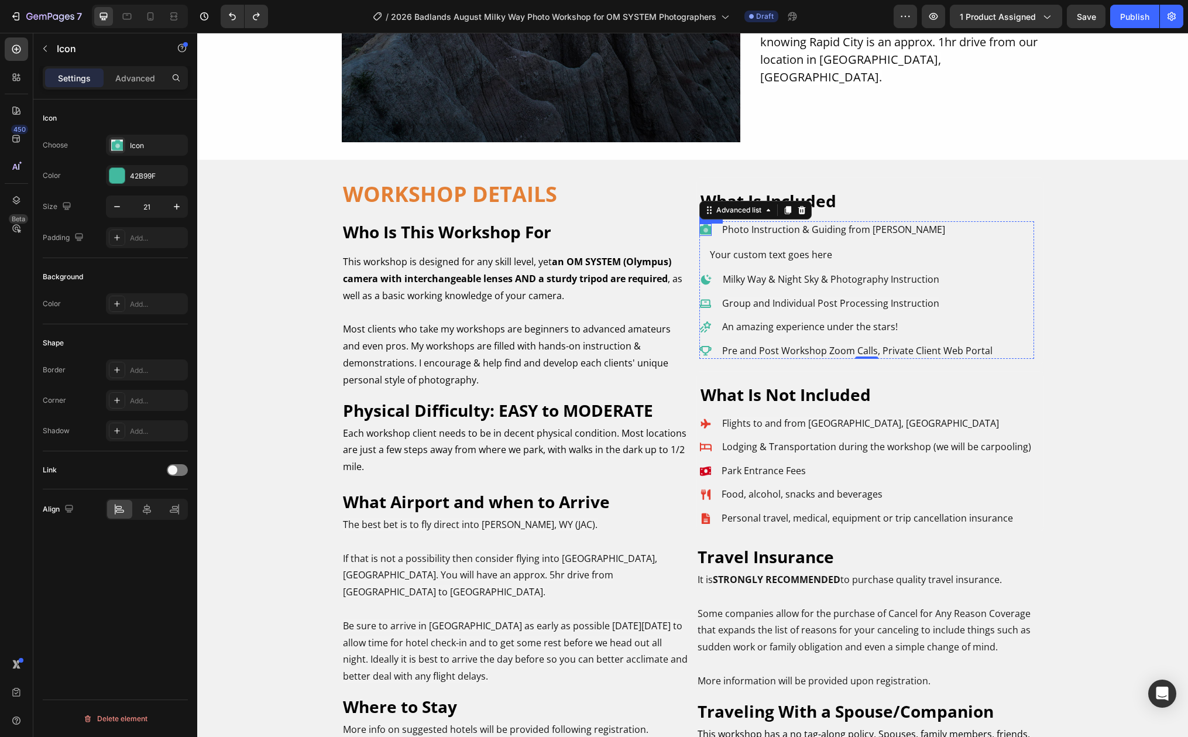
click at [703, 227] on image at bounding box center [705, 230] width 12 height 12
click at [700, 252] on li "Icon Your custom text goes here Text block" at bounding box center [846, 254] width 294 height 19
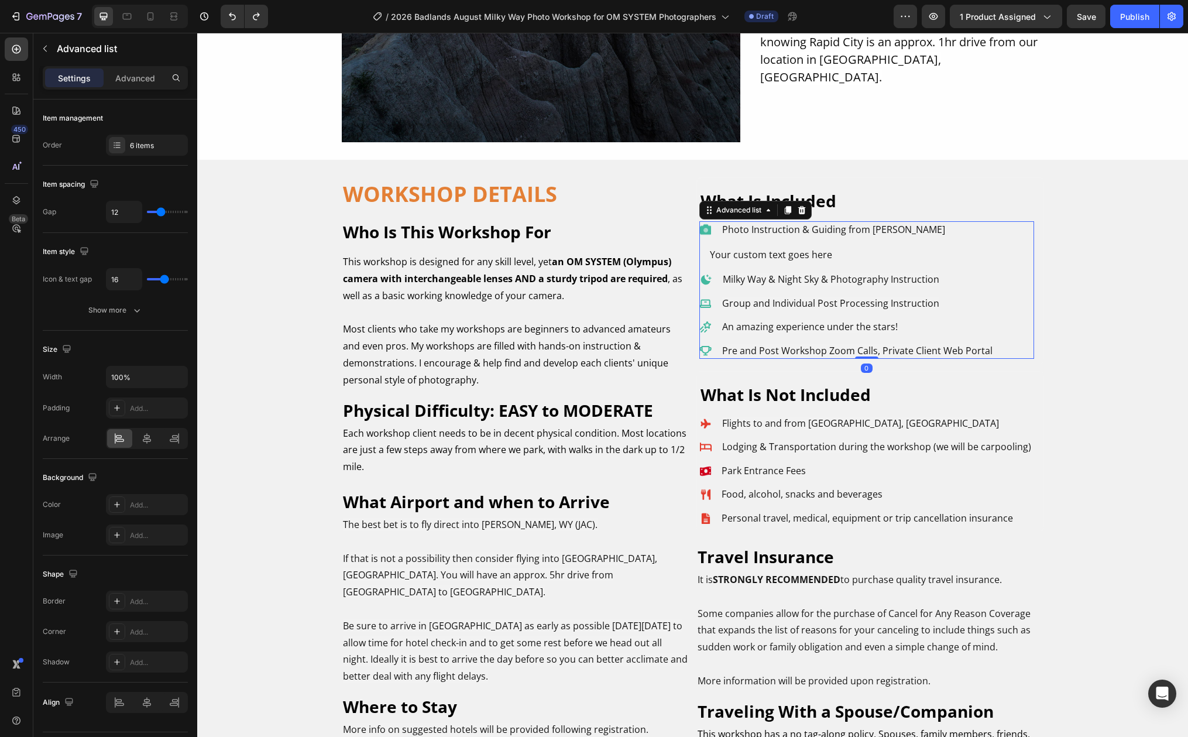
click at [699, 252] on li "Icon Your custom text goes here Text block" at bounding box center [846, 254] width 294 height 19
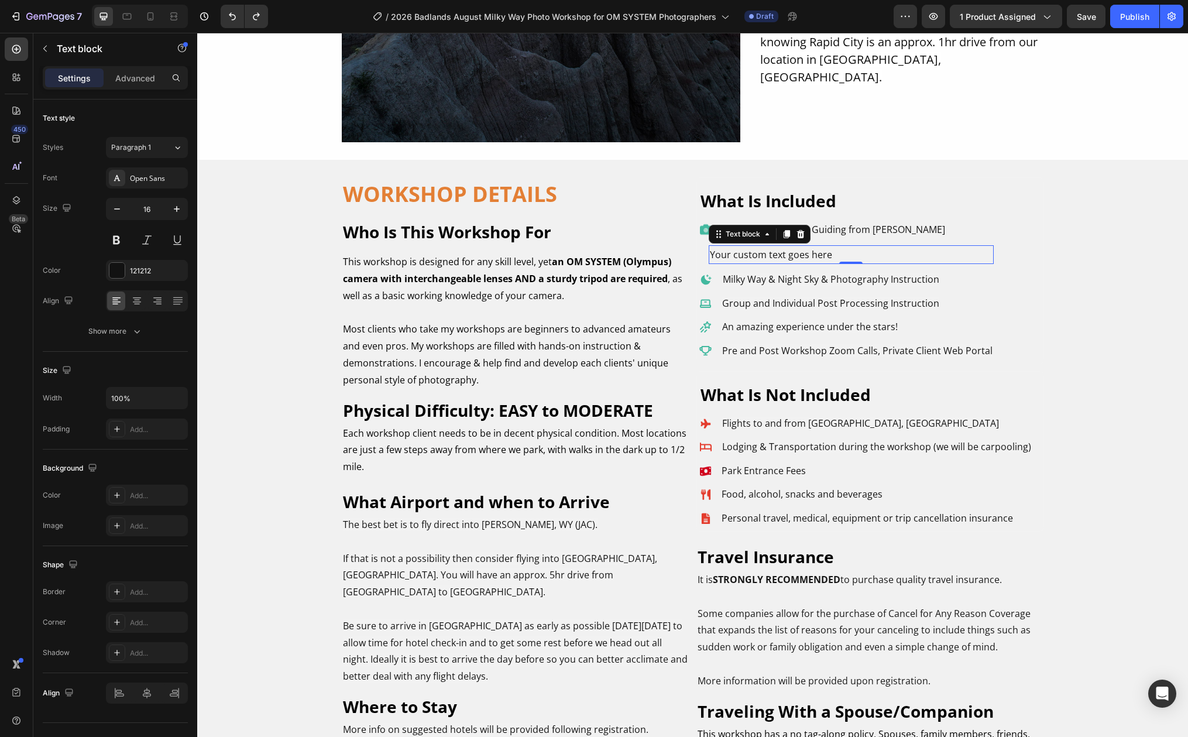
click at [724, 254] on div "Your custom text goes here" at bounding box center [851, 254] width 285 height 19
drag, startPoint x: 710, startPoint y: 237, endPoint x: 744, endPoint y: 246, distance: 35.8
click at [846, 225] on span "Photo Instruction & Guiding from [PERSON_NAME]" at bounding box center [833, 229] width 223 height 13
click at [796, 209] on icon at bounding box center [799, 210] width 6 height 8
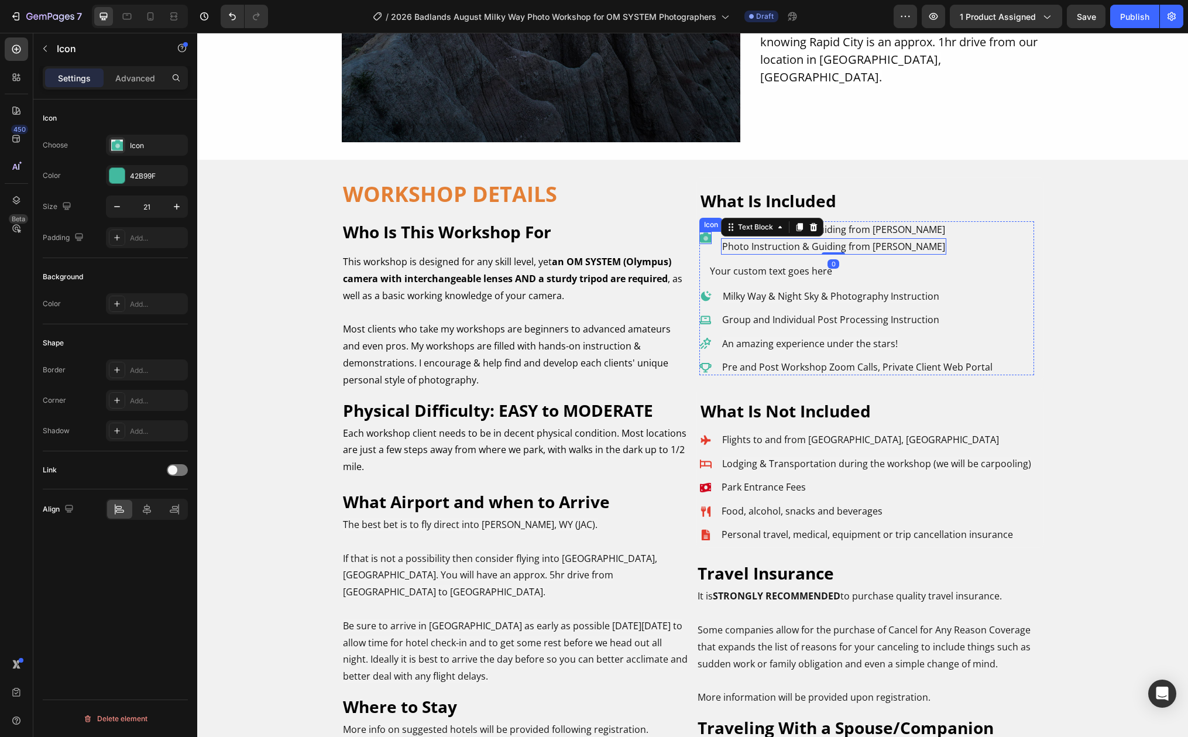
click at [705, 237] on image at bounding box center [705, 238] width 12 height 12
click at [753, 221] on icon at bounding box center [756, 221] width 6 height 8
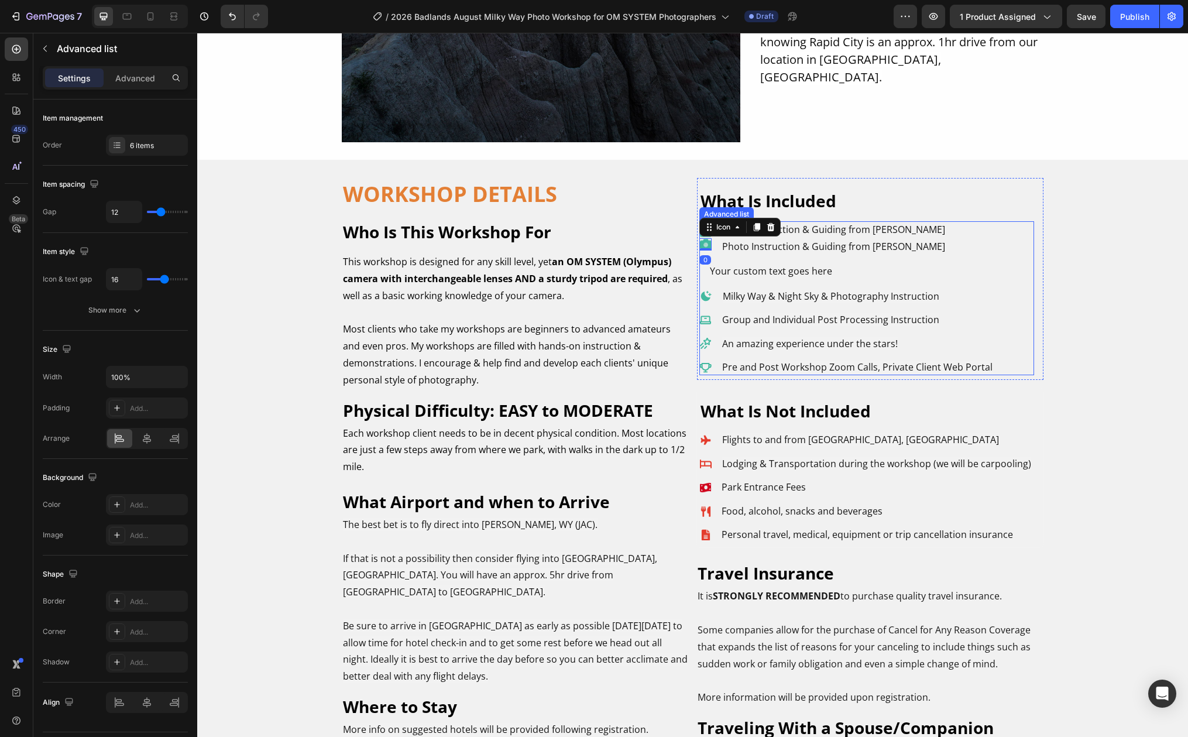
click at [966, 246] on li "Icon Icon 0 Photo Instruction & Guiding from [PERSON_NAME] Text Block Photo Ins…" at bounding box center [846, 237] width 294 height 33
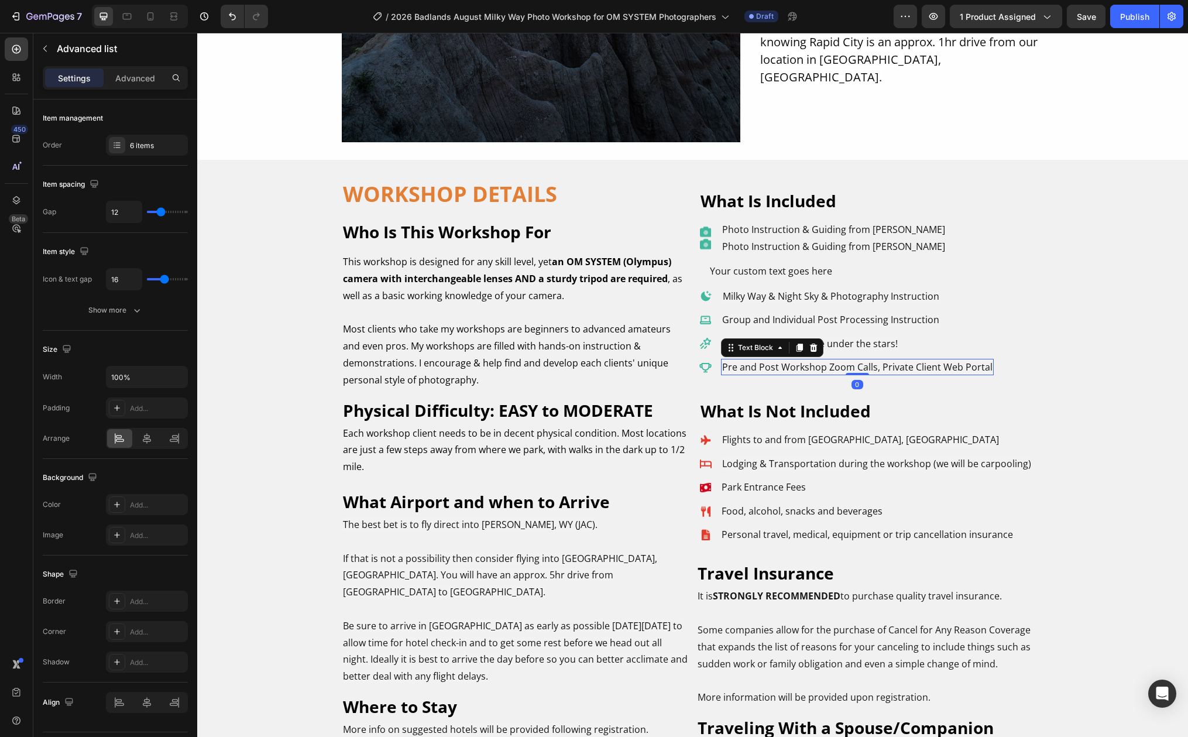
click at [792, 363] on span "Pre and Post Workshop Zoom Calls, Private Client Web Portal" at bounding box center [857, 366] width 270 height 13
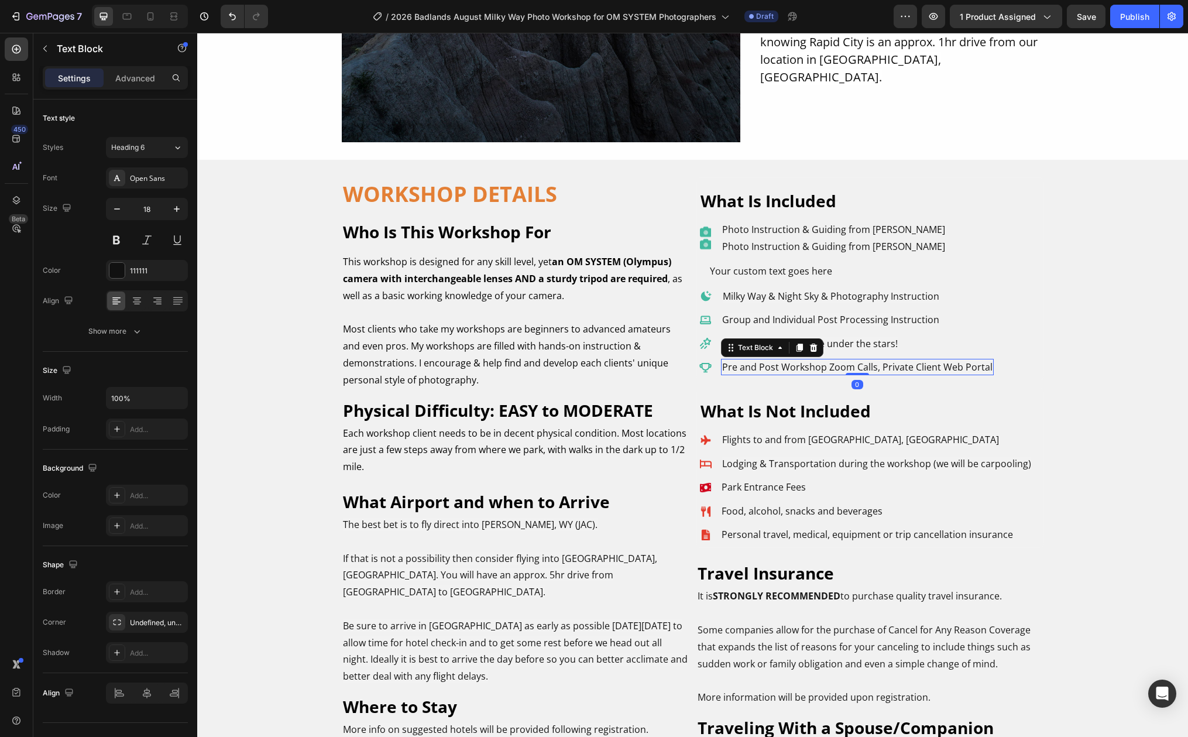
click at [761, 368] on span "Pre and Post Workshop Zoom Calls, Private Client Web Portal" at bounding box center [857, 366] width 270 height 13
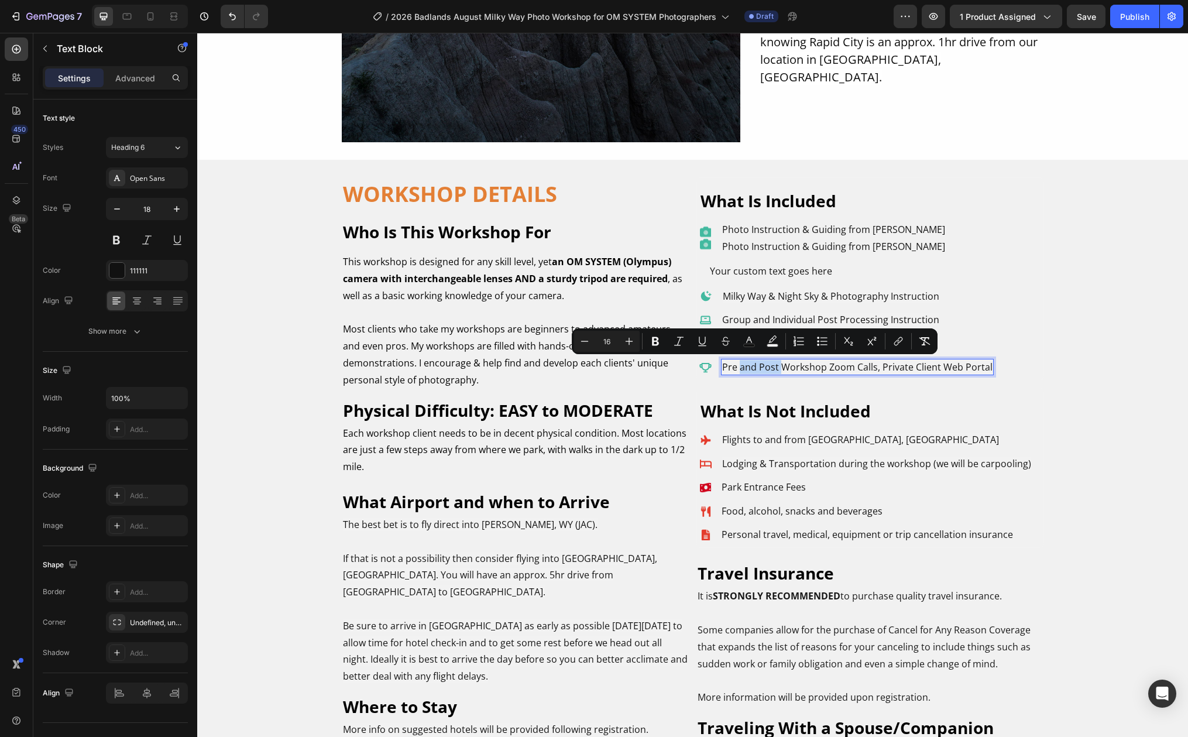
drag, startPoint x: 735, startPoint y: 366, endPoint x: 775, endPoint y: 365, distance: 40.4
click at [775, 365] on span "Pre and Post Workshop Zoom Calls, Private Client Web Portal" at bounding box center [857, 366] width 270 height 13
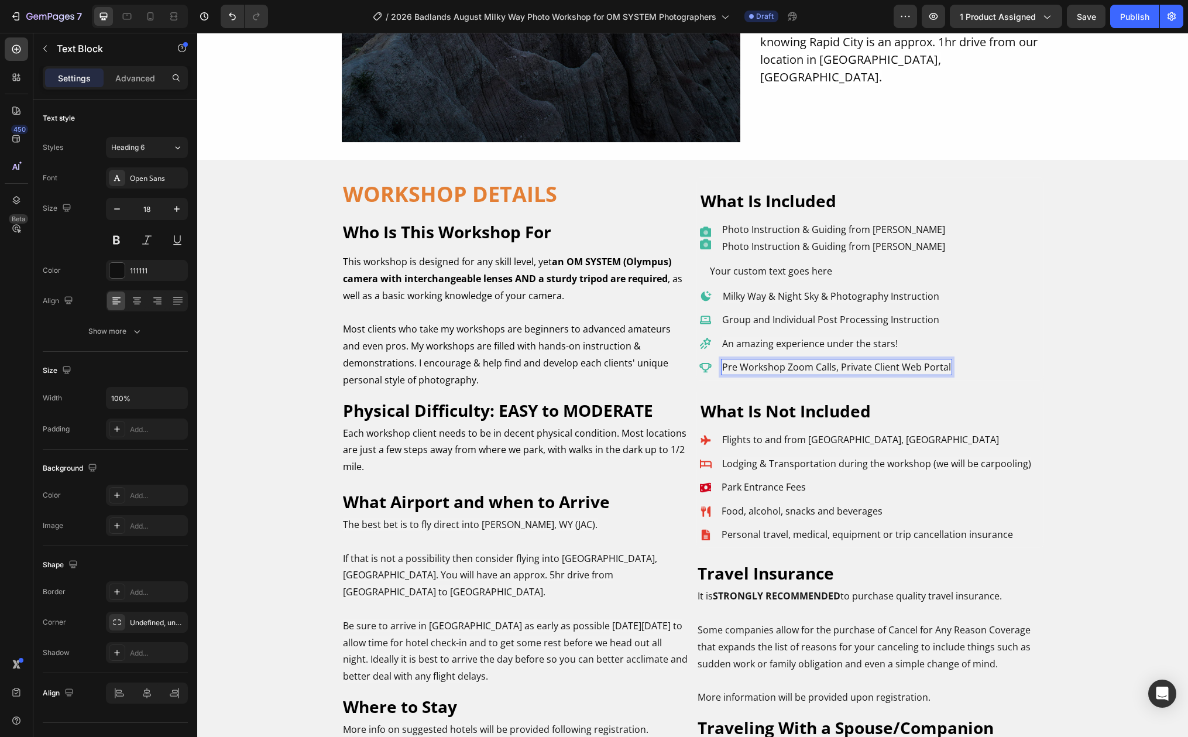
click at [828, 367] on span "Pre Workshop Zoom Calls, Private Client Web Portal" at bounding box center [836, 366] width 229 height 13
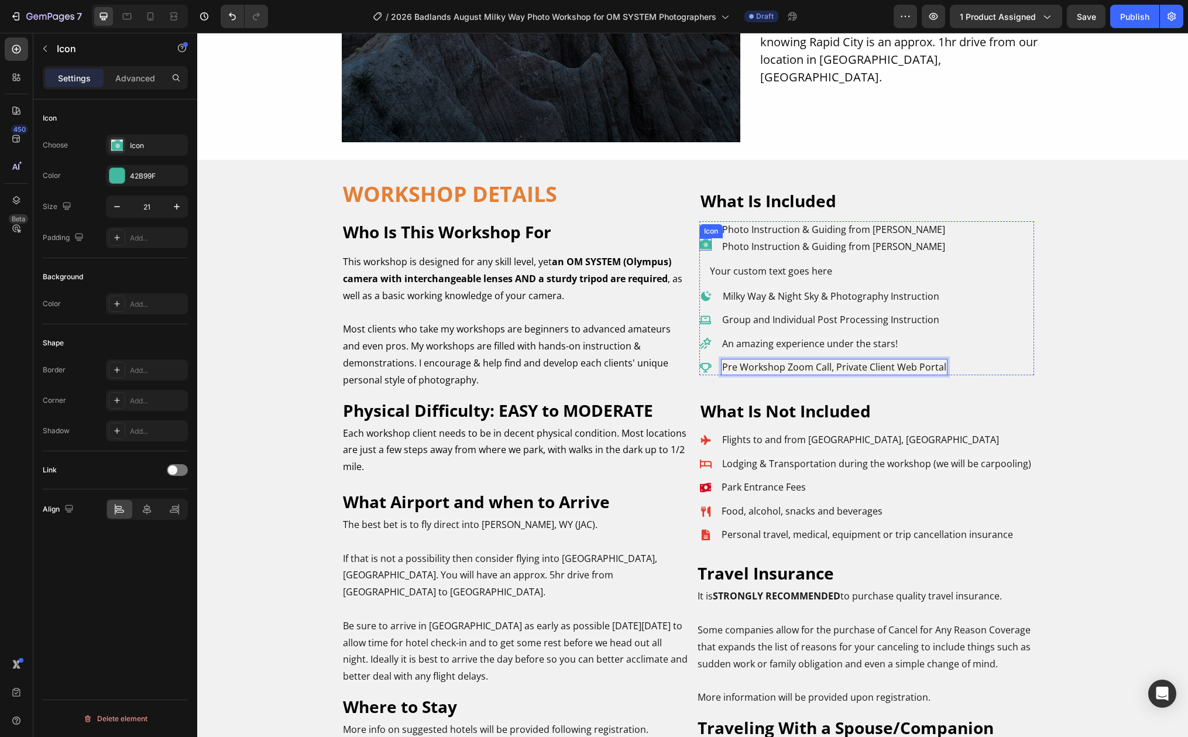
click at [701, 244] on image at bounding box center [705, 244] width 12 height 12
click at [767, 227] on icon at bounding box center [770, 226] width 9 height 9
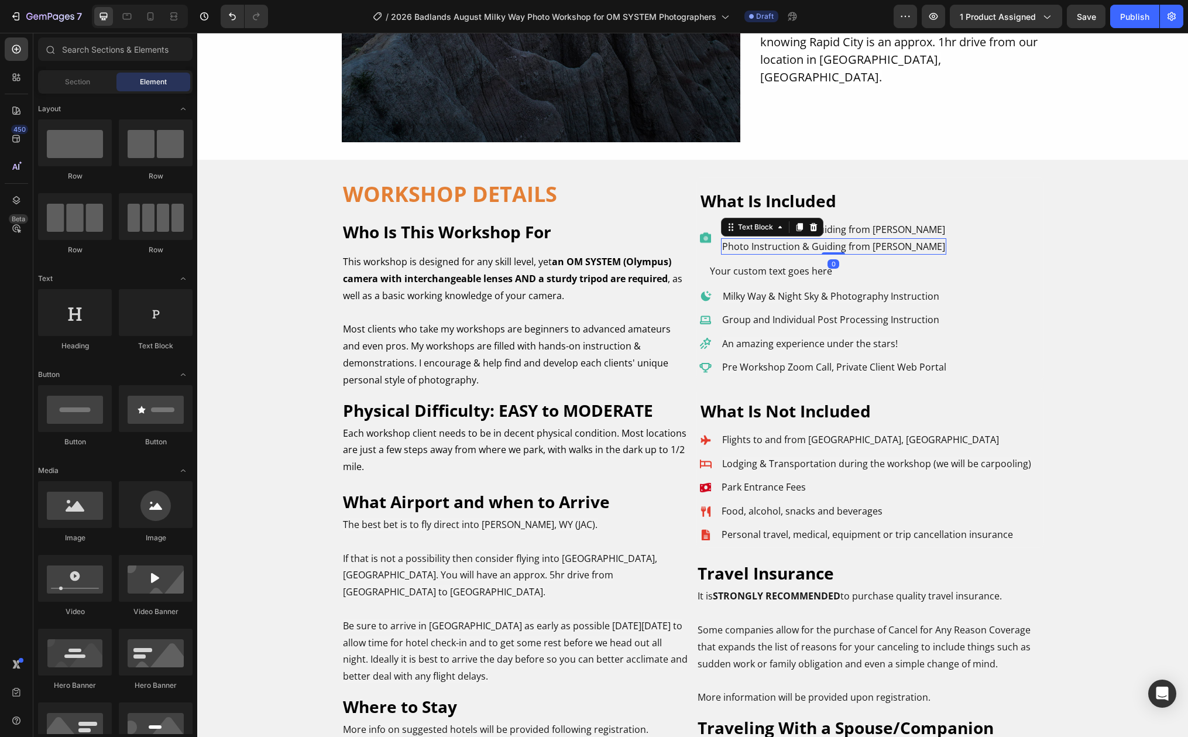
click at [769, 248] on span "Photo Instruction & Guiding from [PERSON_NAME]" at bounding box center [833, 246] width 223 height 13
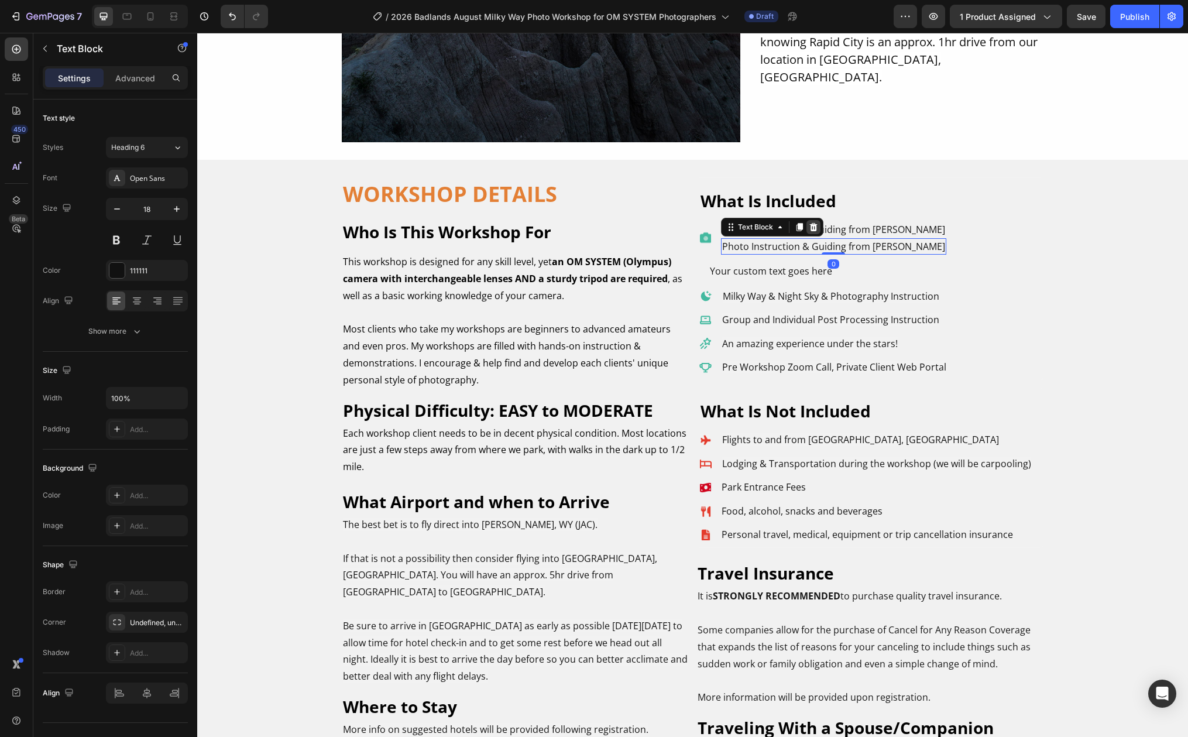
click at [809, 228] on icon at bounding box center [813, 226] width 9 height 9
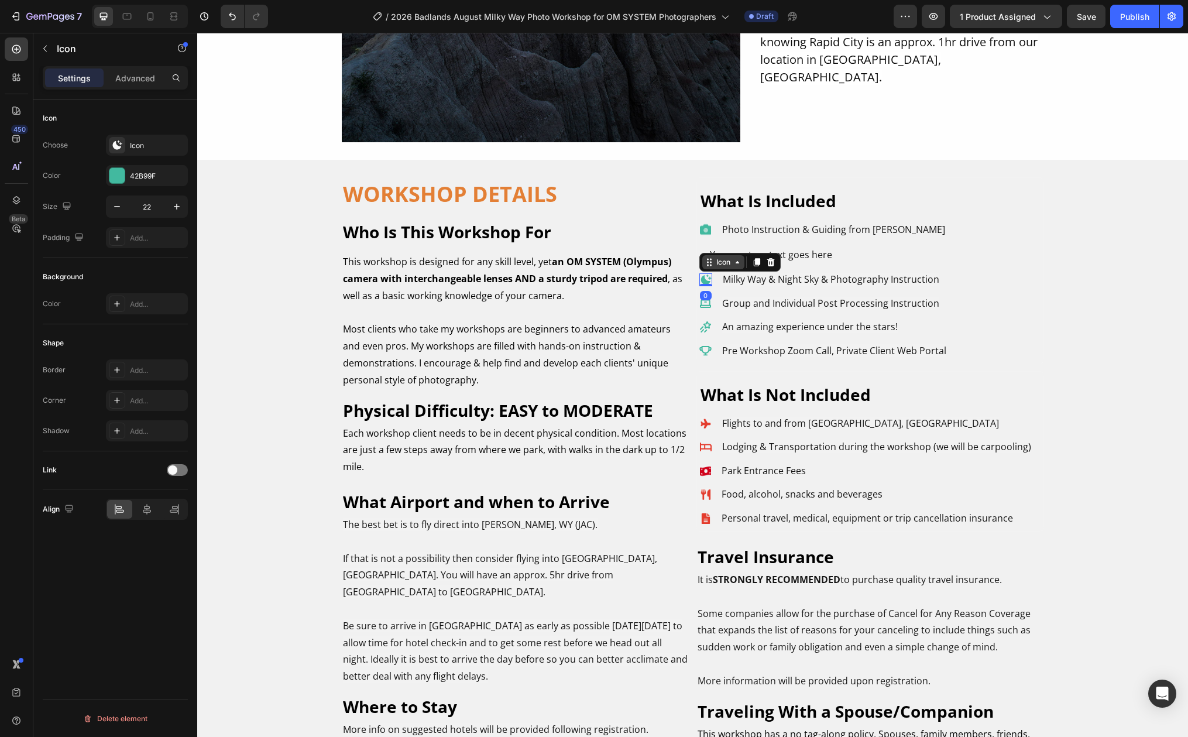
click at [704, 265] on div "Icon" at bounding box center [723, 262] width 42 height 14
click at [754, 262] on icon at bounding box center [756, 262] width 6 height 8
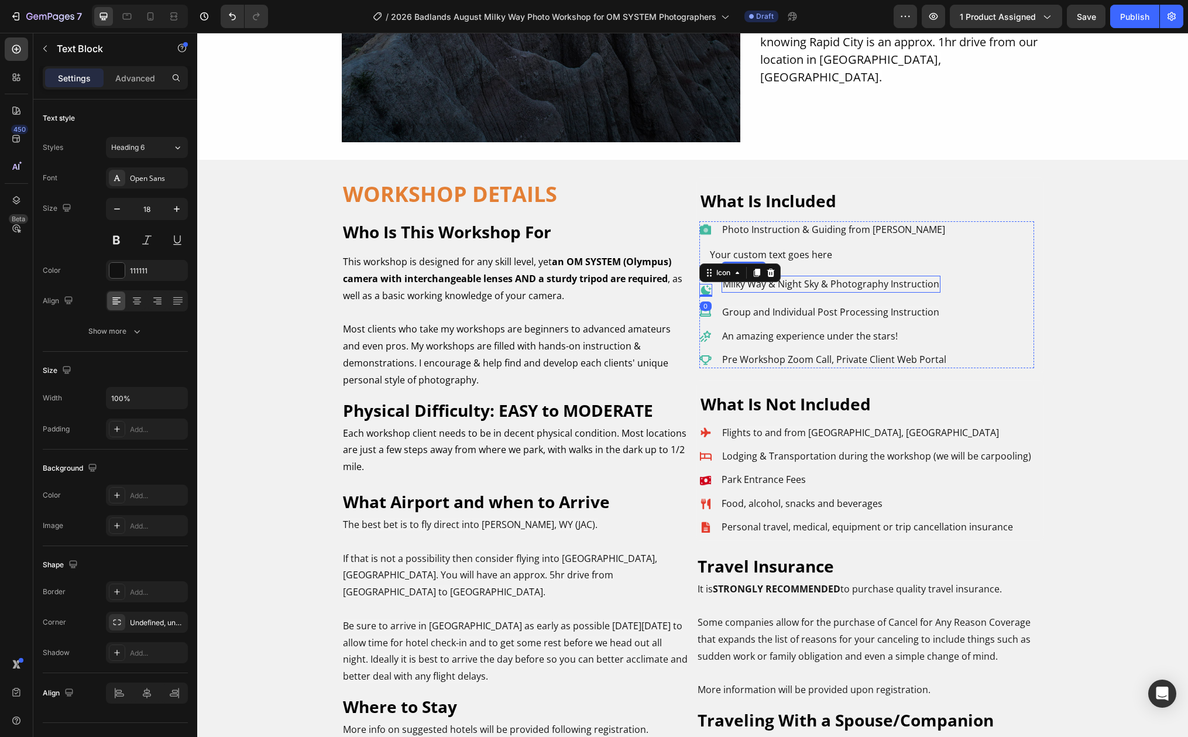
click at [794, 286] on span "Milky Way & Night Sky & Photography Instruction" at bounding box center [831, 283] width 217 height 13
click at [796, 263] on icon at bounding box center [799, 264] width 6 height 8
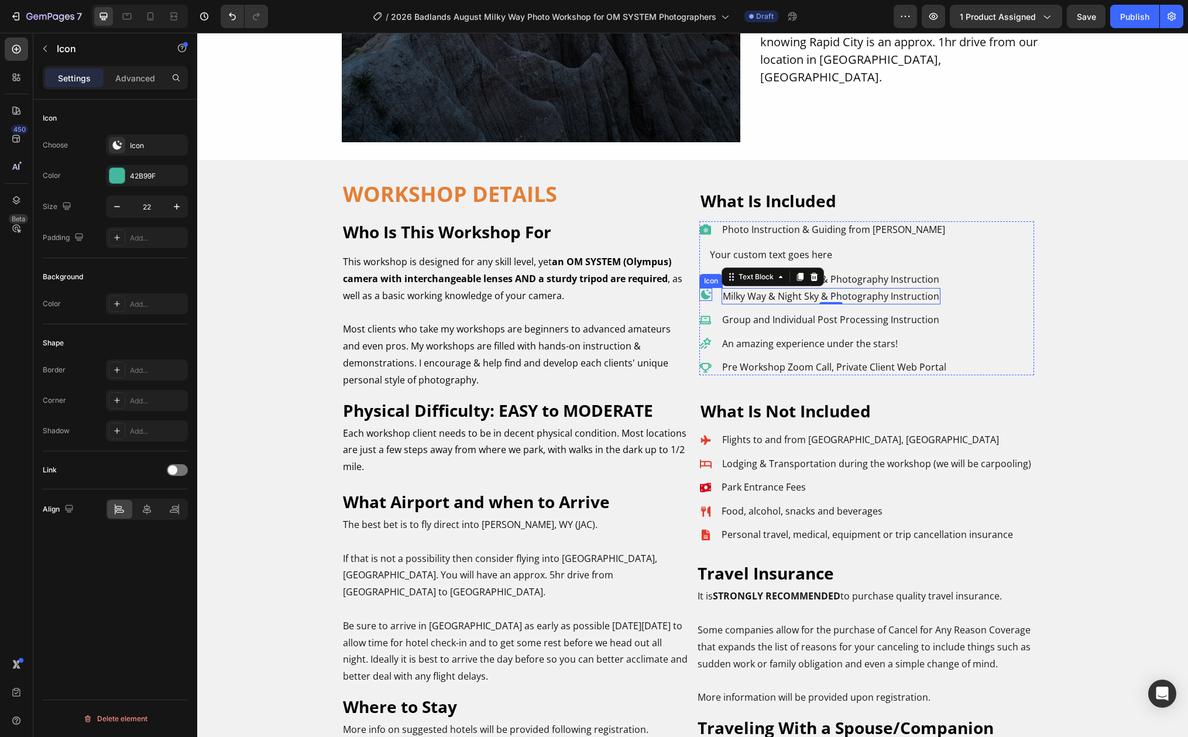
click at [702, 281] on div "Icon" at bounding box center [711, 281] width 19 height 0
click at [138, 79] on p "Advanced" at bounding box center [135, 78] width 40 height 12
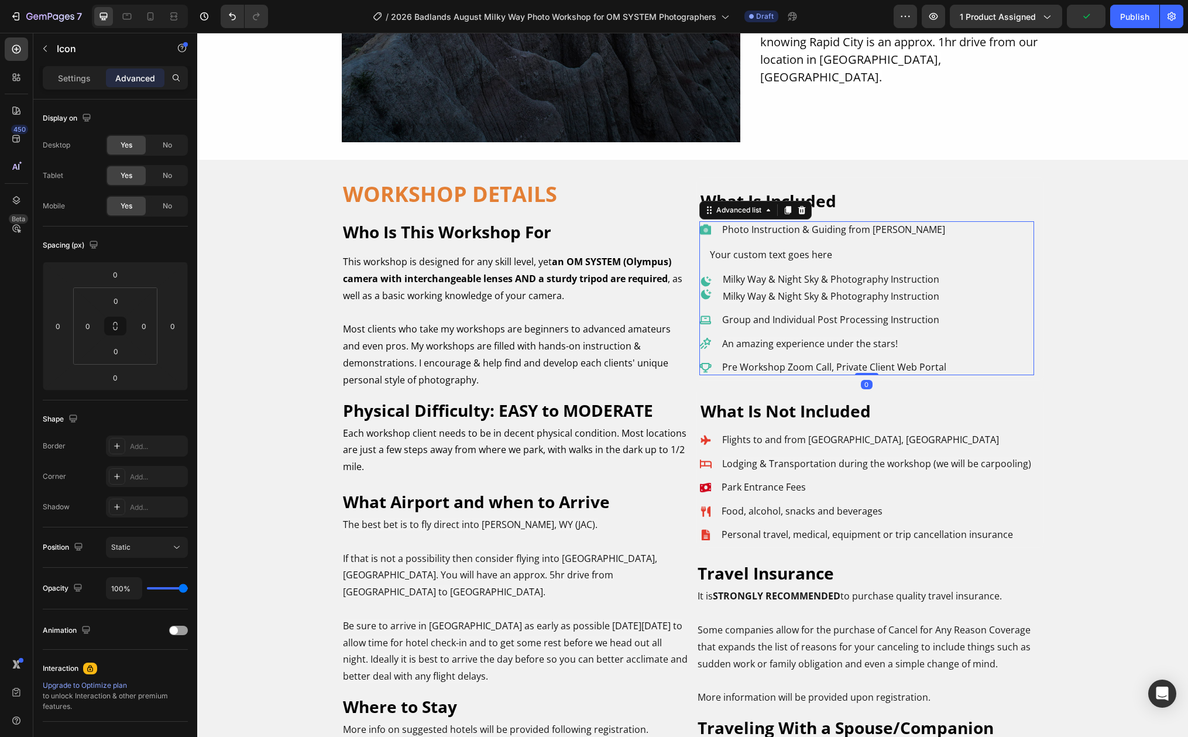
click at [956, 282] on div "Icon Photo Instruction & Guiding from [PERSON_NAME] Text Block Icon Your custom…" at bounding box center [866, 298] width 335 height 154
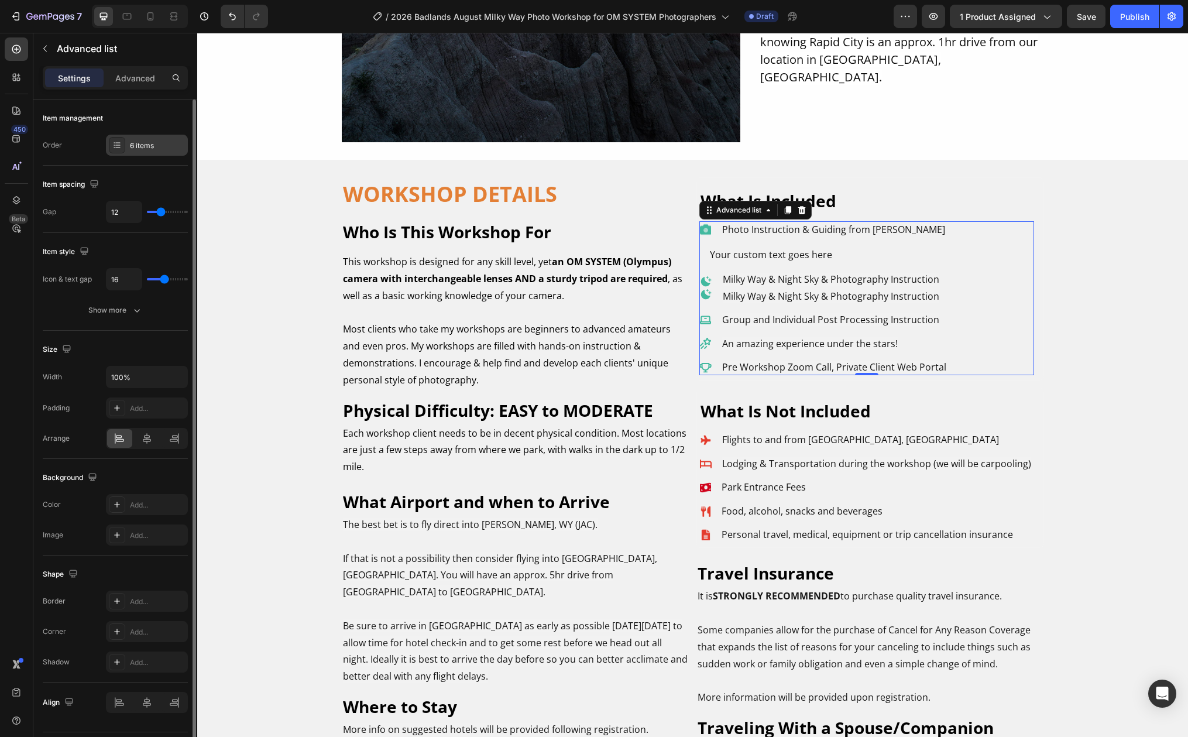
click at [121, 145] on icon at bounding box center [116, 144] width 9 height 9
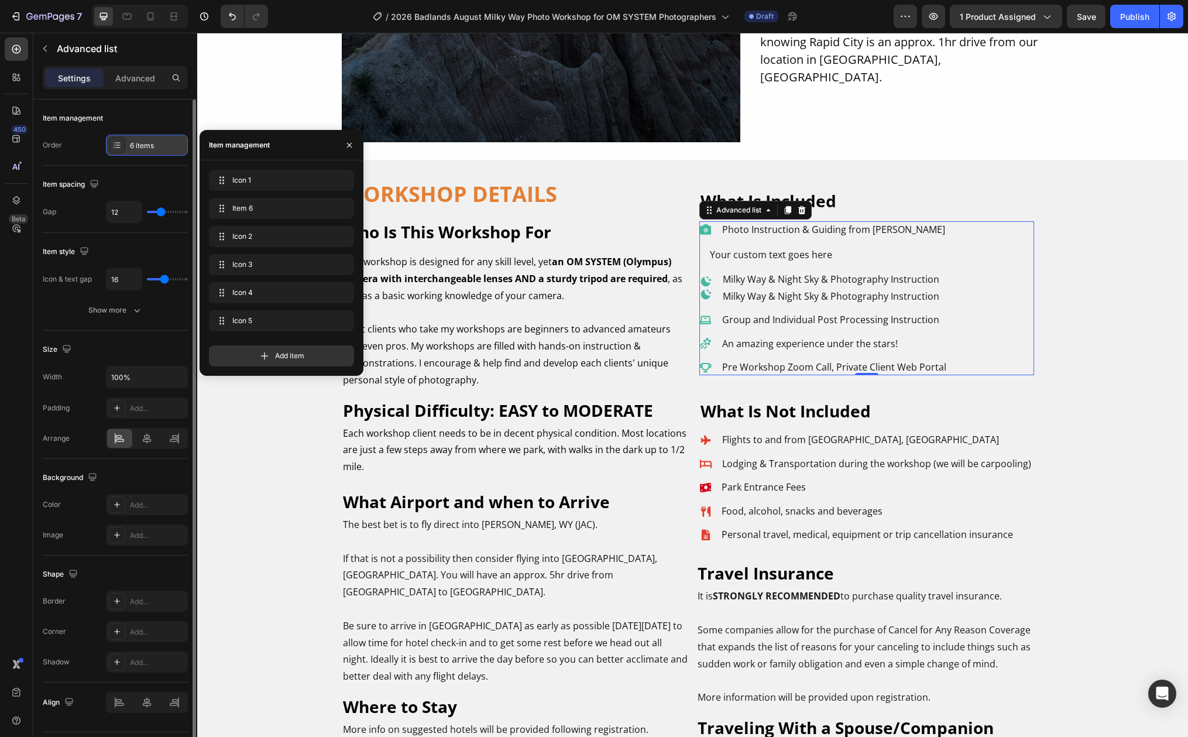
click at [121, 145] on icon at bounding box center [116, 144] width 9 height 9
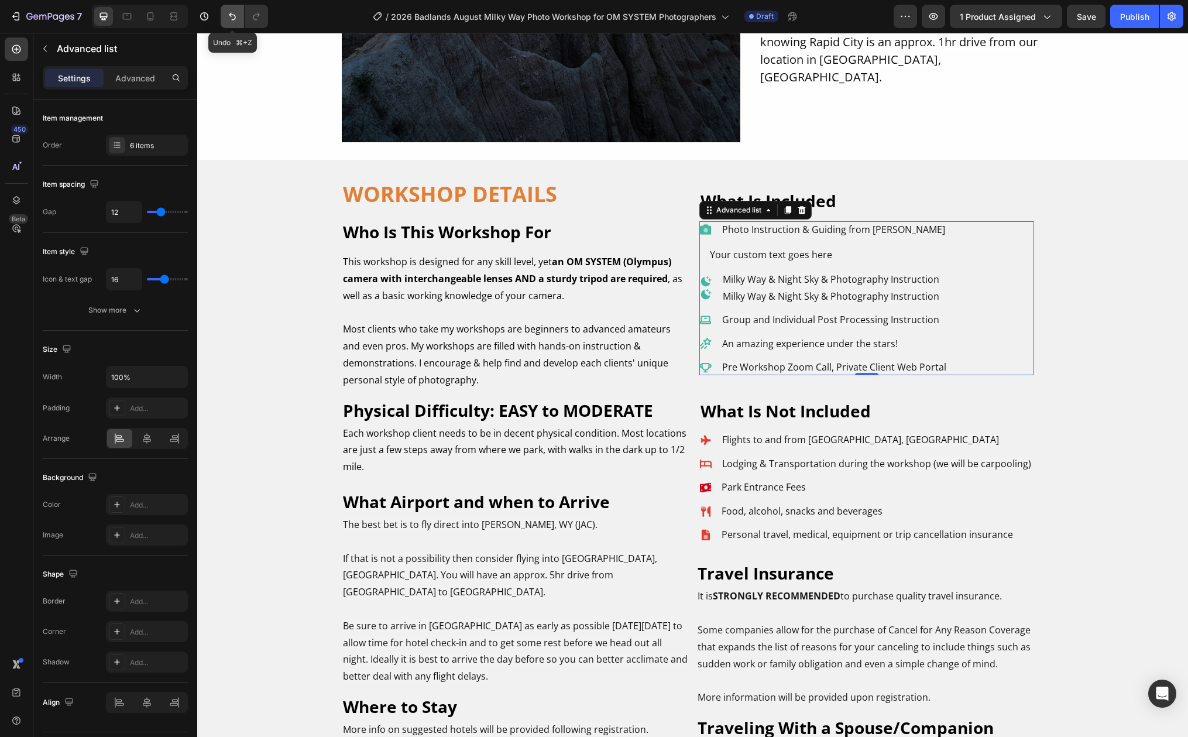
click at [229, 15] on icon "Undo/Redo" at bounding box center [232, 17] width 7 height 8
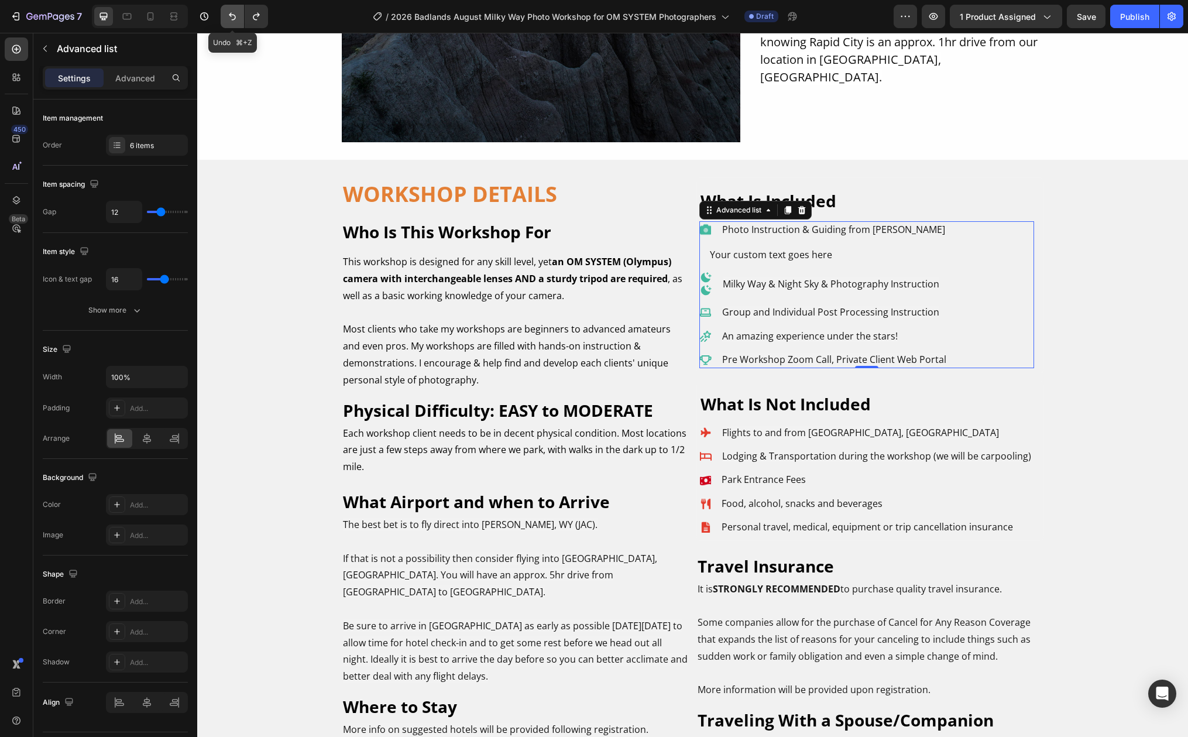
click at [229, 15] on icon "Undo/Redo" at bounding box center [232, 17] width 7 height 8
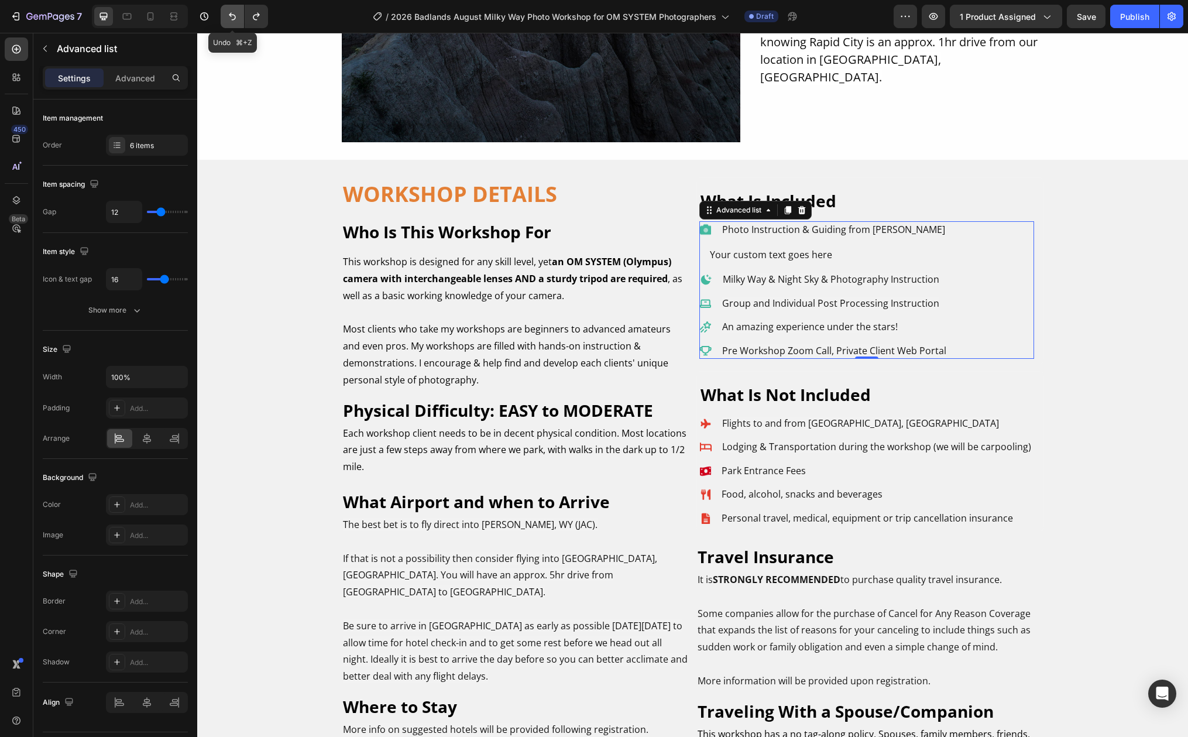
click at [229, 15] on icon "Undo/Redo" at bounding box center [232, 17] width 7 height 8
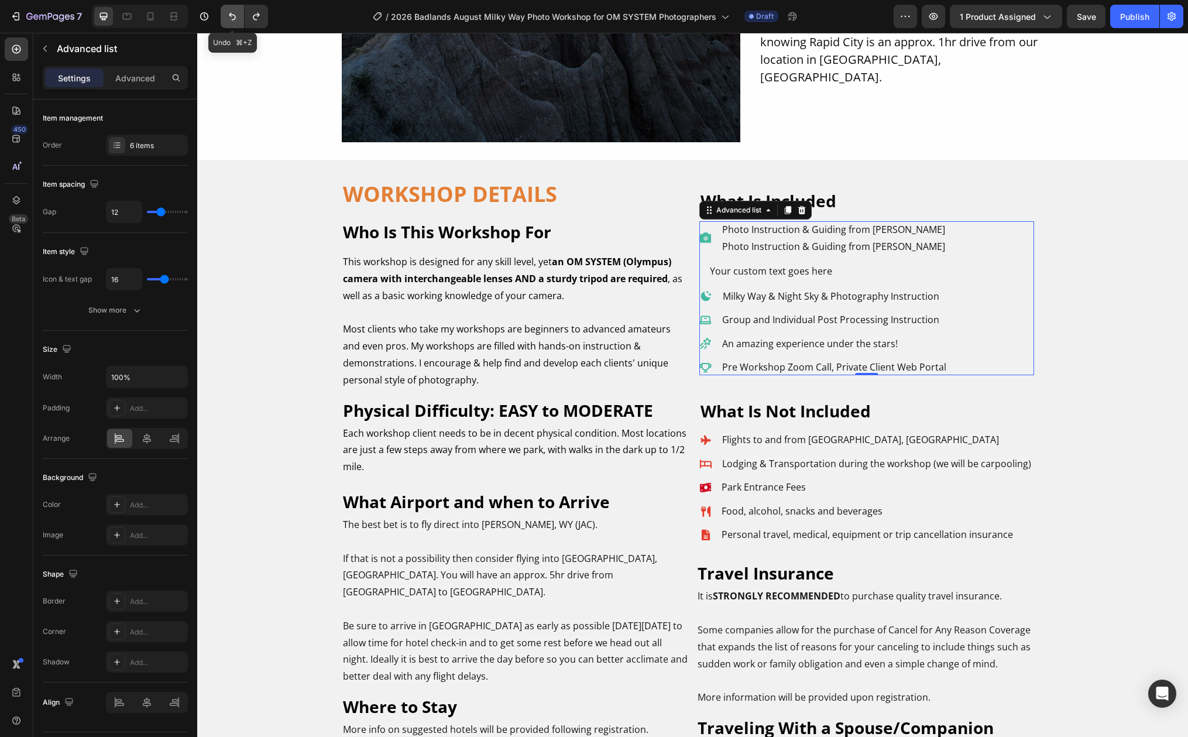
click at [229, 15] on icon "Undo/Redo" at bounding box center [232, 17] width 7 height 8
click at [251, 16] on icon "Undo/Redo" at bounding box center [256, 17] width 12 height 12
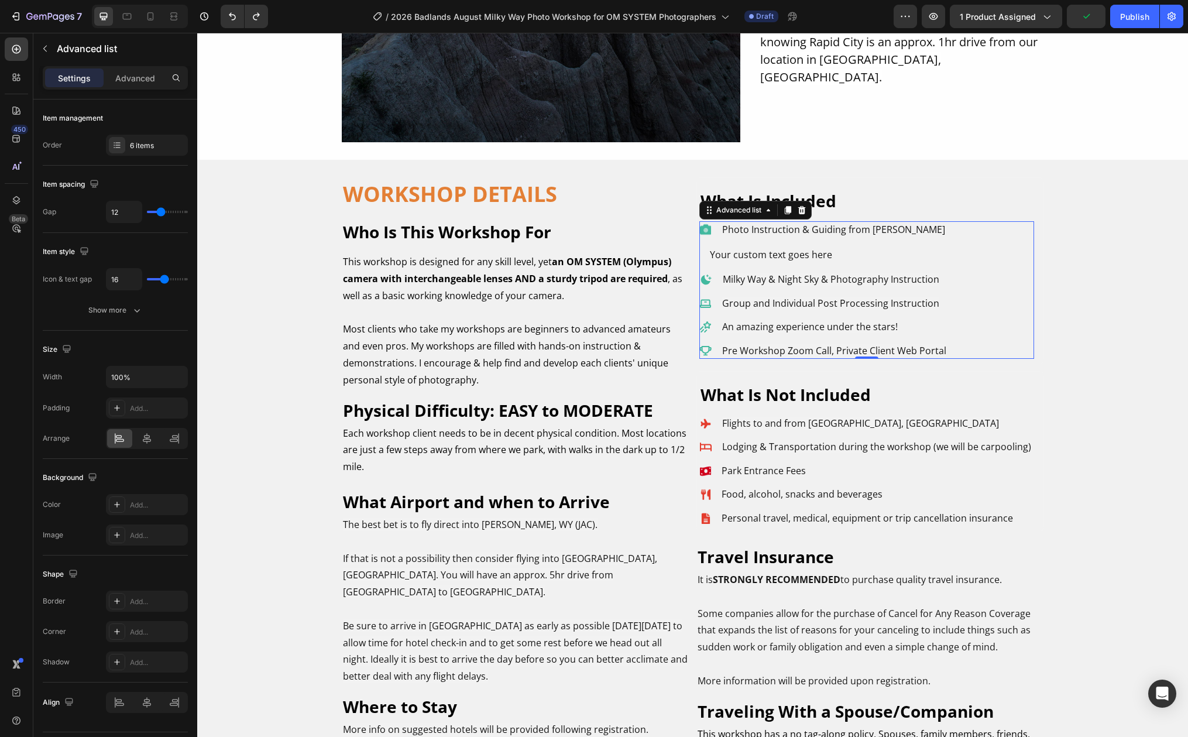
click at [699, 256] on li "Icon Your custom text goes here Text block" at bounding box center [823, 254] width 248 height 19
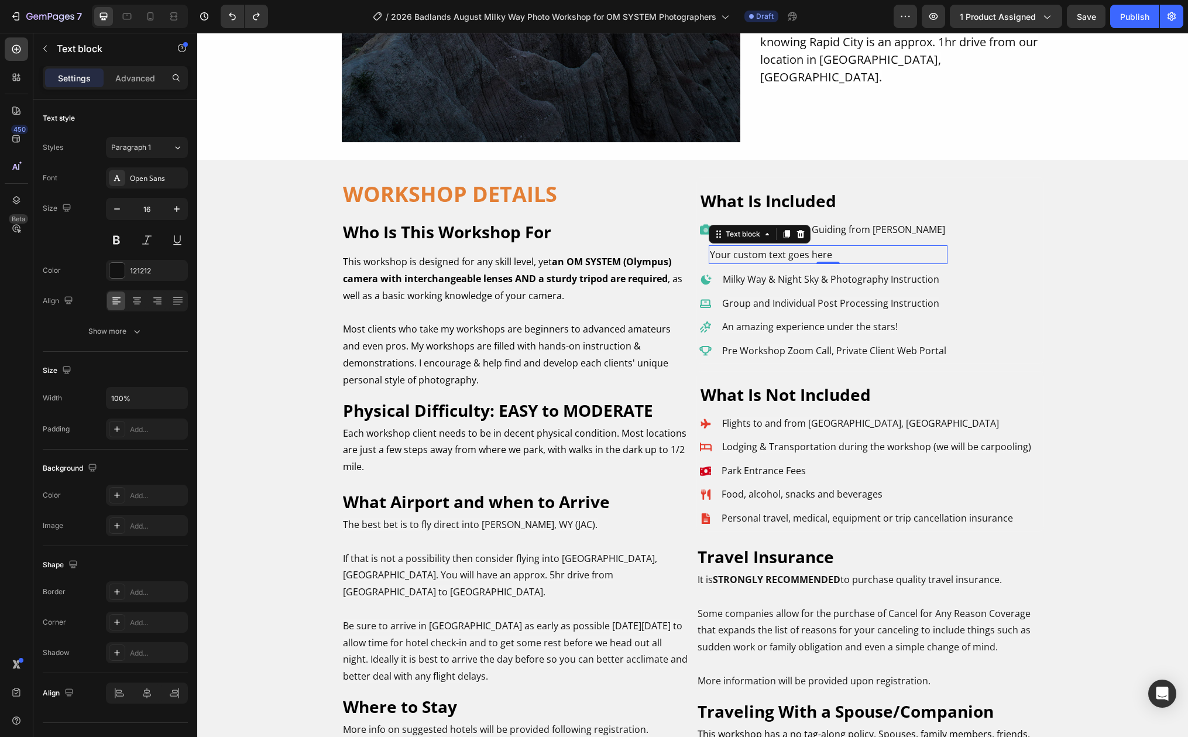
click at [799, 251] on div "Your custom text goes here" at bounding box center [828, 254] width 239 height 19
click at [821, 225] on span "Photo Instruction & Guiding from [PERSON_NAME]" at bounding box center [833, 229] width 223 height 13
click at [825, 252] on div "Your custom text goes here" at bounding box center [828, 254] width 239 height 19
click at [176, 149] on icon at bounding box center [178, 148] width 10 height 12
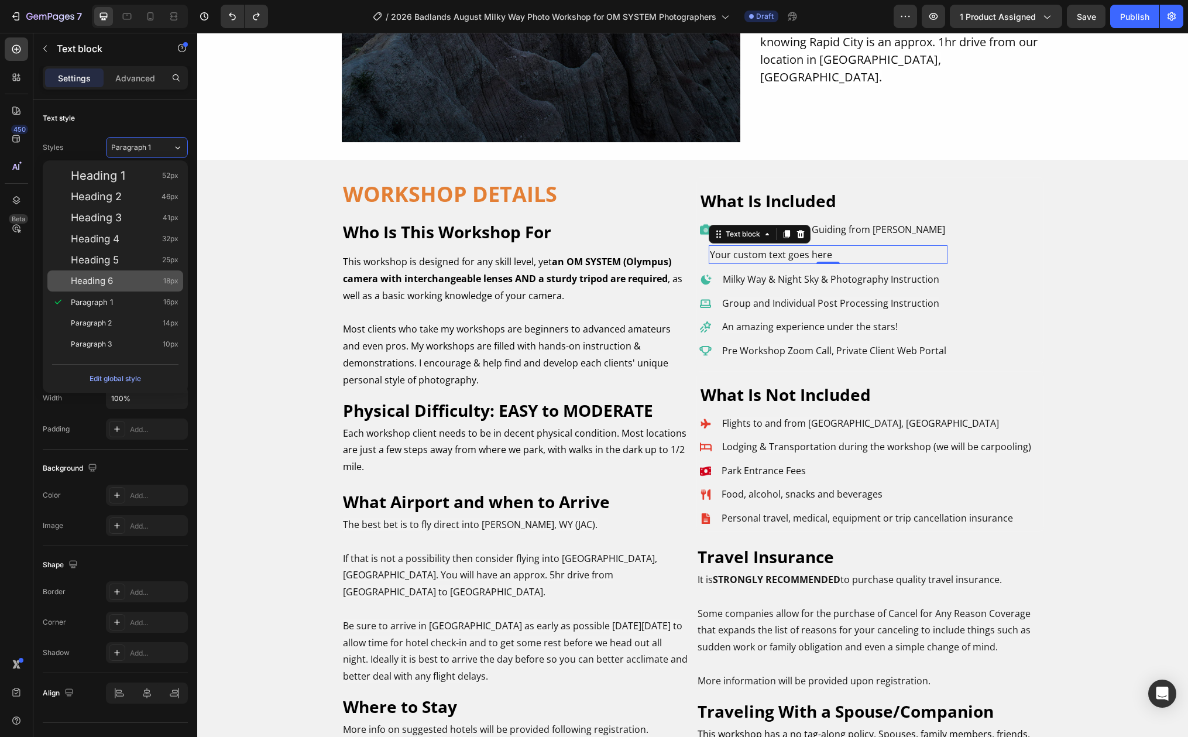
click at [139, 273] on div "Heading 6 18px" at bounding box center [115, 280] width 136 height 21
type input "18"
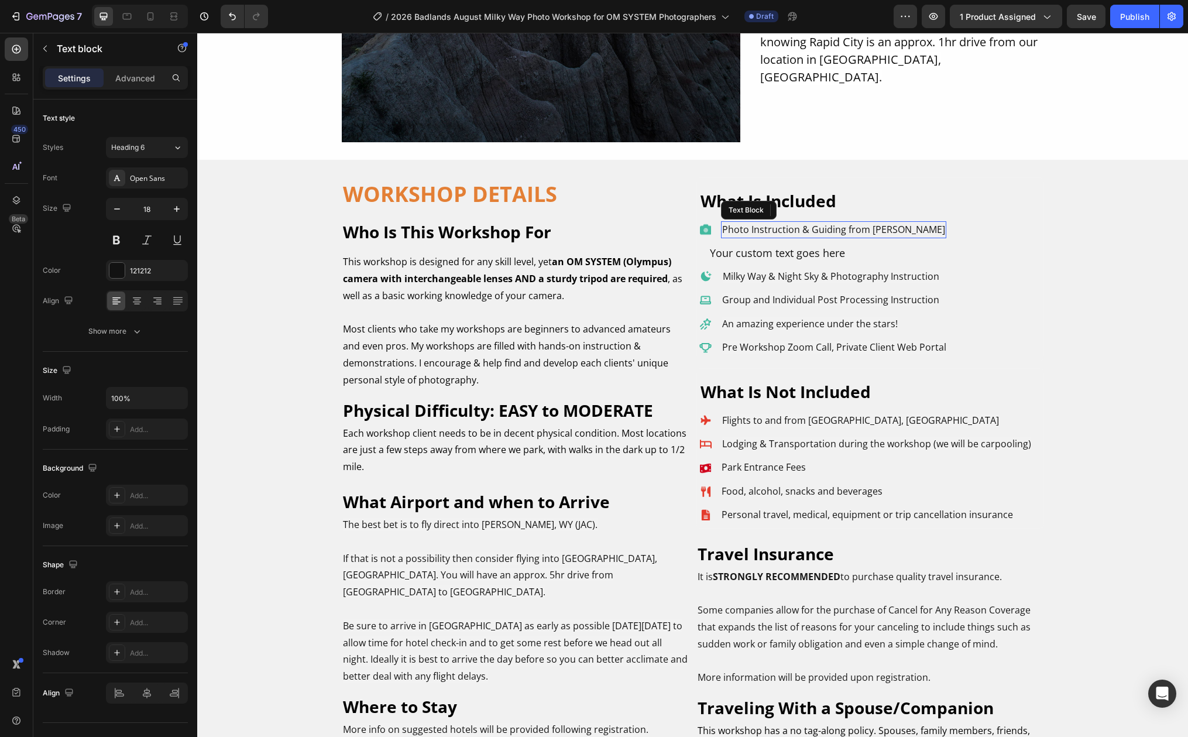
click at [849, 229] on span "Photo Instruction & Guiding from [PERSON_NAME]" at bounding box center [833, 229] width 223 height 13
click at [845, 255] on div "Your custom text goes here" at bounding box center [828, 253] width 239 height 16
click at [840, 277] on span "Milky Way & Night Sky & Photography Instruction" at bounding box center [831, 276] width 217 height 13
click at [843, 255] on div "Your custom text goes here" at bounding box center [828, 253] width 239 height 16
click at [797, 233] on icon at bounding box center [800, 233] width 8 height 8
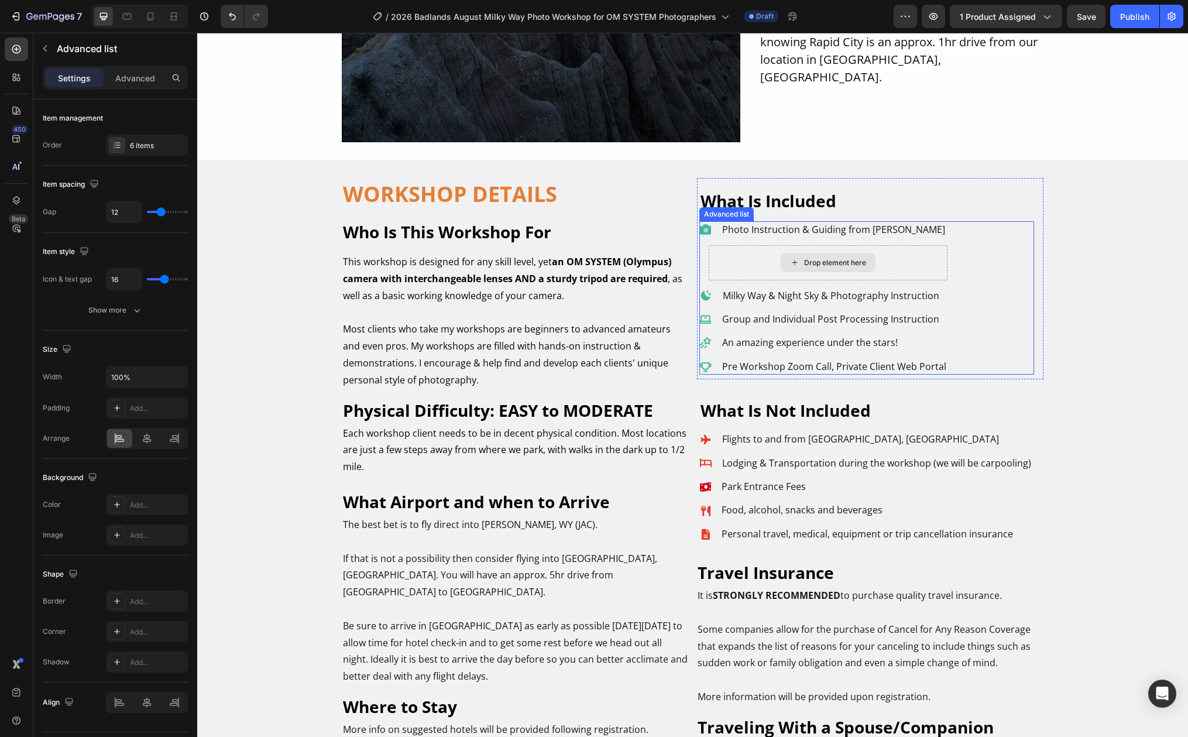
click at [895, 254] on div "Drop element here" at bounding box center [828, 262] width 239 height 35
click at [925, 260] on div "Drop element here" at bounding box center [828, 262] width 239 height 35
click at [736, 254] on div "Drop element here" at bounding box center [828, 262] width 239 height 35
click at [735, 263] on div "Drop element here" at bounding box center [828, 262] width 239 height 35
click at [700, 287] on li "Icon Milky Way & Night Sky & Photography Instruction Text Block" at bounding box center [823, 295] width 248 height 16
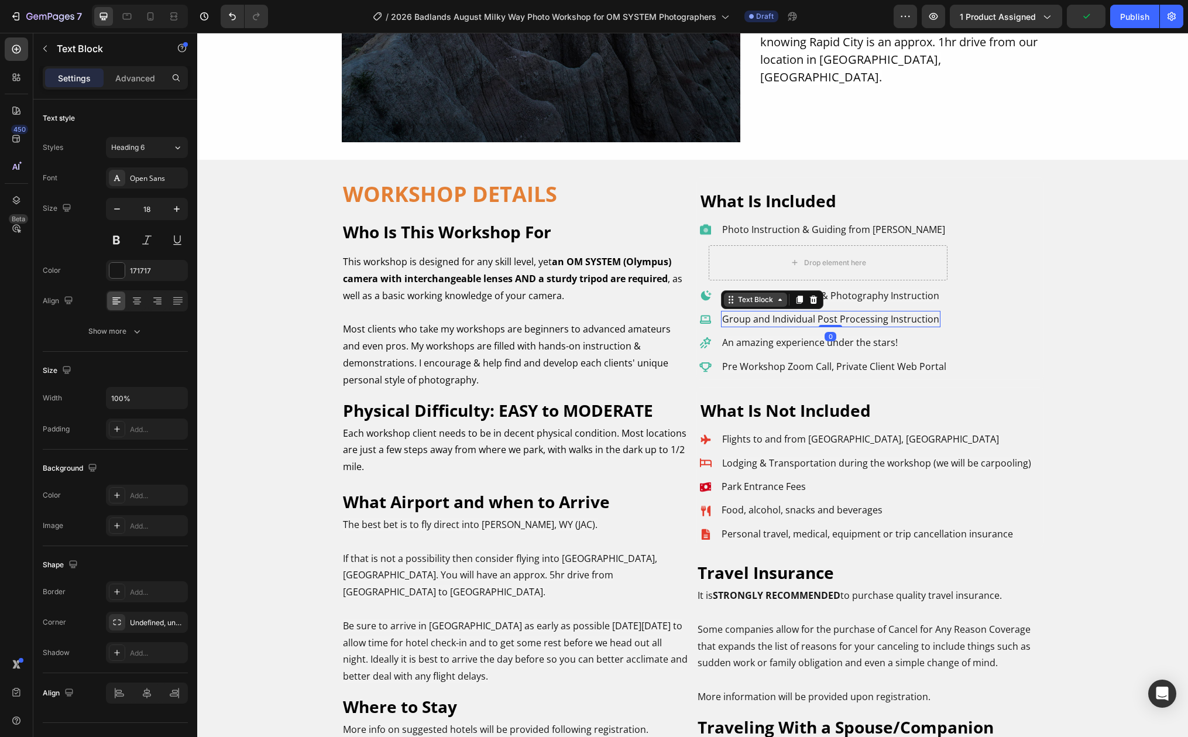
click at [727, 300] on div "Text Block" at bounding box center [755, 300] width 63 height 14
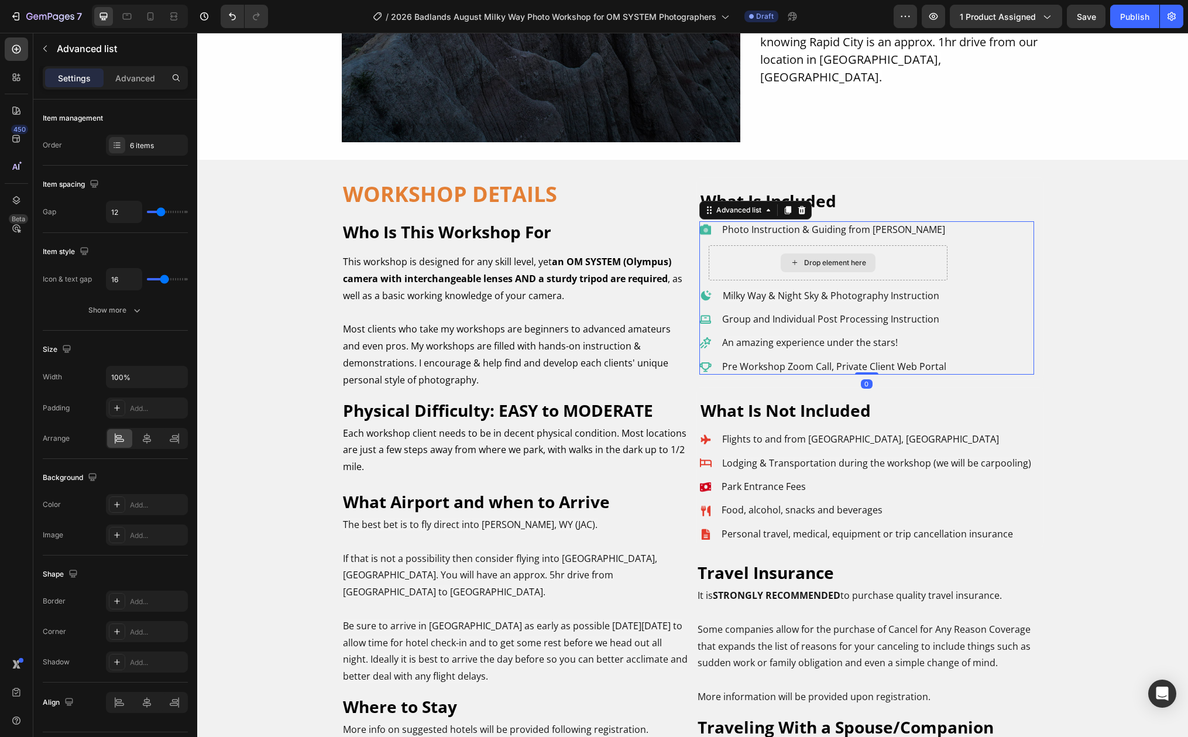
click at [866, 273] on div "Drop element here" at bounding box center [828, 262] width 239 height 35
click at [867, 267] on div "Drop element here" at bounding box center [828, 262] width 95 height 19
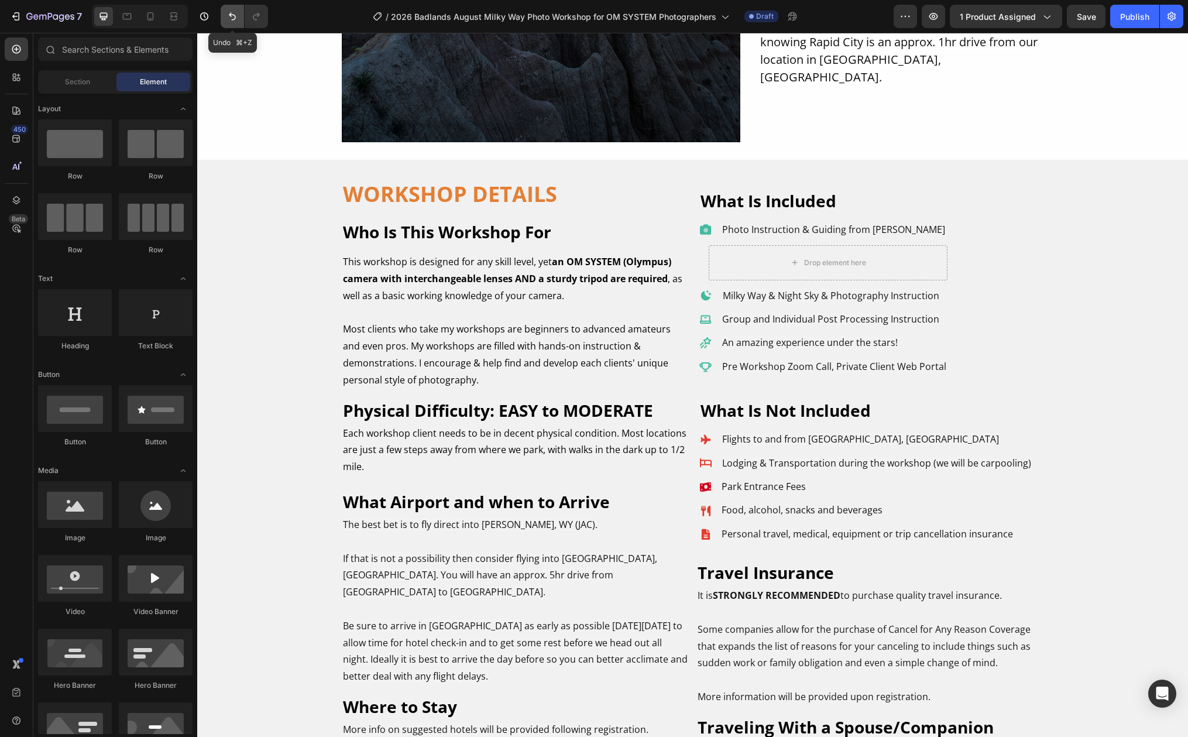
click at [232, 14] on icon "Undo/Redo" at bounding box center [232, 17] width 7 height 8
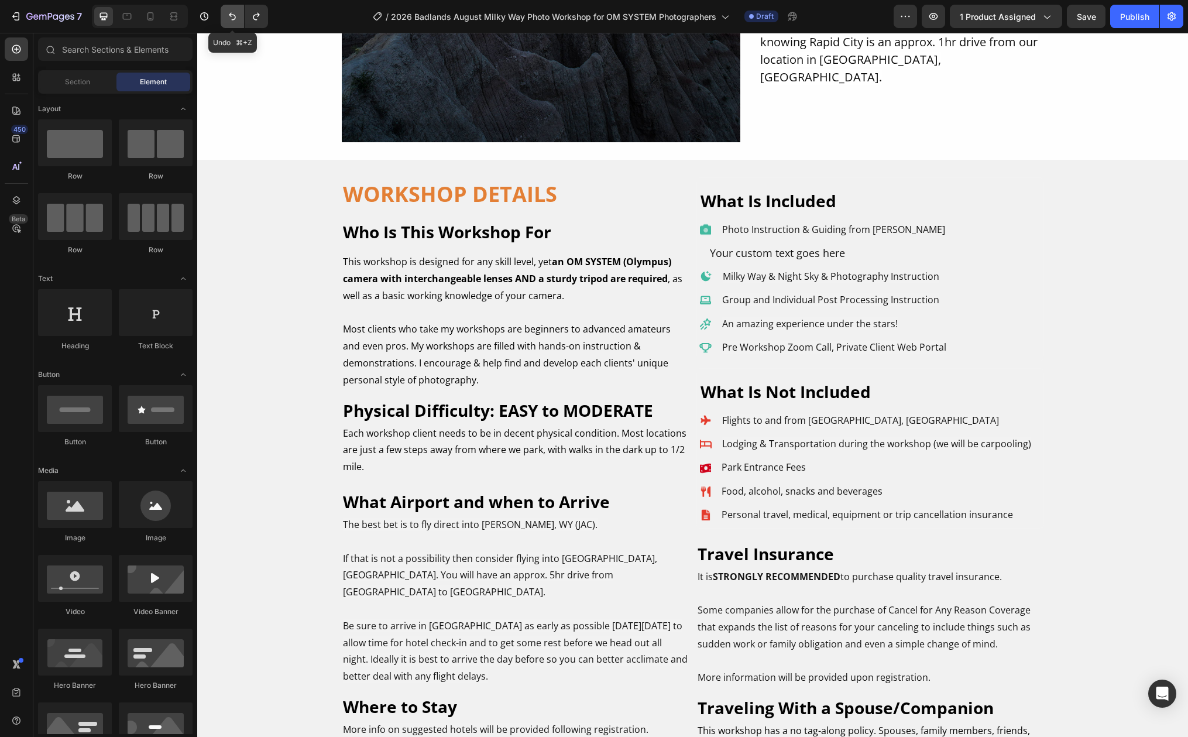
click at [232, 14] on icon "Undo/Redo" at bounding box center [232, 17] width 7 height 8
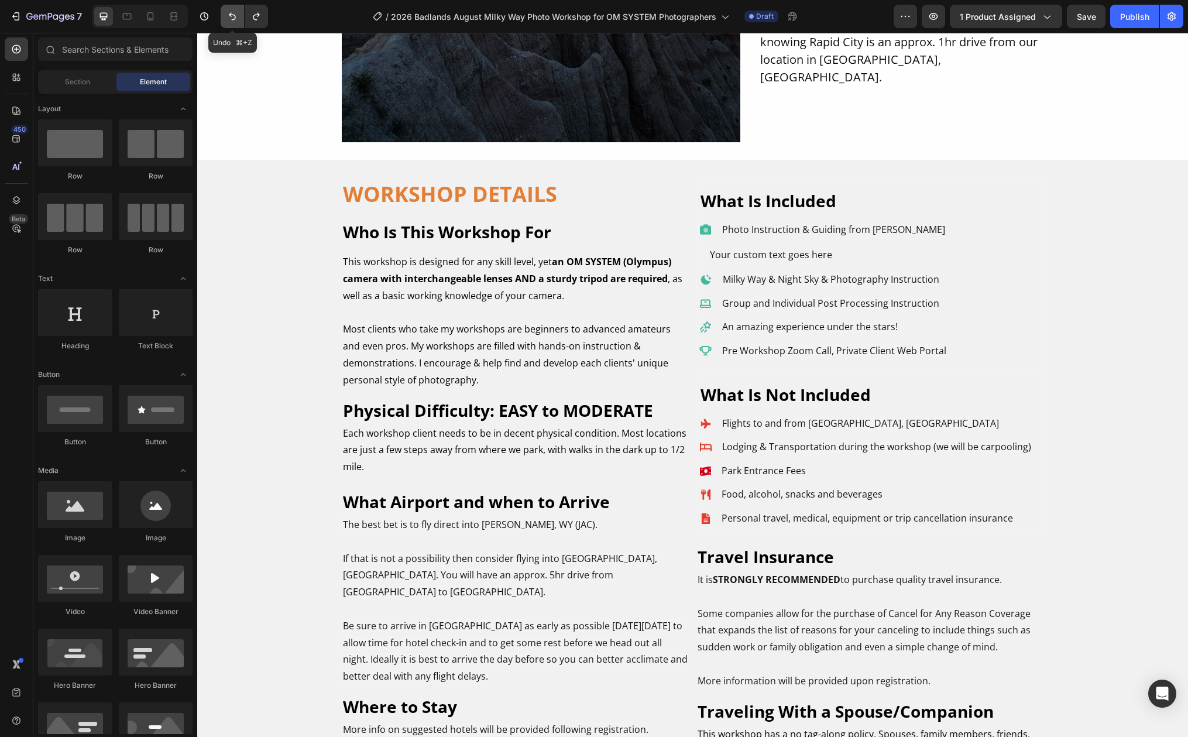
click at [232, 14] on icon "Undo/Redo" at bounding box center [232, 17] width 7 height 8
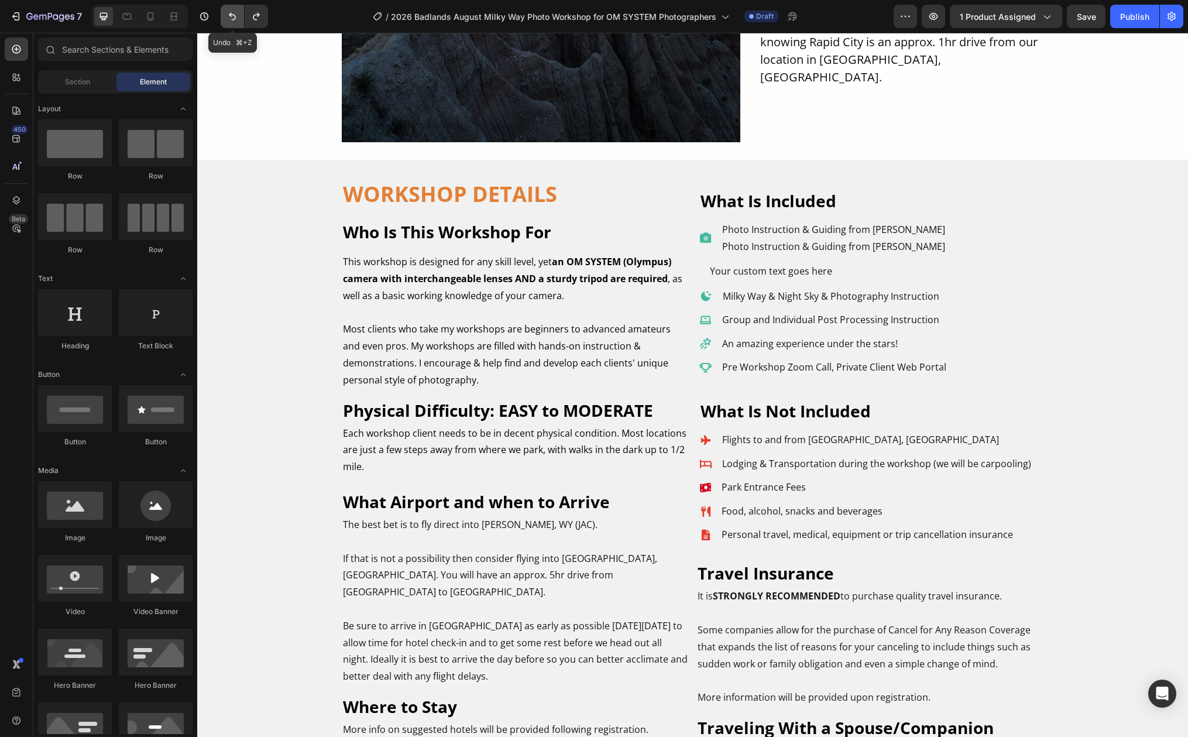
click at [232, 14] on icon "Undo/Redo" at bounding box center [232, 17] width 7 height 8
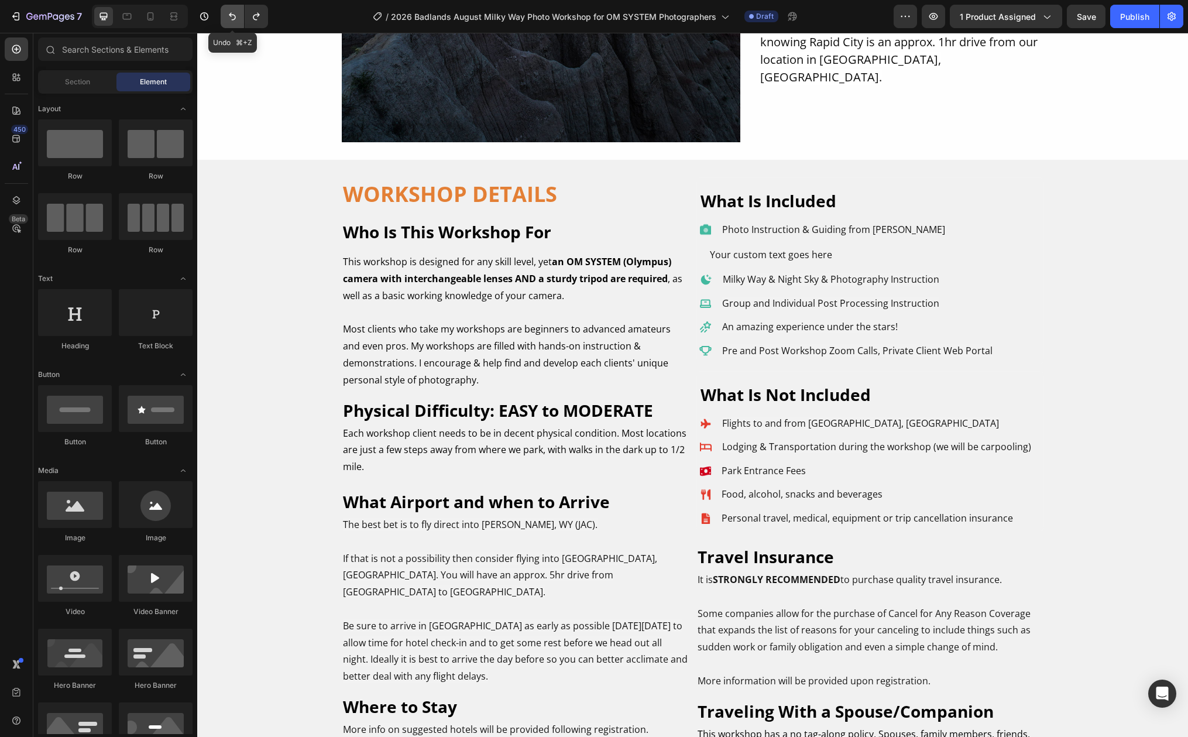
click at [232, 14] on icon "Undo/Redo" at bounding box center [232, 17] width 7 height 8
click at [231, 15] on icon "Undo/Redo" at bounding box center [232, 17] width 12 height 12
click at [228, 16] on icon "Undo/Redo" at bounding box center [232, 17] width 12 height 12
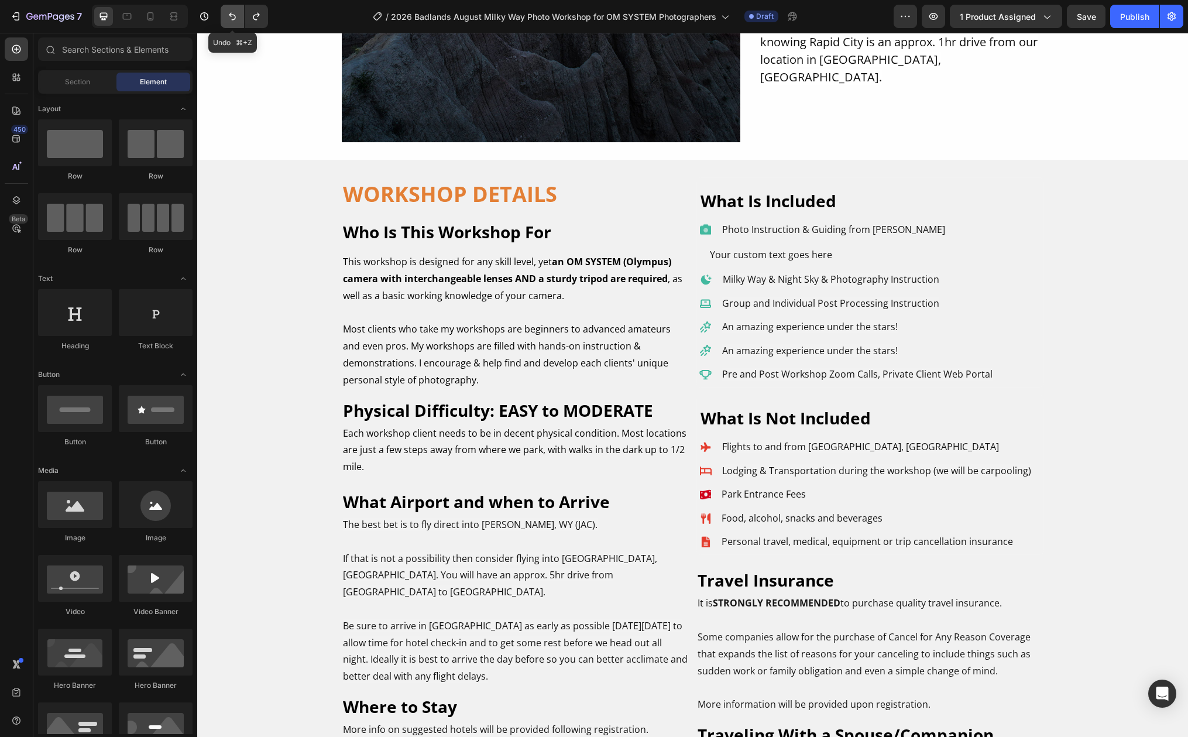
click at [228, 16] on icon "Undo/Redo" at bounding box center [232, 17] width 12 height 12
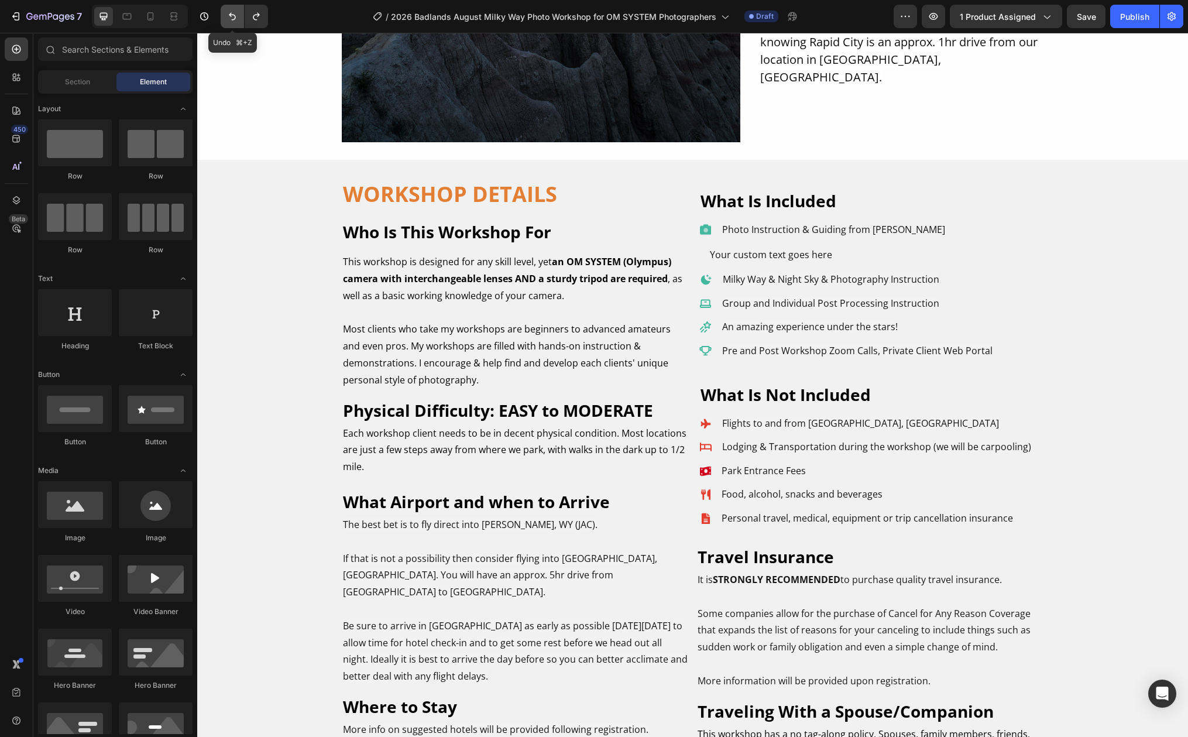
click at [228, 16] on icon "Undo/Redo" at bounding box center [232, 17] width 12 height 12
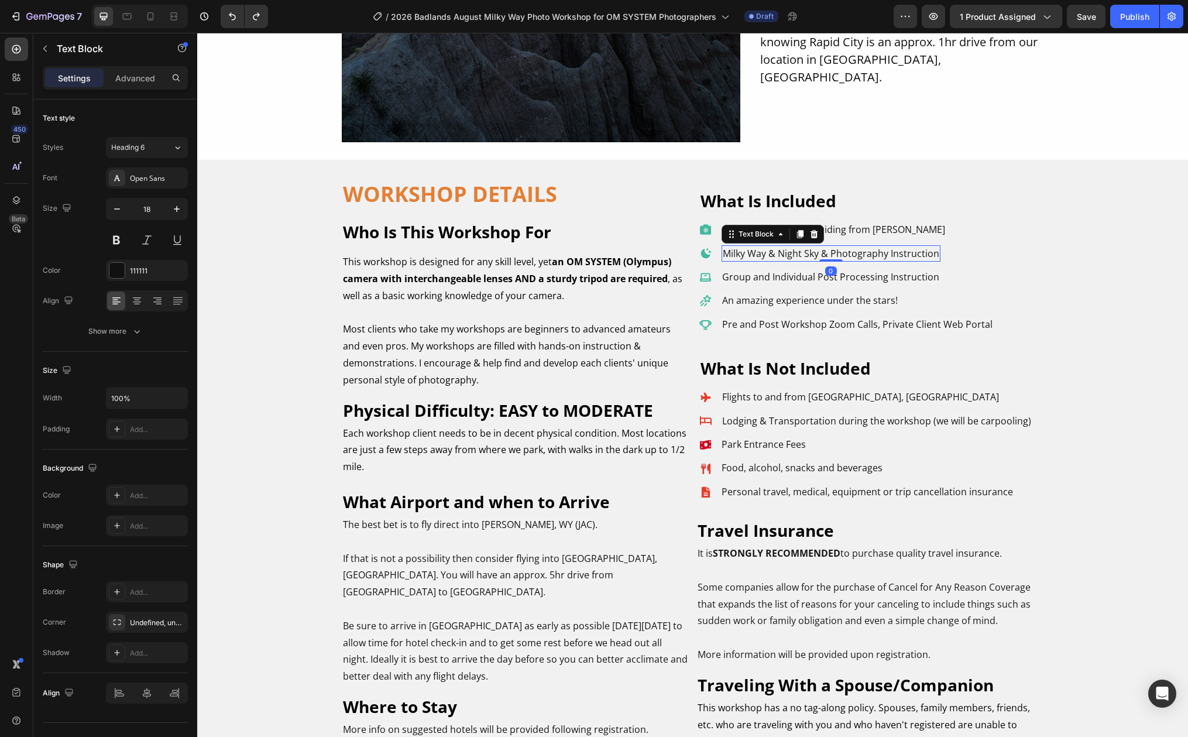
click at [922, 253] on span "Milky Way & Night Sky & Photography Instruction" at bounding box center [831, 253] width 217 height 13
click at [132, 77] on p "Advanced" at bounding box center [135, 78] width 40 height 12
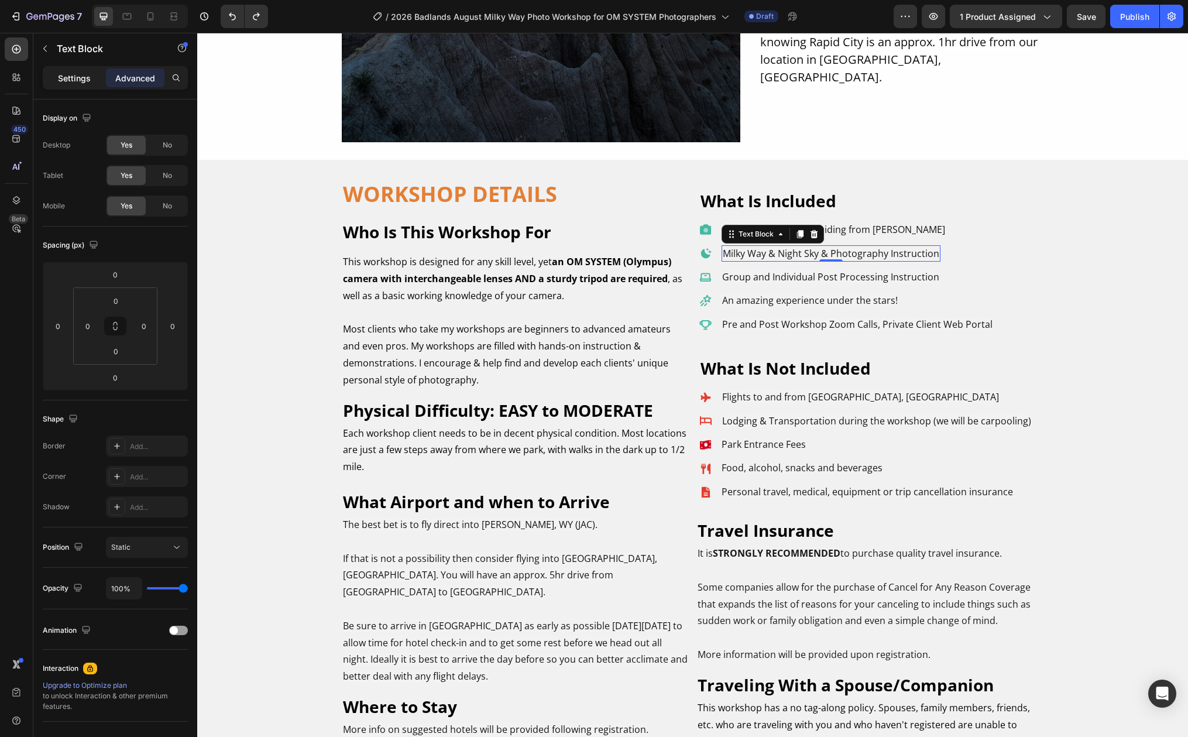
click at [69, 74] on p "Settings" at bounding box center [74, 78] width 33 height 12
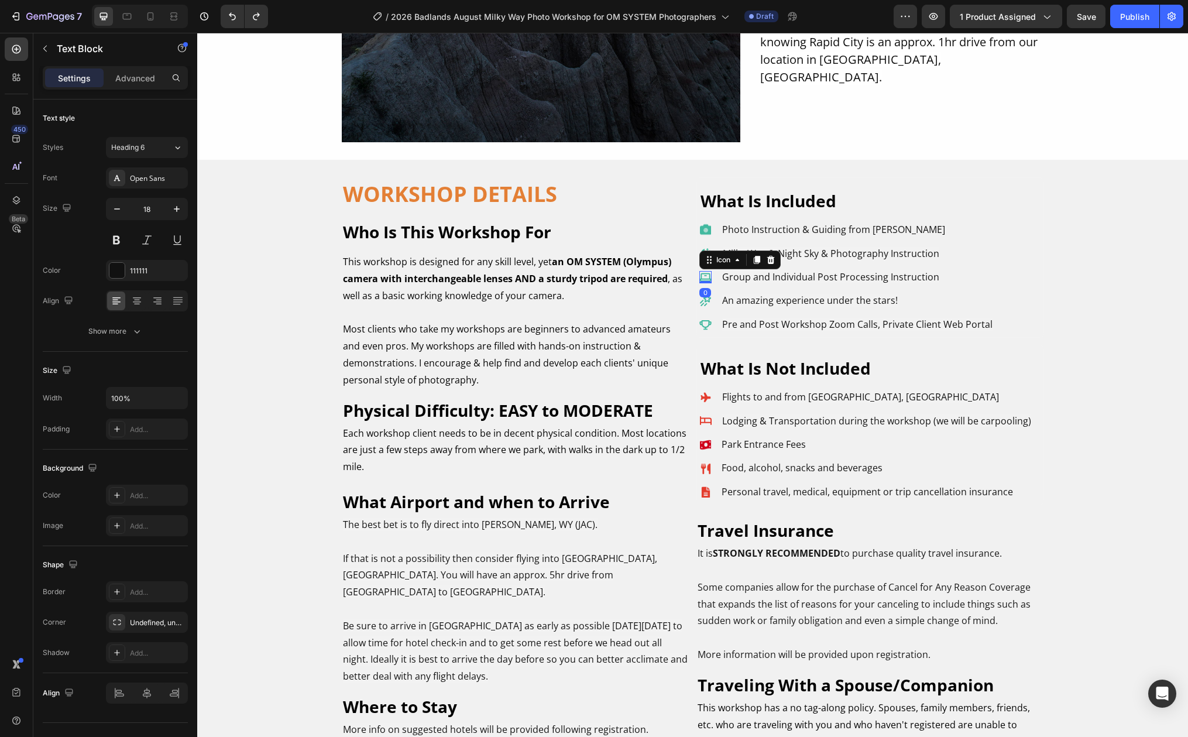
click at [705, 276] on icon at bounding box center [704, 277] width 11 height 8
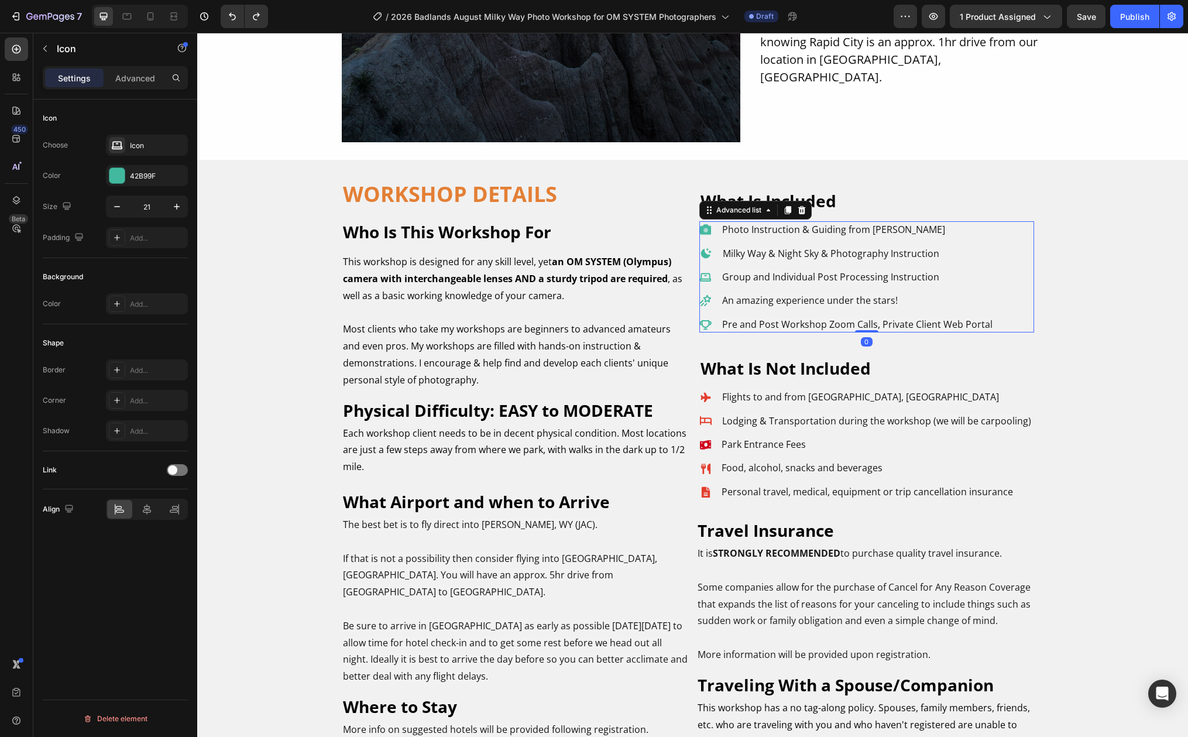
click at [970, 248] on li "Icon Milky Way & Night Sky & Photography Instruction Text Block" at bounding box center [846, 253] width 294 height 16
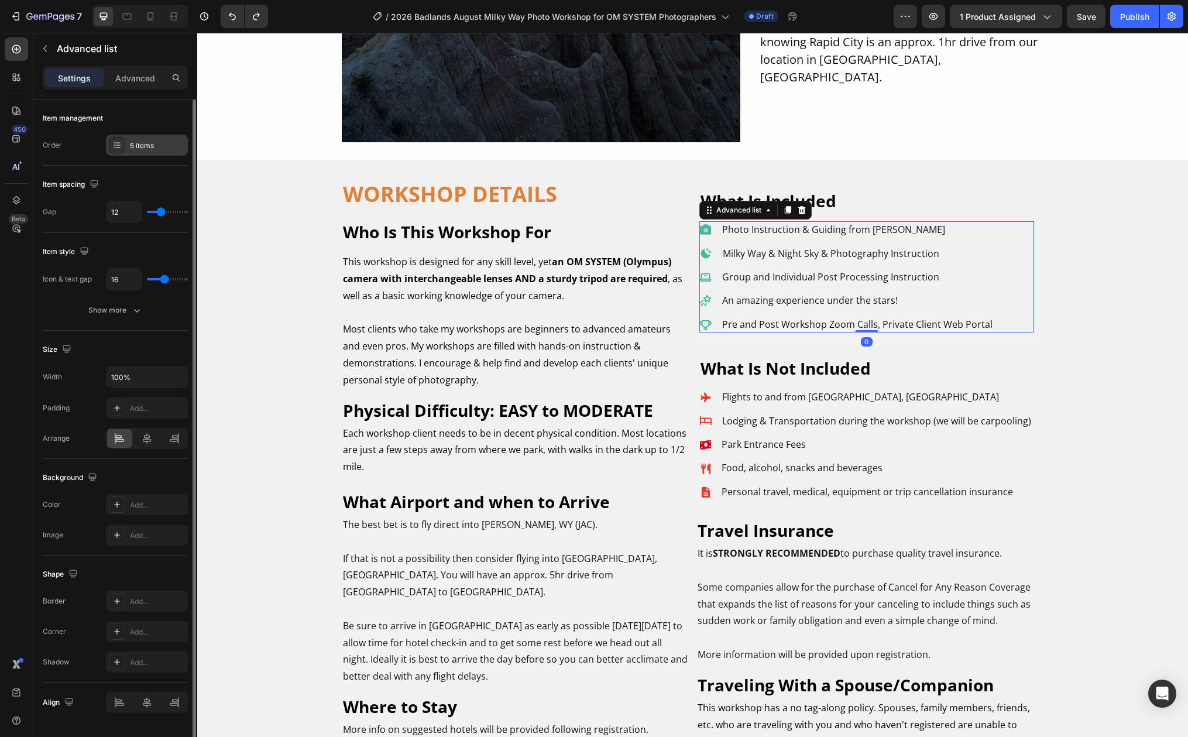
click at [143, 149] on div "5 items" at bounding box center [157, 145] width 55 height 11
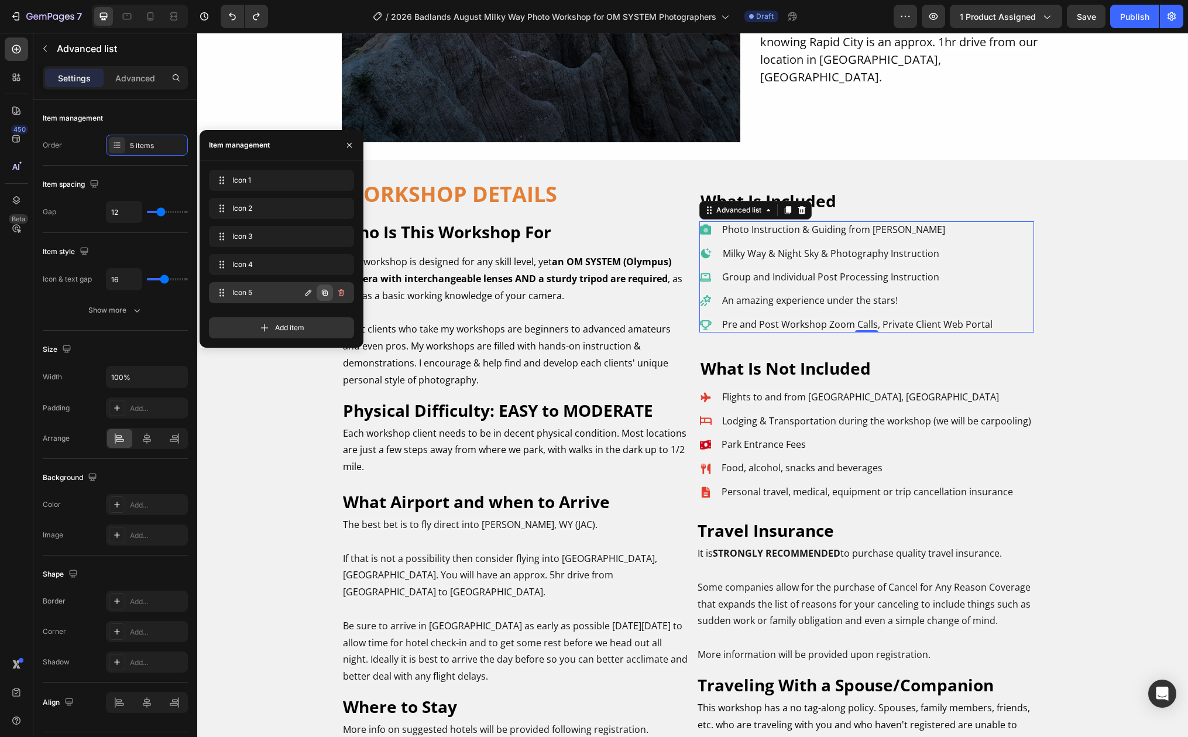
click at [325, 291] on icon "button" at bounding box center [324, 292] width 9 height 9
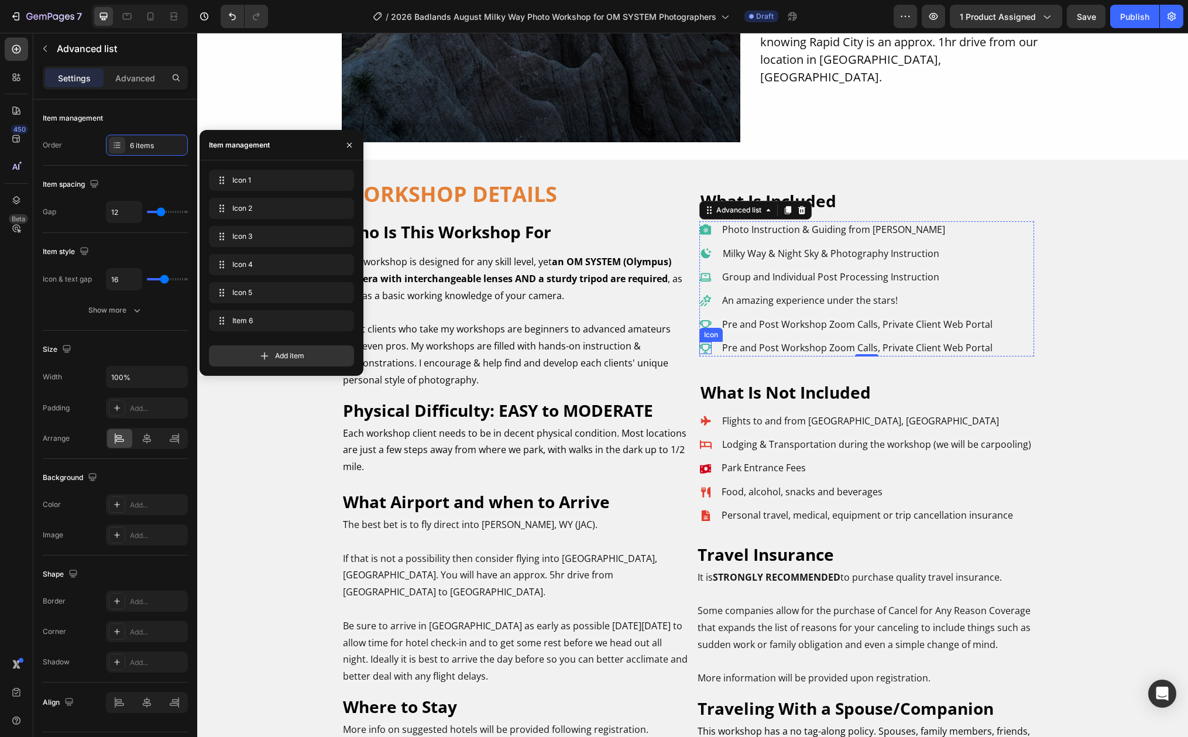
click at [699, 345] on icon at bounding box center [705, 348] width 12 height 9
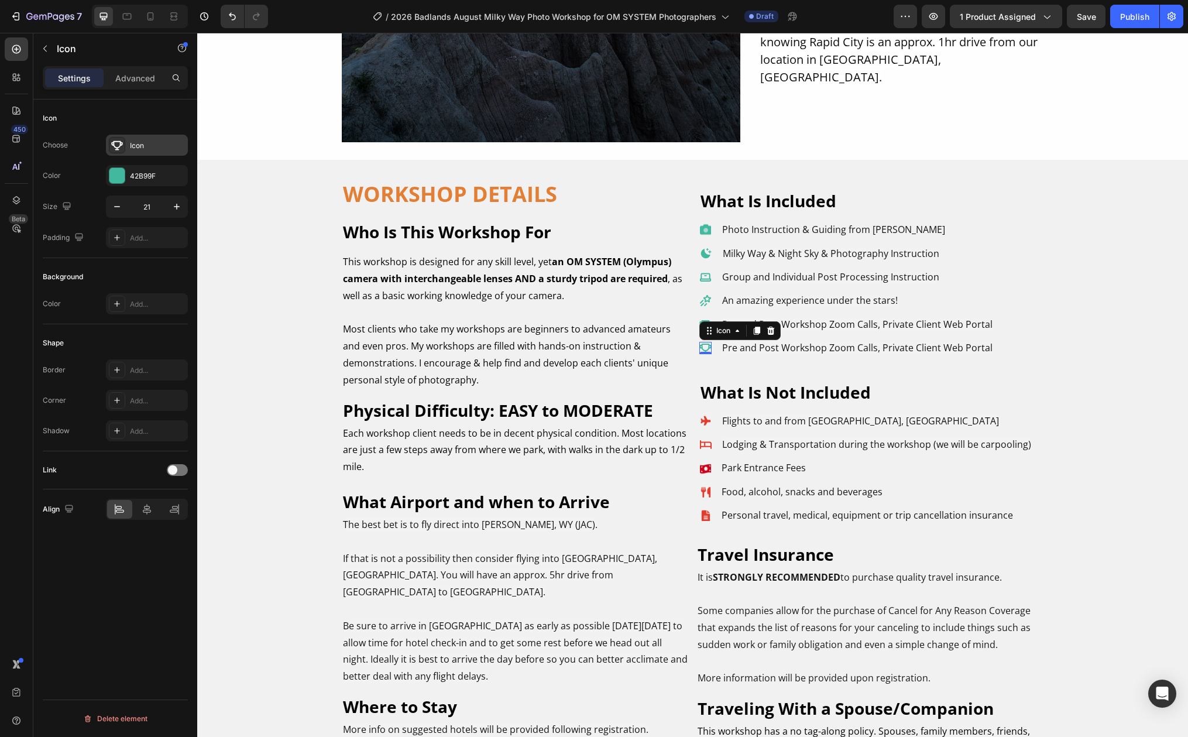
click at [145, 145] on div "Icon" at bounding box center [157, 145] width 55 height 11
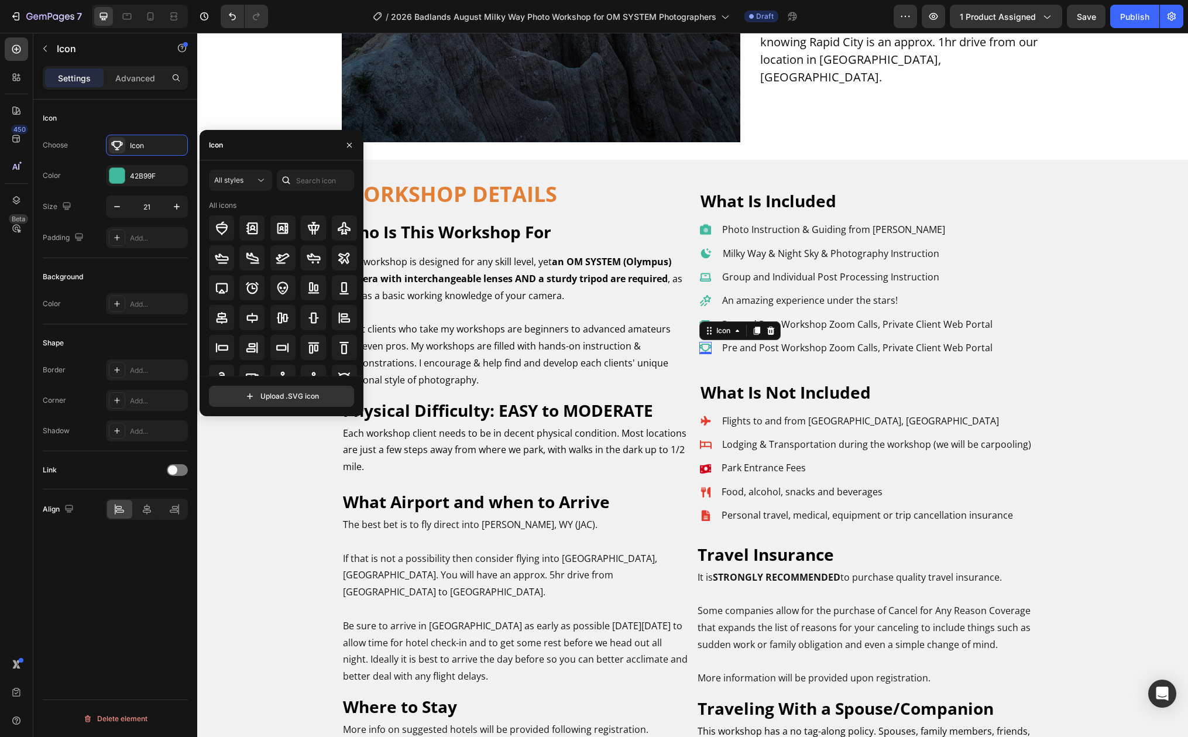
click at [231, 146] on div "Icon" at bounding box center [282, 145] width 164 height 30
click at [241, 205] on div "All icons" at bounding box center [283, 205] width 149 height 11
click at [311, 178] on input "text" at bounding box center [315, 180] width 77 height 21
type input "bed"
click at [227, 317] on icon at bounding box center [221, 317] width 13 height 10
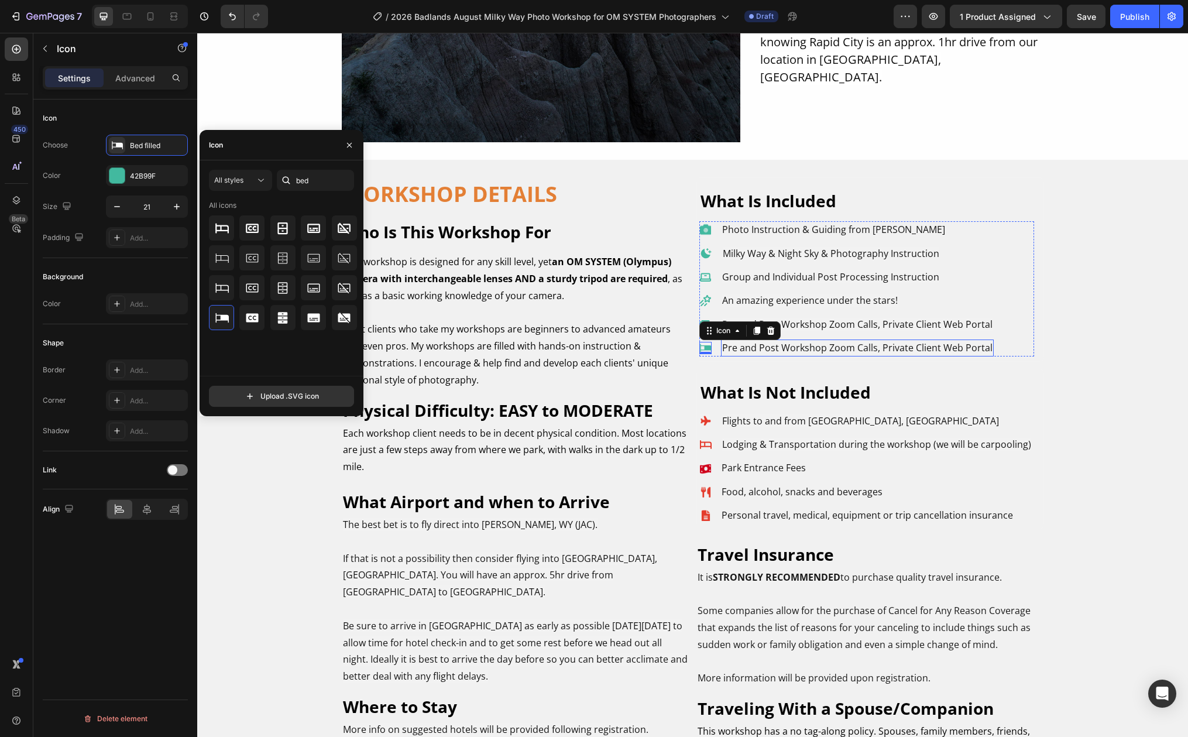
click at [739, 348] on span "Pre and Post Workshop Zoom Calls, Private Client Web Portal" at bounding box center [857, 347] width 270 height 13
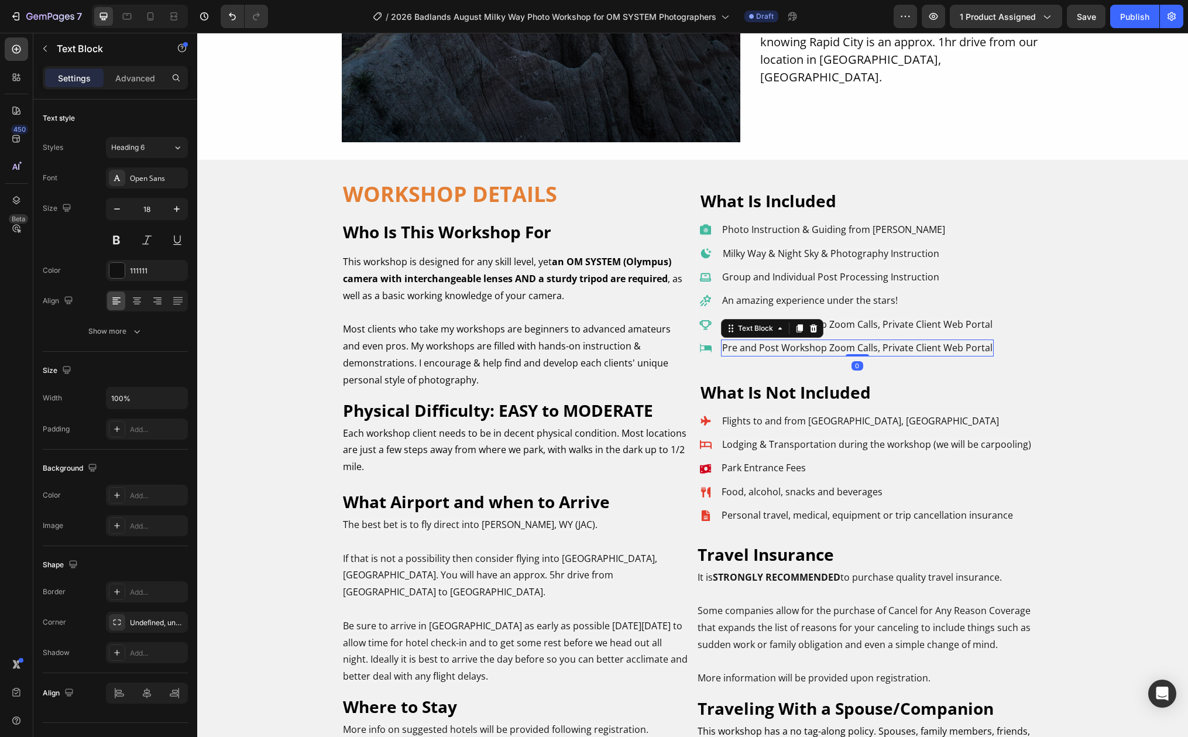
click at [739, 348] on span "Pre and Post Workshop Zoom Calls, Private Client Web Portal" at bounding box center [857, 347] width 270 height 13
click at [860, 345] on span "4 Nights Lodging in Private Singel Room" at bounding box center [809, 347] width 175 height 13
click at [939, 346] on li "Icon 4 Nights Lodging in Private Single Room Text Block" at bounding box center [846, 347] width 294 height 16
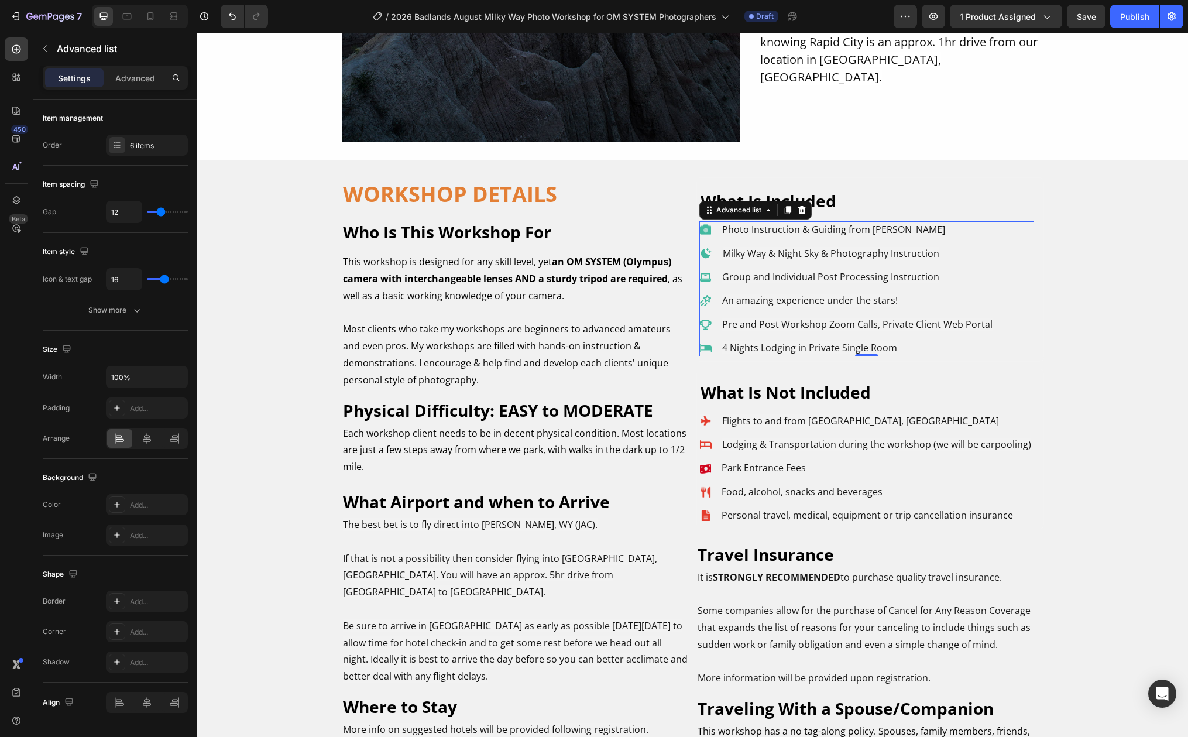
click at [953, 341] on li "Icon 4 Nights Lodging in Private Single Room Text Block" at bounding box center [846, 347] width 294 height 16
click at [114, 143] on icon at bounding box center [116, 144] width 9 height 9
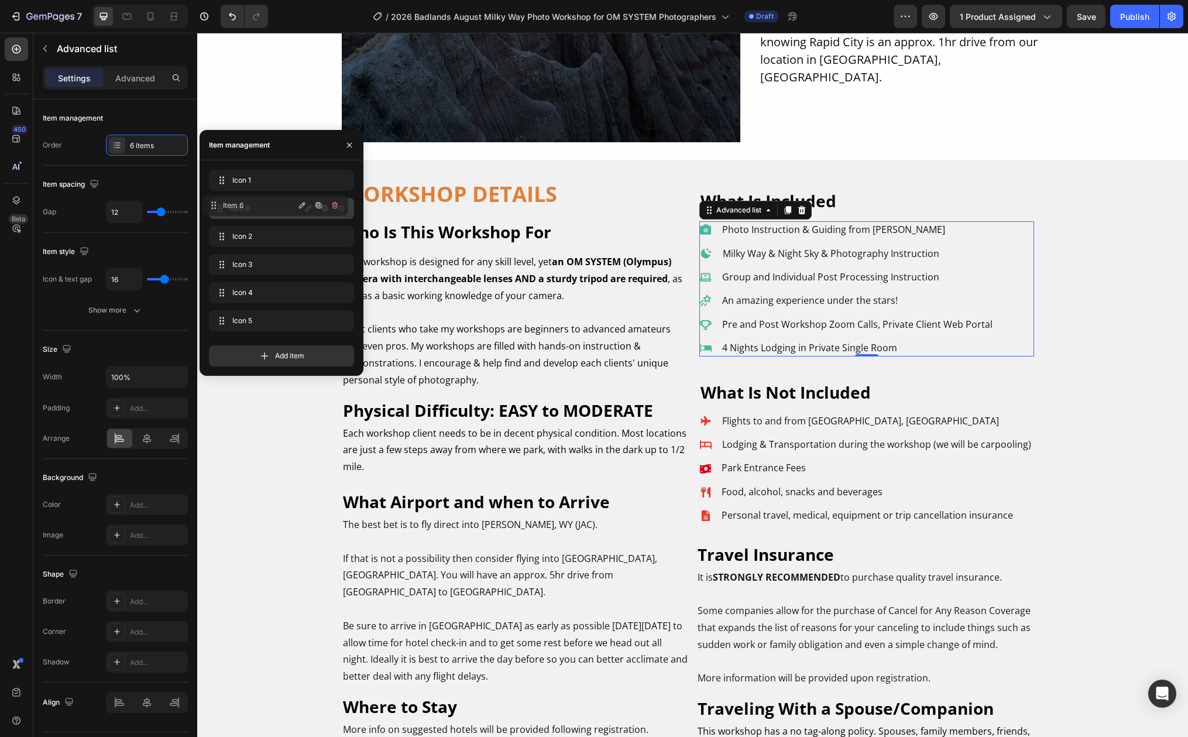
drag, startPoint x: 220, startPoint y: 315, endPoint x: 214, endPoint y: 200, distance: 115.5
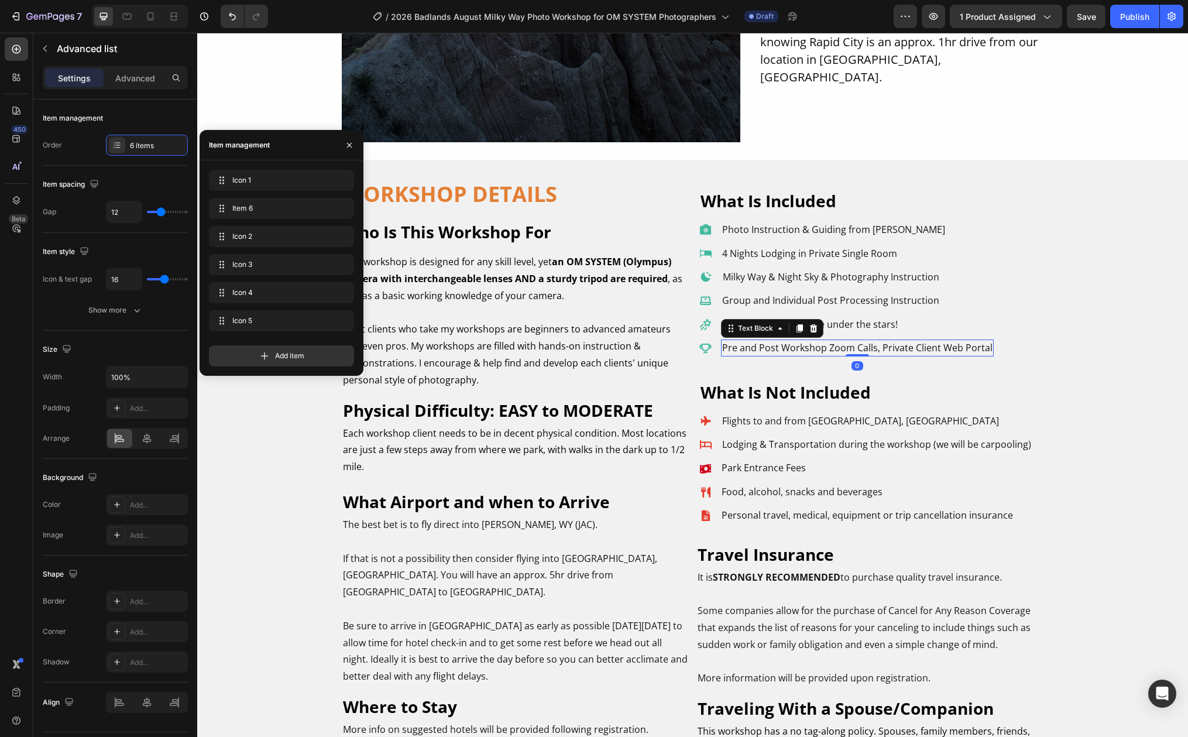
click at [785, 344] on span "Pre and Post Workshop Zoom Calls, Private Client Web Portal" at bounding box center [857, 347] width 270 height 13
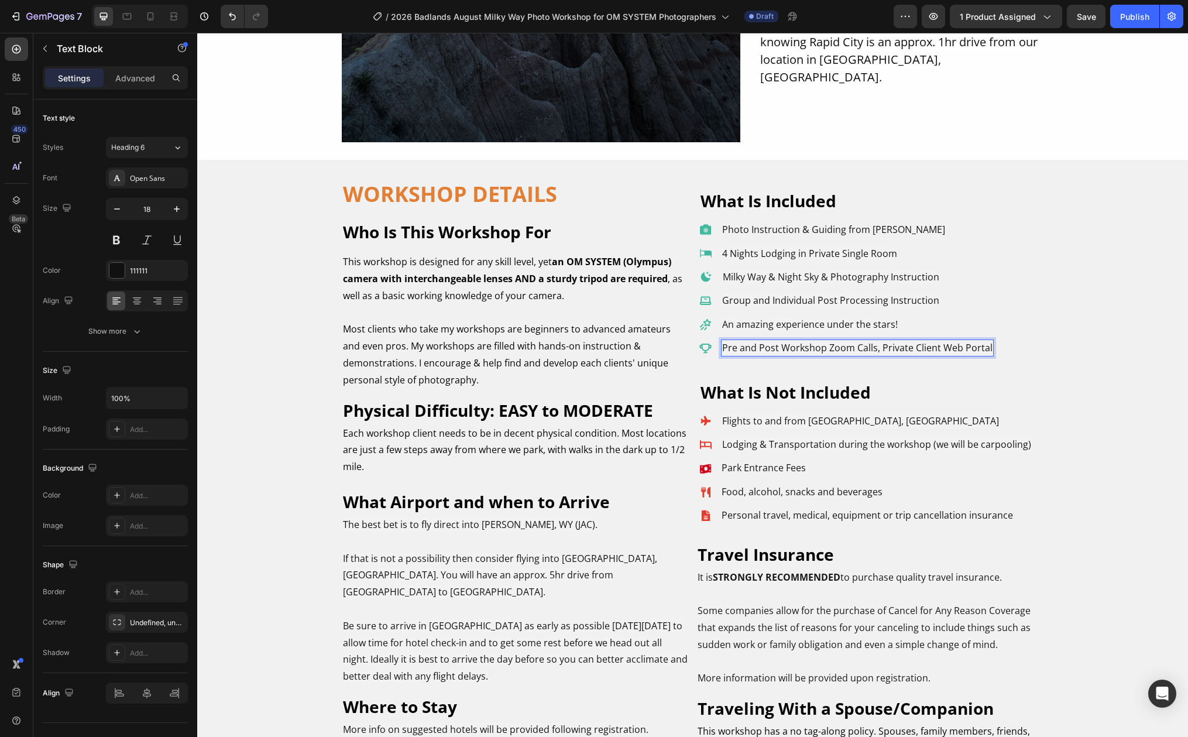
click at [773, 348] on span "Pre and Post Workshop Zoom Calls, Private Client Web Portal" at bounding box center [857, 347] width 270 height 13
click at [828, 348] on span "Pre Workshop Zoom Calls, Private Client Web Portal" at bounding box center [836, 347] width 229 height 13
click at [980, 349] on div "Icon Photo Instruction & Guiding from Matt Suess Text Block Icon 4 Nights Lodgi…" at bounding box center [866, 288] width 335 height 135
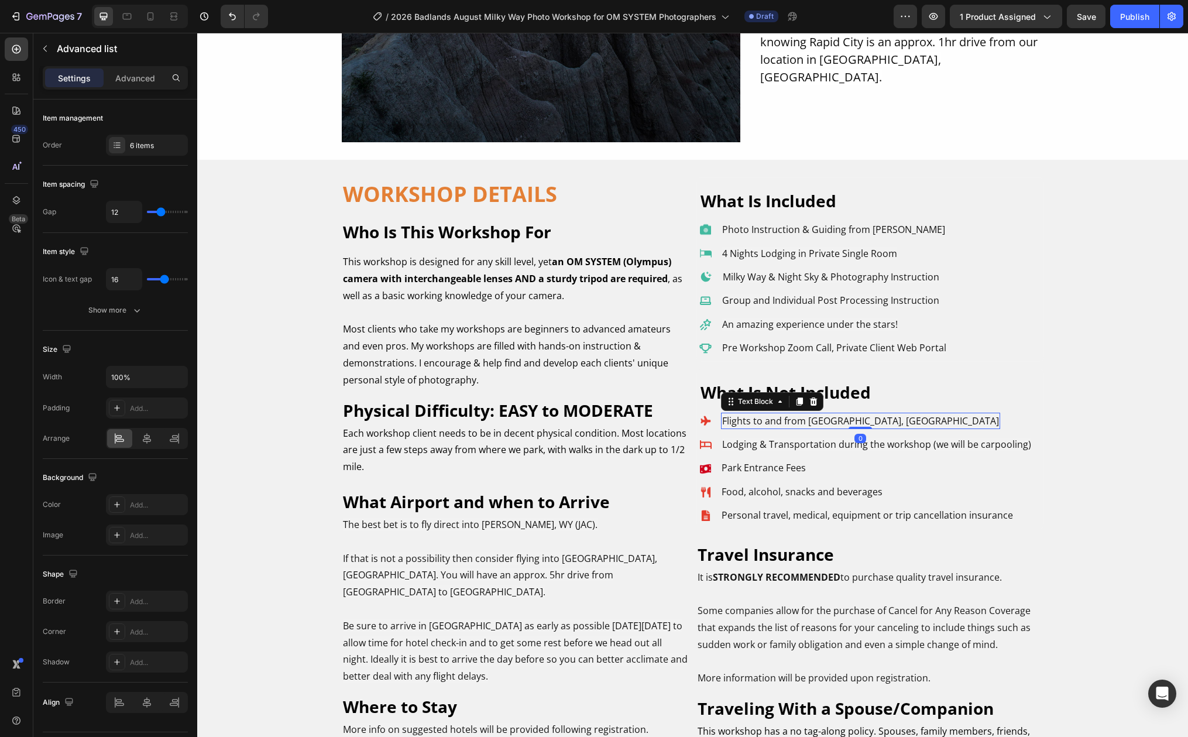
click at [806, 417] on span "Flights to and from [GEOGRAPHIC_DATA], [GEOGRAPHIC_DATA]" at bounding box center [860, 420] width 277 height 13
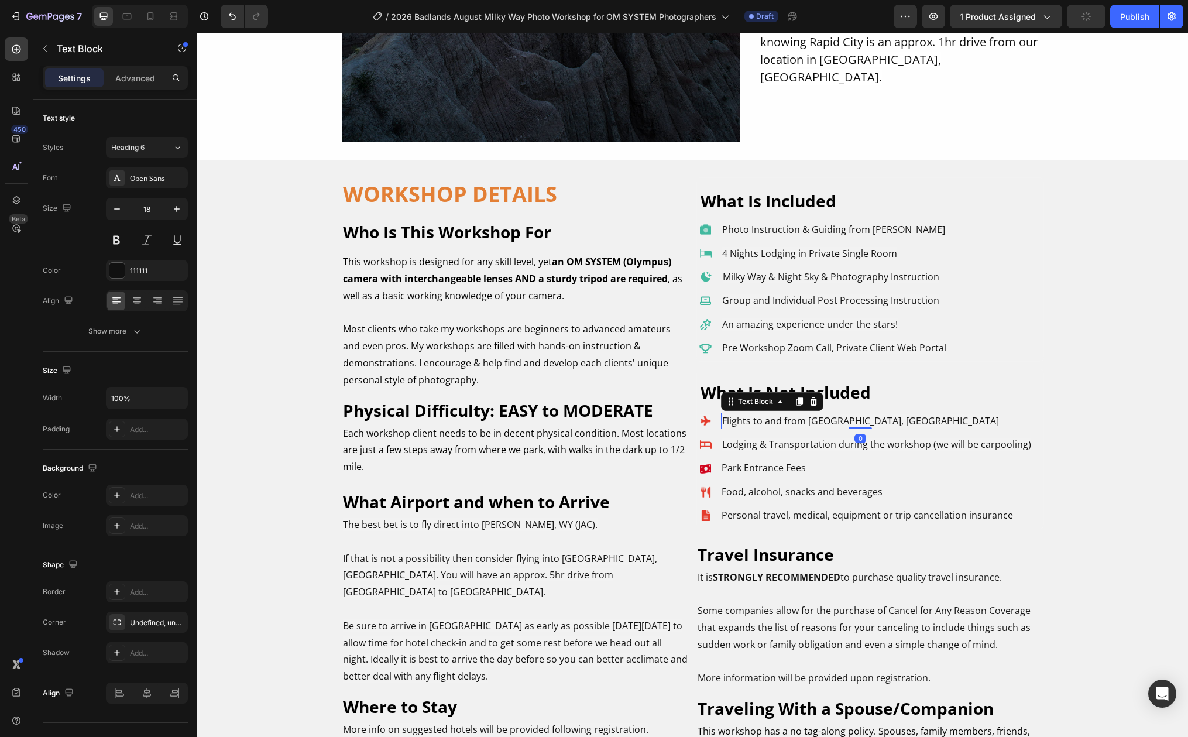
click at [801, 420] on span "Flights to and from [GEOGRAPHIC_DATA], [GEOGRAPHIC_DATA]" at bounding box center [860, 420] width 277 height 13
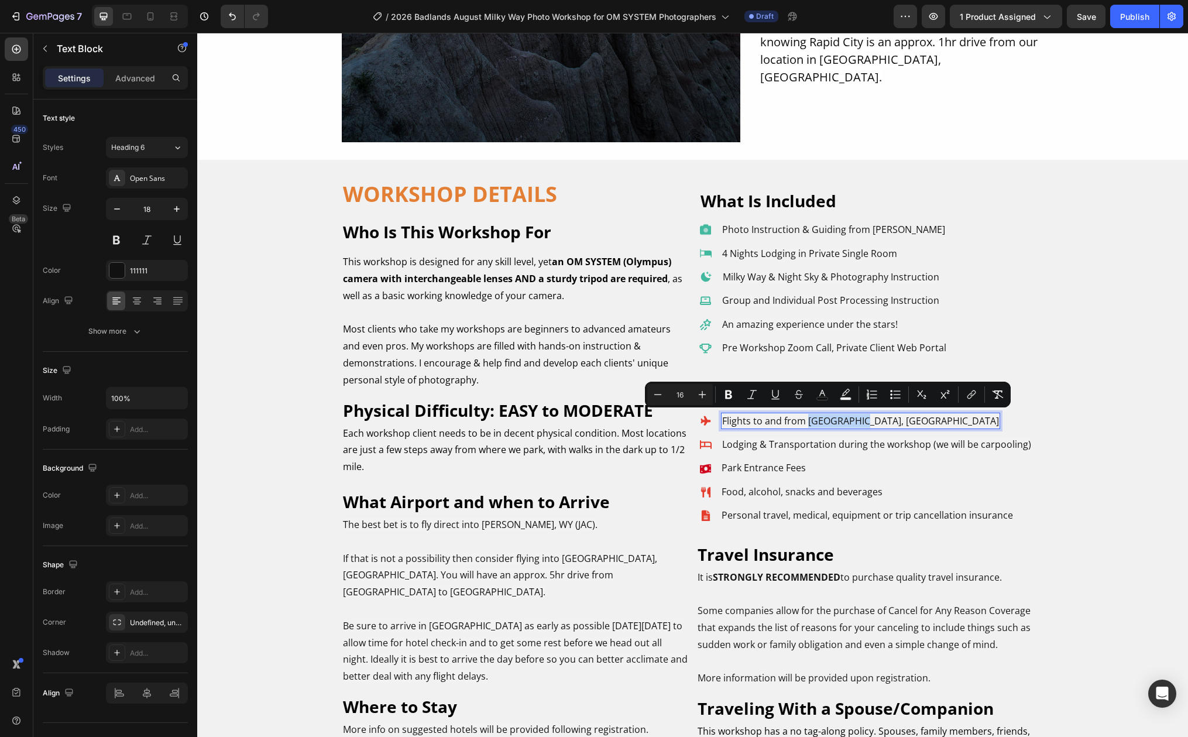
drag, startPoint x: 802, startPoint y: 420, endPoint x: 852, endPoint y: 418, distance: 49.8
click at [852, 418] on span "Flights to and from [GEOGRAPHIC_DATA], [GEOGRAPHIC_DATA]" at bounding box center [860, 420] width 277 height 13
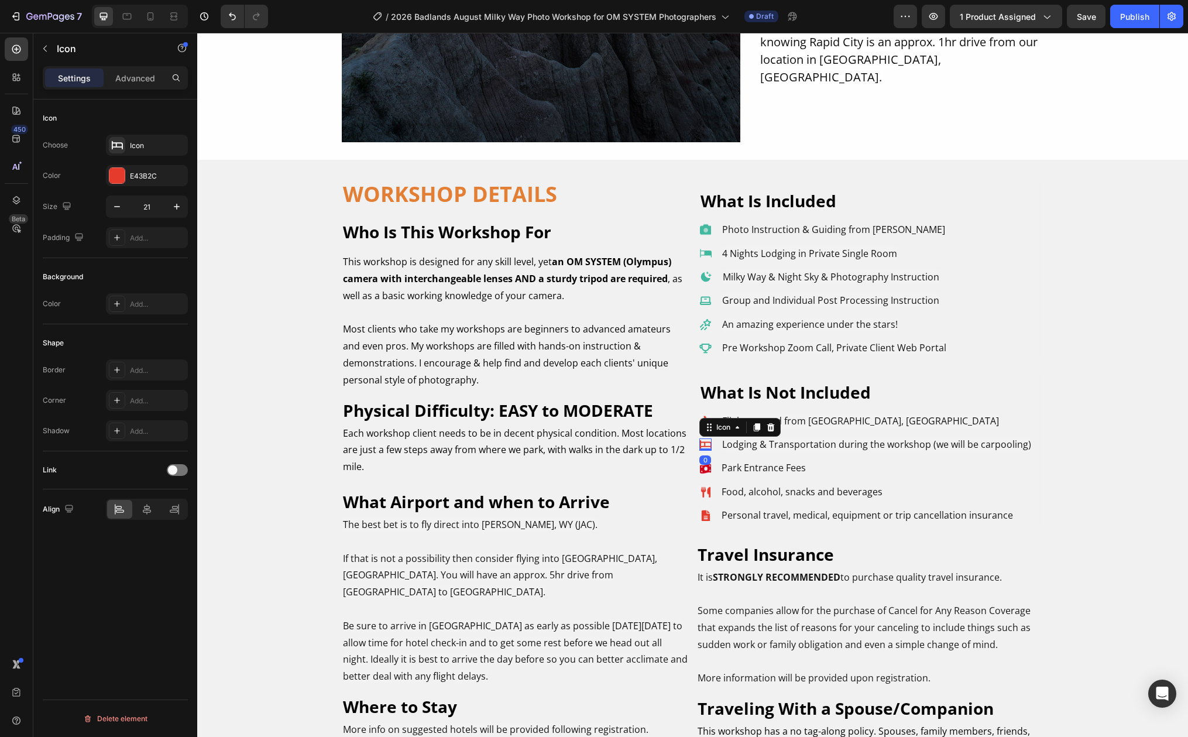
click at [703, 441] on icon at bounding box center [705, 444] width 12 height 12
click at [141, 147] on div "Icon" at bounding box center [157, 145] width 55 height 11
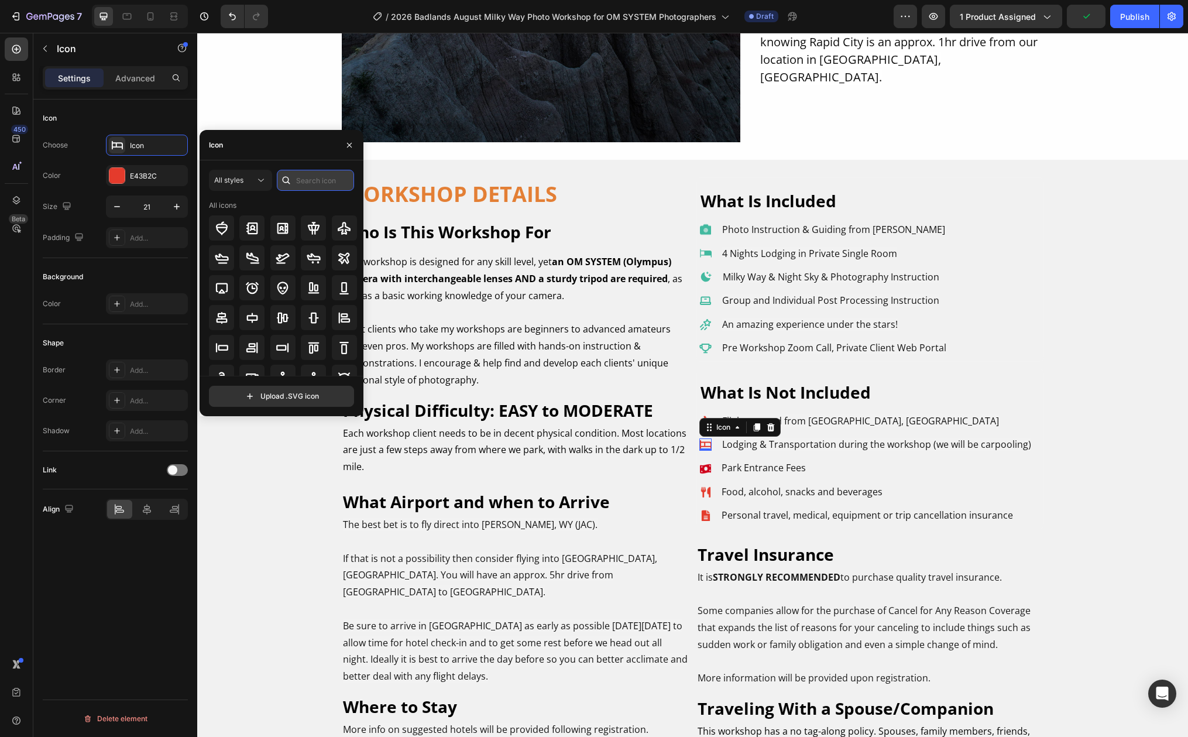
click at [314, 183] on input "text" at bounding box center [315, 180] width 77 height 21
drag, startPoint x: 314, startPoint y: 182, endPoint x: 279, endPoint y: 178, distance: 34.8
click at [279, 178] on div "car" at bounding box center [315, 180] width 77 height 21
type input "car"
click at [314, 253] on icon at bounding box center [313, 257] width 13 height 11
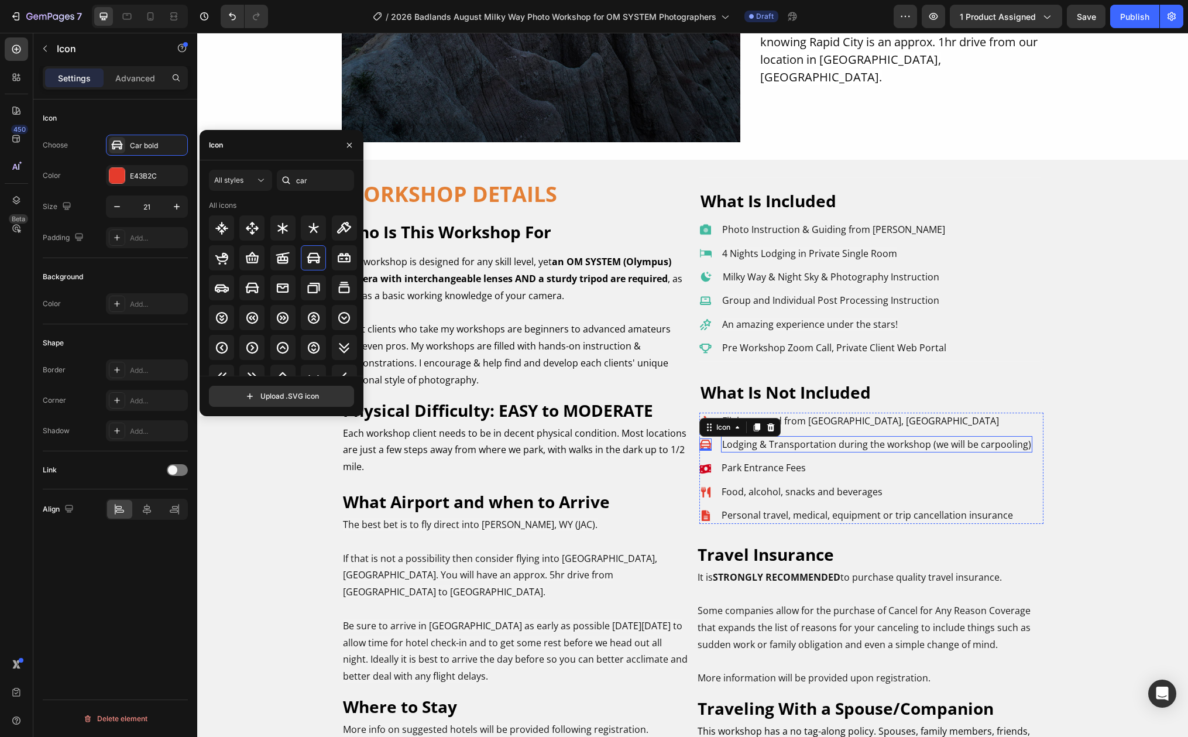
click at [761, 445] on span "Lodging & Transportation during the workshop (we will be carpooling)" at bounding box center [876, 444] width 309 height 13
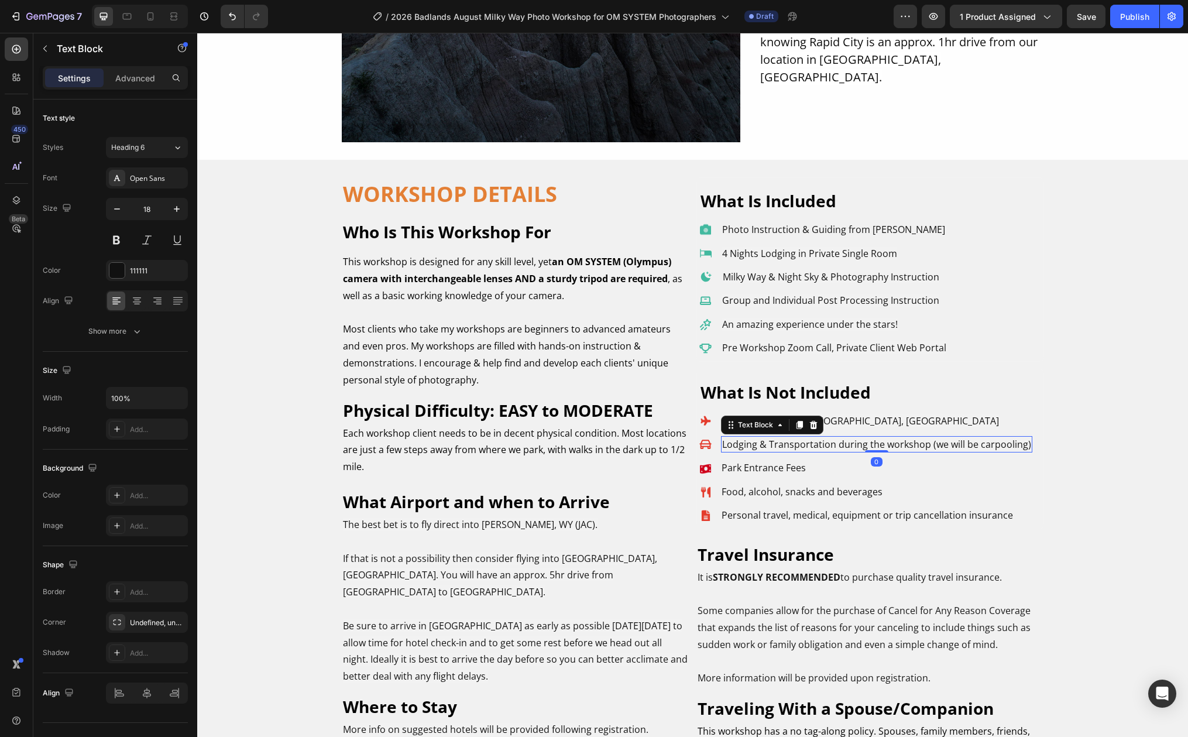
click at [764, 443] on span "Lodging & Transportation during the workshop (we will be carpooling)" at bounding box center [876, 444] width 309 height 13
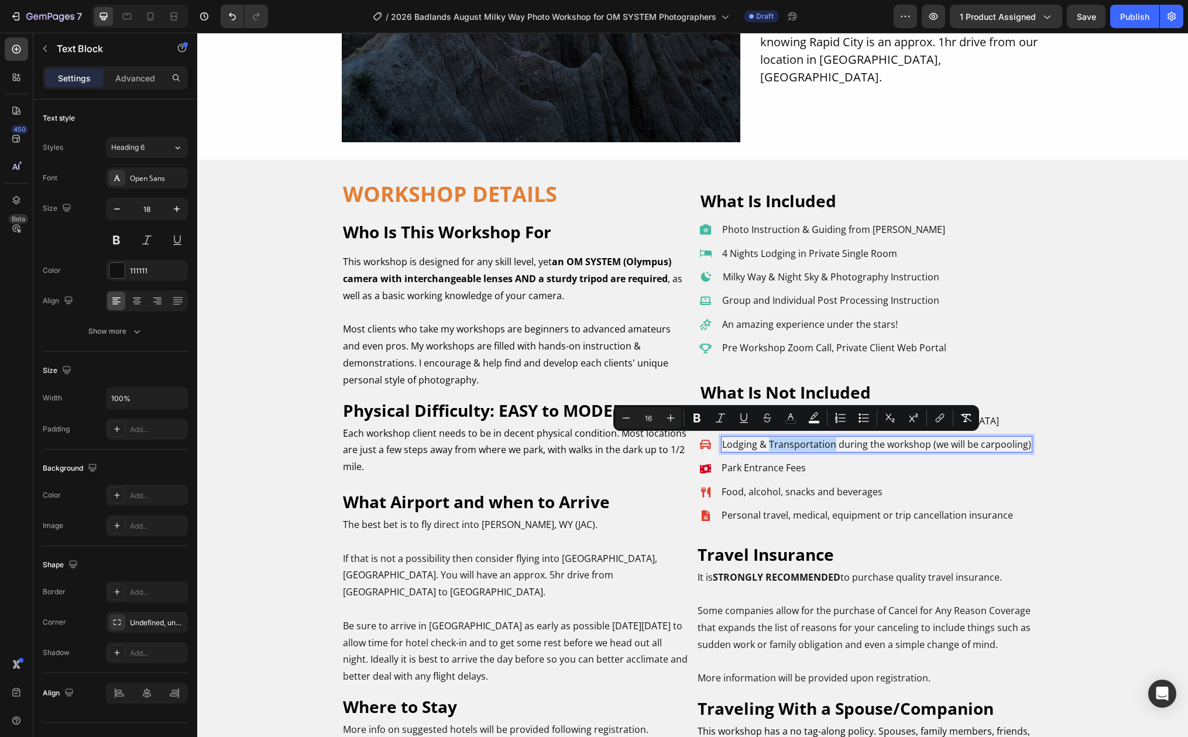
click at [764, 443] on span "Lodging & Transportation during the workshop (we will be carpooling)" at bounding box center [876, 444] width 309 height 13
click at [761, 442] on span "Lodging & Transportation during the workshop (we will be carpooling)" at bounding box center [876, 444] width 309 height 13
drag, startPoint x: 763, startPoint y: 442, endPoint x: 718, endPoint y: 443, distance: 45.1
click at [722, 443] on span "Lodging & Transportation during the workshop (we will be carpooling)" at bounding box center [876, 444] width 309 height 13
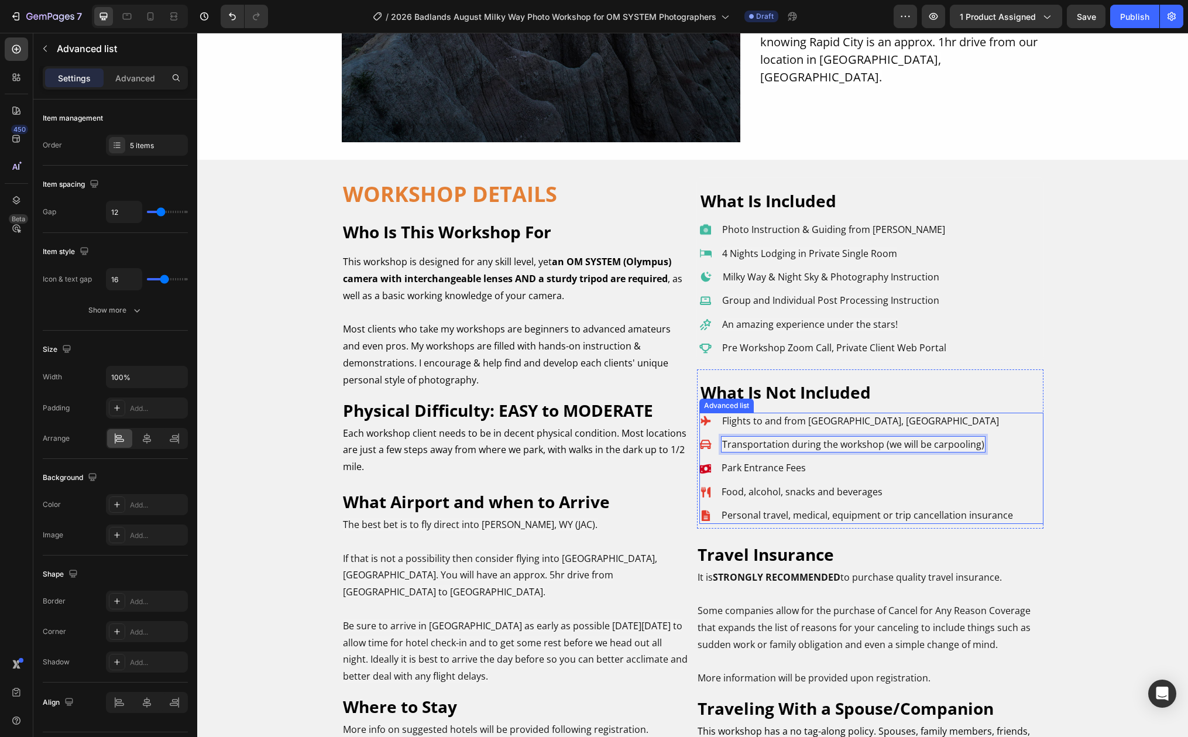
click at [882, 465] on li "Icon Park Entrance Fees Text Block" at bounding box center [856, 467] width 315 height 16
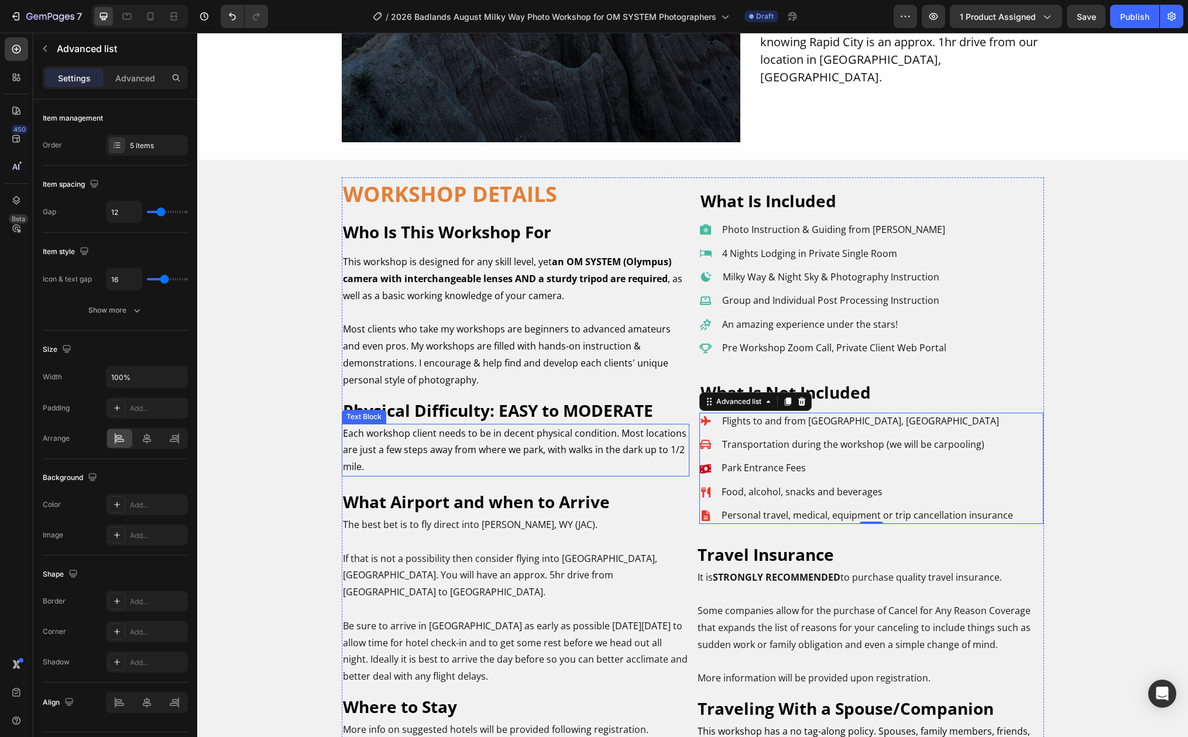
click at [655, 455] on p "Each workshop client needs to be in decent physical condition. Most locations a…" at bounding box center [515, 450] width 345 height 50
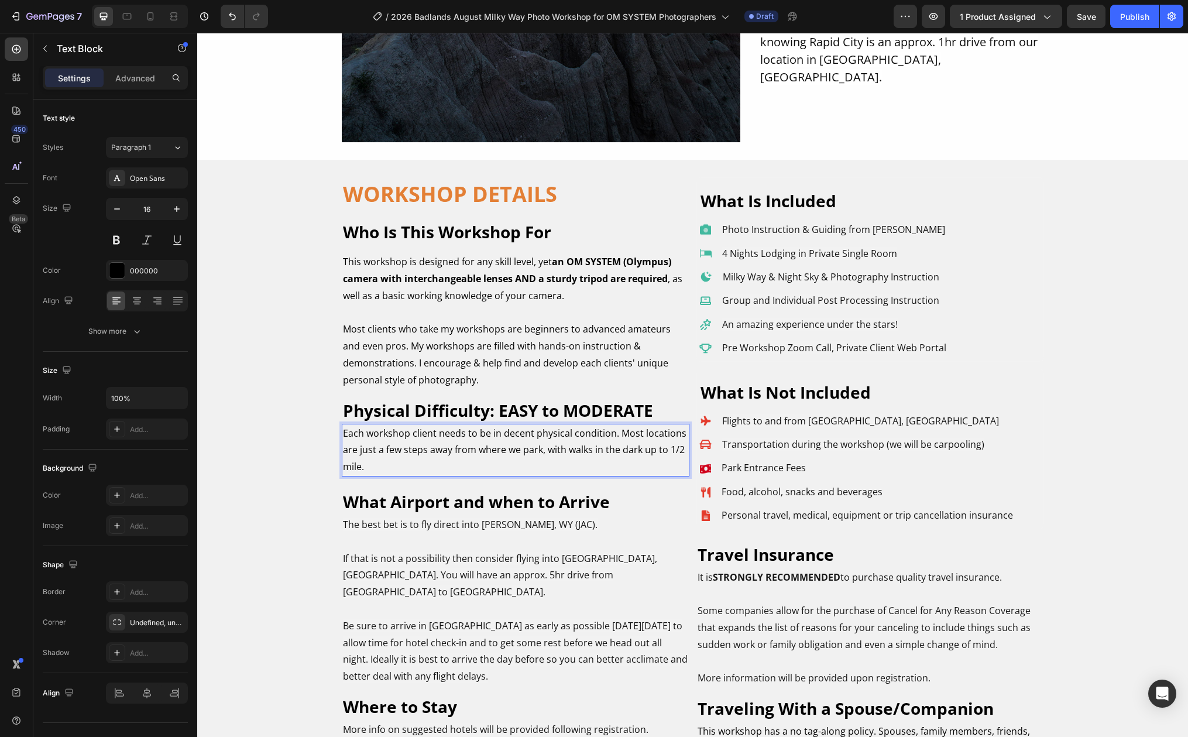
click at [657, 451] on p "Each workshop client needs to be in decent physical condition. Most locations a…" at bounding box center [515, 450] width 345 height 50
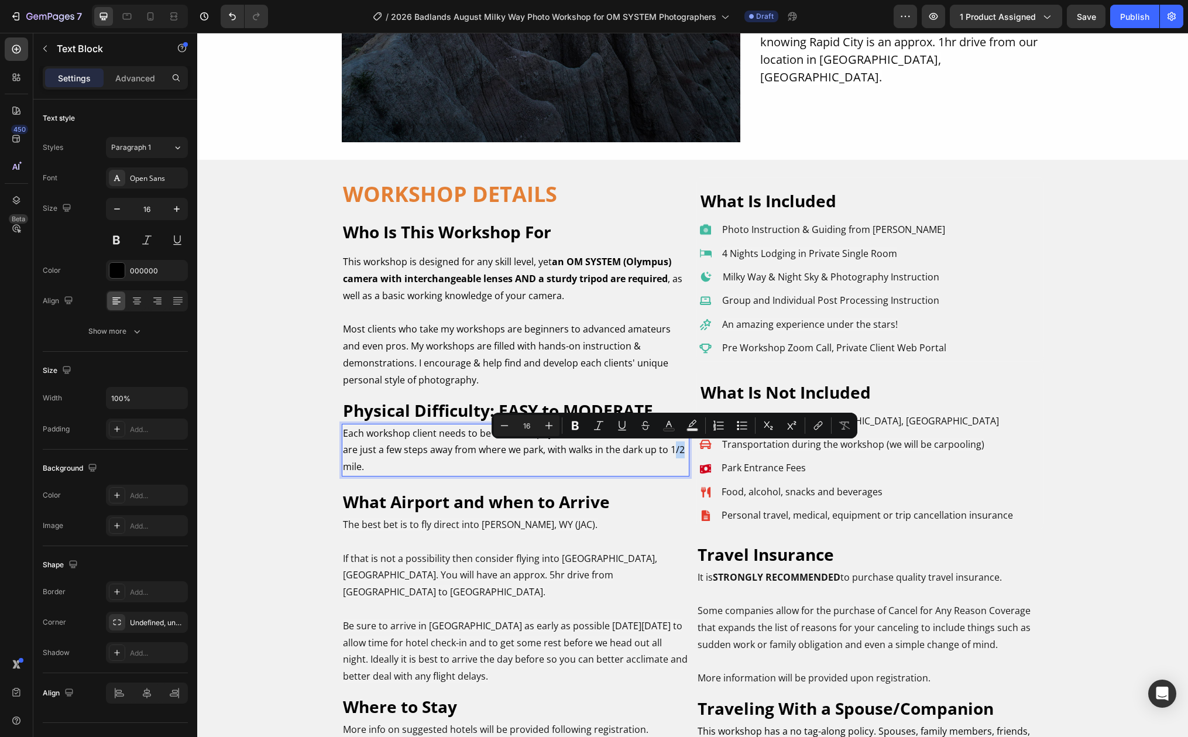
drag, startPoint x: 668, startPoint y: 449, endPoint x: 677, endPoint y: 449, distance: 8.8
click at [677, 449] on p "Each workshop client needs to be in decent physical condition. Most locations a…" at bounding box center [515, 450] width 345 height 50
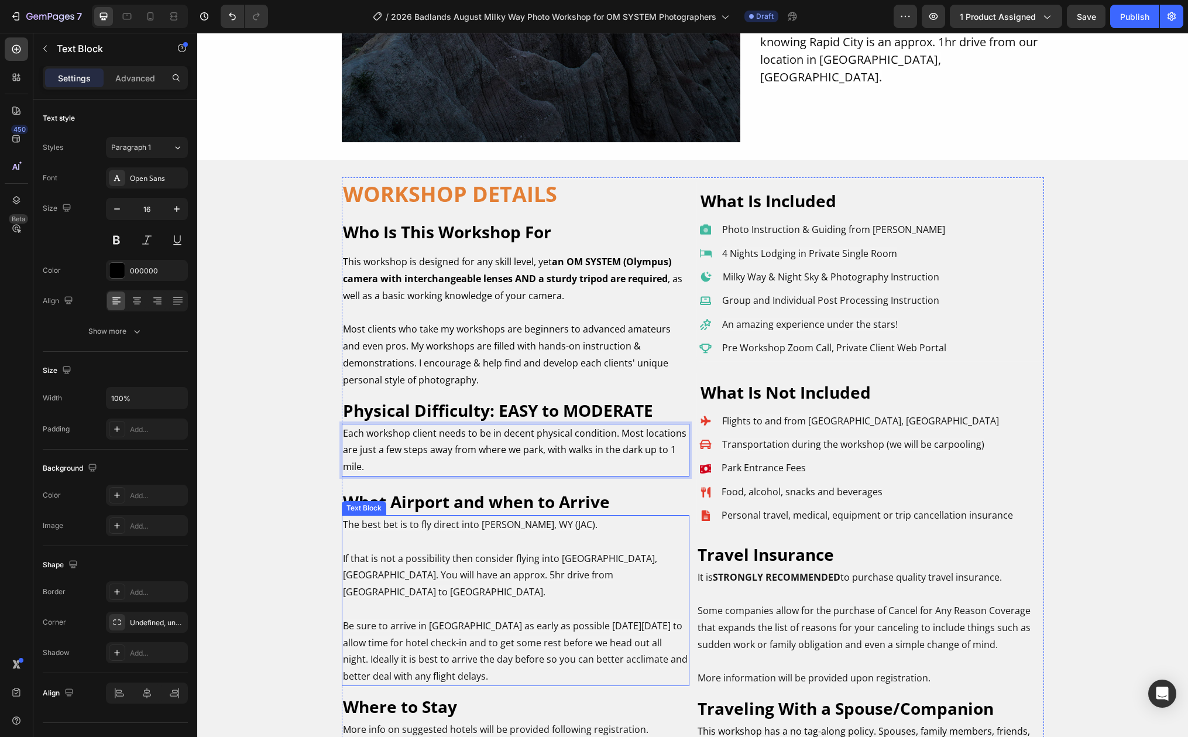
click at [493, 524] on span "The best bet is to fly direct into [PERSON_NAME], WY (JAC)." at bounding box center [470, 524] width 255 height 13
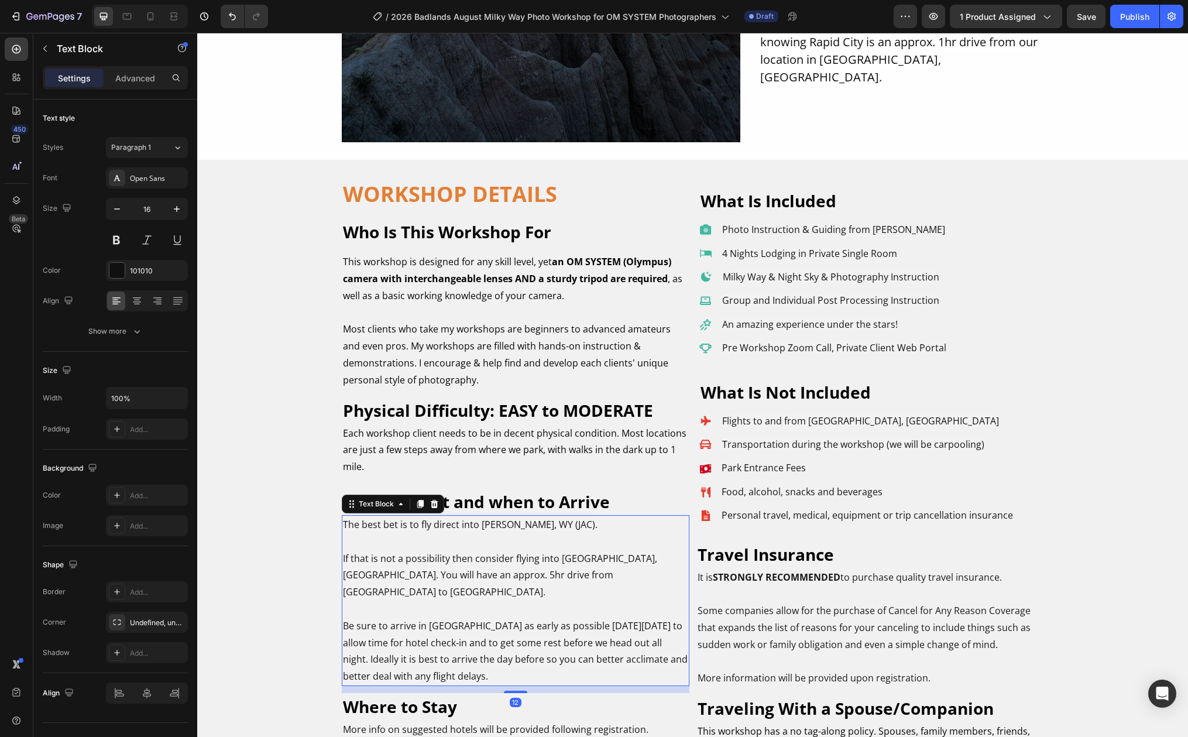
click at [493, 524] on span "The best bet is to fly direct into [PERSON_NAME], WY (JAC)." at bounding box center [470, 524] width 255 height 13
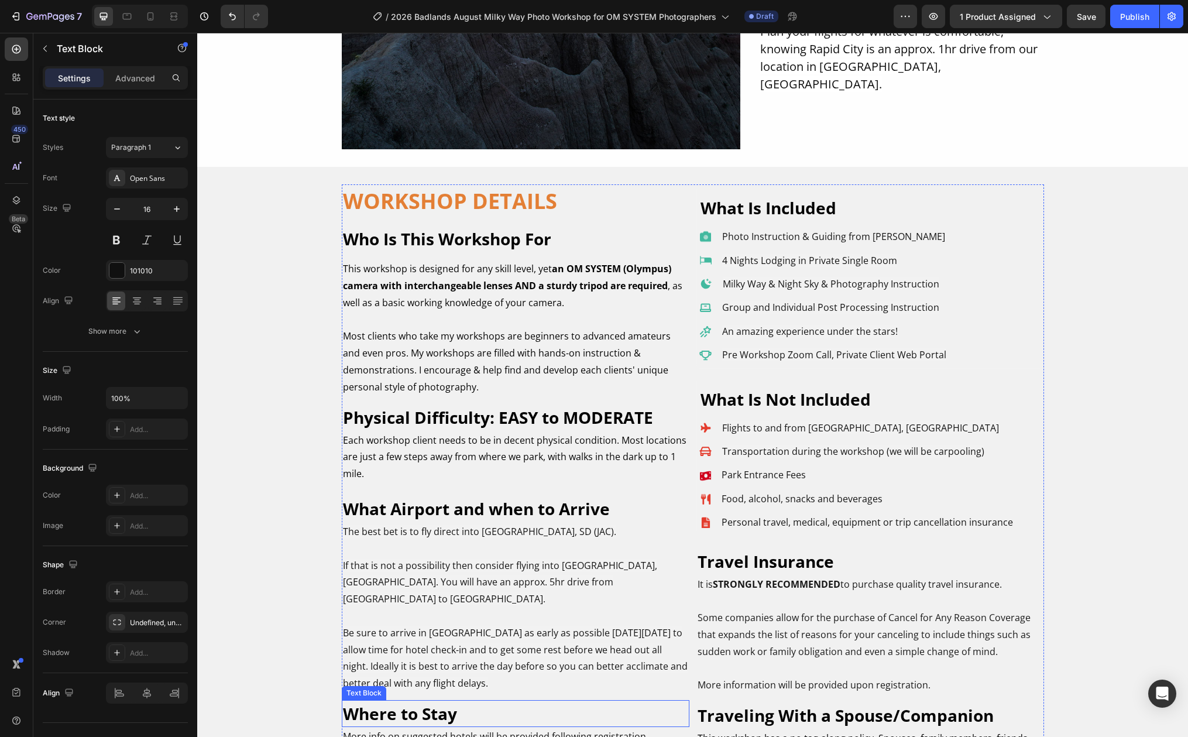
scroll to position [7915, 0]
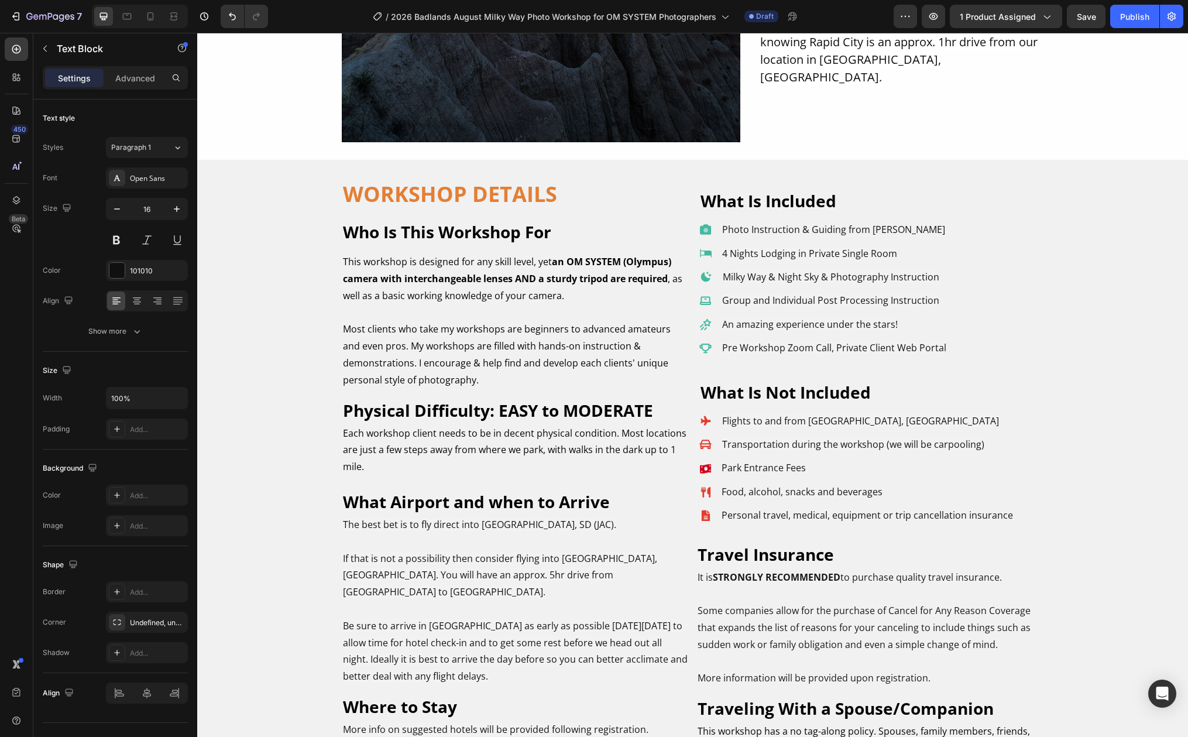
click at [497, 528] on span "The best bet is to fly direct into Rapid City, SD (JAC)." at bounding box center [479, 524] width 273 height 13
click at [544, 526] on span "The best bet is to fly direct into Rapid City, SD (JAC)." at bounding box center [479, 524] width 273 height 13
click at [552, 524] on span "The best bet is to fly direct into Rapid City, SD (JAC)." at bounding box center [479, 524] width 273 height 13
click at [380, 527] on span "The best bet is to fly direct into Rapid City, SD (RAP)." at bounding box center [481, 524] width 277 height 13
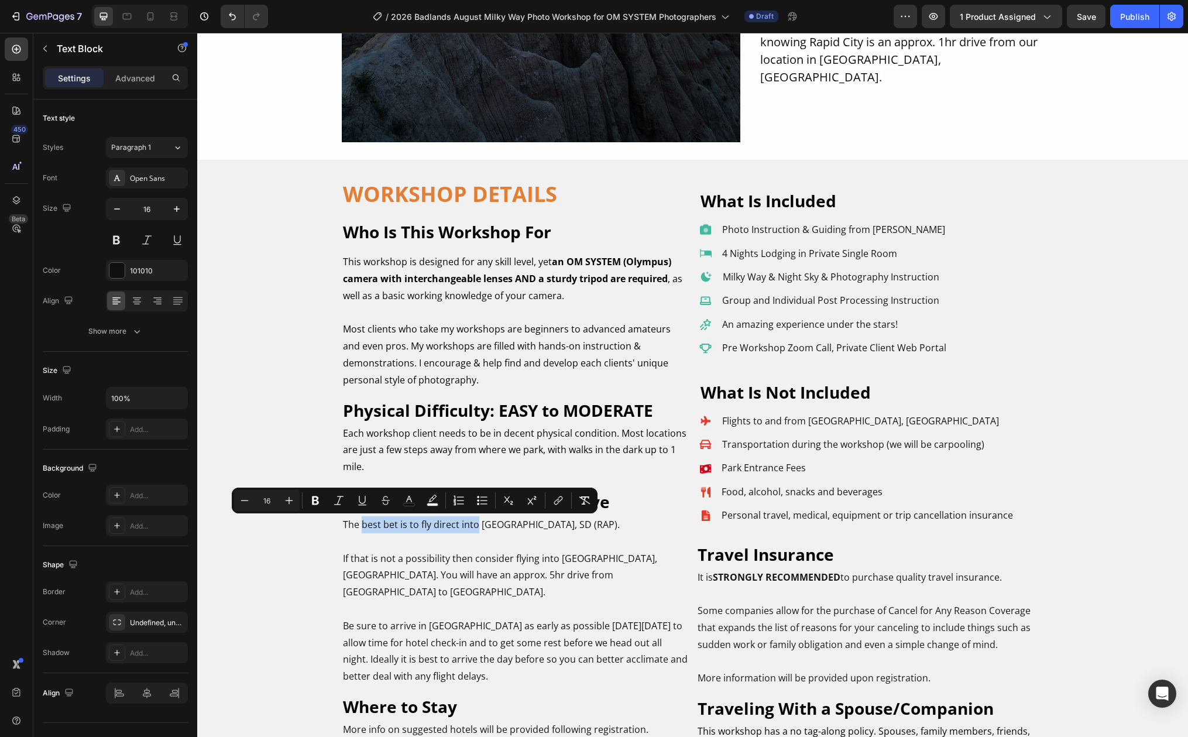
drag, startPoint x: 472, startPoint y: 525, endPoint x: 359, endPoint y: 526, distance: 112.9
click at [359, 526] on span "The best bet is to fly direct into Rapid City, SD (RAP)." at bounding box center [481, 524] width 277 height 13
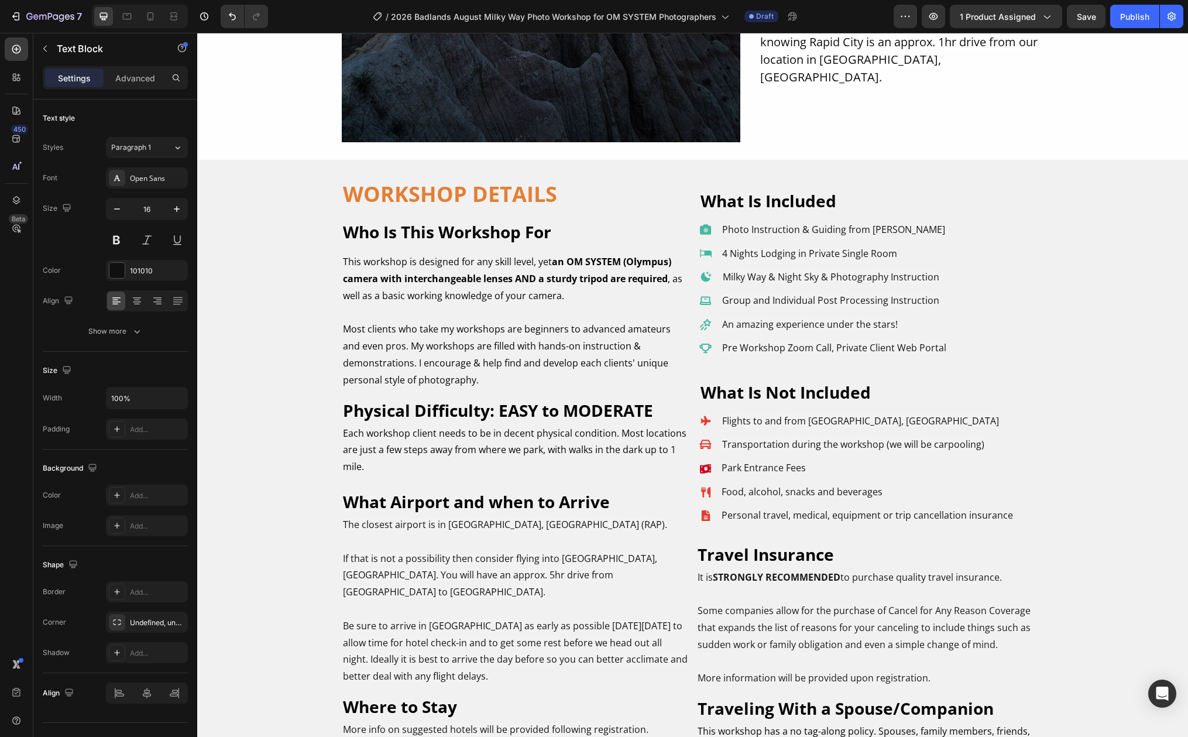
click at [567, 569] on p "If that is not a possibility then consider flying into [GEOGRAPHIC_DATA], [GEOG…" at bounding box center [515, 575] width 345 height 50
click at [564, 575] on span "If that is not a possibility then consider flying into [GEOGRAPHIC_DATA], [GEOG…" at bounding box center [500, 575] width 314 height 47
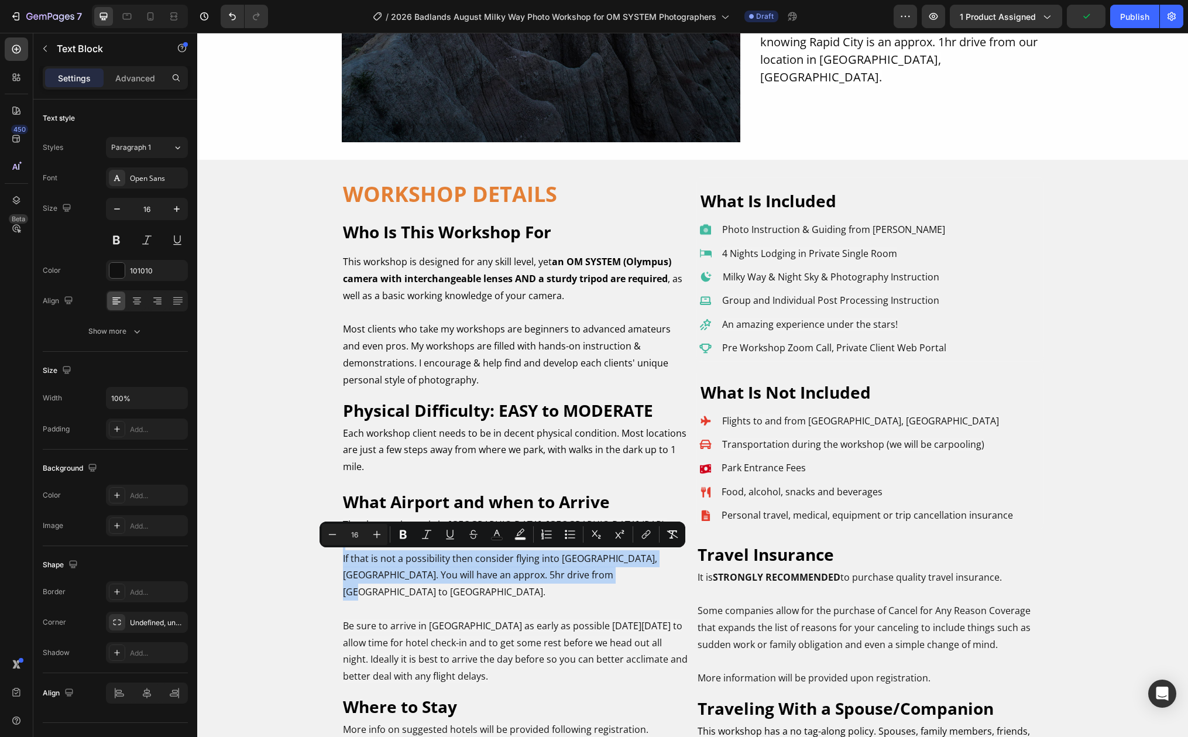
drag, startPoint x: 564, startPoint y: 578, endPoint x: 534, endPoint y: 579, distance: 30.5
click at [342, 545] on div "The closest airport is in Rapid City, SD (RAP). If that is not a possibility th…" at bounding box center [516, 600] width 348 height 171
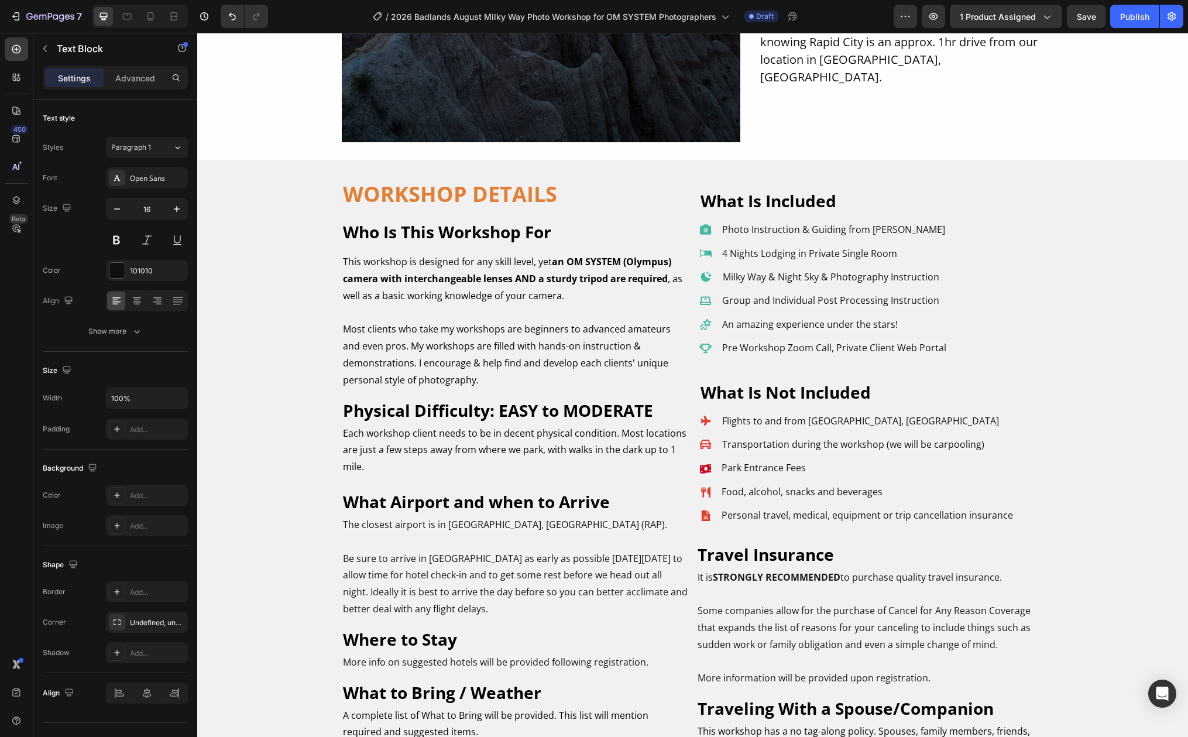
click at [343, 539] on p "Rich Text Editor. Editing area: main" at bounding box center [515, 541] width 345 height 17
click at [343, 557] on span "Be sure to arrive in [GEOGRAPHIC_DATA] as early as possible [DATE][DATE] to all…" at bounding box center [515, 583] width 345 height 63
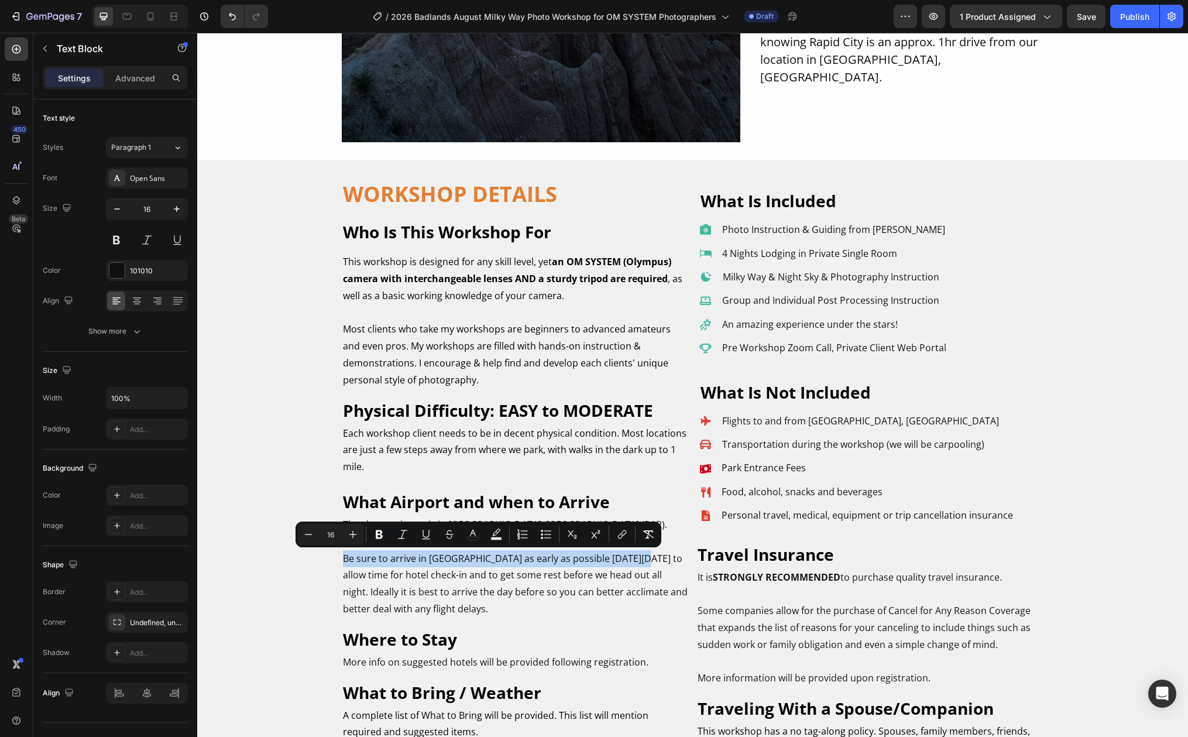
drag, startPoint x: 338, startPoint y: 557, endPoint x: 614, endPoint y: 562, distance: 276.3
click at [614, 562] on span "Be sure to arrive in [GEOGRAPHIC_DATA] as early as possible [DATE][DATE] to all…" at bounding box center [515, 583] width 345 height 63
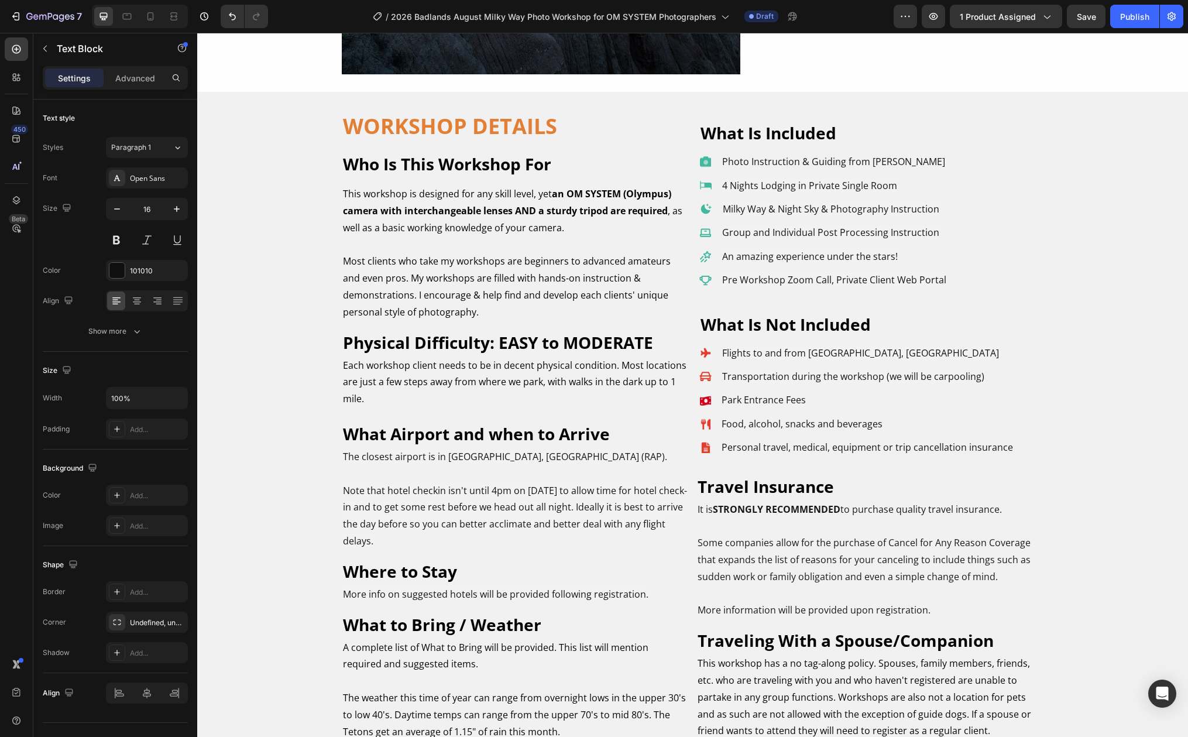
scroll to position [7991, 0]
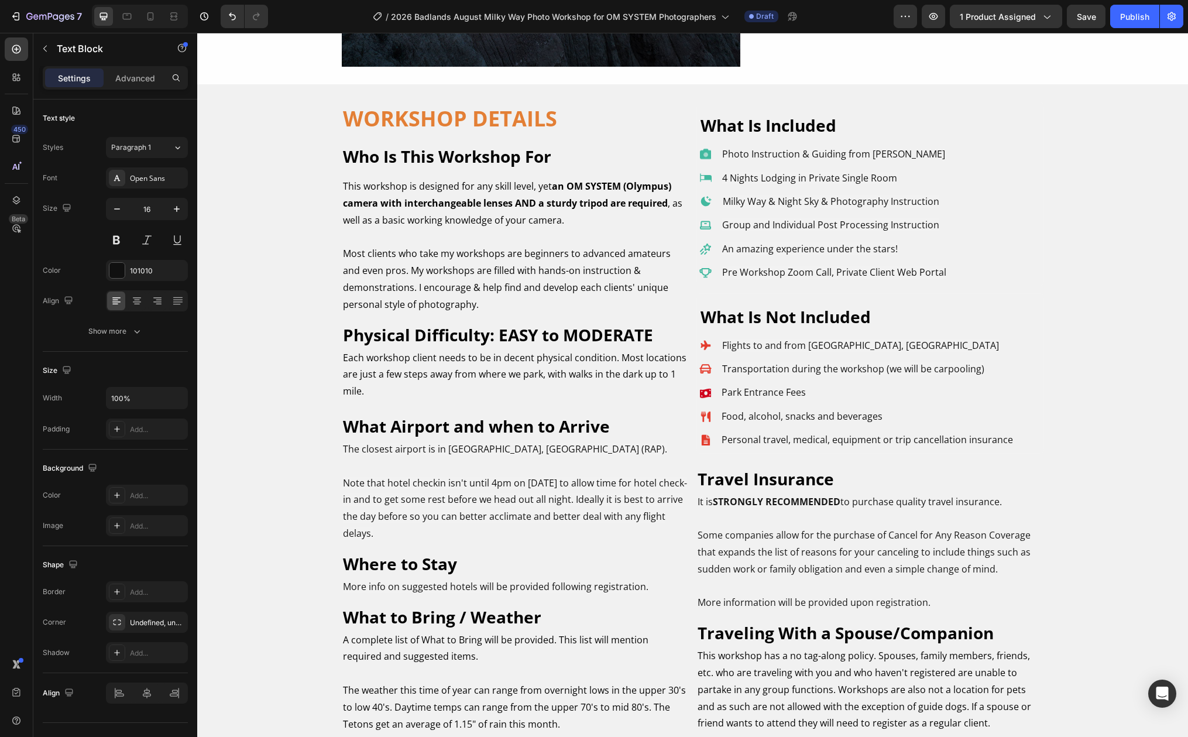
click at [428, 482] on span "Note that hotel checkin isn't until 4pm on August 12, 2026 to allow time for ho…" at bounding box center [515, 507] width 344 height 63
click at [430, 483] on span "Note that hotel checkin isn't until 4pm on August 12, 2026 to allow time for ho…" at bounding box center [515, 507] width 344 height 63
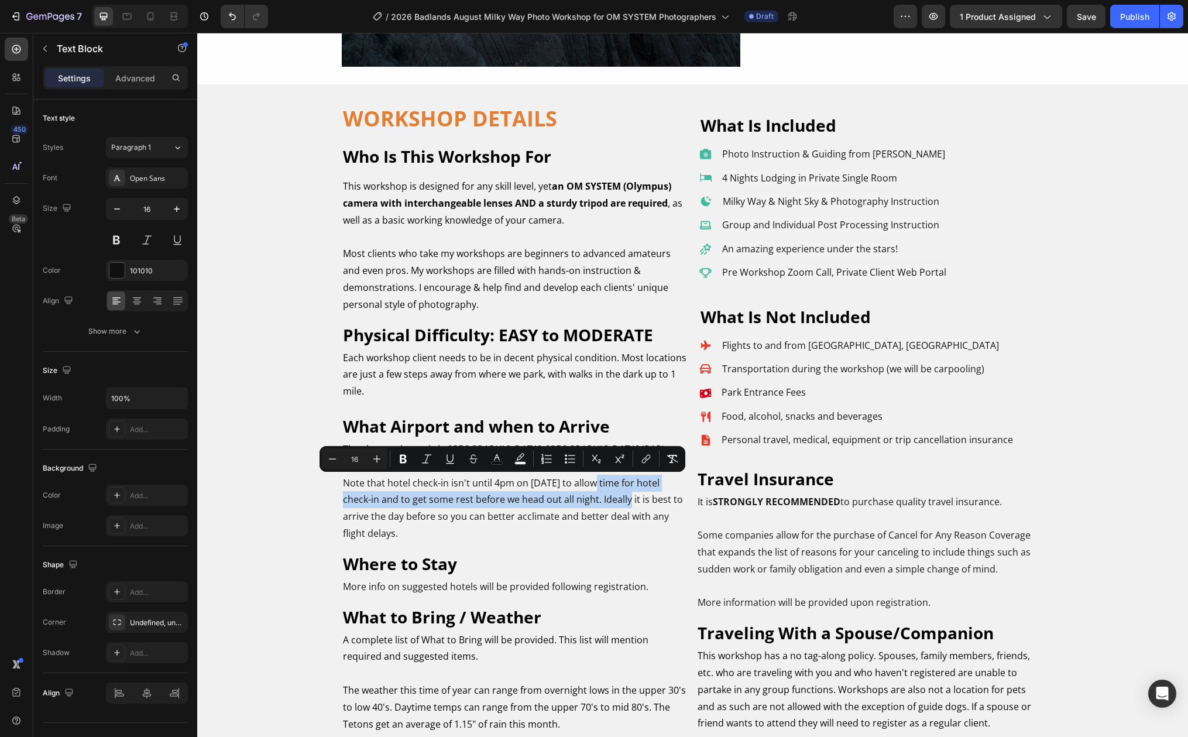
drag, startPoint x: 593, startPoint y: 482, endPoint x: 615, endPoint y: 499, distance: 28.0
click at [615, 499] on span "Note that hotel check-in isn't until 4pm on August 12, 2026 to allow time for h…" at bounding box center [513, 507] width 340 height 63
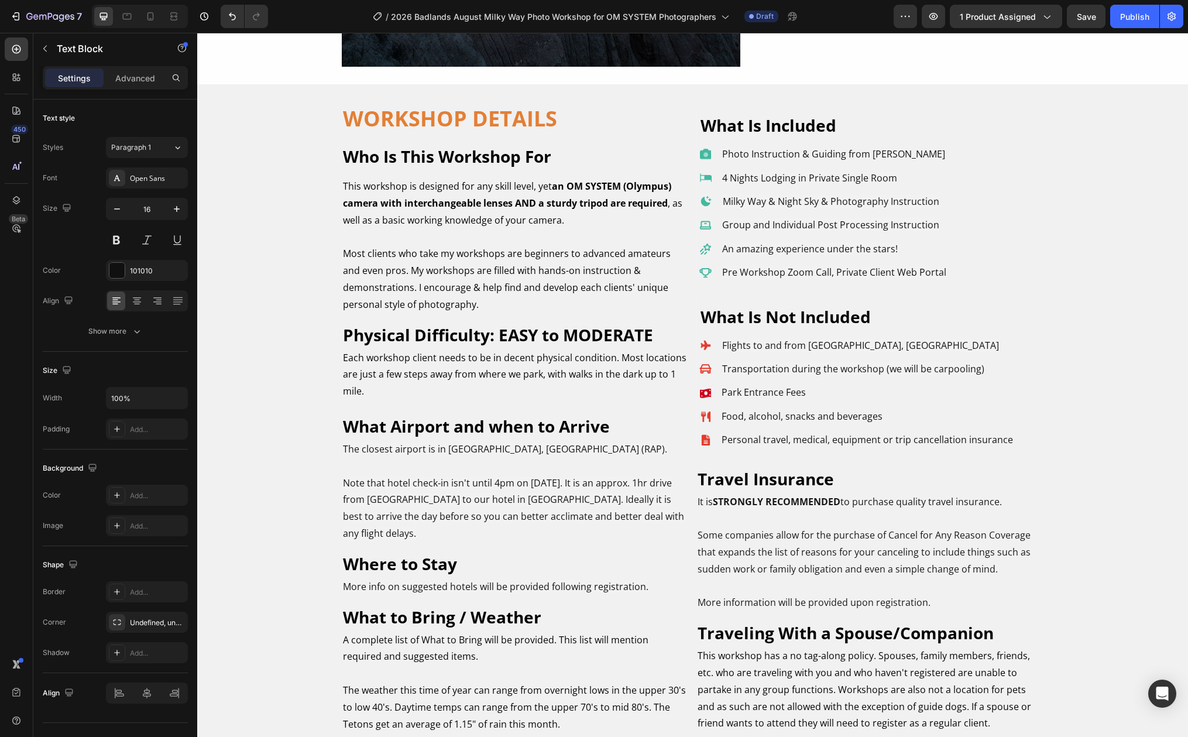
click at [564, 502] on span "Note that hotel check-in isn't until 4pm on August 12, 2026. It is an approx. 1…" at bounding box center [513, 507] width 341 height 63
click at [509, 516] on span "Note that hotel check-in isn't until 4pm on August 12, 2026. It is an approx. 1…" at bounding box center [513, 507] width 340 height 63
click at [377, 533] on span "Note that hotel check-in isn't until 4pm on August 12, 2026. It is an approx. 1…" at bounding box center [513, 507] width 340 height 63
click at [483, 534] on p "Note that hotel check-in isn't until 4pm on August 12, 2026. It is an approx. 1…" at bounding box center [515, 508] width 345 height 67
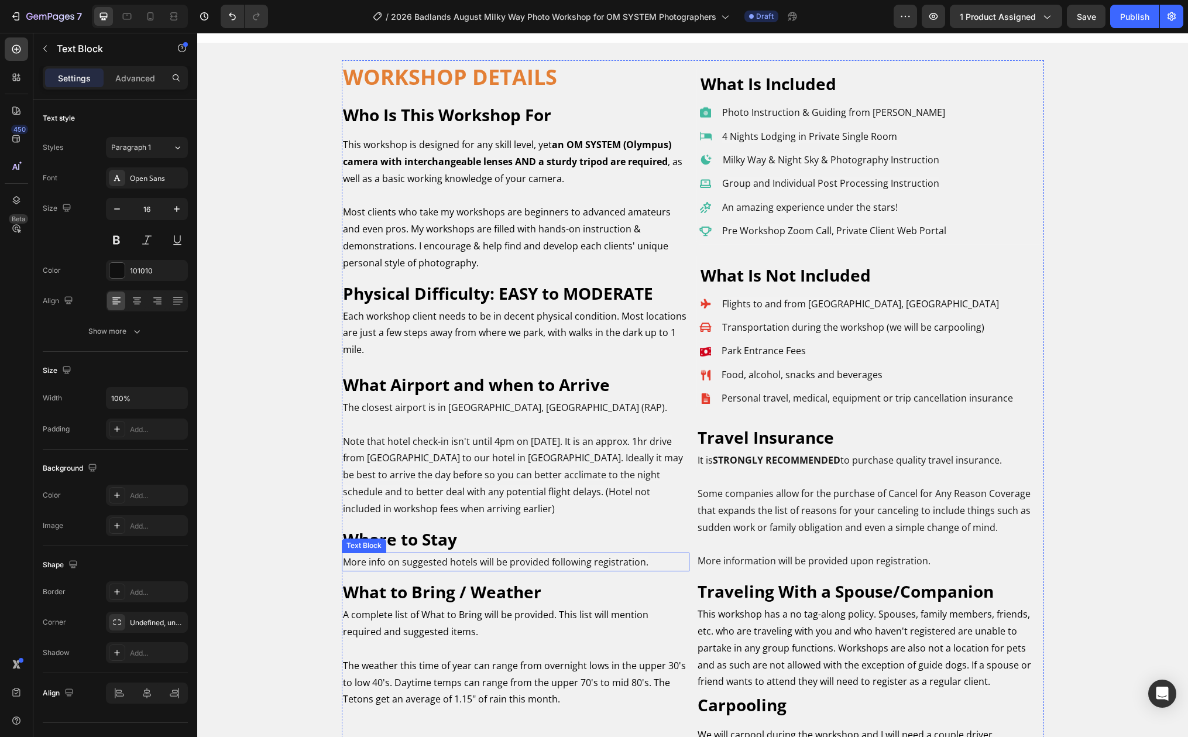
scroll to position [8040, 0]
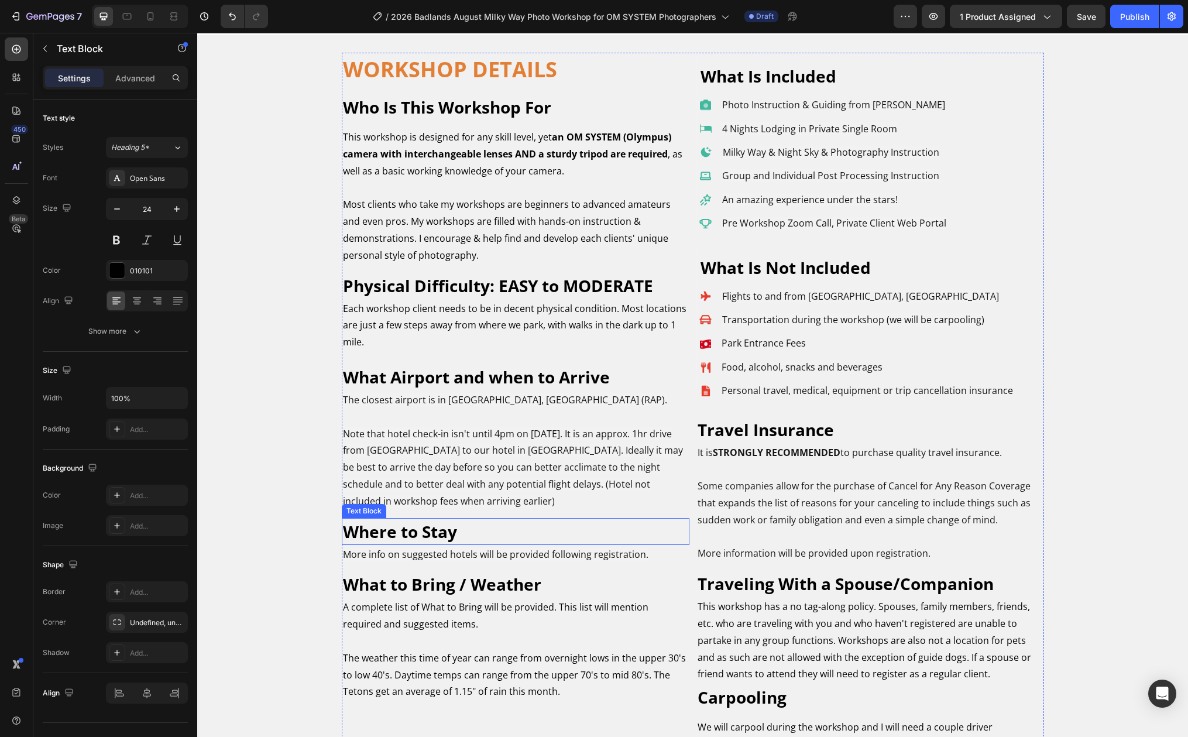
click at [487, 524] on p "Where to Stay" at bounding box center [515, 531] width 345 height 25
click at [430, 504] on icon at bounding box center [434, 506] width 8 height 8
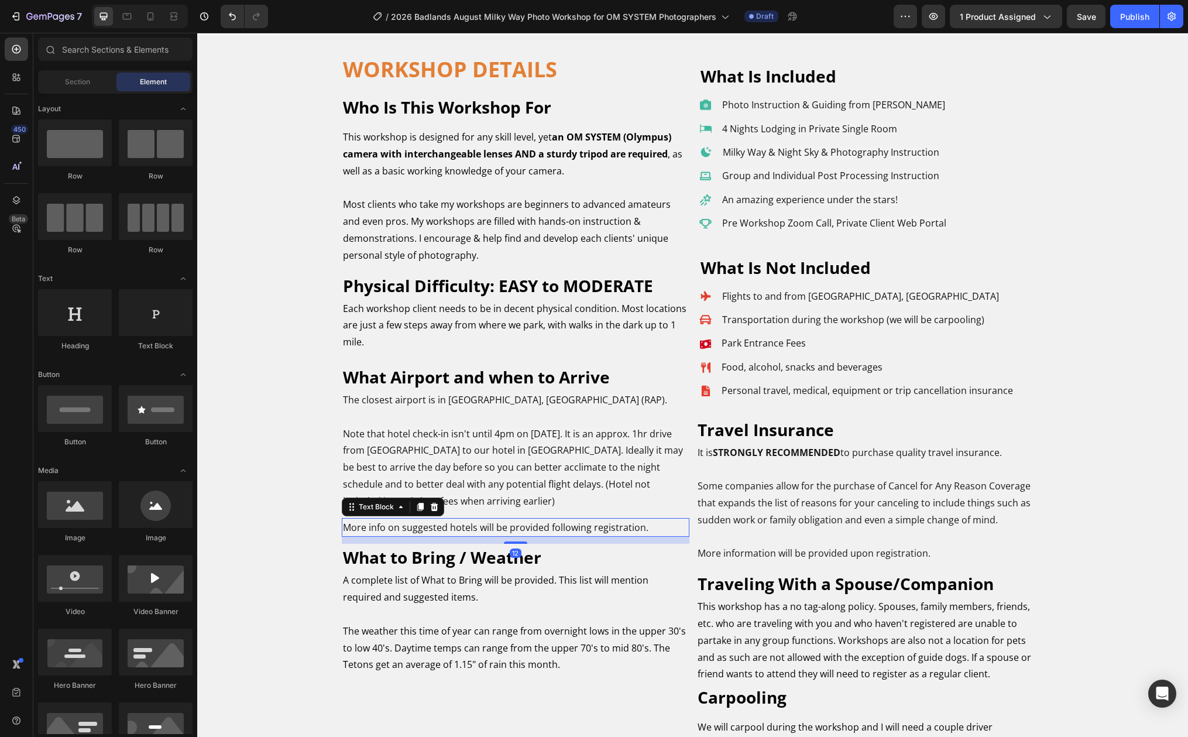
click at [431, 527] on span "More info on suggested hotels will be provided following registration." at bounding box center [495, 527] width 305 height 13
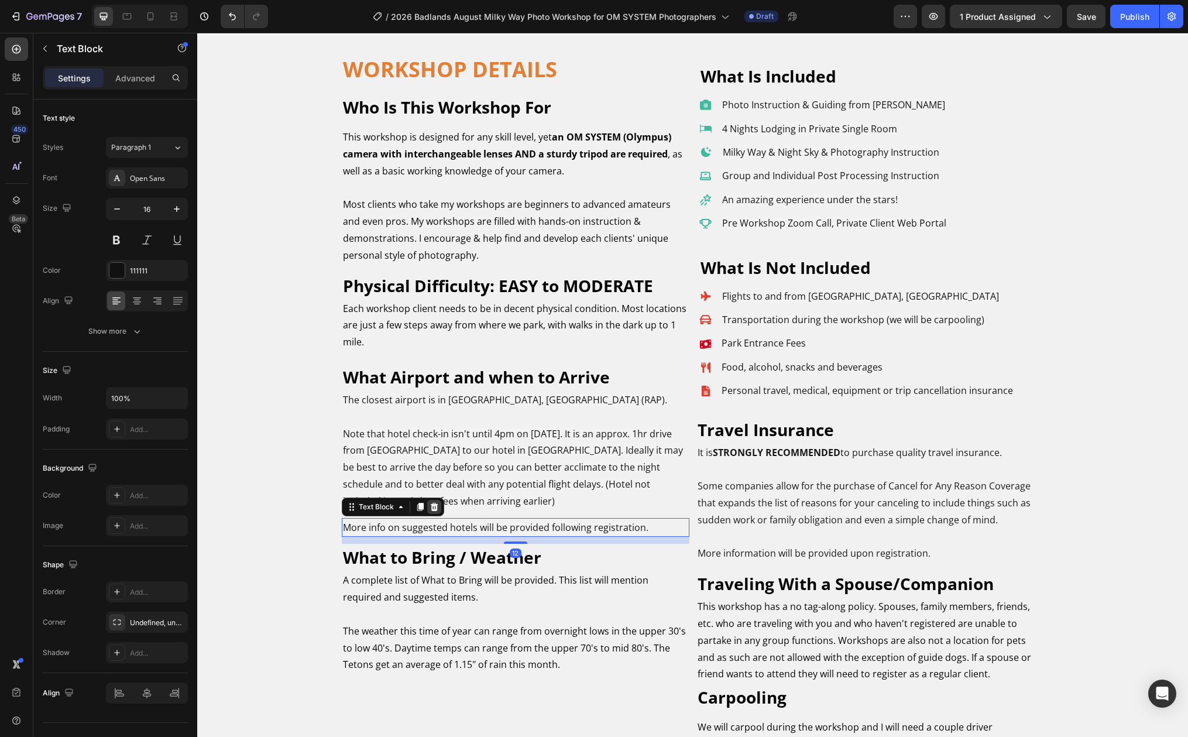
click at [430, 508] on icon at bounding box center [434, 506] width 9 height 9
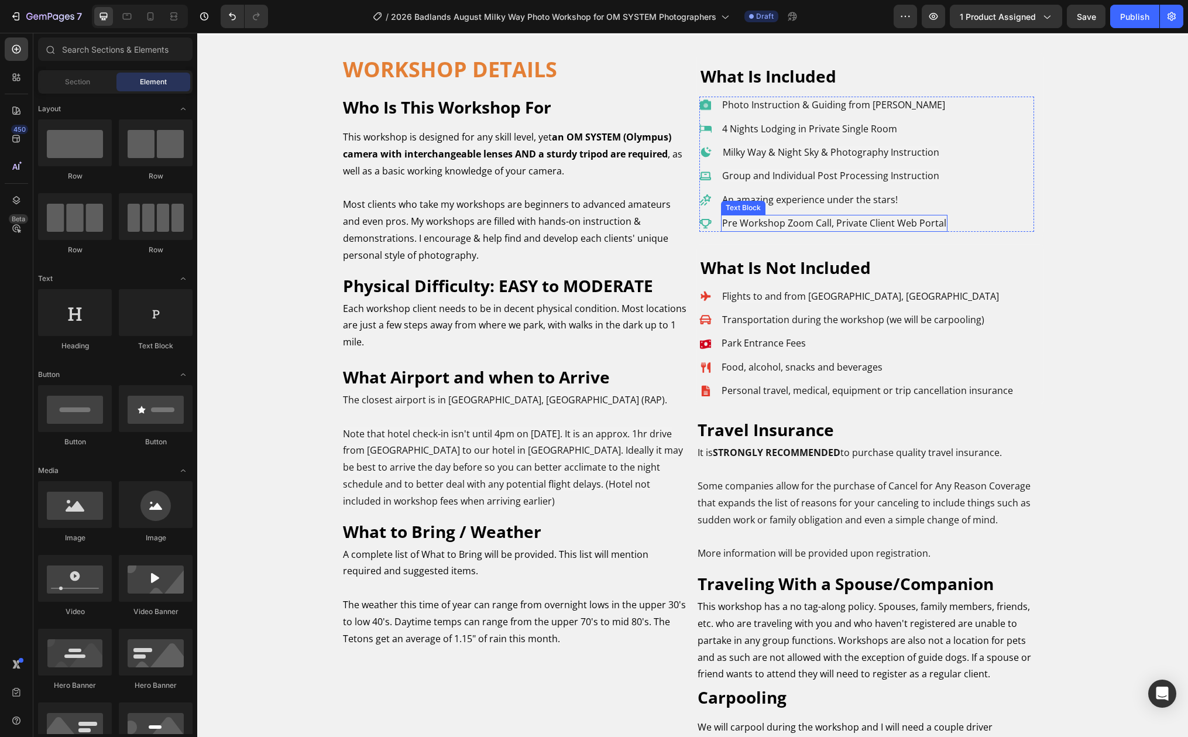
scroll to position [8025, 0]
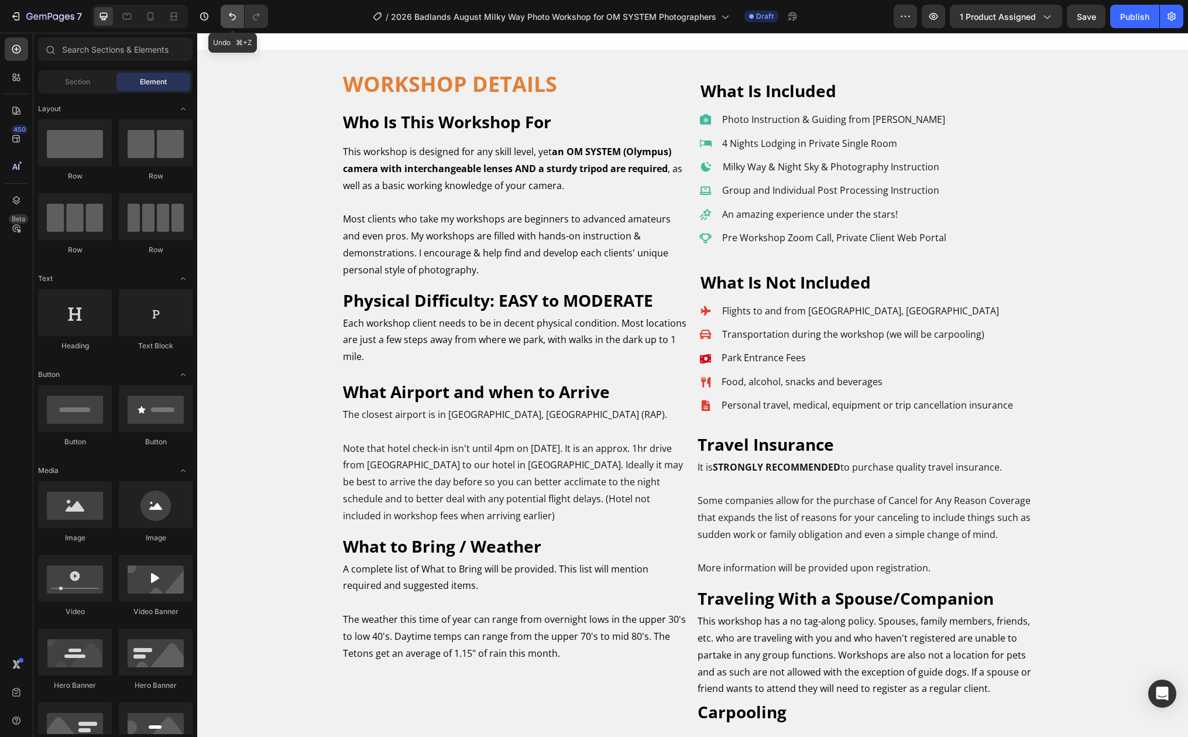
click at [233, 15] on icon "Undo/Redo" at bounding box center [232, 17] width 12 height 12
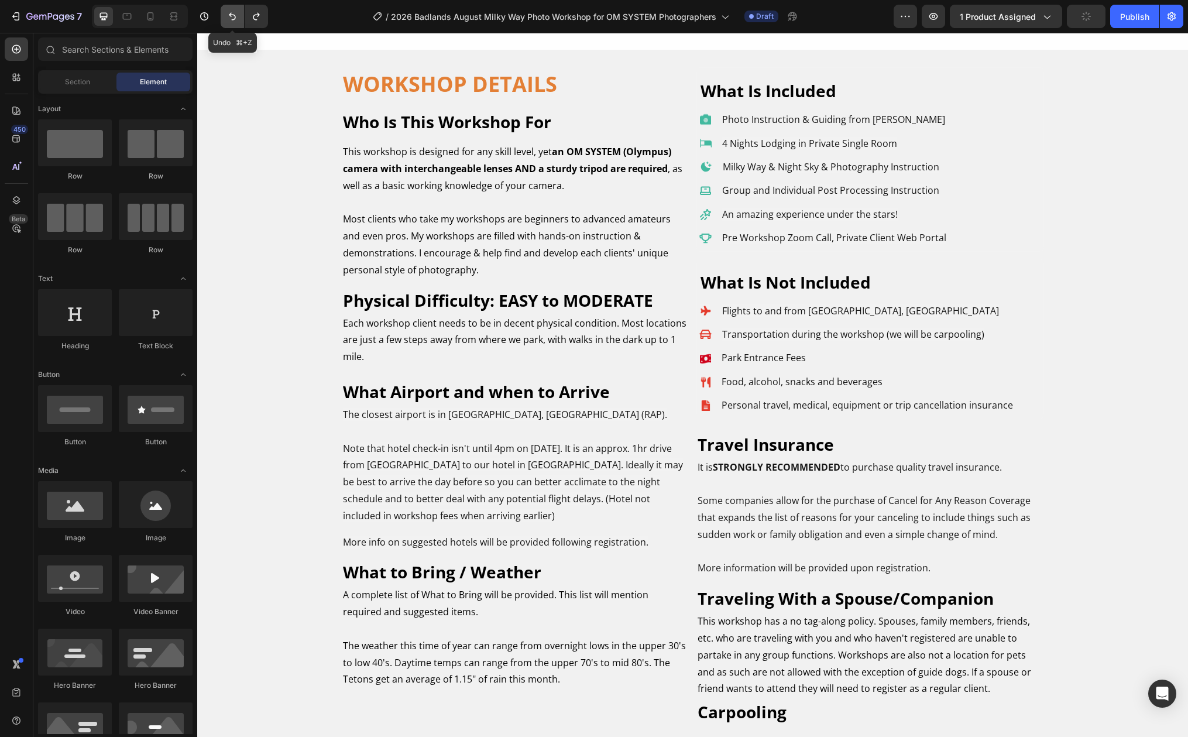
click at [233, 15] on icon "Undo/Redo" at bounding box center [232, 17] width 12 height 12
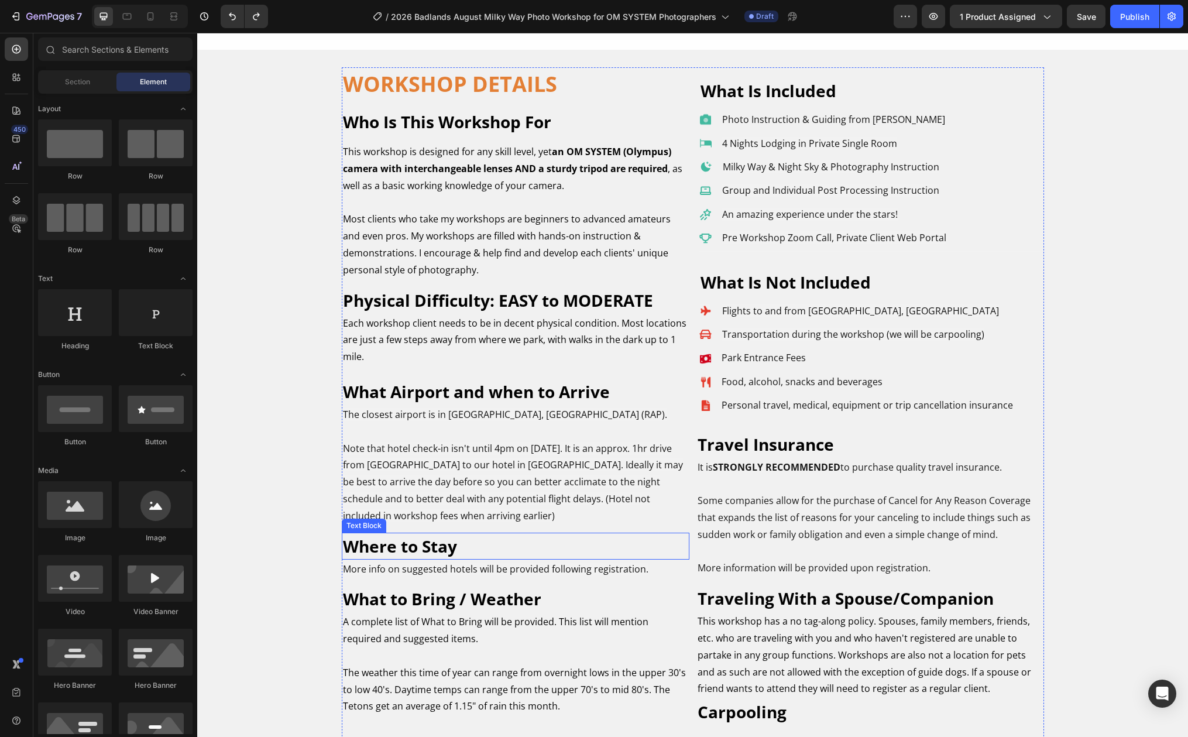
click at [457, 545] on p "Where to Stay" at bounding box center [515, 546] width 345 height 25
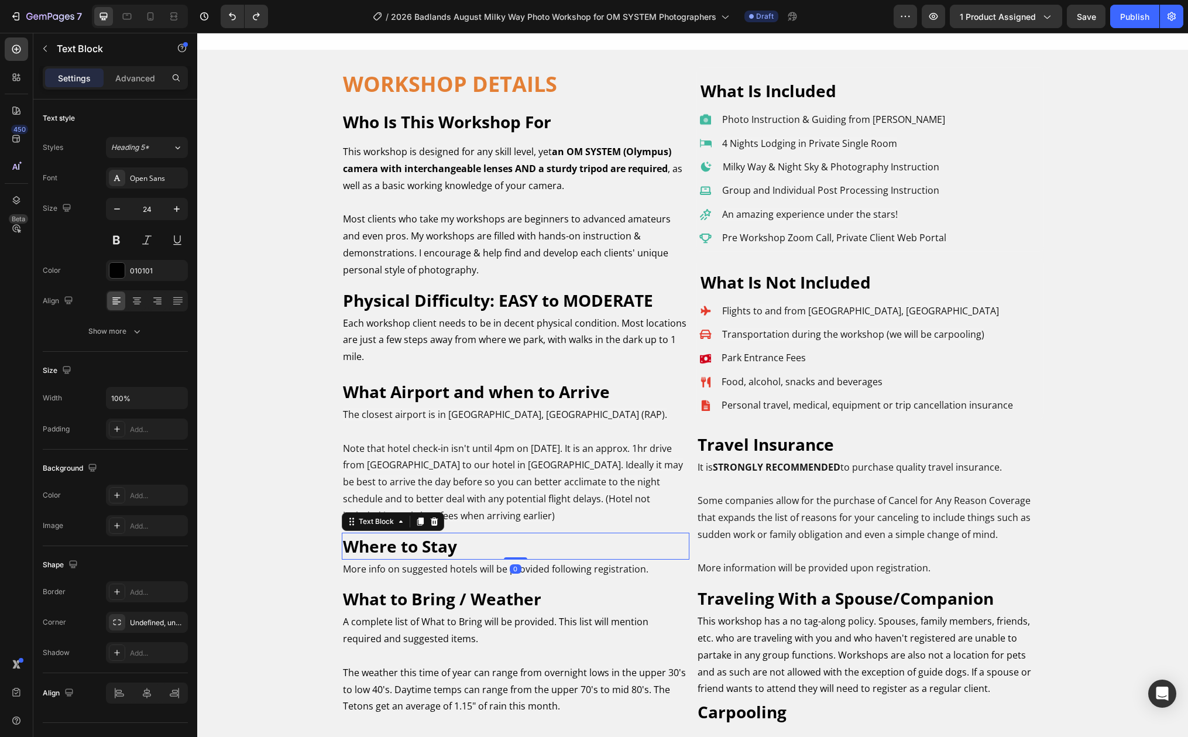
click at [458, 548] on p "Where to Stay" at bounding box center [515, 546] width 345 height 25
click at [415, 569] on span "More info on suggested hotels will be provided following registration." at bounding box center [495, 568] width 305 height 13
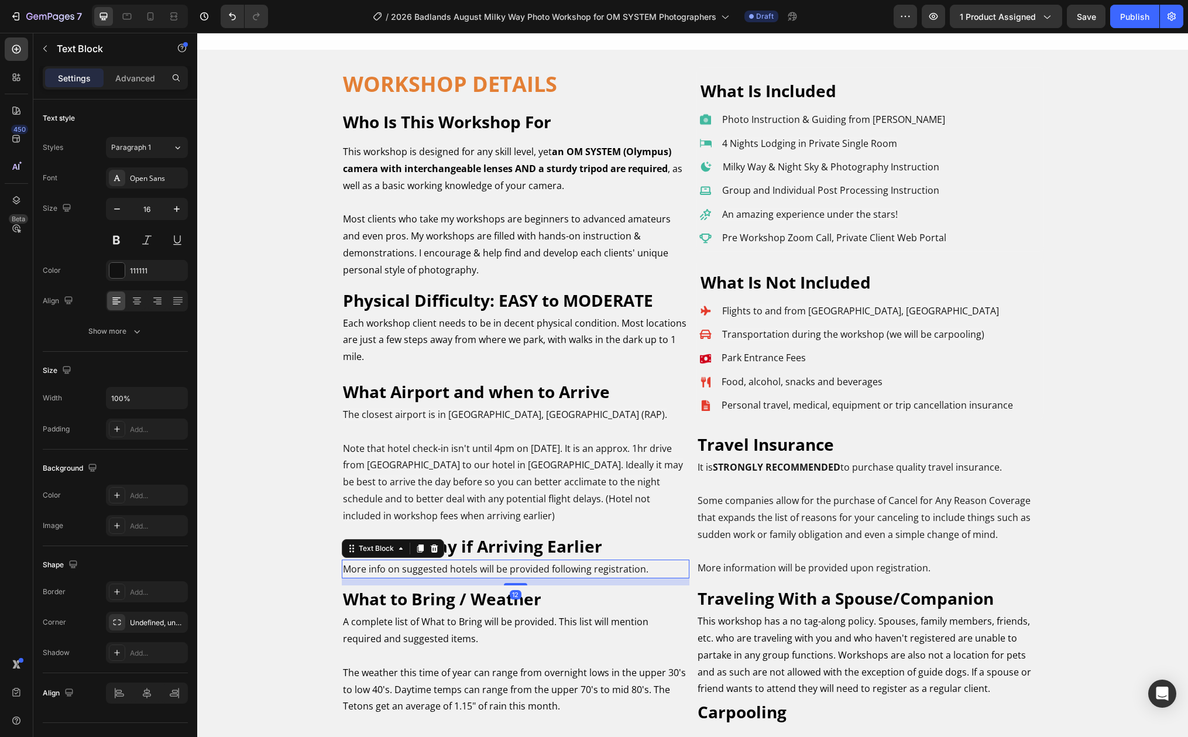
click at [415, 569] on span "More info on suggested hotels will be provided following registration." at bounding box center [495, 568] width 305 height 13
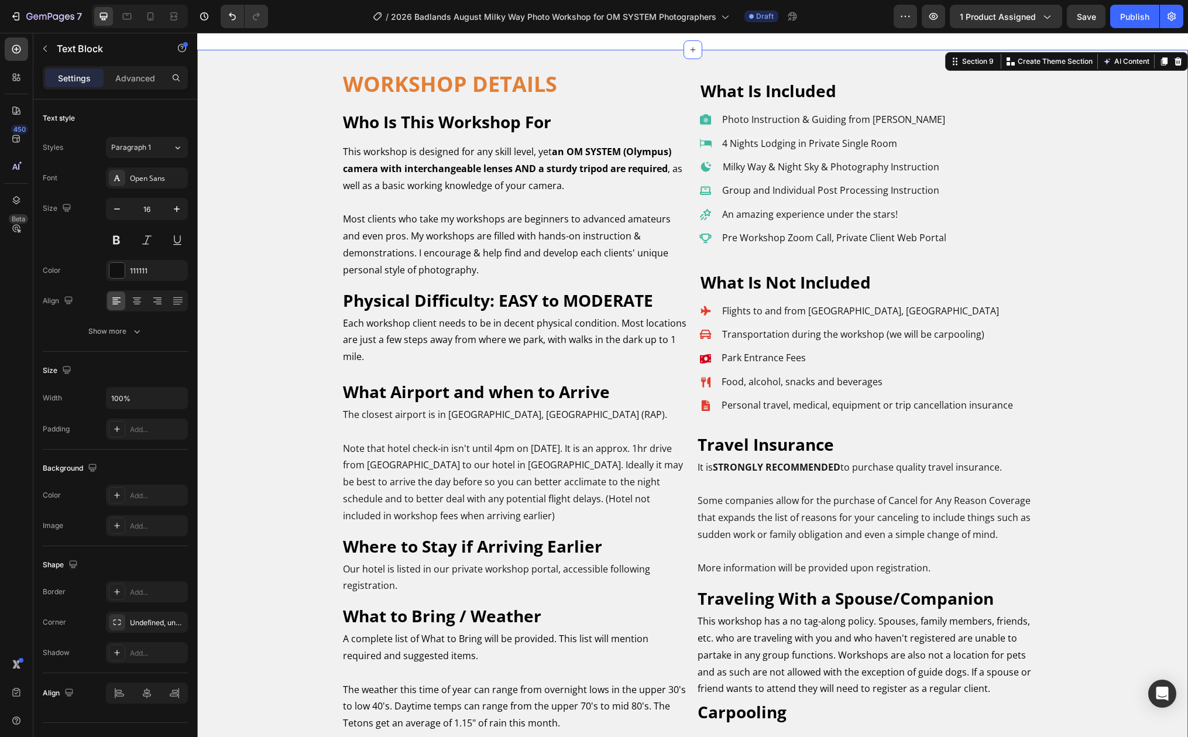
click at [285, 561] on div "WORKSHOP DETAILS Heading Who Is This Workshop For Text Block This workshop is d…" at bounding box center [692, 435] width 991 height 736
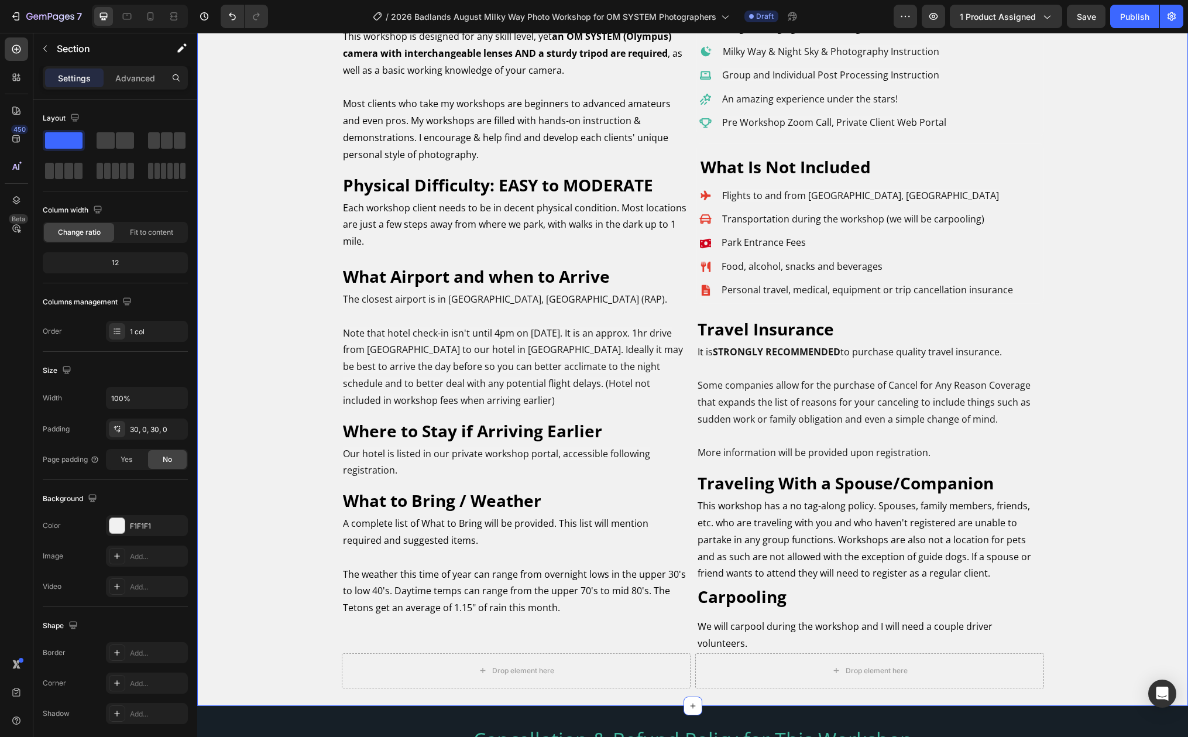
scroll to position [8133, 0]
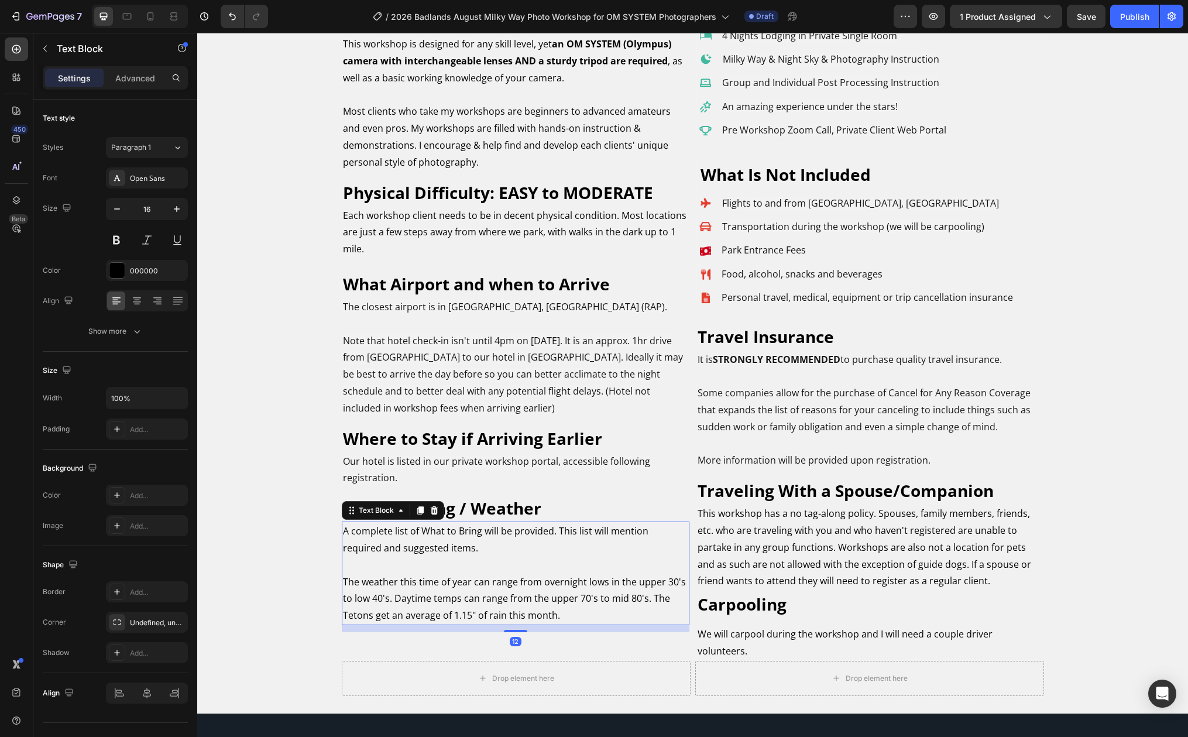
click at [544, 589] on p "A complete list of What to Bring will be provided. This list will mention requi…" at bounding box center [515, 573] width 345 height 101
click at [630, 583] on span "The weather this time of year can range from overnight lows in the upper 30's t…" at bounding box center [514, 598] width 343 height 47
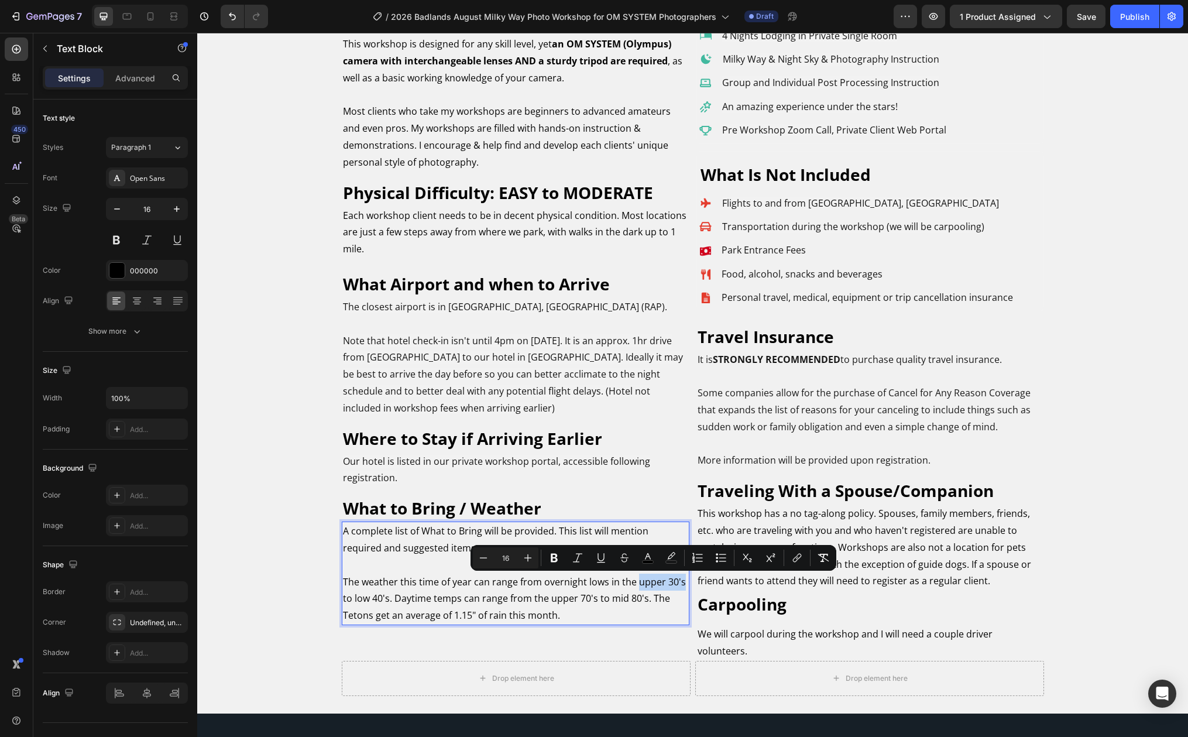
drag, startPoint x: 630, startPoint y: 583, endPoint x: 672, endPoint y: 581, distance: 42.2
click at [672, 581] on span "The weather this time of year can range from overnight lows in the upper 30's t…" at bounding box center [514, 598] width 343 height 47
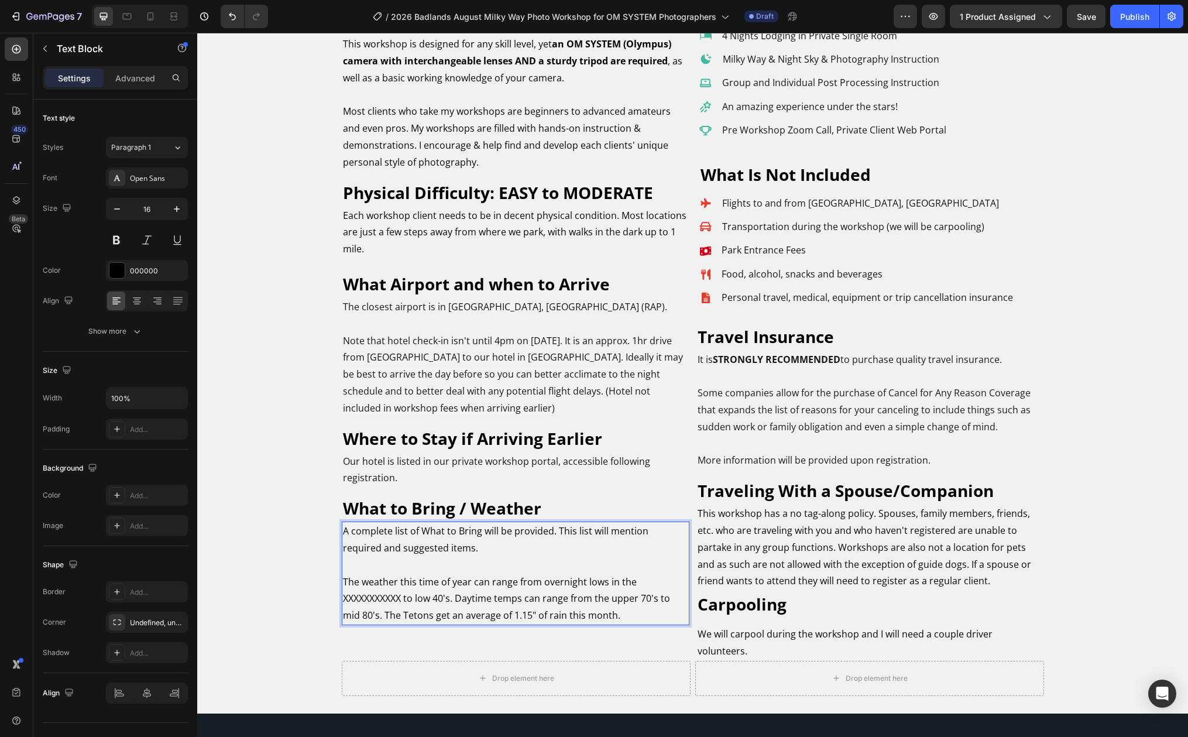
click at [411, 600] on span "The weather this time of year can range from overnight lows in the XXXXXXXXXXX …" at bounding box center [506, 598] width 327 height 47
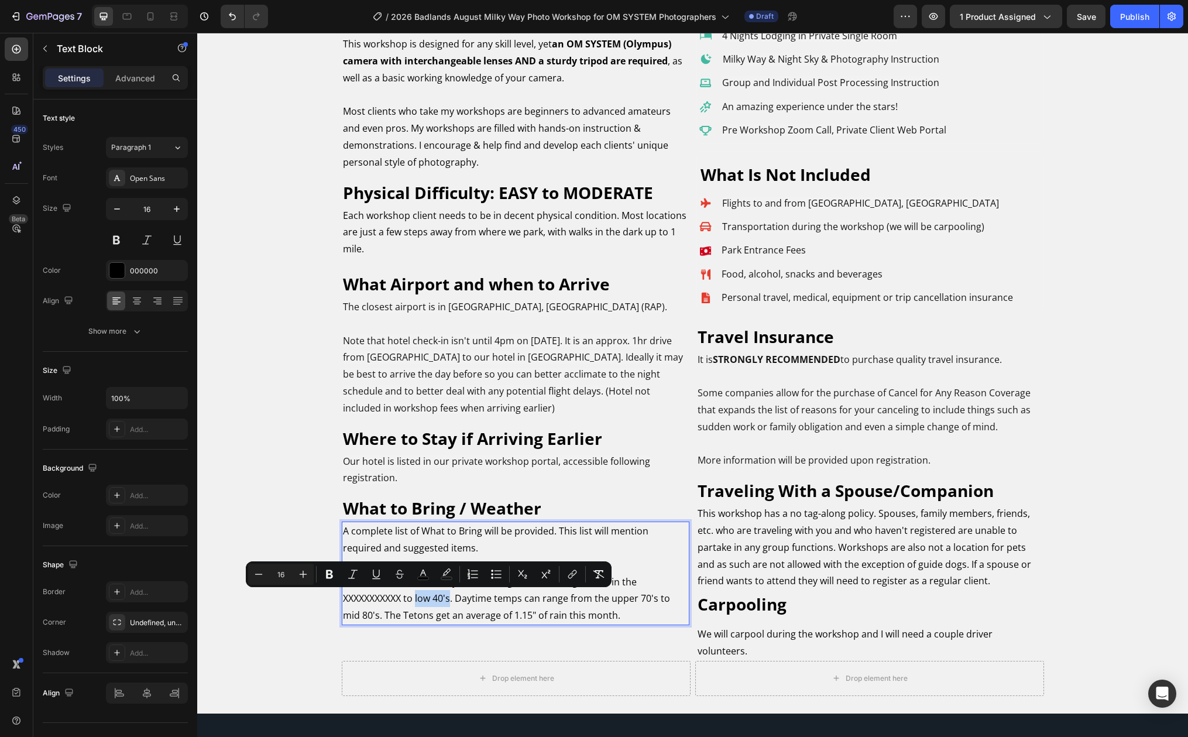
drag, startPoint x: 411, startPoint y: 599, endPoint x: 445, endPoint y: 598, distance: 33.9
click at [445, 598] on span "The weather this time of year can range from overnight lows in the XXXXXXXXXXX …" at bounding box center [506, 598] width 327 height 47
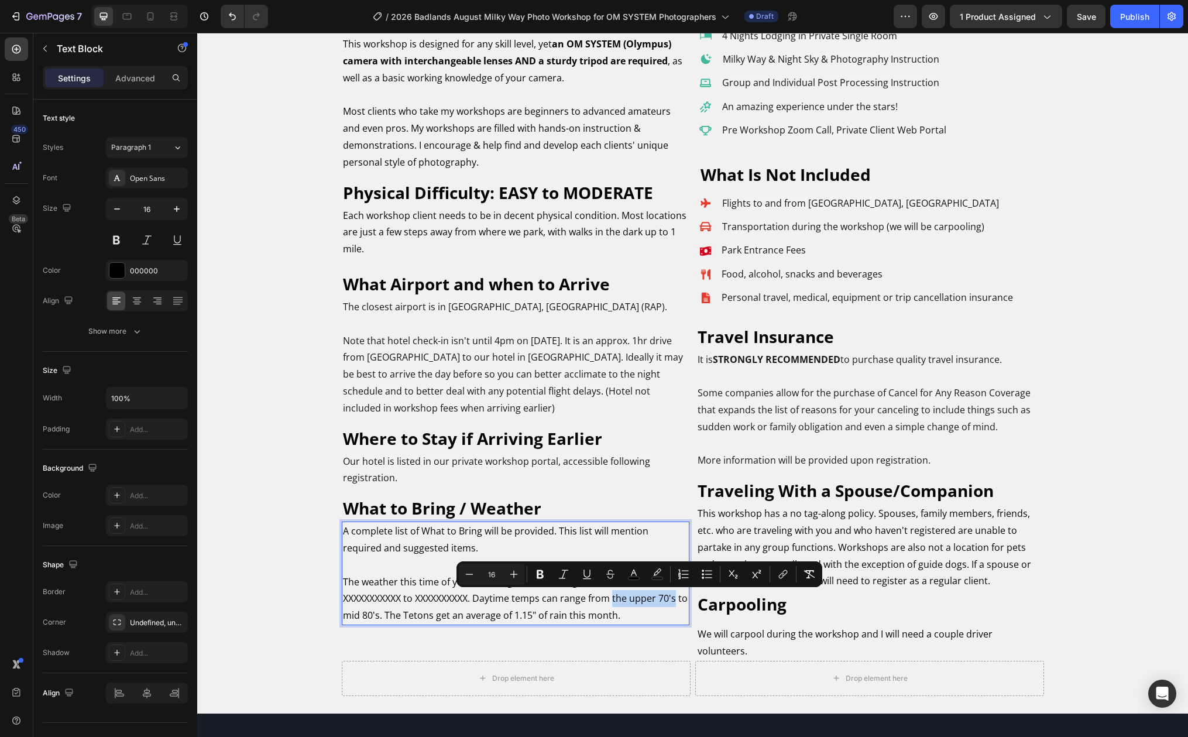
drag, startPoint x: 608, startPoint y: 597, endPoint x: 669, endPoint y: 600, distance: 60.9
click at [669, 600] on span "The weather this time of year can range from overnight lows in the XXXXXXXXXXX …" at bounding box center [515, 598] width 345 height 47
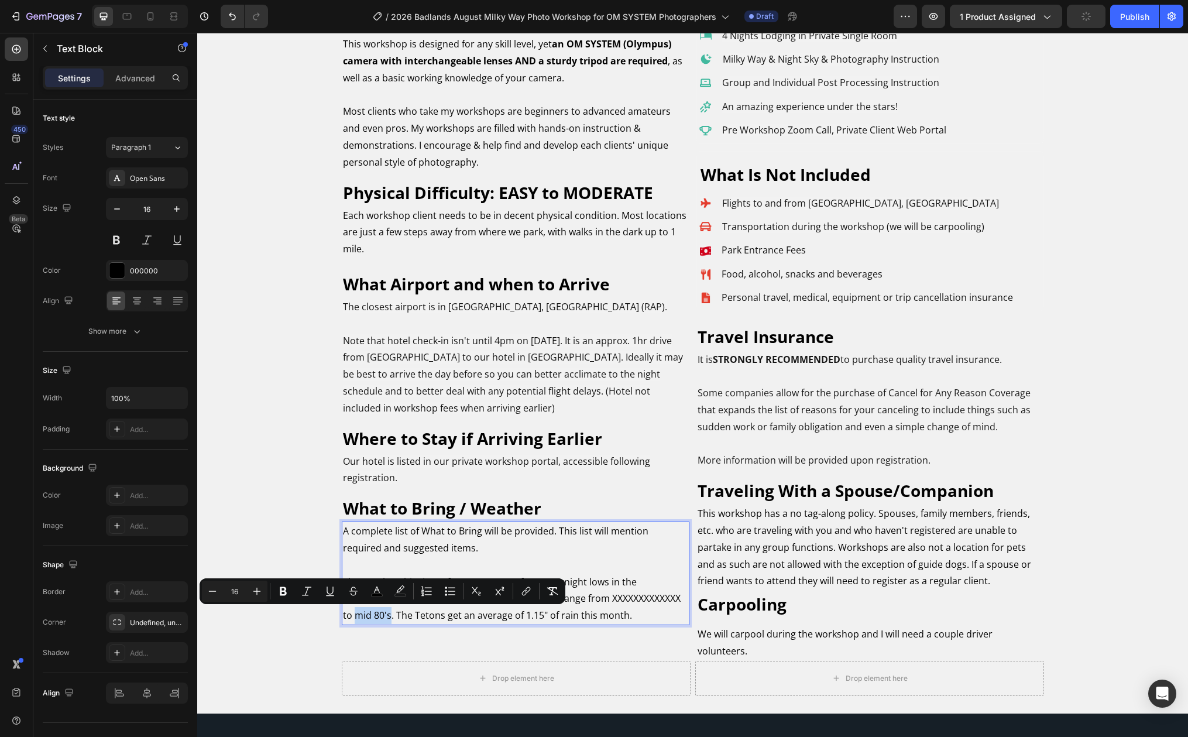
drag, startPoint x: 351, startPoint y: 614, endPoint x: 384, endPoint y: 614, distance: 33.4
click at [384, 614] on span "The weather this time of year can range from overnight lows in the XXXXXXXXXXX …" at bounding box center [512, 598] width 338 height 47
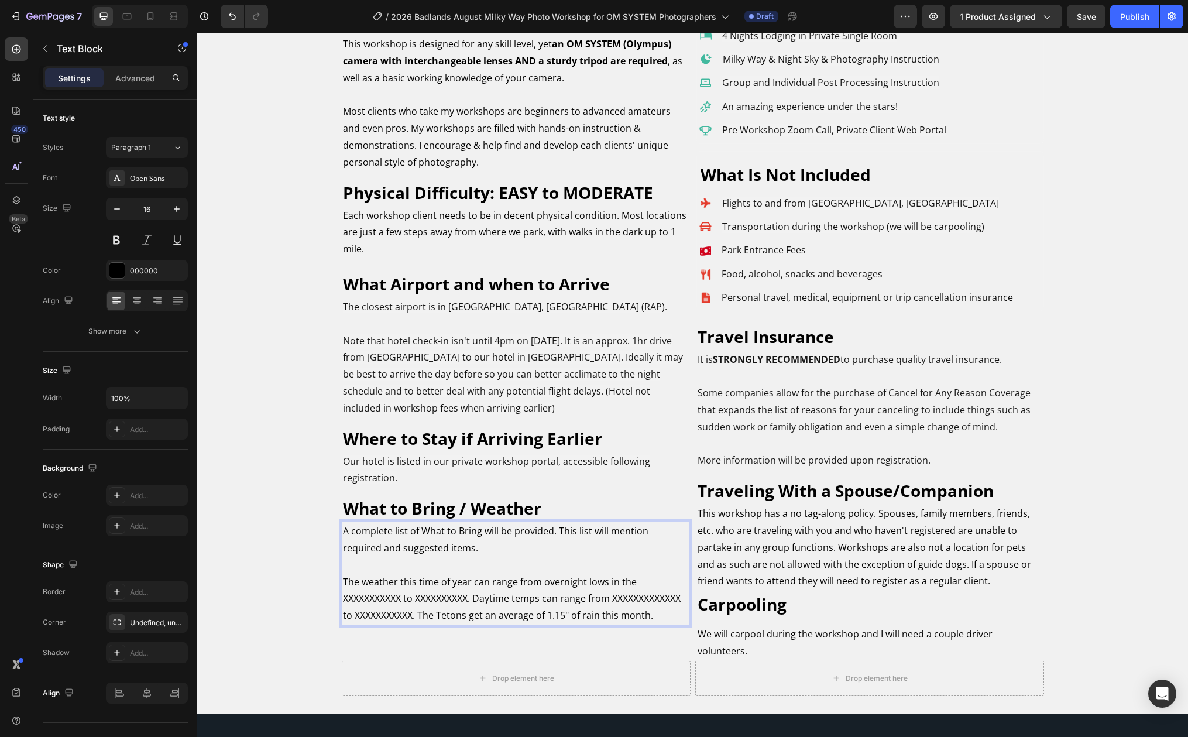
click at [451, 614] on span "The weather this time of year can range from overnight lows in the XXXXXXXXXXX …" at bounding box center [512, 598] width 338 height 47
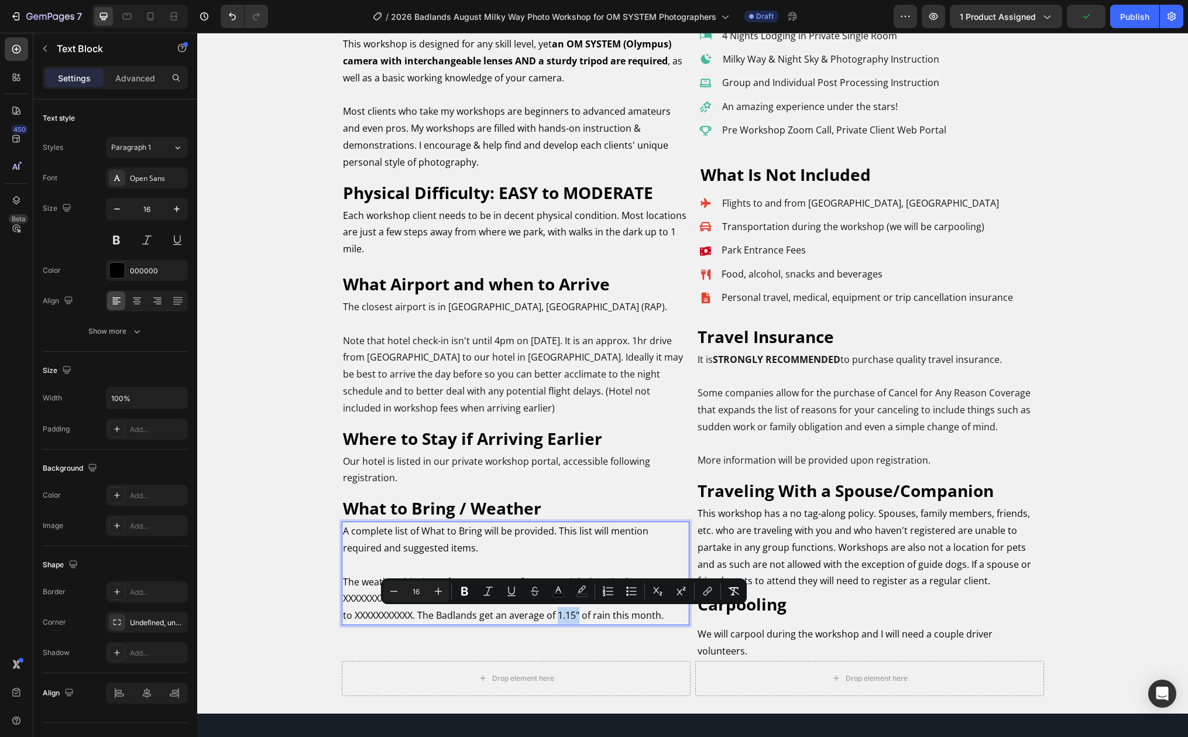
drag, startPoint x: 553, startPoint y: 616, endPoint x: 575, endPoint y: 615, distance: 21.7
click at [575, 615] on span "The weather this time of year can range from overnight lows in the XXXXXXXXXXX …" at bounding box center [512, 598] width 338 height 47
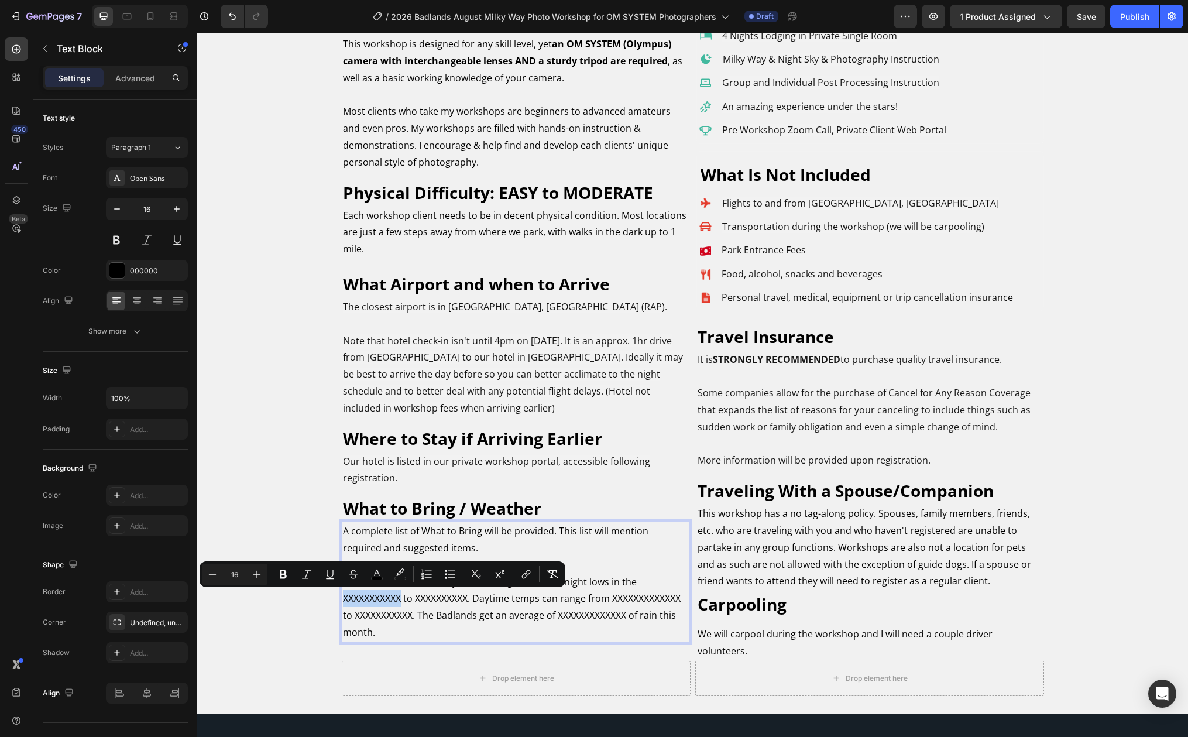
drag, startPoint x: 338, startPoint y: 597, endPoint x: 396, endPoint y: 600, distance: 58.6
click at [396, 600] on span "The weather this time of year can range from overnight lows in the XXXXXXXXXXX …" at bounding box center [512, 606] width 338 height 63
click at [399, 575] on icon "Editor contextual toolbar" at bounding box center [400, 571] width 8 height 7
type input "161F26"
type input "0"
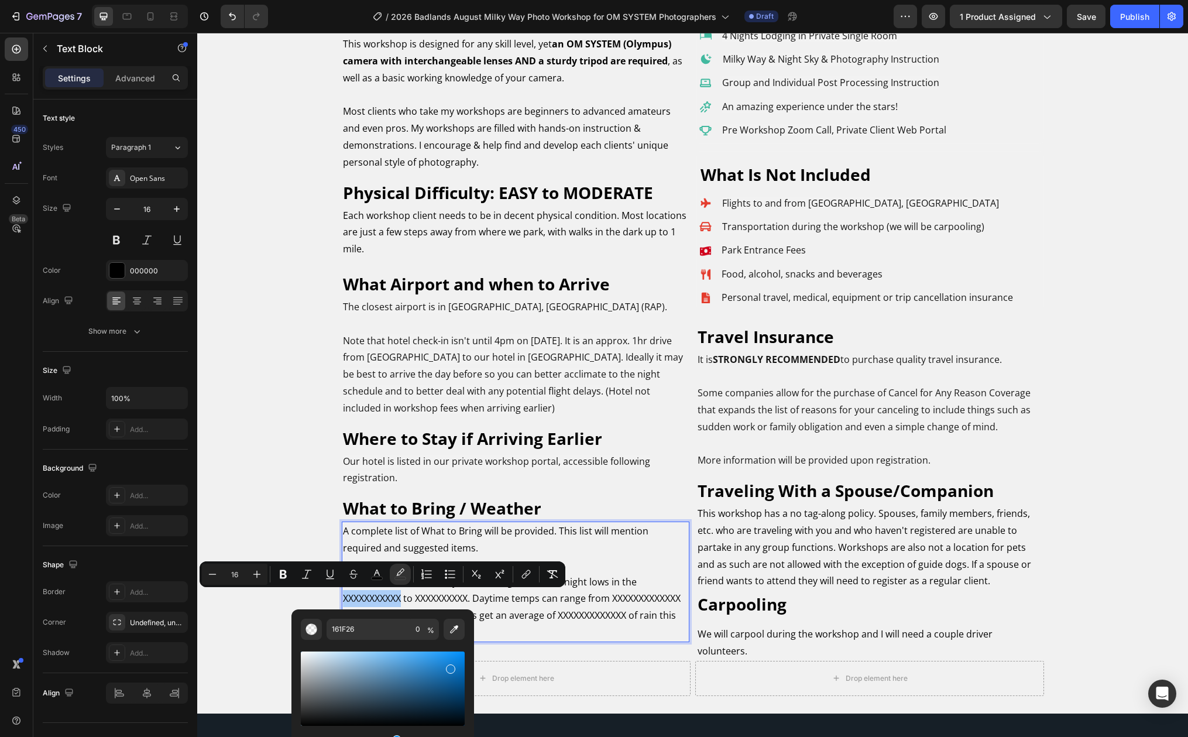
click at [449, 666] on div "Editor contextual toolbar" at bounding box center [383, 688] width 164 height 74
type input "147AC9"
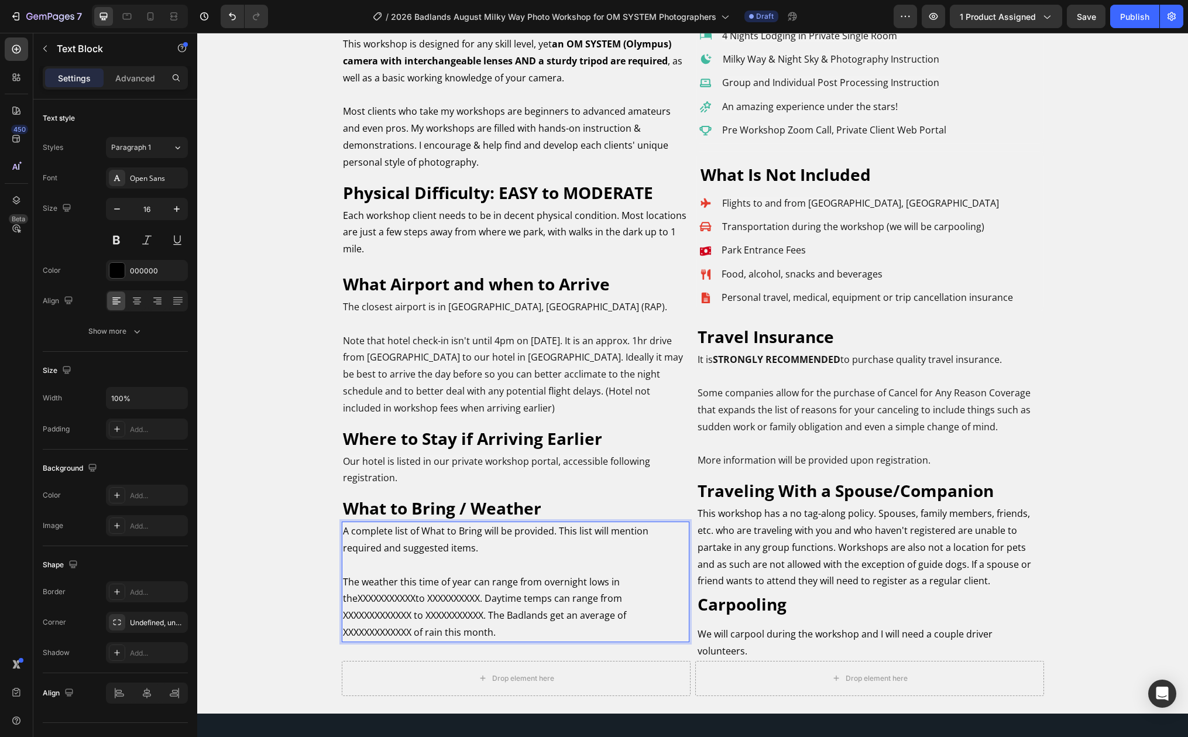
click at [565, 629] on p "A complete list of What to Bring will be provided. This list will mention requi…" at bounding box center [515, 582] width 345 height 118
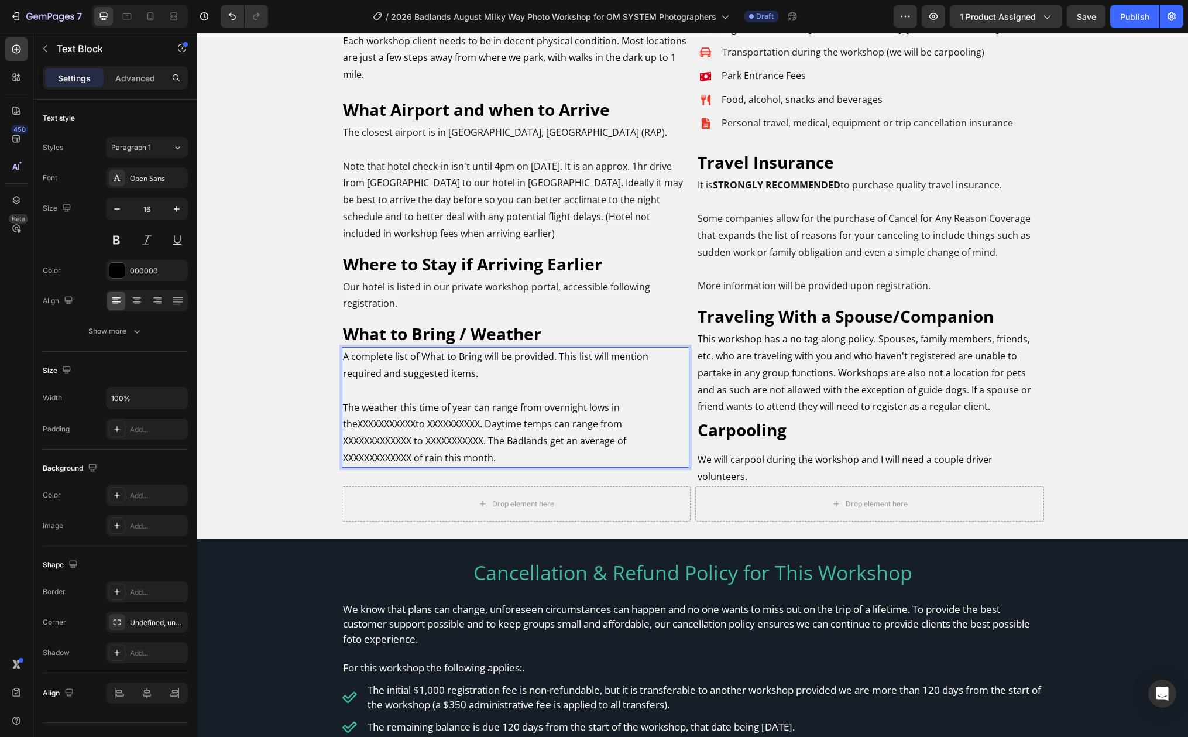
click at [395, 426] on span "XXXXXXXXXXX" at bounding box center [387, 423] width 58 height 13
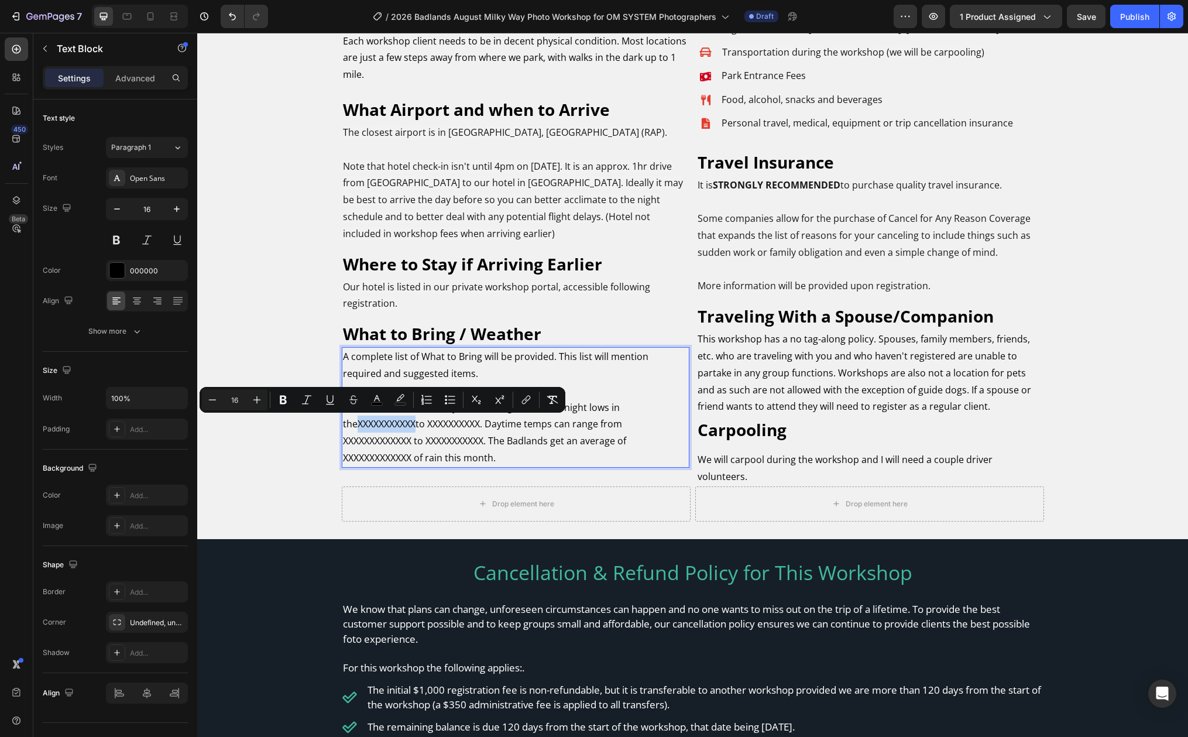
drag, startPoint x: 396, startPoint y: 424, endPoint x: 338, endPoint y: 423, distance: 57.4
click at [358, 423] on span "XXXXXXXXXXX" at bounding box center [387, 423] width 58 height 13
click at [376, 398] on icon "Editor contextual toolbar" at bounding box center [377, 400] width 12 height 12
type input "000000"
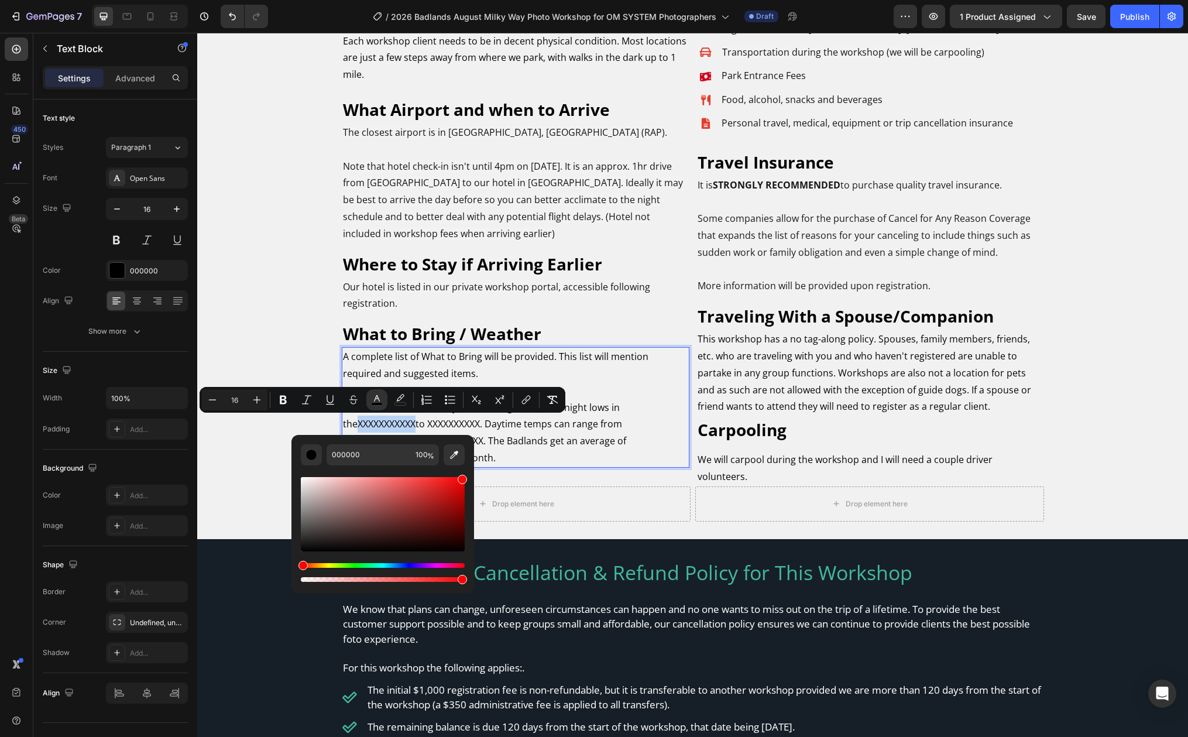
type input "FF0505"
drag, startPoint x: 453, startPoint y: 486, endPoint x: 461, endPoint y: 474, distance: 14.8
click at [461, 477] on div "Editor contextual toolbar" at bounding box center [383, 514] width 164 height 74
click at [283, 397] on icon "Editor contextual toolbar" at bounding box center [283, 400] width 12 height 12
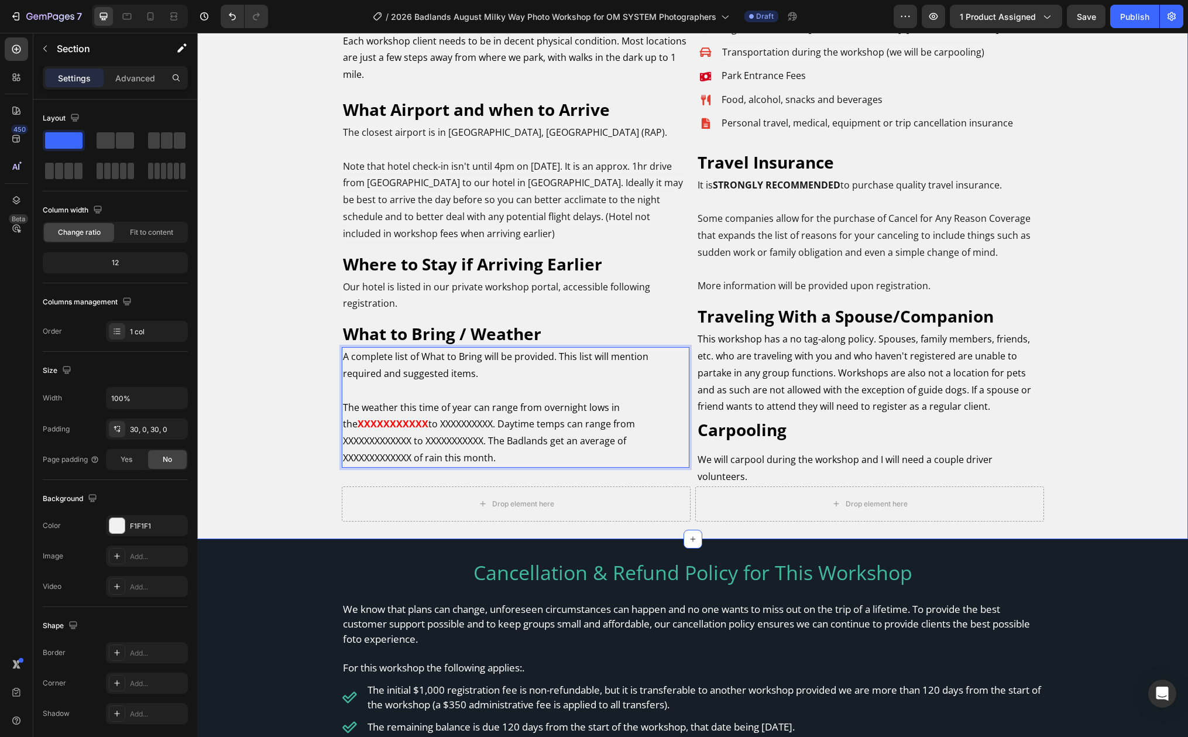
click at [279, 425] on div "WORKSHOP DETAILS Heading Who Is This Workshop For Text Block This workshop is d…" at bounding box center [692, 153] width 991 height 736
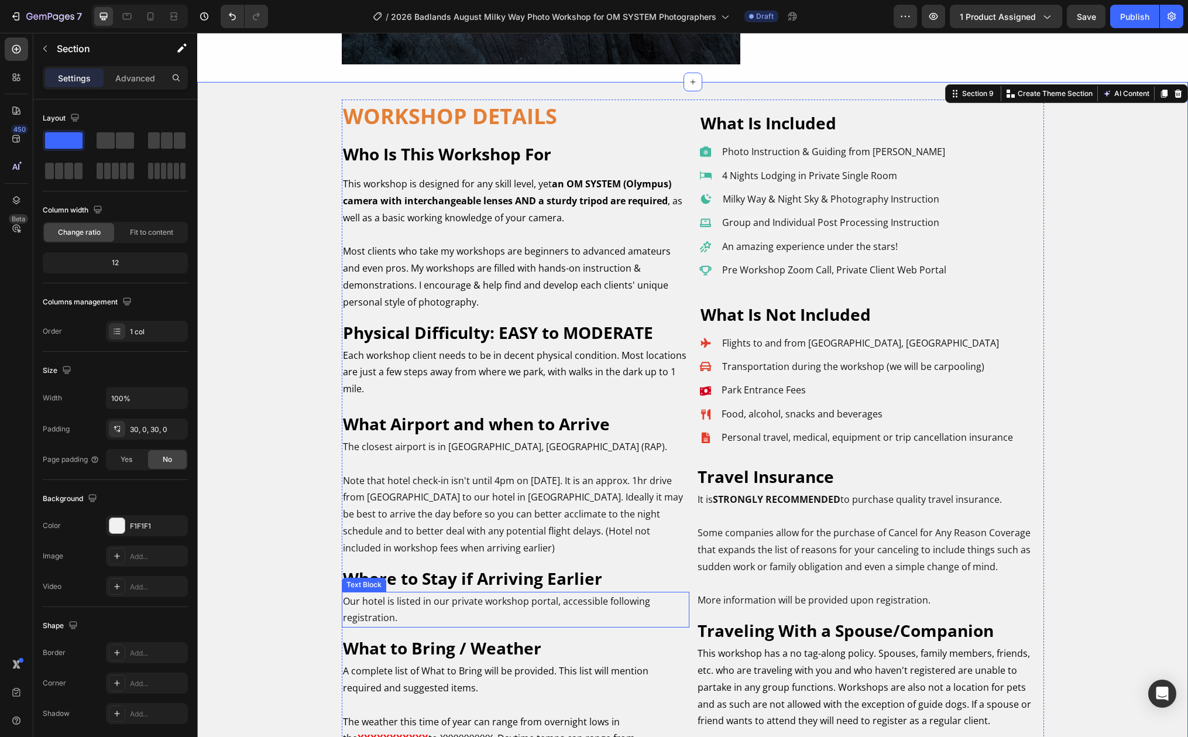
scroll to position [7986, 0]
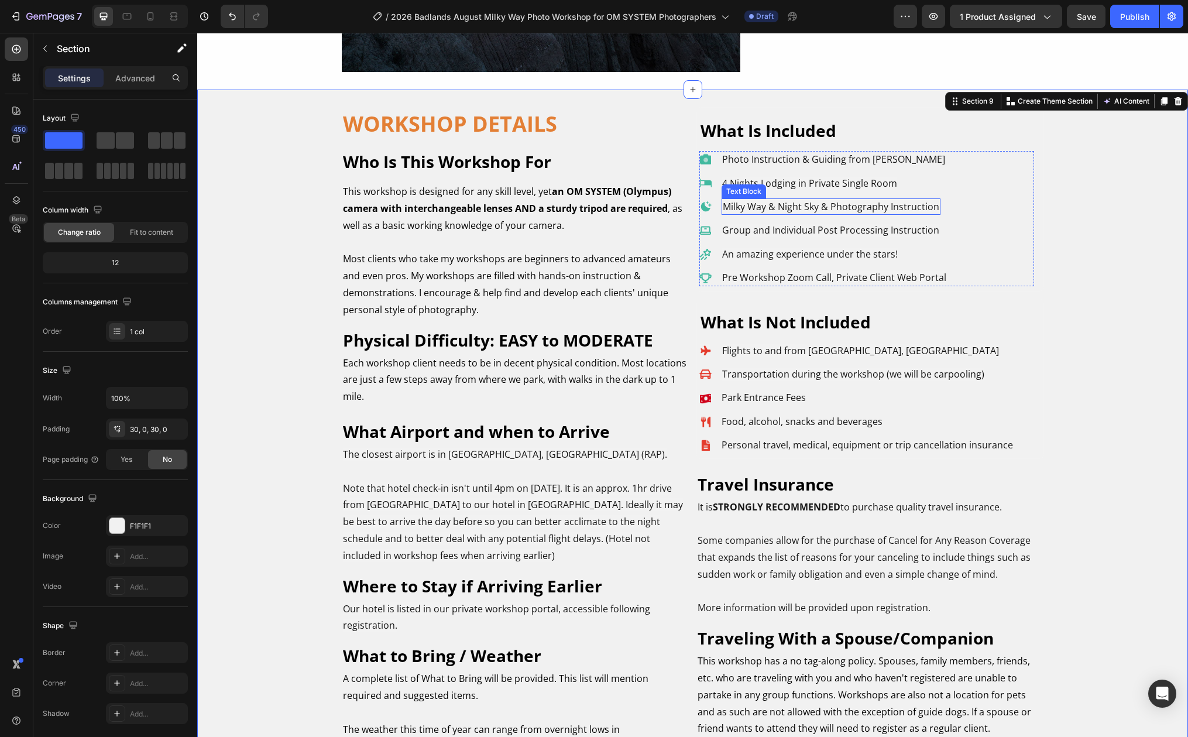
click at [822, 205] on span "Milky Way & Night Sky & Photography Instruction" at bounding box center [831, 206] width 217 height 13
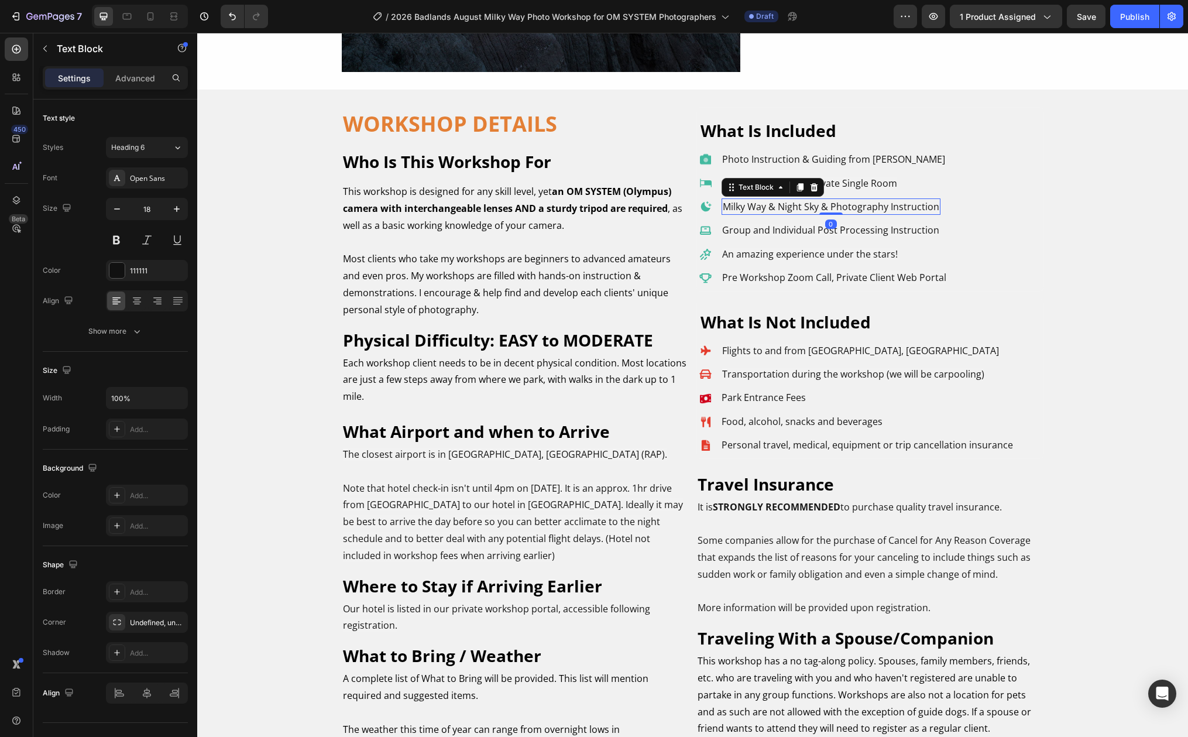
click at [822, 204] on span "Milky Way & Night Sky & Photography Instruction" at bounding box center [831, 206] width 217 height 13
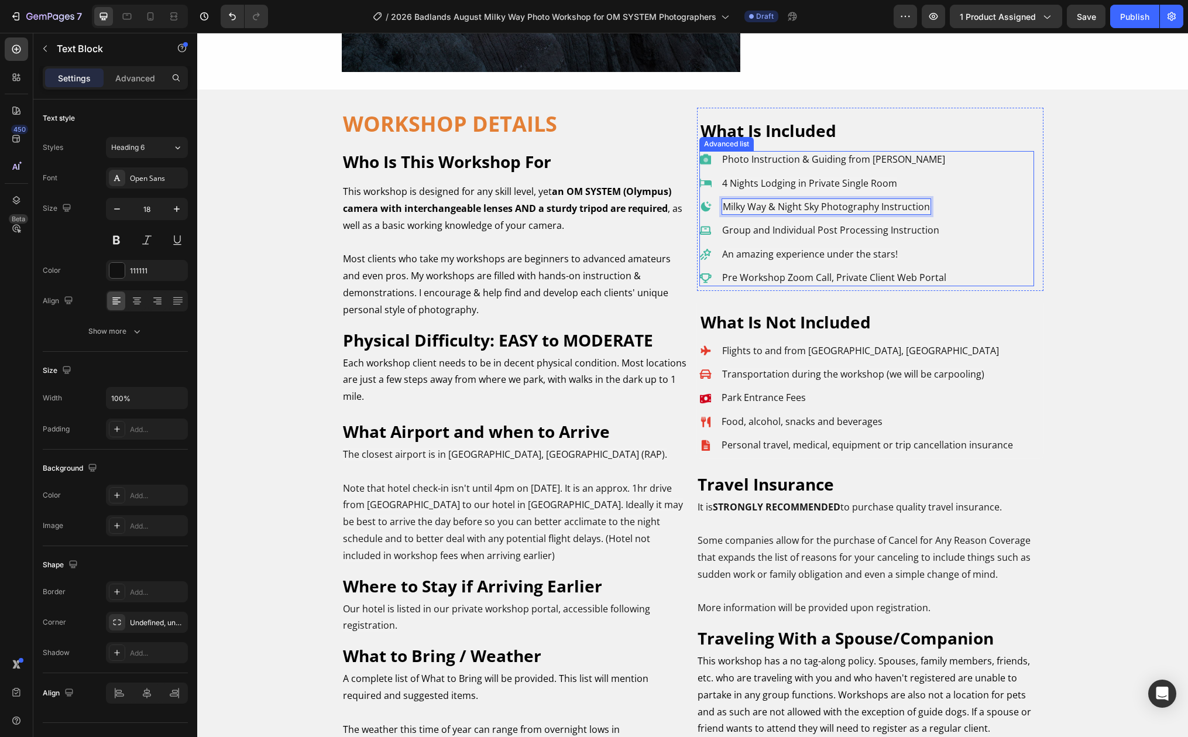
click at [1003, 229] on div "Icon Photo Instruction & Guiding from Matt Suess Text Block Icon 4 Nights Lodgi…" at bounding box center [866, 218] width 335 height 135
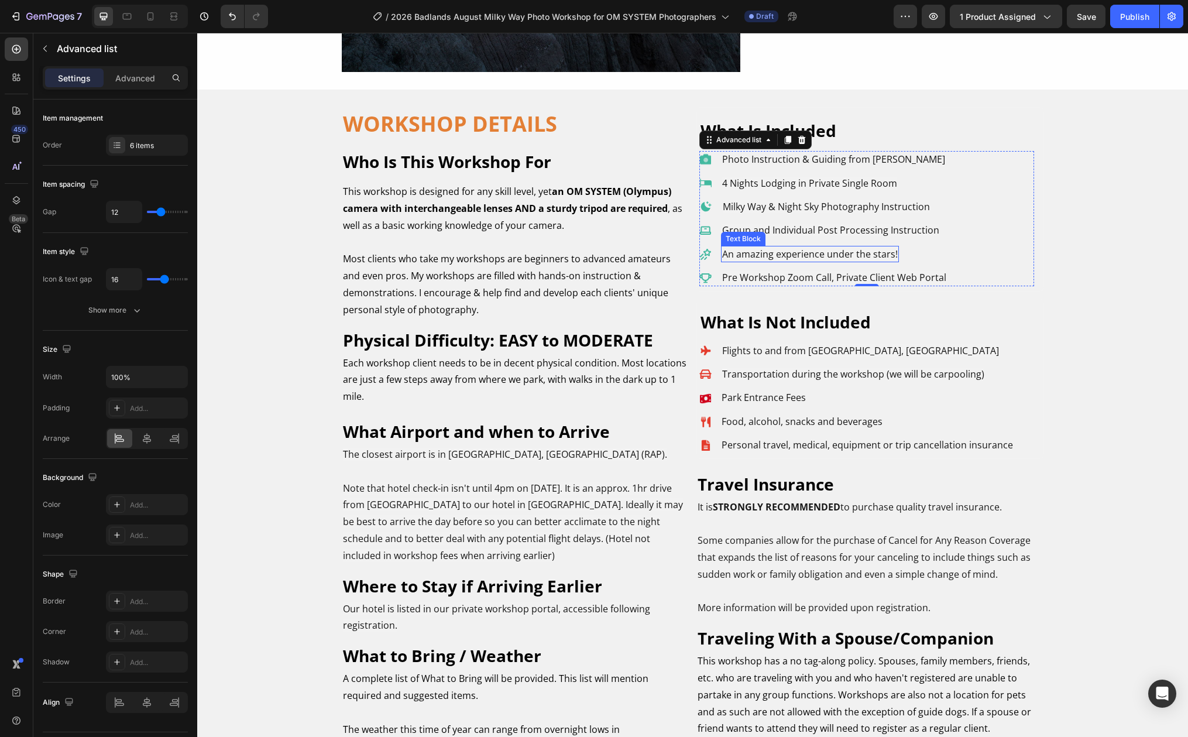
click at [736, 252] on span "An amazing experience under the stars!" at bounding box center [810, 254] width 176 height 13
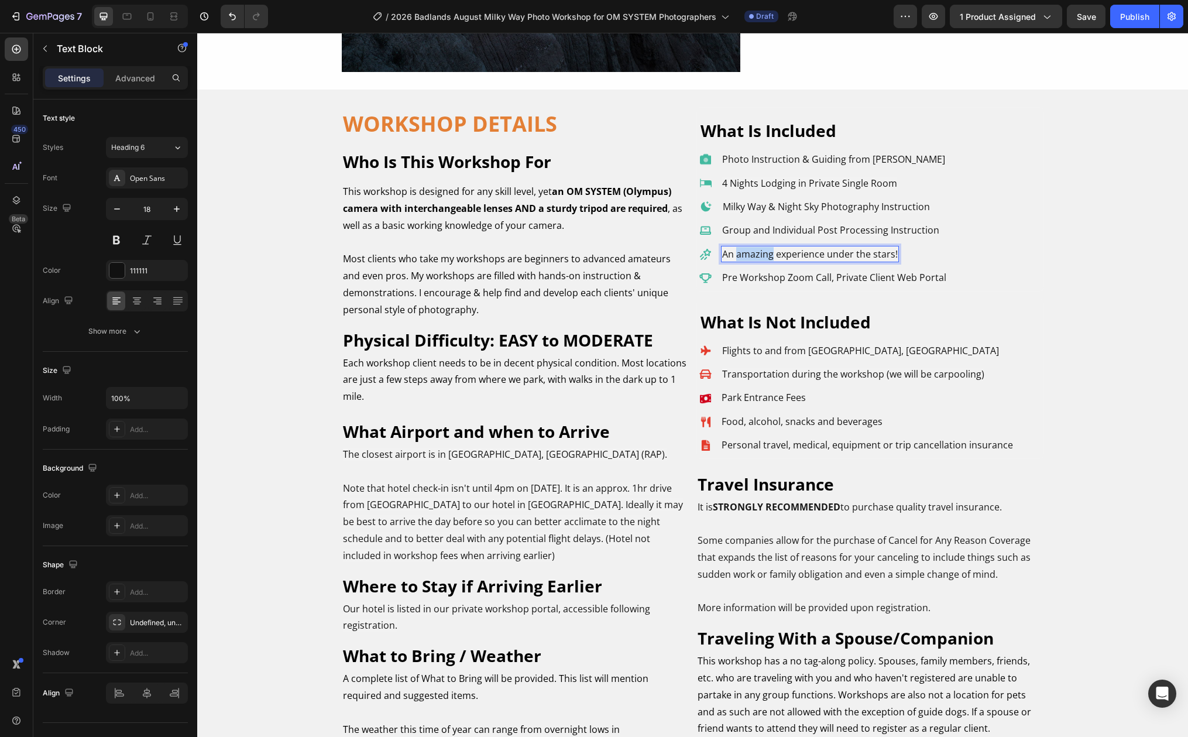
click at [736, 253] on span "An amazing experience under the stars!" at bounding box center [810, 254] width 176 height 13
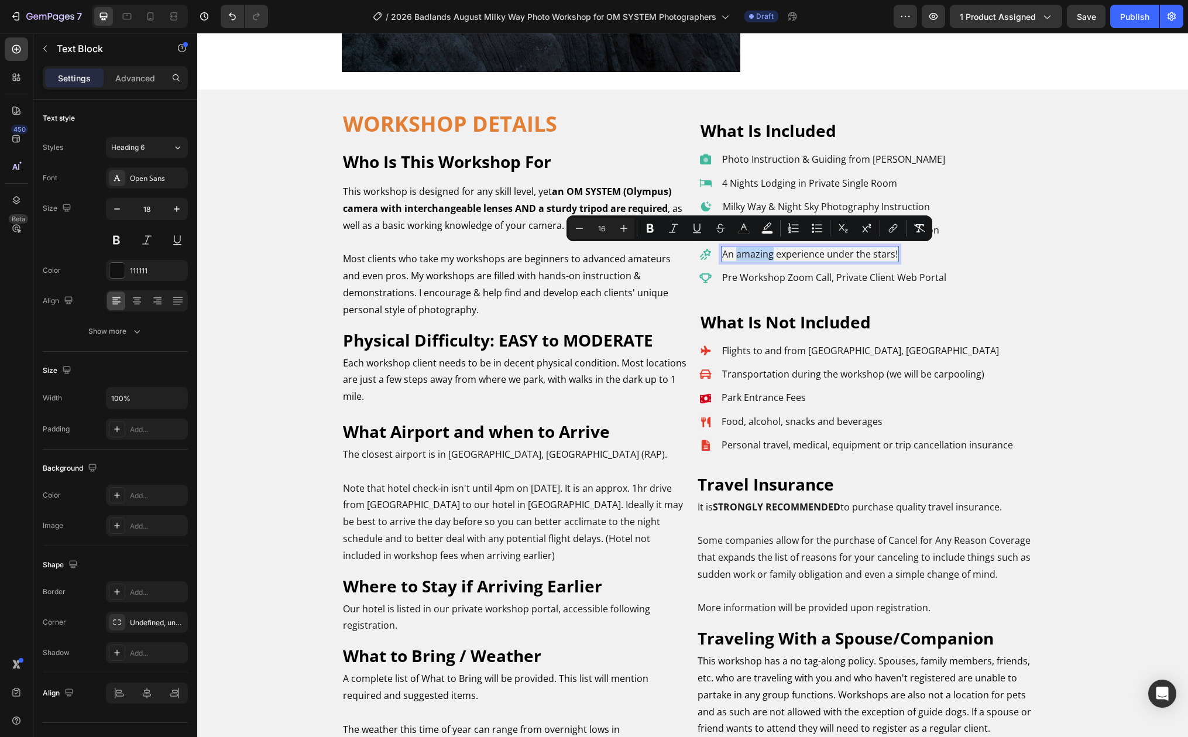
click at [736, 255] on span "An amazing experience under the stars!" at bounding box center [810, 254] width 176 height 13
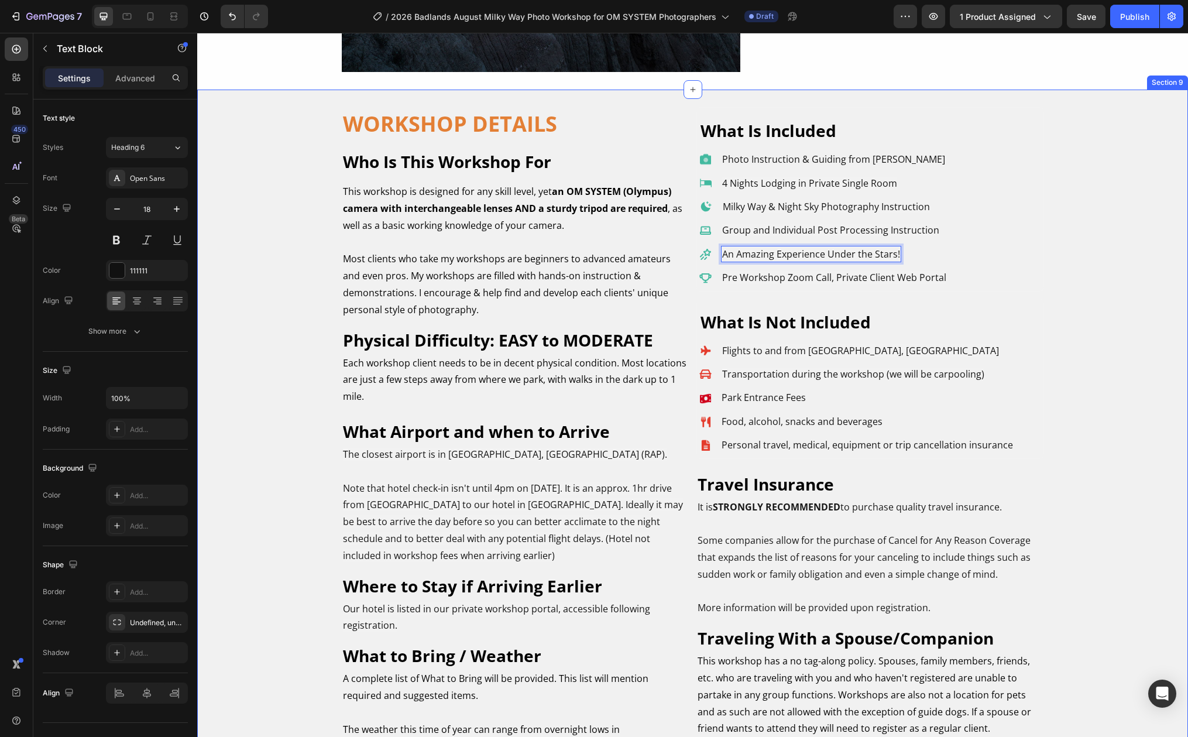
click at [1097, 306] on div "WORKSHOP DETAILS Heading Who Is This Workshop For Text Block This workshop is d…" at bounding box center [692, 475] width 991 height 736
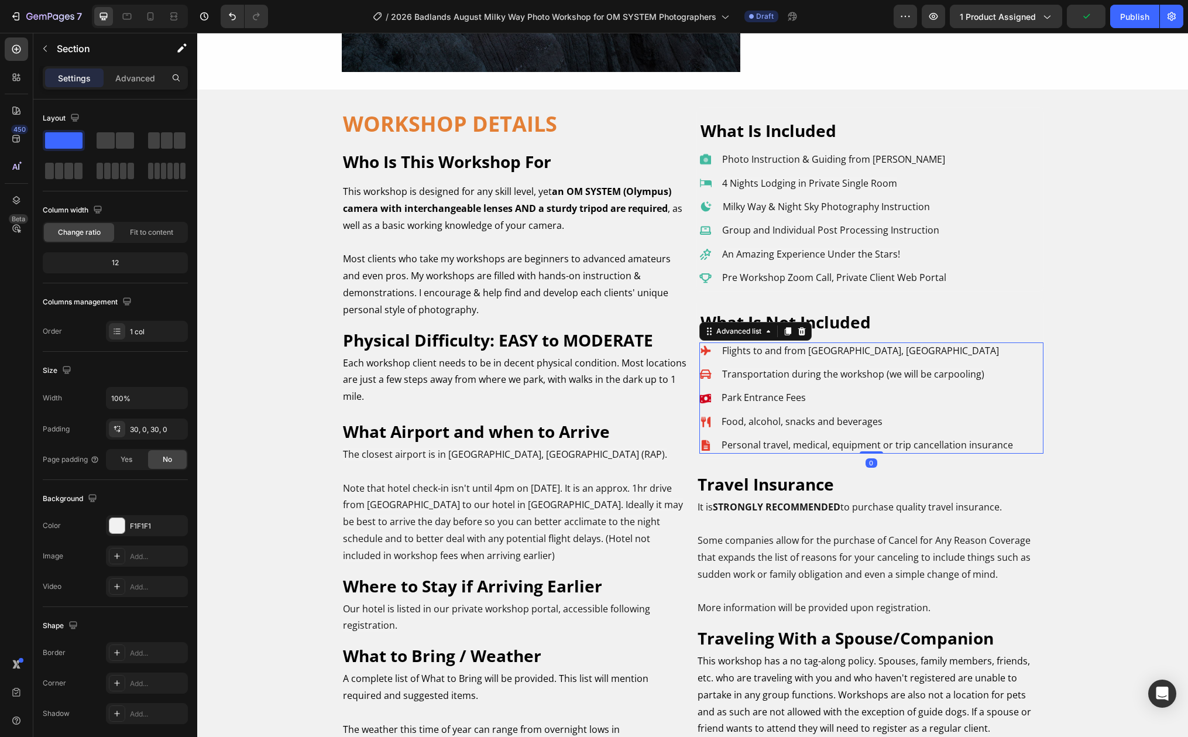
click at [869, 350] on li "Icon Flights to and from Rapid City, SD Text Block" at bounding box center [856, 350] width 315 height 16
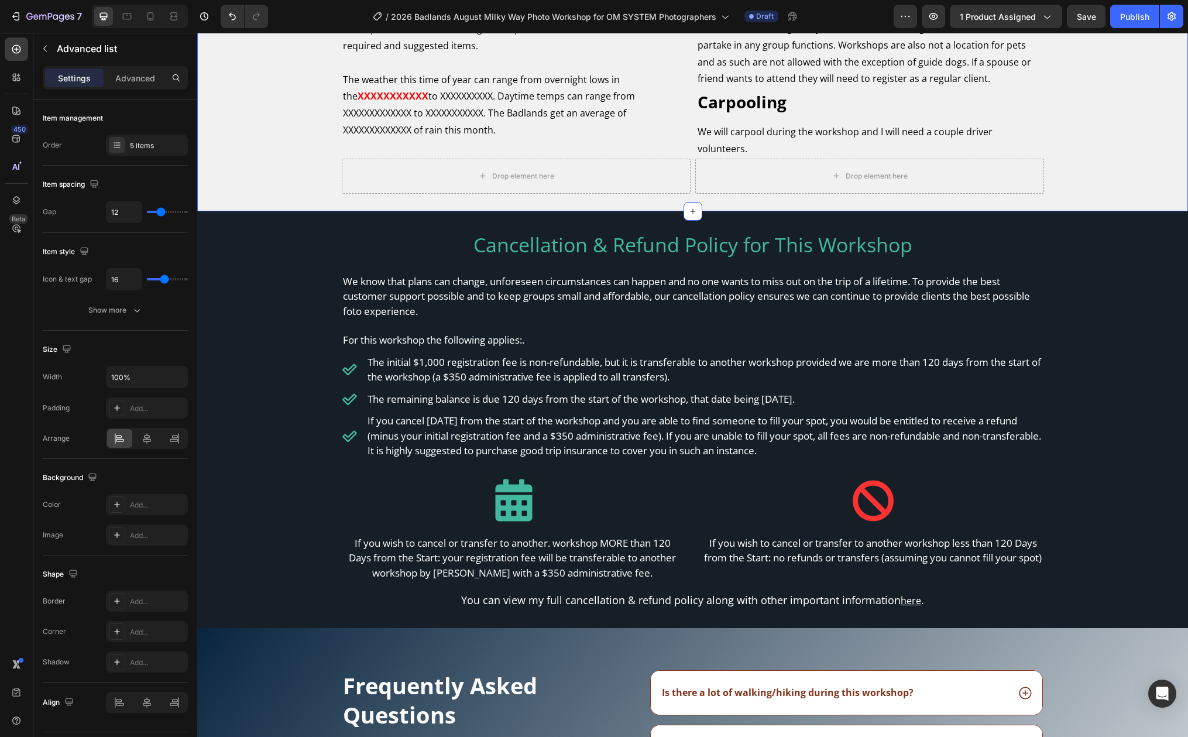
scroll to position [8695, 0]
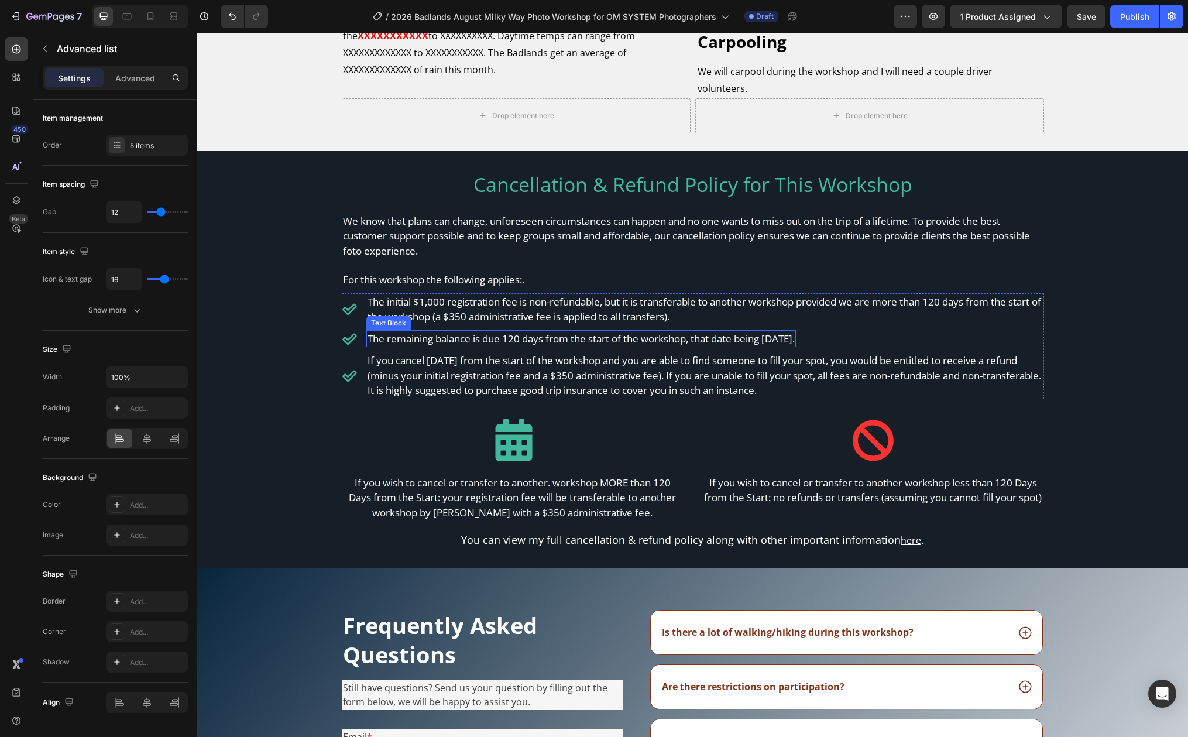
click at [795, 332] on span "The remaining balance is due 120 days from the start of the workshop, that date…" at bounding box center [581, 338] width 427 height 13
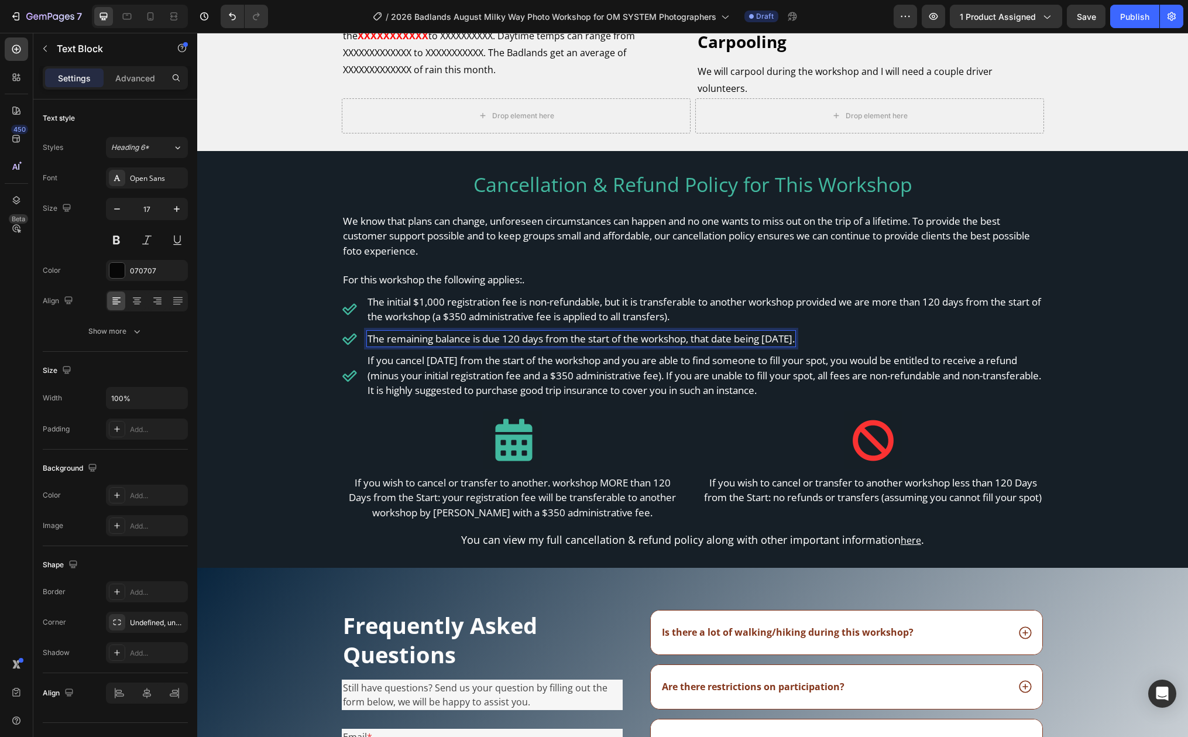
click at [795, 332] on span "The remaining balance is due 120 days from the start of the workshop, that date…" at bounding box center [581, 338] width 427 height 13
click at [272, 406] on div "Cancellation & Refund Policy for This Workshop Heading We know that plans can c…" at bounding box center [692, 360] width 991 height 382
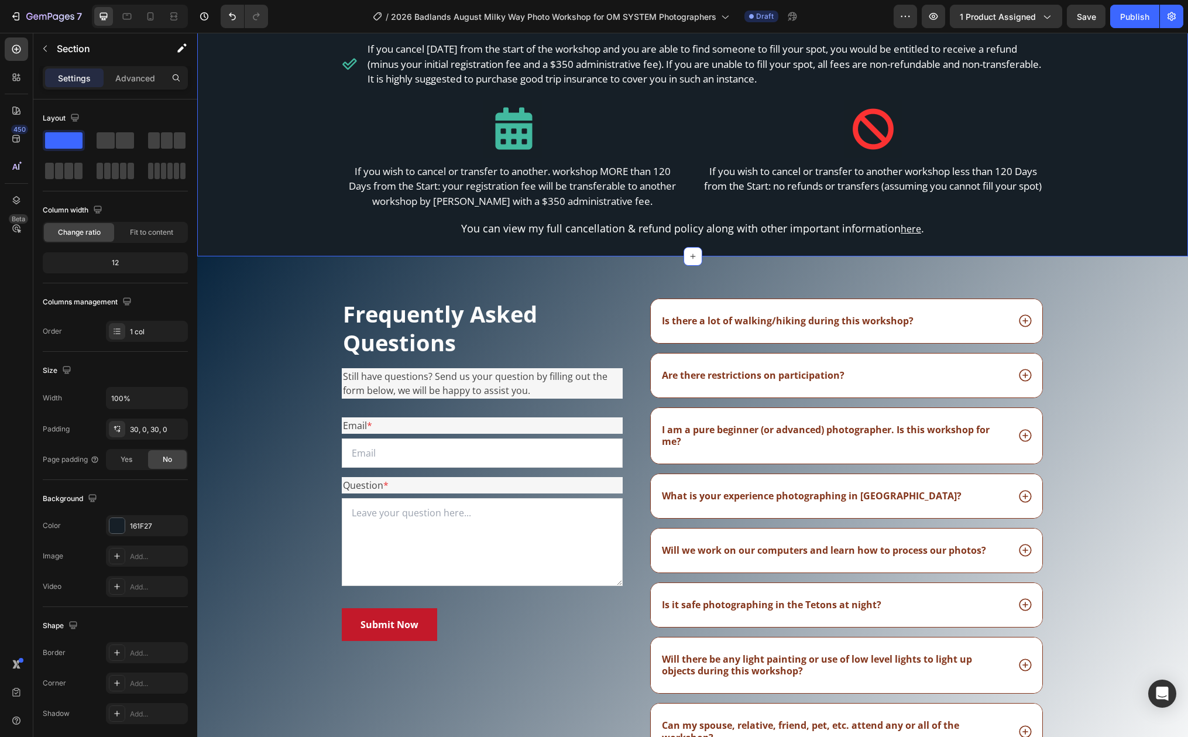
scroll to position [9168, 0]
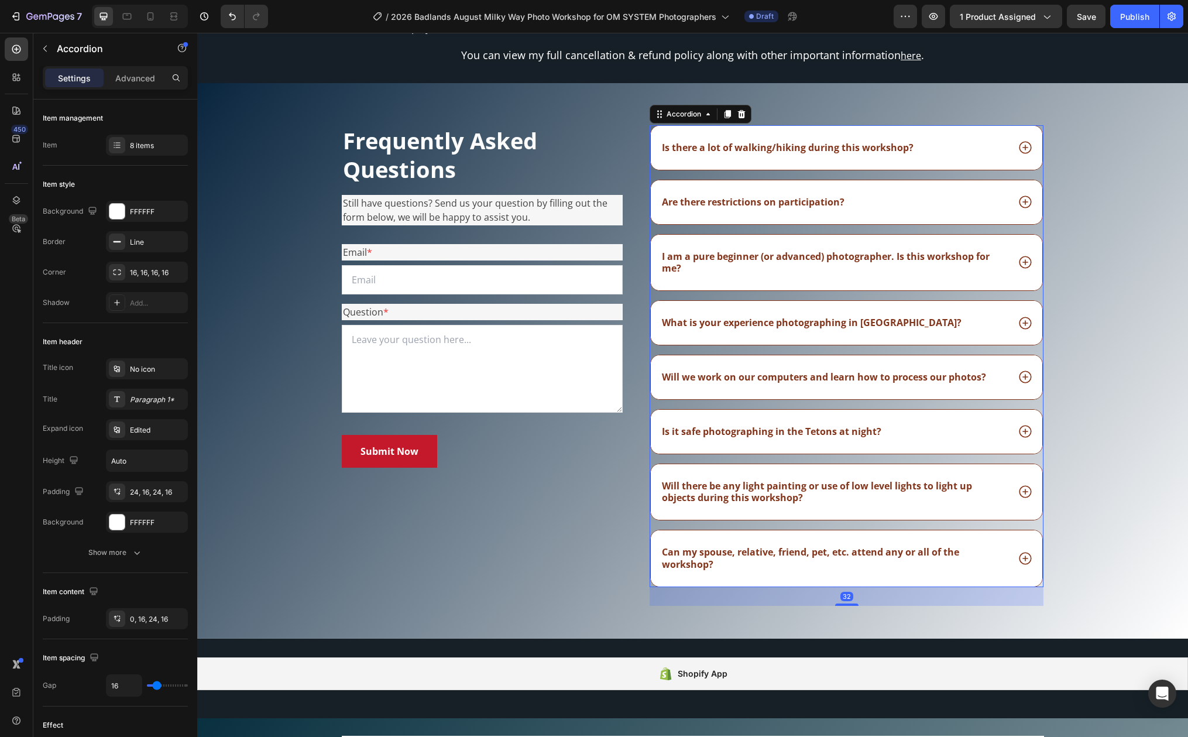
click at [1018, 146] on icon at bounding box center [1025, 147] width 15 height 15
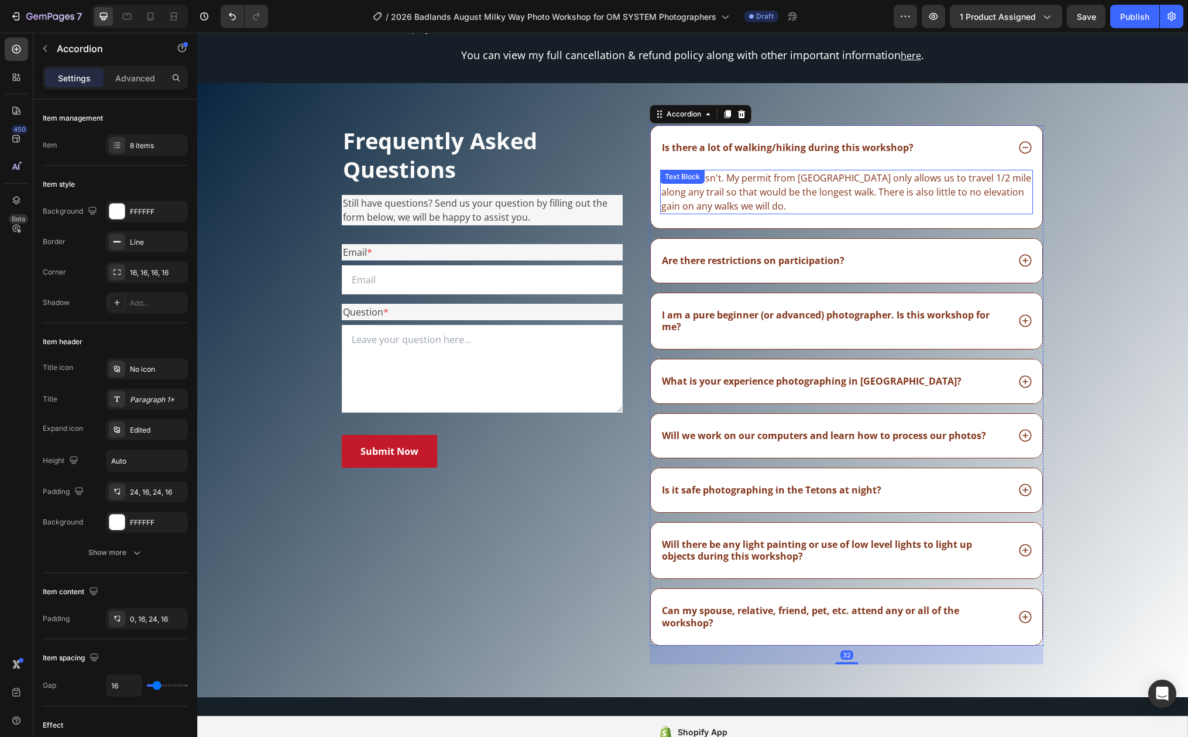
click at [832, 200] on p "No there isn't. My permit from Grand Teton National Park only allows us to trav…" at bounding box center [846, 192] width 370 height 42
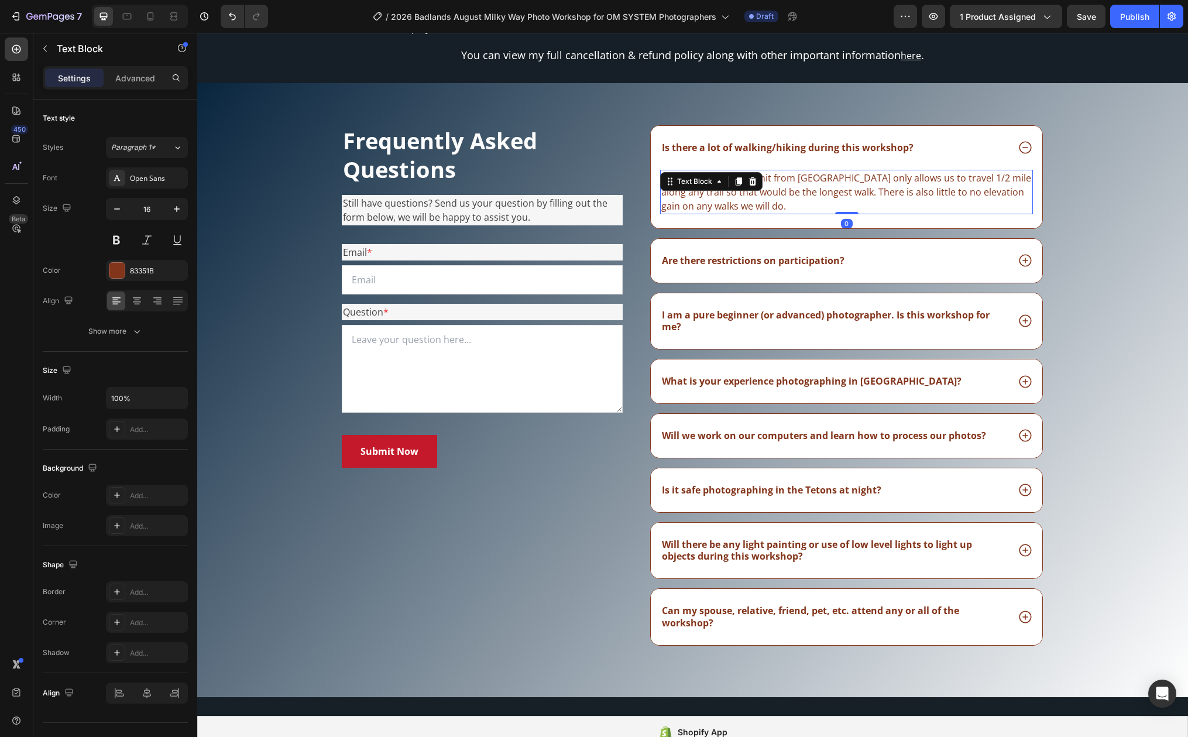
click at [791, 193] on p "No there isn't. My permit from Grand Teton National Park only allows us to trav…" at bounding box center [846, 192] width 370 height 42
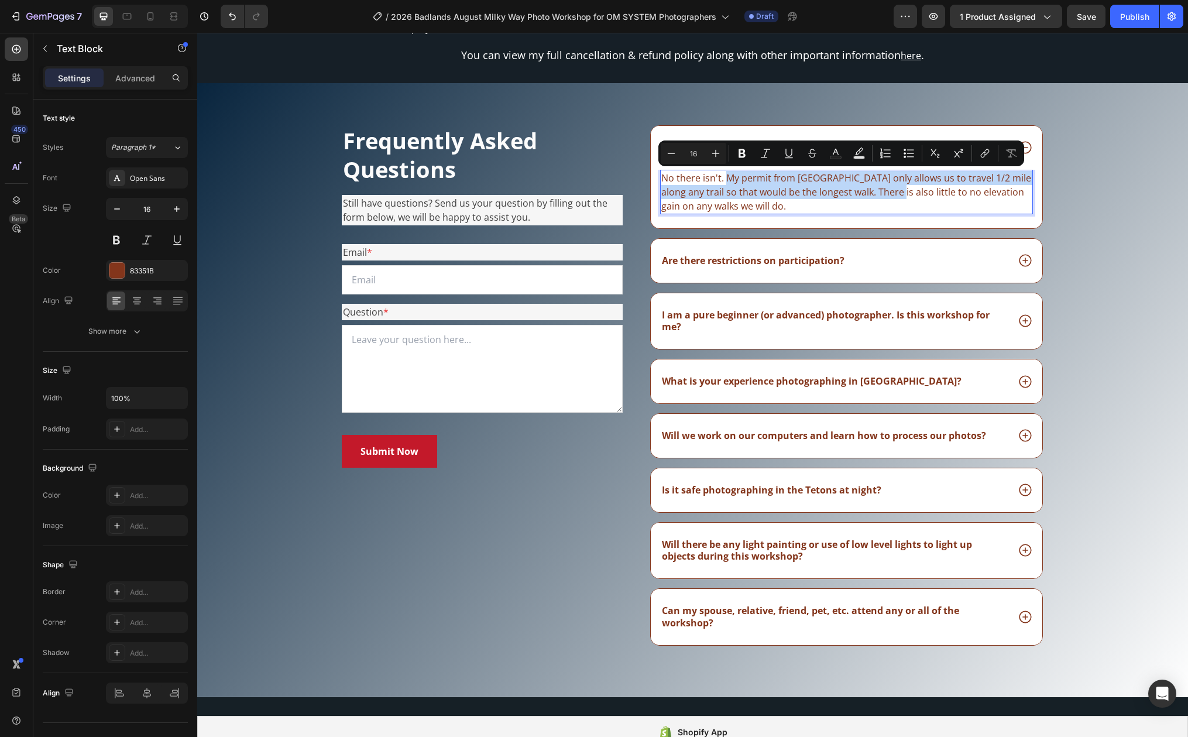
drag, startPoint x: 722, startPoint y: 176, endPoint x: 886, endPoint y: 192, distance: 165.3
click at [886, 192] on p "No there isn't. My permit from Grand Teton National Park only allows us to trav…" at bounding box center [846, 192] width 370 height 42
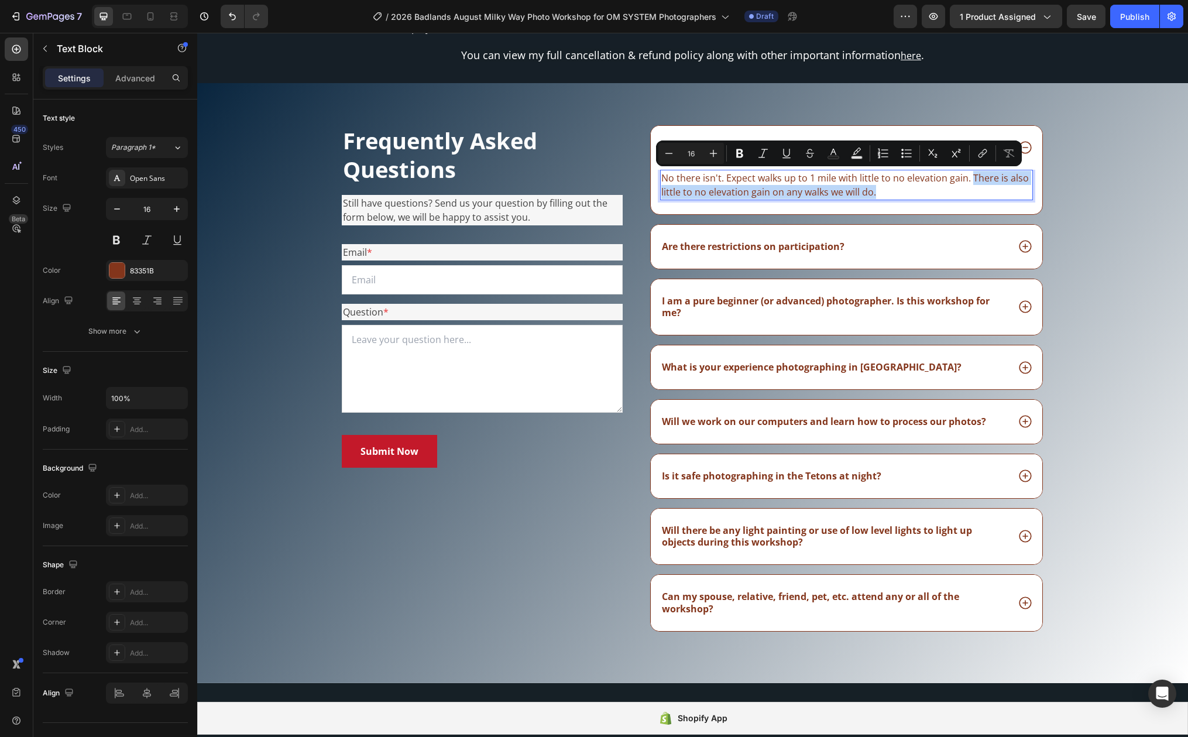
drag, startPoint x: 966, startPoint y: 177, endPoint x: 968, endPoint y: 188, distance: 10.8
click at [968, 188] on p "No there isn't. Expect walks up to 1 mile with little to no elevation gain. The…" at bounding box center [846, 185] width 370 height 28
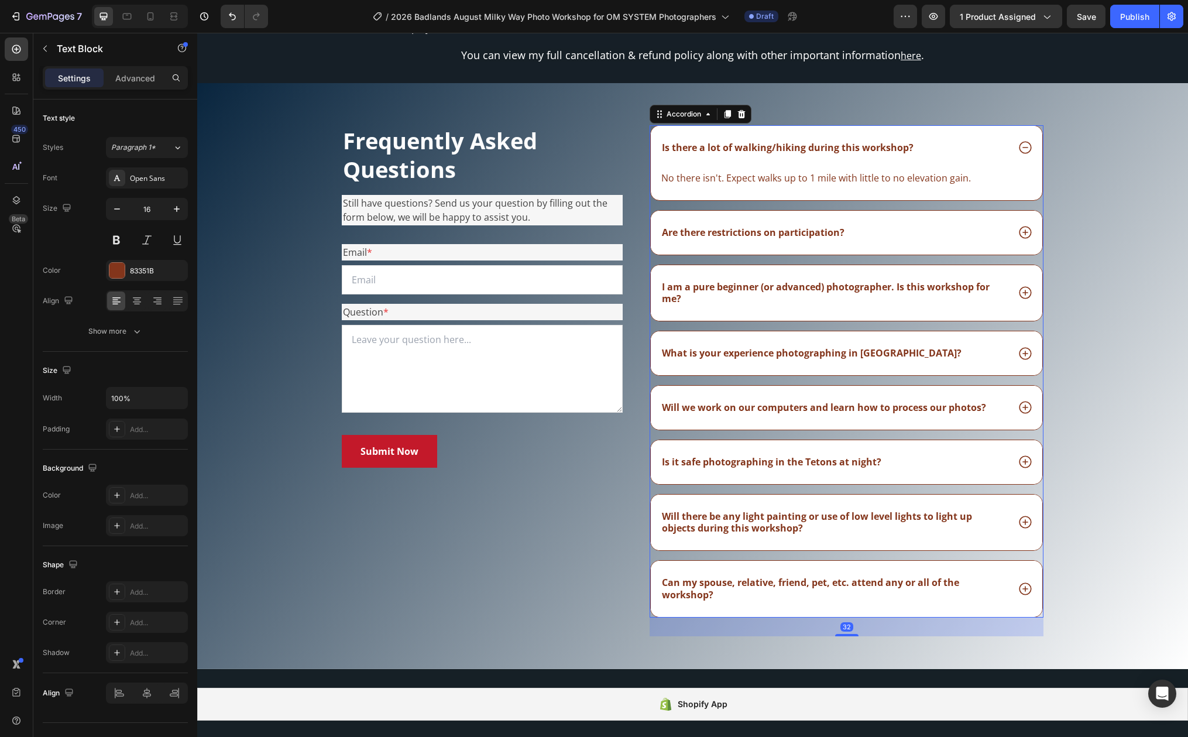
click at [1022, 231] on icon at bounding box center [1025, 232] width 15 height 15
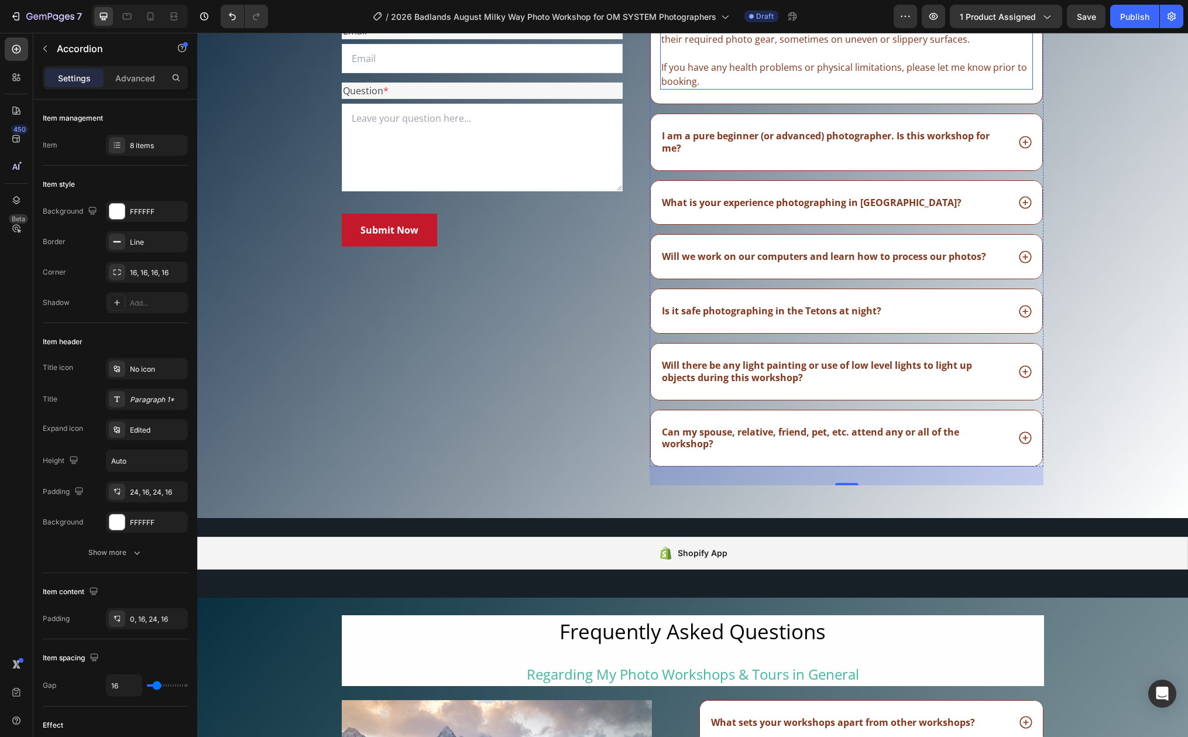
scroll to position [9374, 0]
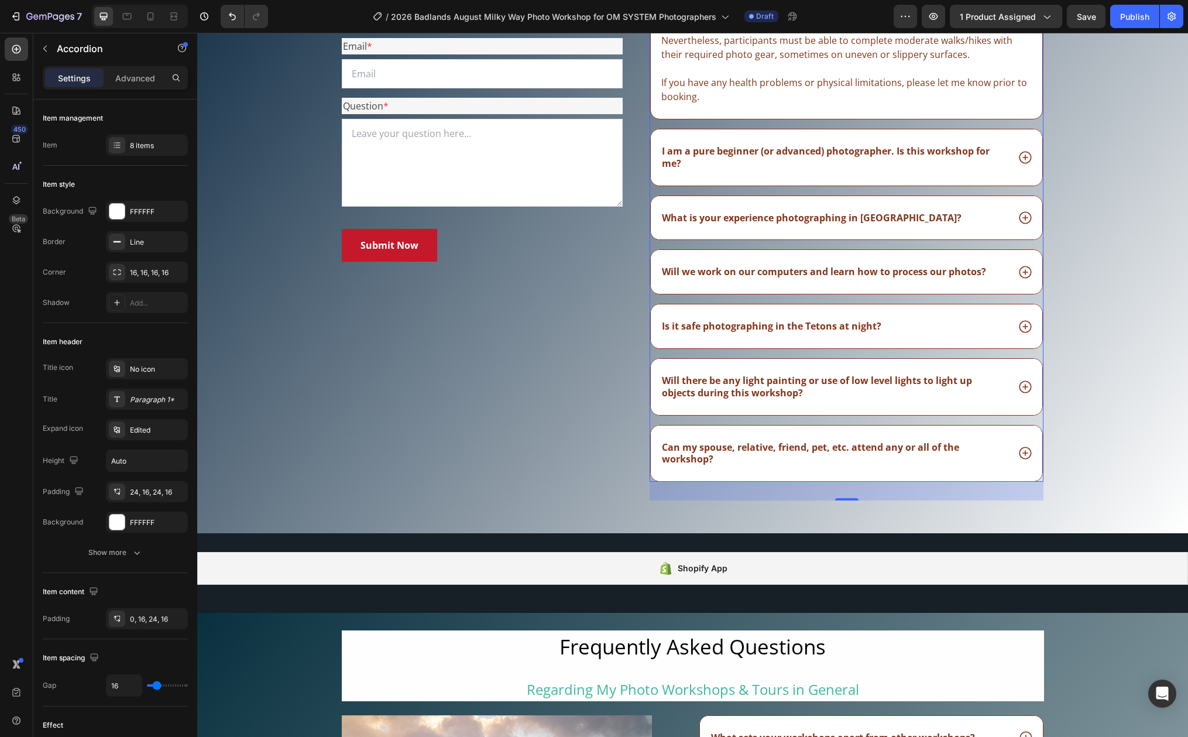
click at [1021, 215] on icon at bounding box center [1025, 218] width 12 height 12
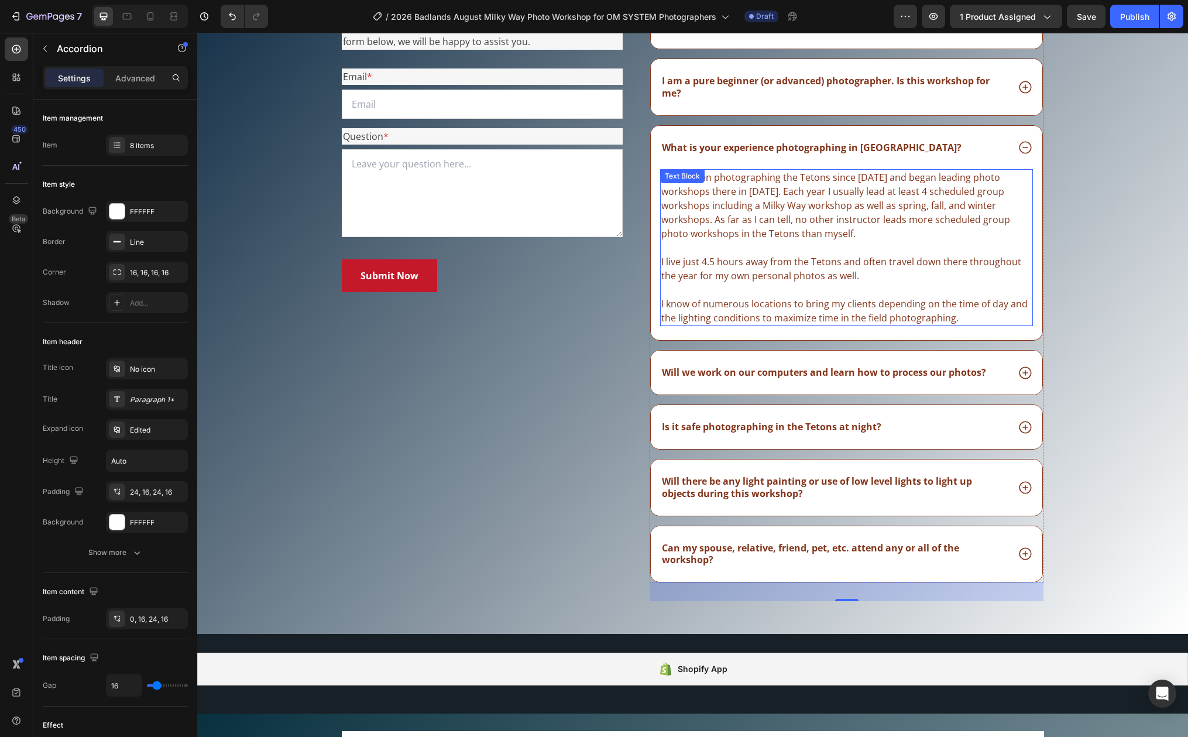
scroll to position [9336, 0]
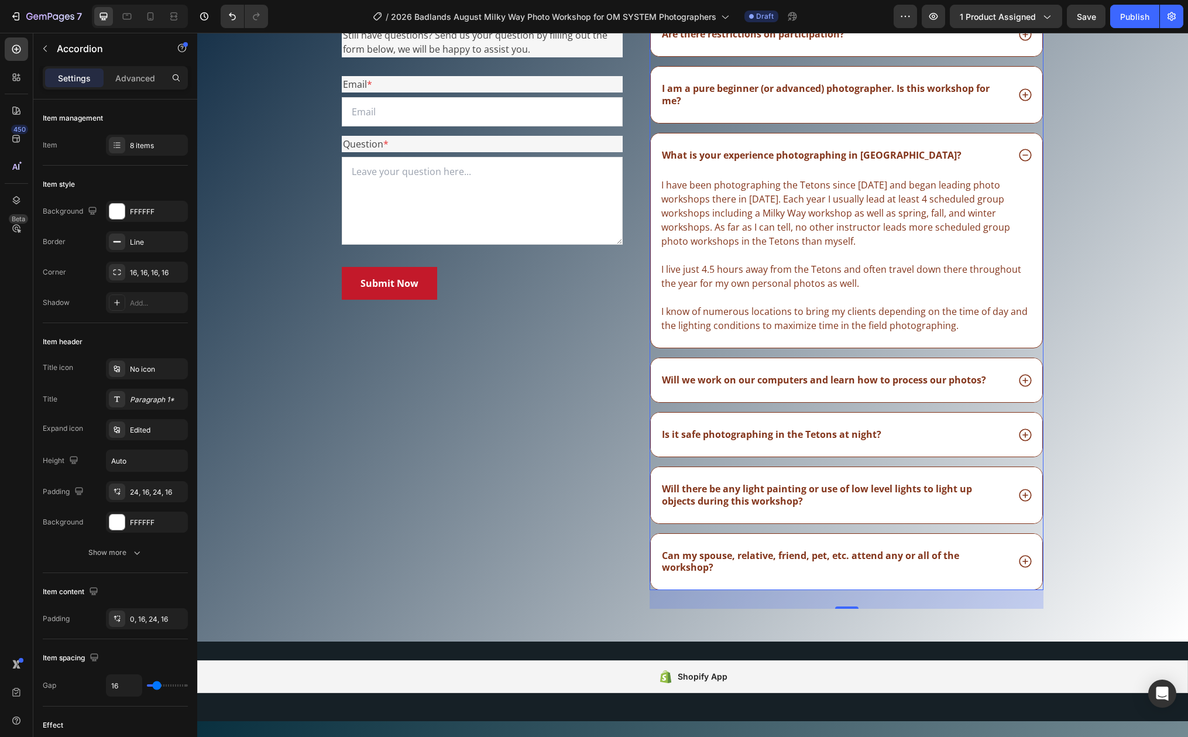
click at [864, 156] on strong "What is your experience photographing in Grand Teton National Park?" at bounding box center [812, 155] width 300 height 13
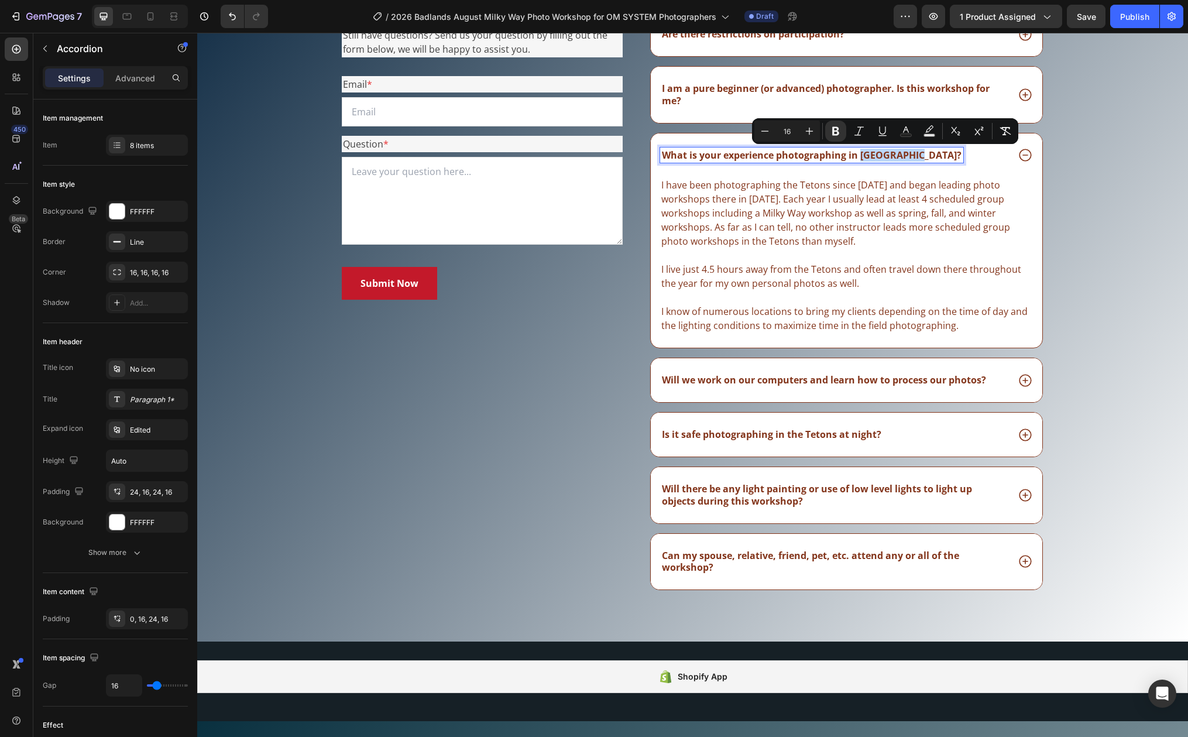
drag, startPoint x: 856, startPoint y: 153, endPoint x: 912, endPoint y: 154, distance: 56.2
click at [912, 154] on strong "What is your experience photographing in Grand Teton National Park?" at bounding box center [812, 155] width 300 height 13
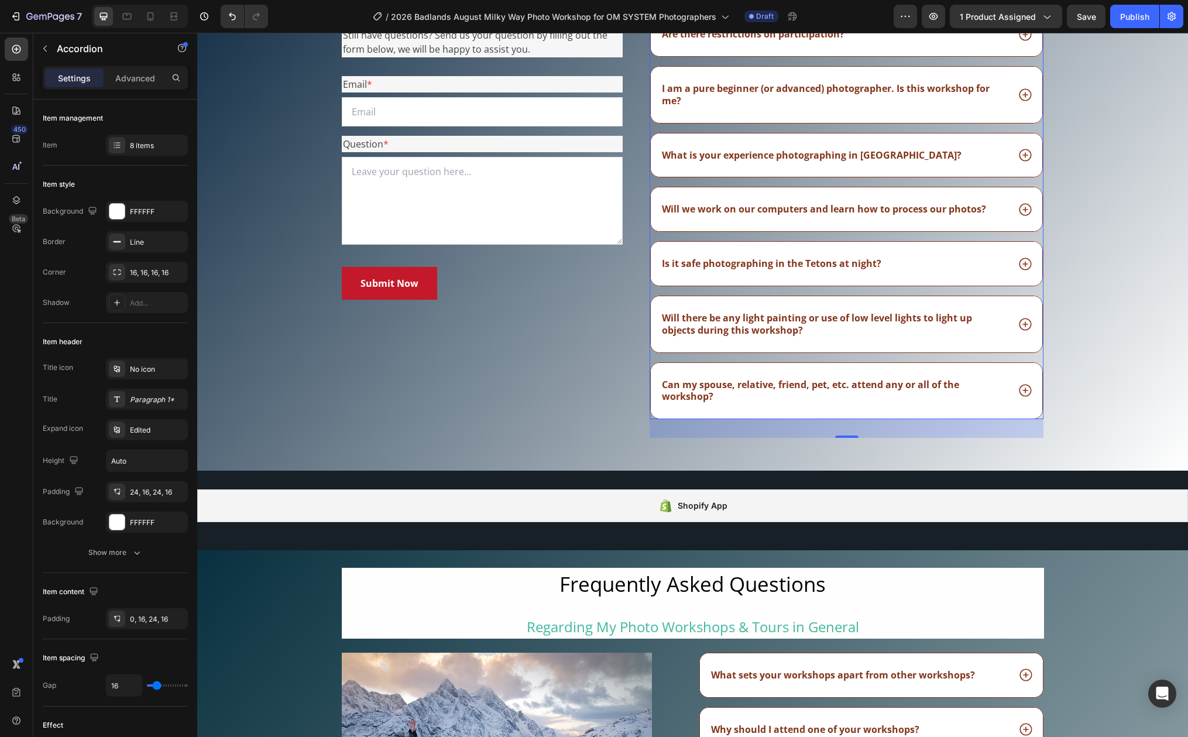
click at [1025, 154] on icon at bounding box center [1025, 154] width 15 height 15
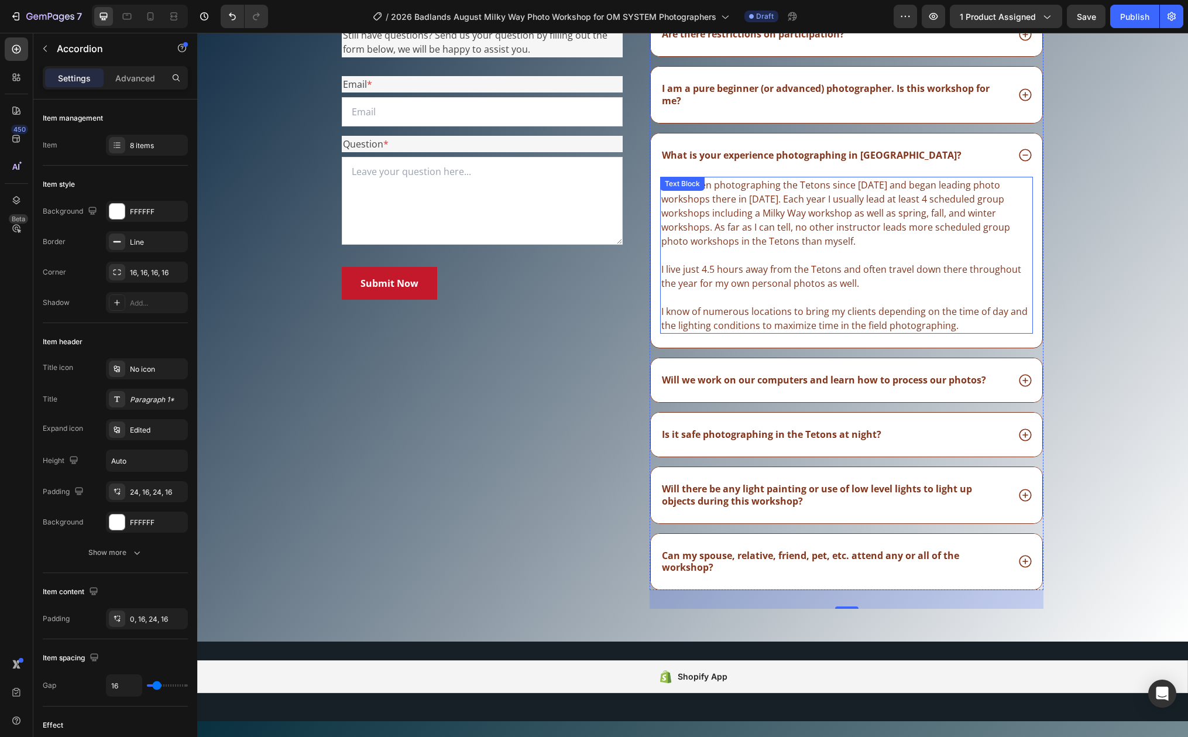
click at [700, 266] on span "I live just 4.5 hours away from the Tetons and often travel down there througho…" at bounding box center [841, 276] width 360 height 27
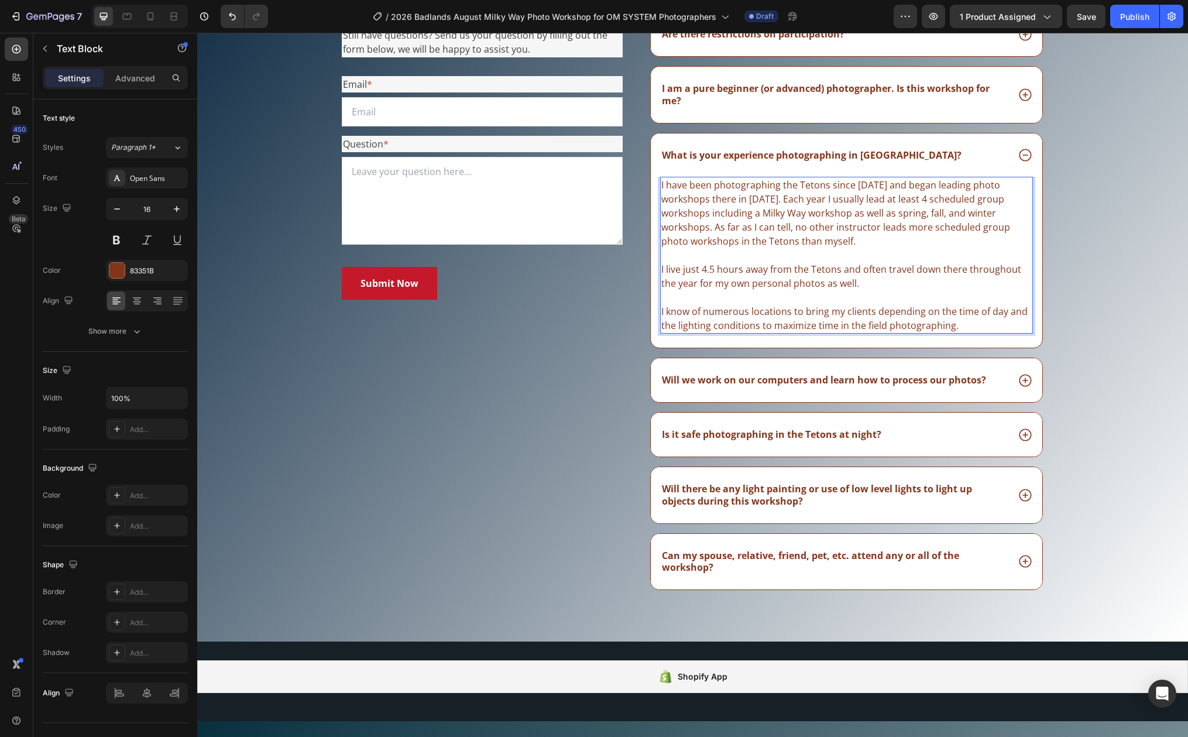
click at [696, 248] on p "I have been photographing the Tetons since 2012 and began leading photo worksho…" at bounding box center [846, 255] width 370 height 154
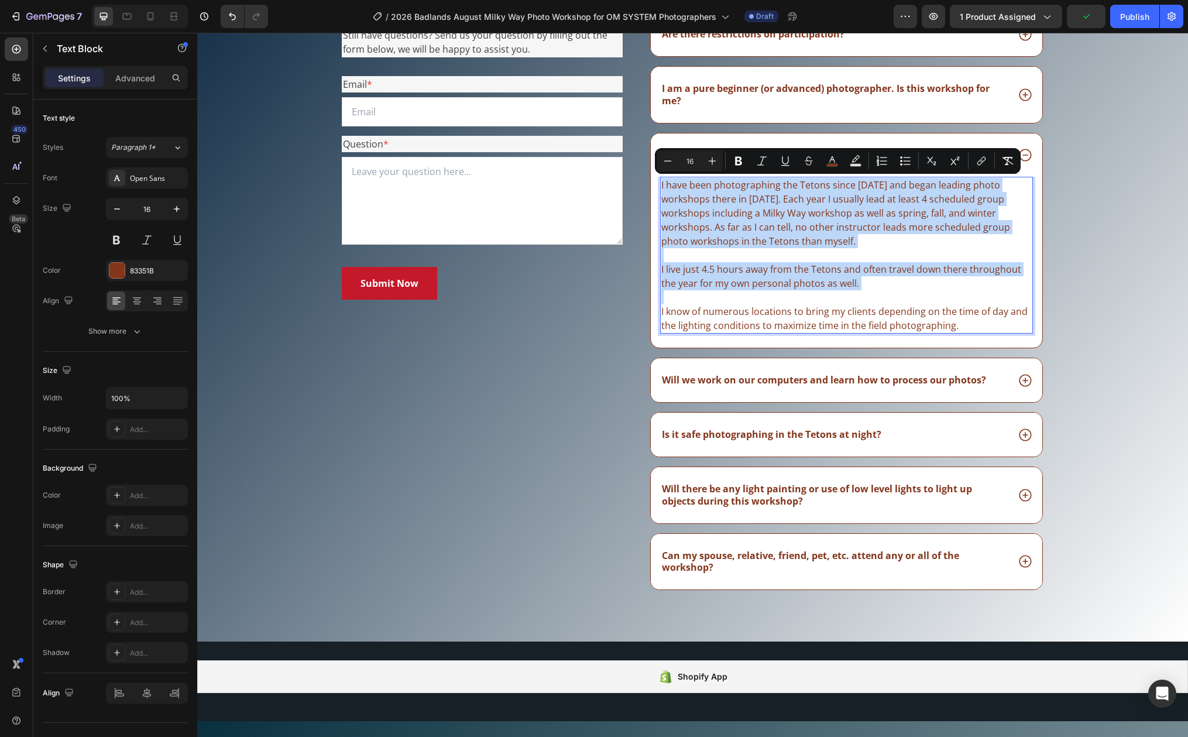
click at [700, 251] on p "I have been photographing the Tetons since 2012 and began leading photo worksho…" at bounding box center [846, 255] width 370 height 154
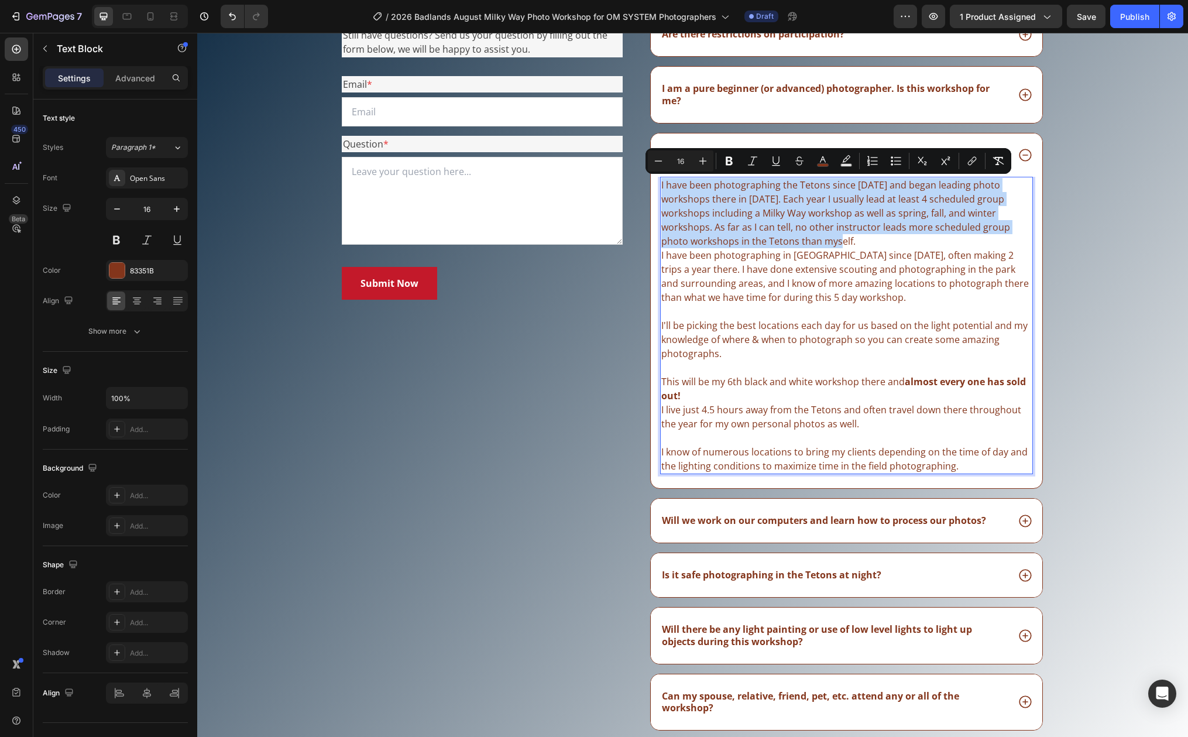
drag, startPoint x: 851, startPoint y: 243, endPoint x: 656, endPoint y: 185, distance: 203.5
click at [660, 185] on div "I have been photographing the Tetons since 2012 and began leading photo worksho…" at bounding box center [846, 325] width 373 height 297
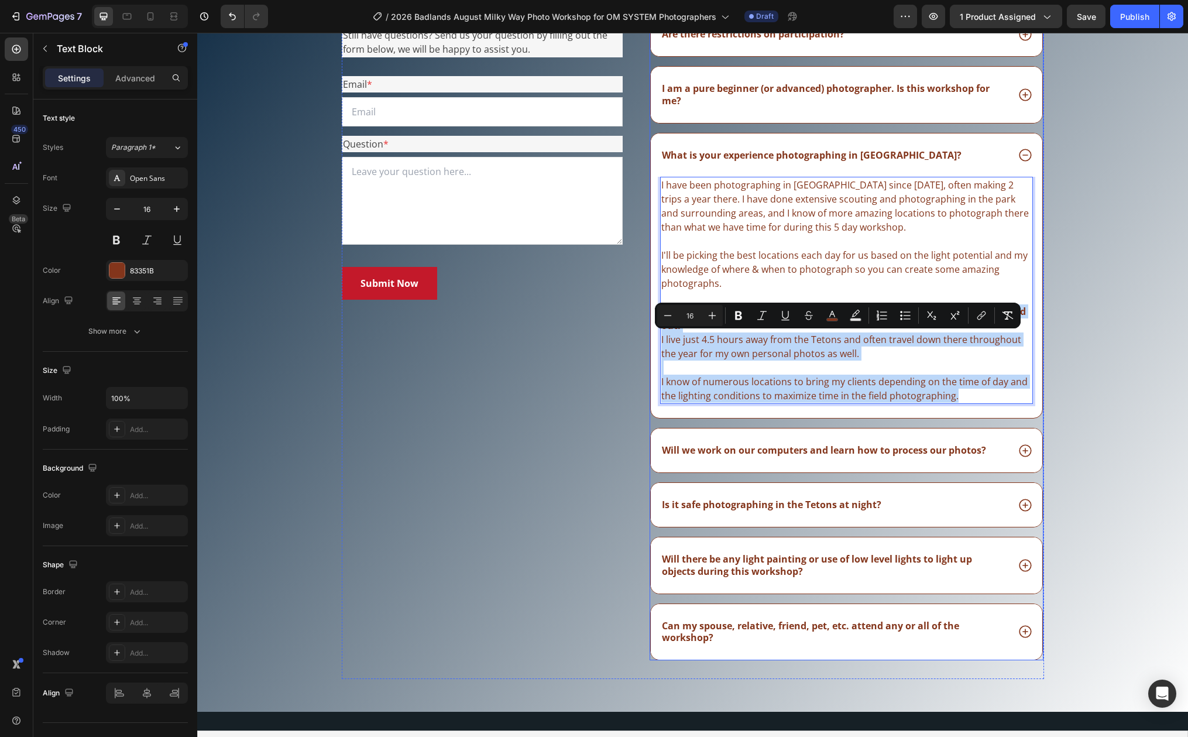
drag, startPoint x: 711, startPoint y: 324, endPoint x: 842, endPoint y: 425, distance: 166.0
click at [842, 425] on div "Is there a lot of walking/hiking during this workshop? Are there restrictions o…" at bounding box center [847, 309] width 394 height 703
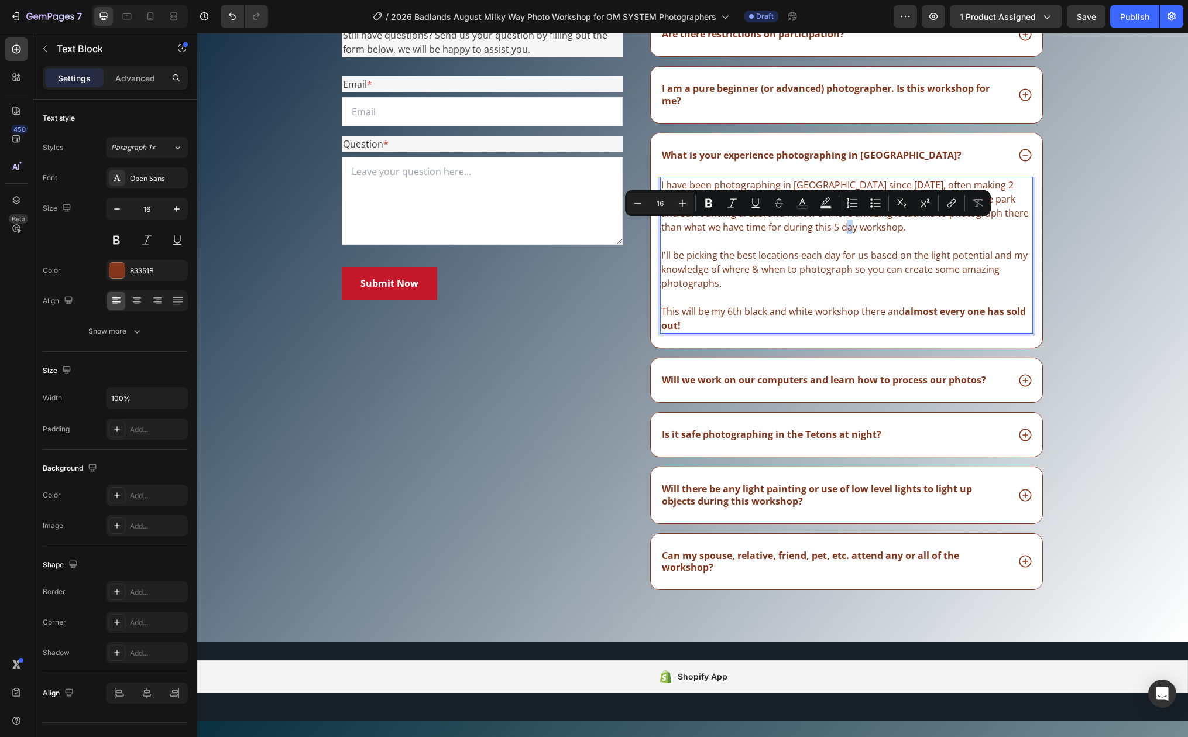
click at [809, 226] on p "I have been photographing in Badlands National Park since 2018, often making 2 …" at bounding box center [846, 206] width 370 height 56
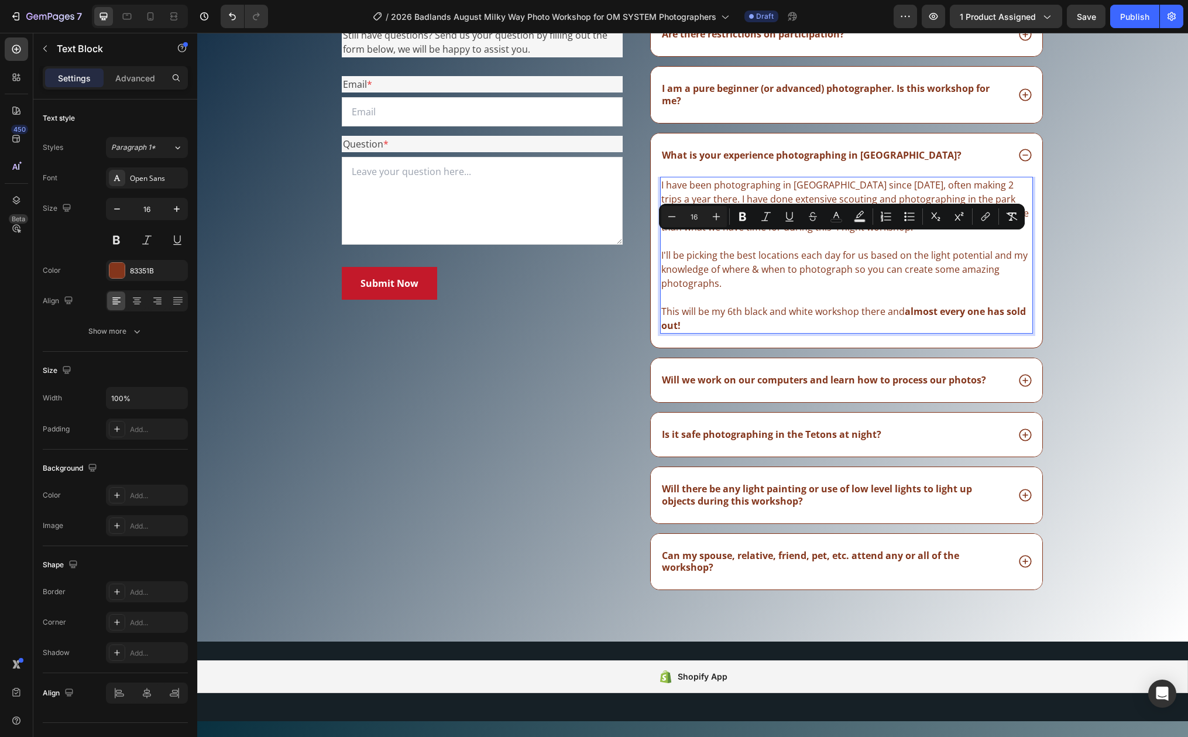
drag, startPoint x: 894, startPoint y: 226, endPoint x: 904, endPoint y: 325, distance: 98.8
click at [904, 325] on div "I have been photographing in Badlands National Park since 2018, often making 2 …" at bounding box center [846, 255] width 373 height 157
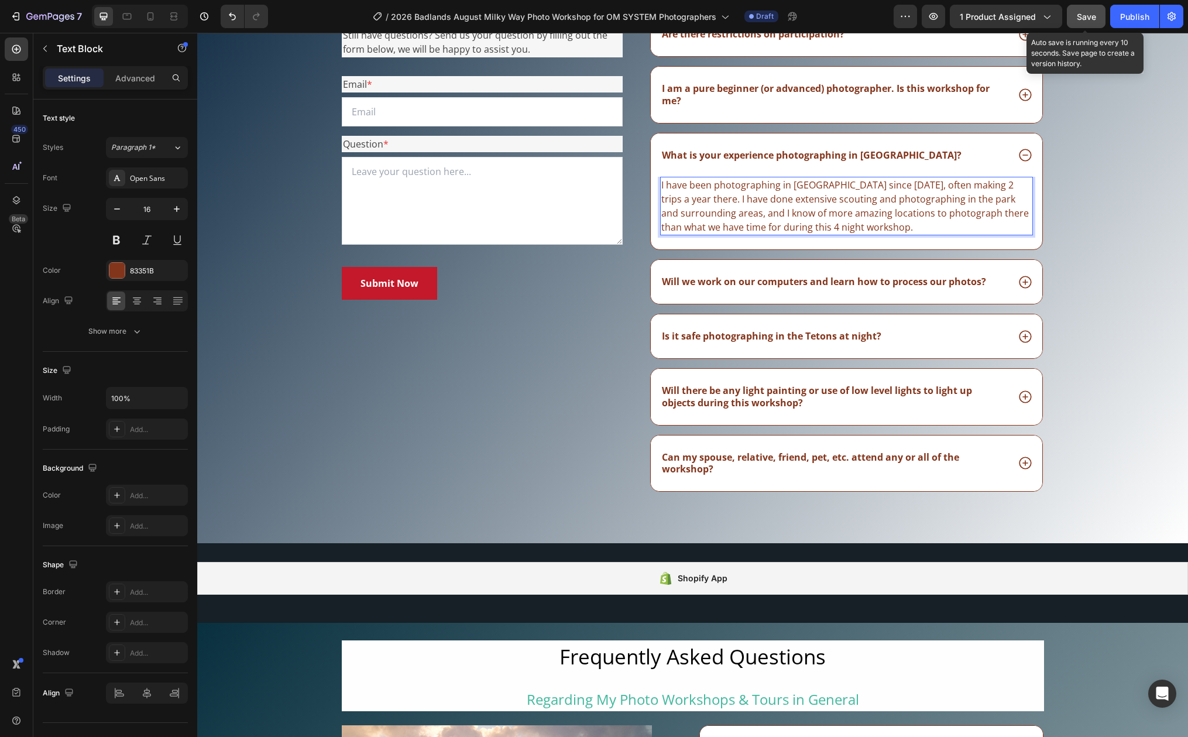
click at [1086, 19] on span "Save" at bounding box center [1086, 17] width 19 height 10
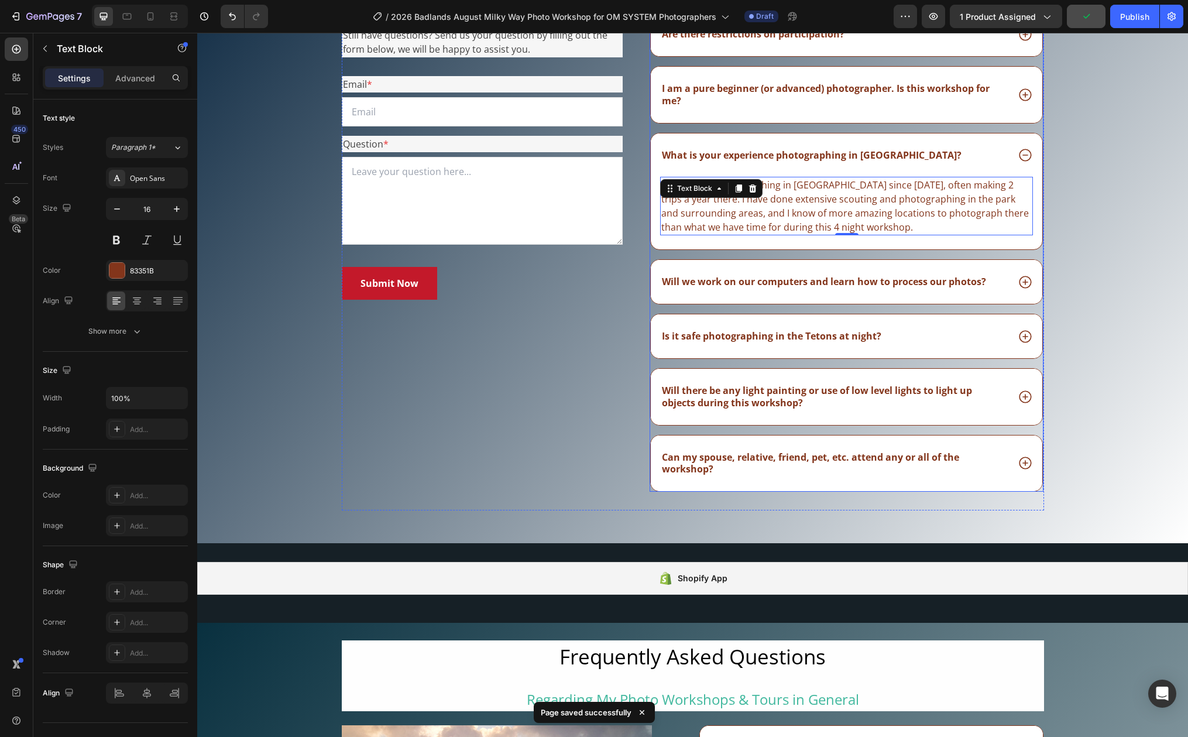
click at [1021, 279] on icon at bounding box center [1025, 281] width 15 height 15
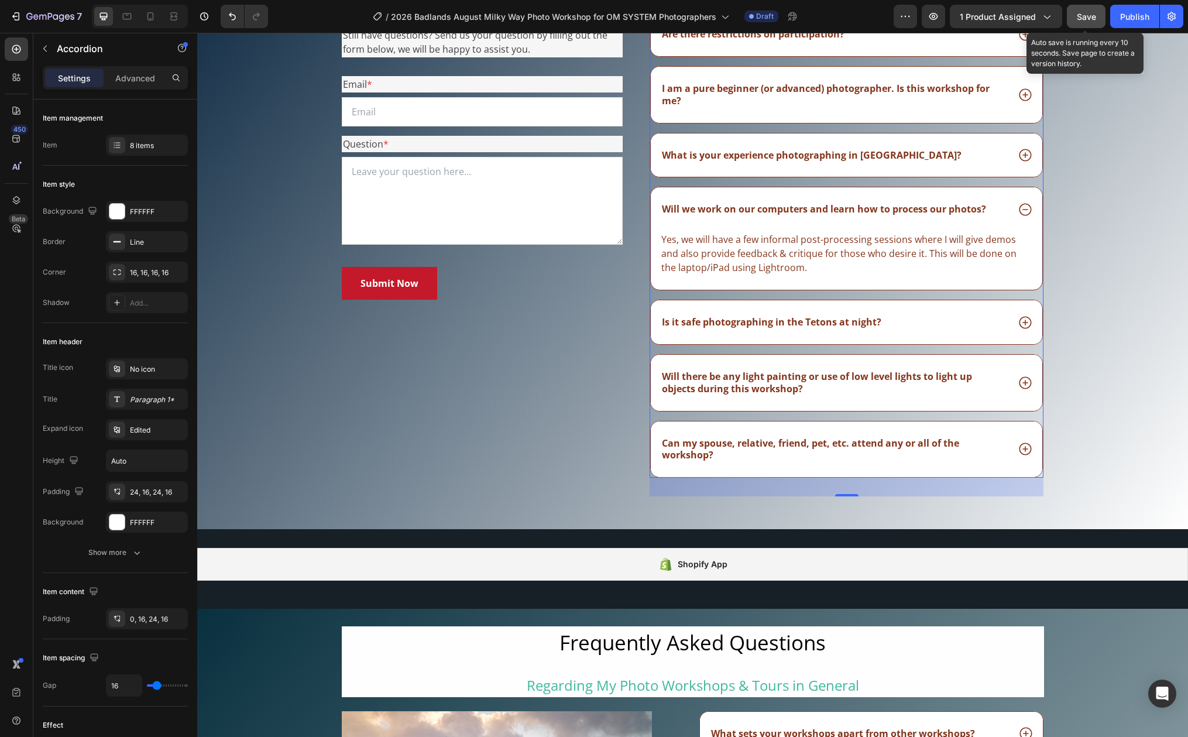
click at [1090, 19] on span "Save" at bounding box center [1086, 17] width 19 height 10
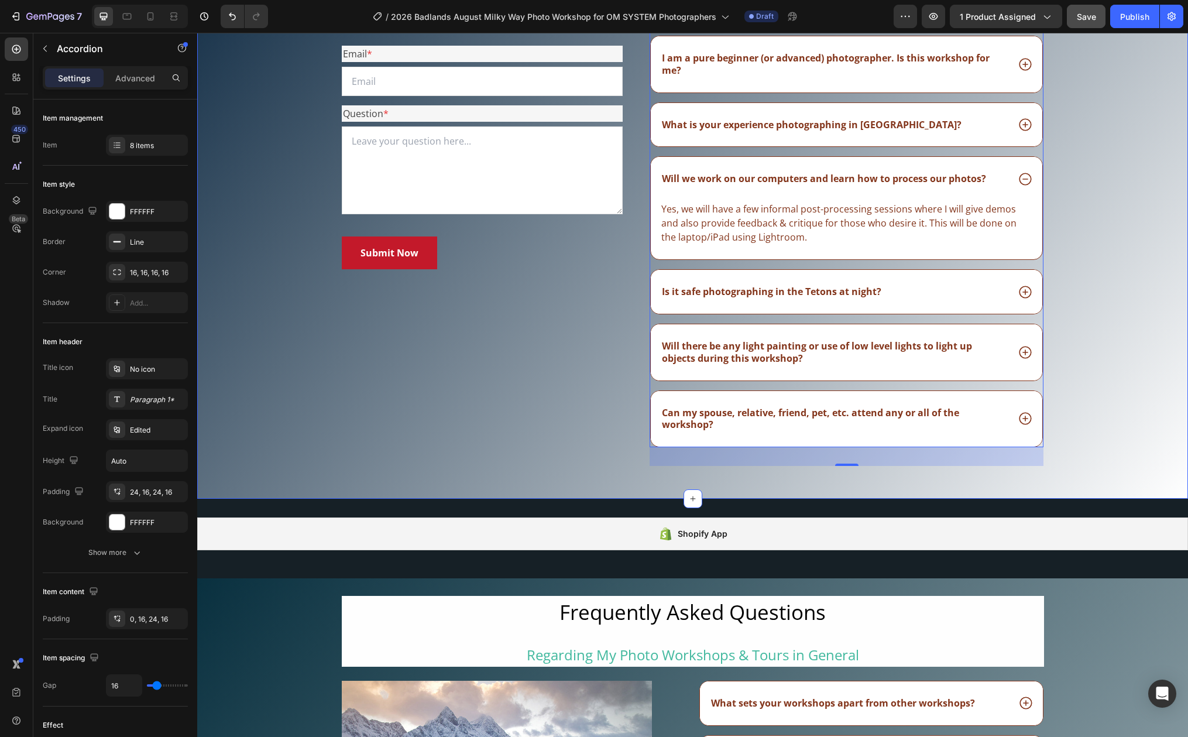
scroll to position [9397, 0]
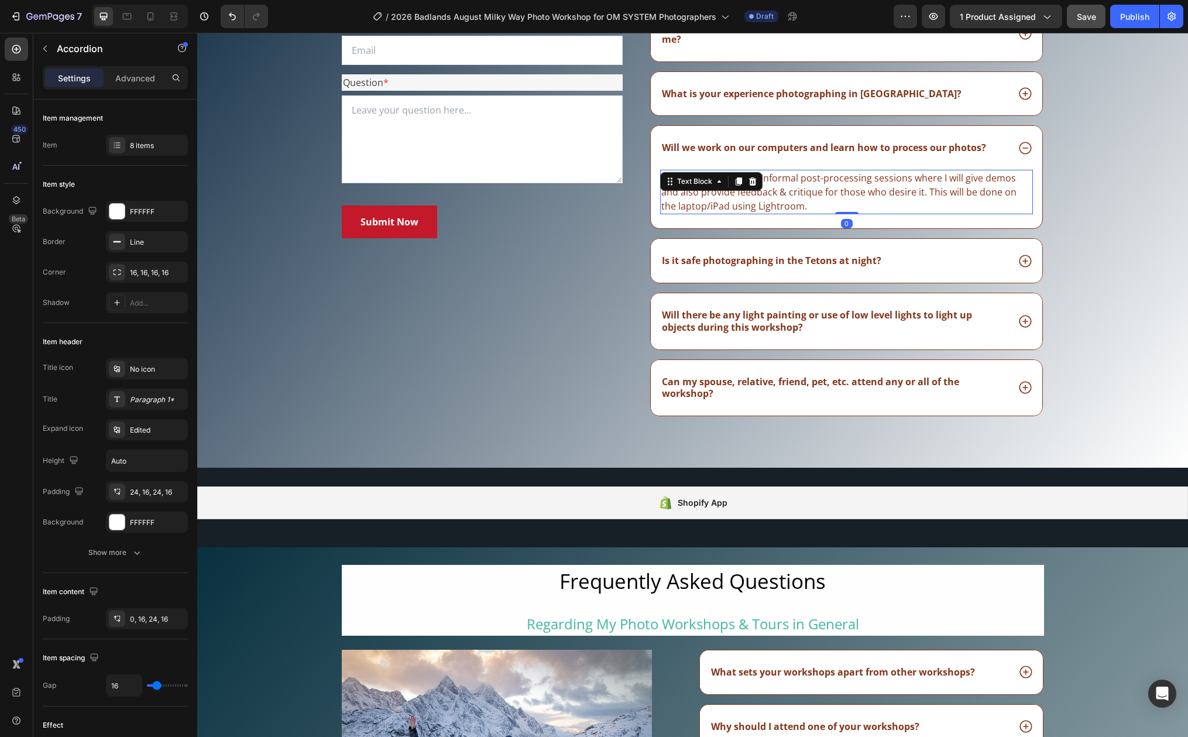
click at [822, 198] on p "Yes, we will have a few informal post-processing sessions where I will give dem…" at bounding box center [846, 192] width 370 height 42
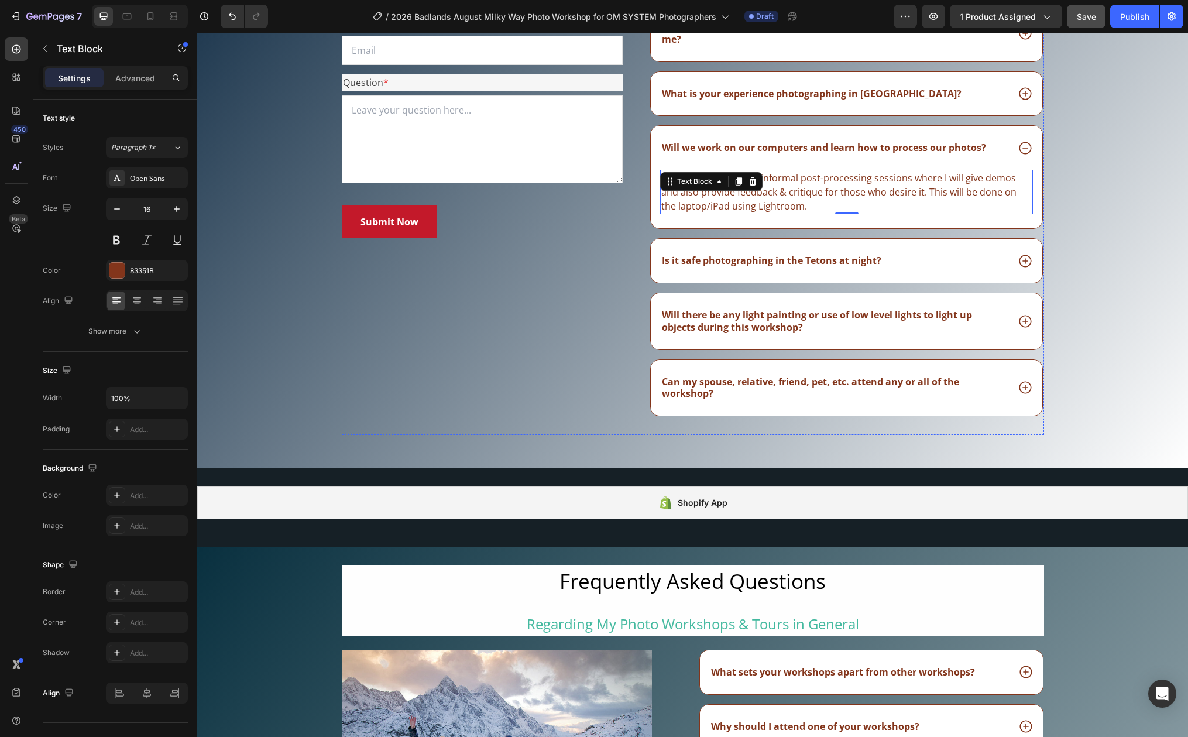
click at [887, 265] on div "Is it safe photographing in the Tetons at night?" at bounding box center [834, 261] width 348 height 16
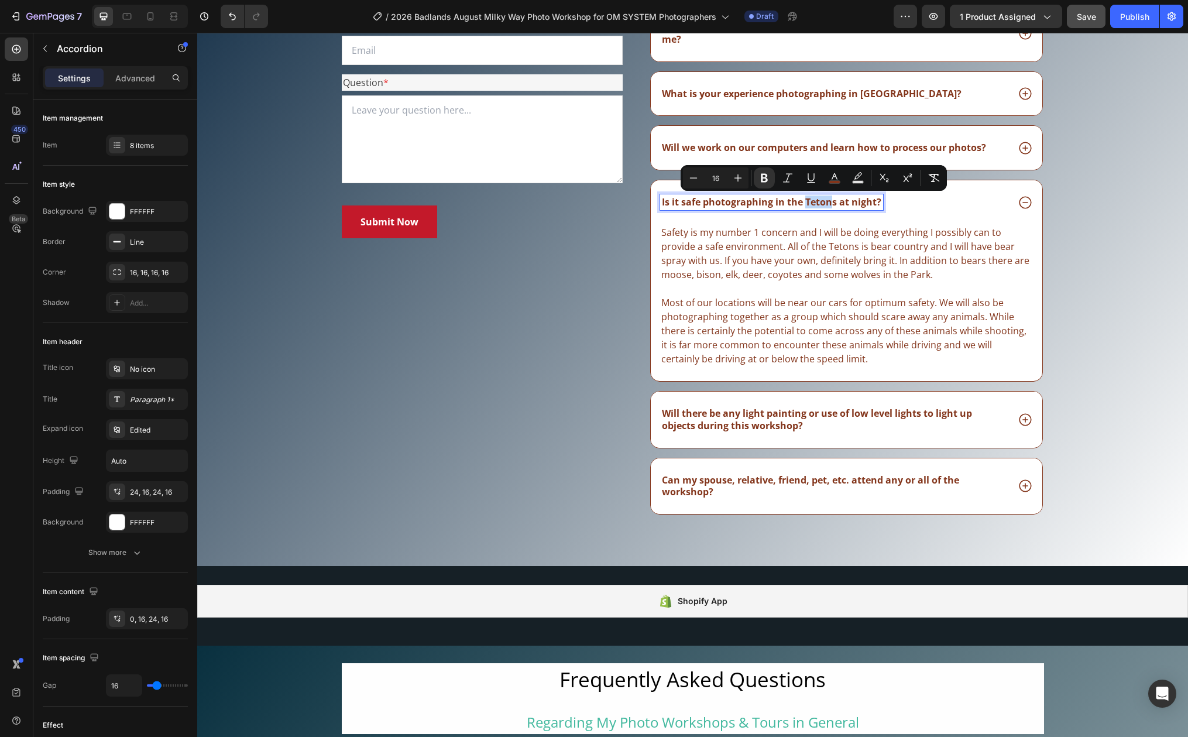
drag, startPoint x: 799, startPoint y: 201, endPoint x: 826, endPoint y: 204, distance: 26.5
click at [826, 204] on strong "Is it safe photographing in the Tetons at night?" at bounding box center [771, 201] width 219 height 13
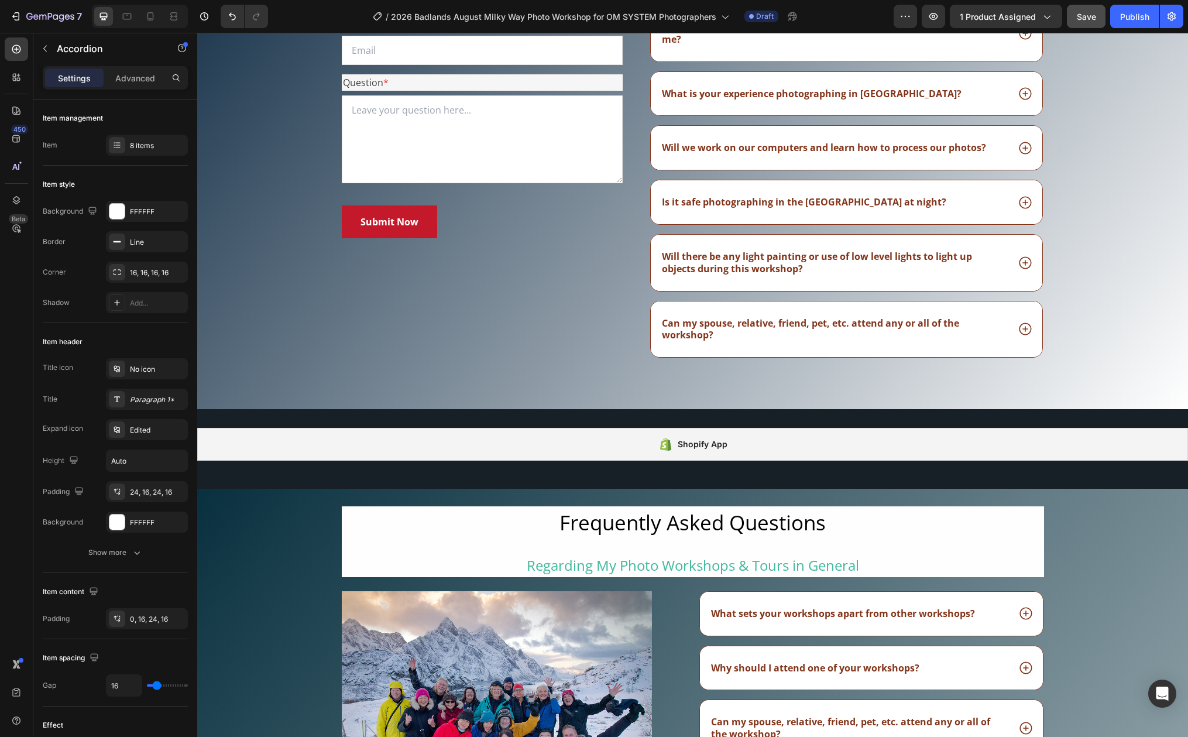
click at [965, 208] on div "Is it safe photographing in the Badlands at night?" at bounding box center [834, 202] width 348 height 16
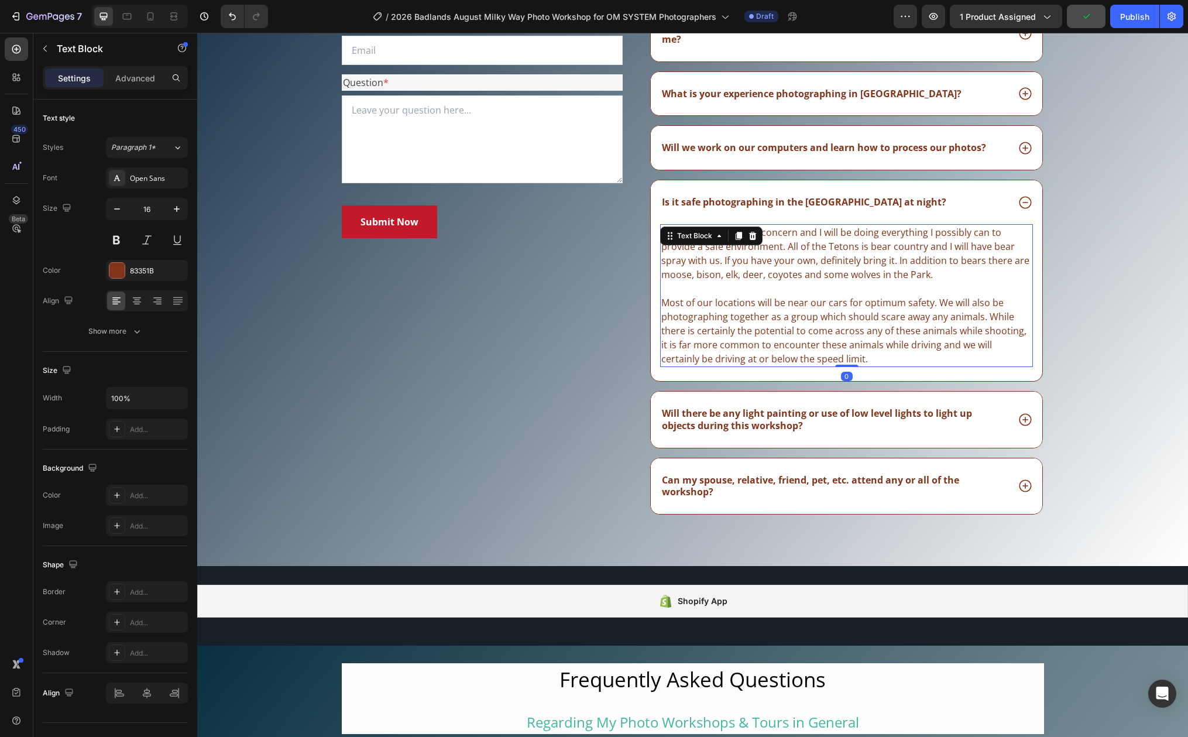
click at [781, 244] on span "Safety is my number 1 concern and I will be doing everything I possibly can to …" at bounding box center [845, 253] width 368 height 55
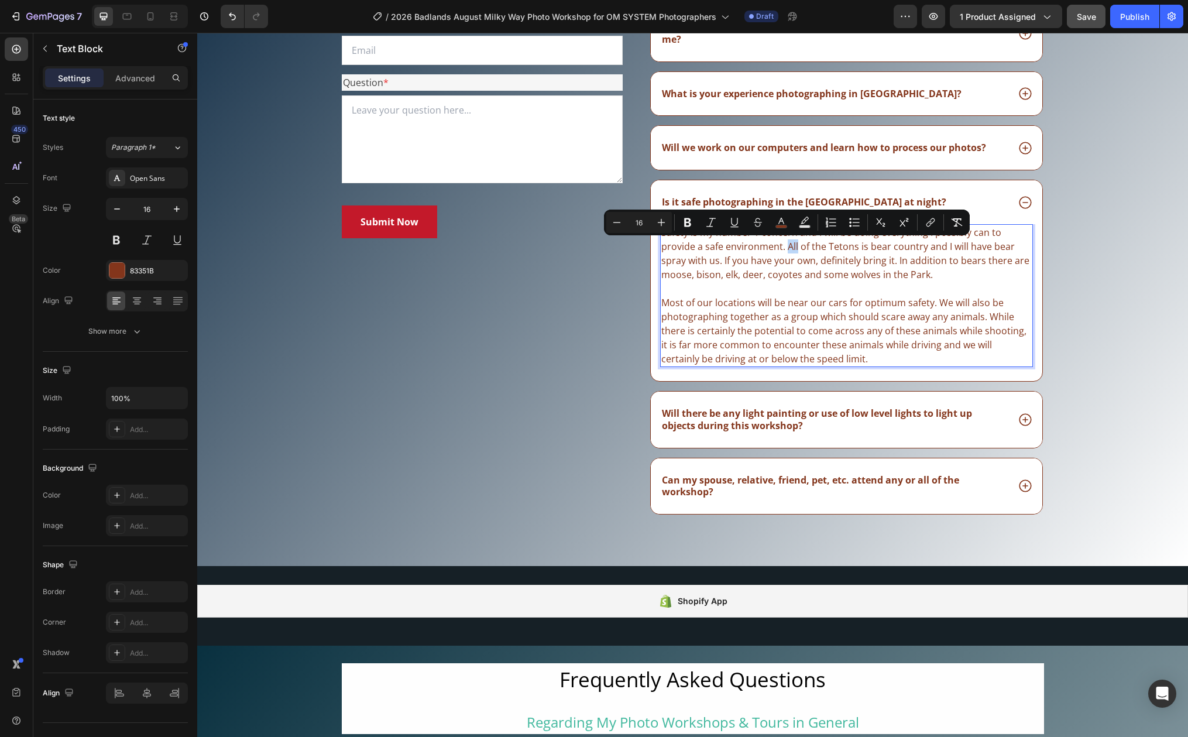
click at [781, 246] on span "Safety is my number 1 concern and I will be doing everything I possibly can to …" at bounding box center [845, 253] width 368 height 55
drag, startPoint x: 781, startPoint y: 246, endPoint x: 925, endPoint y: 279, distance: 146.9
click at [925, 279] on span "Safety is my number 1 concern and I will be doing everything I possibly can to …" at bounding box center [845, 253] width 368 height 55
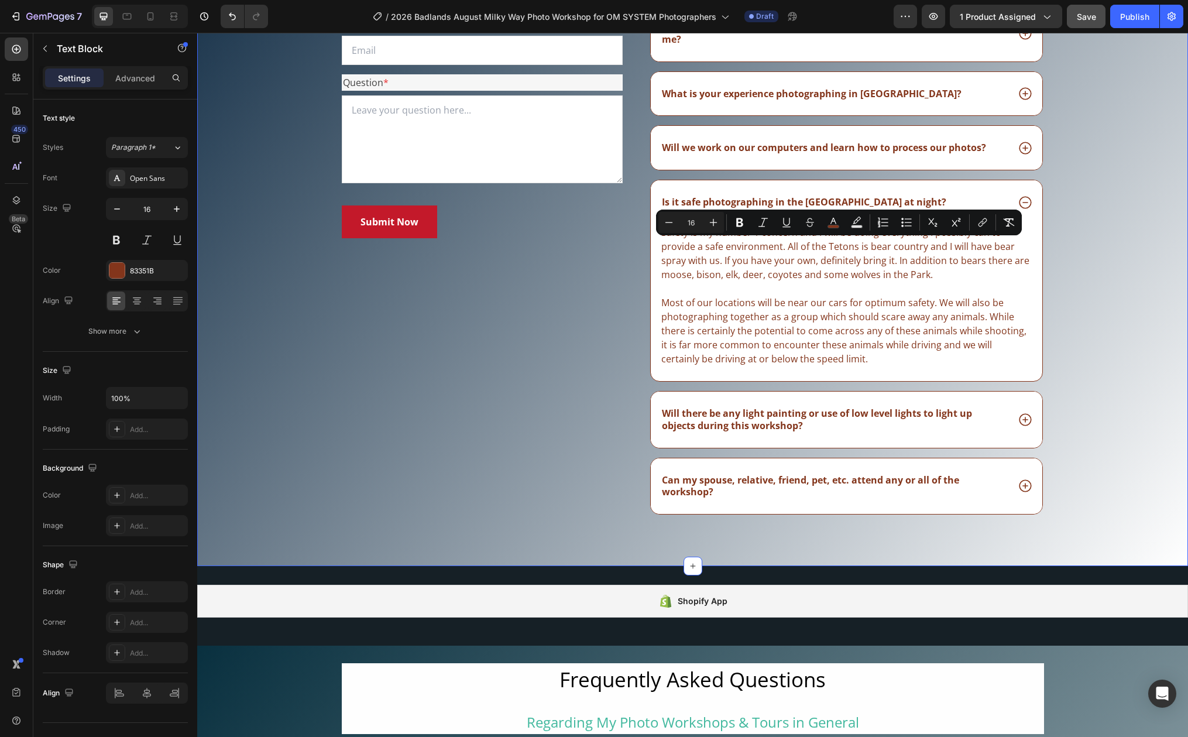
click at [1056, 256] on div "Frequently Asked Questions Heading Still have questions? Send us your question …" at bounding box center [692, 219] width 973 height 647
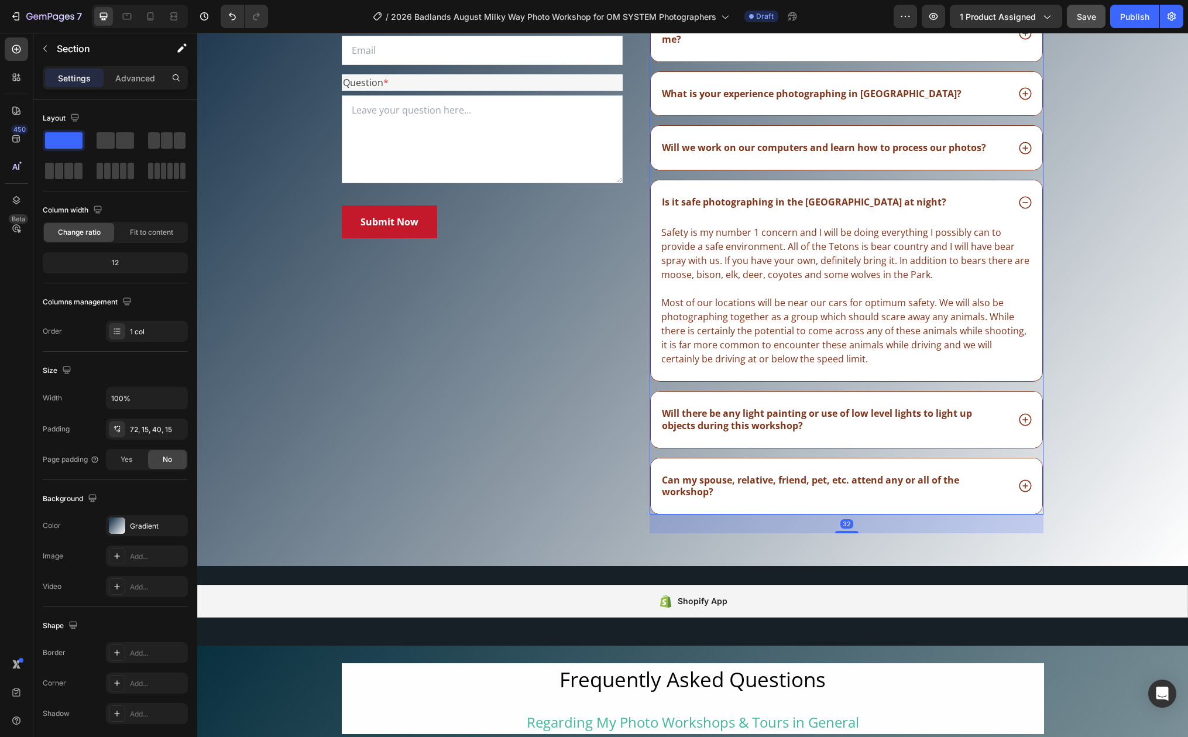
click at [979, 201] on div "Is it safe photographing in the Badlands at night?" at bounding box center [834, 202] width 348 height 16
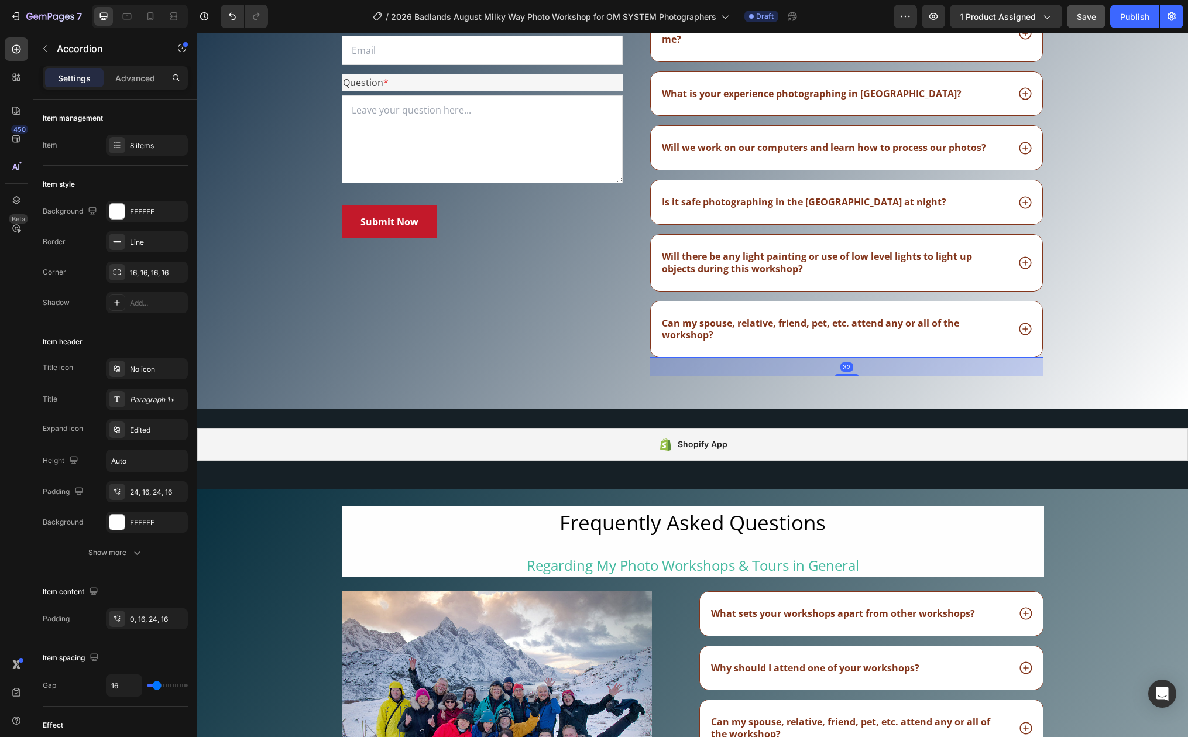
click at [986, 193] on div "Is it safe photographing in the Badlands at night?" at bounding box center [846, 202] width 391 height 44
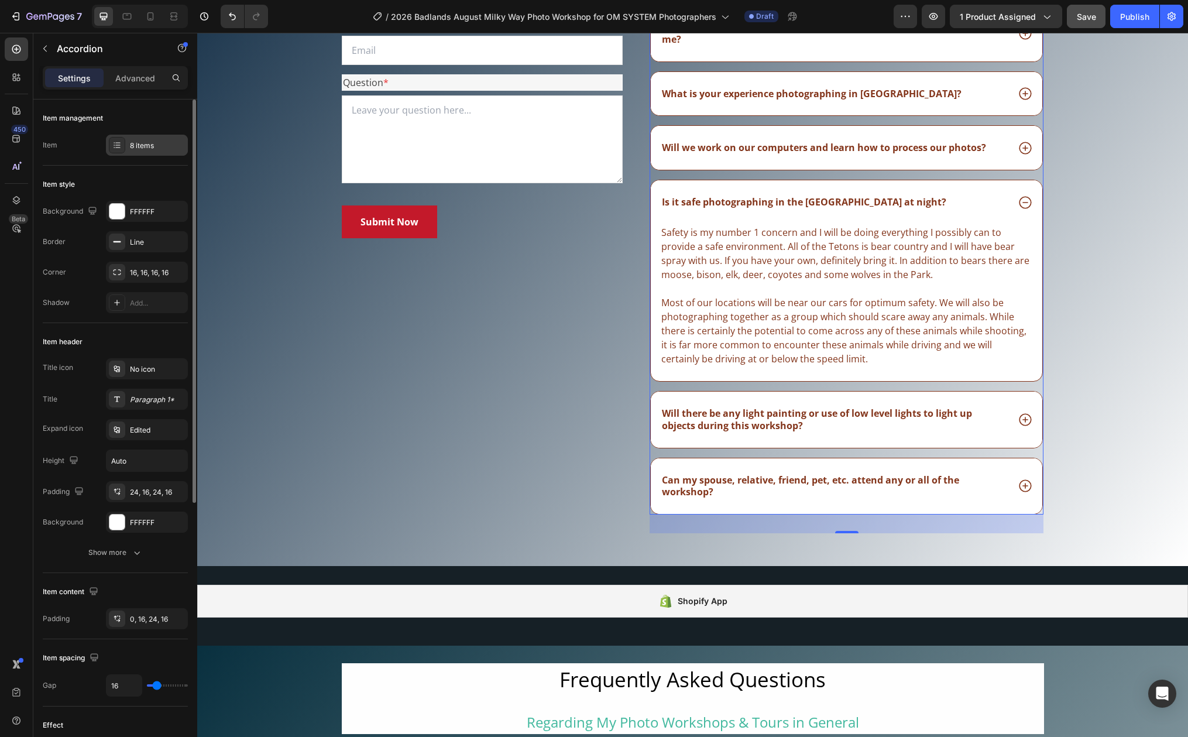
click at [140, 145] on div "8 items" at bounding box center [157, 145] width 55 height 11
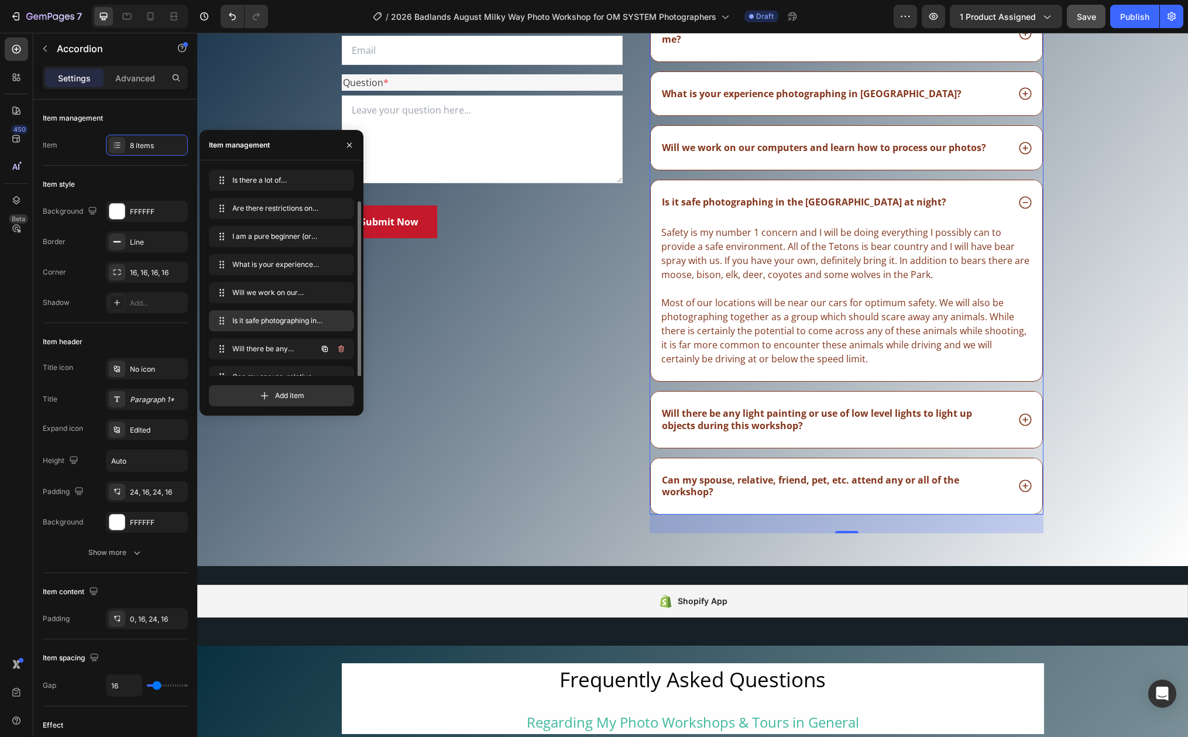
scroll to position [16, 0]
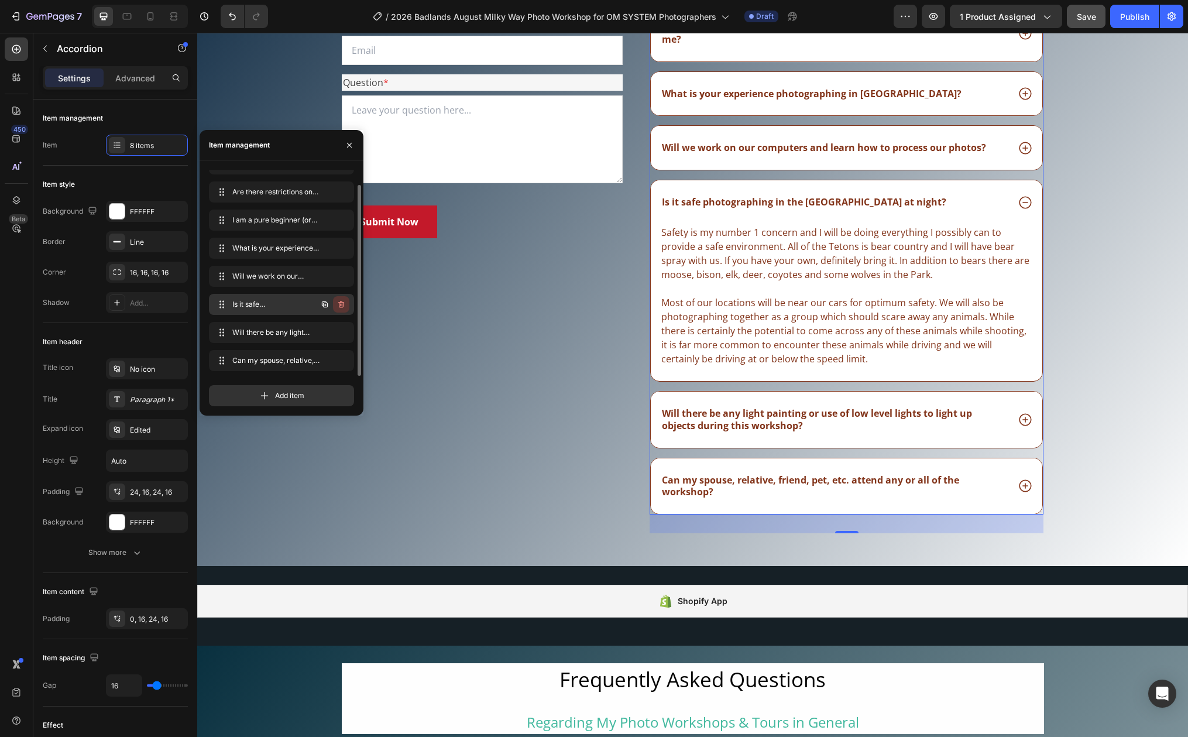
click at [339, 303] on icon "button" at bounding box center [341, 304] width 6 height 7
click at [339, 303] on div "Delete" at bounding box center [333, 304] width 22 height 11
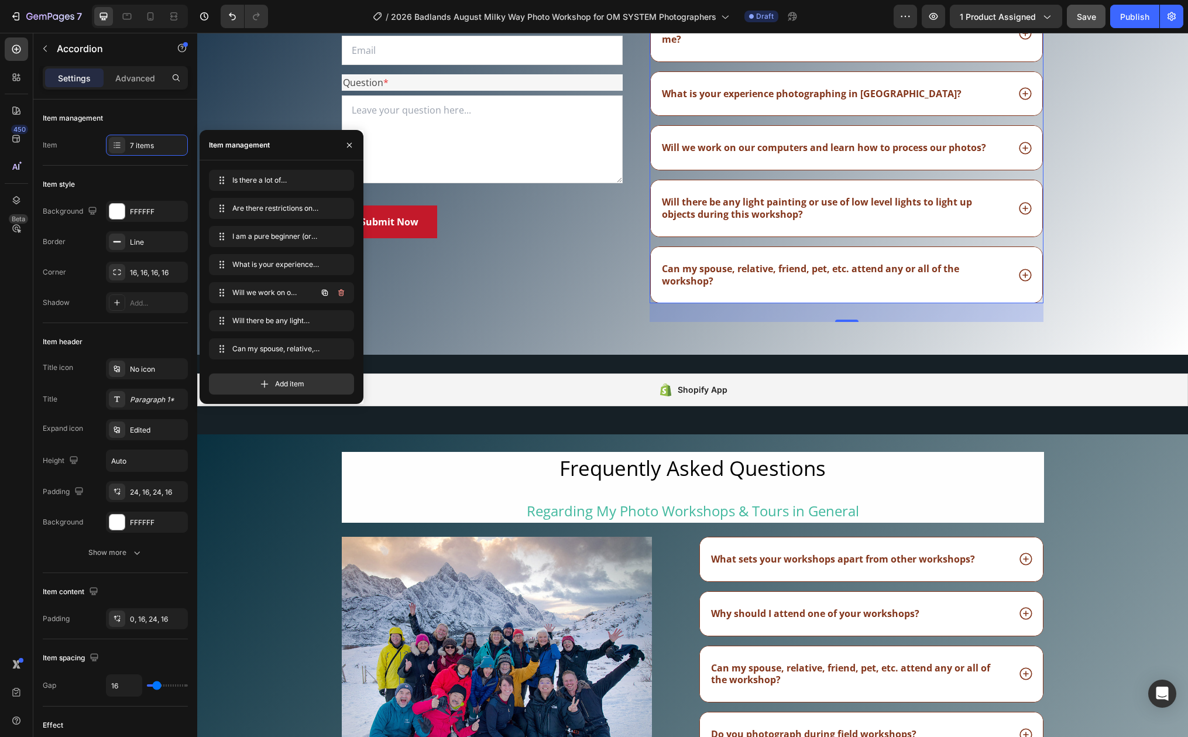
scroll to position [0, 0]
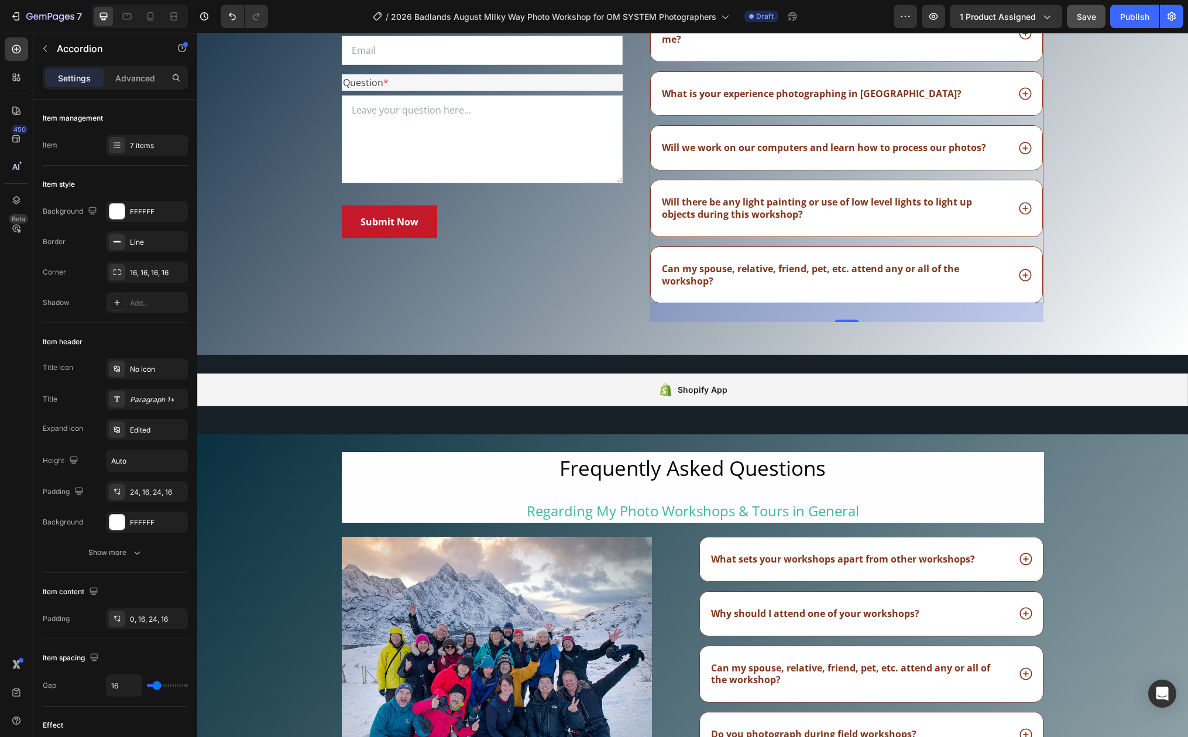
click at [1022, 208] on icon at bounding box center [1025, 208] width 12 height 12
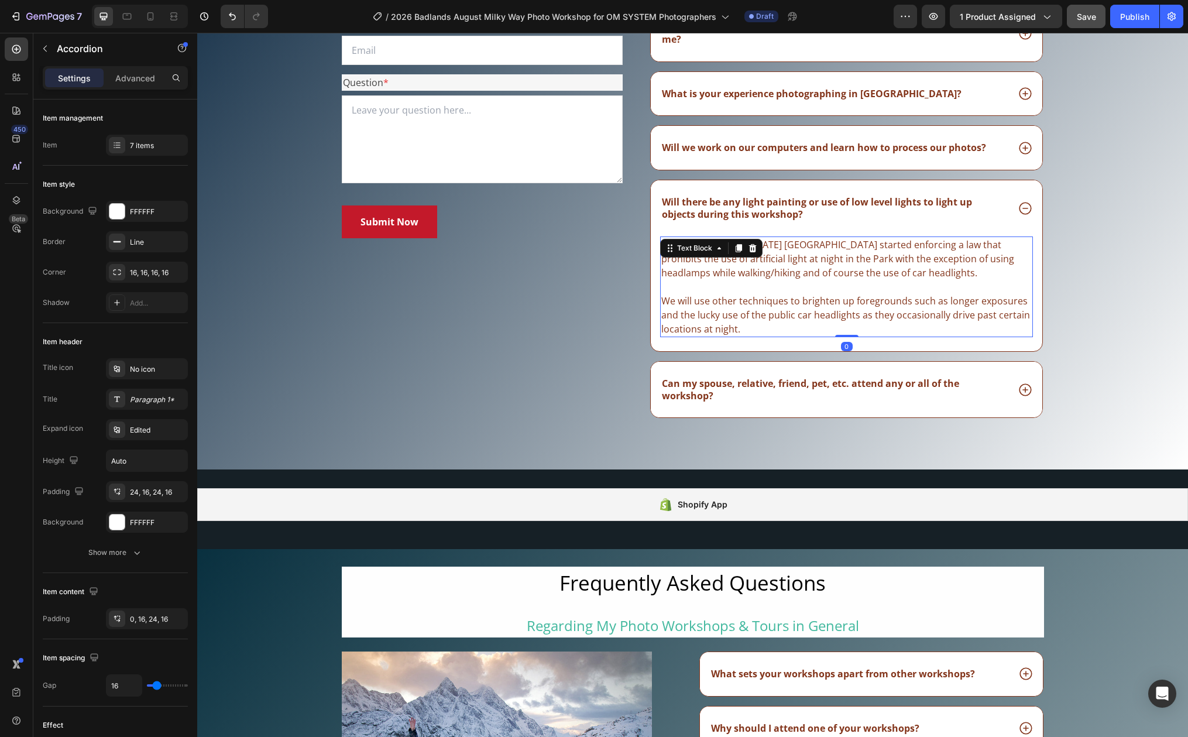
click at [822, 255] on p "Unfortunately no. In 2017 Grand Teton National Park started enforcing a law tha…" at bounding box center [846, 259] width 370 height 42
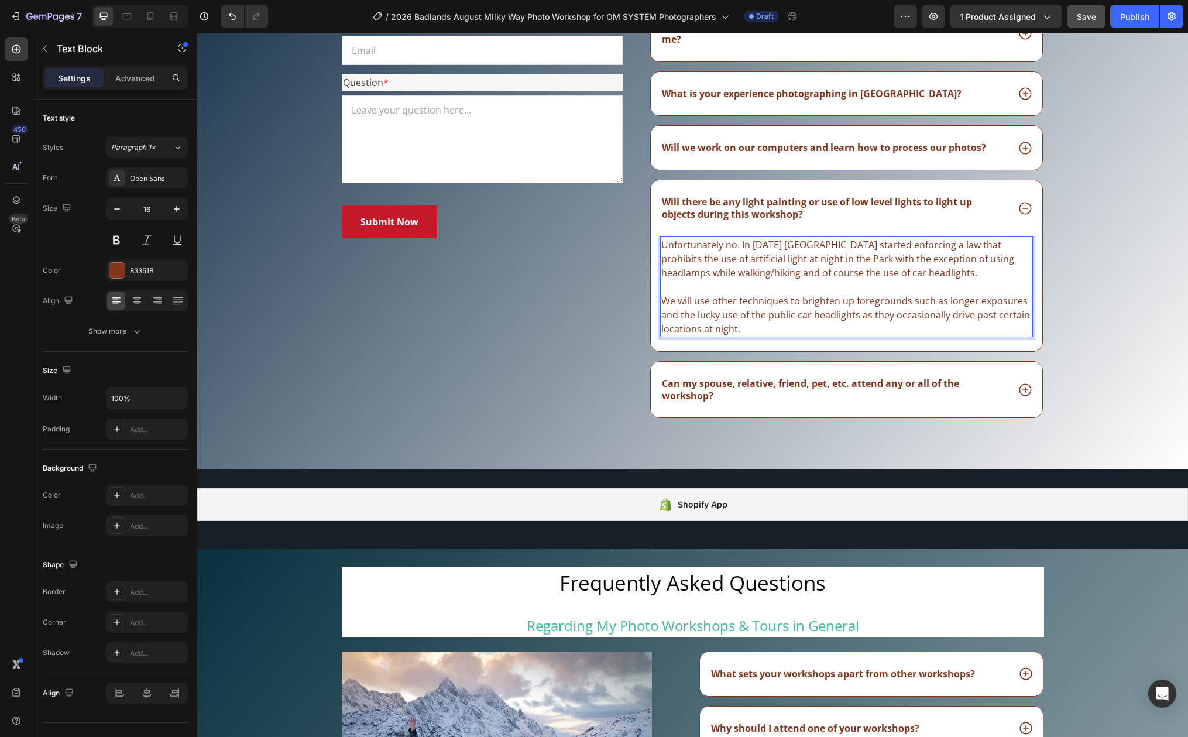
click at [810, 256] on p "Unfortunately no. In 2017 Grand Teton National Park started enforcing a law tha…" at bounding box center [846, 259] width 370 height 42
click at [976, 272] on p "Unfortunately no. In 2017 Grand Teton National Park started enforcing a law tha…" at bounding box center [846, 259] width 370 height 42
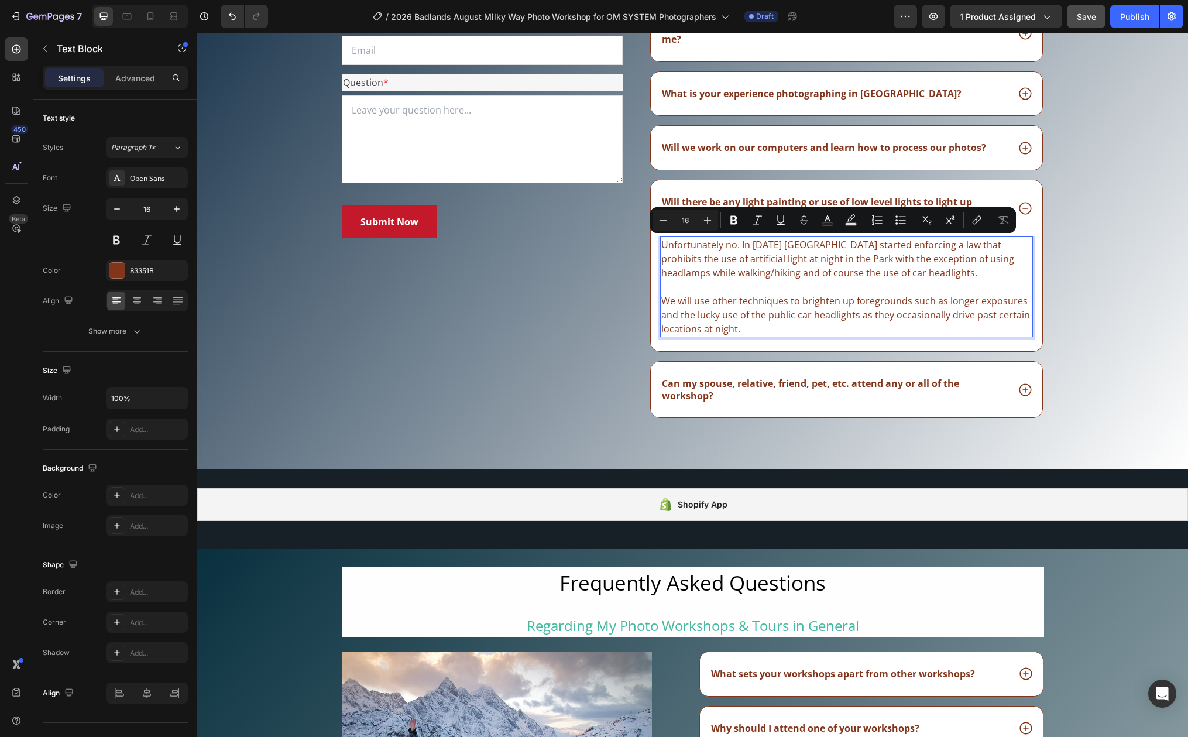
drag, startPoint x: 970, startPoint y: 272, endPoint x: 660, endPoint y: 244, distance: 311.4
click at [661, 244] on p "Unfortunately no. In 2017 Grand Teton National Park started enforcing a law tha…" at bounding box center [846, 259] width 370 height 42
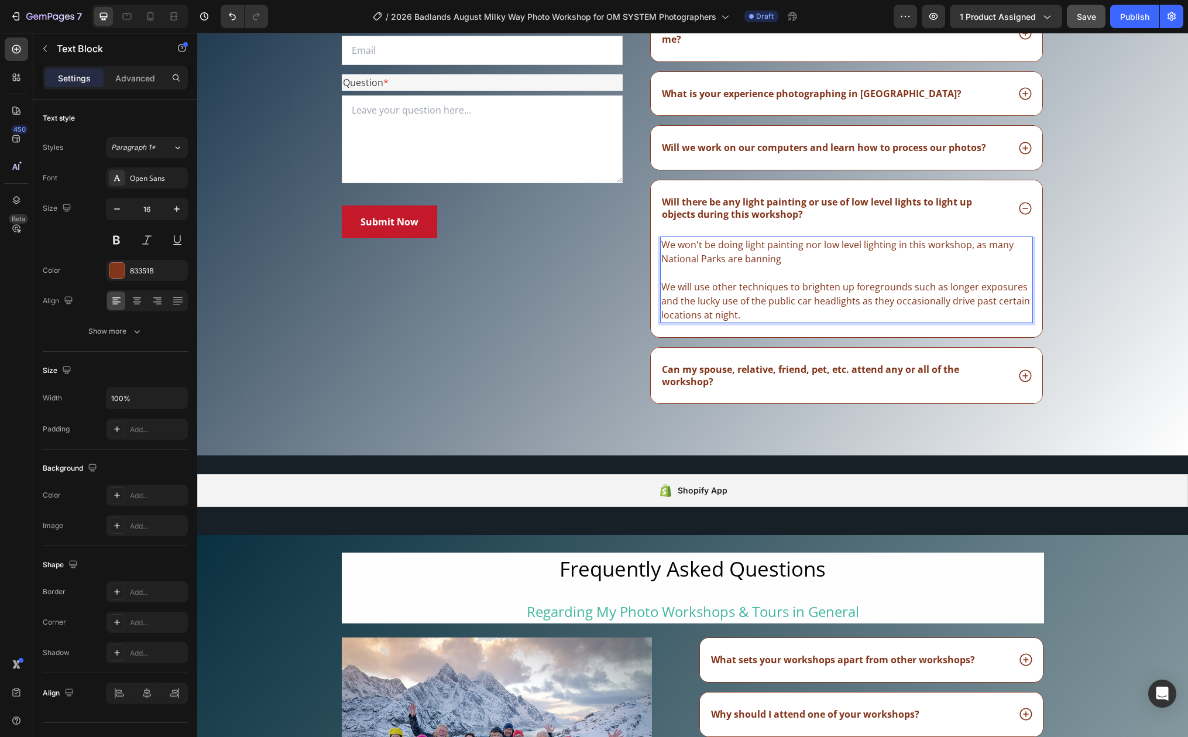
click at [1004, 245] on p "We won't be doing light painting nor low level lighting in this workshop, as ma…" at bounding box center [846, 252] width 370 height 28
click at [806, 259] on p "We won't be doing light painting nor low level lighting in this workshop, as mo…" at bounding box center [846, 252] width 370 height 28
click at [661, 286] on p "We will use other techniques to brighten up foregrounds such as longer exposure…" at bounding box center [846, 301] width 370 height 42
click at [971, 288] on p "Instead we will use other techniques to brighten up foregrounds such as longer …" at bounding box center [846, 301] width 370 height 42
click at [905, 302] on p "Instead we will use other techniques to brighten up foregrounds such as photogr…" at bounding box center [846, 301] width 370 height 42
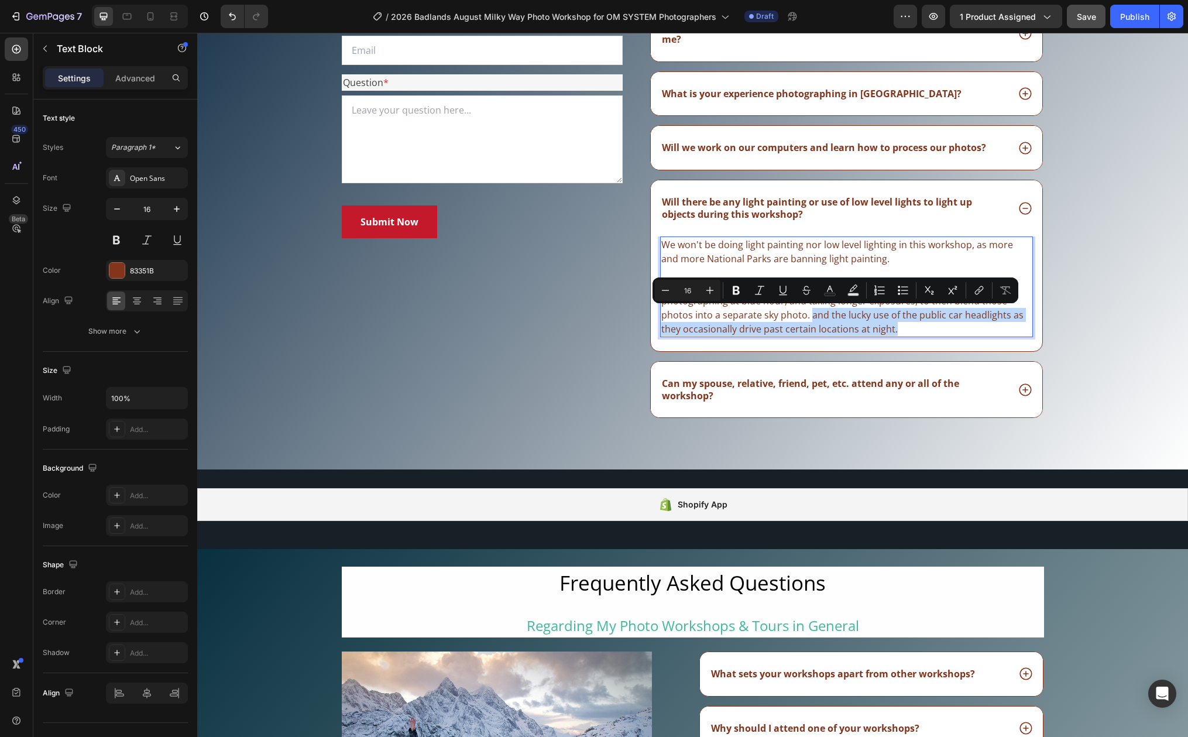
drag, startPoint x: 805, startPoint y: 315, endPoint x: 890, endPoint y: 335, distance: 87.7
click at [890, 335] on p "Instead we will use other techniques to brighten up foregrounds such as photogr…" at bounding box center [846, 308] width 370 height 56
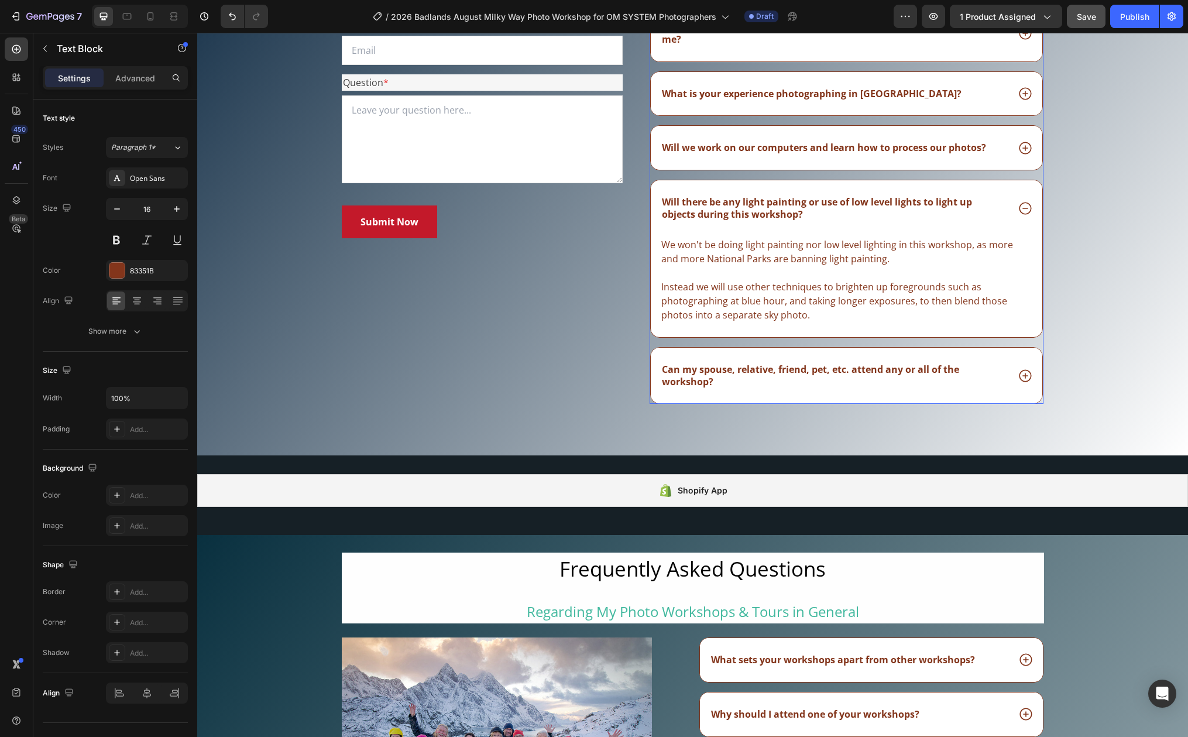
click at [1032, 263] on div "We won't be doing light painting nor low level lighting in this workshop, as mo…" at bounding box center [846, 286] width 391 height 101
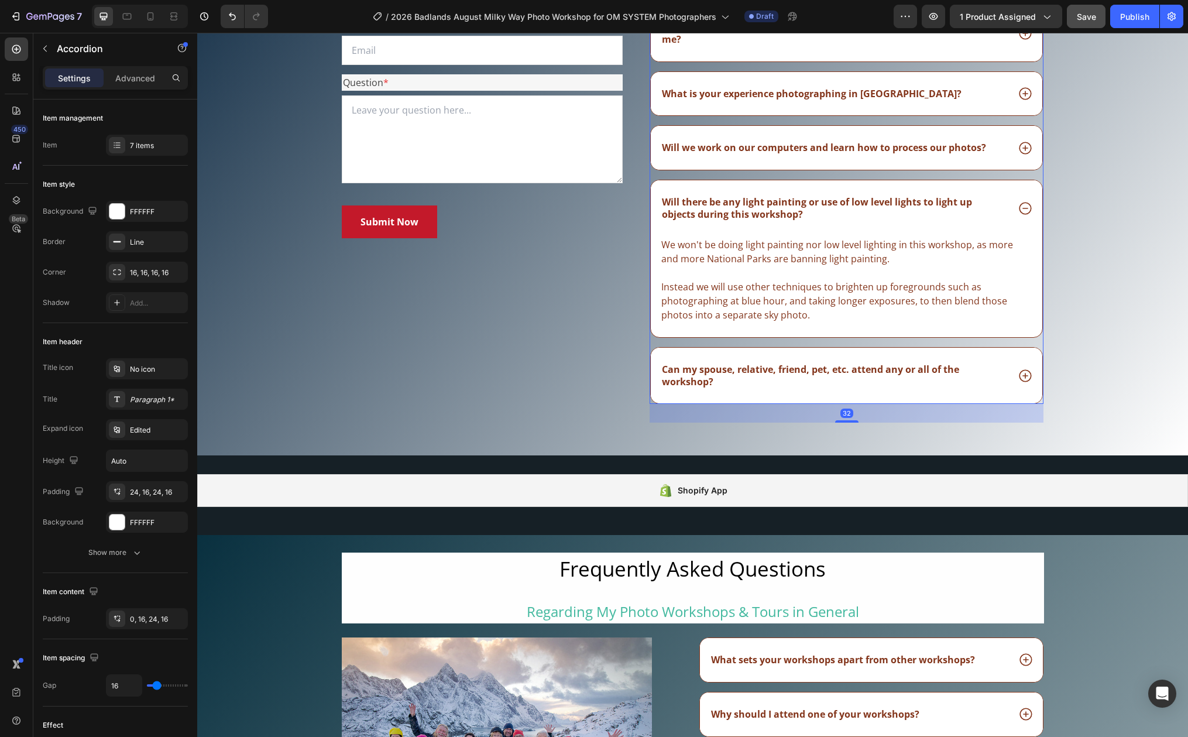
click at [1024, 370] on icon at bounding box center [1025, 375] width 12 height 12
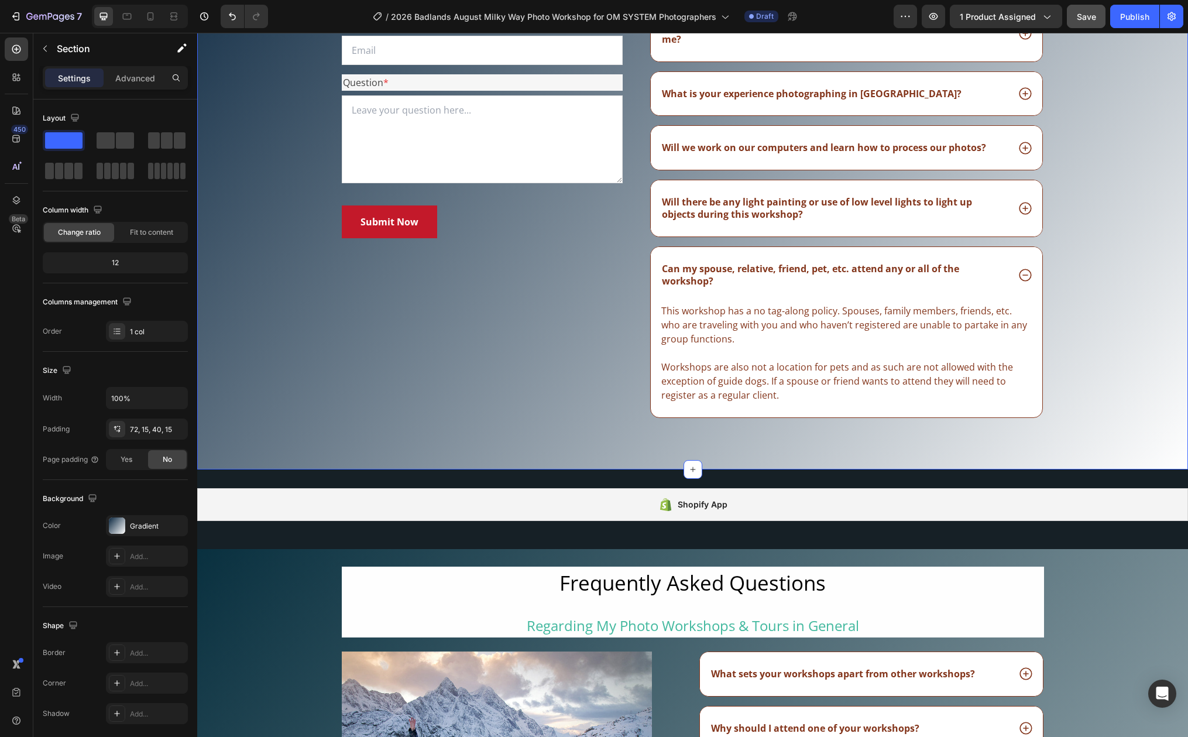
click at [1094, 299] on div "Frequently Asked Questions Heading Still have questions? Send us your question …" at bounding box center [692, 171] width 973 height 550
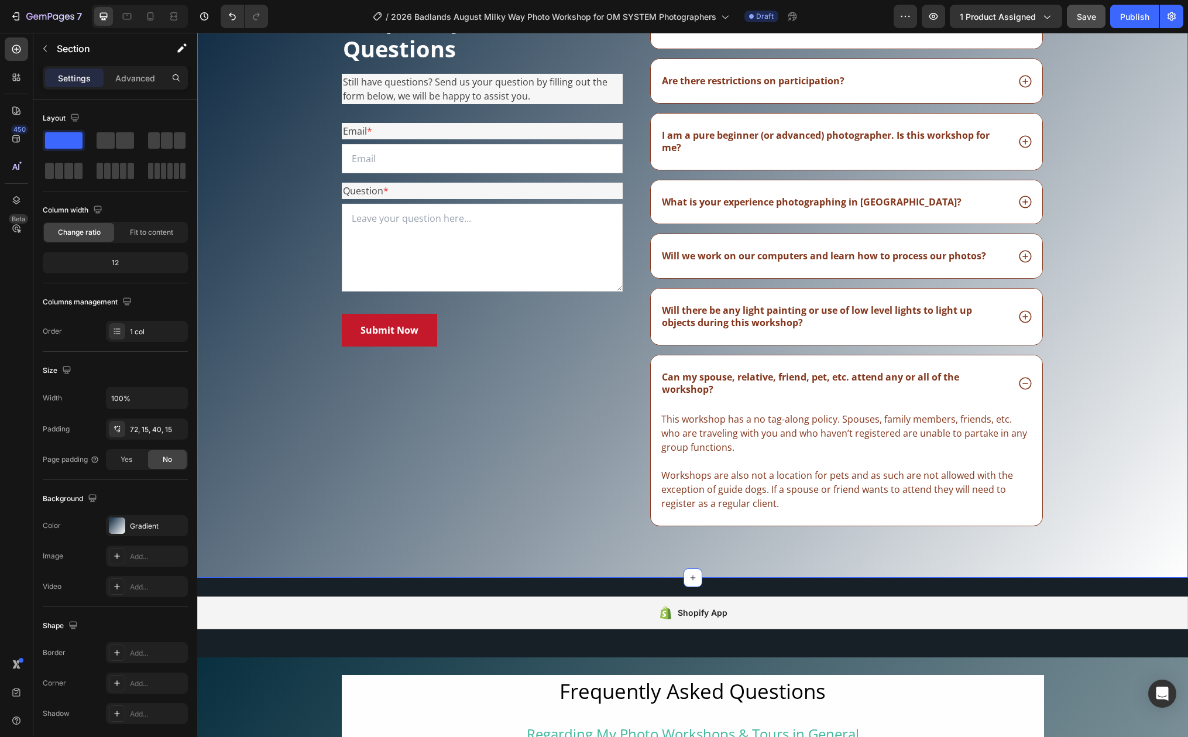
scroll to position [9167, 0]
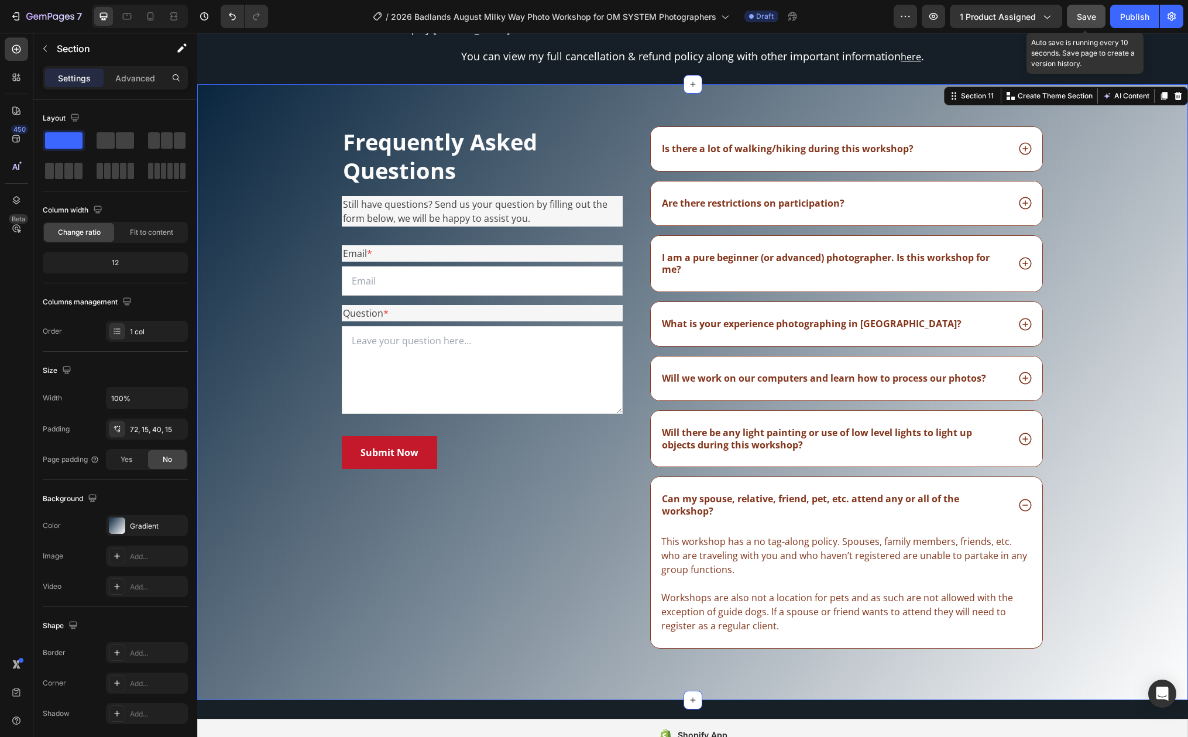
click at [1086, 20] on span "Save" at bounding box center [1086, 17] width 19 height 10
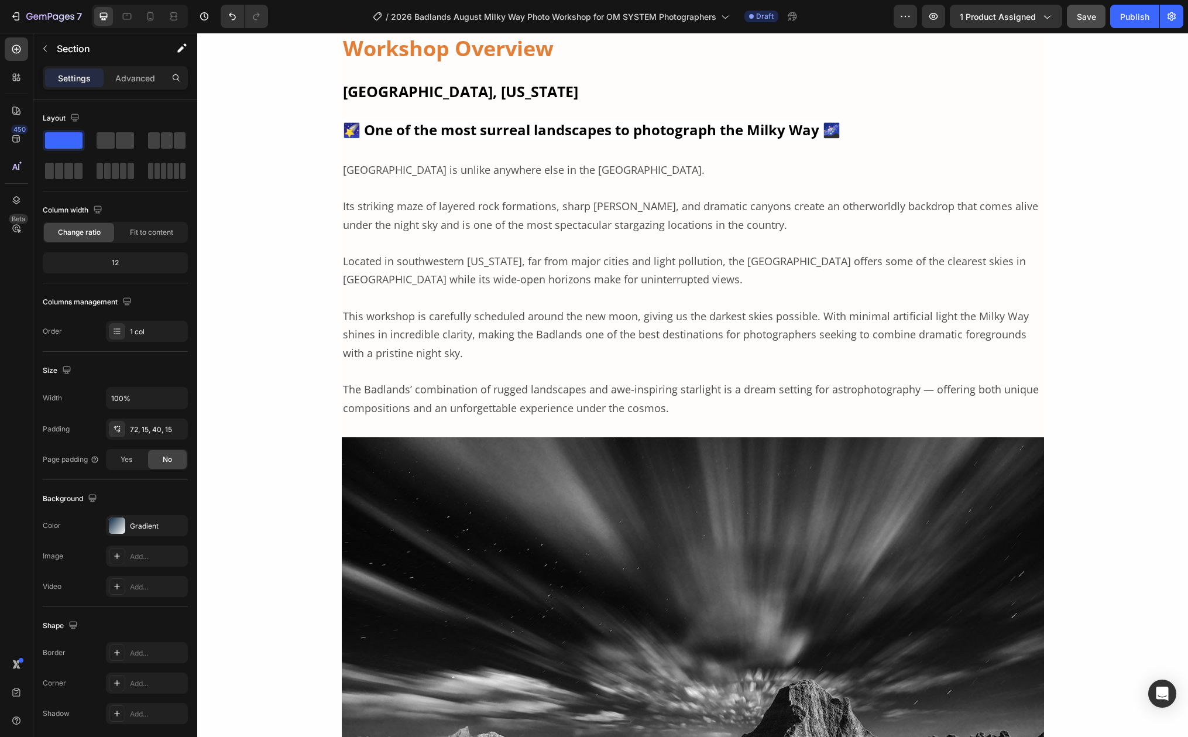
scroll to position [0, 0]
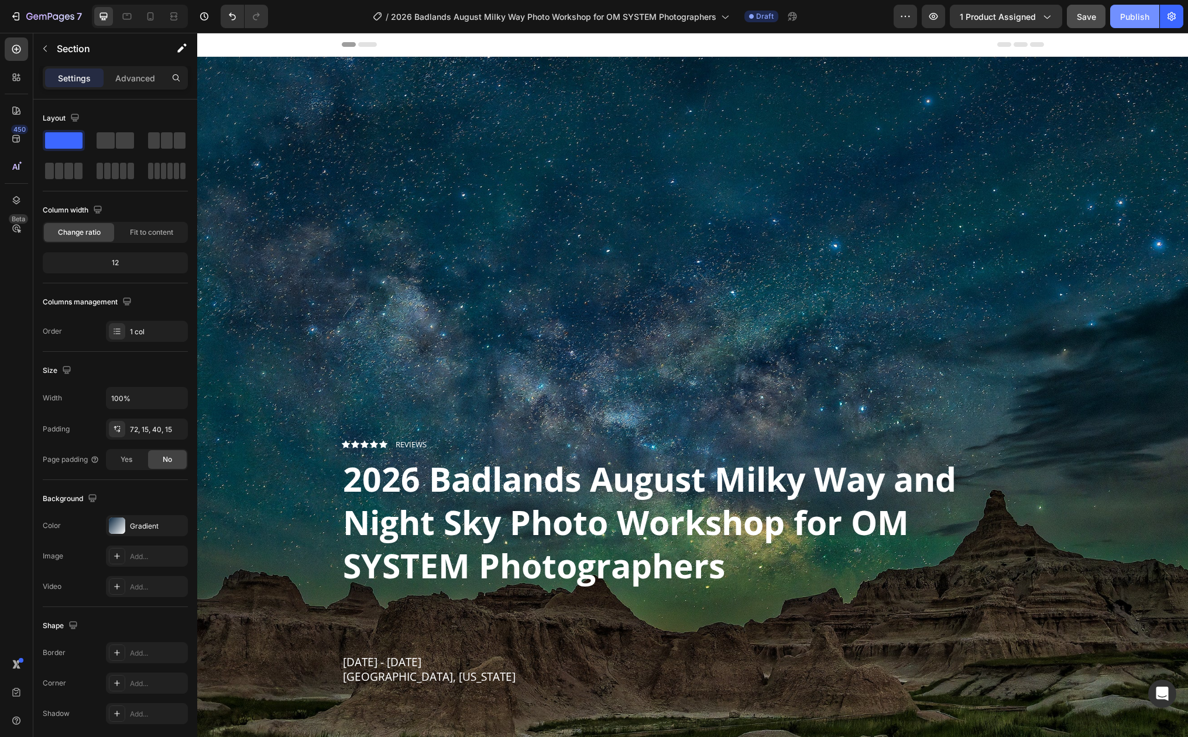
click at [1127, 18] on div "Publish" at bounding box center [1134, 17] width 29 height 12
click at [616, 710] on div "View live page" at bounding box center [616, 710] width 67 height 16
click at [799, 14] on icon "button" at bounding box center [800, 17] width 12 height 12
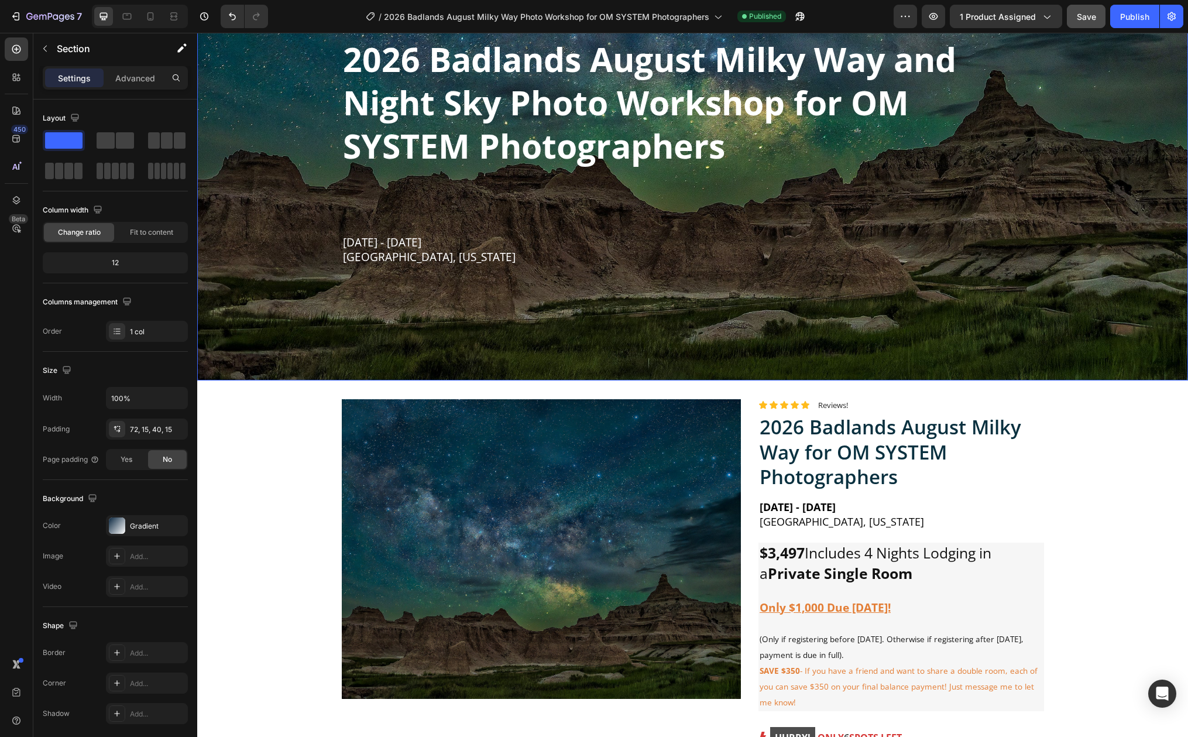
scroll to position [720, 0]
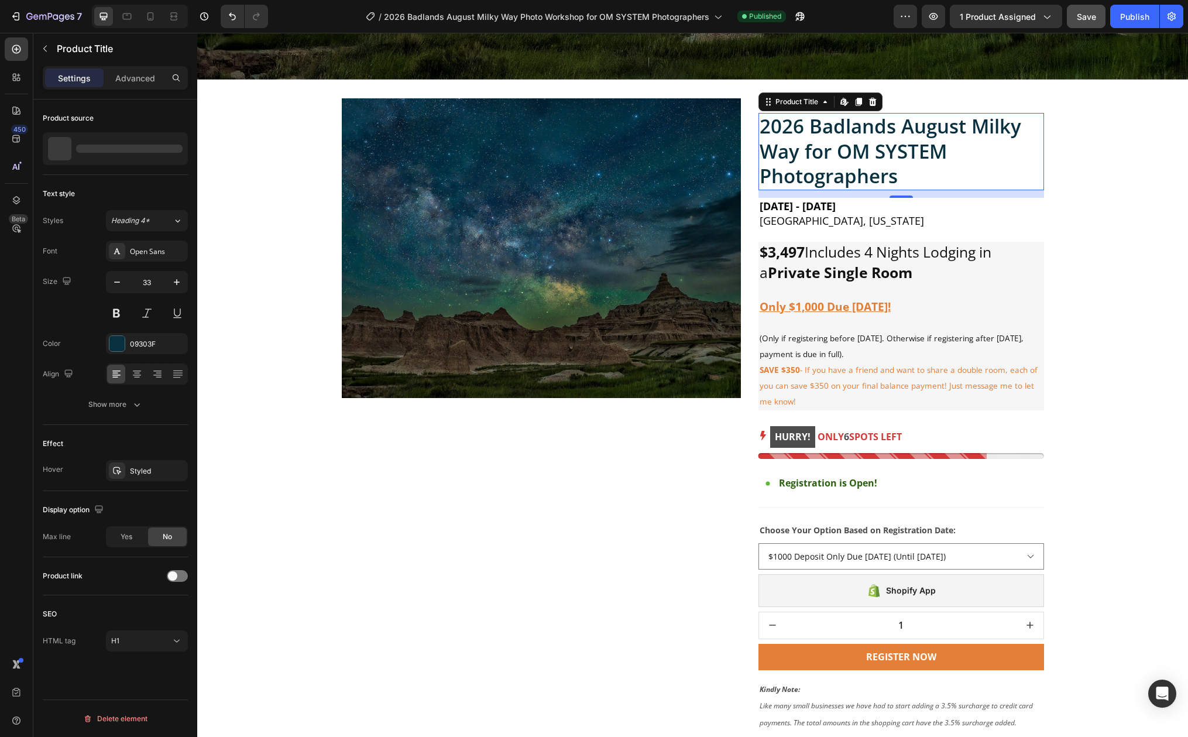
click at [802, 145] on h1 "2026 Badlands August Milky Way for OM SYSTEM Photographers" at bounding box center [901, 152] width 286 height 78
click at [128, 149] on p "2026 Badlands August Milky Way for OM SYSTEM Photographers" at bounding box center [129, 148] width 108 height 16
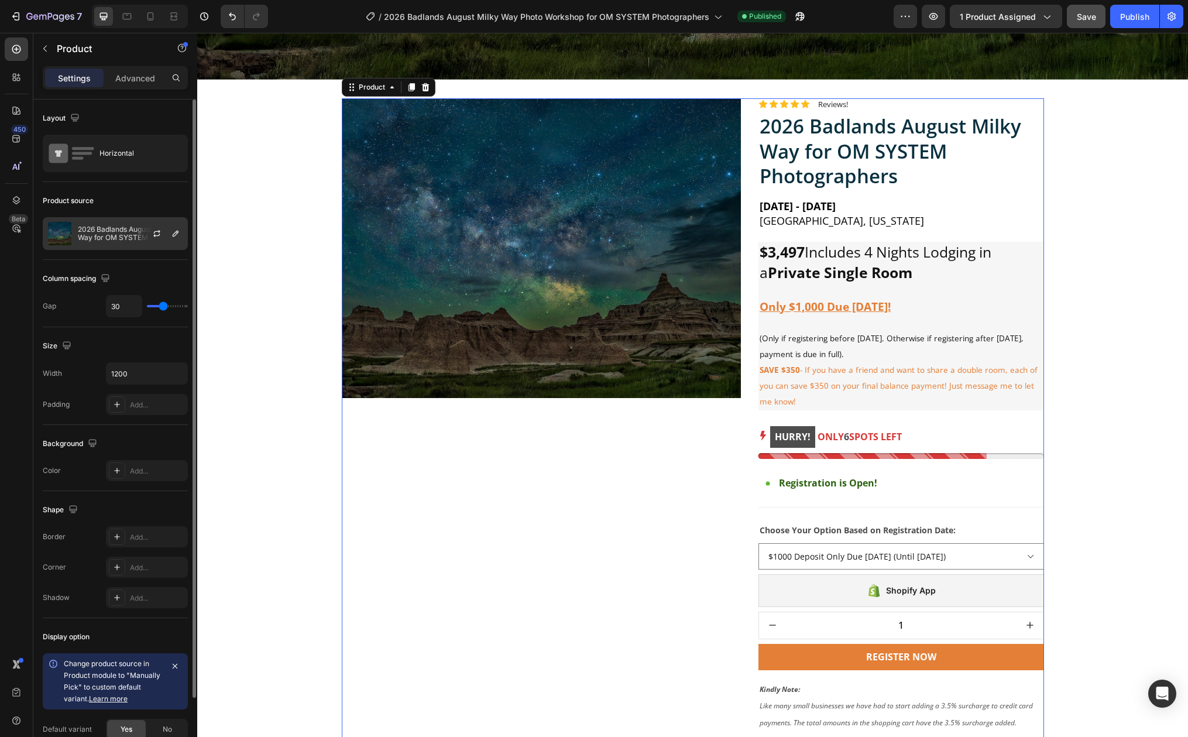
click at [122, 234] on p "2026 Badlands August Milky Way for OM SYSTEM Photographers" at bounding box center [130, 233] width 105 height 16
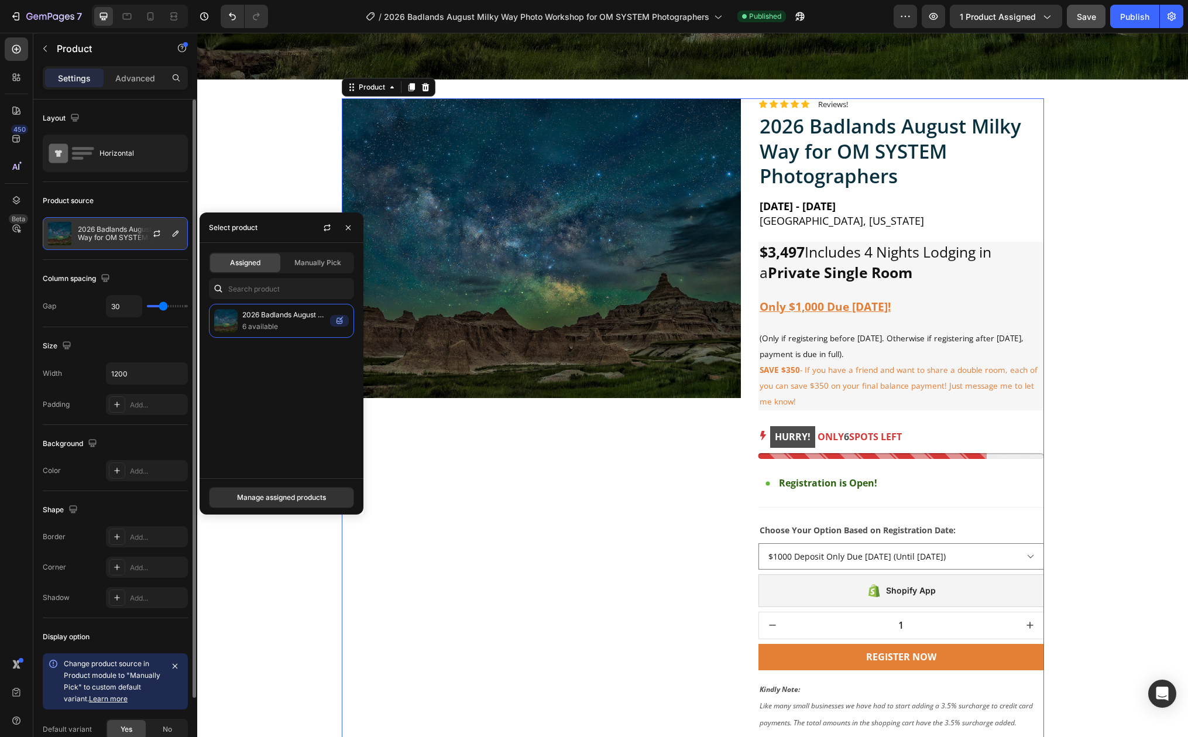
click at [122, 234] on p "2026 Badlands August Milky Way for OM SYSTEM Photographers" at bounding box center [130, 233] width 105 height 16
click at [157, 231] on icon "button" at bounding box center [157, 232] width 6 height 4
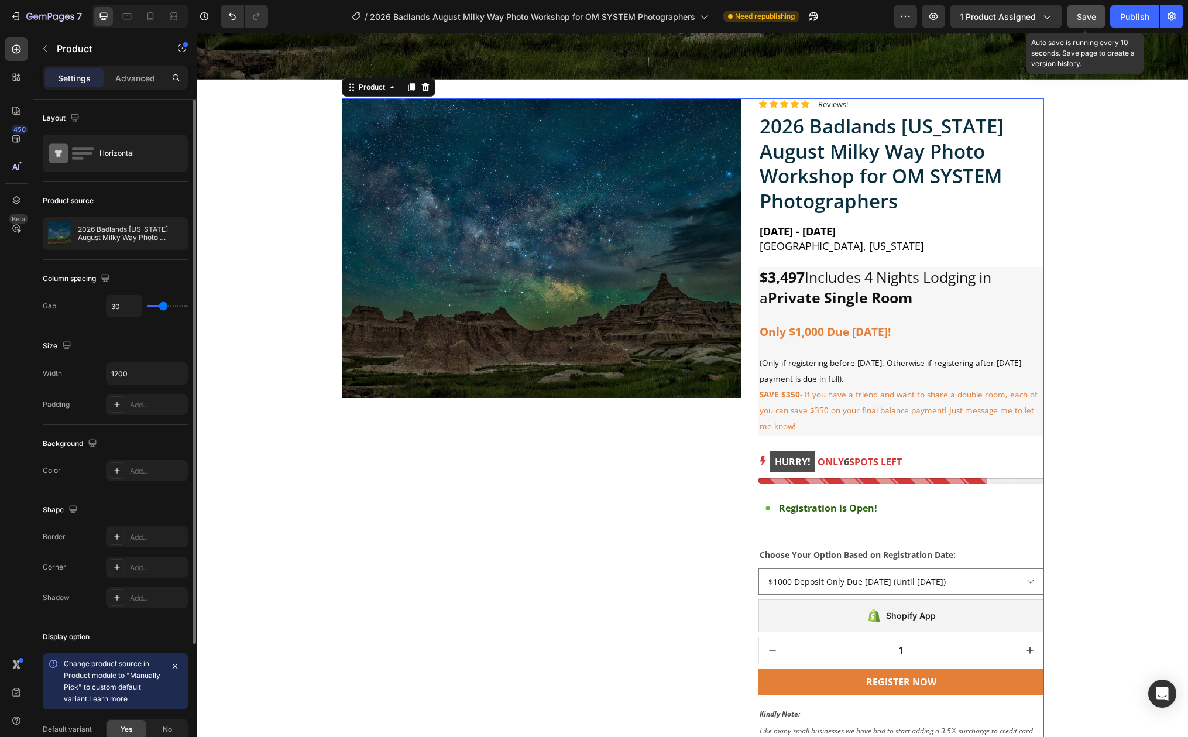
click at [1080, 20] on span "Save" at bounding box center [1086, 17] width 19 height 10
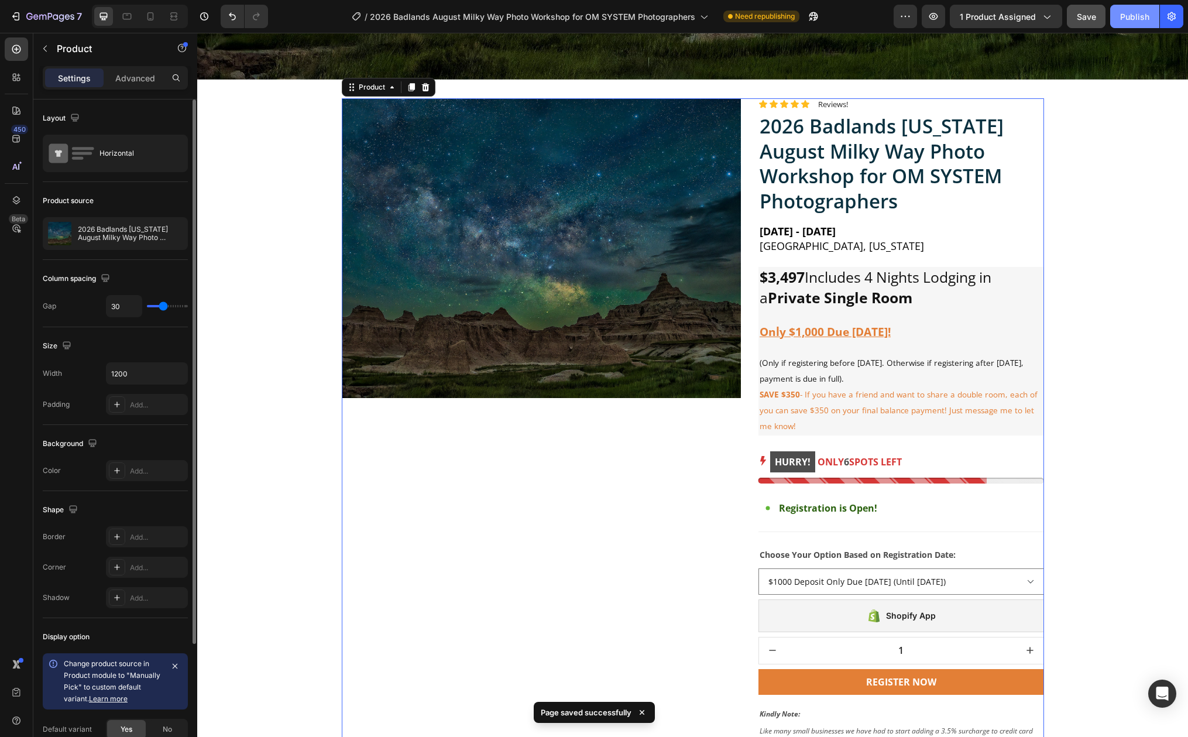
click at [1126, 15] on div "Publish" at bounding box center [1134, 17] width 29 height 12
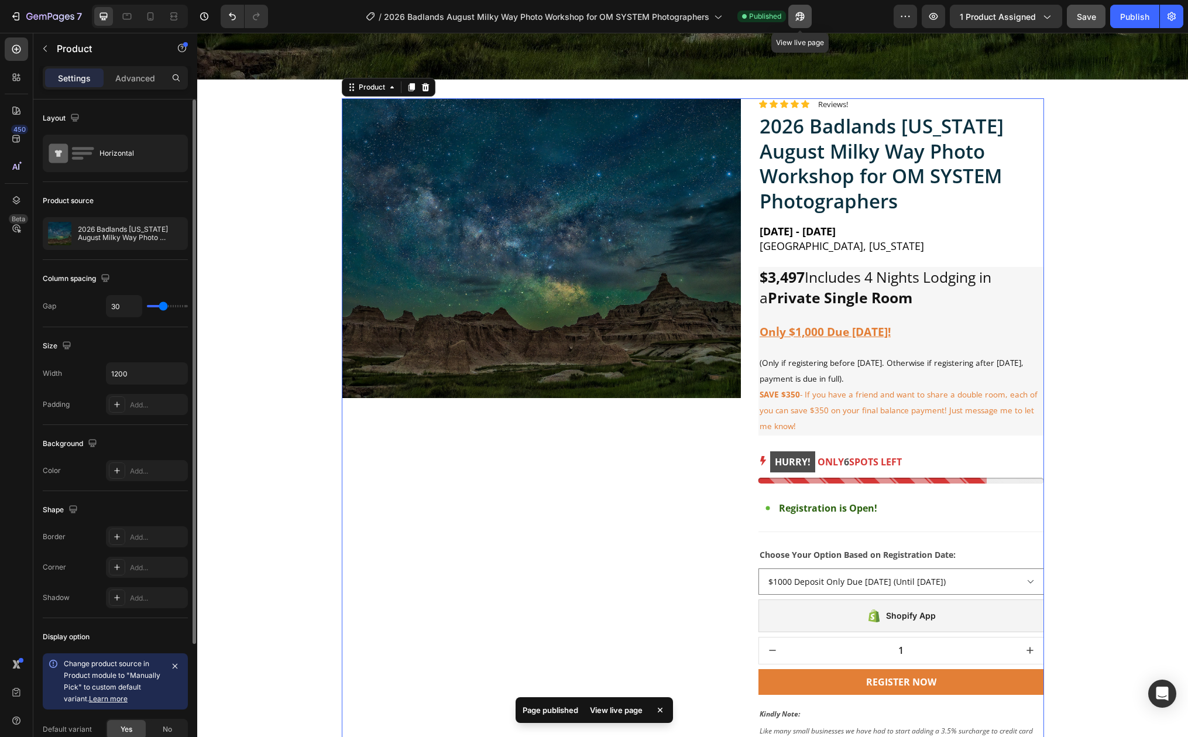
click at [798, 18] on icon "button" at bounding box center [796, 19] width 3 height 3
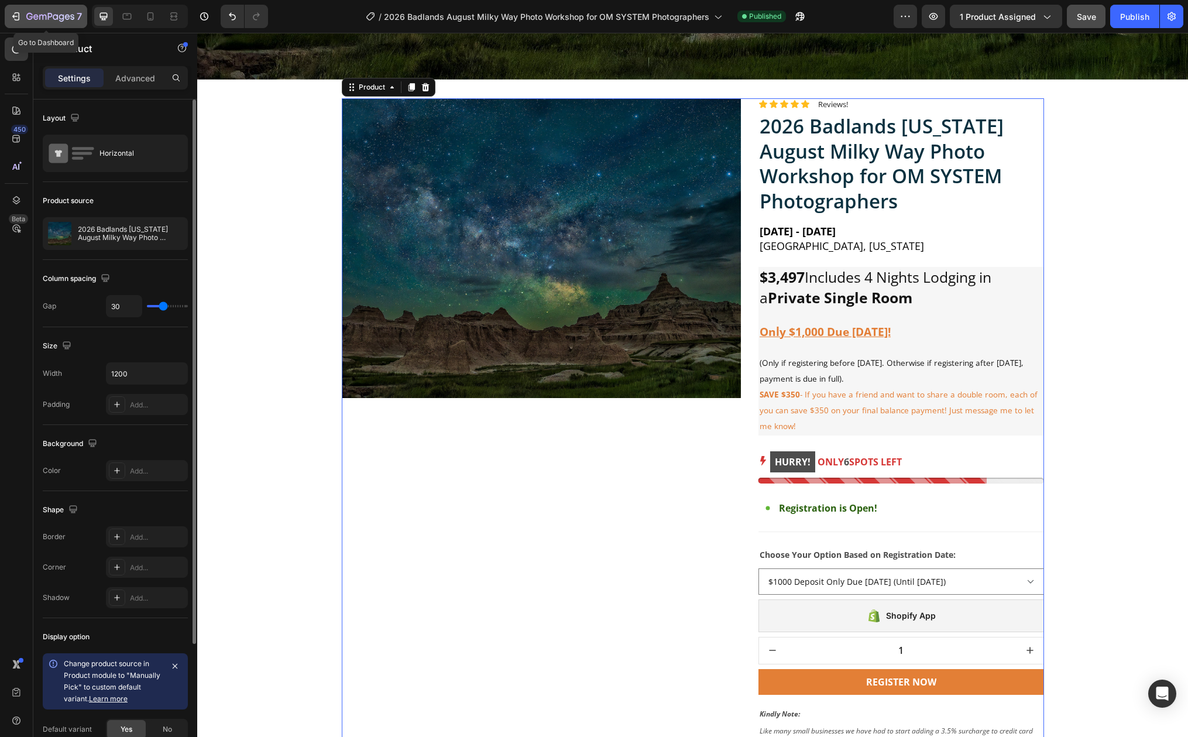
click at [36, 15] on icon "button" at bounding box center [35, 16] width 5 height 5
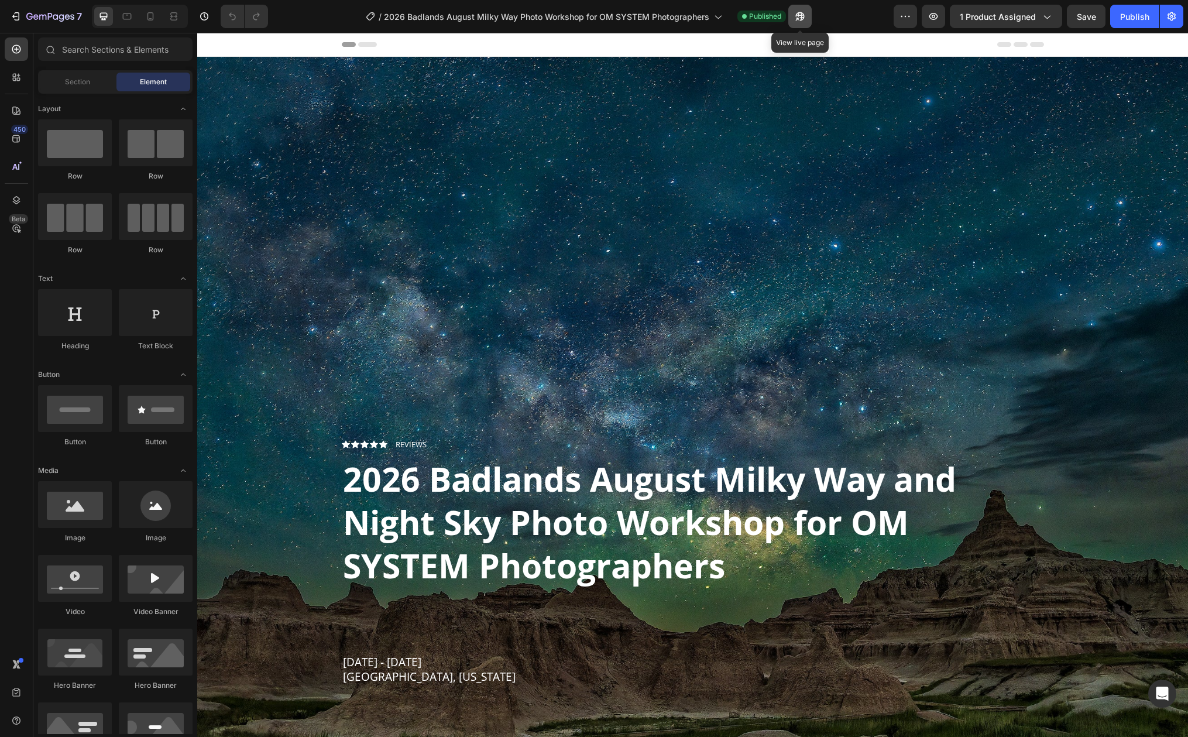
click at [798, 16] on icon "button" at bounding box center [800, 17] width 12 height 12
click at [18, 16] on icon "button" at bounding box center [16, 17] width 12 height 12
